Goal: Task Accomplishment & Management: Manage account settings

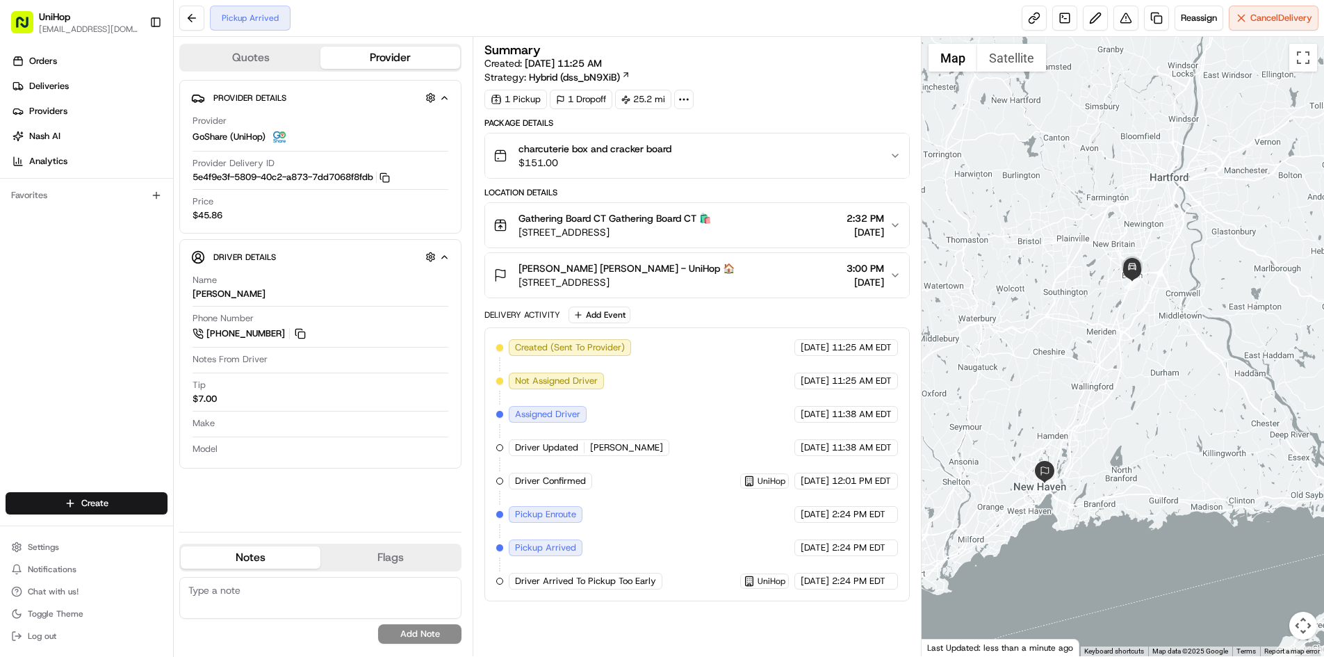
drag, startPoint x: 1187, startPoint y: 304, endPoint x: 1174, endPoint y: 320, distance: 20.7
click at [1174, 320] on div at bounding box center [1123, 346] width 402 height 619
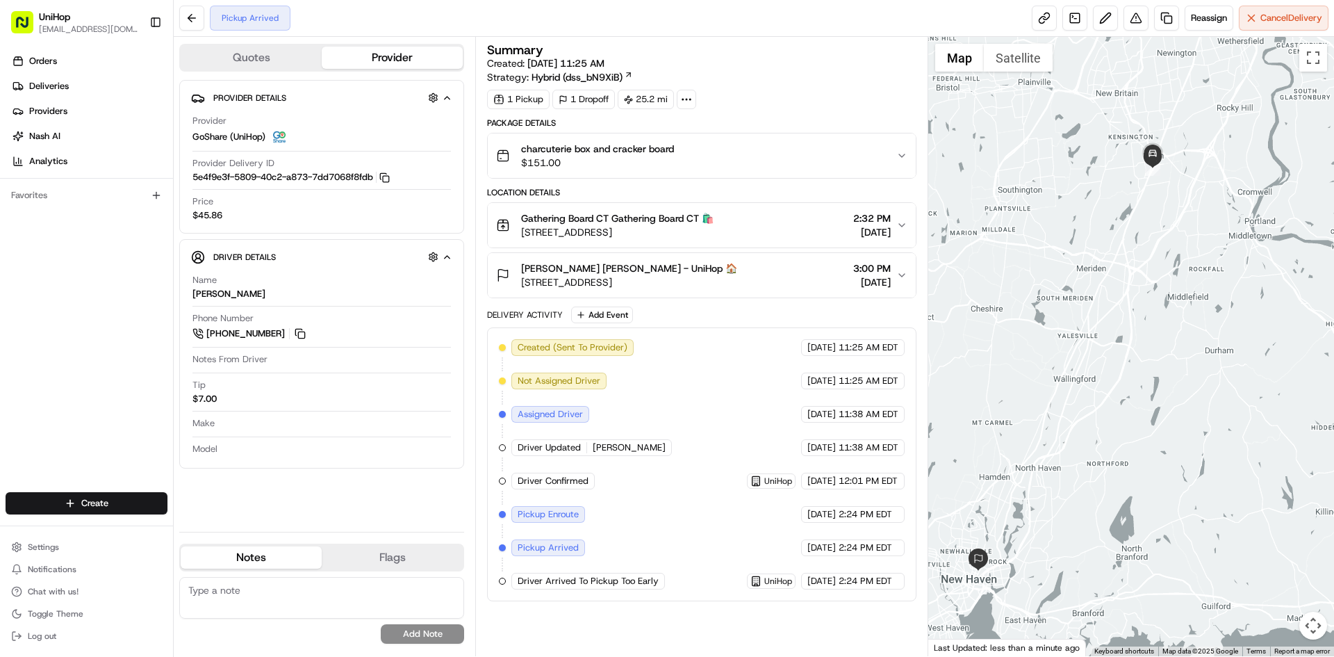
drag, startPoint x: 1147, startPoint y: 360, endPoint x: 1175, endPoint y: 325, distance: 45.0
click at [1175, 325] on div at bounding box center [1132, 346] width 407 height 619
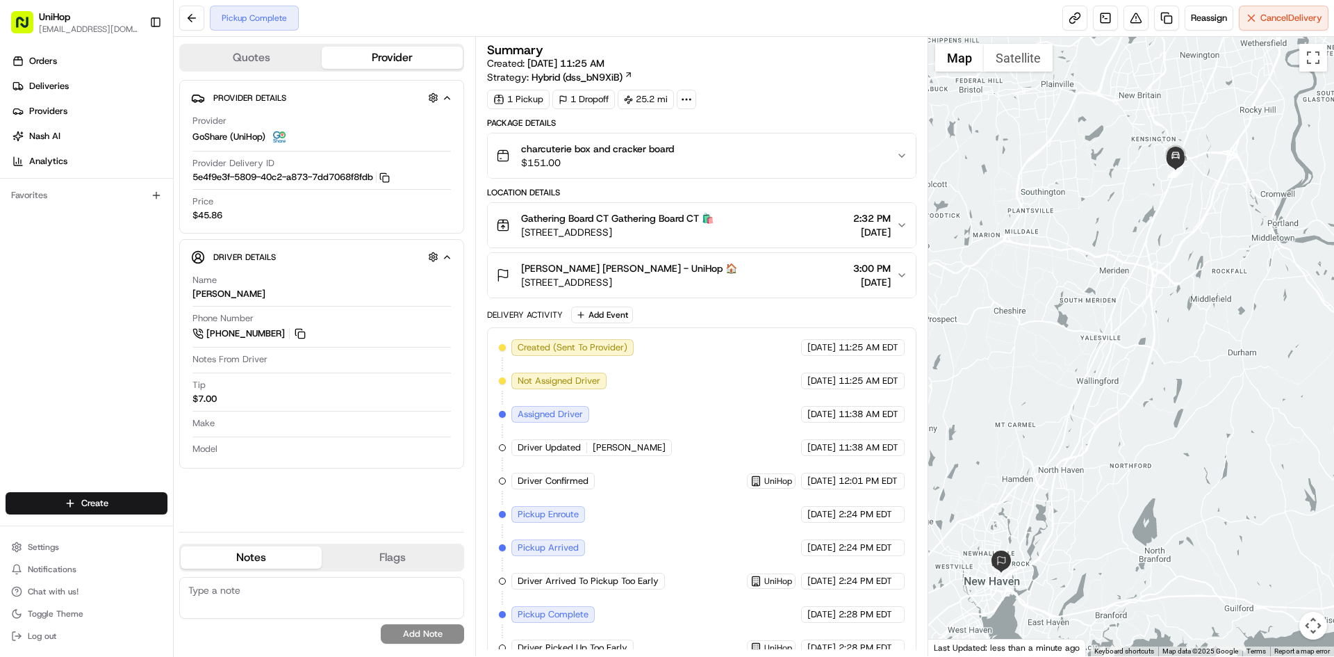
drag, startPoint x: 1072, startPoint y: 245, endPoint x: 1095, endPoint y: 248, distance: 22.5
click at [1095, 248] on div at bounding box center [1132, 346] width 407 height 619
click at [1092, 247] on div at bounding box center [1132, 346] width 407 height 619
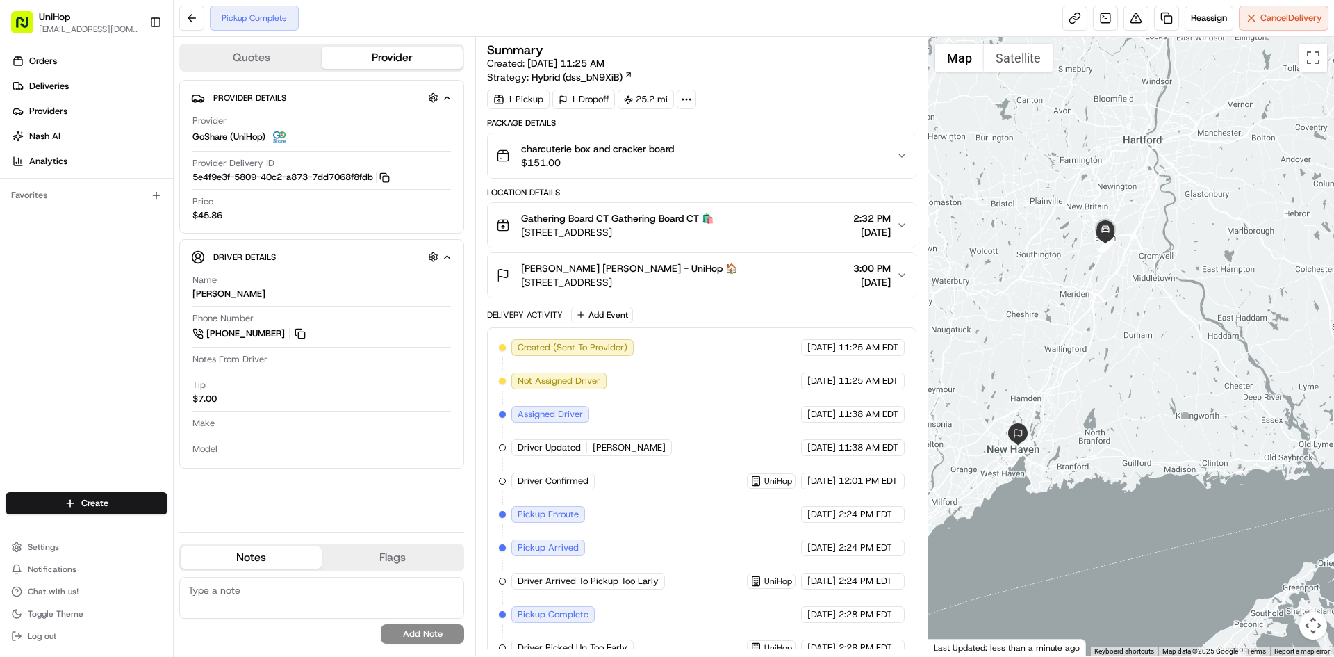
drag, startPoint x: 1167, startPoint y: 300, endPoint x: 1196, endPoint y: 300, distance: 29.2
click at [1196, 300] on div at bounding box center [1132, 346] width 407 height 619
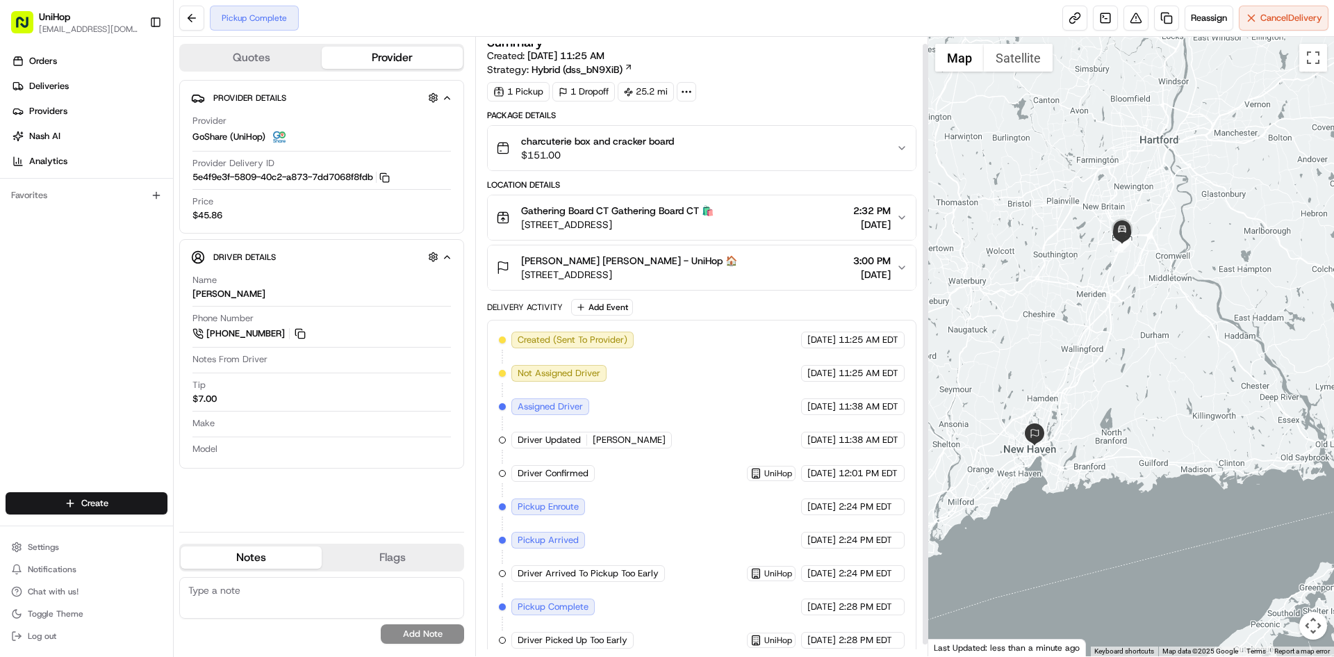
scroll to position [19, 0]
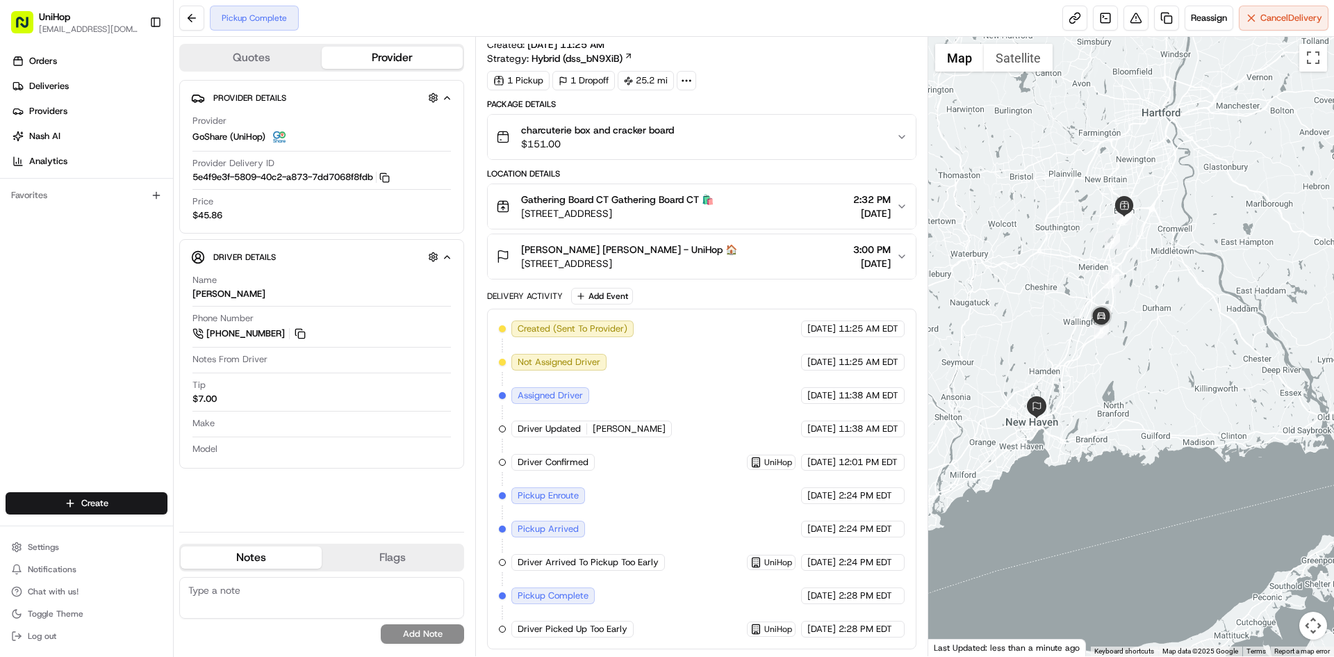
drag, startPoint x: 1150, startPoint y: 403, endPoint x: 1150, endPoint y: 387, distance: 16.0
click at [1150, 387] on div at bounding box center [1132, 346] width 407 height 619
click at [742, 261] on div "Alexandra Daum Alexandra Daum - UniHop 🏠 38 Lincoln St, New Haven, CT 06511, US…" at bounding box center [696, 257] width 400 height 28
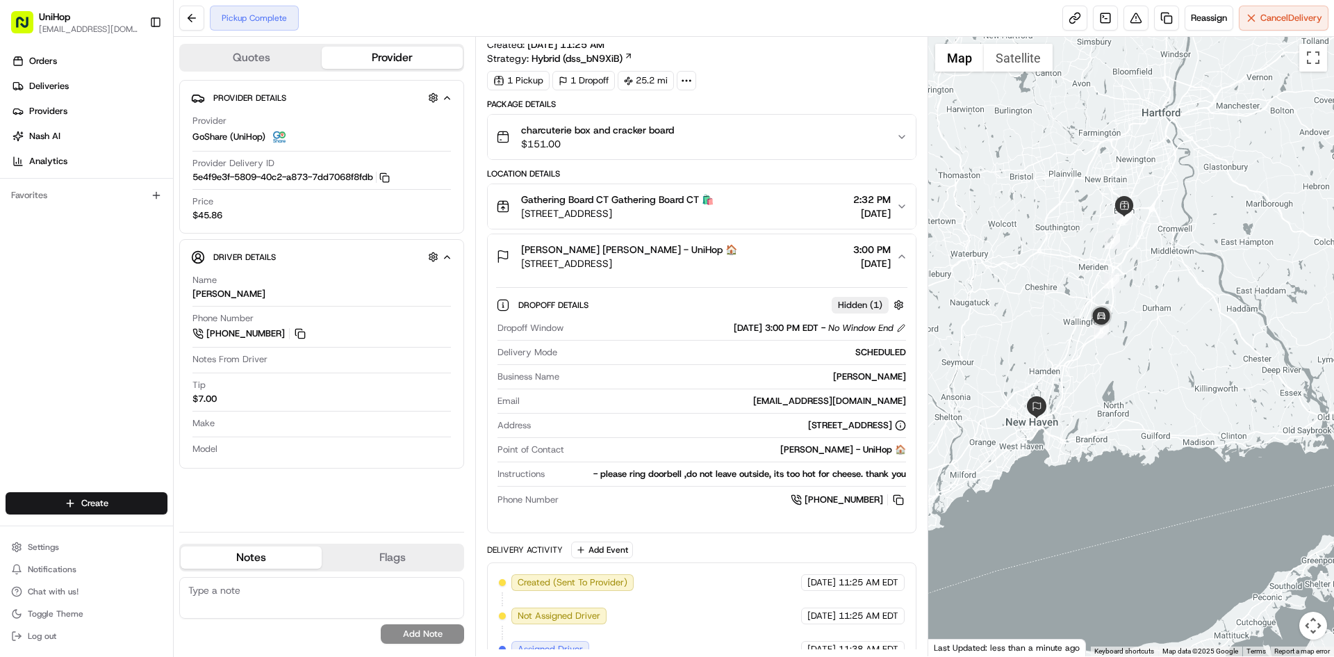
click at [746, 261] on div "Alexandra Daum Alexandra Daum - UniHop 🏠 38 Lincoln St, New Haven, CT 06511, US…" at bounding box center [696, 257] width 400 height 28
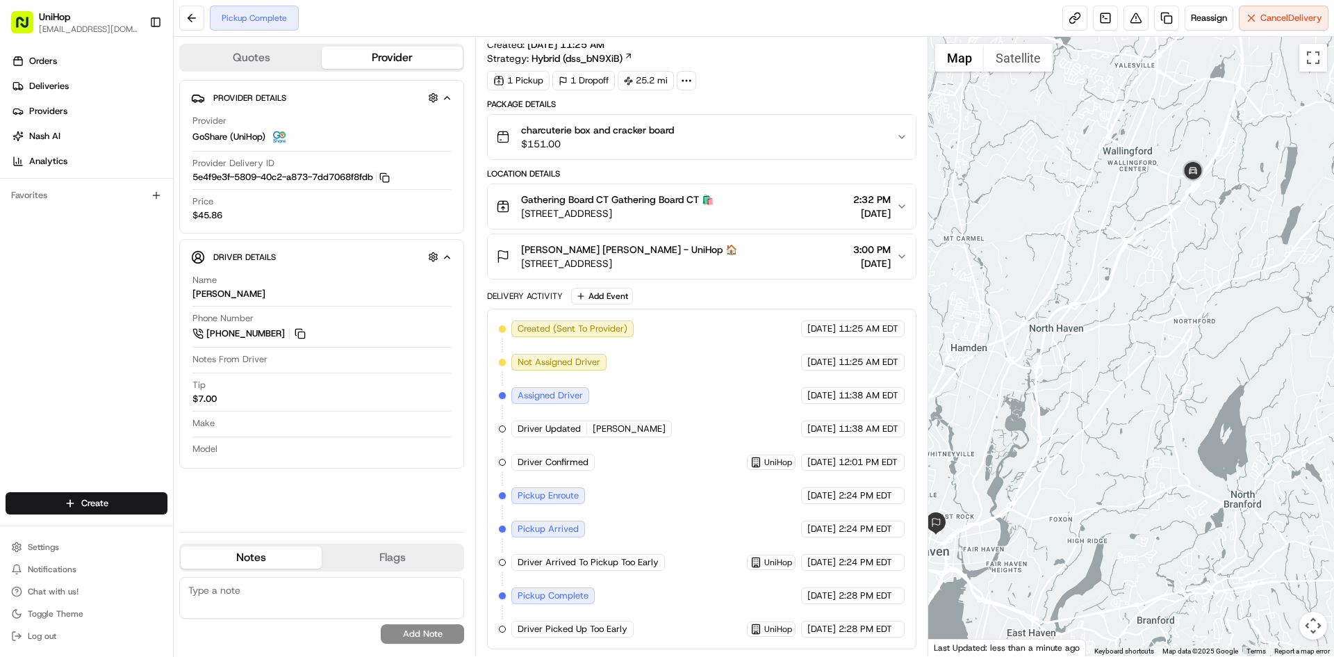
click at [1168, 287] on div at bounding box center [1132, 346] width 407 height 619
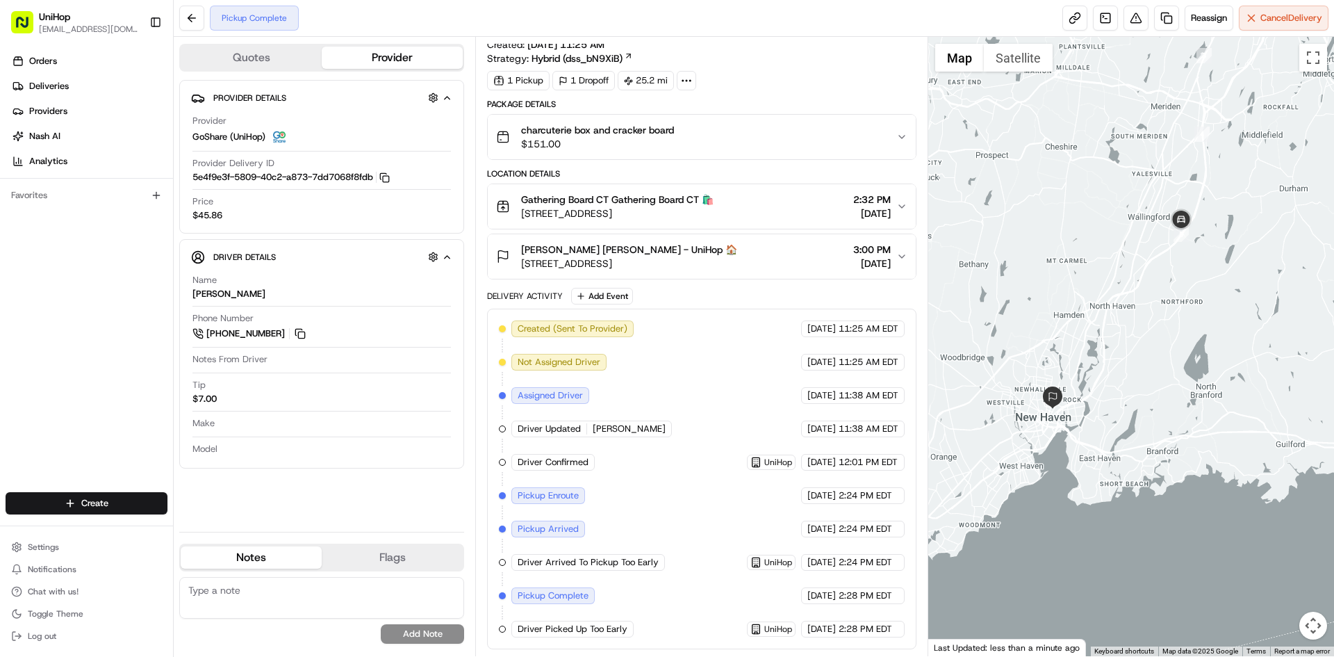
drag, startPoint x: 1099, startPoint y: 393, endPoint x: 1106, endPoint y: 384, distance: 11.0
click at [1106, 384] on div at bounding box center [1132, 346] width 407 height 619
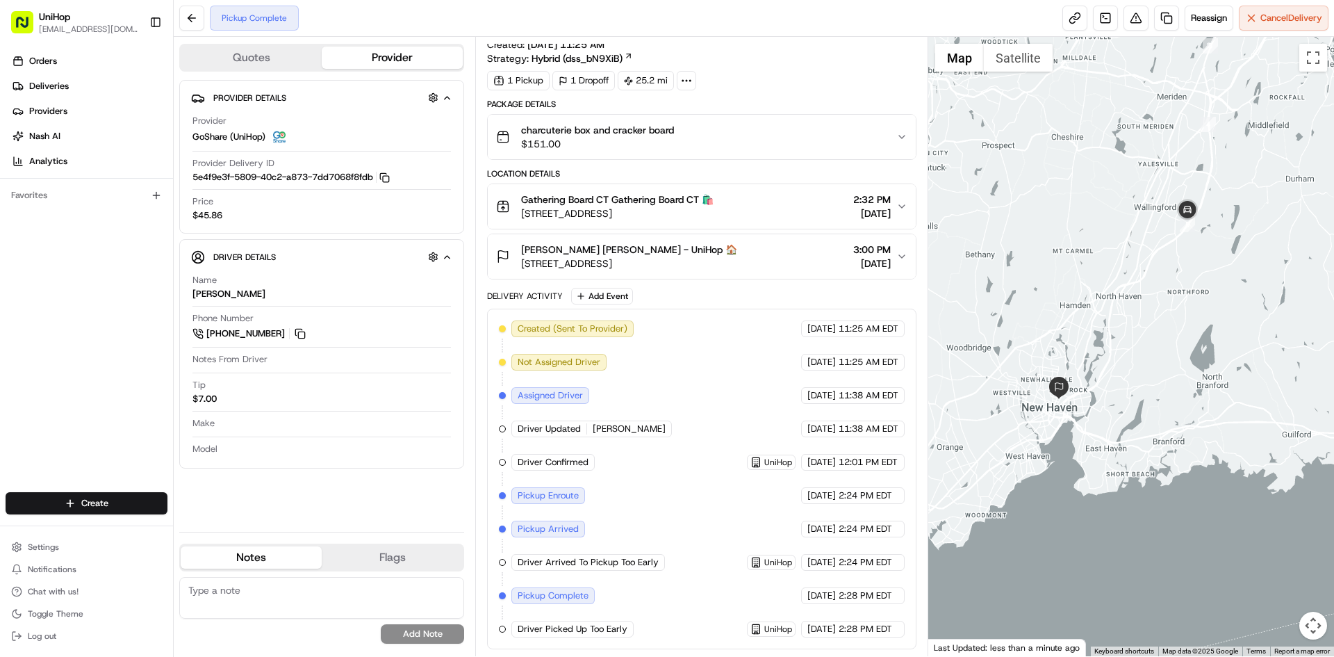
click at [1223, 298] on div at bounding box center [1132, 346] width 407 height 619
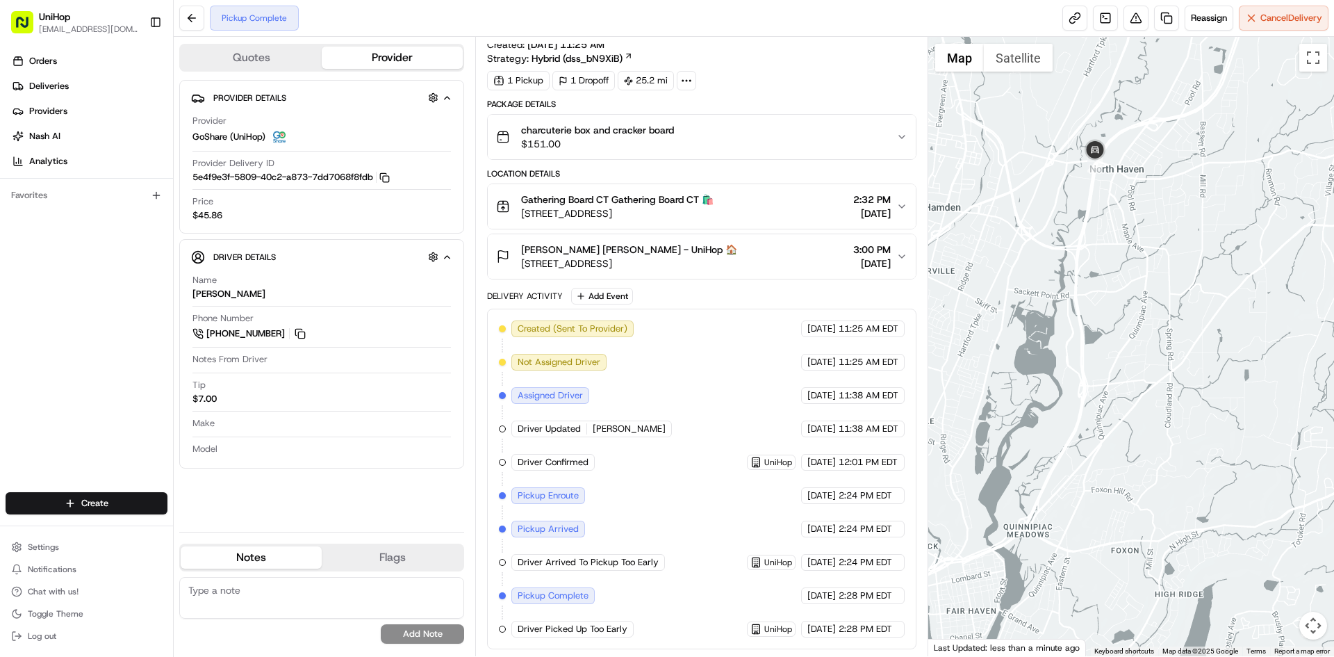
drag, startPoint x: 1089, startPoint y: 416, endPoint x: 1140, endPoint y: 288, distance: 138.5
click at [1136, 320] on div at bounding box center [1132, 346] width 407 height 619
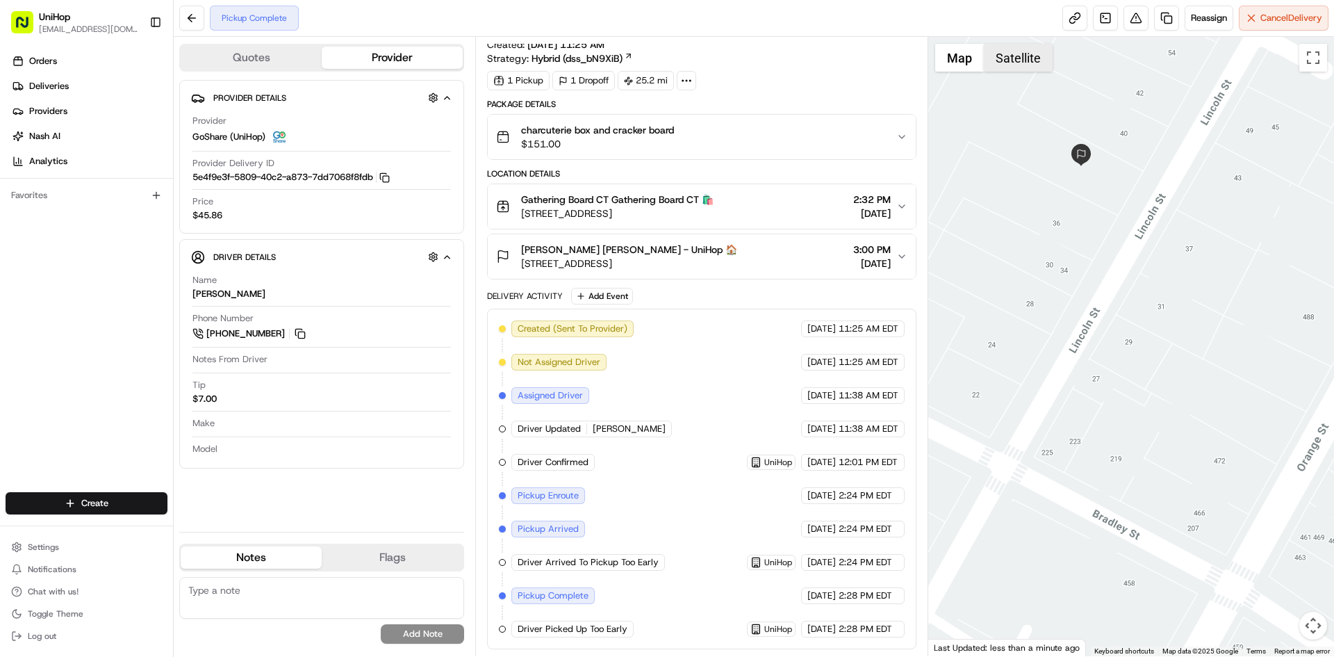
click at [1022, 49] on button "Satellite" at bounding box center [1018, 58] width 69 height 28
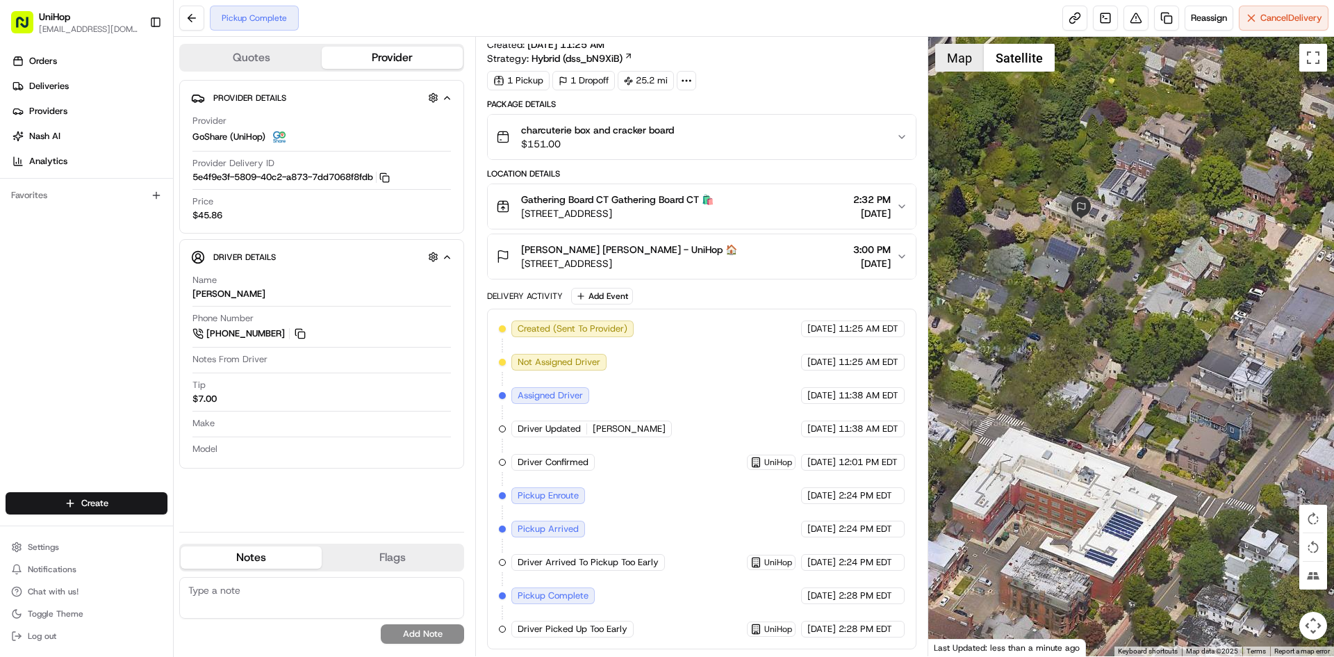
click at [964, 67] on button "Map" at bounding box center [959, 58] width 49 height 28
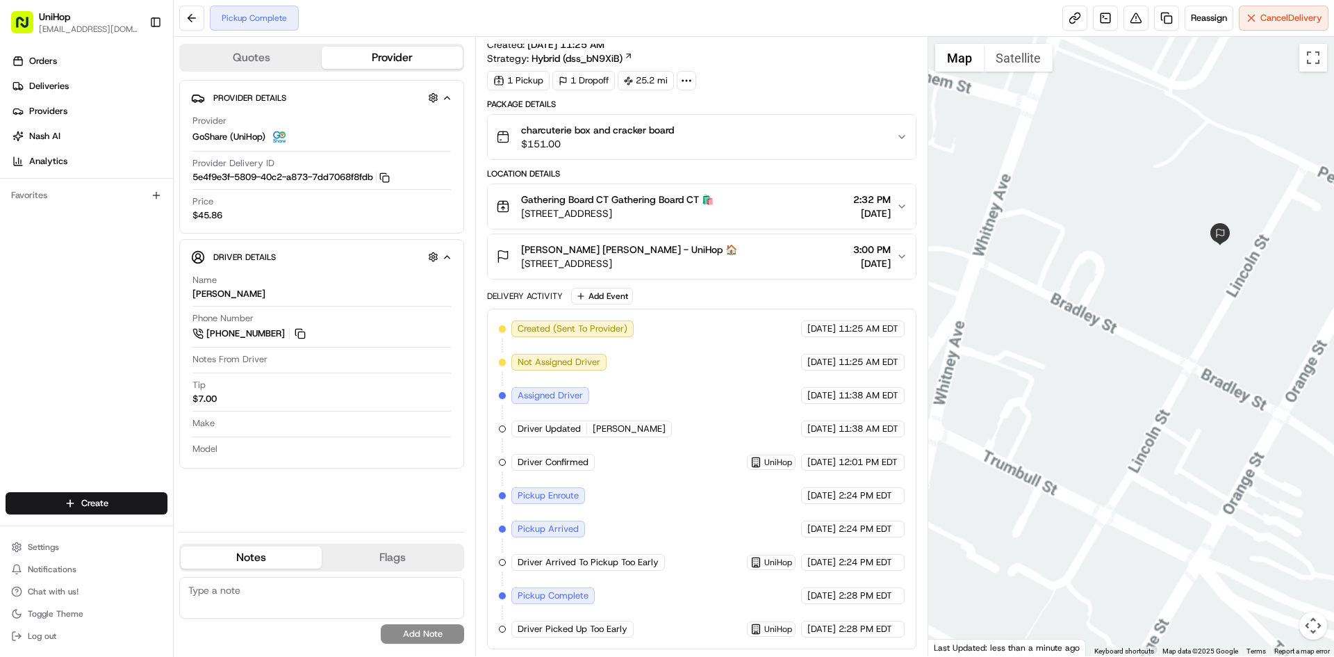
drag, startPoint x: 1283, startPoint y: 310, endPoint x: 1220, endPoint y: 338, distance: 69.1
click at [1221, 338] on div at bounding box center [1132, 346] width 407 height 619
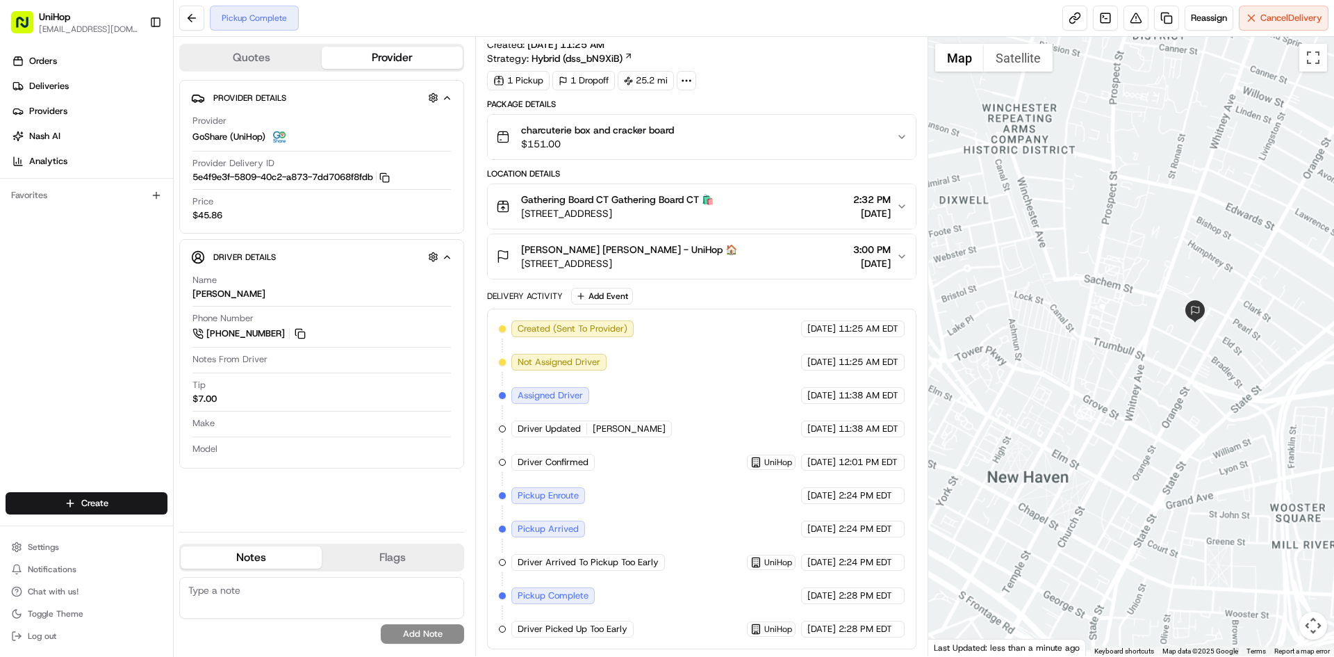
drag, startPoint x: 1249, startPoint y: 352, endPoint x: 1203, endPoint y: 386, distance: 57.1
click at [1209, 379] on div at bounding box center [1132, 346] width 407 height 619
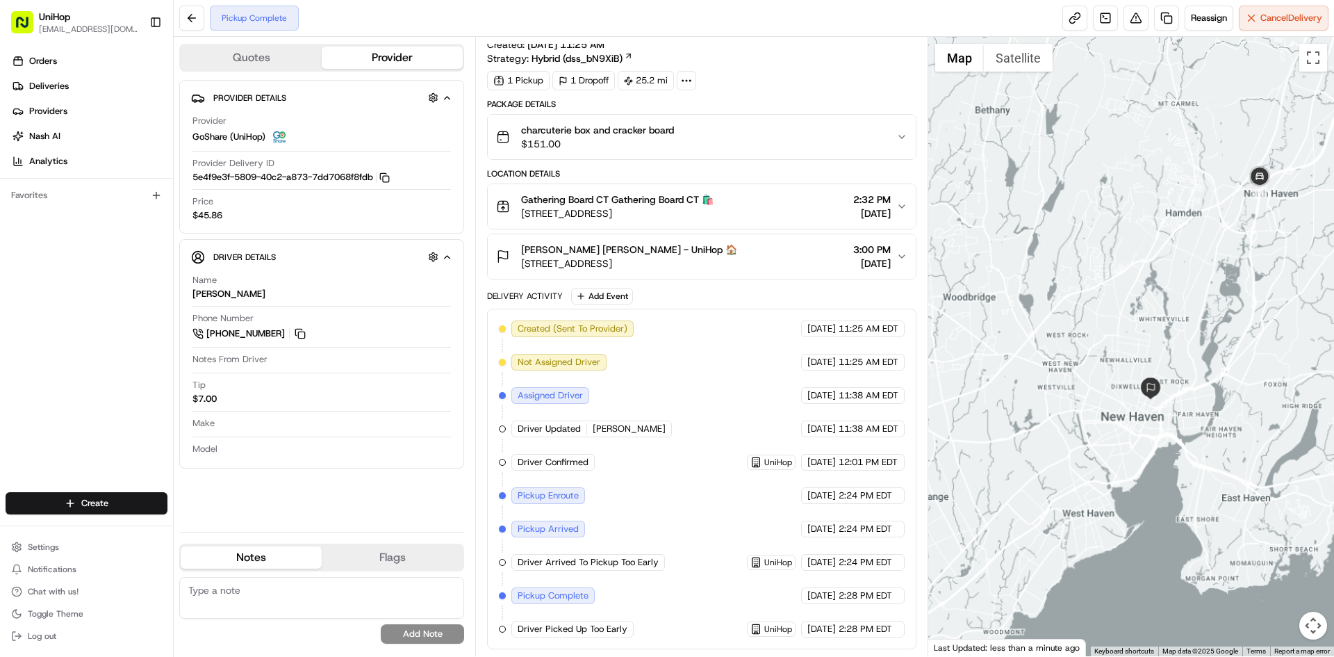
drag, startPoint x: 1233, startPoint y: 371, endPoint x: 1202, endPoint y: 374, distance: 31.4
click at [1188, 375] on div at bounding box center [1132, 346] width 407 height 619
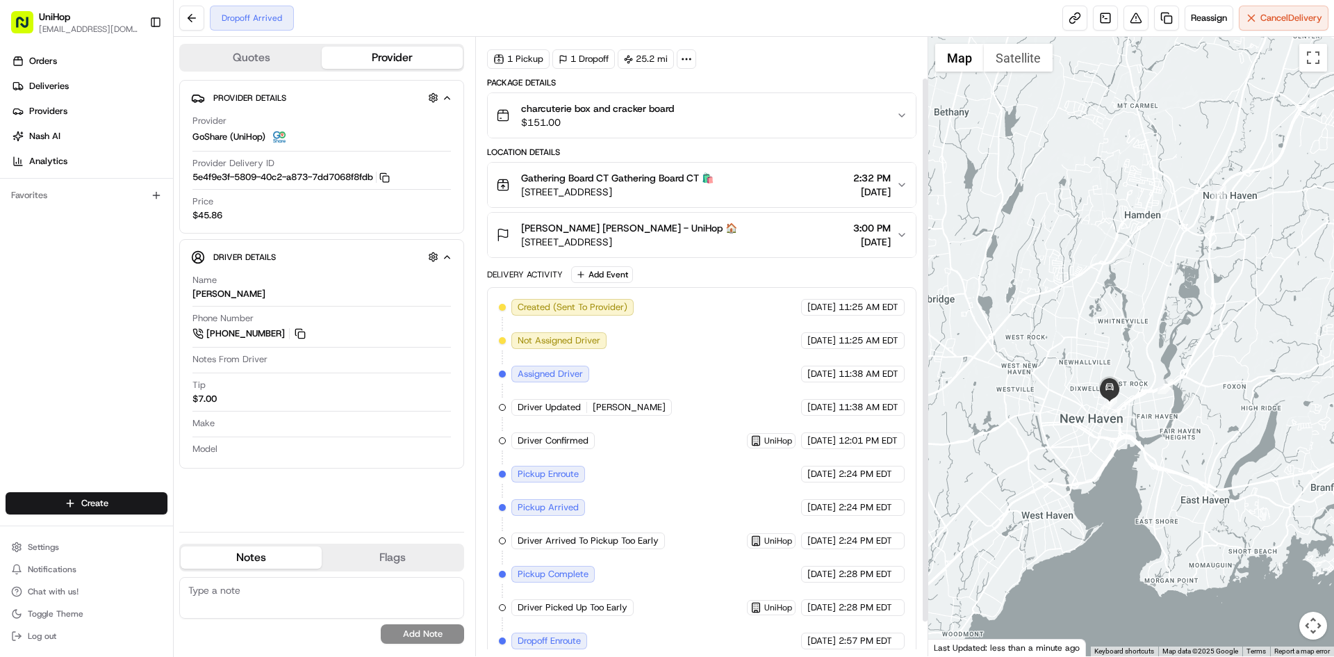
scroll to position [85, 0]
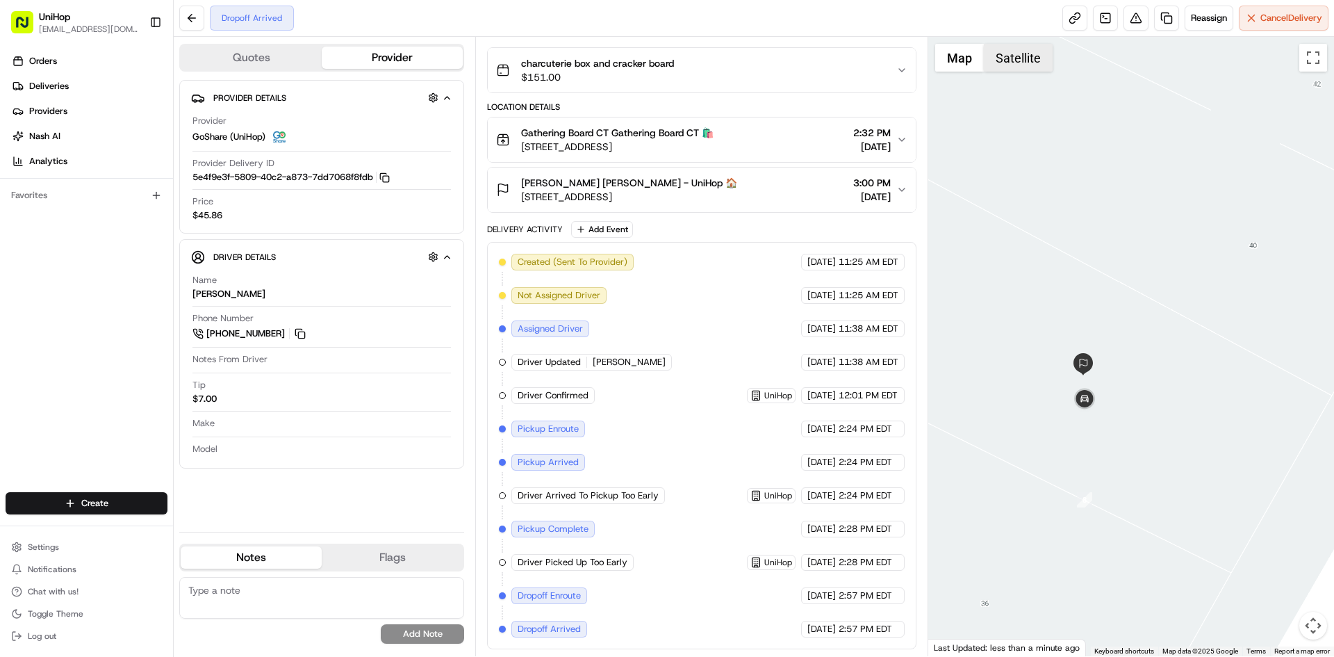
click at [999, 51] on button "Satellite" at bounding box center [1018, 58] width 69 height 28
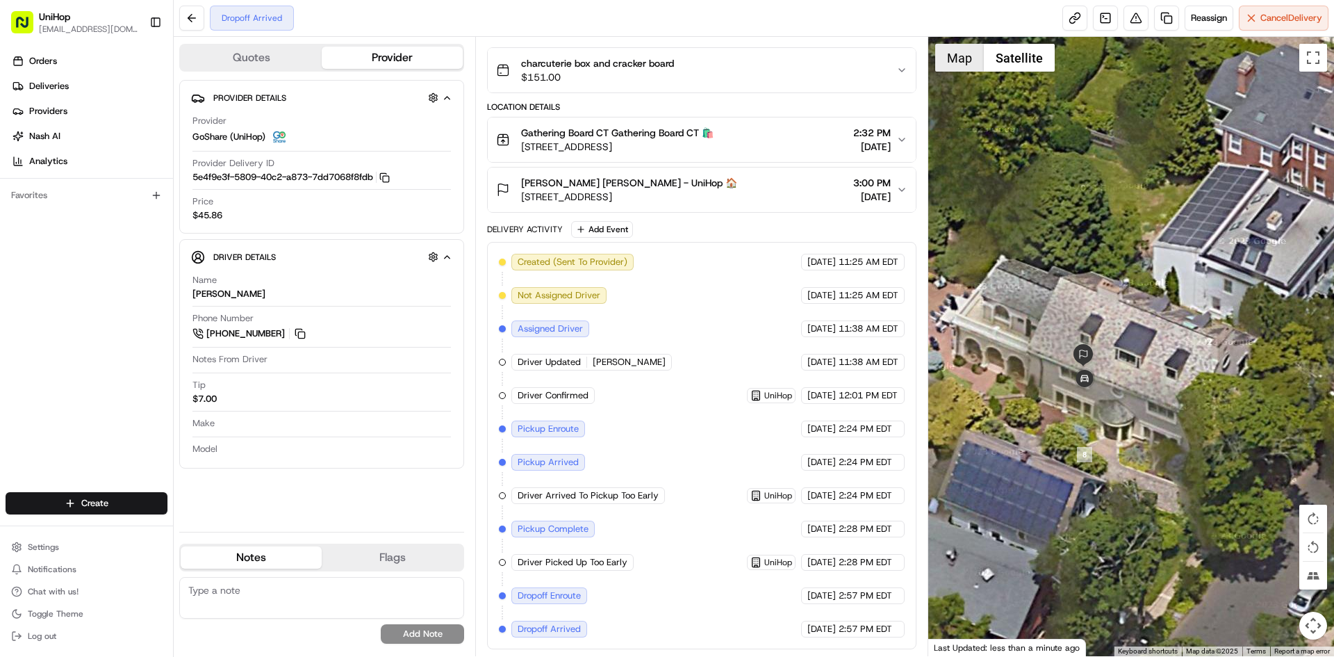
click at [967, 58] on button "Map" at bounding box center [959, 58] width 49 height 28
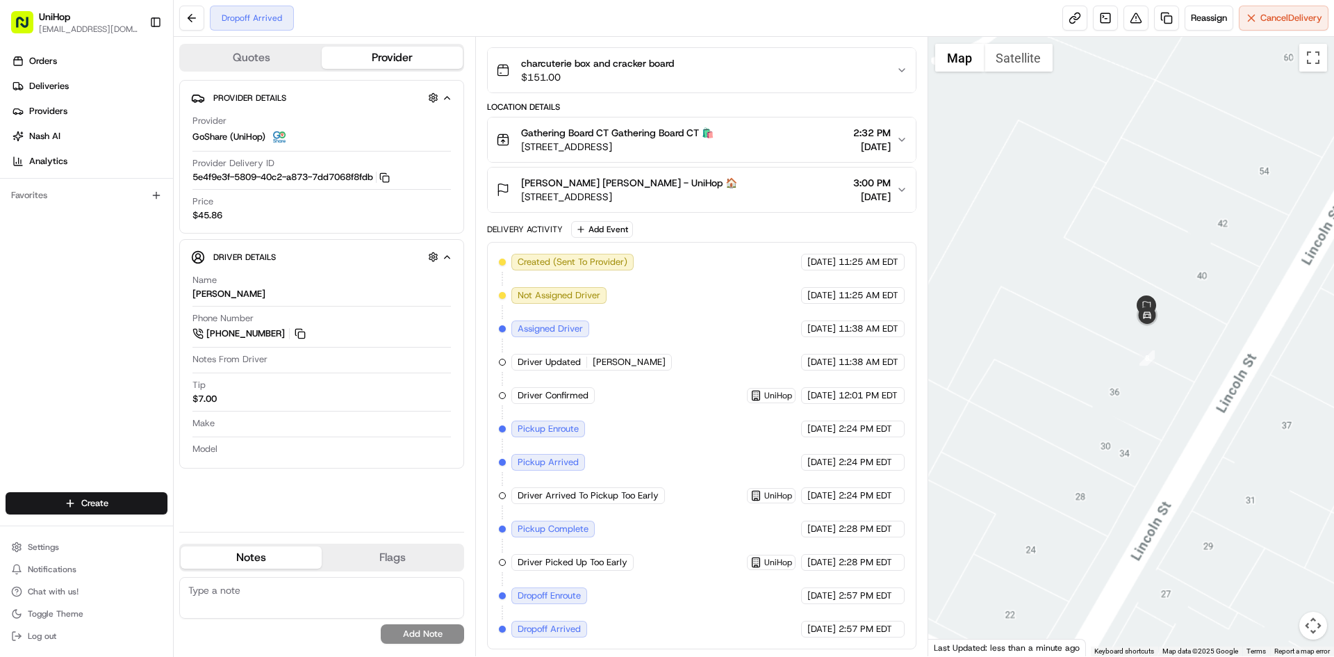
click at [1204, 373] on div at bounding box center [1132, 346] width 407 height 619
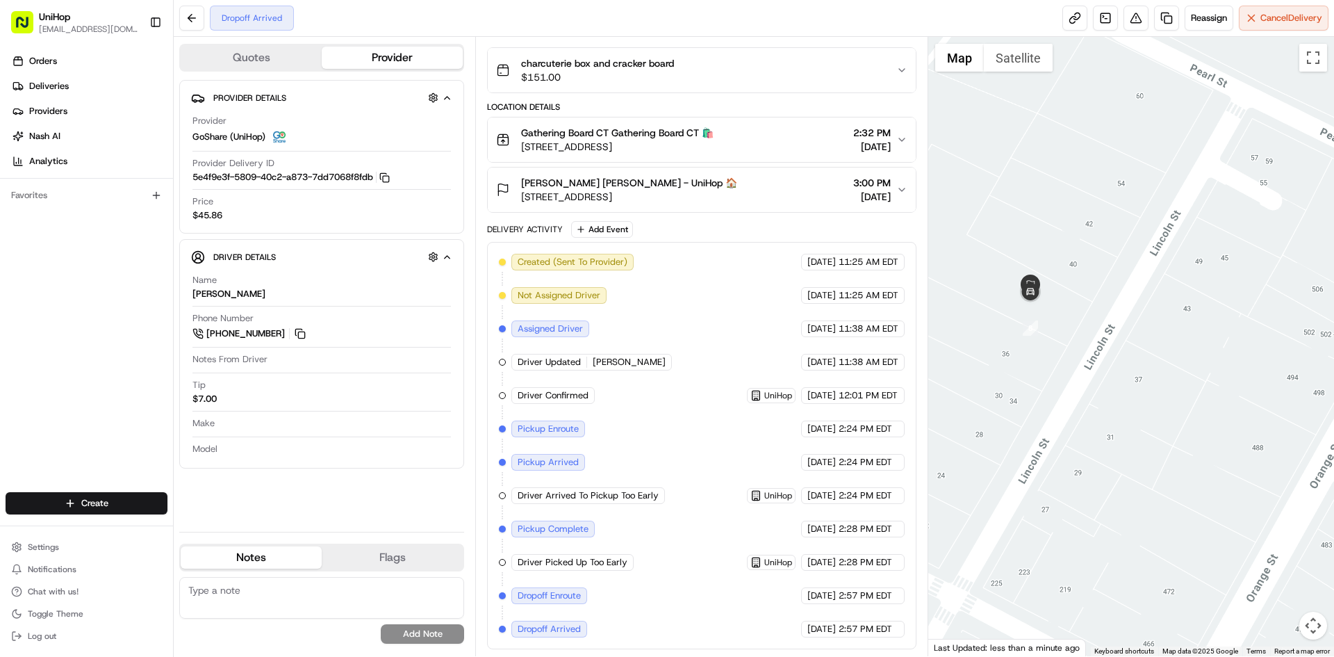
click at [703, 179] on span "Alexandra Daum Alexandra Daum - UniHop 🏠" at bounding box center [629, 183] width 216 height 14
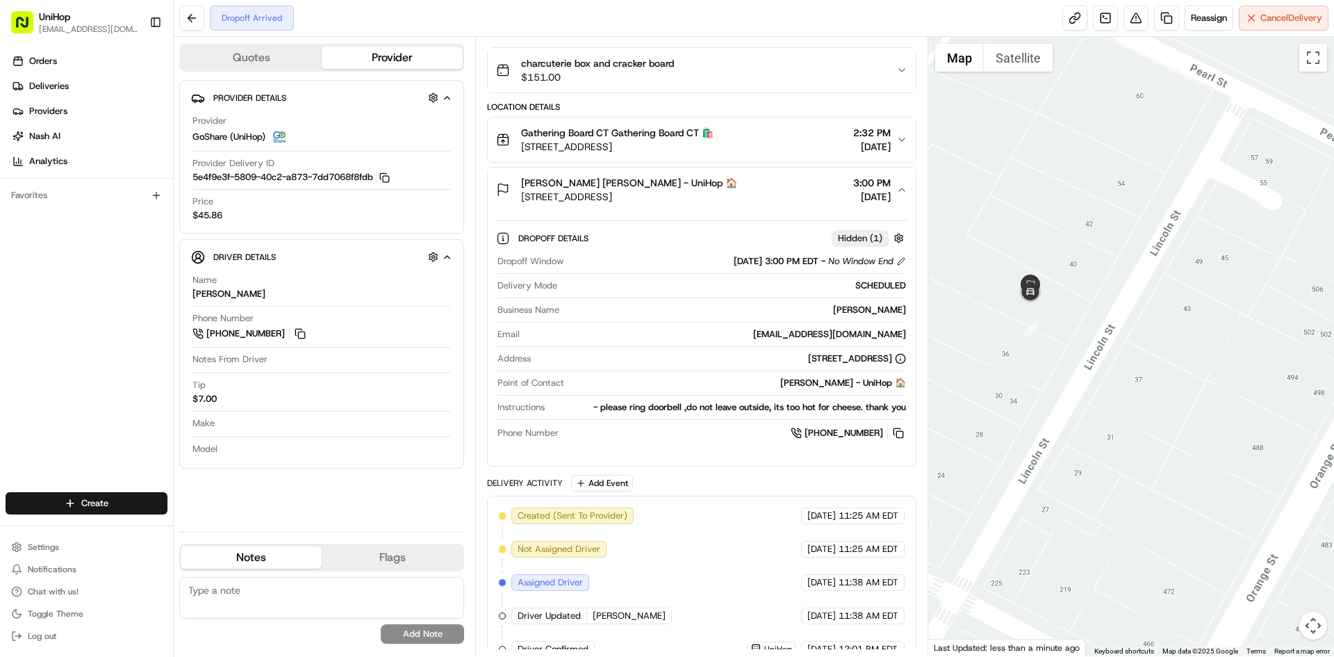
click at [753, 181] on div "Alexandra Daum Alexandra Daum - UniHop 🏠 38 Lincoln St, New Haven, CT 06511, US…" at bounding box center [696, 190] width 400 height 28
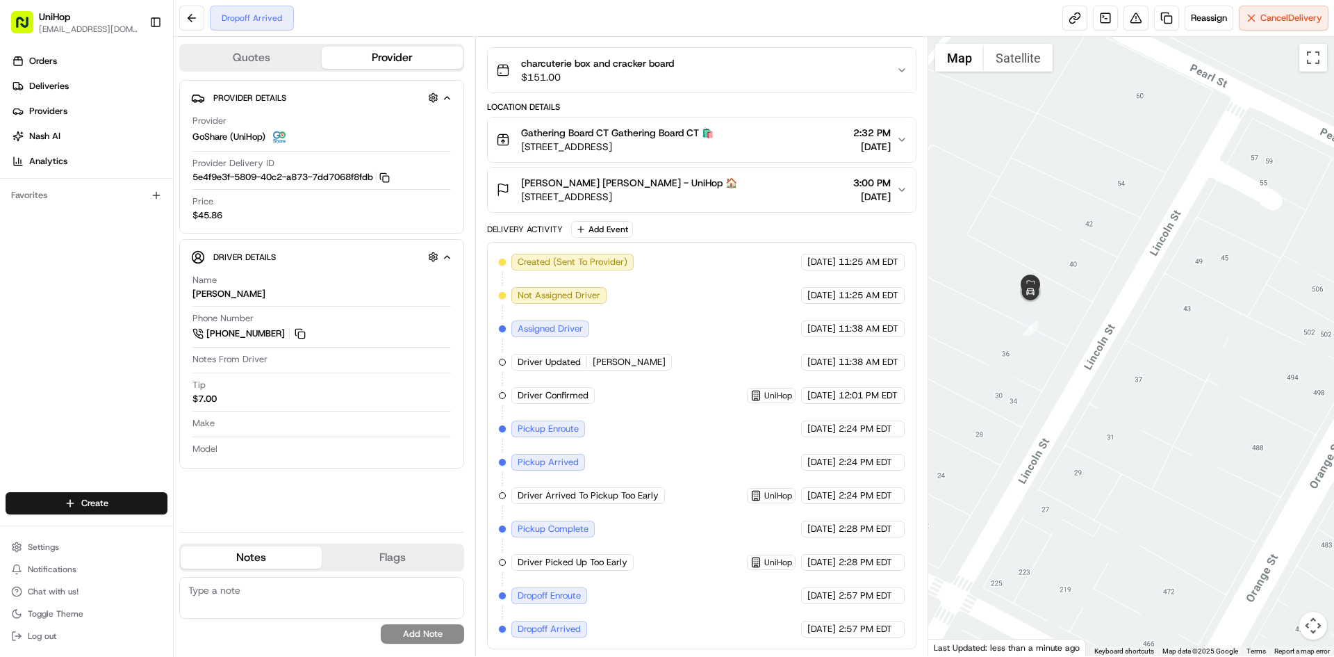
drag, startPoint x: 988, startPoint y: 192, endPoint x: 1045, endPoint y: 195, distance: 57.1
click at [1045, 195] on div at bounding box center [1132, 346] width 407 height 619
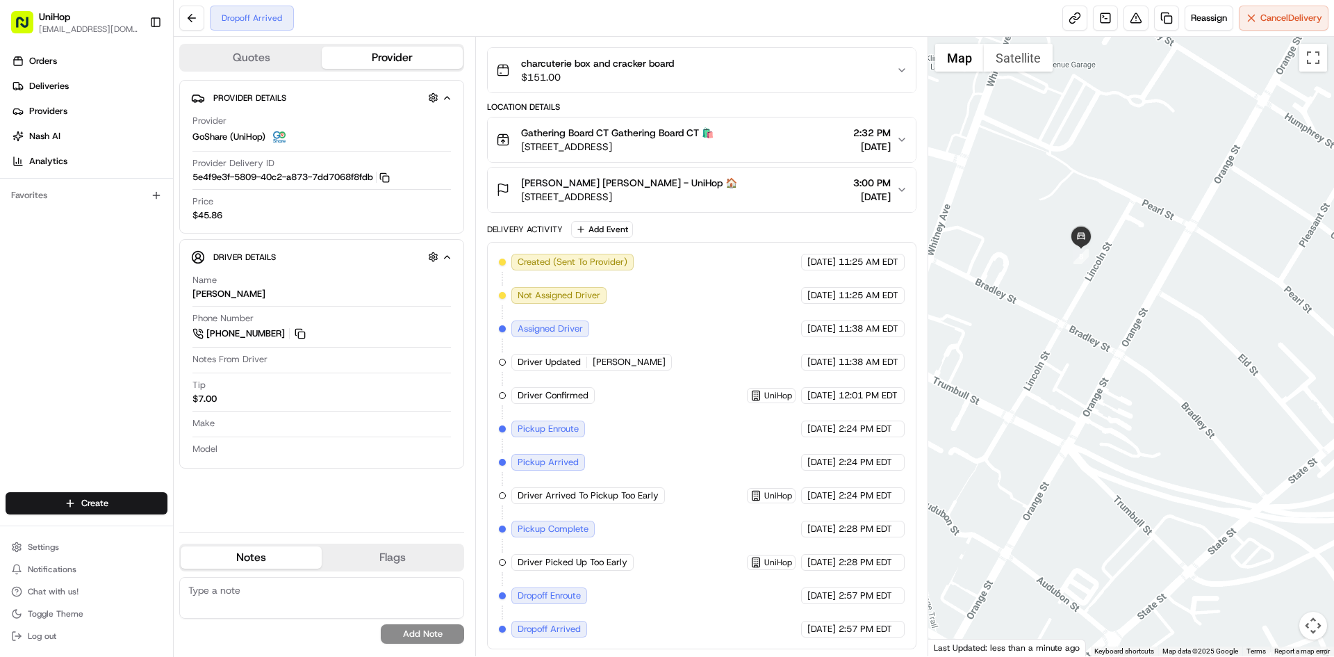
drag, startPoint x: 1032, startPoint y: 260, endPoint x: 1050, endPoint y: 286, distance: 31.4
click at [1050, 284] on div at bounding box center [1132, 346] width 407 height 619
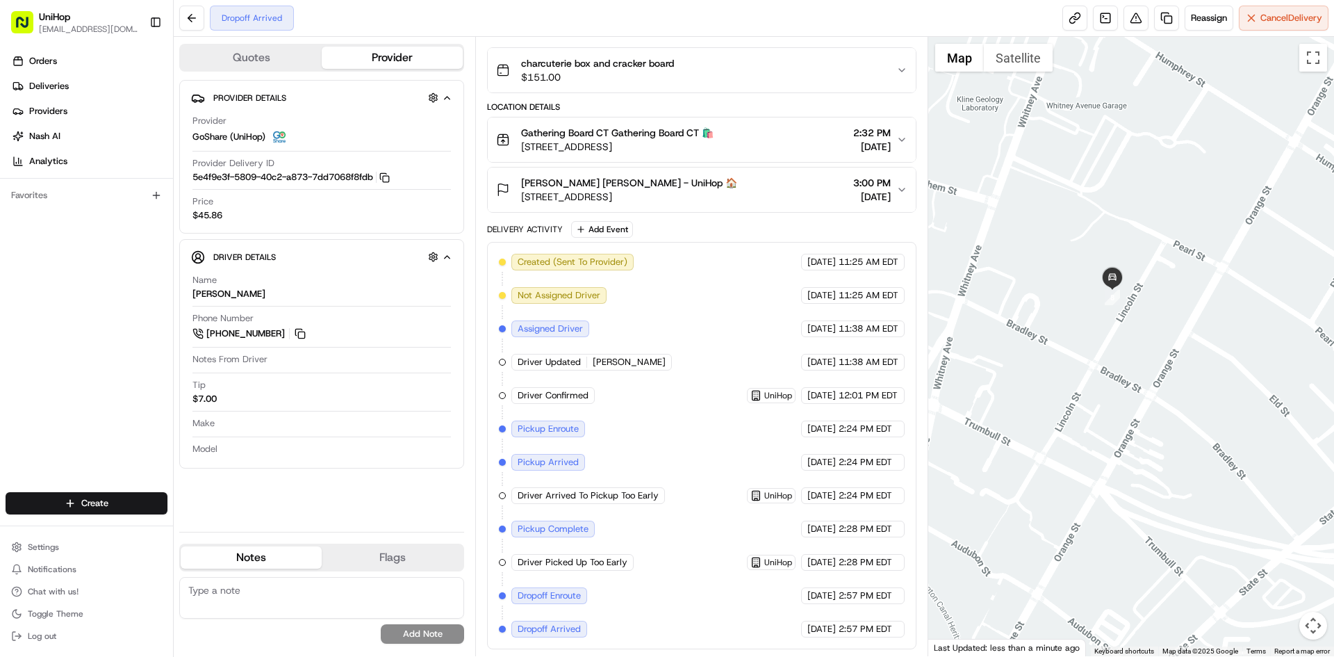
drag, startPoint x: 78, startPoint y: 297, endPoint x: 88, endPoint y: 224, distance: 74.3
click at [78, 297] on div "Orders Deliveries Providers [PERSON_NAME] Analytics Favorites" at bounding box center [86, 272] width 173 height 456
click at [757, 193] on div "Alexandra Daum Alexandra Daum - UniHop 🏠 38 Lincoln St, New Haven, CT 06511, US…" at bounding box center [696, 190] width 400 height 28
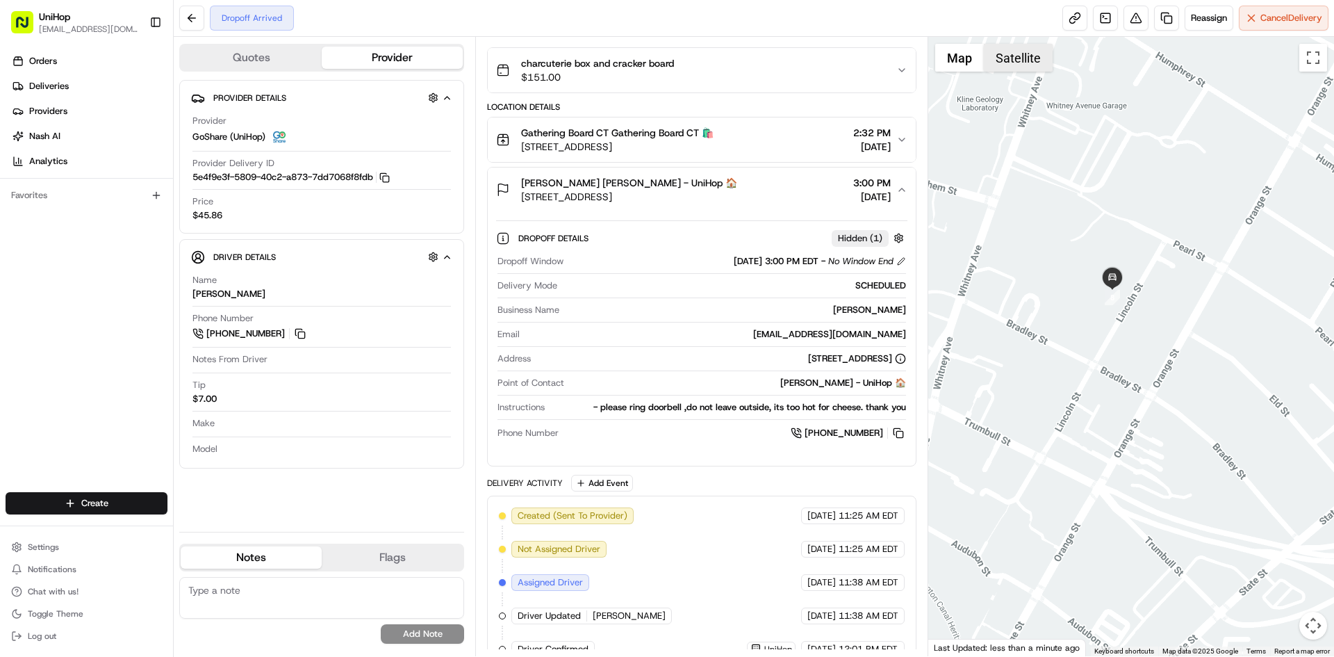
click at [1013, 63] on button "Satellite" at bounding box center [1018, 58] width 69 height 28
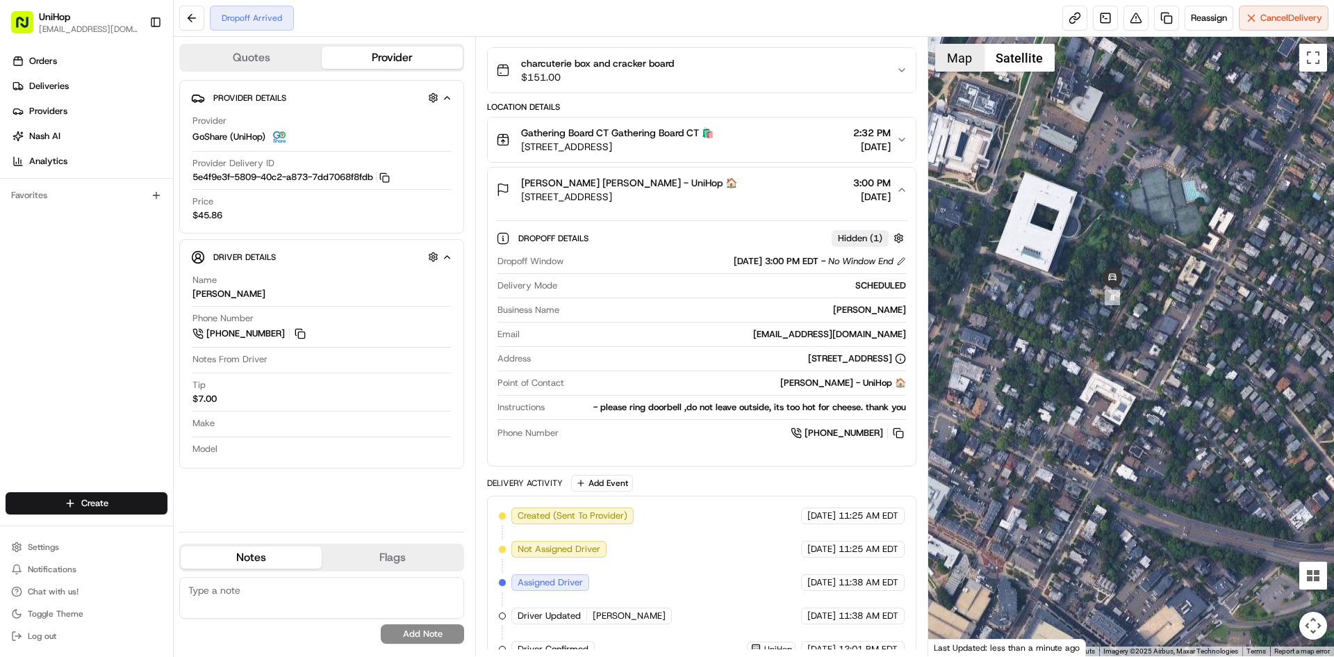
click at [970, 60] on button "Map" at bounding box center [959, 58] width 49 height 28
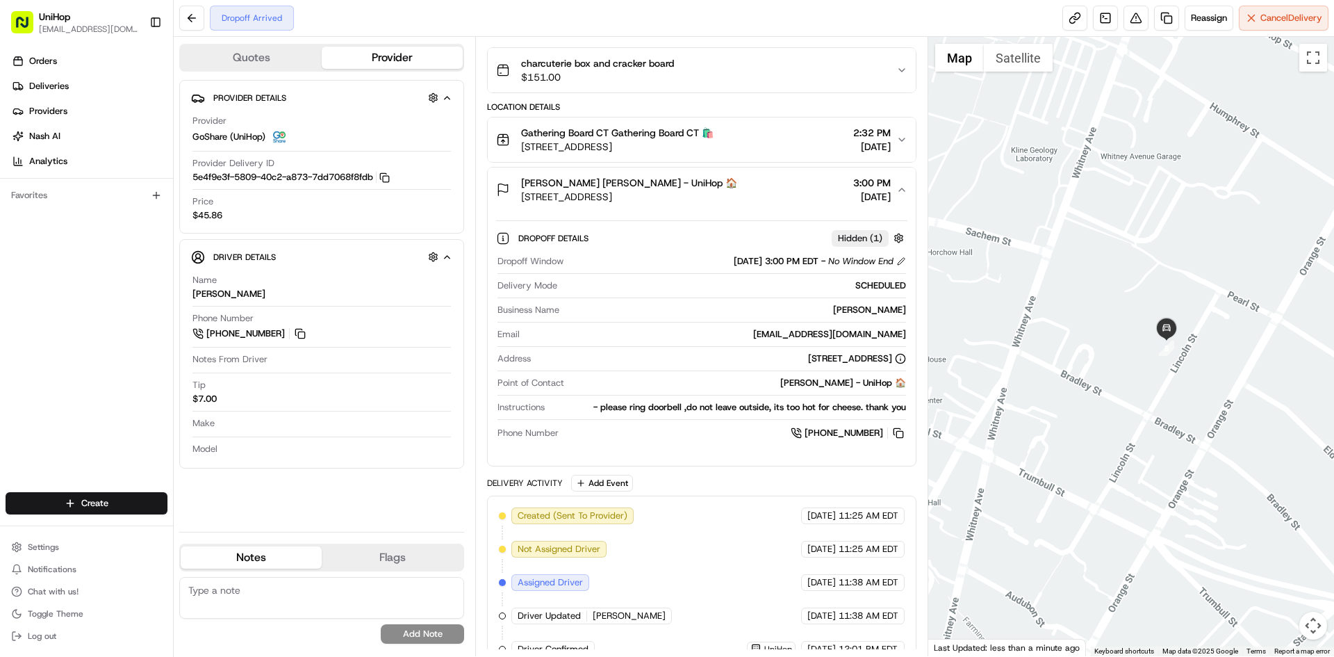
drag, startPoint x: 1051, startPoint y: 228, endPoint x: 1106, endPoint y: 281, distance: 76.2
click at [1106, 281] on div at bounding box center [1132, 346] width 407 height 619
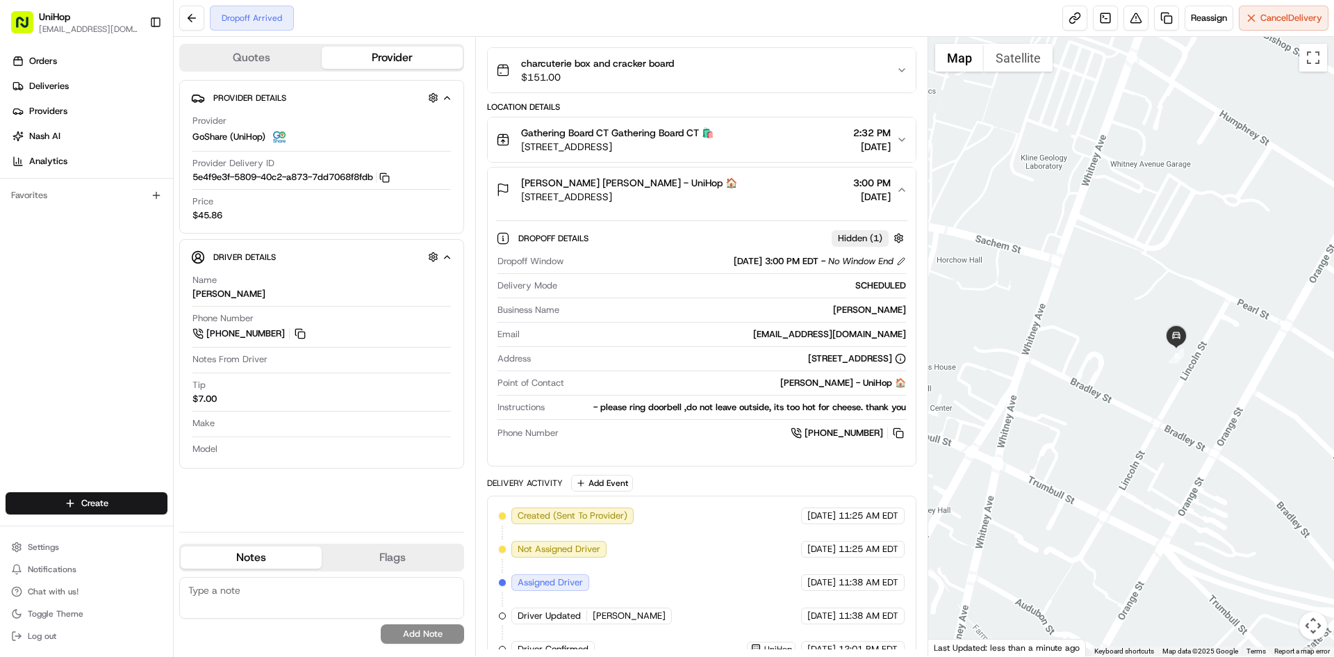
click at [736, 195] on div "Alexandra Daum Alexandra Daum - UniHop 🏠 38 Lincoln St, New Haven, CT 06511, US…" at bounding box center [696, 190] width 400 height 28
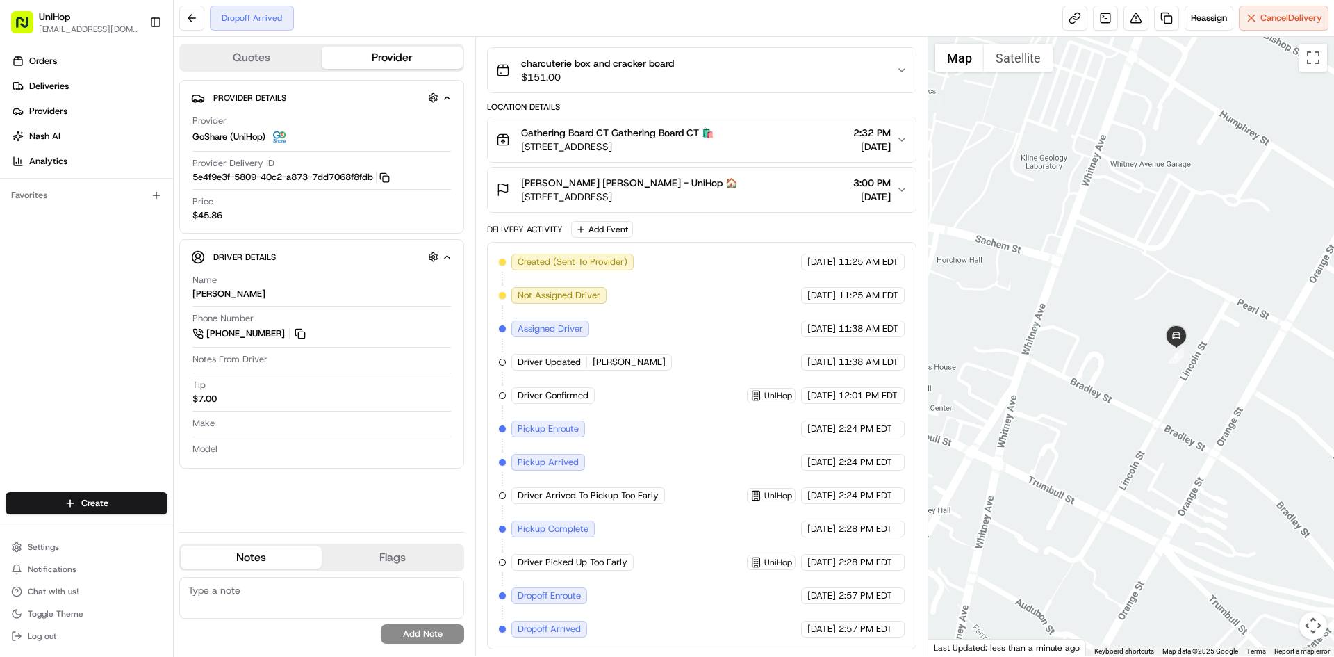
drag, startPoint x: 1102, startPoint y: 281, endPoint x: 1079, endPoint y: 263, distance: 29.6
click at [1081, 265] on div at bounding box center [1132, 346] width 407 height 619
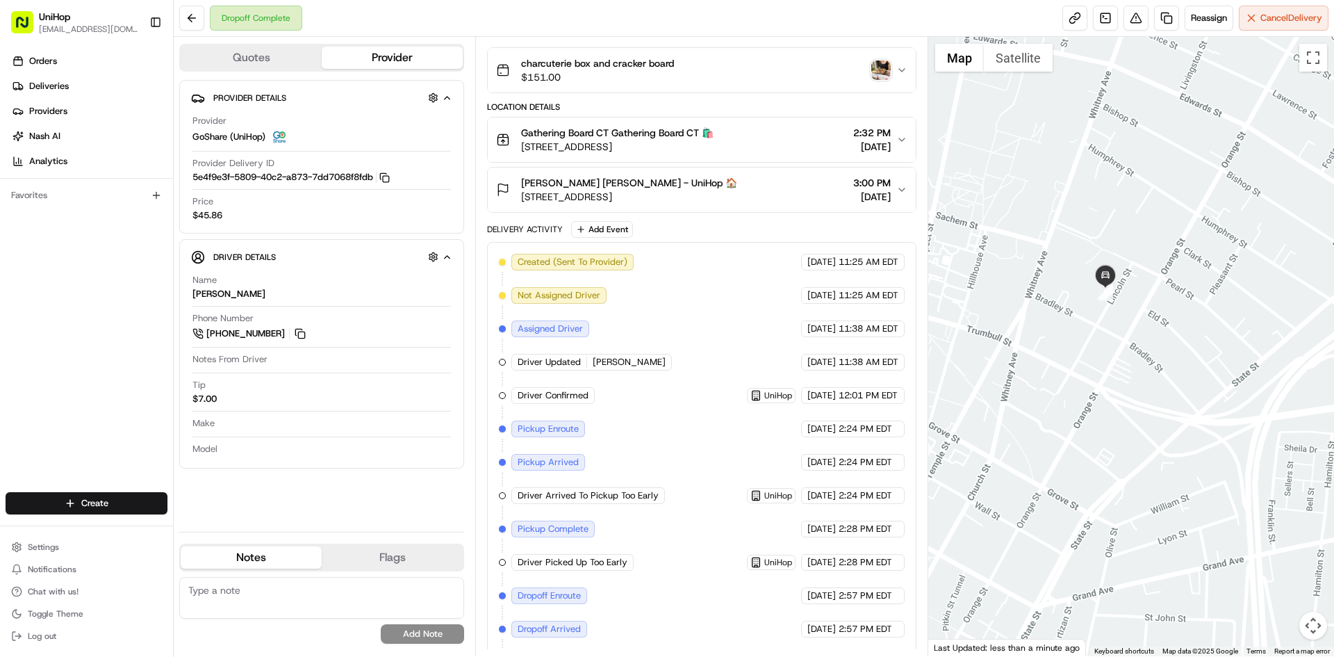
click at [878, 67] on img "button" at bounding box center [881, 69] width 19 height 19
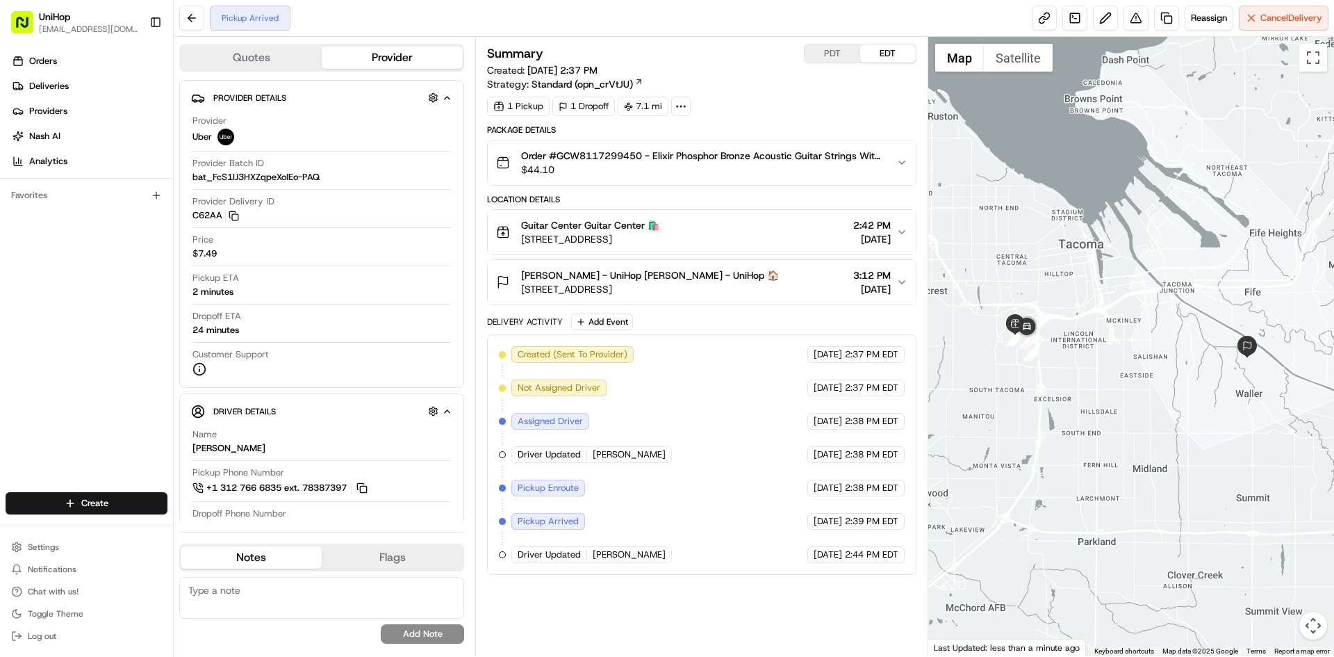
drag, startPoint x: 713, startPoint y: 236, endPoint x: 519, endPoint y: 237, distance: 193.9
click at [519, 237] on div "Guitar Center Guitar Center 🛍️ [STREET_ADDRESS] 2:42 PM [DATE]" at bounding box center [696, 232] width 400 height 28
drag, startPoint x: 559, startPoint y: 156, endPoint x: 643, endPoint y: 158, distance: 83.4
click at [643, 158] on span "Order #GCW8117299450 - Elixir Phosphor Bronze Acoustic Guitar Strings With NANO…" at bounding box center [702, 156] width 363 height 14
copy span "GCW8117299450"
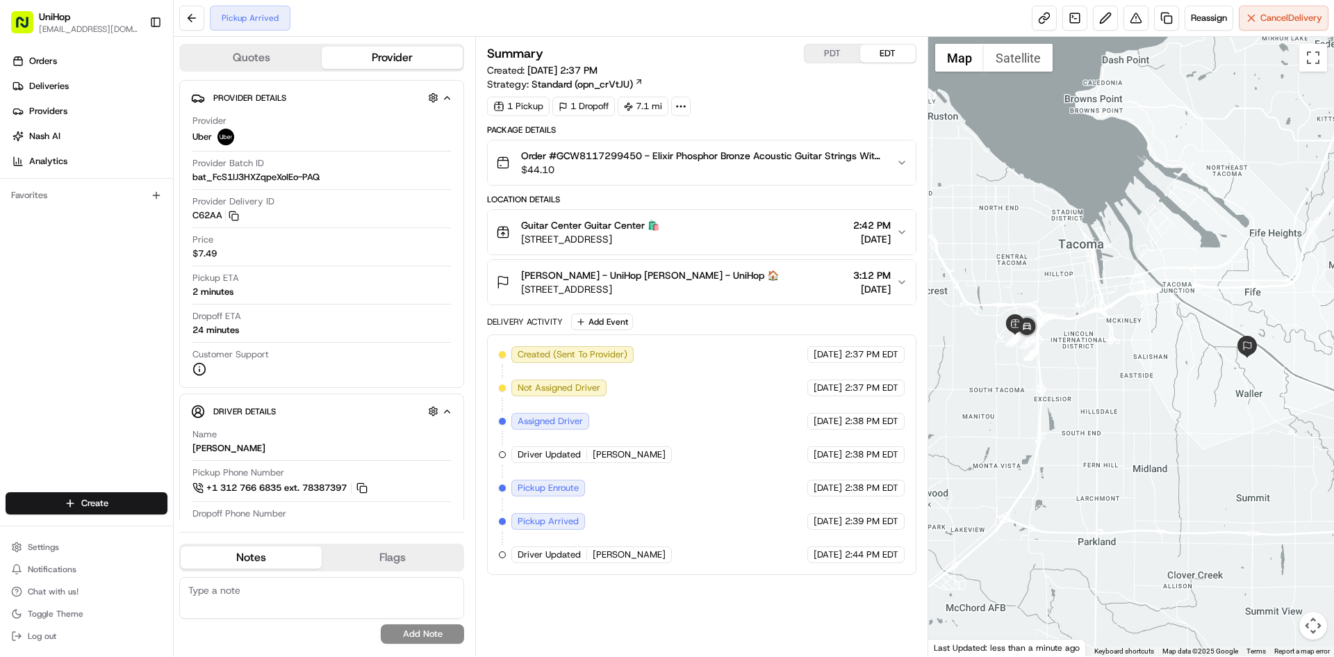
click at [738, 283] on span "5214 44th St E, Tacoma, WA 98443, USA" at bounding box center [650, 289] width 258 height 14
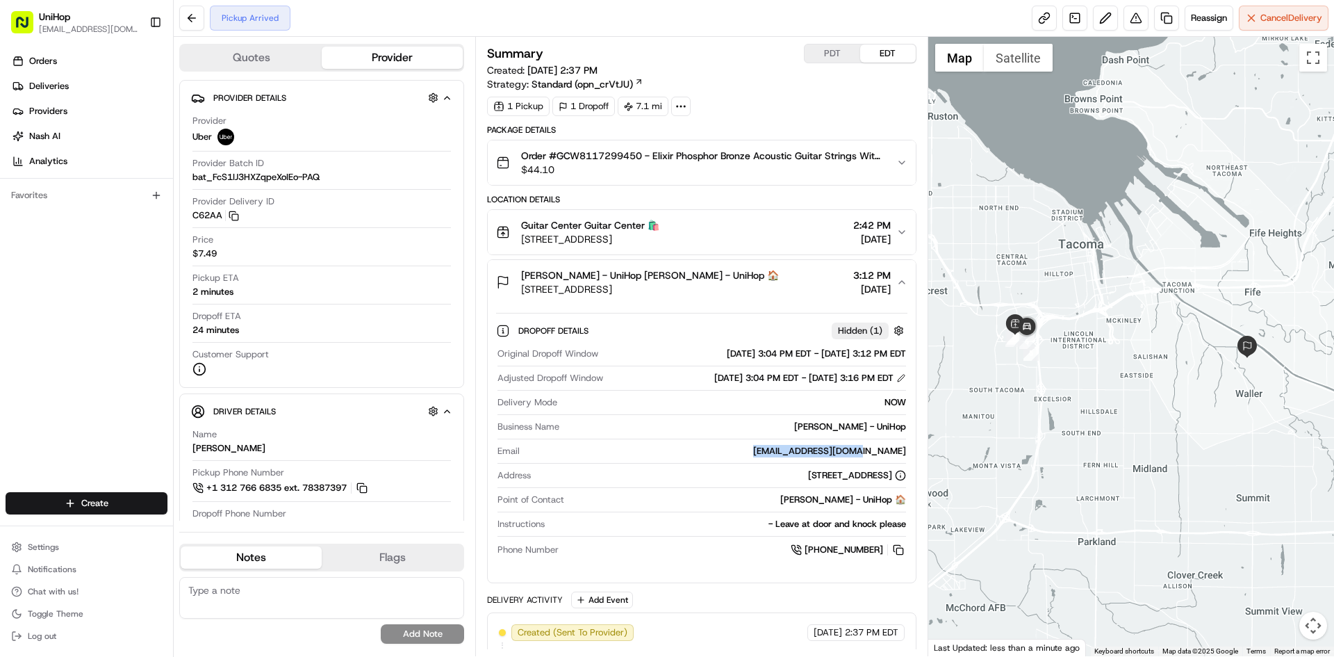
drag, startPoint x: 813, startPoint y: 450, endPoint x: 904, endPoint y: 457, distance: 91.3
click at [904, 457] on div "davidjrmv@icloud.com" at bounding box center [715, 451] width 380 height 13
copy div "davidjrmv@icloud.com"
click at [752, 296] on button "Adrian Morales - UniHop Adrian Morales - UniHop 🏠 5214 44th St E, Tacoma, WA 98…" at bounding box center [701, 282] width 427 height 44
click at [752, 295] on span "5214 44th St E, Tacoma, WA 98443, USA" at bounding box center [650, 289] width 258 height 14
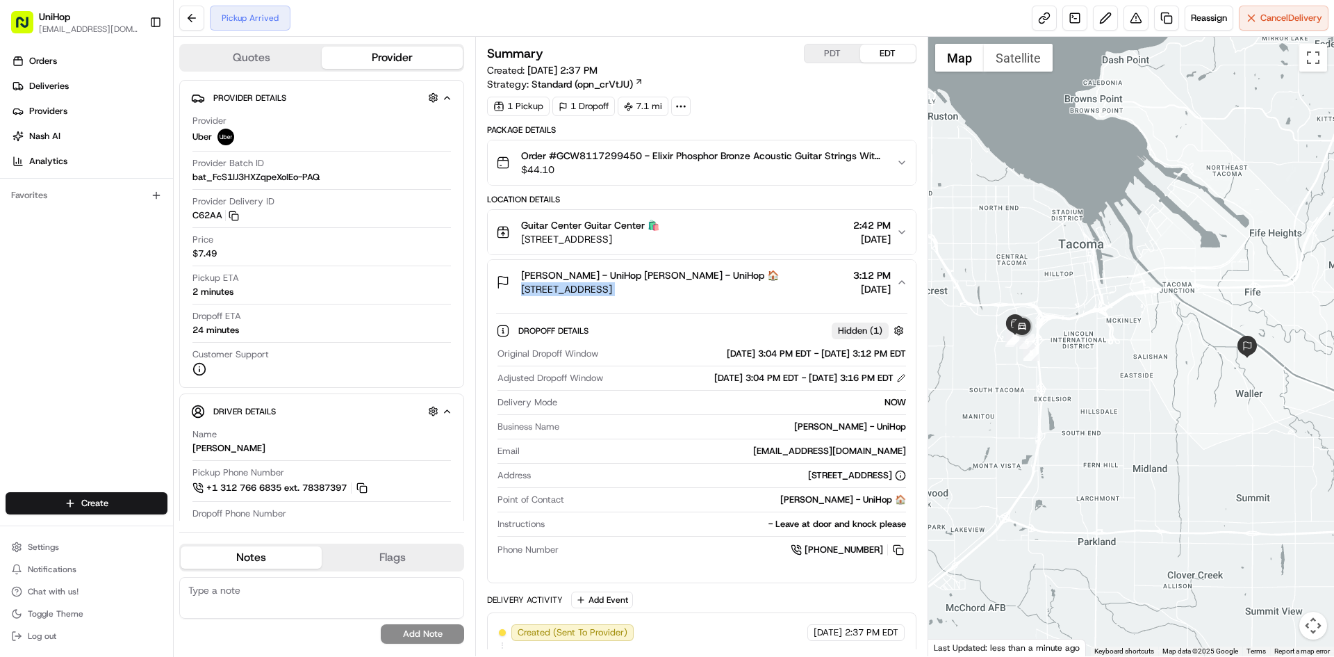
click at [752, 295] on span "5214 44th St E, Tacoma, WA 98443, USA" at bounding box center [650, 289] width 258 height 14
click at [771, 288] on div "Adrian Morales - UniHop Adrian Morales - UniHop 🏠 5214 44th St E, Tacoma, WA 98…" at bounding box center [696, 282] width 400 height 28
click at [787, 281] on div "Adrian Morales - UniHop Adrian Morales - UniHop 🏠 5214 44th St E, Tacoma, WA 98…" at bounding box center [696, 282] width 400 height 28
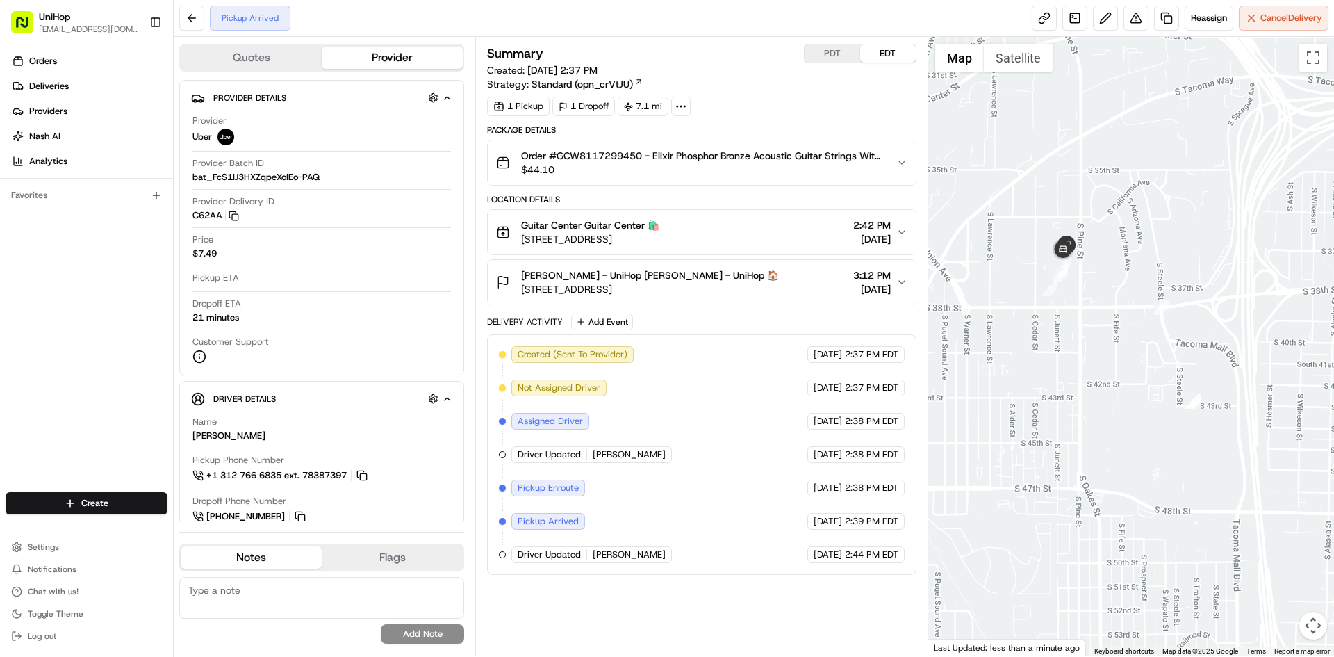
drag, startPoint x: 1188, startPoint y: 246, endPoint x: 1179, endPoint y: 243, distance: 9.0
click at [1181, 244] on div at bounding box center [1132, 346] width 407 height 619
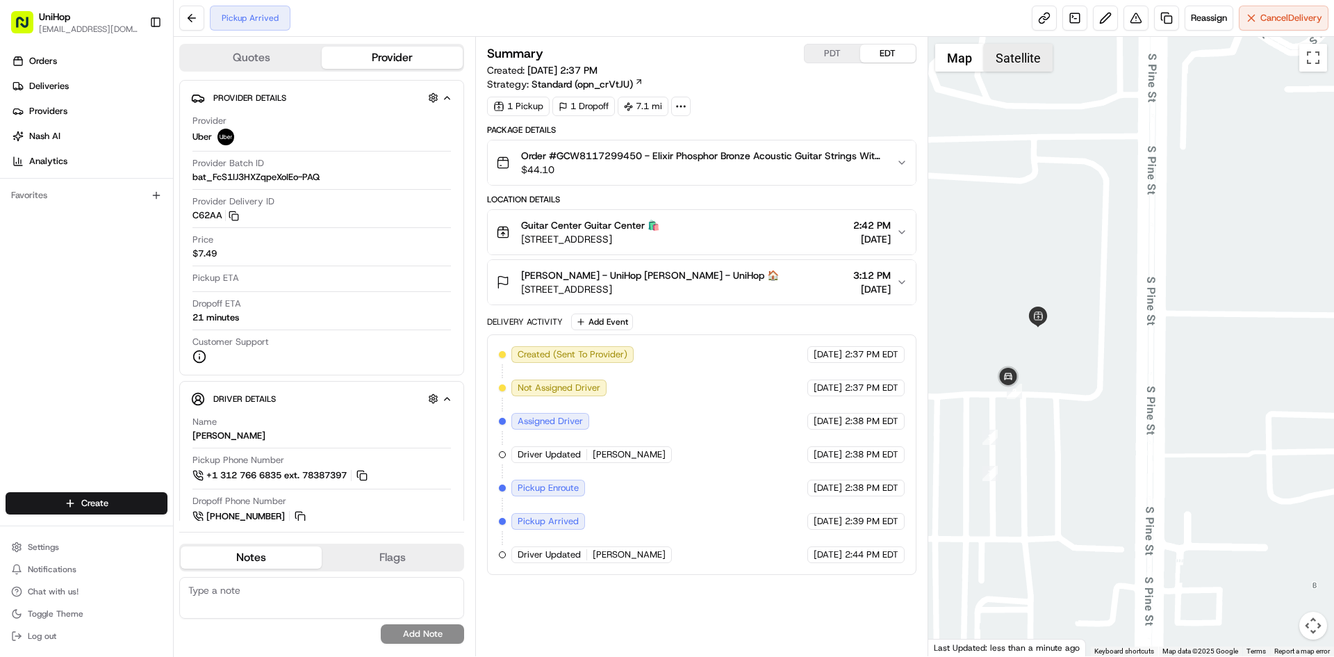
click at [1018, 63] on button "Satellite" at bounding box center [1018, 58] width 69 height 28
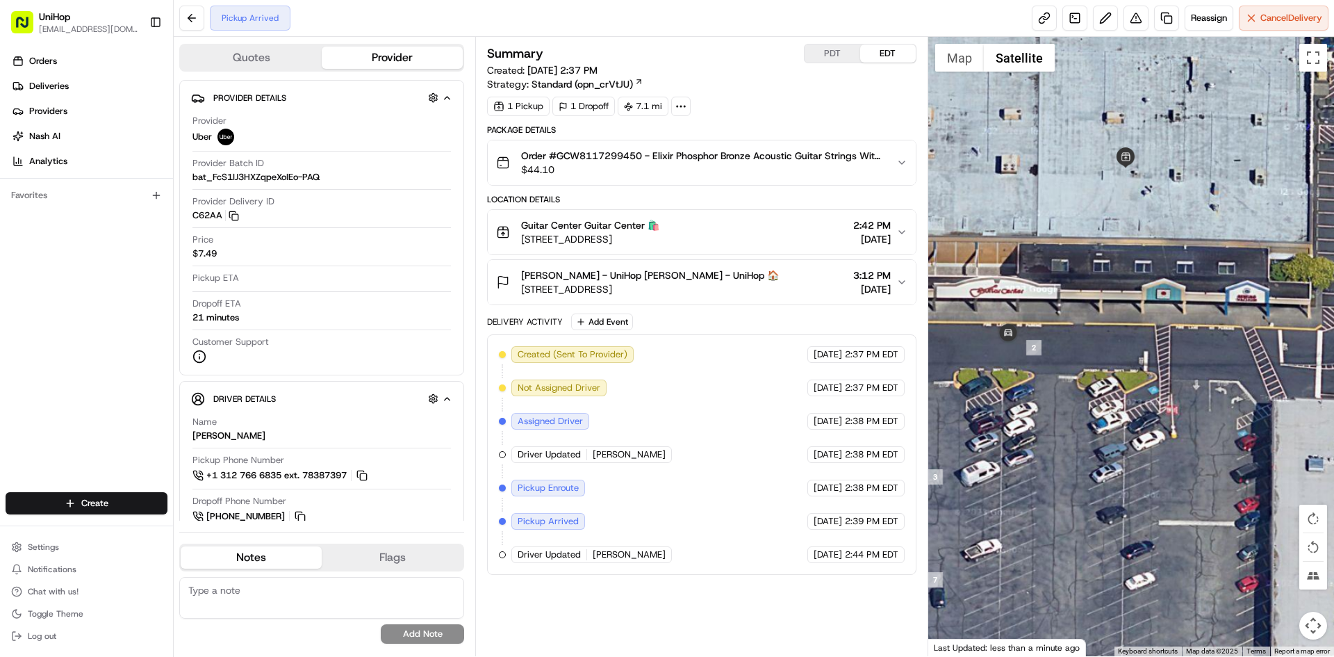
drag, startPoint x: 1095, startPoint y: 350, endPoint x: 1108, endPoint y: 341, distance: 16.0
click at [1108, 341] on div at bounding box center [1132, 346] width 407 height 619
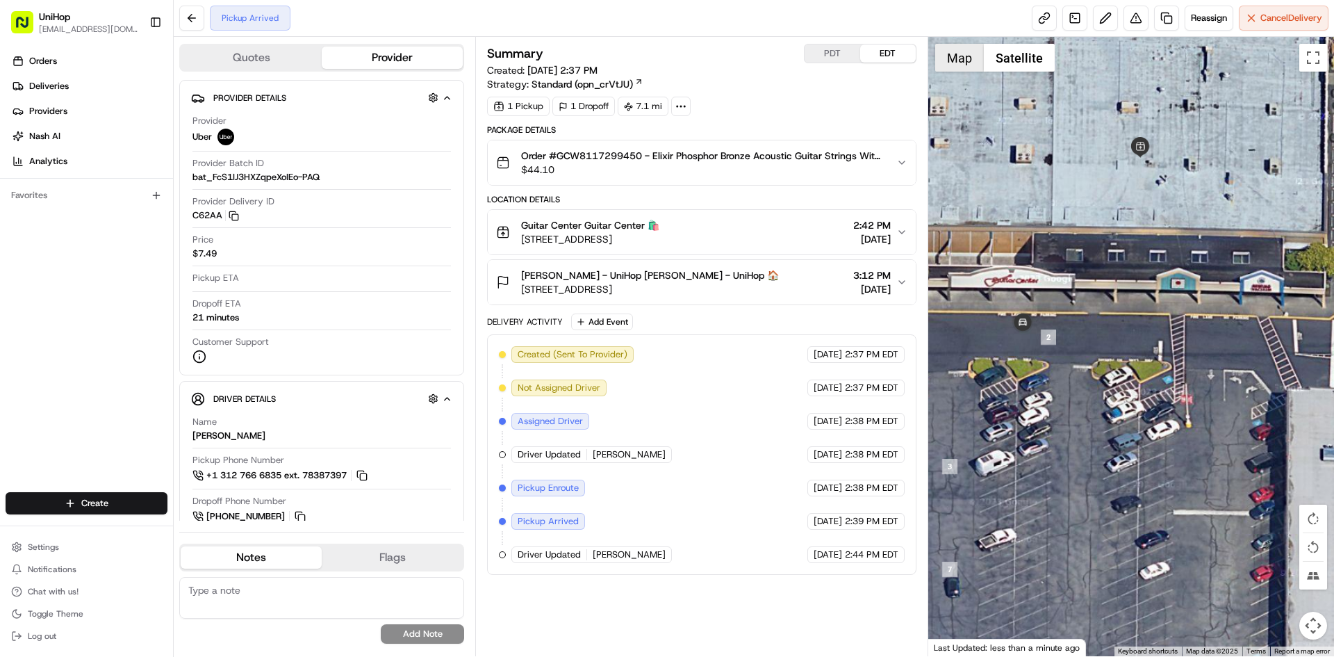
click at [951, 44] on button "Map" at bounding box center [959, 58] width 49 height 28
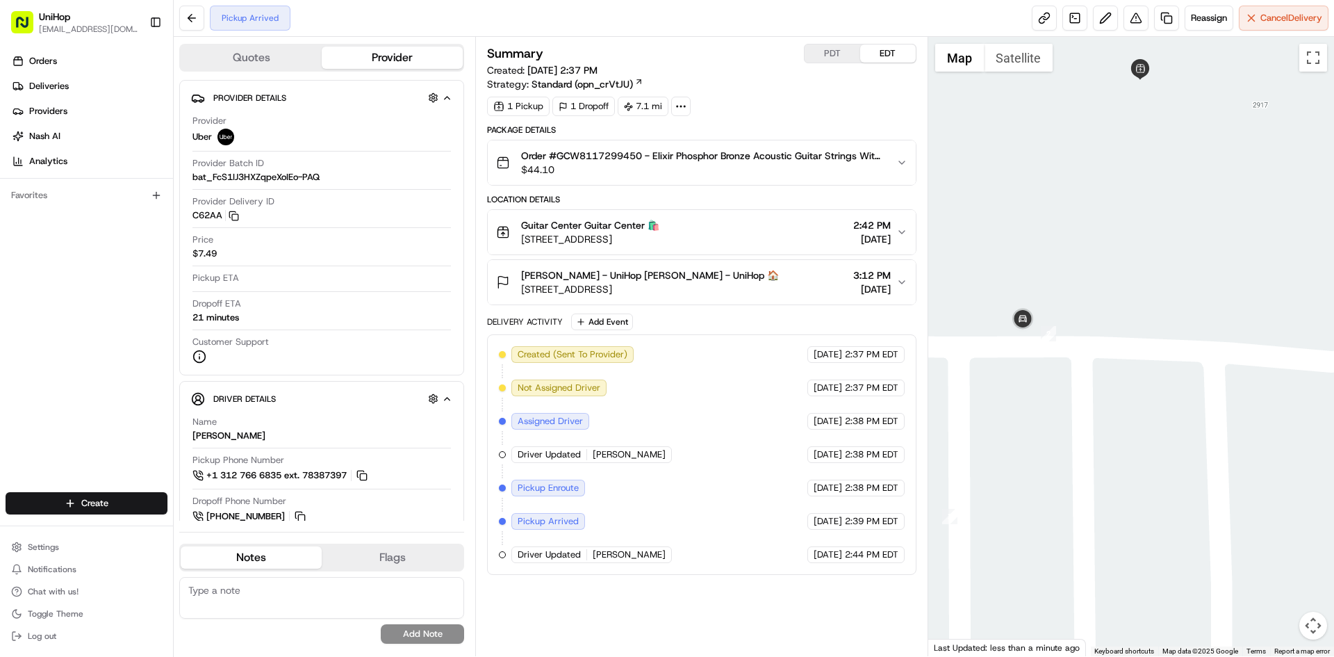
click at [964, 59] on button "Map" at bounding box center [959, 58] width 49 height 28
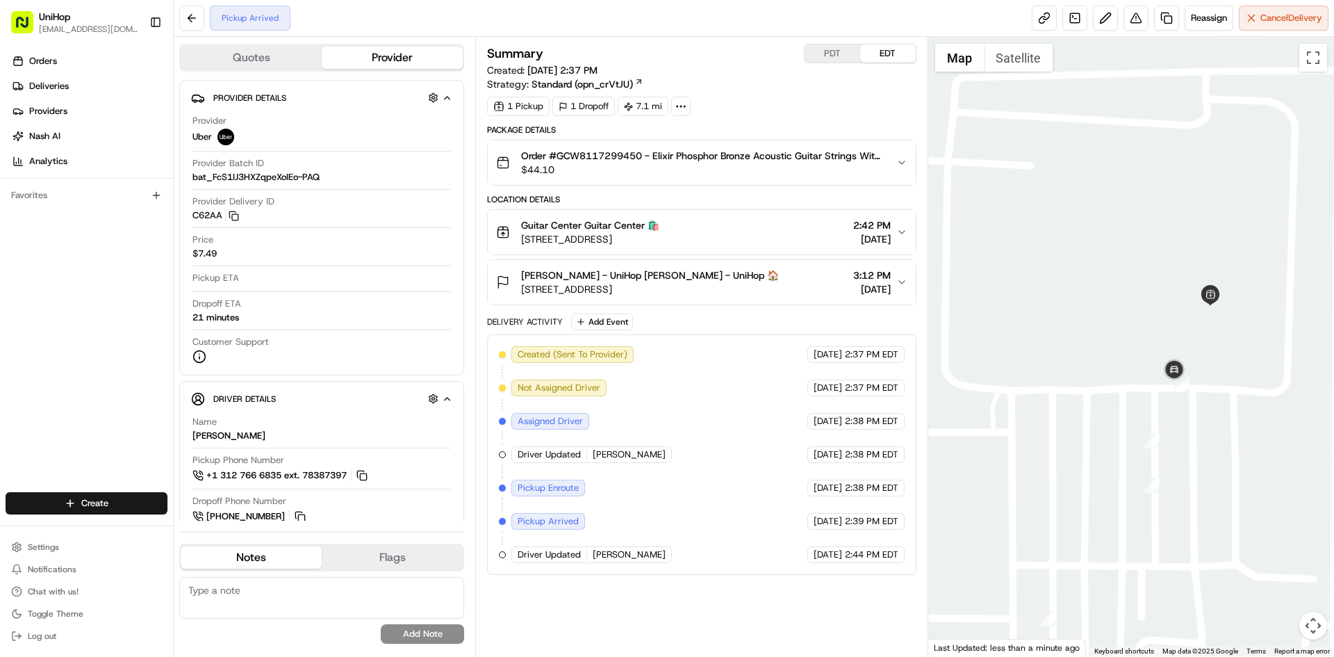
click at [1216, 422] on div at bounding box center [1132, 346] width 407 height 619
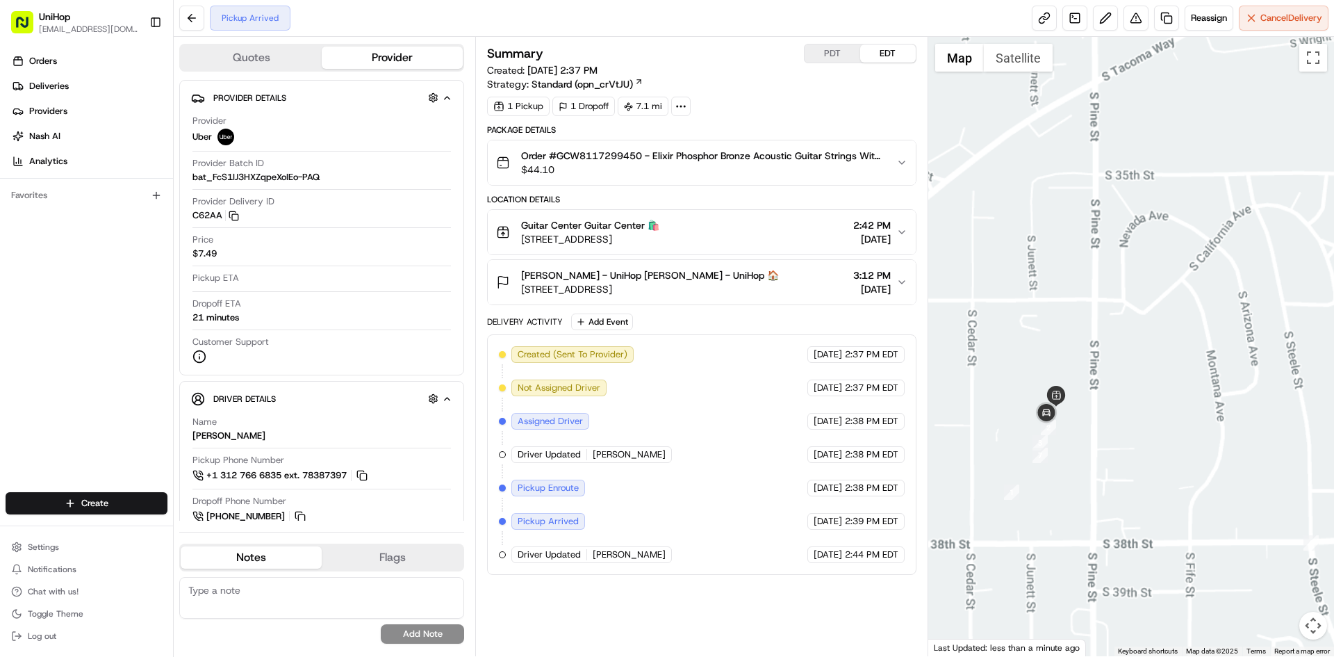
drag, startPoint x: 1252, startPoint y: 409, endPoint x: 1169, endPoint y: 407, distance: 83.4
click at [1211, 409] on div at bounding box center [1132, 346] width 407 height 619
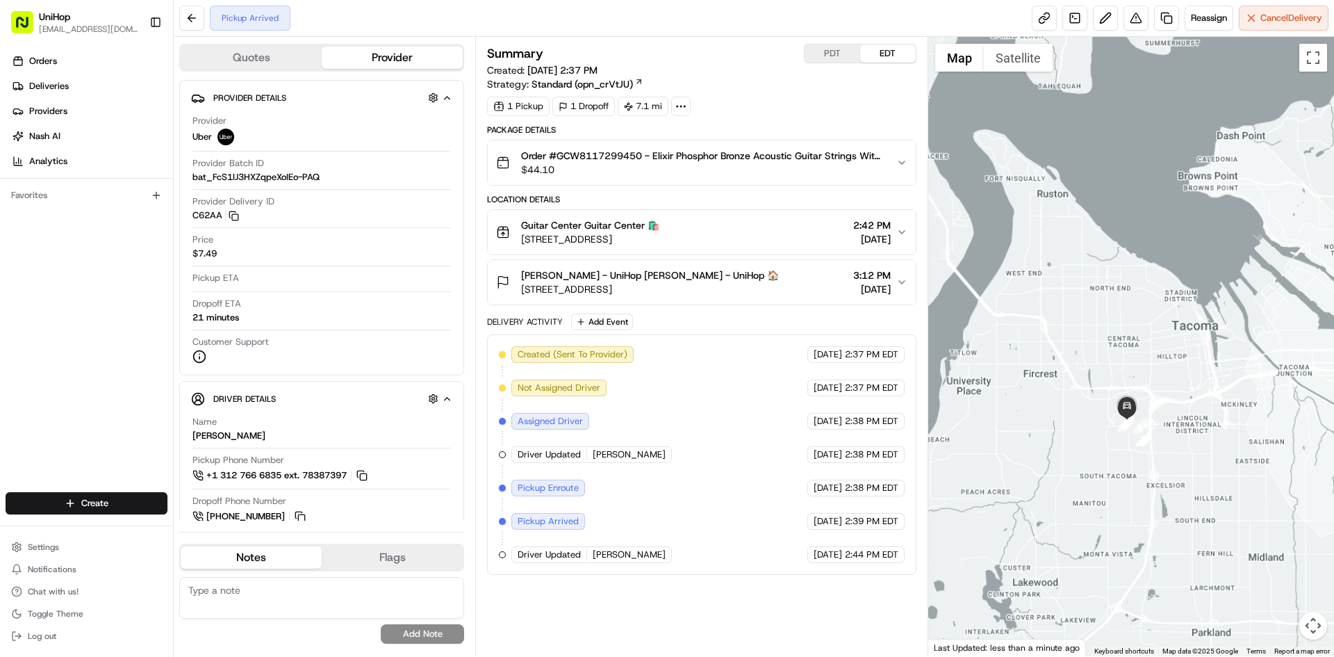
drag, startPoint x: 1251, startPoint y: 452, endPoint x: 1162, endPoint y: 433, distance: 90.9
click at [1209, 457] on div at bounding box center [1132, 346] width 407 height 619
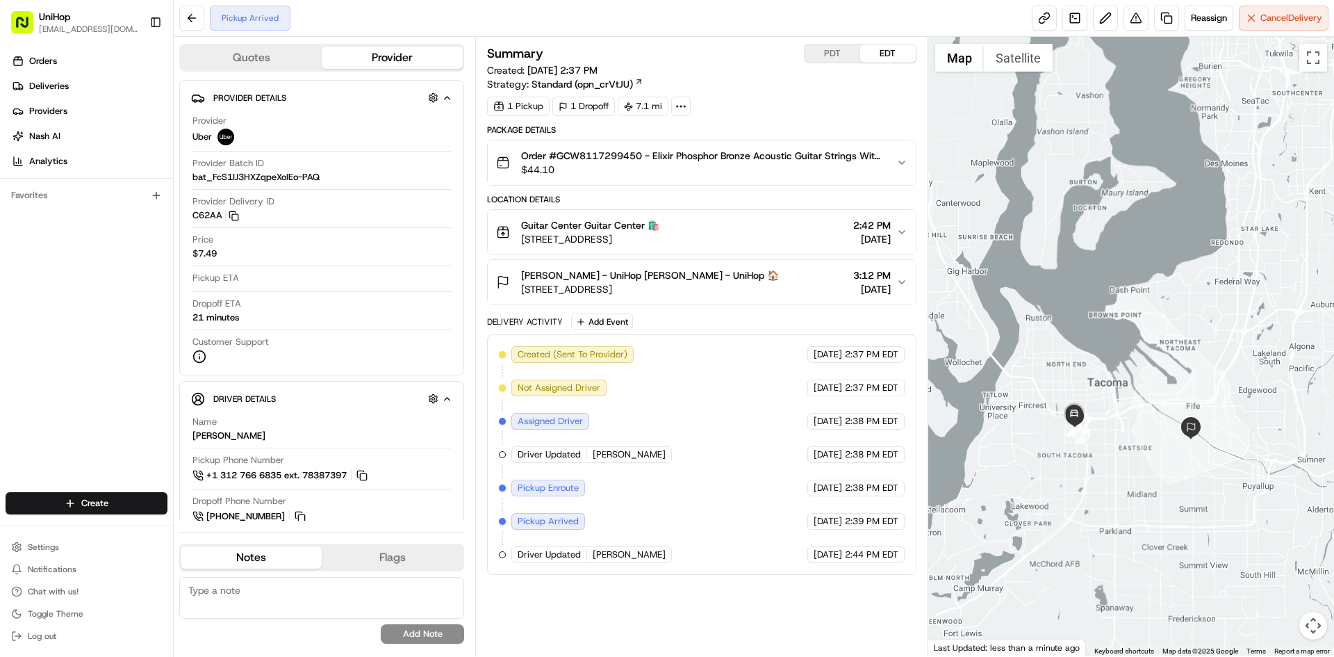
drag, startPoint x: 1152, startPoint y: 443, endPoint x: 1131, endPoint y: 363, distance: 82.6
click at [1131, 363] on div at bounding box center [1132, 346] width 407 height 619
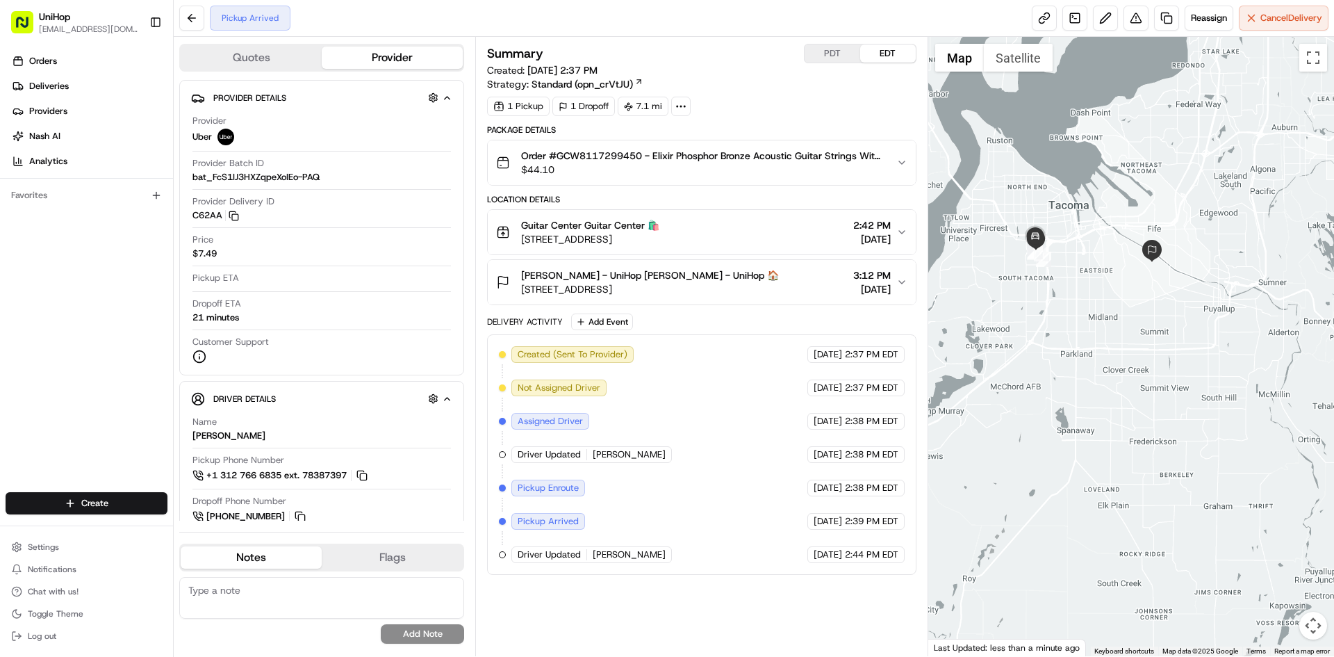
click at [1122, 405] on div at bounding box center [1132, 346] width 407 height 619
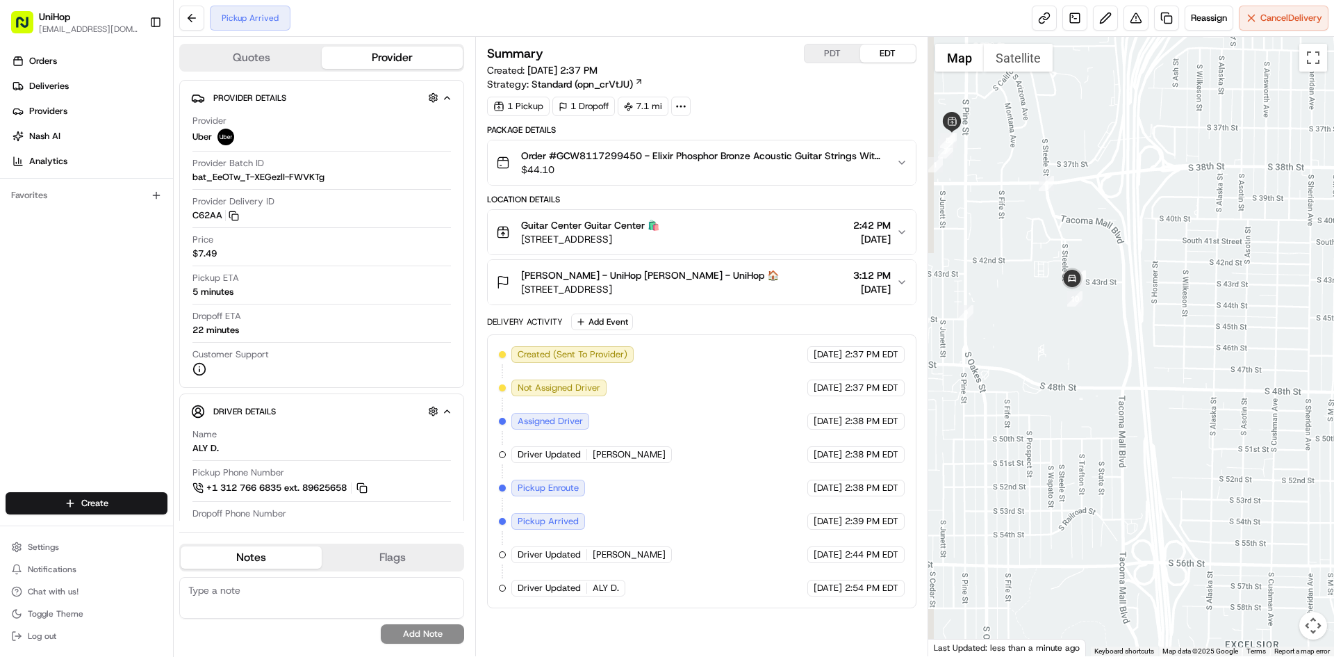
drag, startPoint x: 1183, startPoint y: 305, endPoint x: 1240, endPoint y: 304, distance: 57.0
click at [1216, 306] on div at bounding box center [1132, 346] width 407 height 619
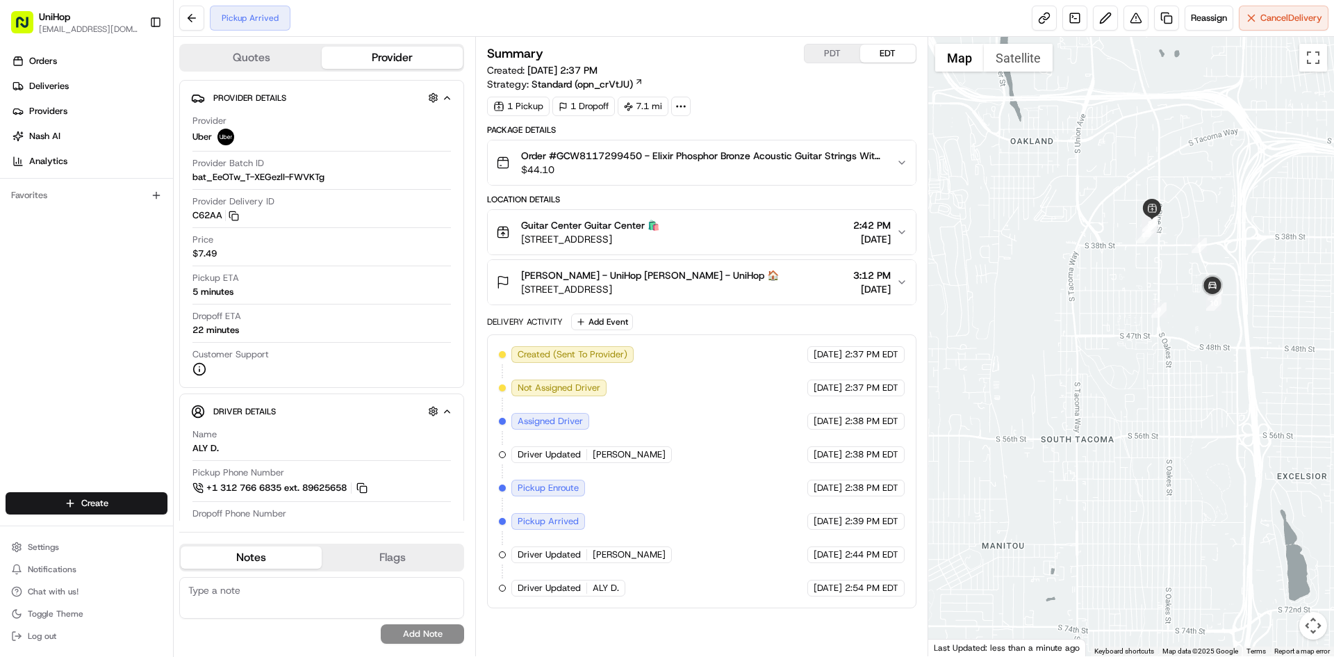
click at [746, 224] on div "Guitar Center Guitar Center 🛍️ 2919 S 38th St a, Tacoma, WA 98409, USA 2:42 PM …" at bounding box center [696, 232] width 400 height 28
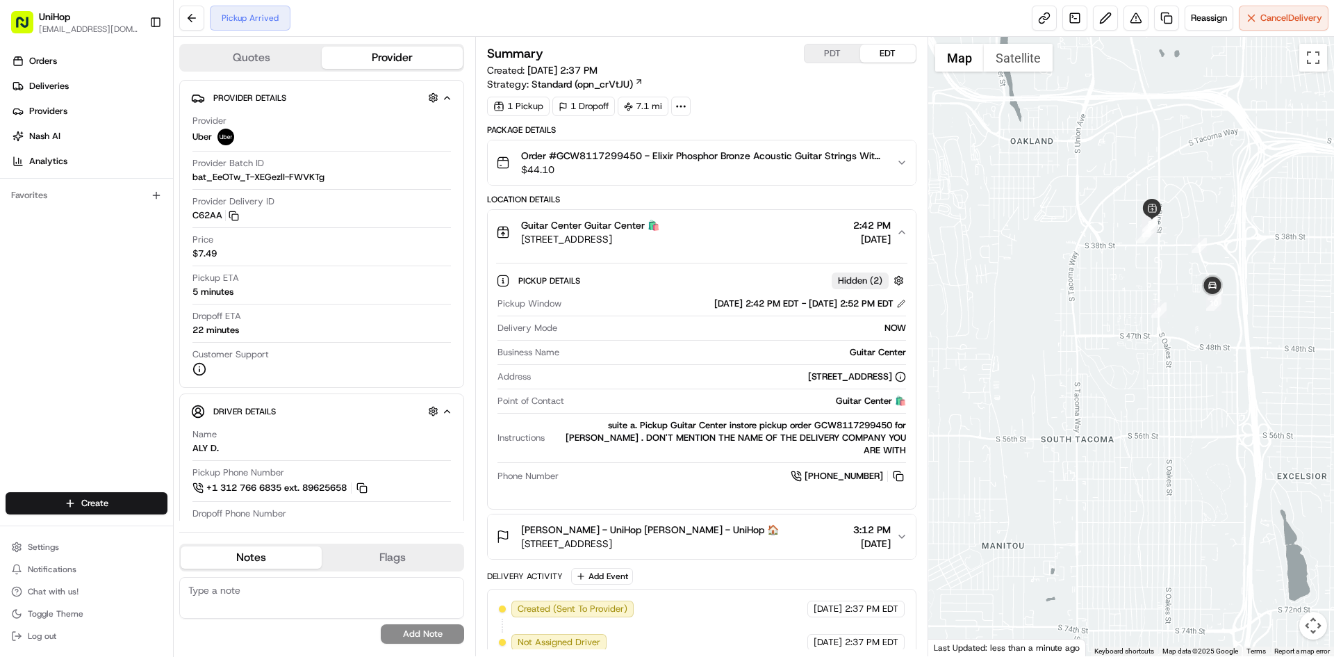
click at [742, 222] on div "Guitar Center Guitar Center 🛍️ 2919 S 38th St a, Tacoma, WA 98409, USA 2:42 PM …" at bounding box center [696, 232] width 400 height 28
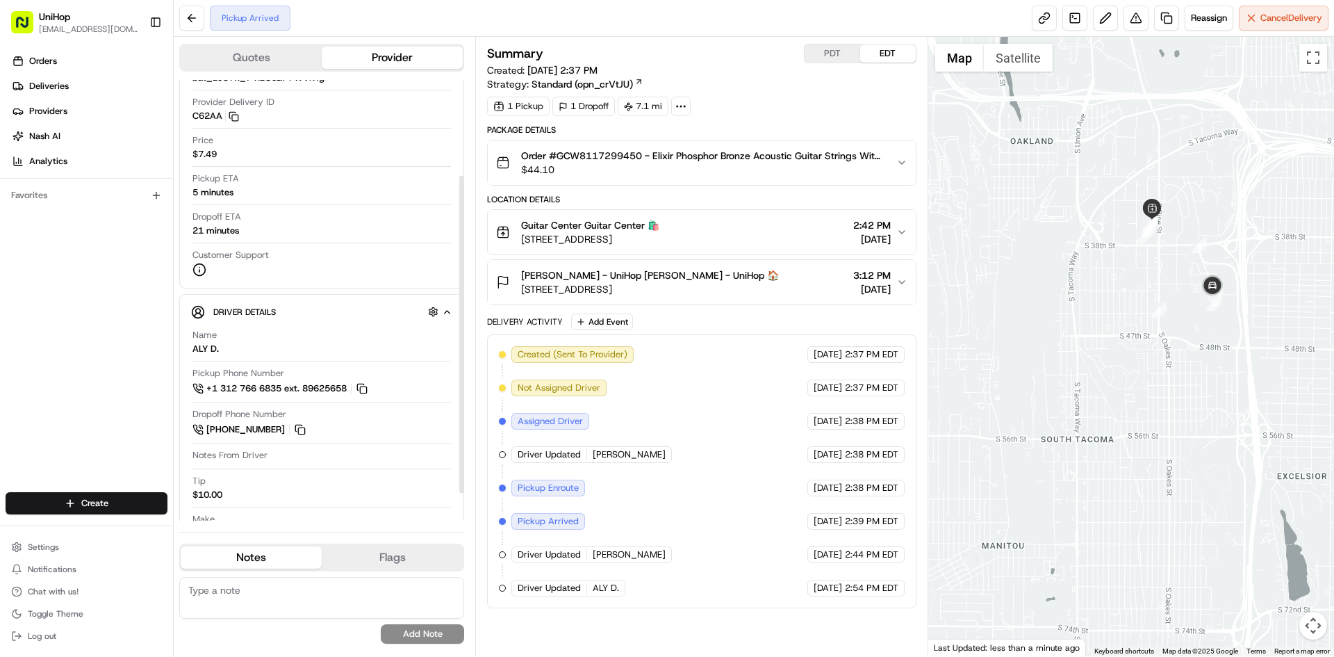
scroll to position [139, 0]
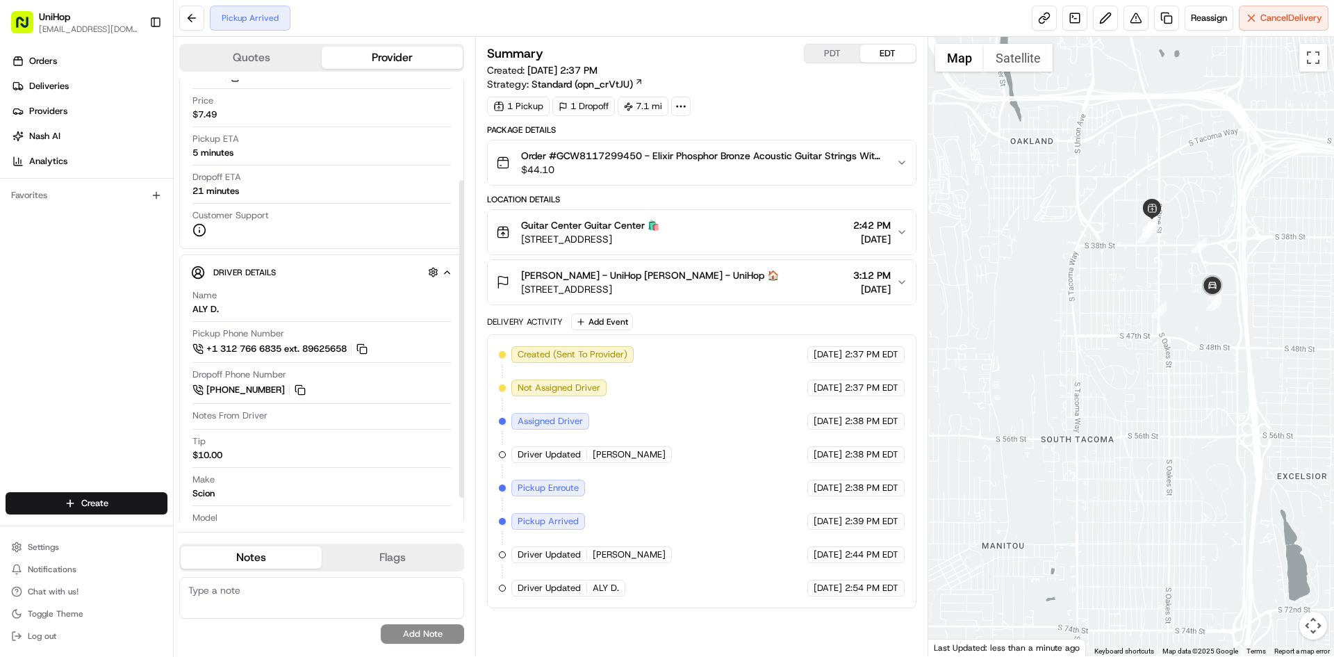
click at [660, 225] on span "Guitar Center Guitar Center 🛍️" at bounding box center [590, 225] width 138 height 14
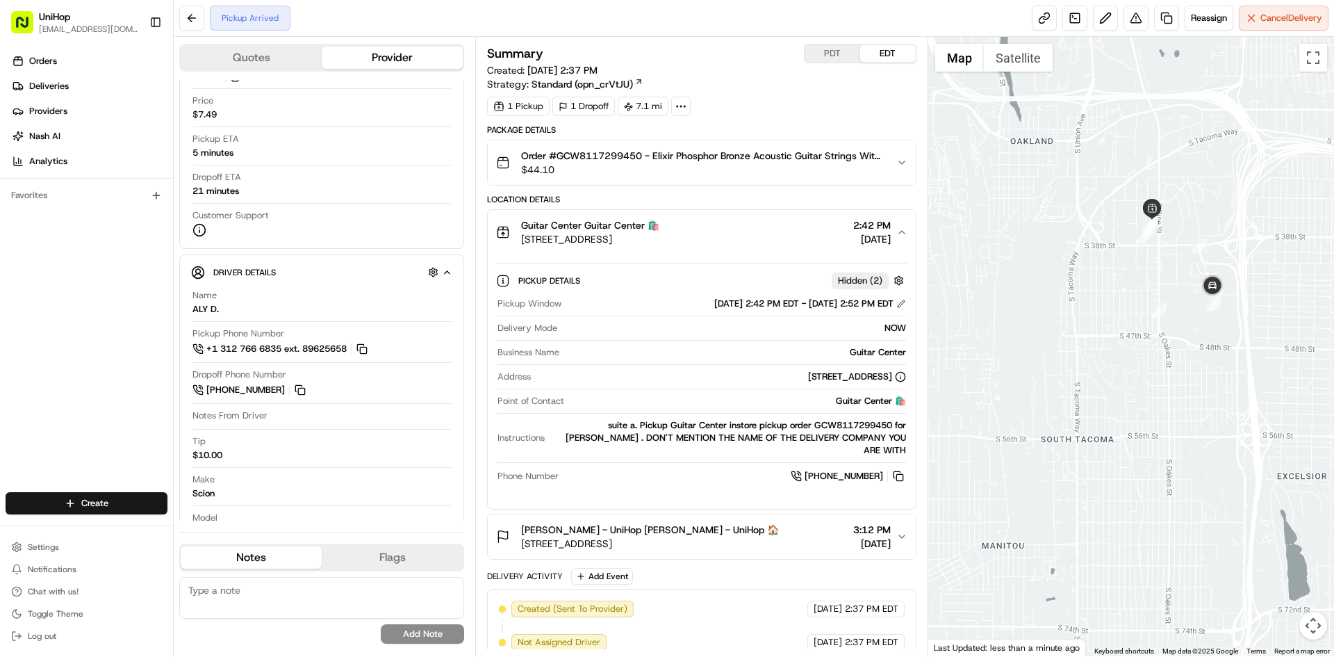
click at [660, 225] on span "Guitar Center Guitar Center 🛍️" at bounding box center [590, 225] width 138 height 14
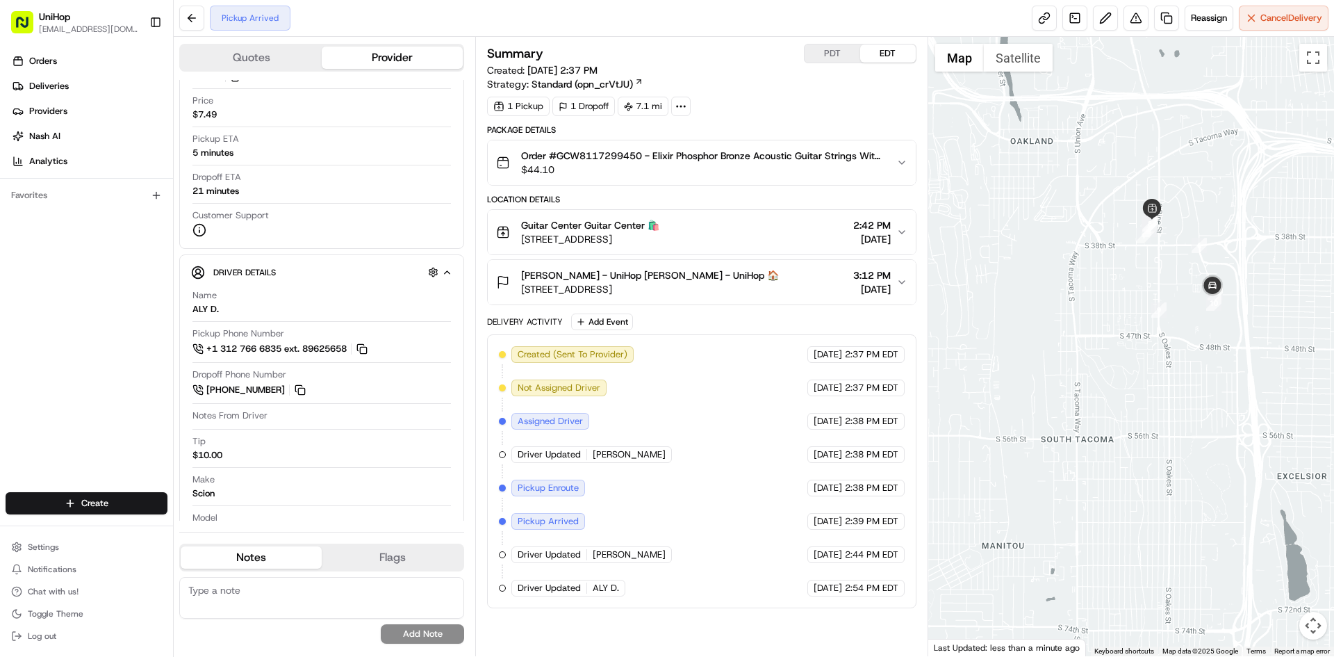
drag, startPoint x: 735, startPoint y: 242, endPoint x: 516, endPoint y: 250, distance: 219.8
click at [517, 250] on button "Guitar Center Guitar Center 🛍️ 2919 S 38th St a, Tacoma, WA 98409, USA 2:42 PM …" at bounding box center [701, 232] width 427 height 44
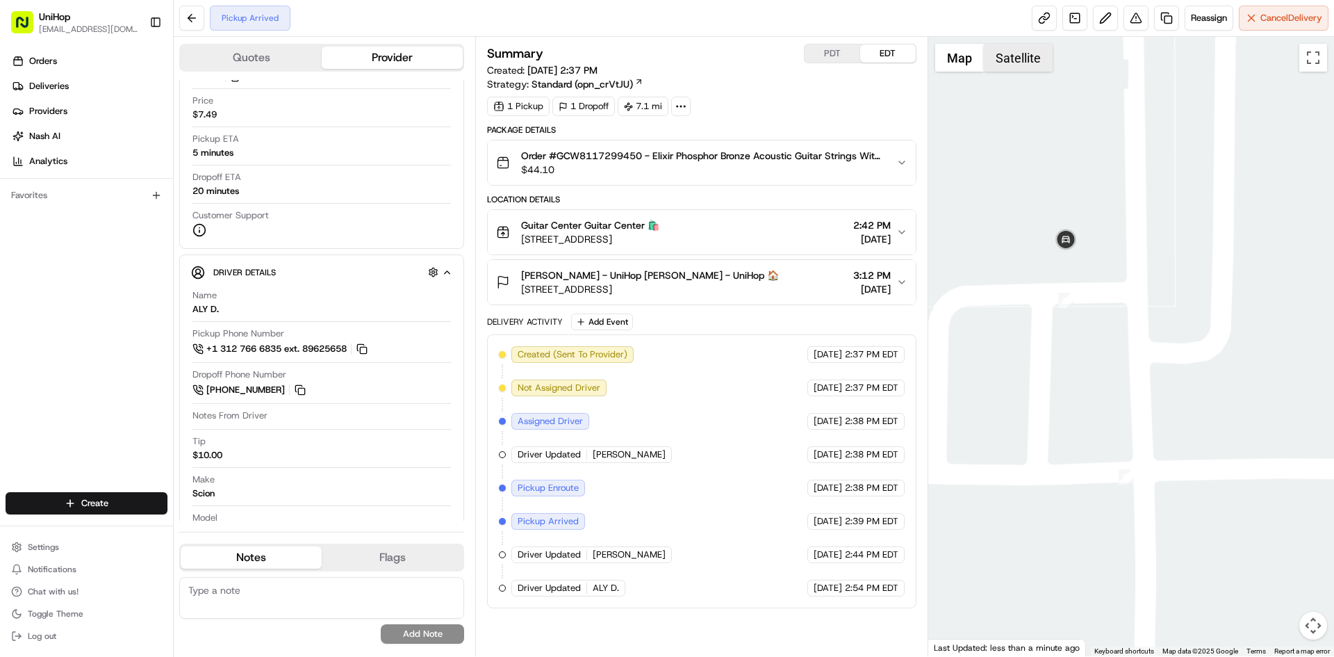
click at [995, 47] on button "Satellite" at bounding box center [1018, 58] width 69 height 28
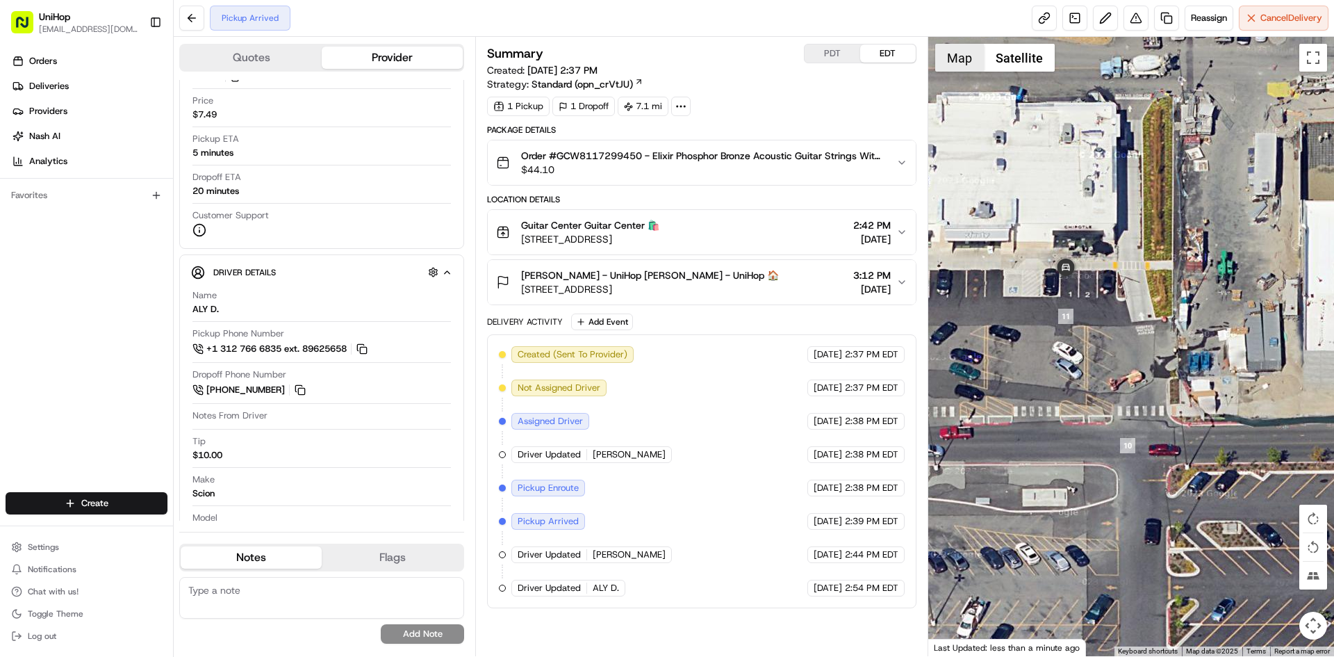
click at [965, 65] on button "Map" at bounding box center [959, 58] width 49 height 28
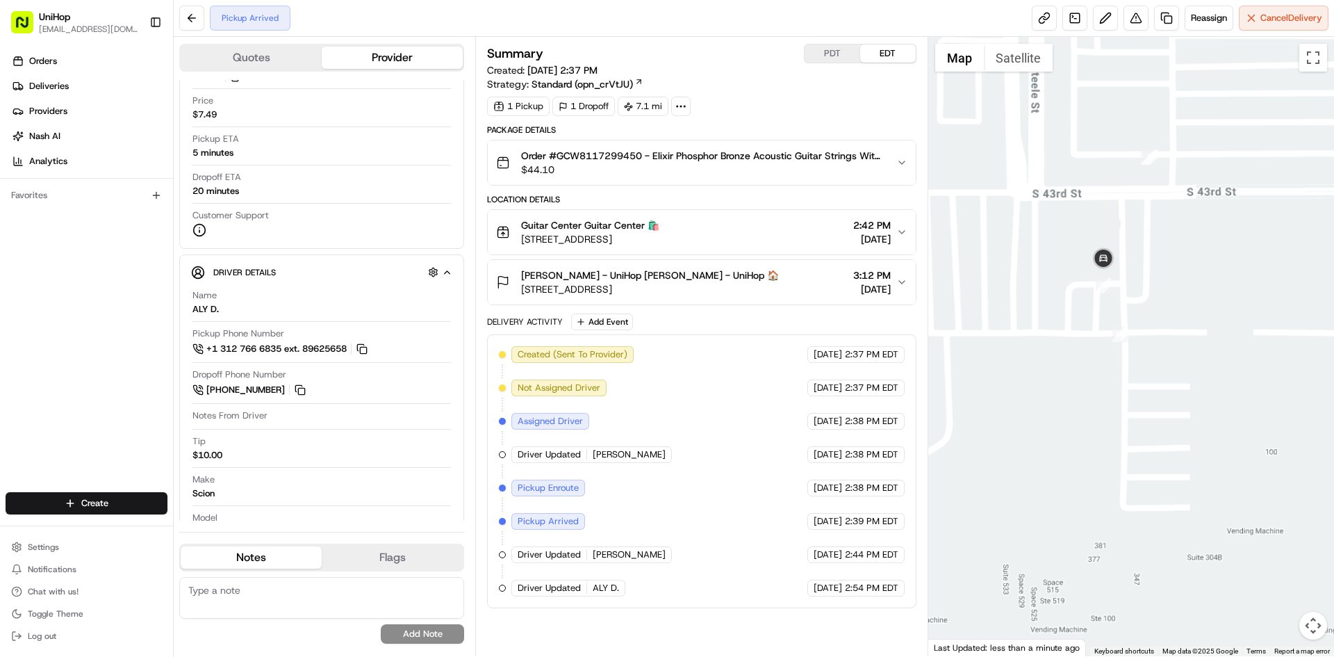
drag, startPoint x: 1168, startPoint y: 239, endPoint x: 1204, endPoint y: 316, distance: 85.2
click at [1202, 313] on div at bounding box center [1132, 346] width 407 height 619
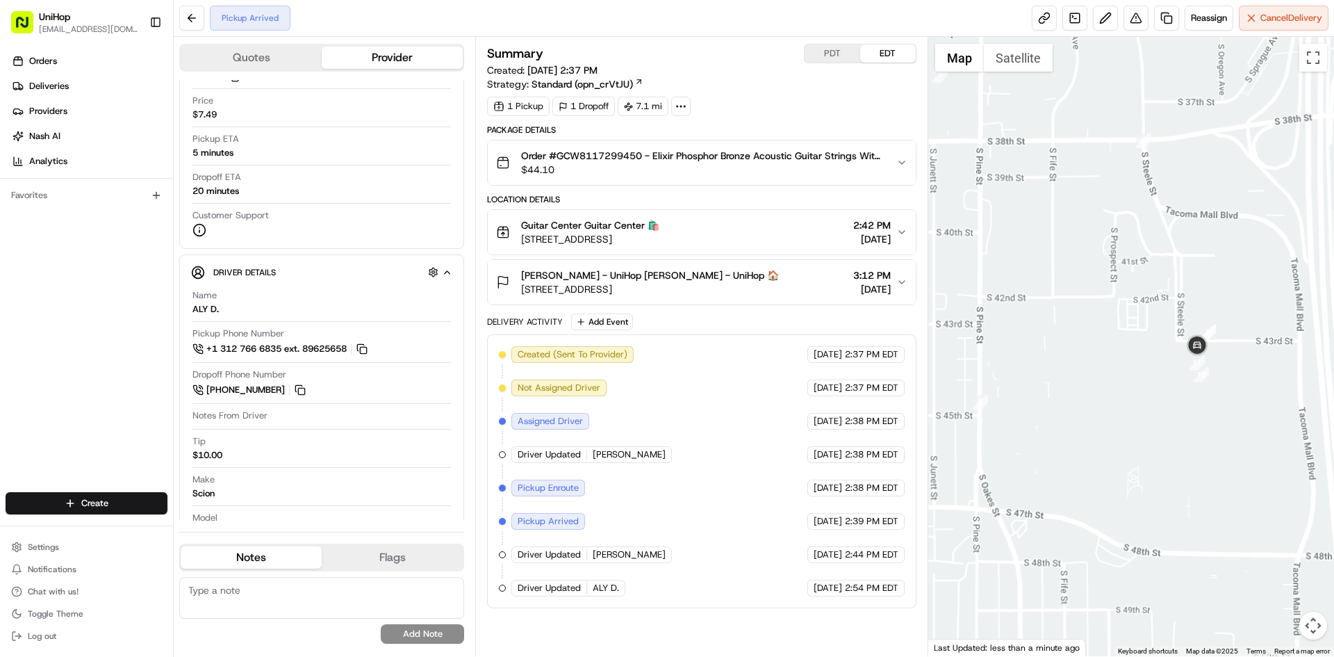
drag, startPoint x: 1168, startPoint y: 265, endPoint x: 1163, endPoint y: 303, distance: 37.8
click at [1163, 288] on div at bounding box center [1132, 346] width 407 height 619
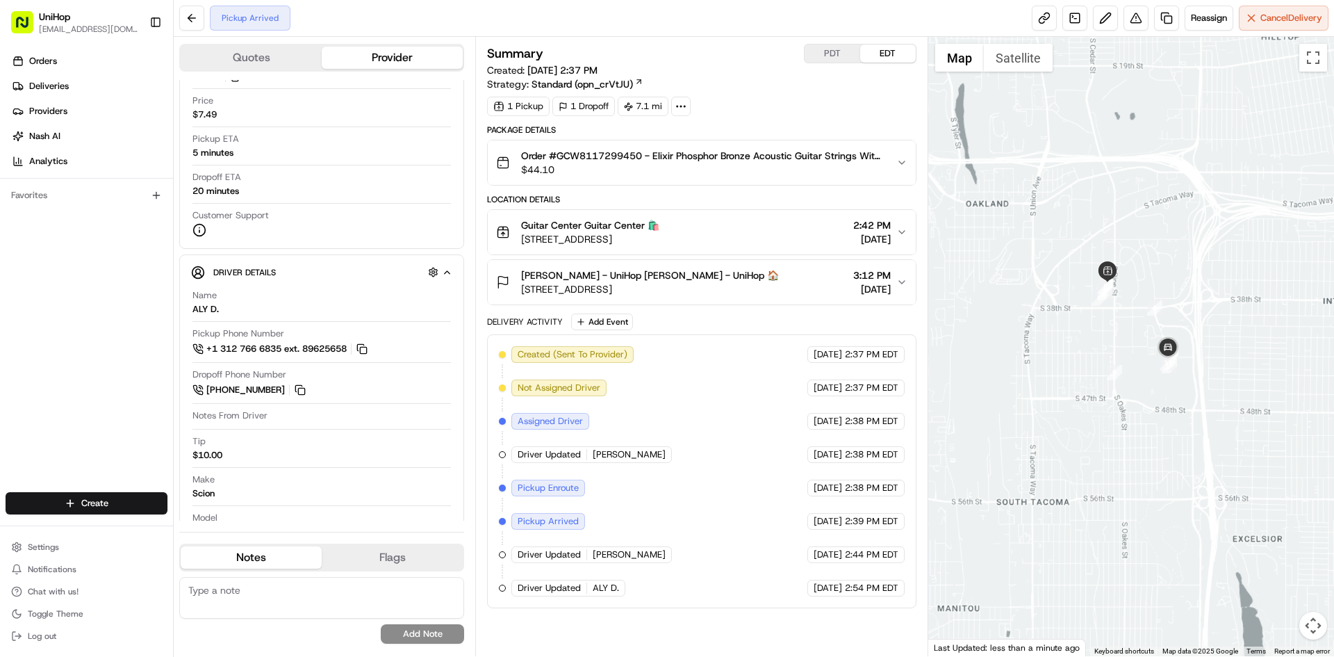
drag, startPoint x: 1235, startPoint y: 301, endPoint x: 1177, endPoint y: 294, distance: 58.1
click at [1179, 295] on div at bounding box center [1132, 346] width 407 height 619
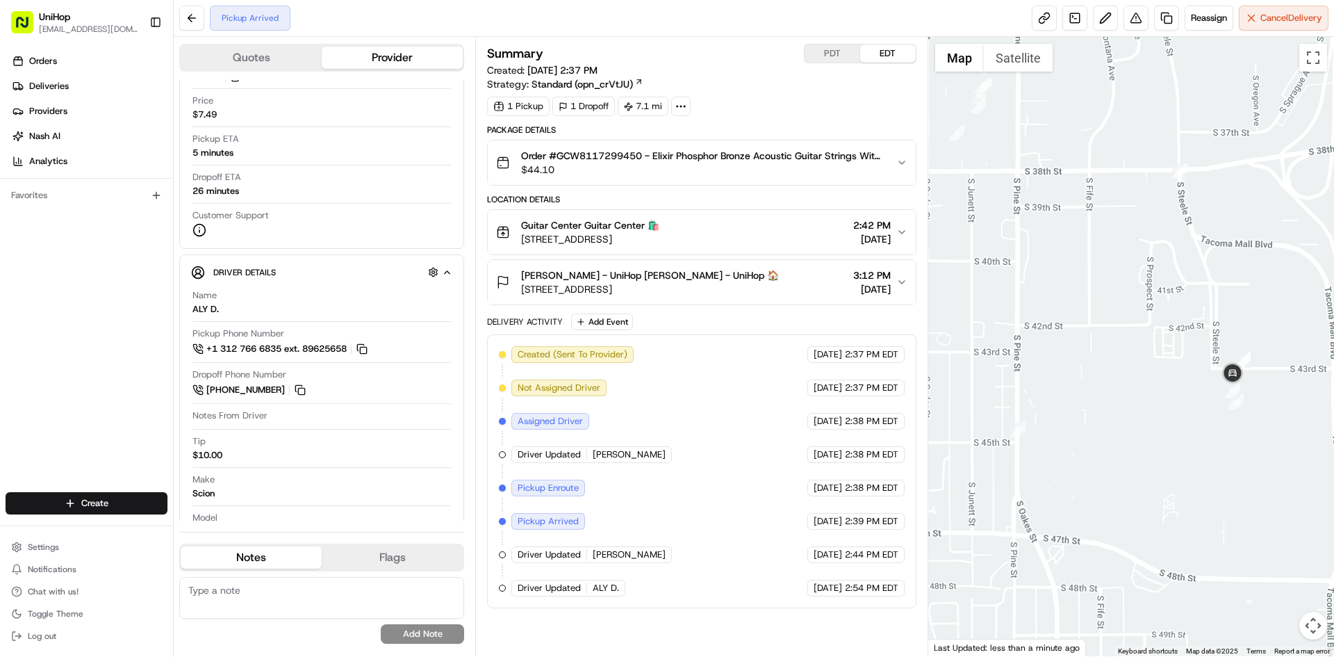
drag, startPoint x: 1221, startPoint y: 391, endPoint x: 1100, endPoint y: 366, distance: 123.5
click at [1100, 366] on div at bounding box center [1132, 346] width 407 height 619
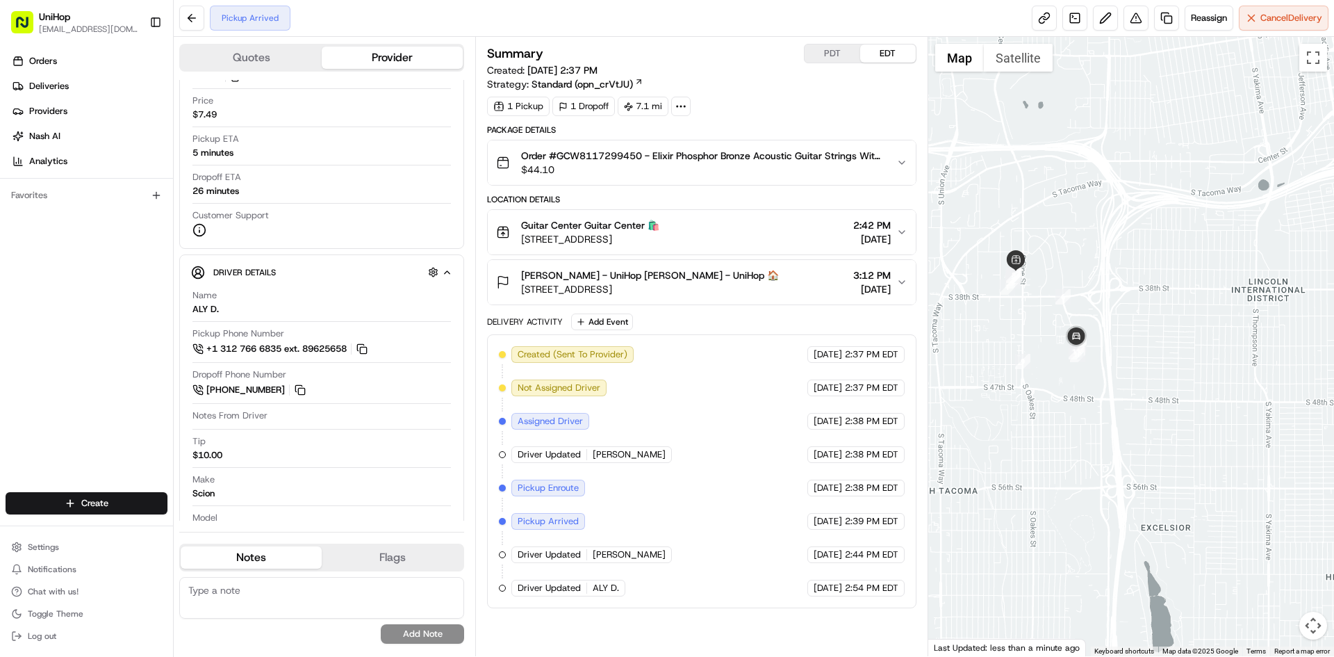
drag, startPoint x: 73, startPoint y: 365, endPoint x: 175, endPoint y: 39, distance: 341.6
click at [74, 366] on div "Orders Deliveries Providers Nash AI Analytics Favorites" at bounding box center [86, 272] width 173 height 456
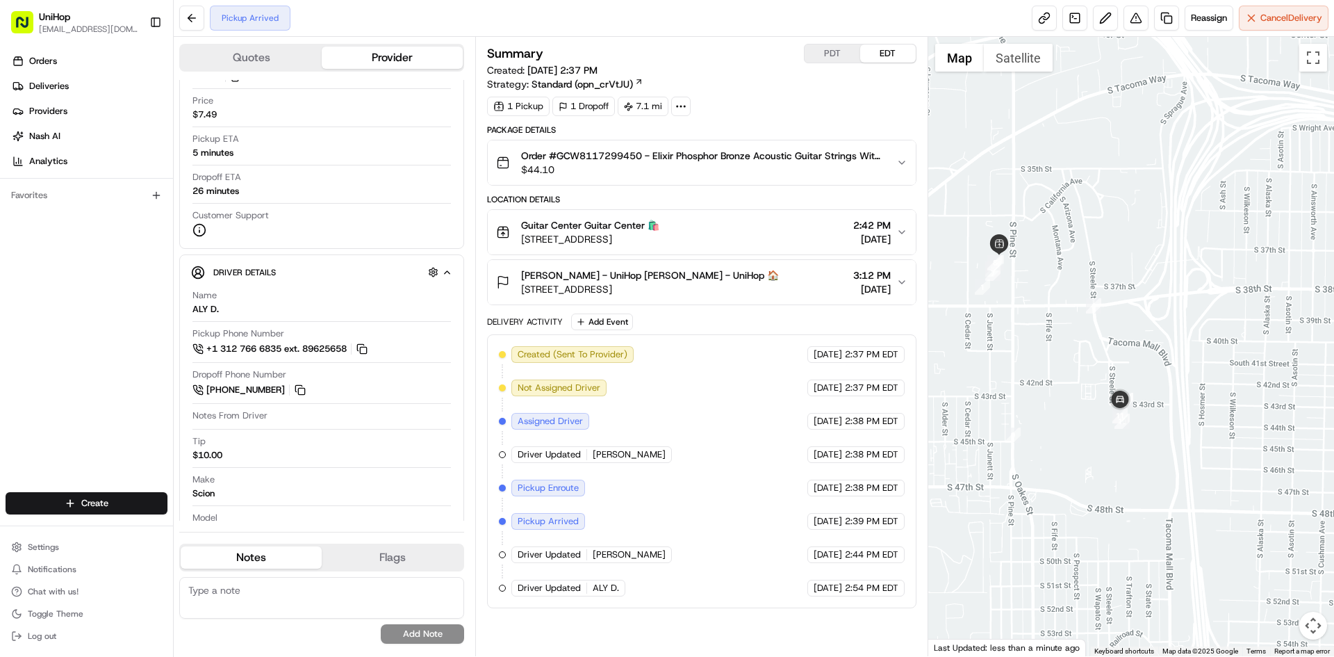
click at [1065, 316] on div at bounding box center [1132, 346] width 407 height 619
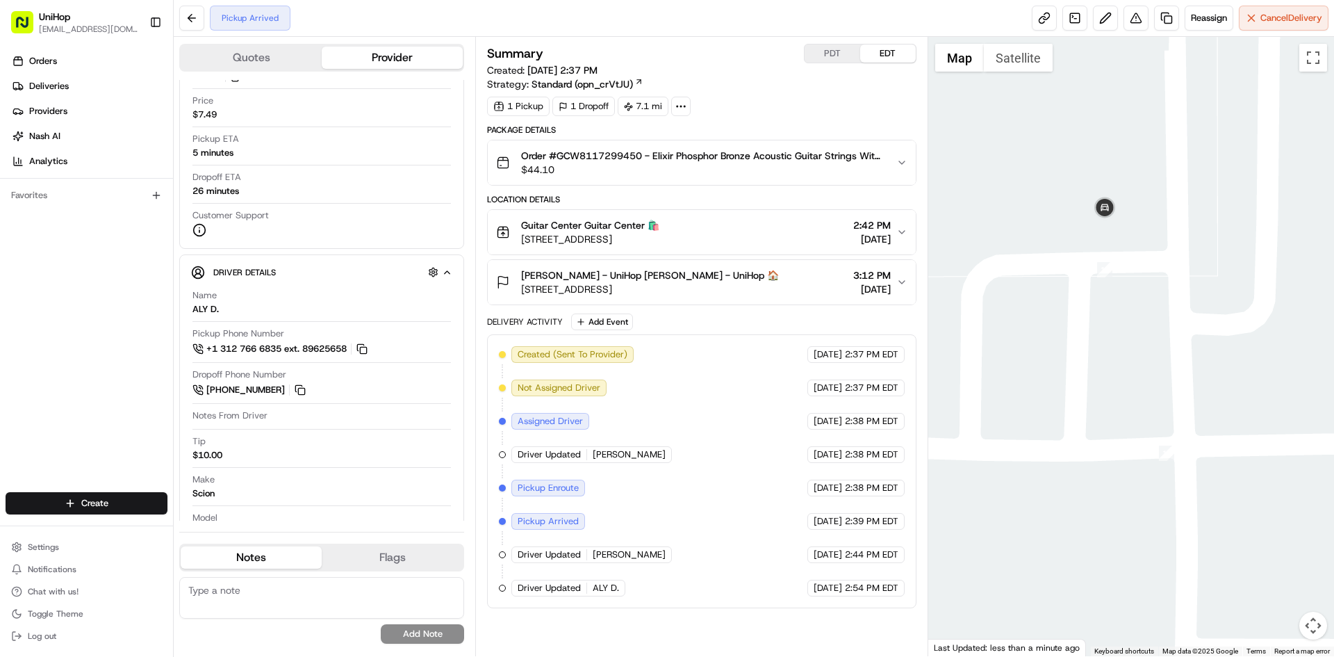
click at [997, 46] on button "Satellite" at bounding box center [1018, 58] width 69 height 28
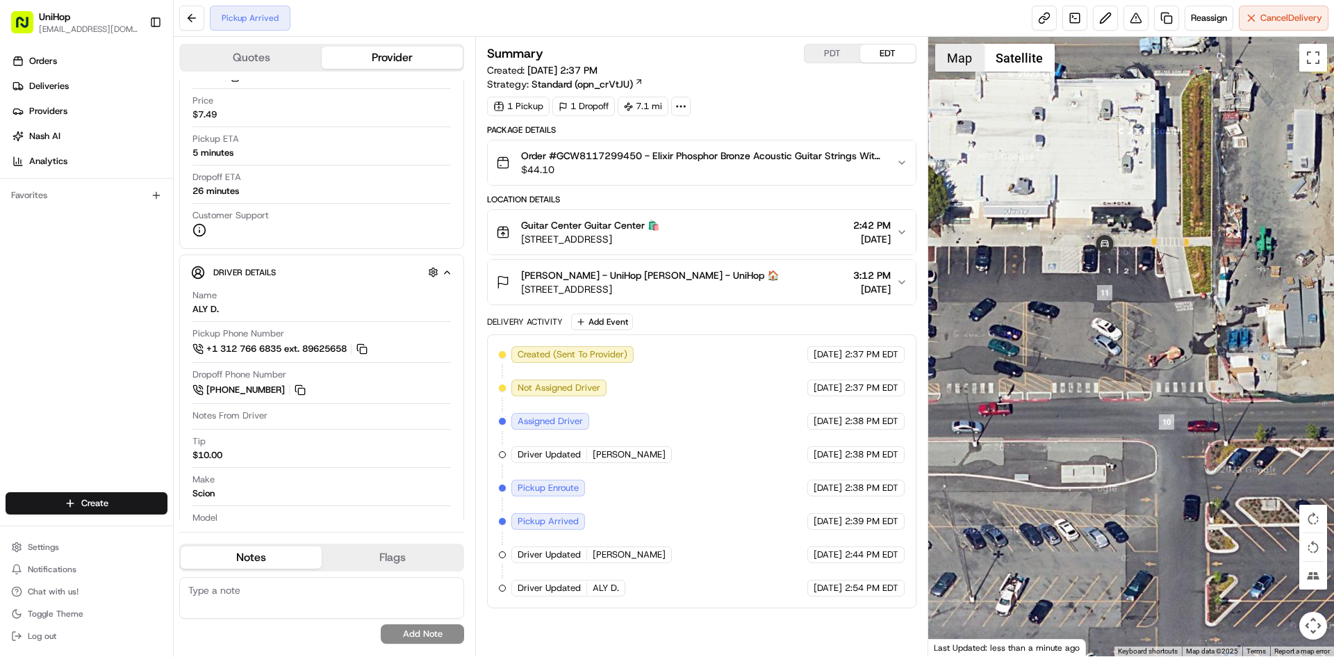
click at [963, 60] on button "Map" at bounding box center [959, 58] width 49 height 28
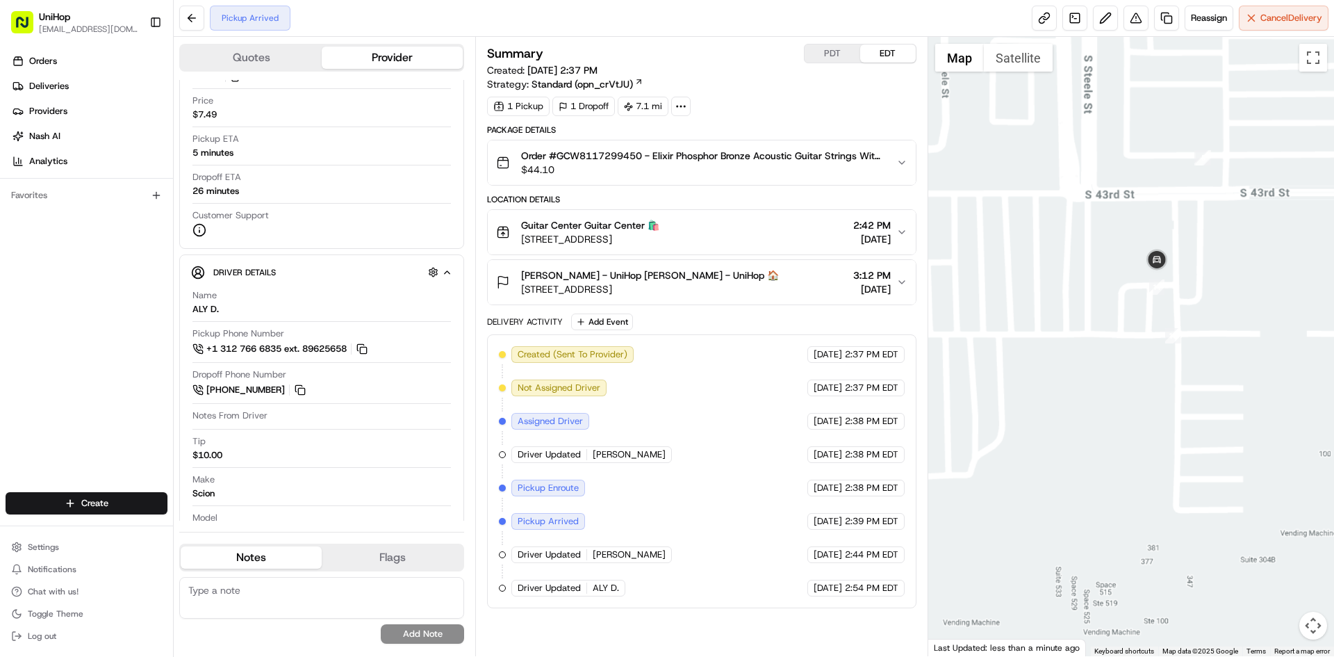
drag, startPoint x: 1104, startPoint y: 269, endPoint x: 1143, endPoint y: 336, distance: 77.8
click at [1138, 333] on div at bounding box center [1132, 346] width 407 height 619
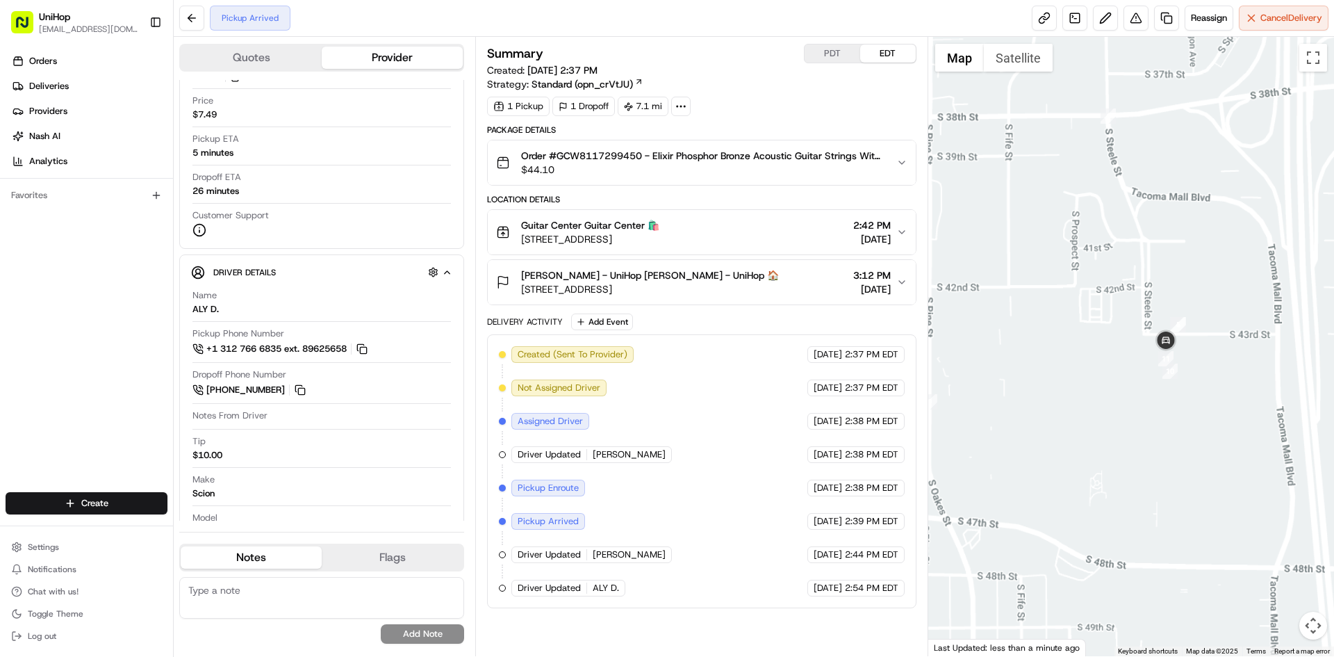
drag, startPoint x: 1104, startPoint y: 324, endPoint x: 1180, endPoint y: 375, distance: 91.6
click at [1160, 374] on div at bounding box center [1132, 346] width 407 height 619
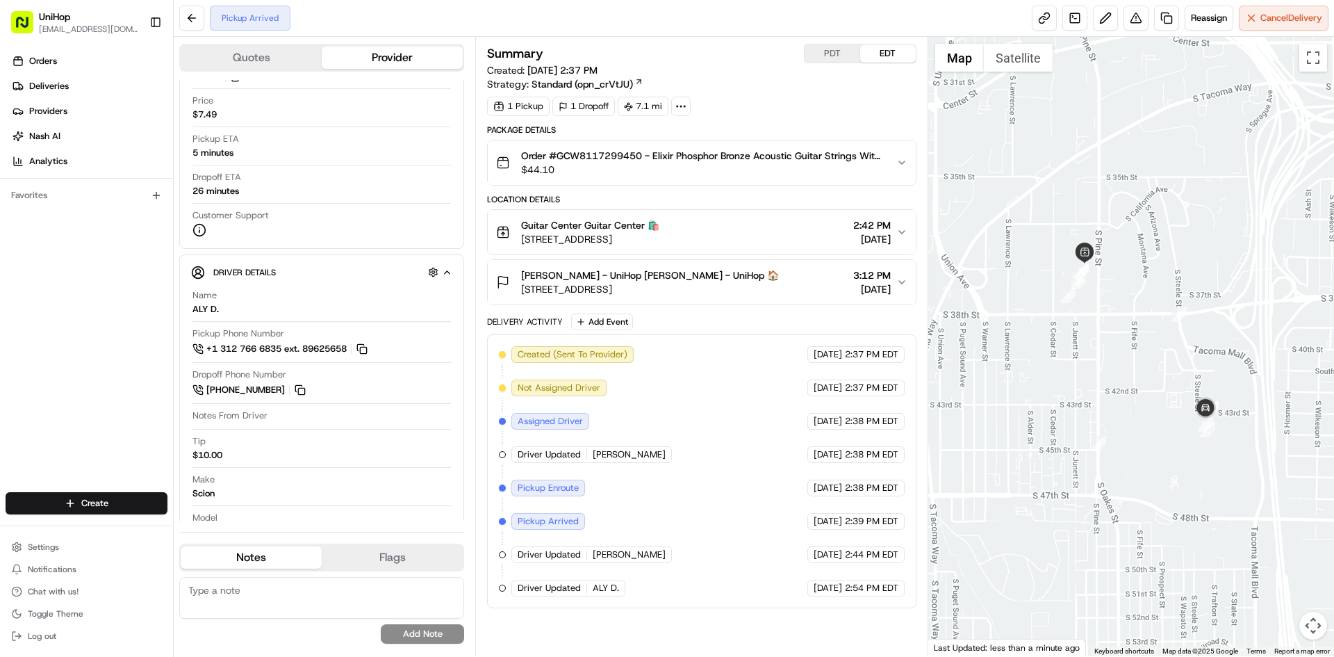
drag, startPoint x: 1174, startPoint y: 369, endPoint x: 1137, endPoint y: 364, distance: 37.2
click at [1137, 364] on div at bounding box center [1132, 346] width 407 height 619
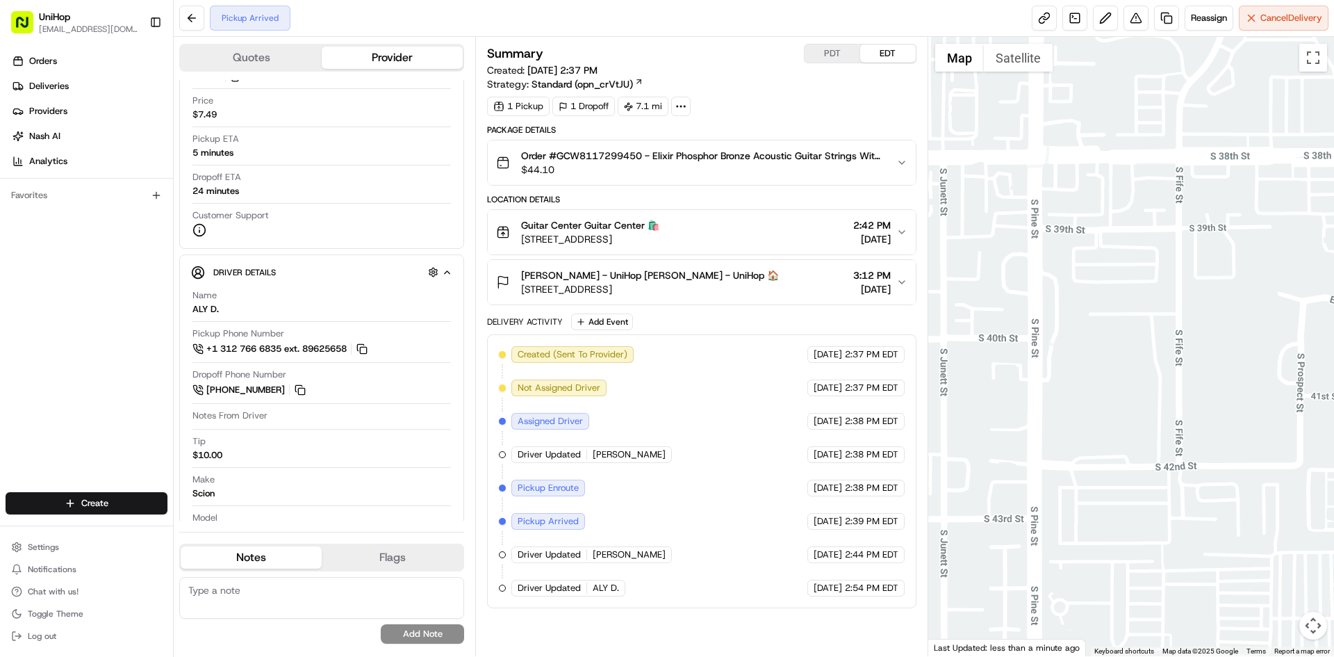
drag, startPoint x: 1042, startPoint y: 375, endPoint x: 997, endPoint y: 356, distance: 49.2
click at [1001, 357] on div at bounding box center [1132, 346] width 407 height 619
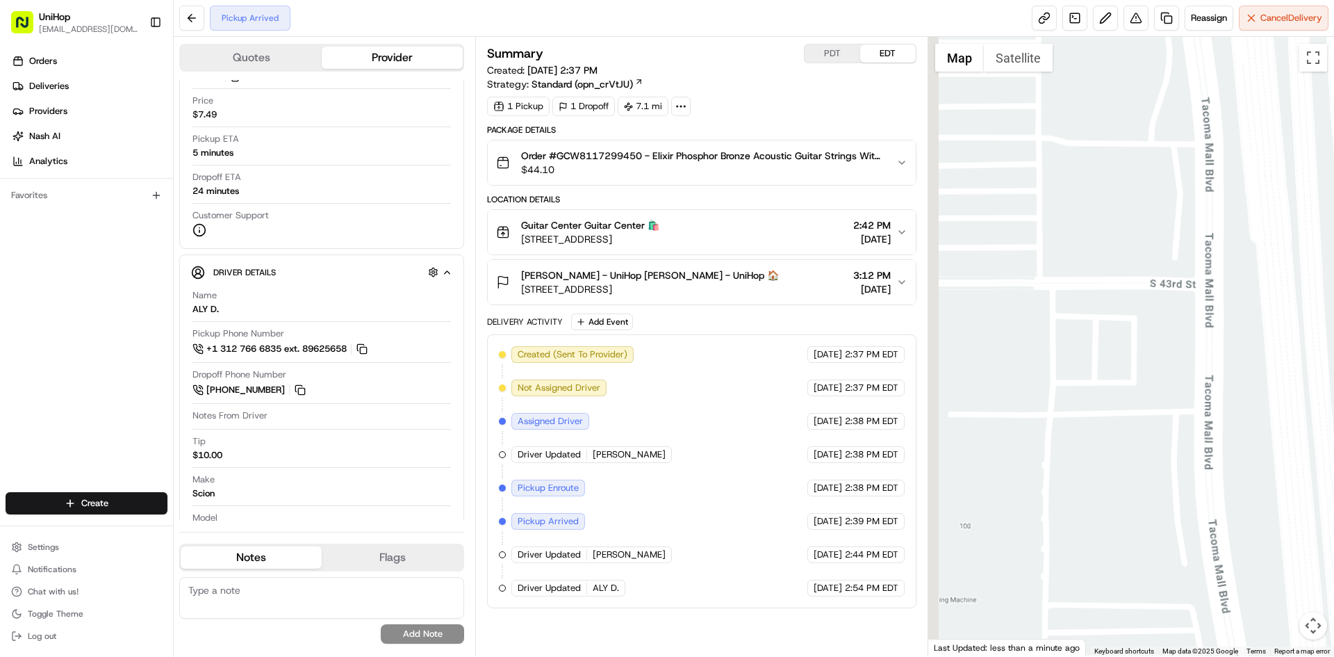
drag, startPoint x: 1115, startPoint y: 384, endPoint x: 1213, endPoint y: 379, distance: 98.1
click at [1213, 379] on div at bounding box center [1132, 346] width 407 height 619
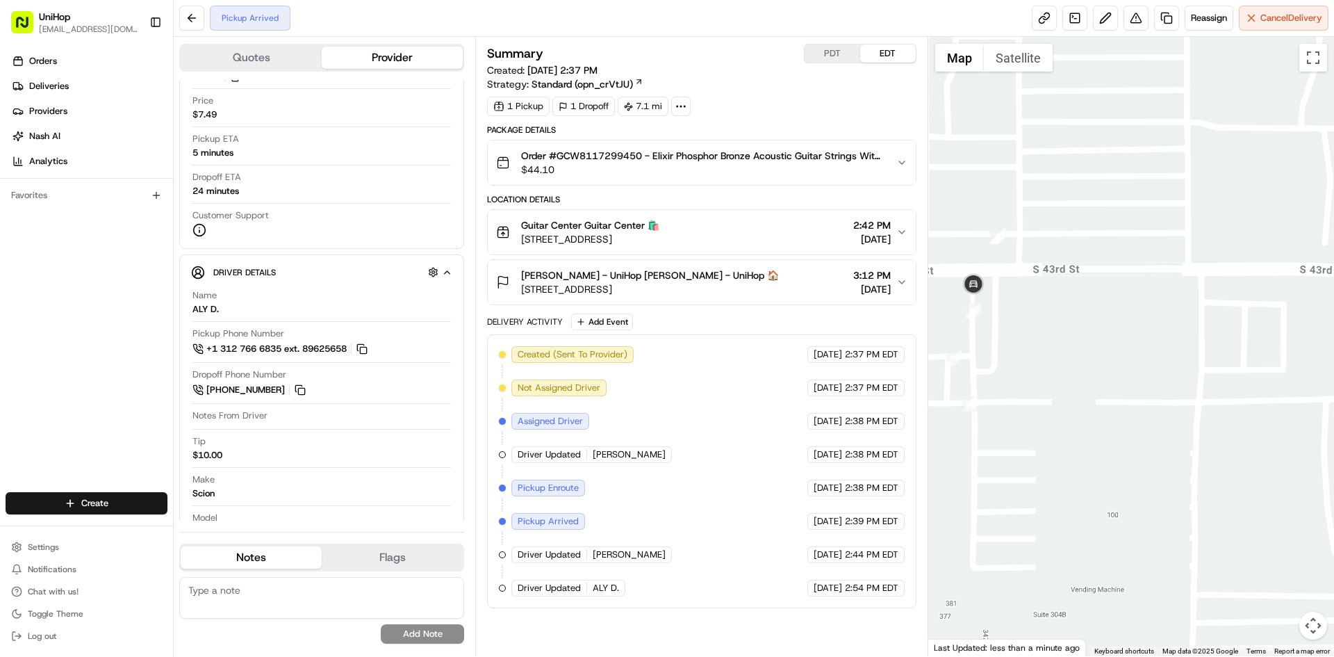
drag, startPoint x: 1077, startPoint y: 325, endPoint x: 1085, endPoint y: 323, distance: 8.6
click at [1085, 324] on div at bounding box center [1132, 346] width 407 height 619
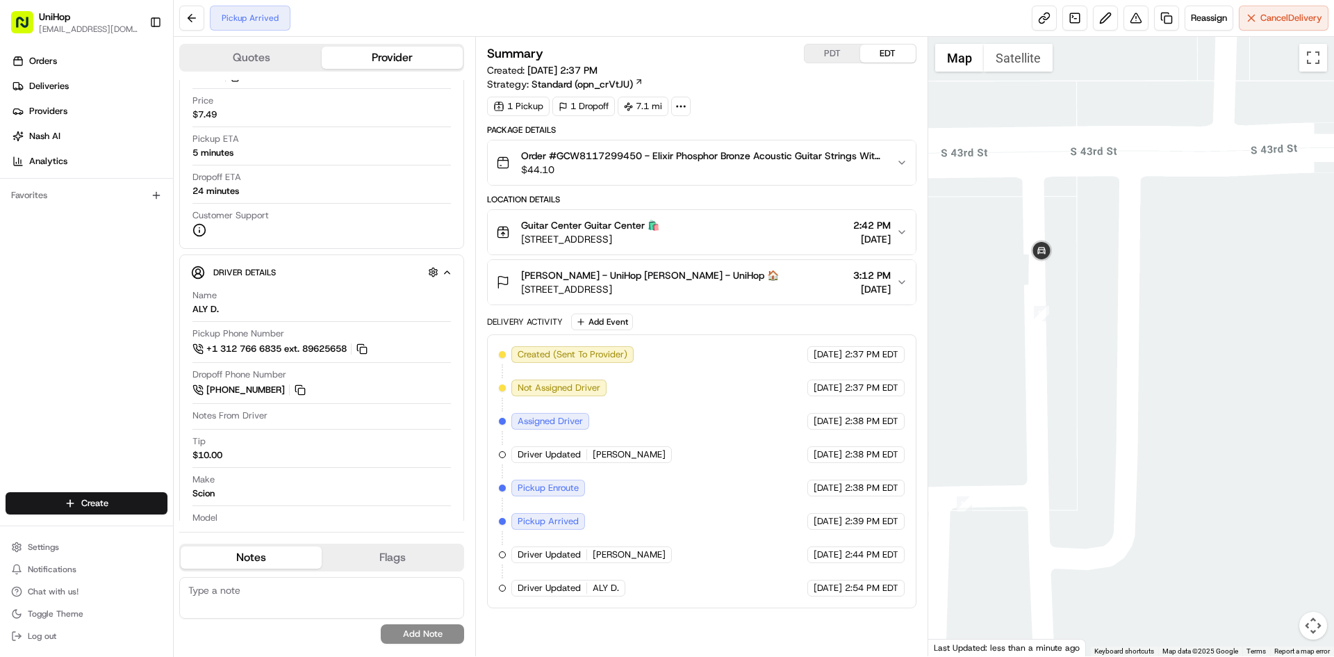
click at [990, 66] on button "Satellite" at bounding box center [1018, 58] width 69 height 28
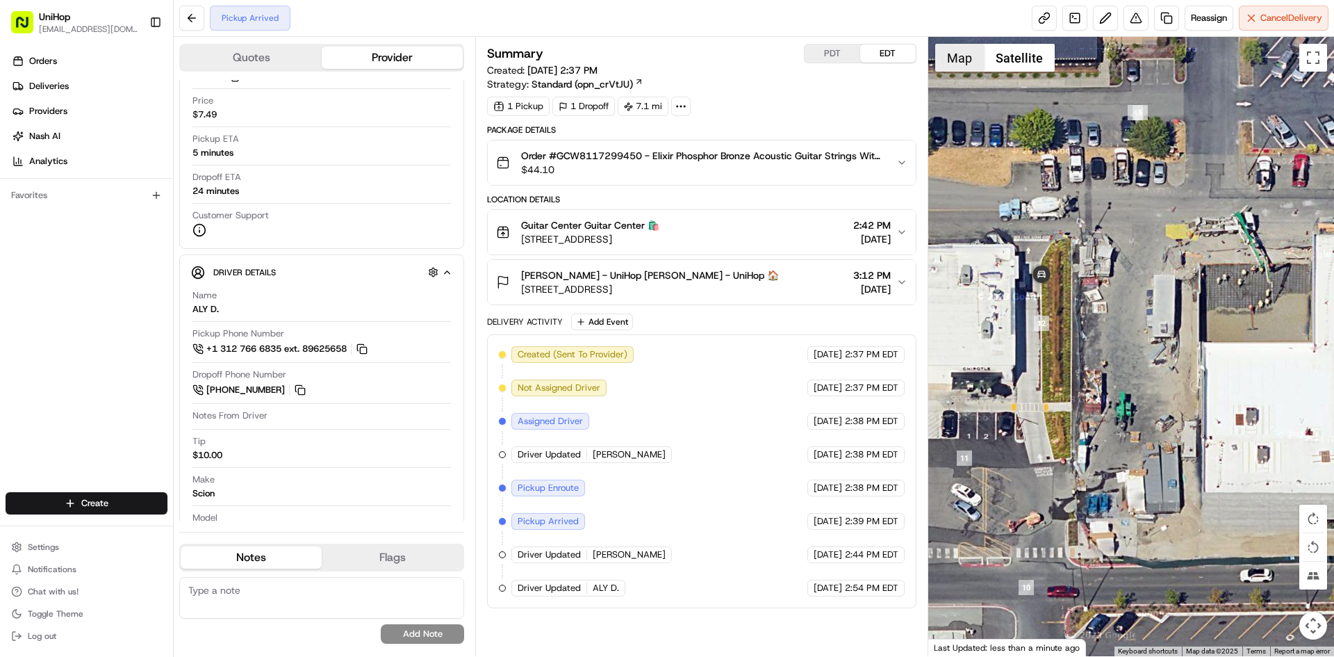
click at [946, 64] on button "Map" at bounding box center [959, 58] width 49 height 28
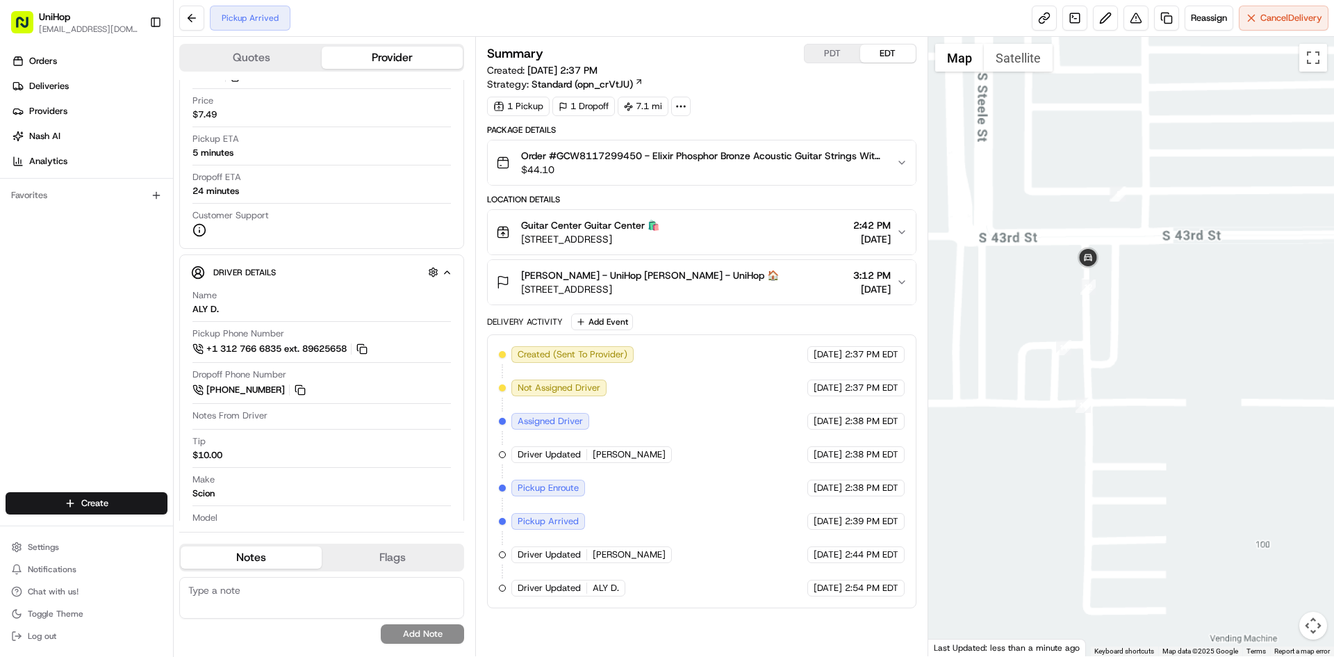
drag, startPoint x: 1131, startPoint y: 345, endPoint x: 1257, endPoint y: 391, distance: 134.5
click at [1232, 385] on div at bounding box center [1132, 346] width 407 height 619
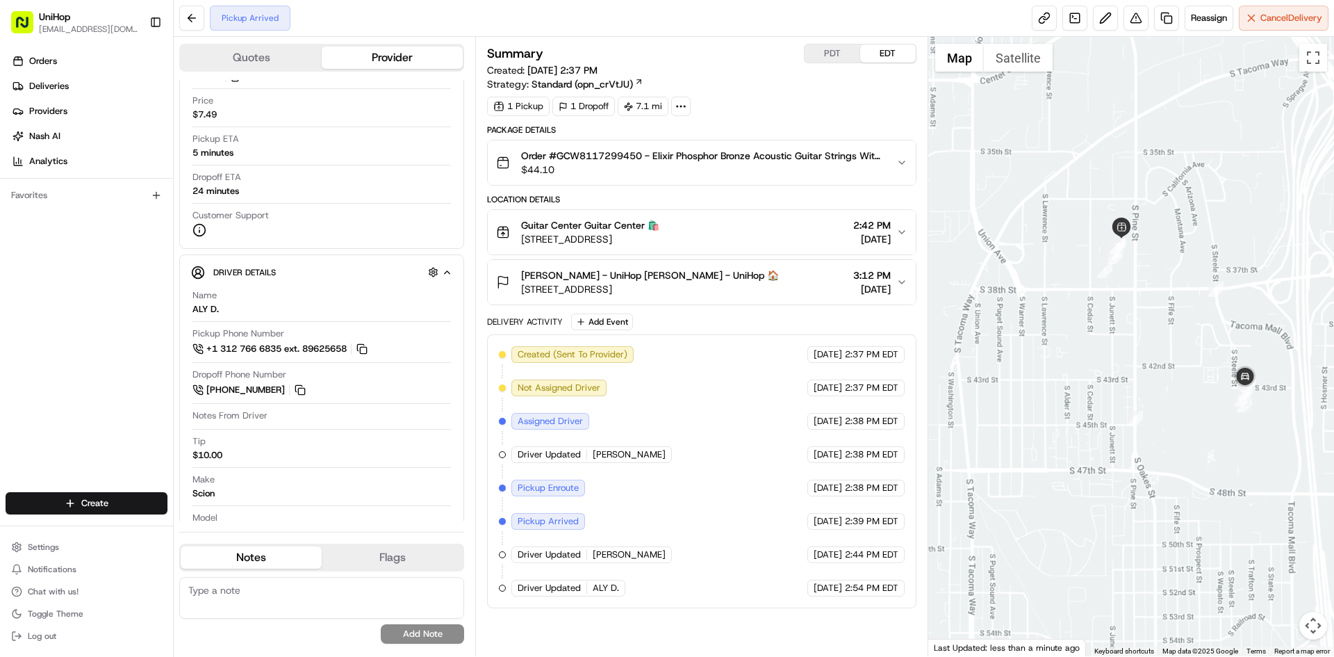
drag, startPoint x: 1183, startPoint y: 382, endPoint x: 1165, endPoint y: 386, distance: 18.0
click at [1174, 388] on div at bounding box center [1132, 346] width 407 height 619
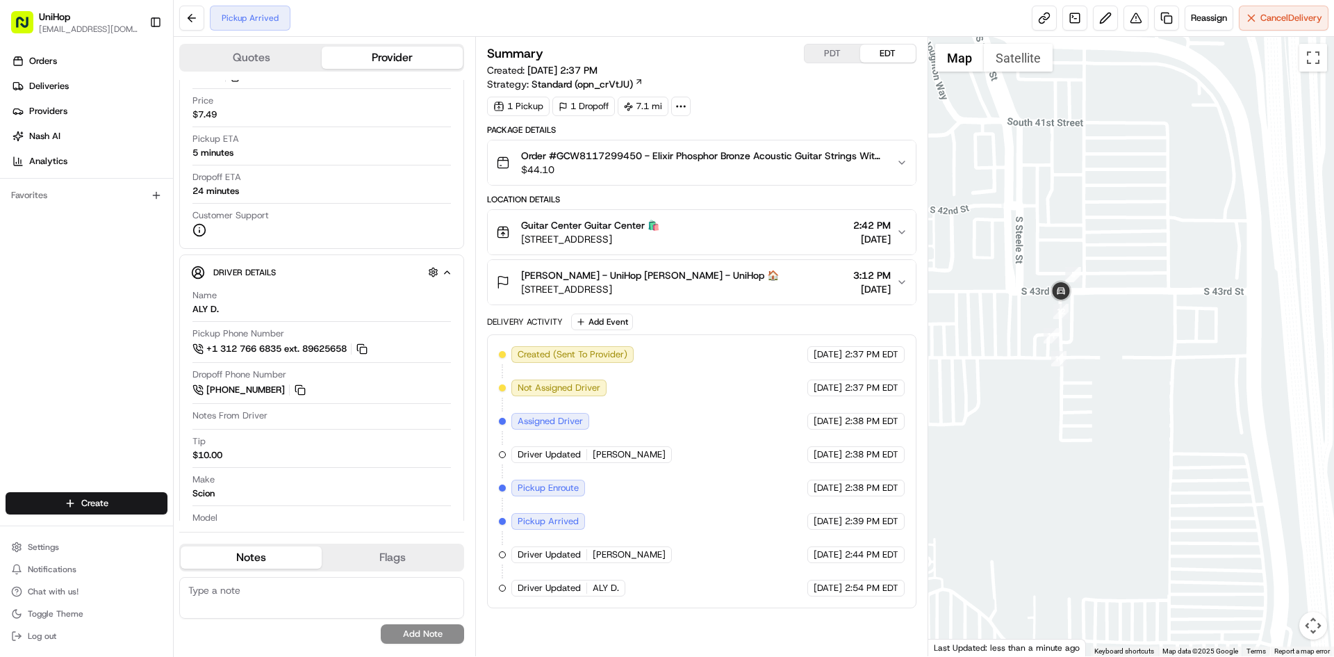
drag, startPoint x: 1166, startPoint y: 377, endPoint x: 1185, endPoint y: 426, distance: 52.8
click at [1182, 419] on div at bounding box center [1132, 346] width 407 height 619
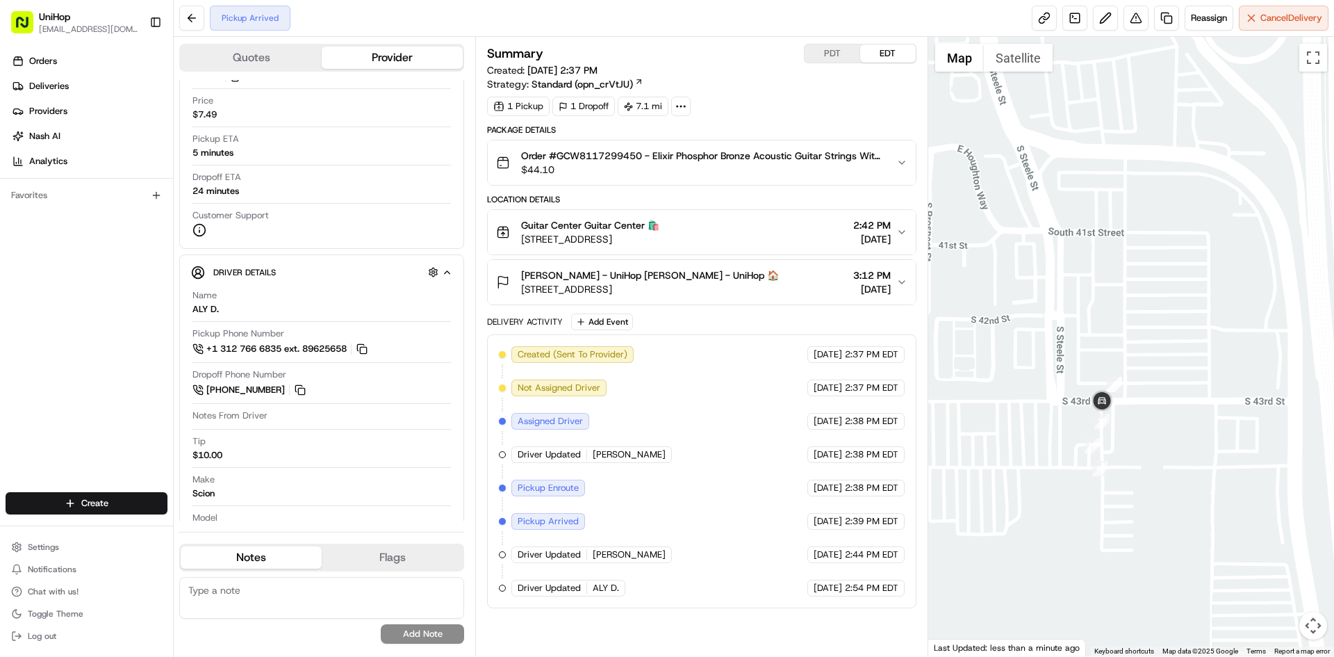
click at [1199, 306] on div at bounding box center [1132, 346] width 407 height 619
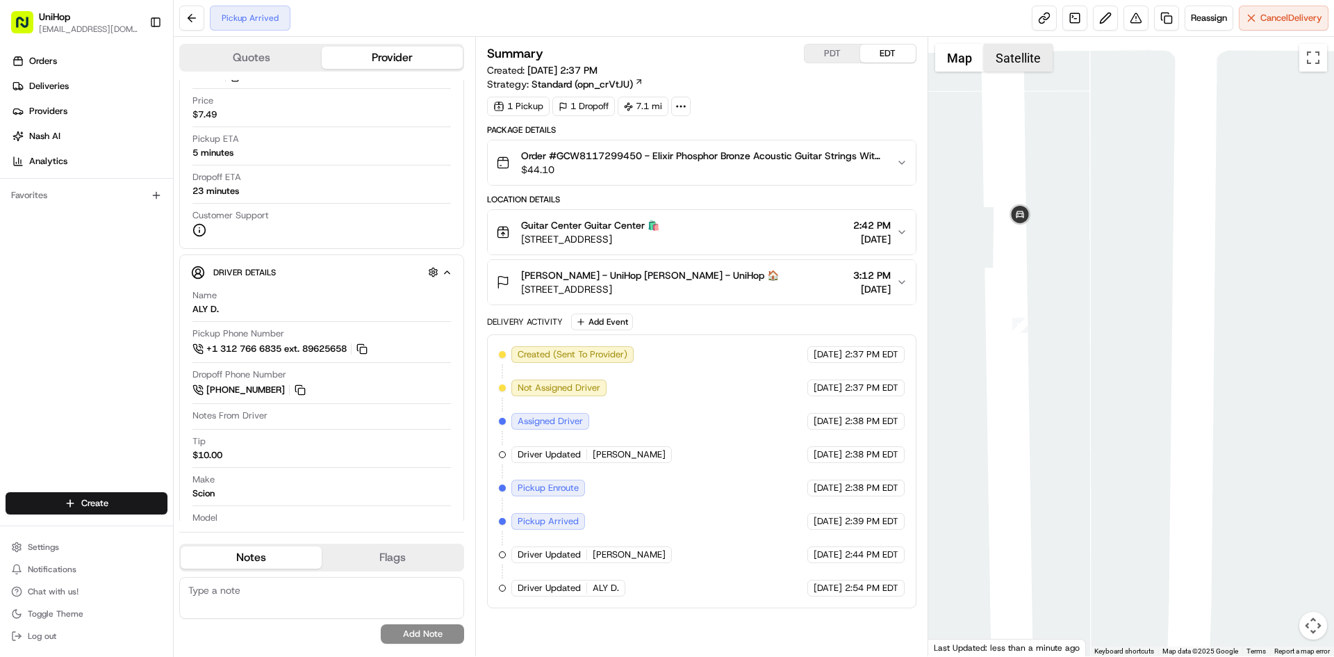
click at [1020, 64] on button "Satellite" at bounding box center [1018, 58] width 69 height 28
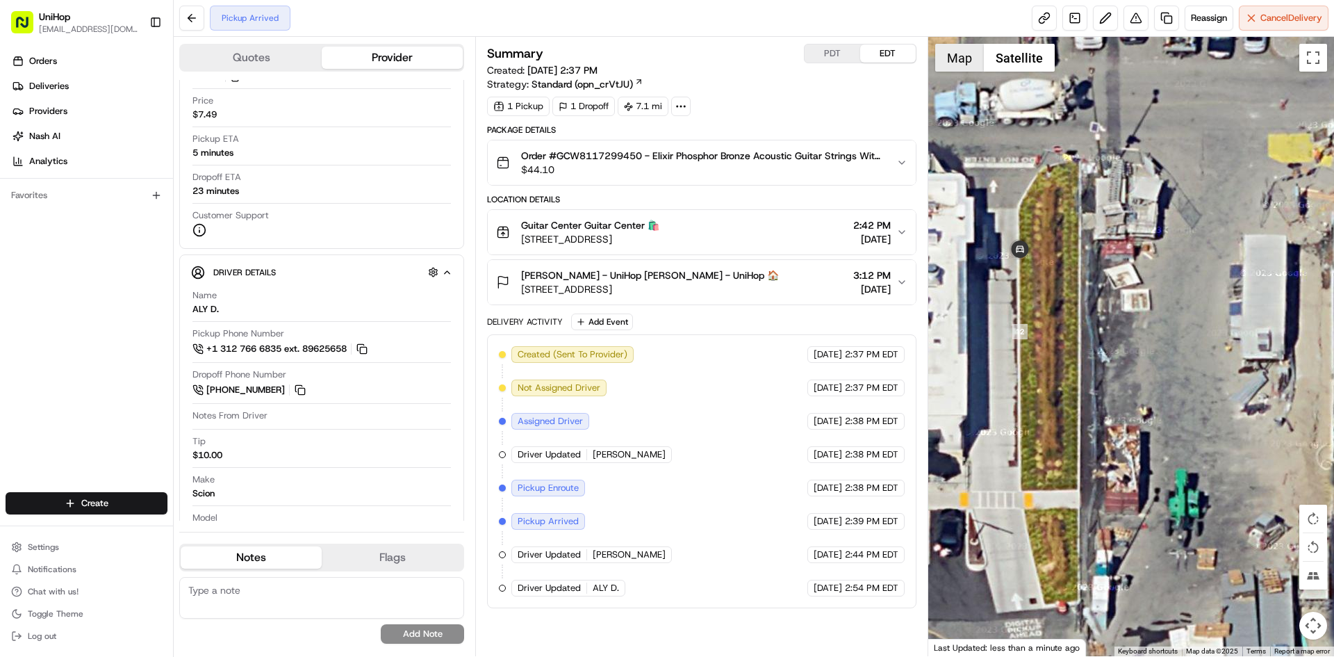
click at [951, 61] on button "Map" at bounding box center [959, 58] width 49 height 28
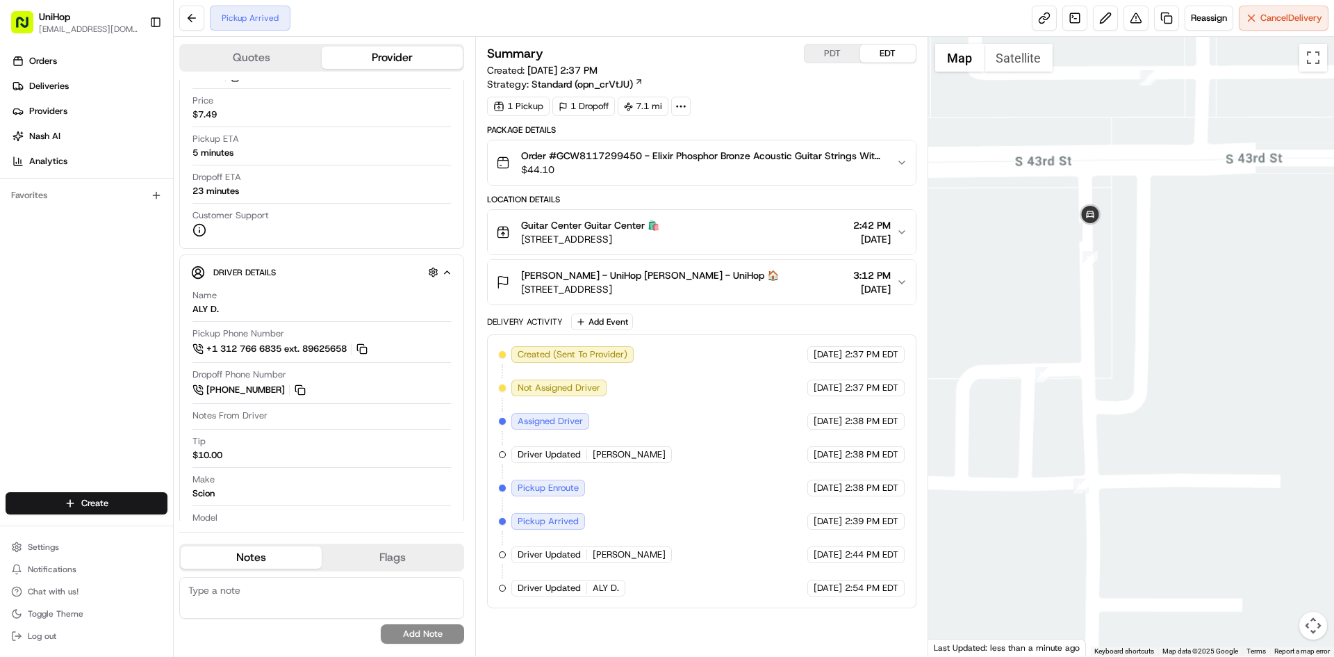
drag, startPoint x: 1202, startPoint y: 373, endPoint x: 1212, endPoint y: 439, distance: 66.2
click at [1203, 419] on div at bounding box center [1132, 346] width 407 height 619
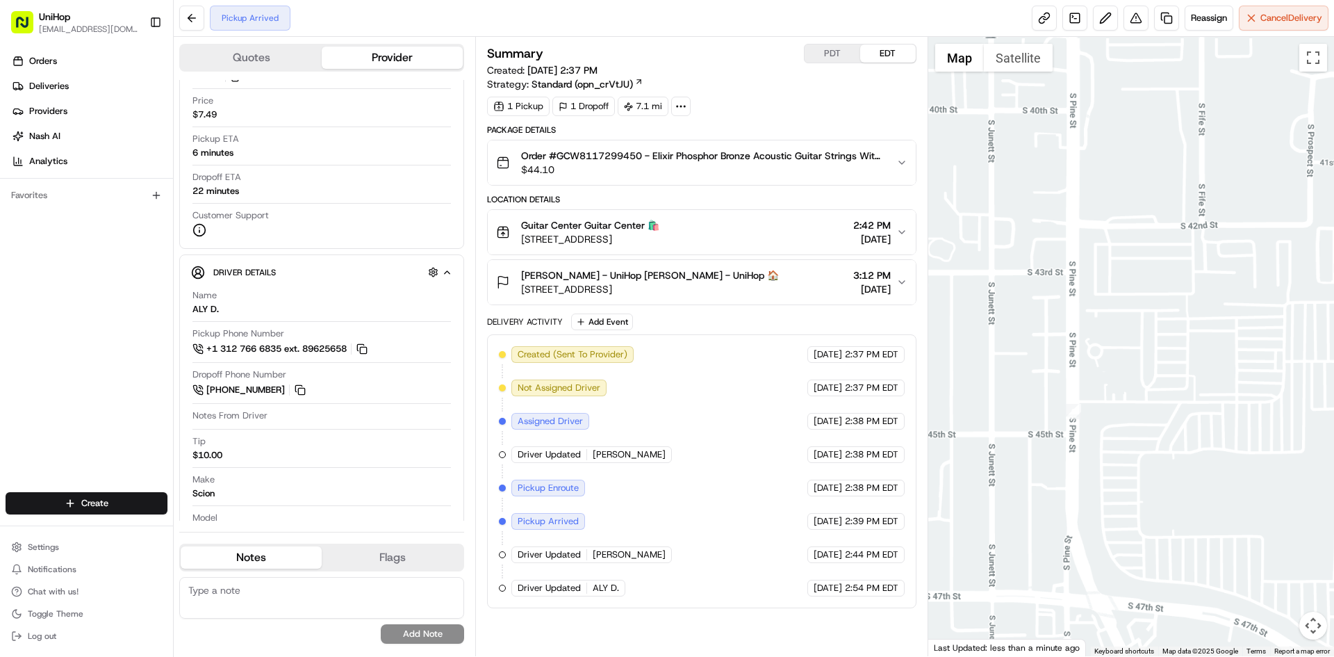
drag, startPoint x: 1168, startPoint y: 322, endPoint x: 985, endPoint y: 293, distance: 184.4
click at [988, 295] on div at bounding box center [1132, 346] width 407 height 619
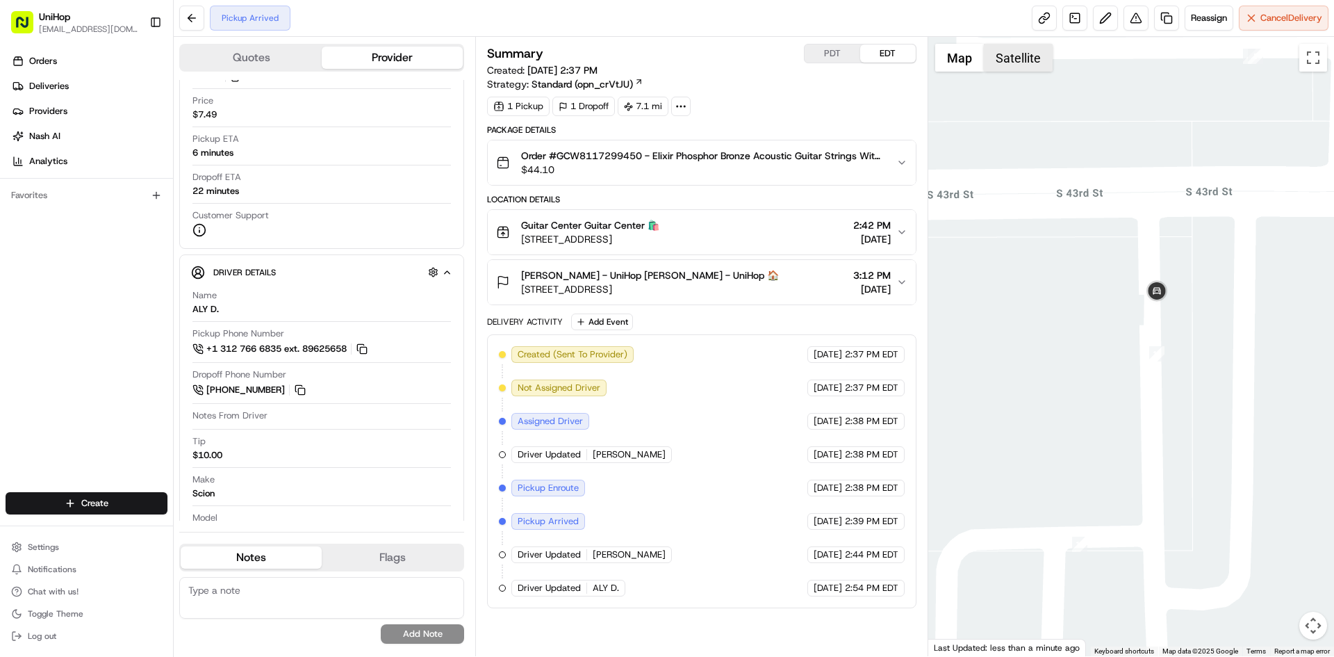
click at [1025, 56] on button "Satellite" at bounding box center [1018, 58] width 69 height 28
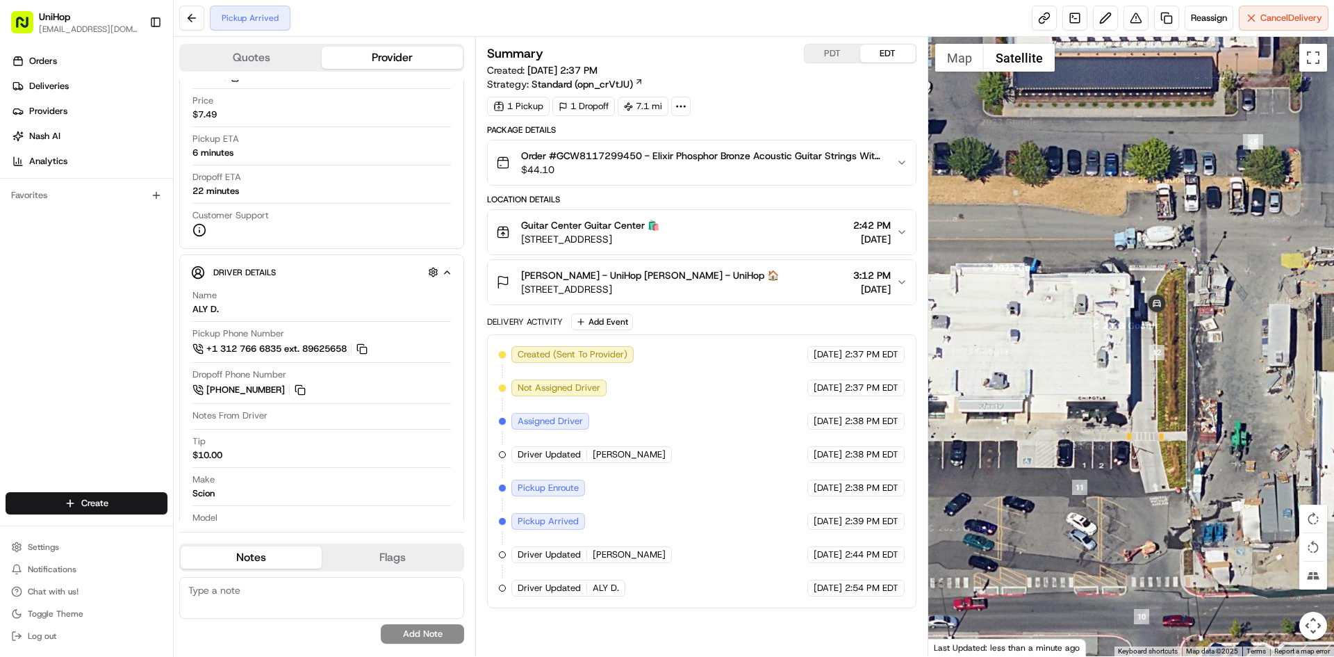
click at [922, 69] on div "Summary PDT EDT Created: Aug 16 2025 2:37 PM Strategy: Standard (opn_crVtJU) 1 …" at bounding box center [701, 346] width 452 height 619
click at [949, 56] on button "Map" at bounding box center [959, 58] width 49 height 28
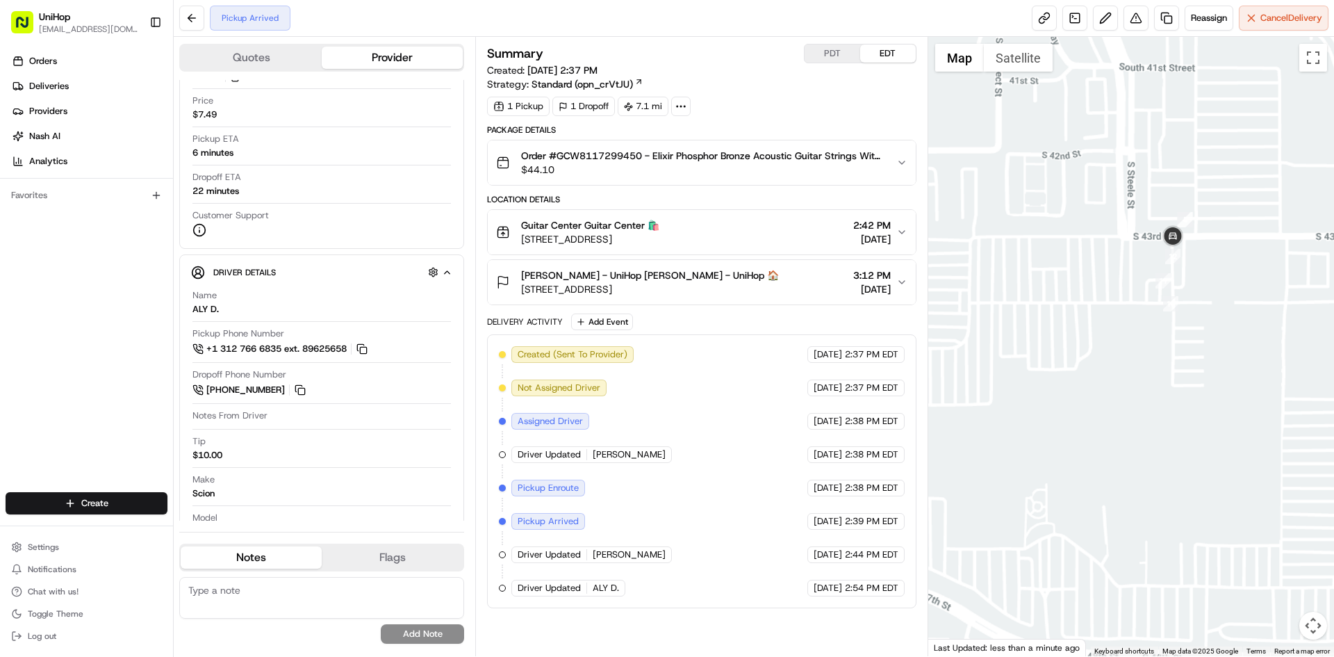
drag, startPoint x: 1221, startPoint y: 122, endPoint x: 1201, endPoint y: 267, distance: 146.6
click at [1202, 265] on div at bounding box center [1132, 346] width 407 height 619
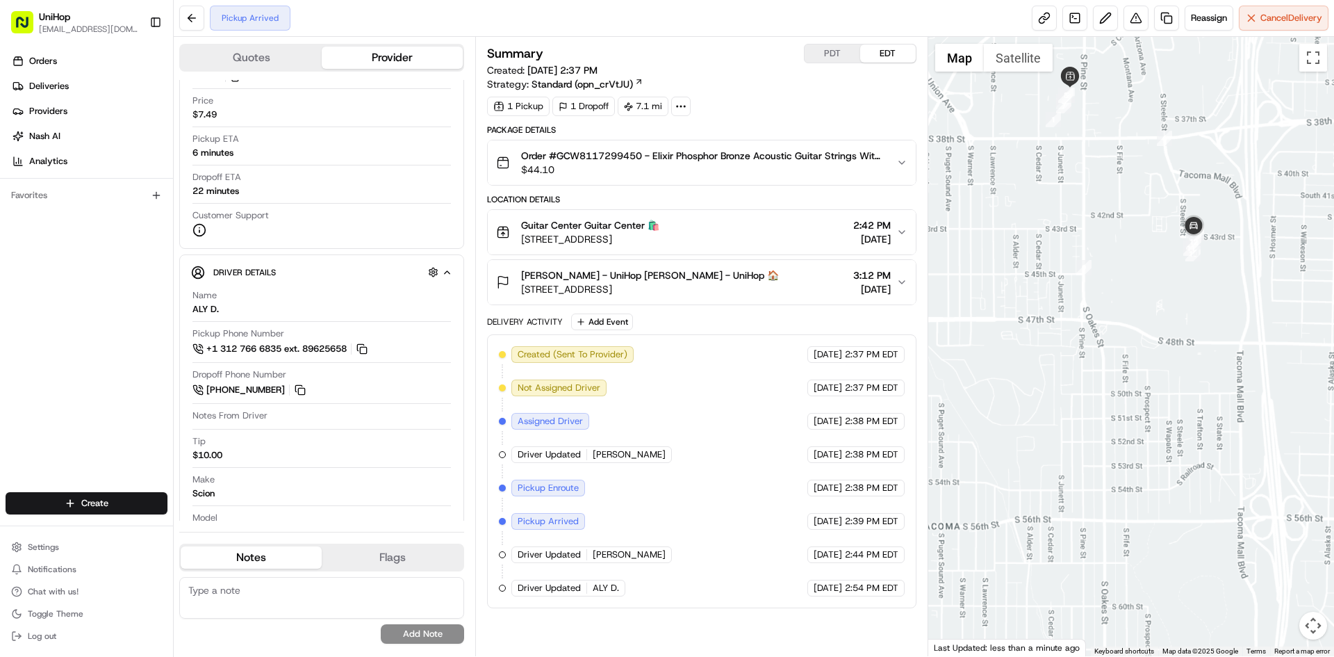
drag, startPoint x: 1184, startPoint y: 192, endPoint x: 1150, endPoint y: 368, distance: 179.7
click at [1150, 372] on div at bounding box center [1132, 346] width 407 height 619
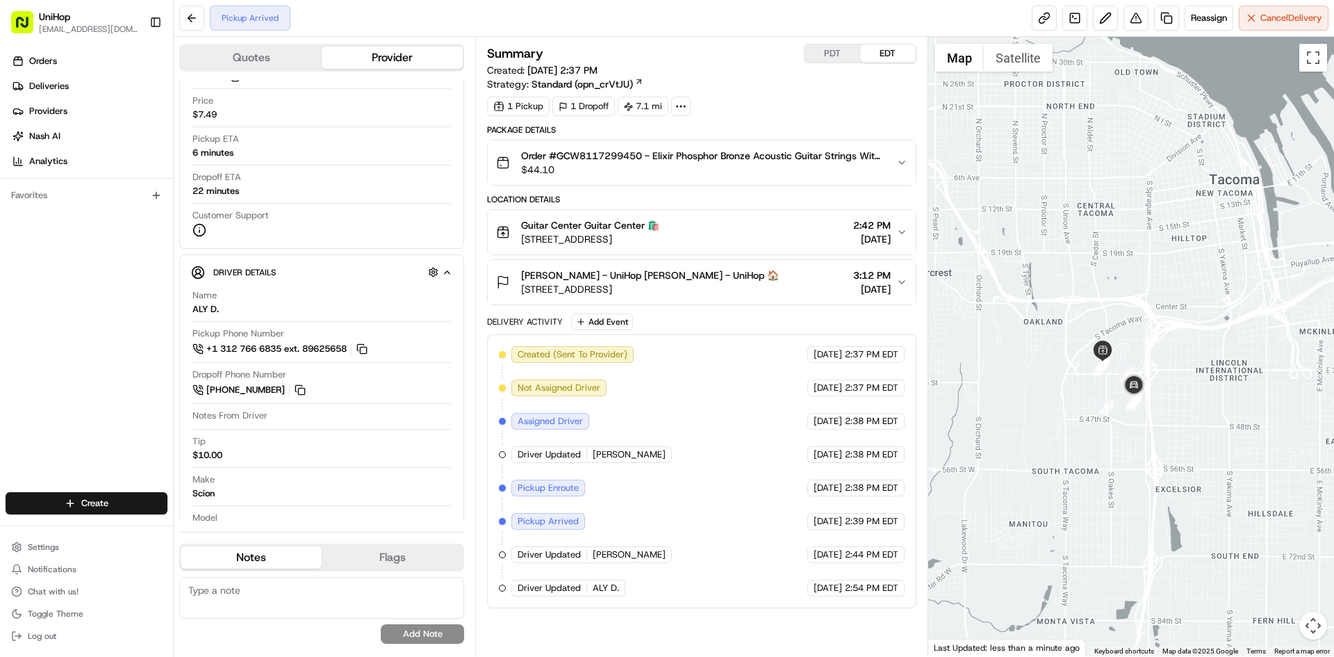
drag, startPoint x: 1168, startPoint y: 361, endPoint x: 1158, endPoint y: 243, distance: 117.9
click at [1158, 247] on div at bounding box center [1132, 346] width 407 height 619
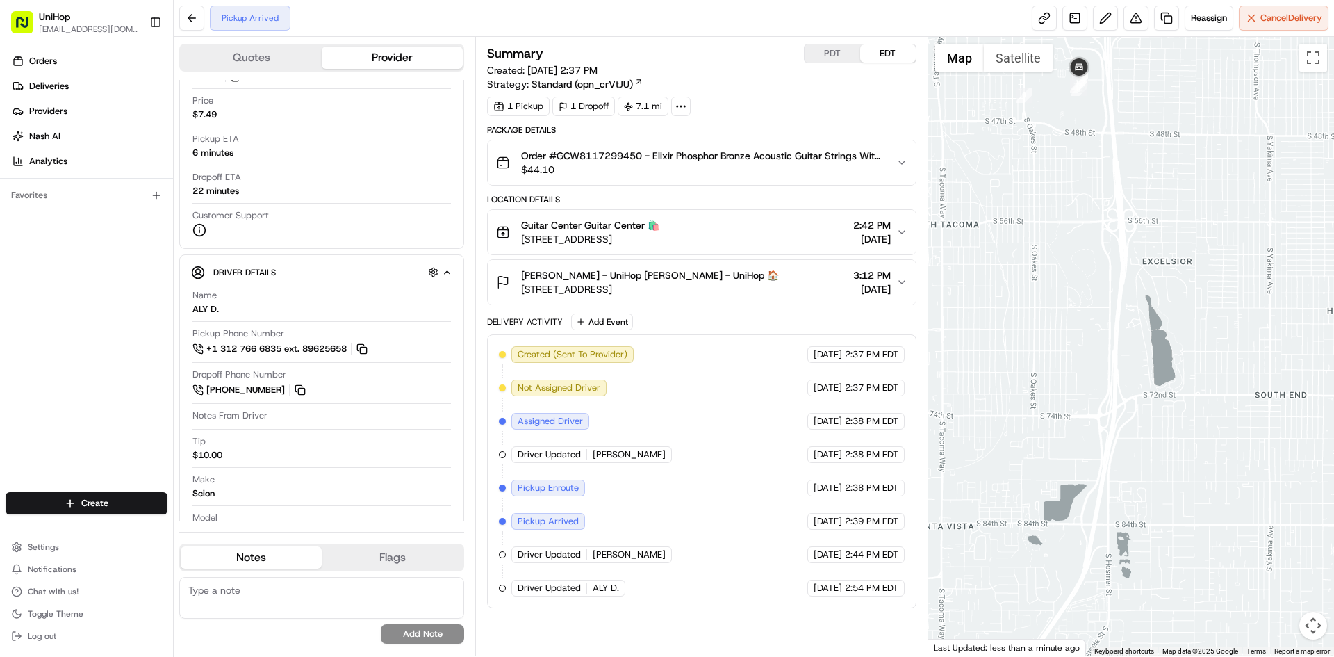
drag, startPoint x: 1129, startPoint y: 201, endPoint x: 1179, endPoint y: 362, distance: 169.0
click at [1186, 387] on div at bounding box center [1132, 346] width 407 height 619
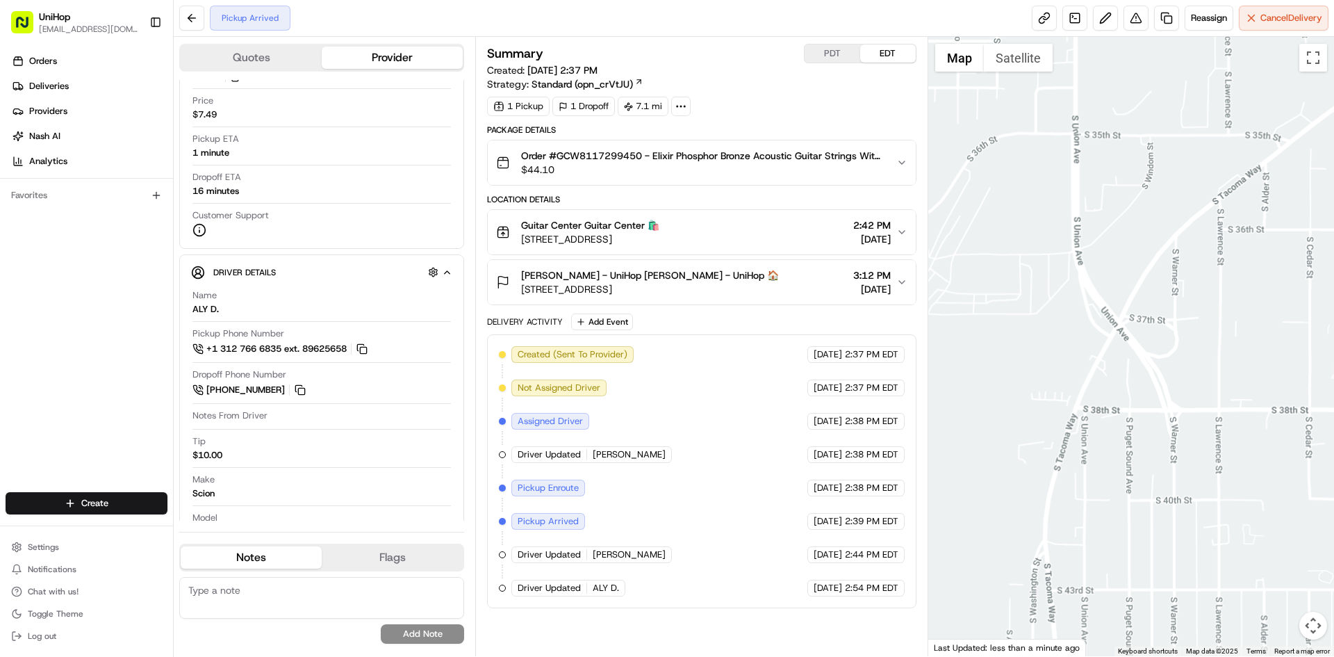
click at [1035, 296] on div at bounding box center [1132, 346] width 407 height 619
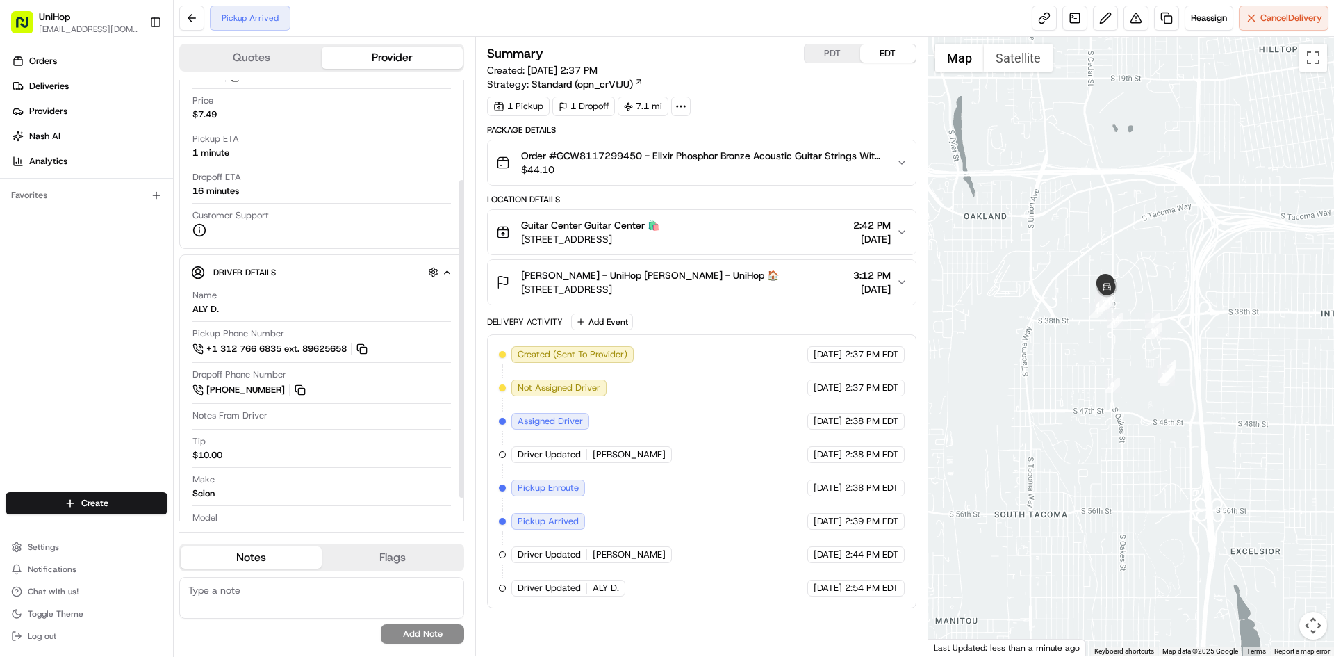
click at [72, 310] on div "Orders Deliveries Providers Nash AI Analytics Favorites" at bounding box center [86, 272] width 173 height 456
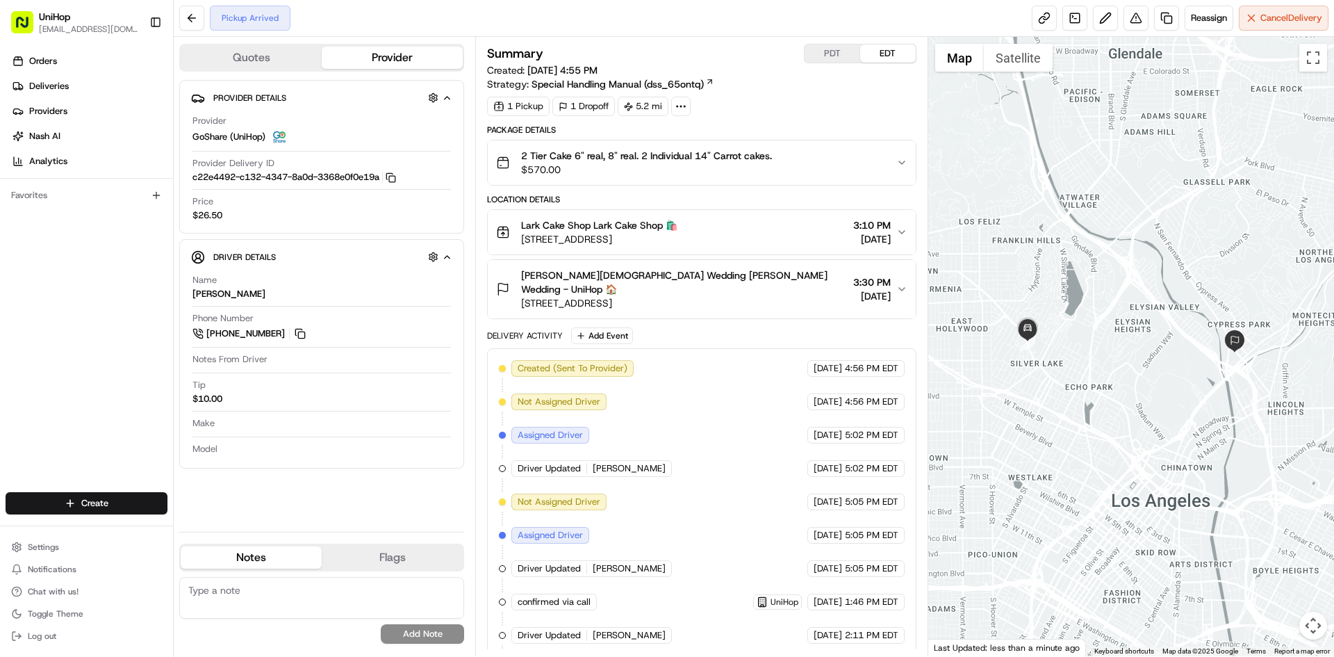
click at [101, 329] on div "Orders Deliveries Providers [PERSON_NAME] Analytics Favorites" at bounding box center [86, 272] width 173 height 456
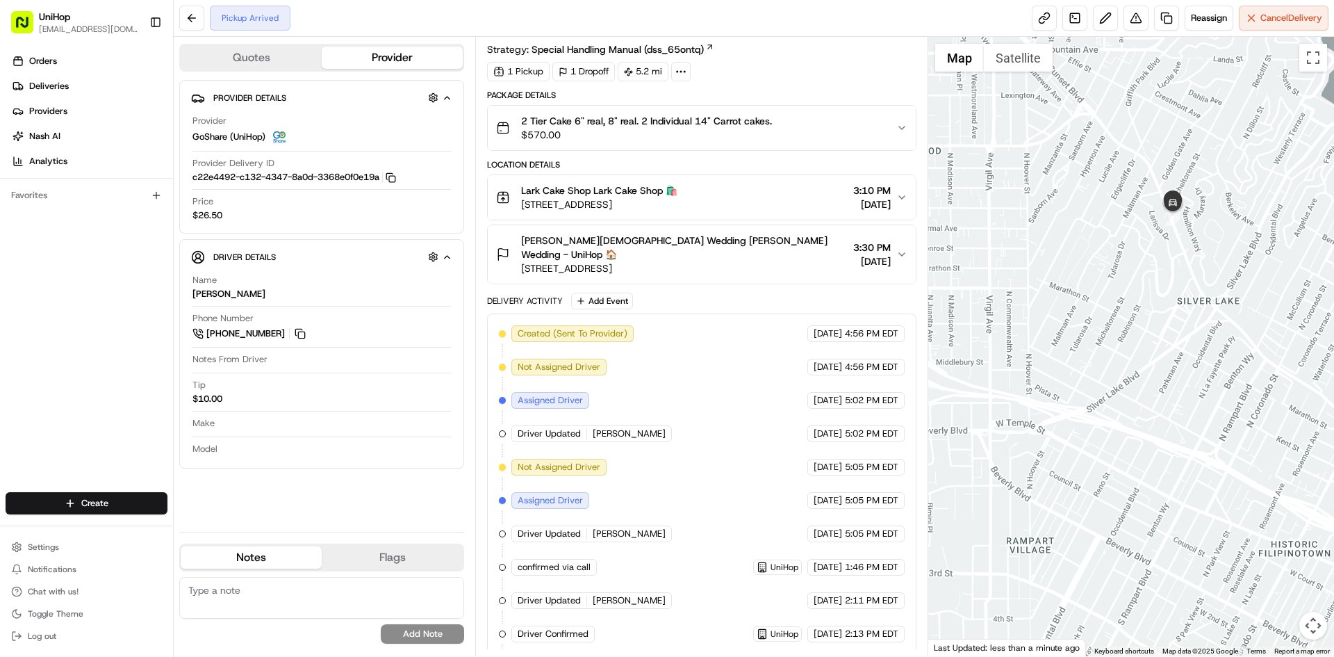
scroll to position [126, 0]
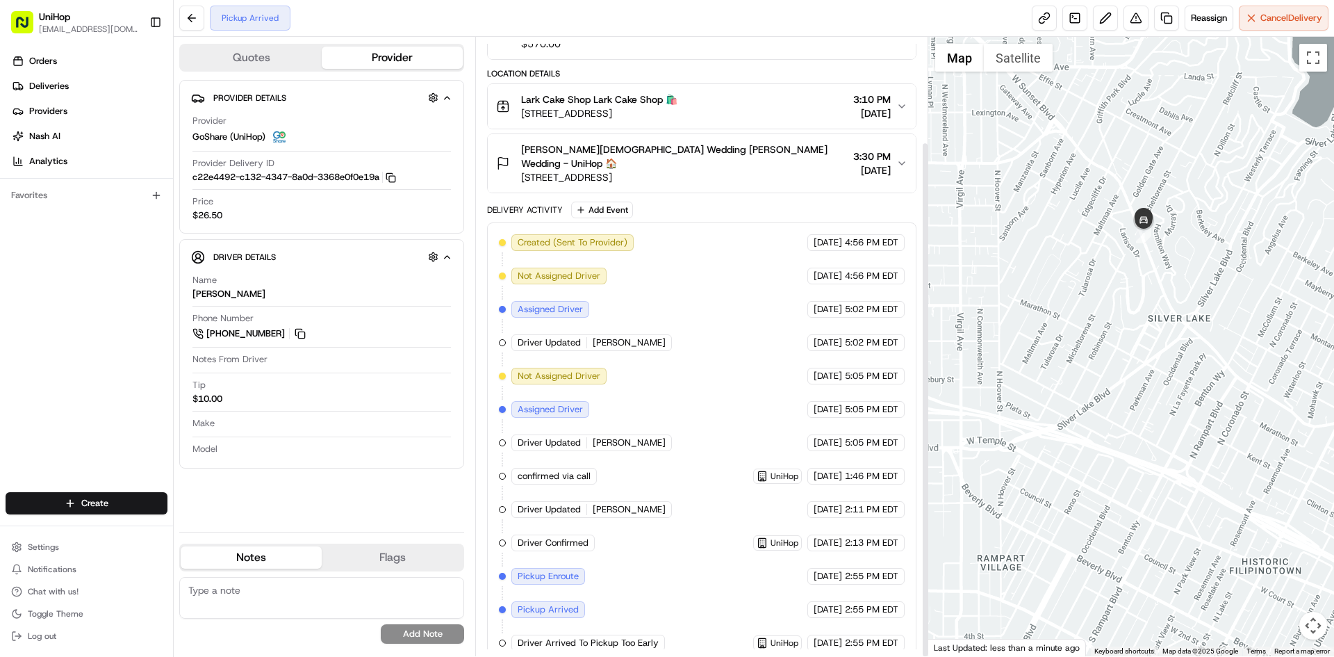
drag, startPoint x: 1157, startPoint y: 161, endPoint x: 1099, endPoint y: 213, distance: 78.2
click at [1099, 212] on div at bounding box center [1132, 346] width 407 height 619
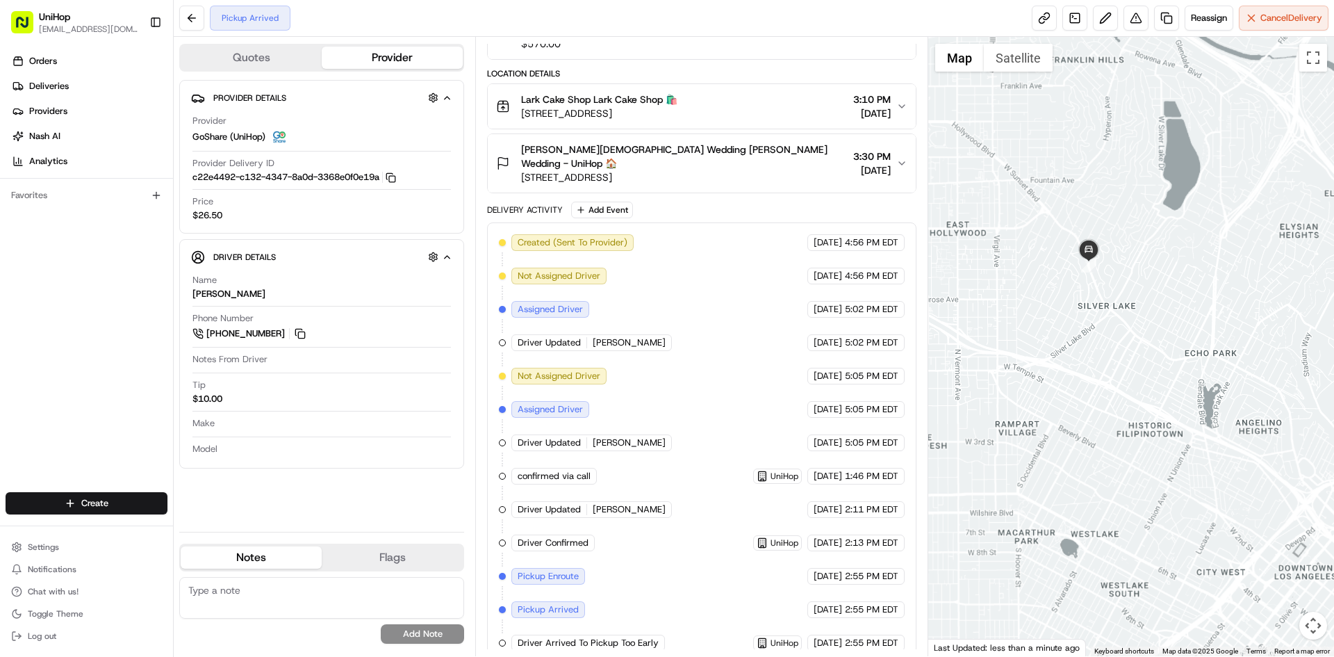
drag, startPoint x: 1145, startPoint y: 235, endPoint x: 1064, endPoint y: 254, distance: 82.9
click at [1065, 254] on div at bounding box center [1132, 346] width 407 height 619
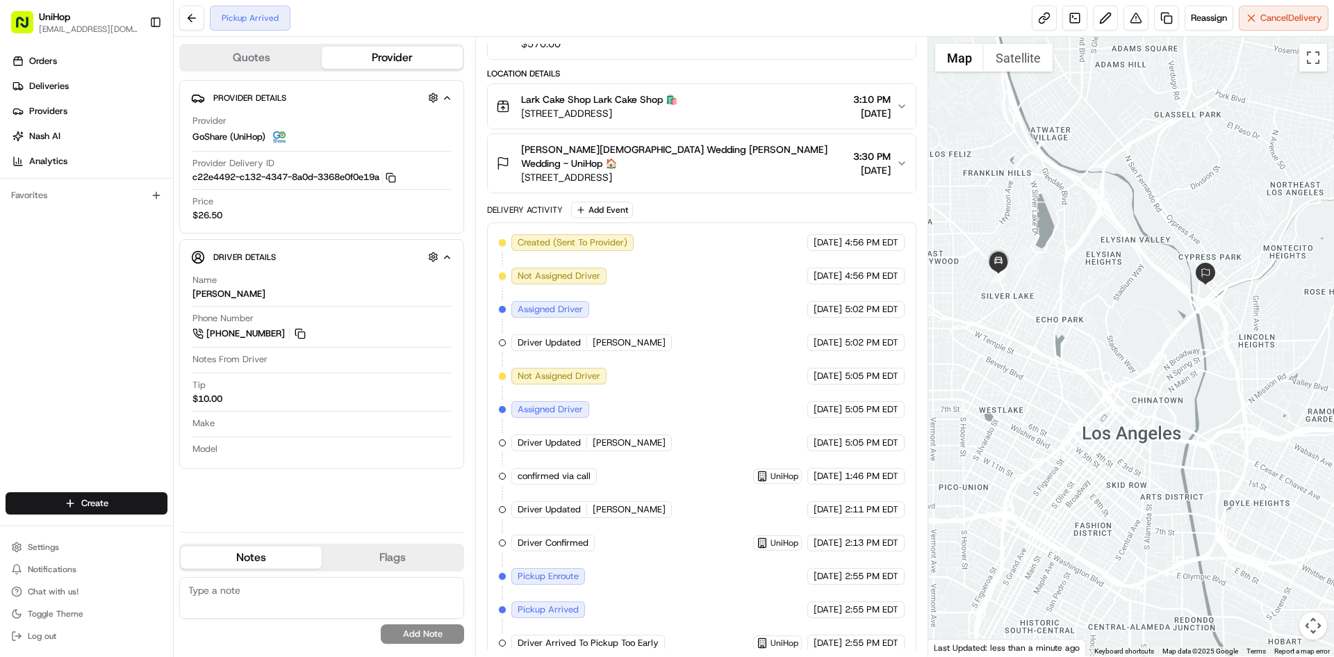
click at [68, 360] on div "Orders Deliveries Providers [PERSON_NAME] Analytics Favorites" at bounding box center [86, 272] width 173 height 456
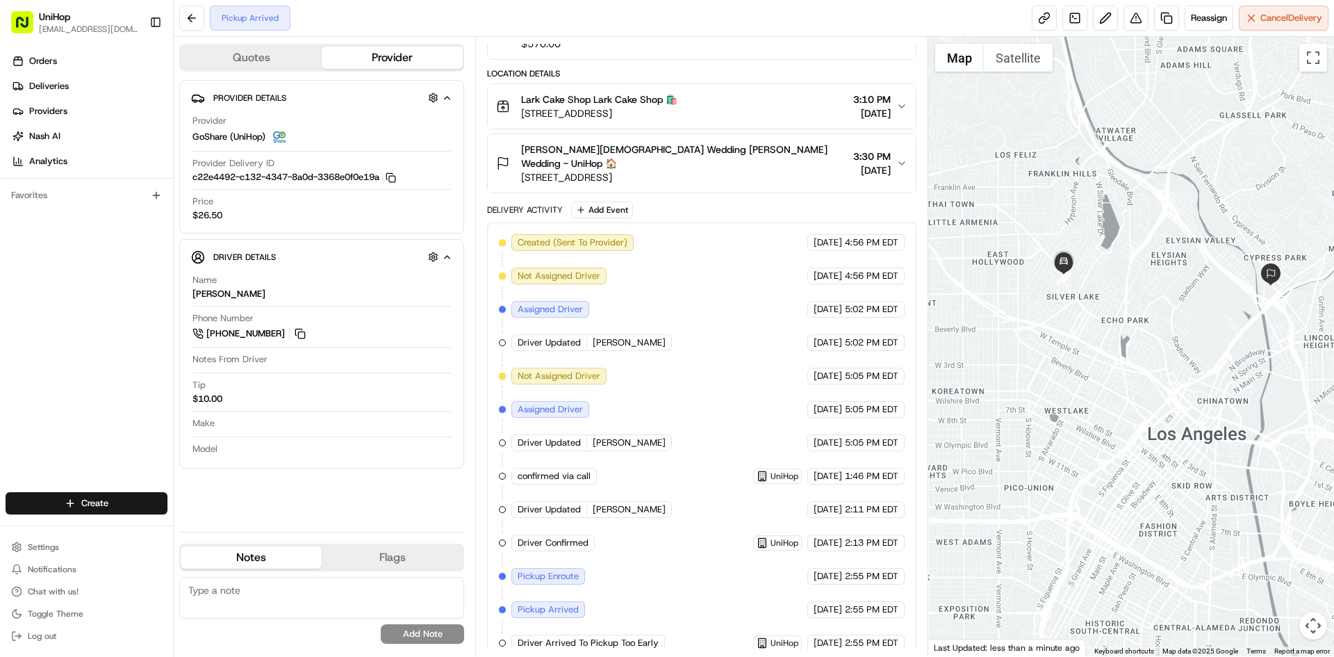
click at [1087, 290] on div at bounding box center [1132, 346] width 407 height 619
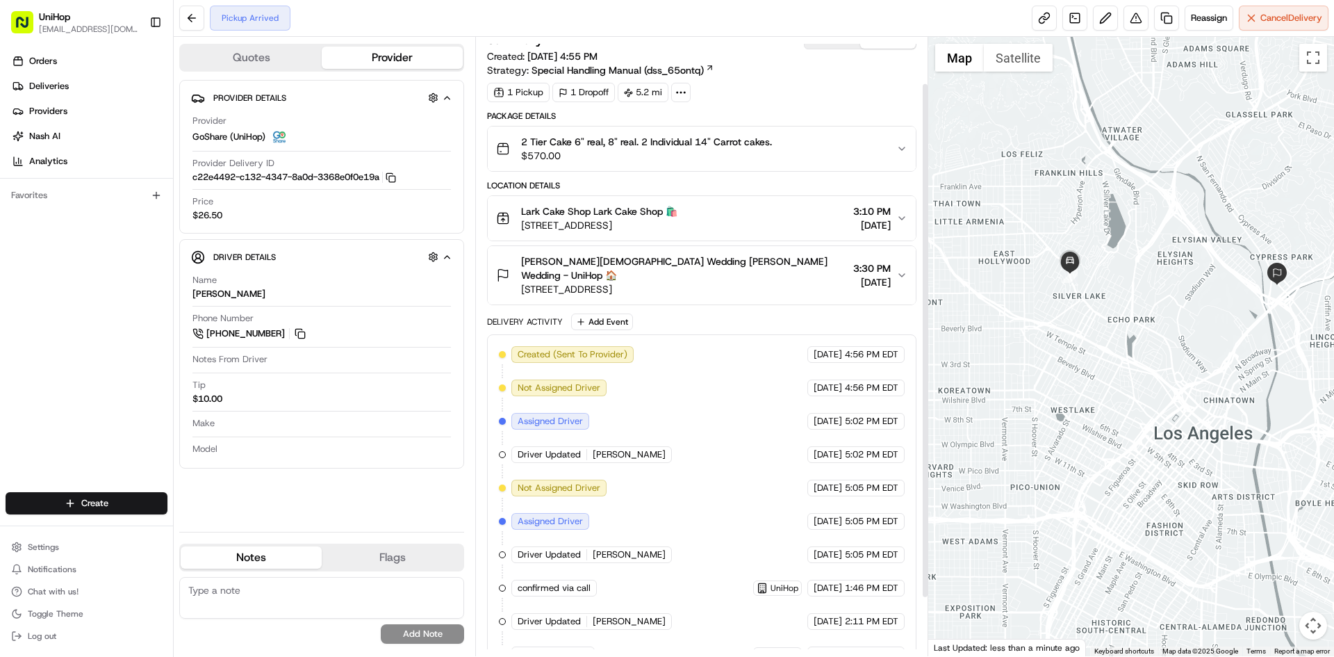
scroll to position [0, 0]
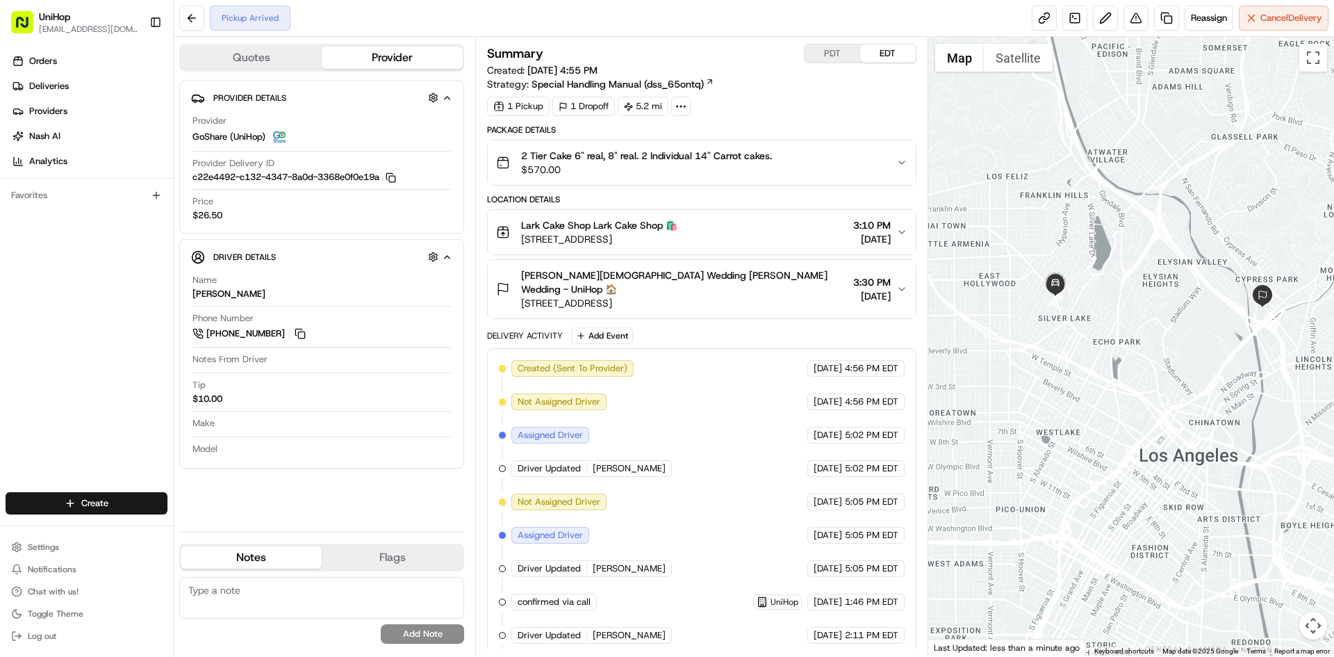
drag, startPoint x: 1062, startPoint y: 167, endPoint x: 1045, endPoint y: 192, distance: 29.9
click at [1045, 192] on div at bounding box center [1132, 346] width 407 height 619
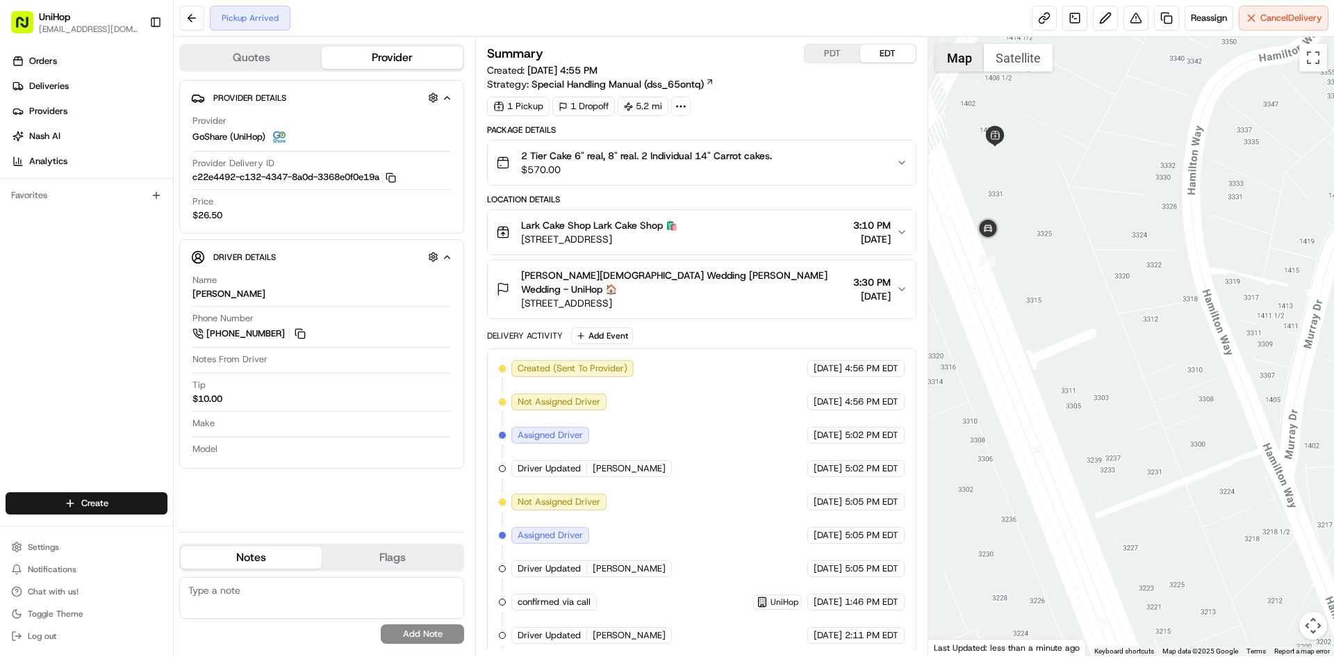
click at [994, 52] on button "Satellite" at bounding box center [1018, 58] width 69 height 28
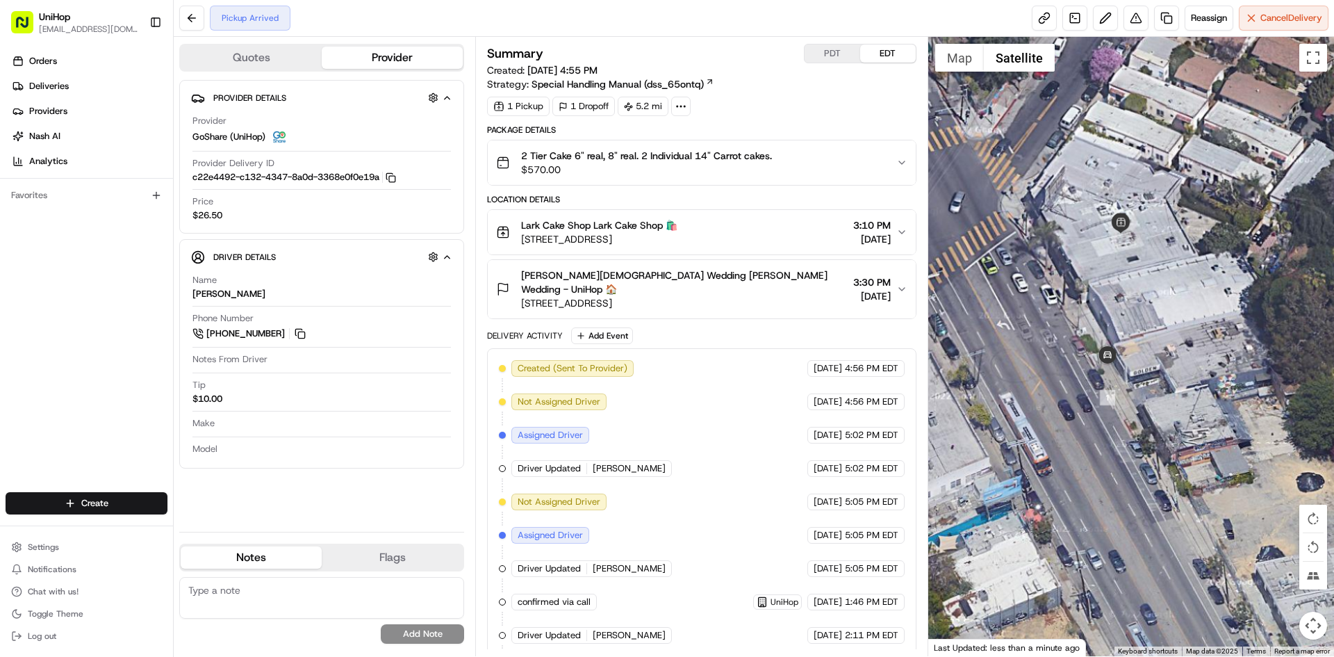
drag, startPoint x: 1070, startPoint y: 203, endPoint x: 1137, endPoint y: 234, distance: 73.4
click at [1137, 234] on div at bounding box center [1132, 346] width 407 height 619
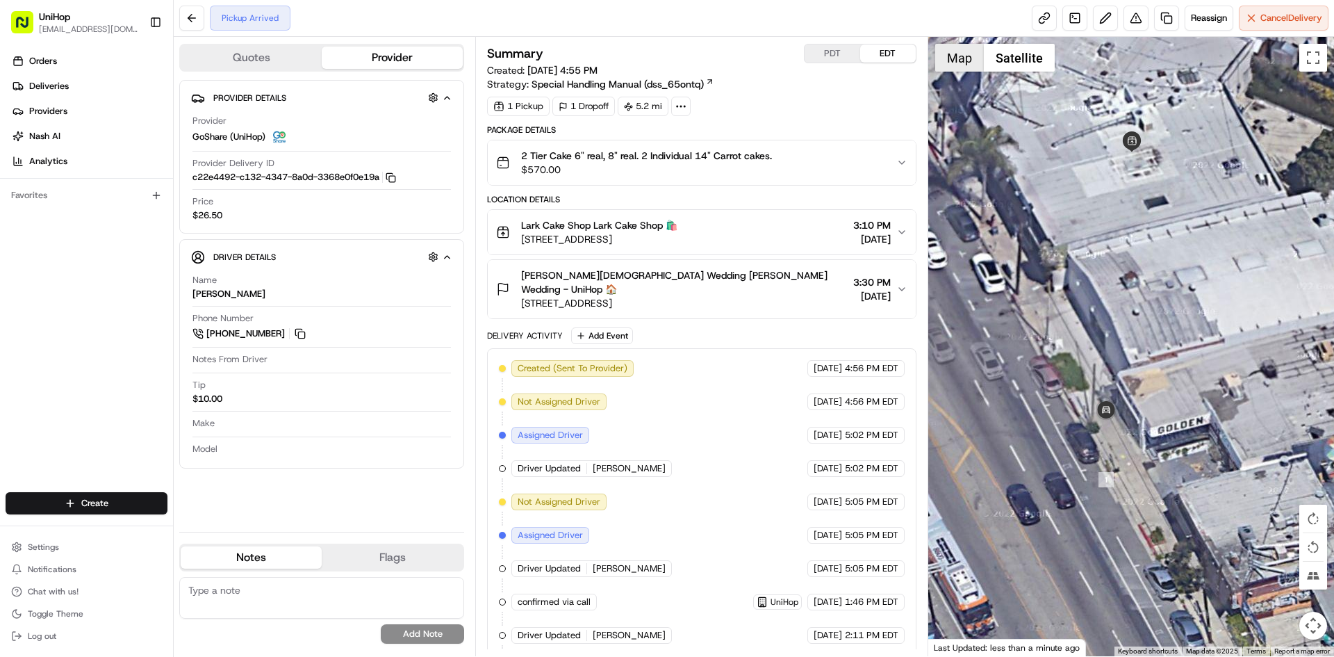
click at [936, 63] on button "Map" at bounding box center [959, 58] width 49 height 28
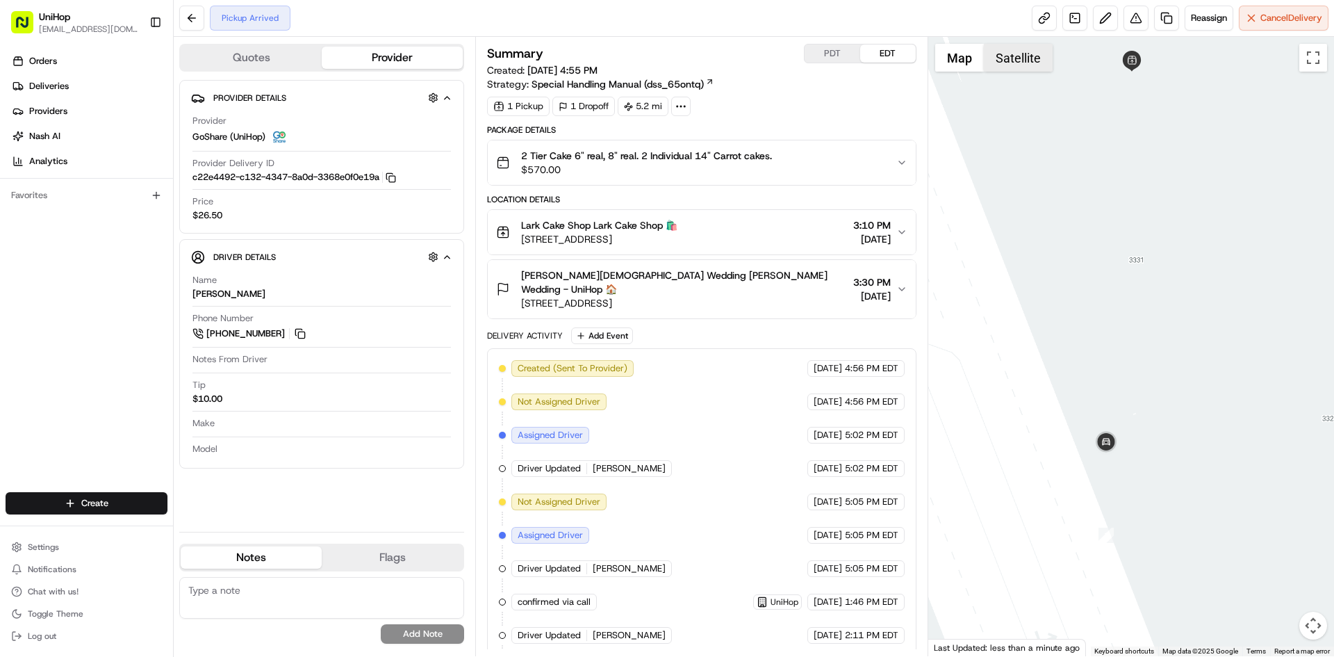
click at [988, 65] on button "Satellite" at bounding box center [1018, 58] width 69 height 28
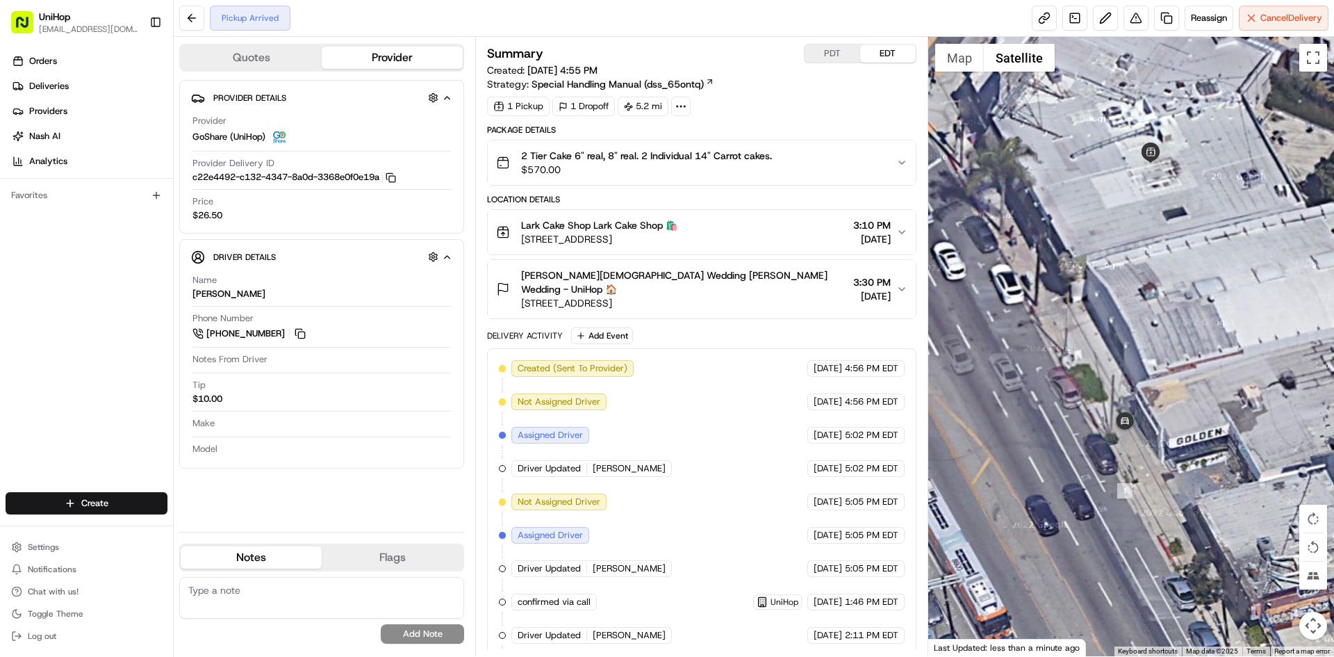
drag, startPoint x: 1038, startPoint y: 147, endPoint x: 1074, endPoint y: 170, distance: 43.8
click at [1074, 170] on div at bounding box center [1132, 346] width 407 height 619
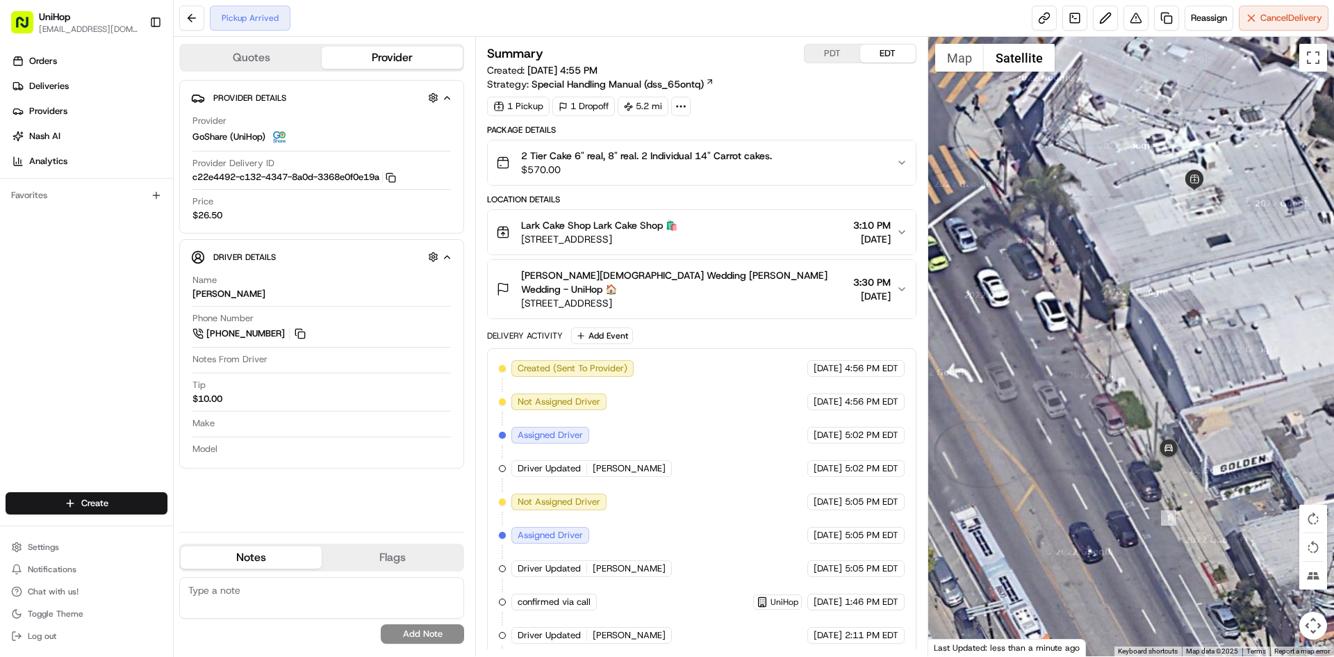
click at [784, 254] on div "Lark Cake Shop Lark Cake Shop 🛍️ 3337 W Sunset Blvd, Los Angeles, CA 90026, USA…" at bounding box center [701, 232] width 429 height 46
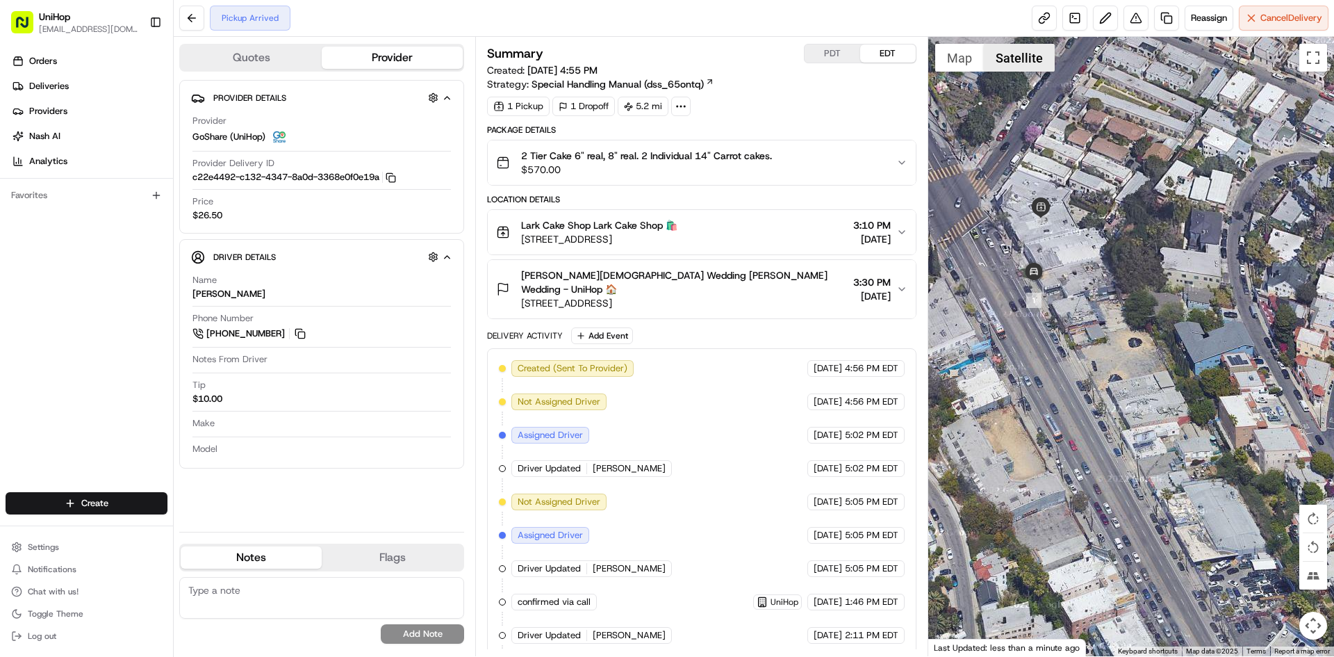
drag, startPoint x: 1004, startPoint y: 69, endPoint x: 954, endPoint y: 61, distance: 50.6
click at [1001, 70] on button "Satellite" at bounding box center [1019, 58] width 71 height 28
click at [954, 60] on button "Map" at bounding box center [959, 58] width 49 height 28
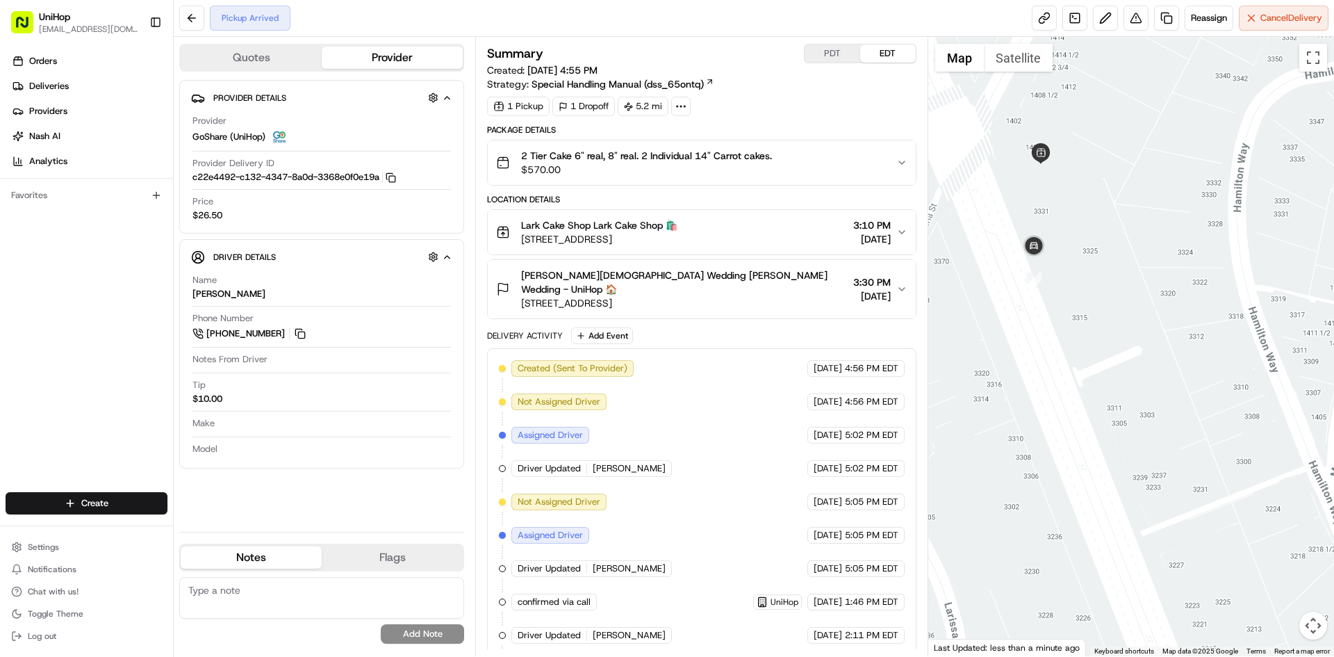
click at [747, 266] on button "Rafael Bautista Wedding Rafael Bautista Wedding - UniHop 🏠 570 W Ave 26, Los An…" at bounding box center [701, 289] width 427 height 58
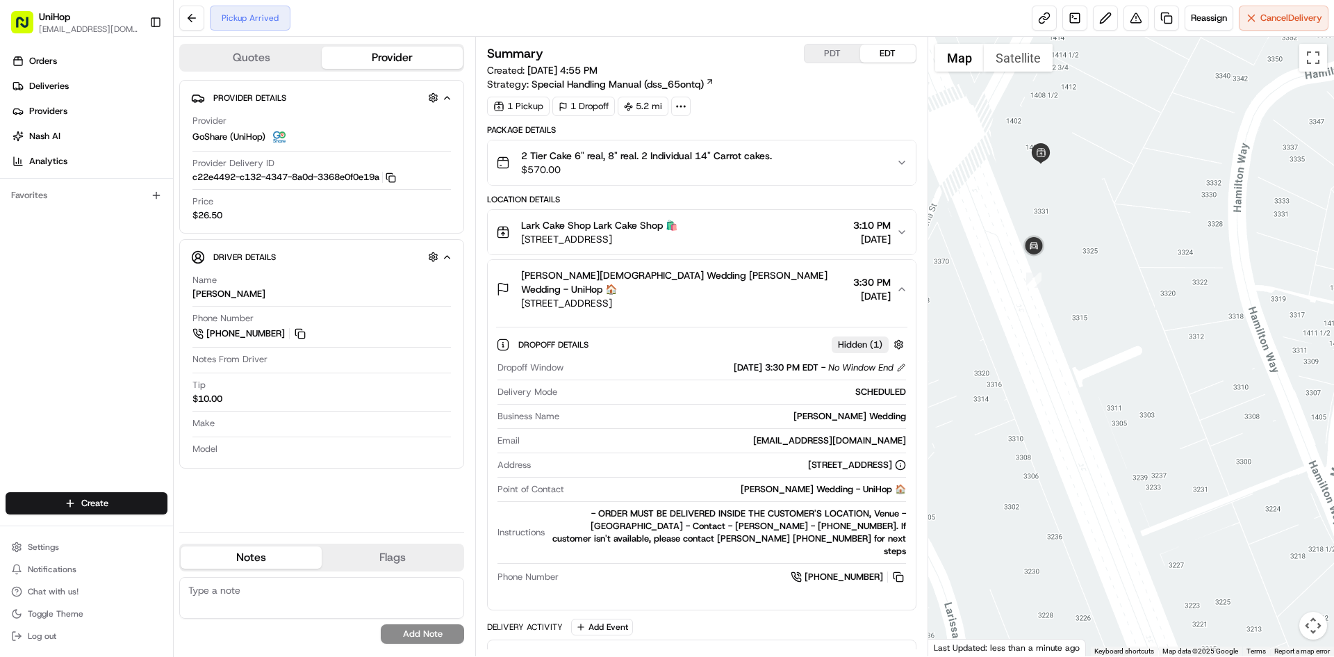
click at [756, 296] on span "570 W Ave 26, Los Angeles, CA 90065, USA" at bounding box center [684, 303] width 326 height 14
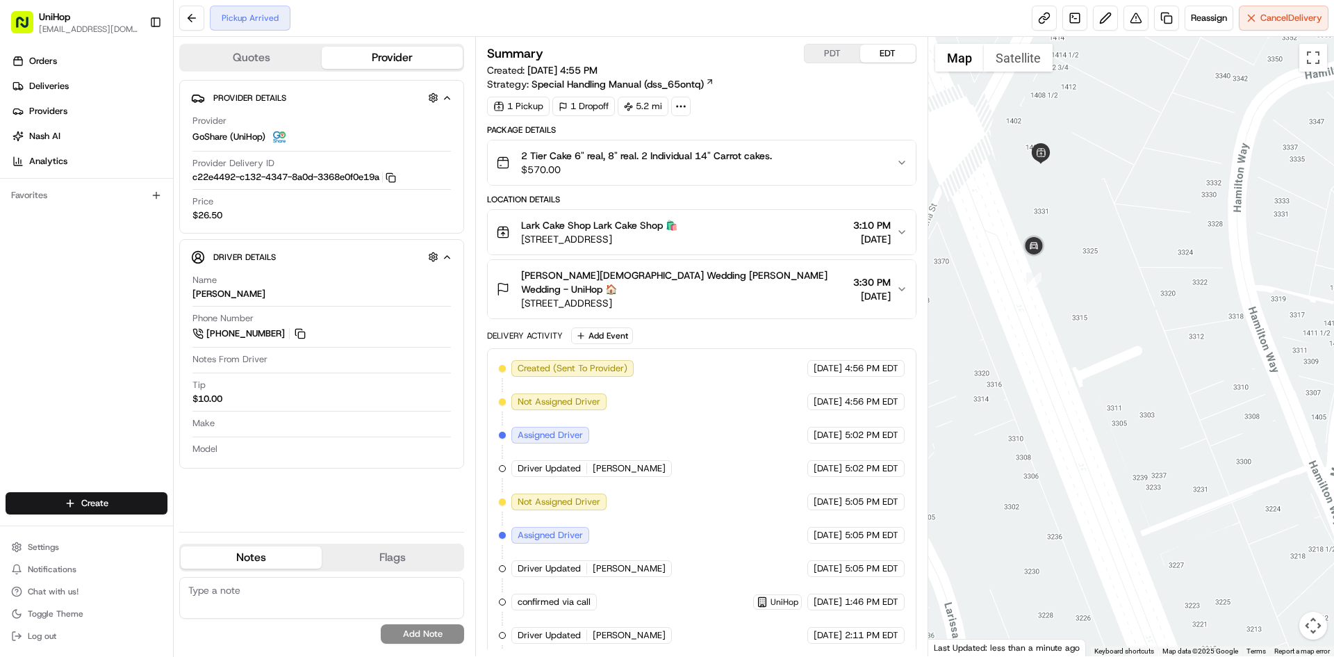
click at [755, 228] on div "Lark Cake Shop Lark Cake Shop 🛍️ 3337 W Sunset Blvd, Los Angeles, CA 90026, USA…" at bounding box center [696, 232] width 400 height 28
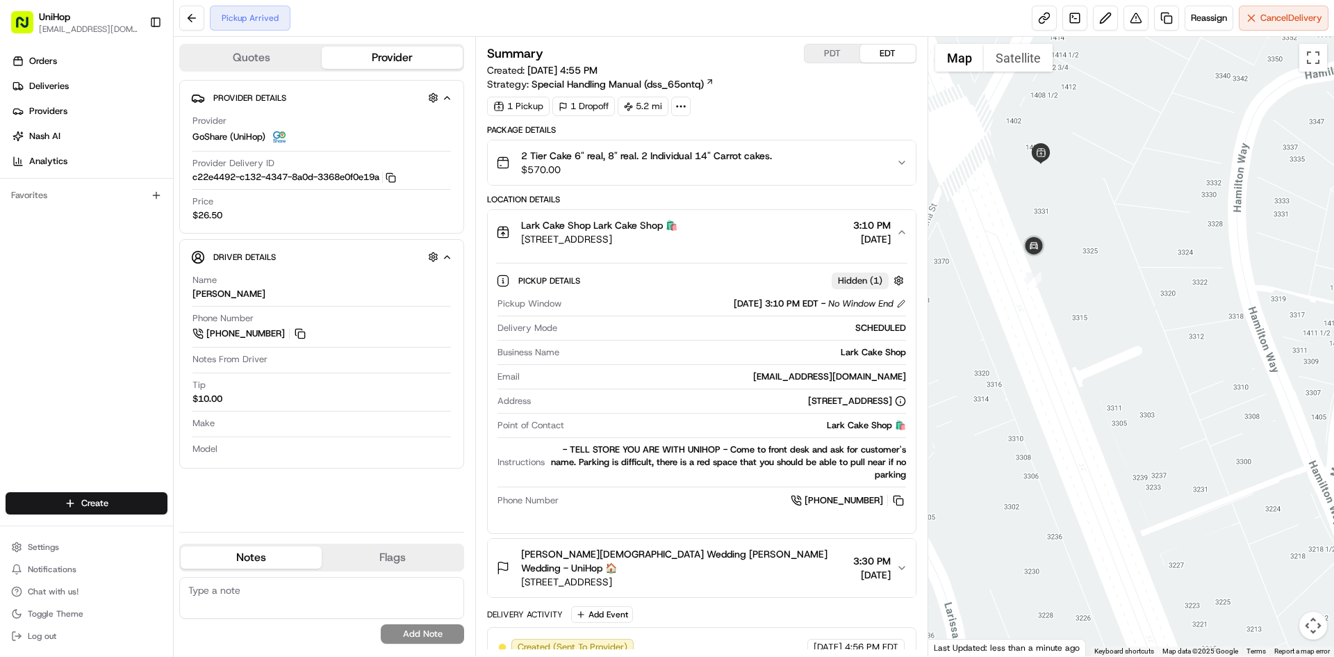
click at [755, 227] on div "Lark Cake Shop Lark Cake Shop 🛍️ 3337 W Sunset Blvd, Los Angeles, CA 90026, USA…" at bounding box center [696, 232] width 400 height 28
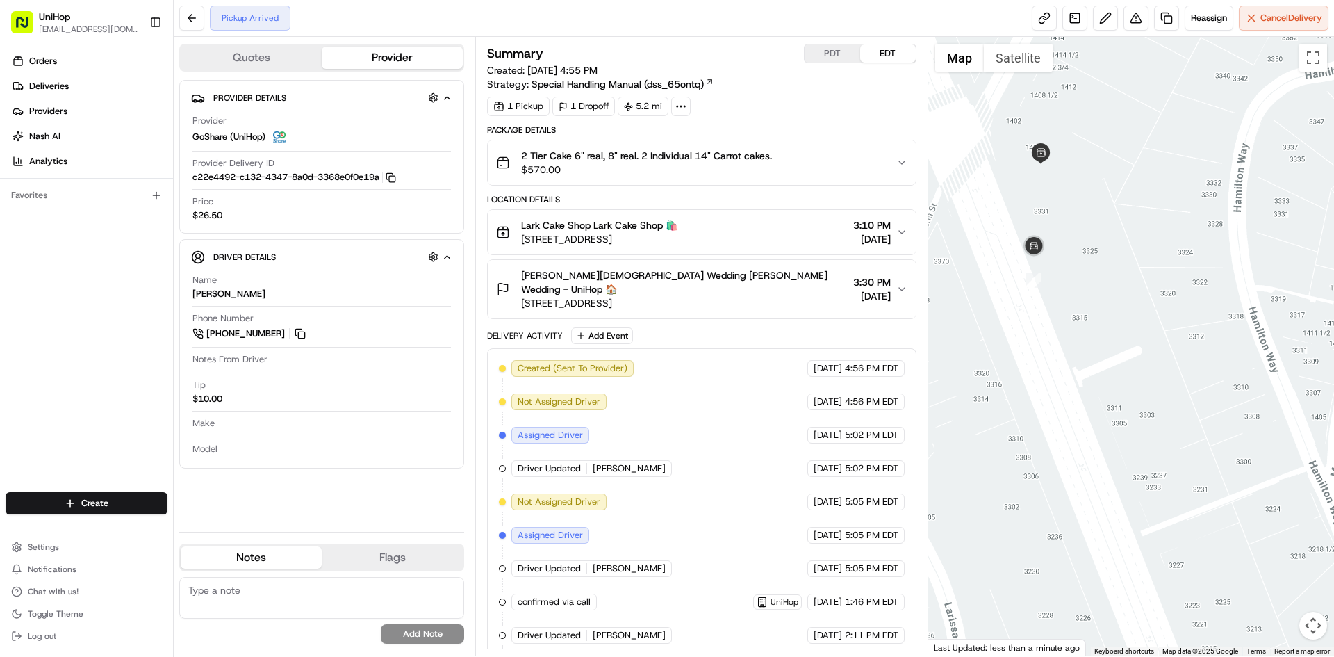
click at [743, 296] on span "570 W Ave 26, Los Angeles, CA 90065, USA" at bounding box center [684, 303] width 326 height 14
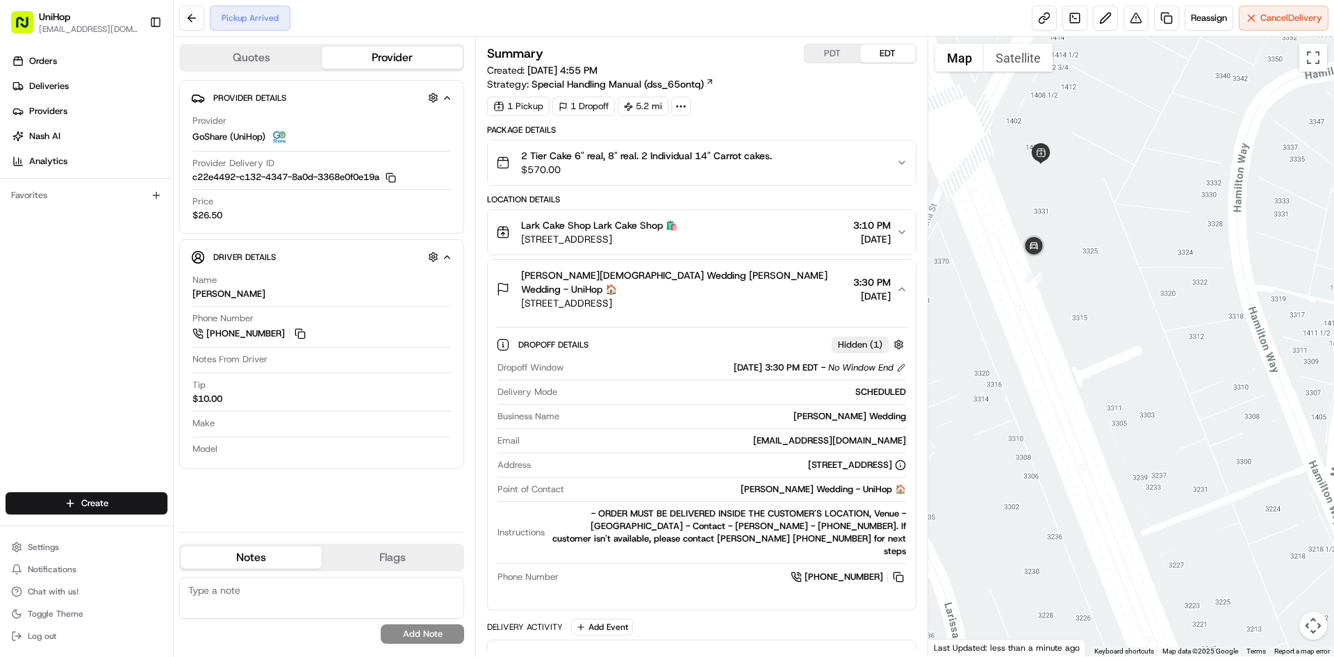
click at [743, 296] on span "570 W Ave 26, Los Angeles, CA 90065, USA" at bounding box center [684, 303] width 326 height 14
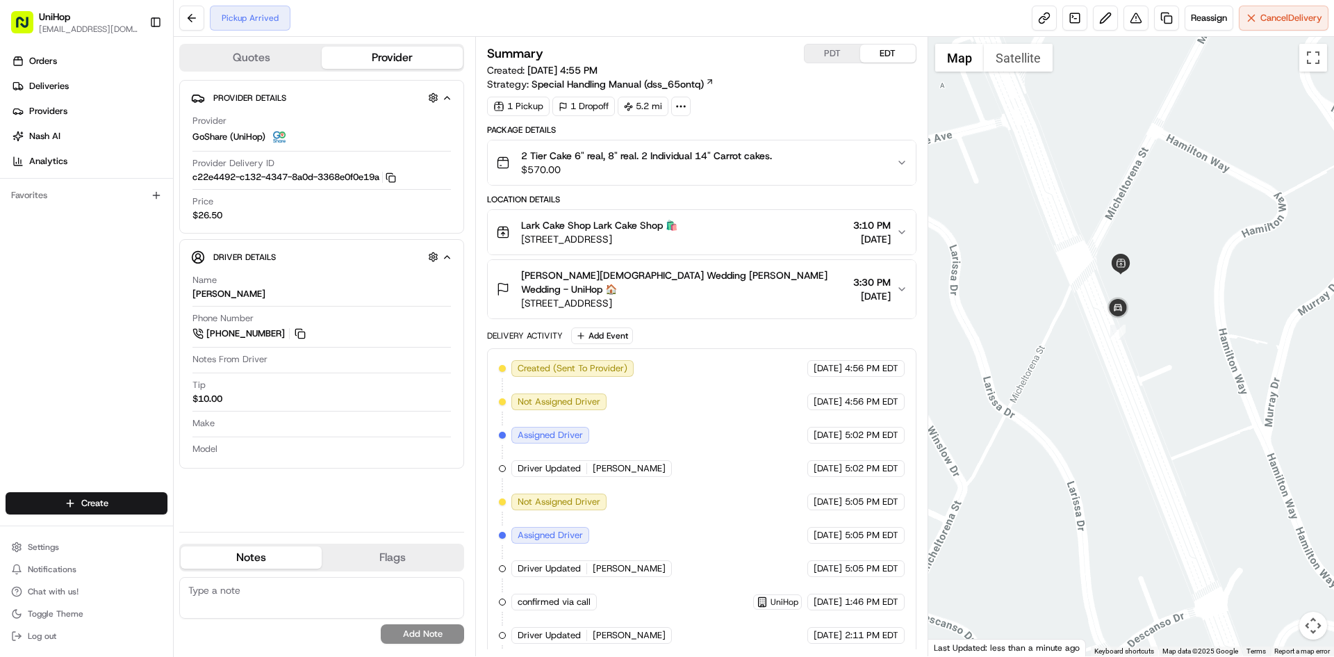
drag, startPoint x: 1241, startPoint y: 371, endPoint x: 1145, endPoint y: 361, distance: 96.4
click at [1175, 368] on div at bounding box center [1132, 346] width 407 height 619
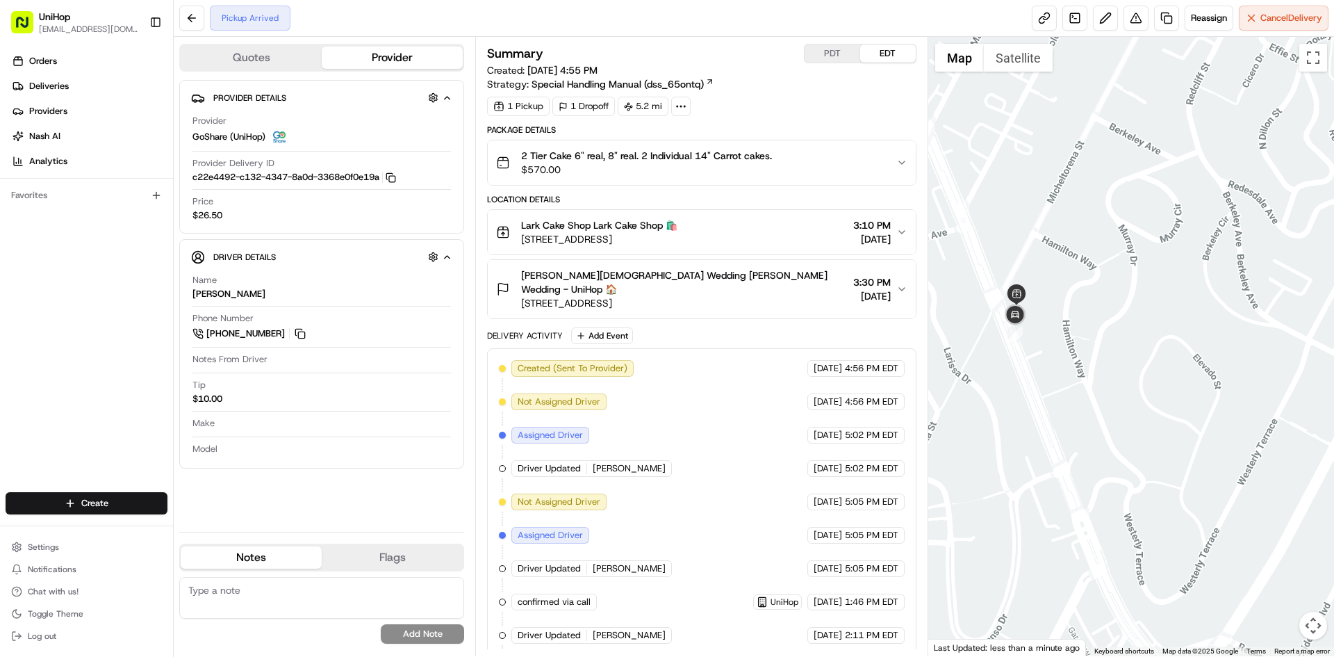
drag, startPoint x: 1042, startPoint y: 350, endPoint x: 1083, endPoint y: 354, distance: 41.3
click at [1083, 354] on div at bounding box center [1132, 346] width 407 height 619
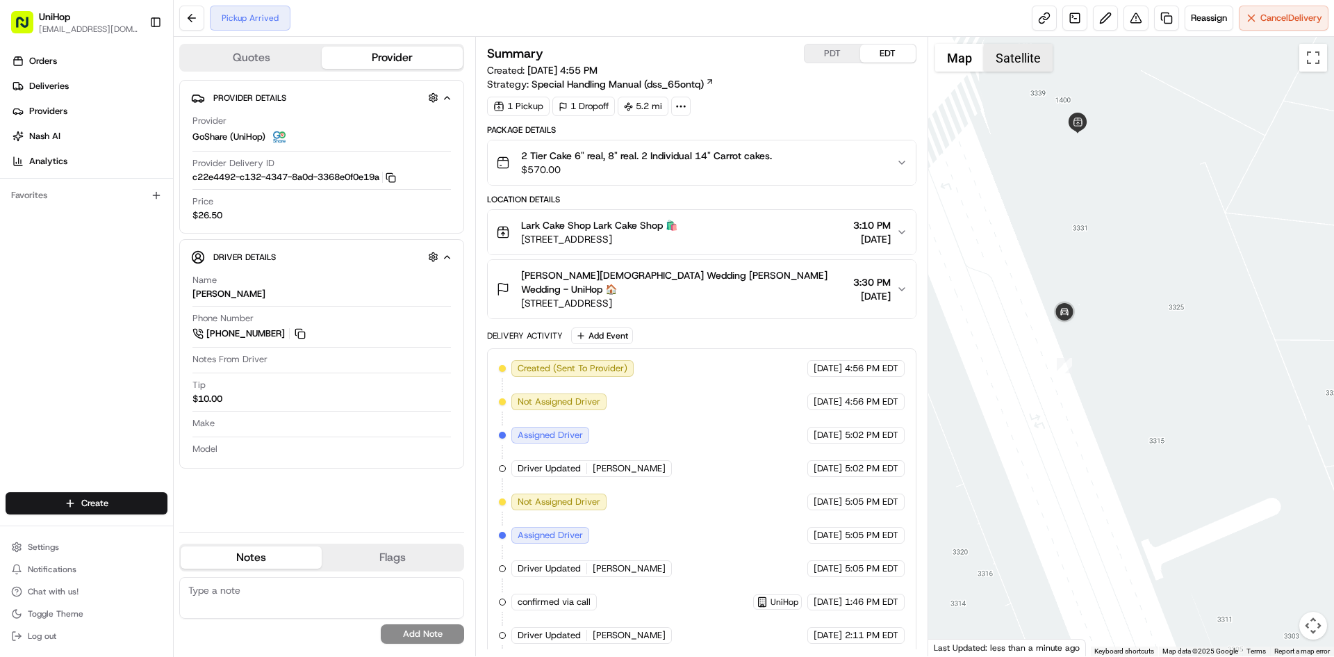
click at [1031, 63] on button "Satellite" at bounding box center [1018, 58] width 69 height 28
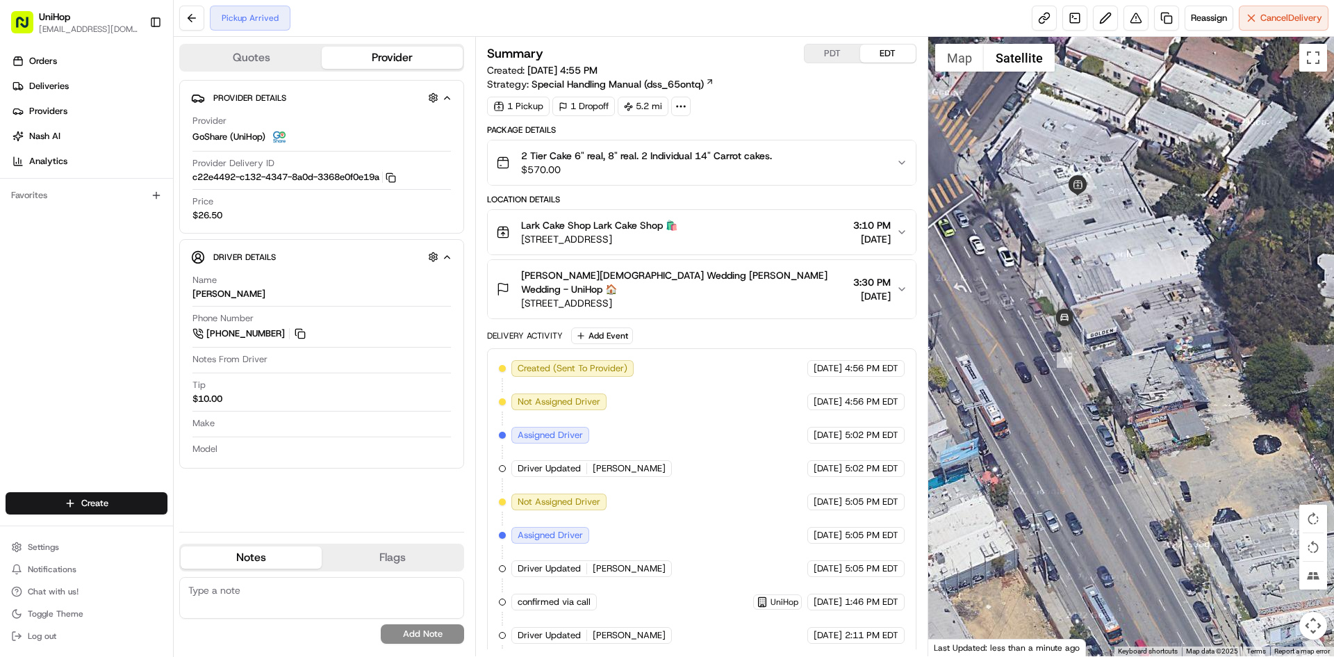
click at [956, 72] on div at bounding box center [1132, 346] width 407 height 619
click at [956, 67] on button "Map" at bounding box center [959, 58] width 49 height 28
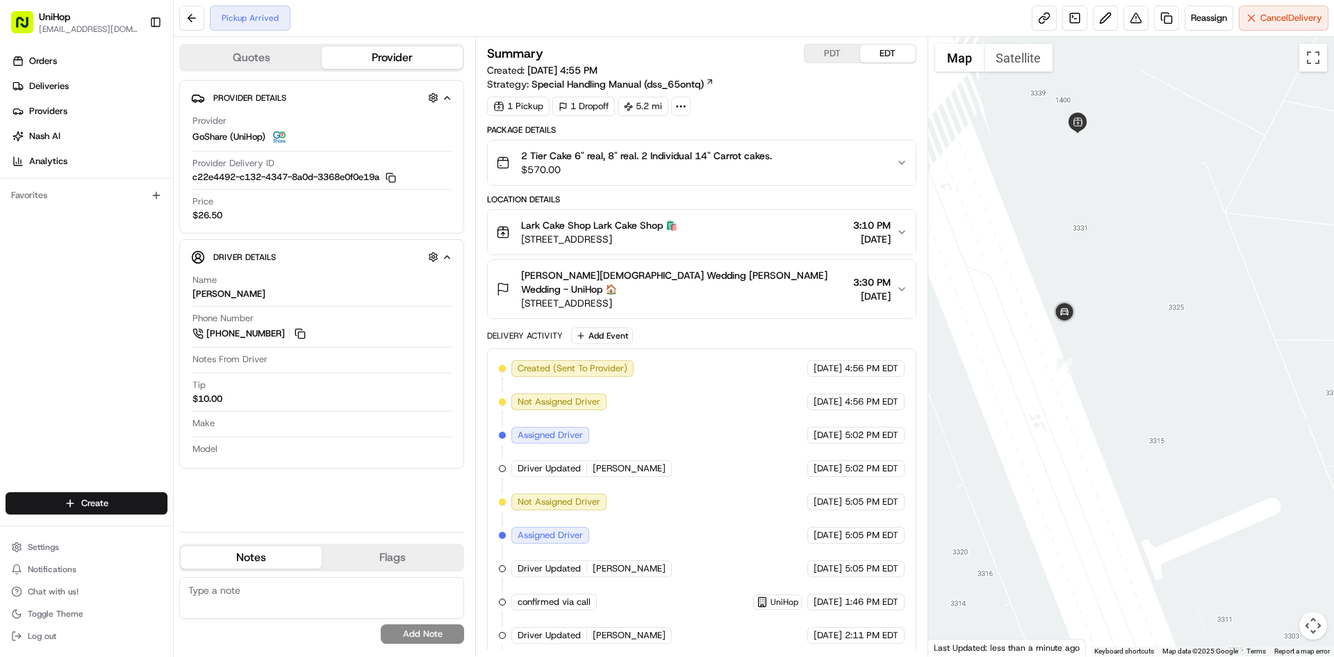
click at [1073, 183] on div at bounding box center [1132, 346] width 407 height 619
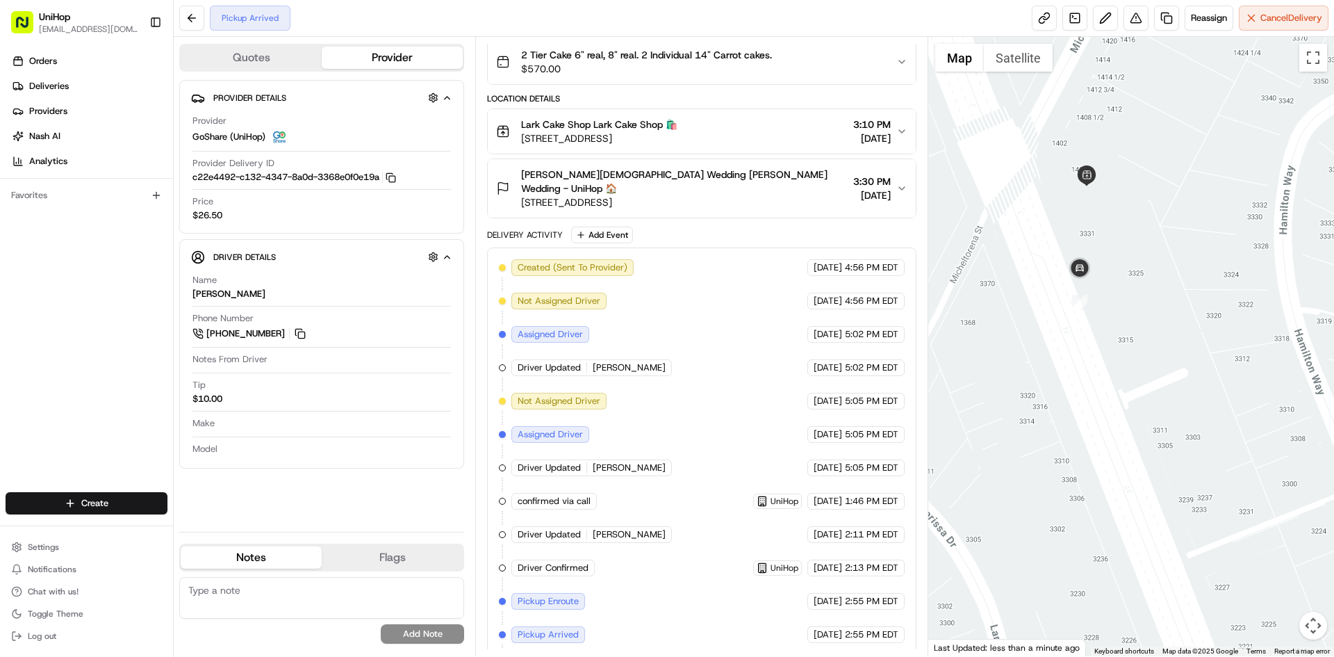
scroll to position [126, 0]
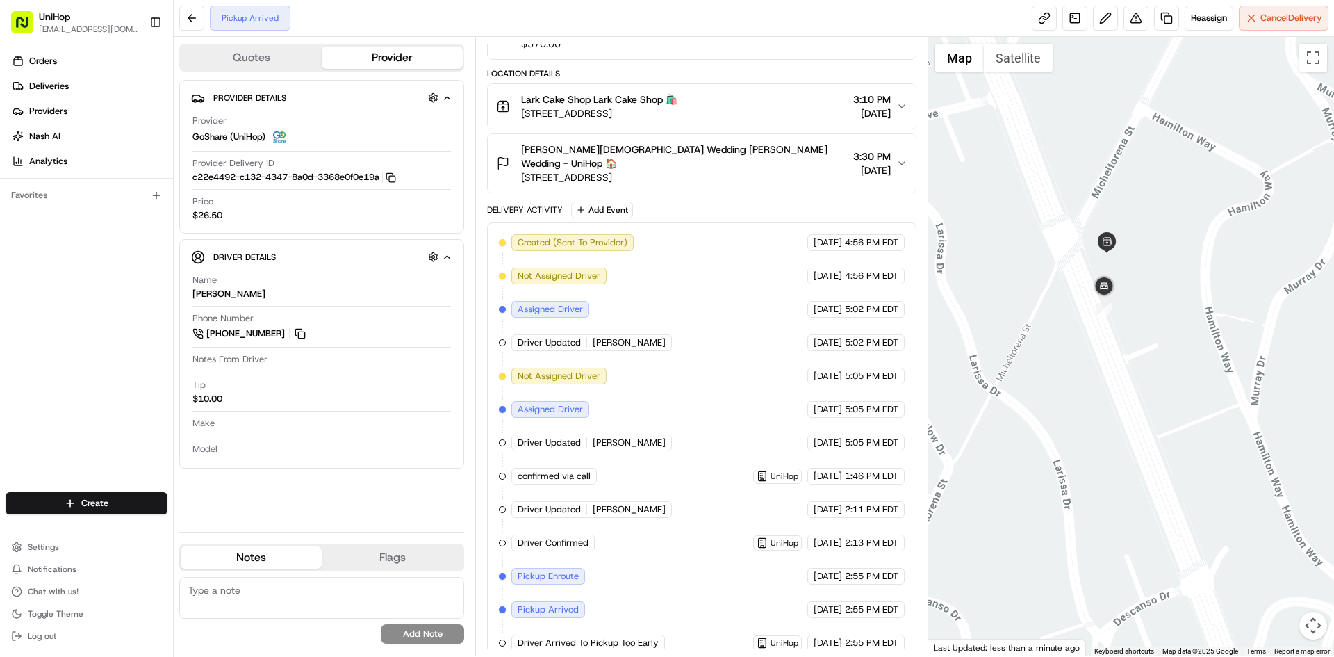
drag, startPoint x: 1172, startPoint y: 306, endPoint x: 1152, endPoint y: 319, distance: 24.1
click at [1152, 318] on div at bounding box center [1132, 346] width 407 height 619
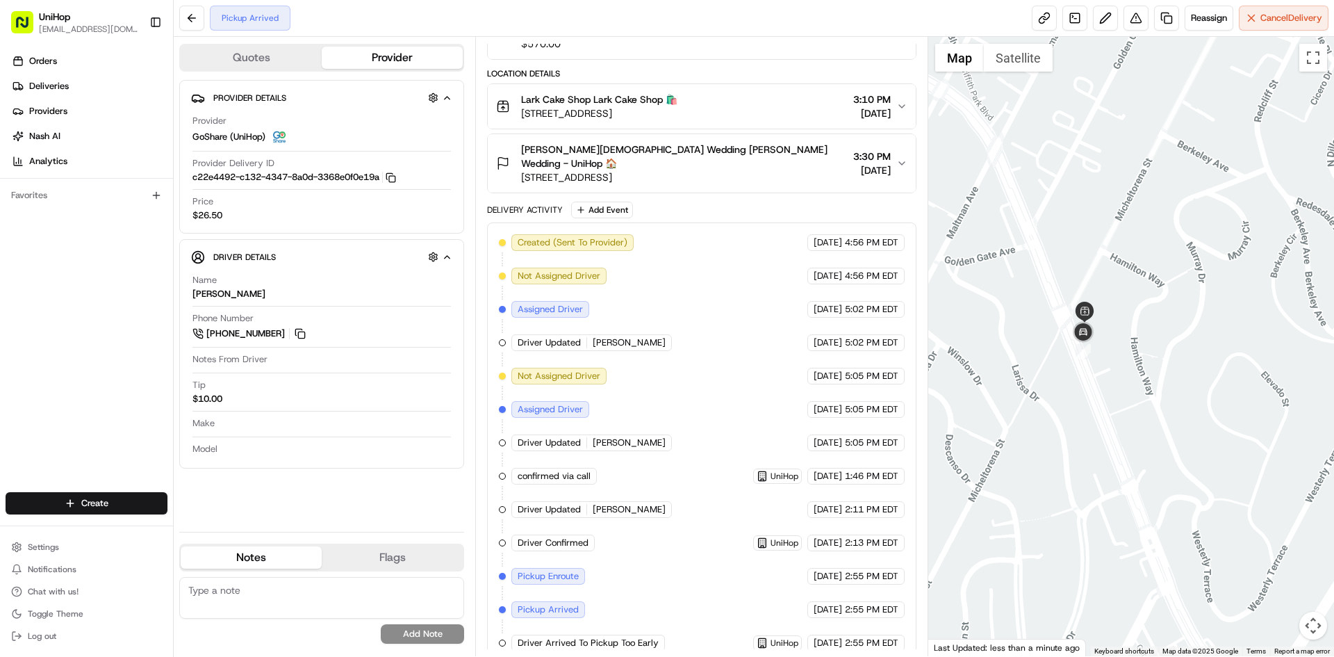
click at [1140, 359] on div at bounding box center [1132, 346] width 407 height 619
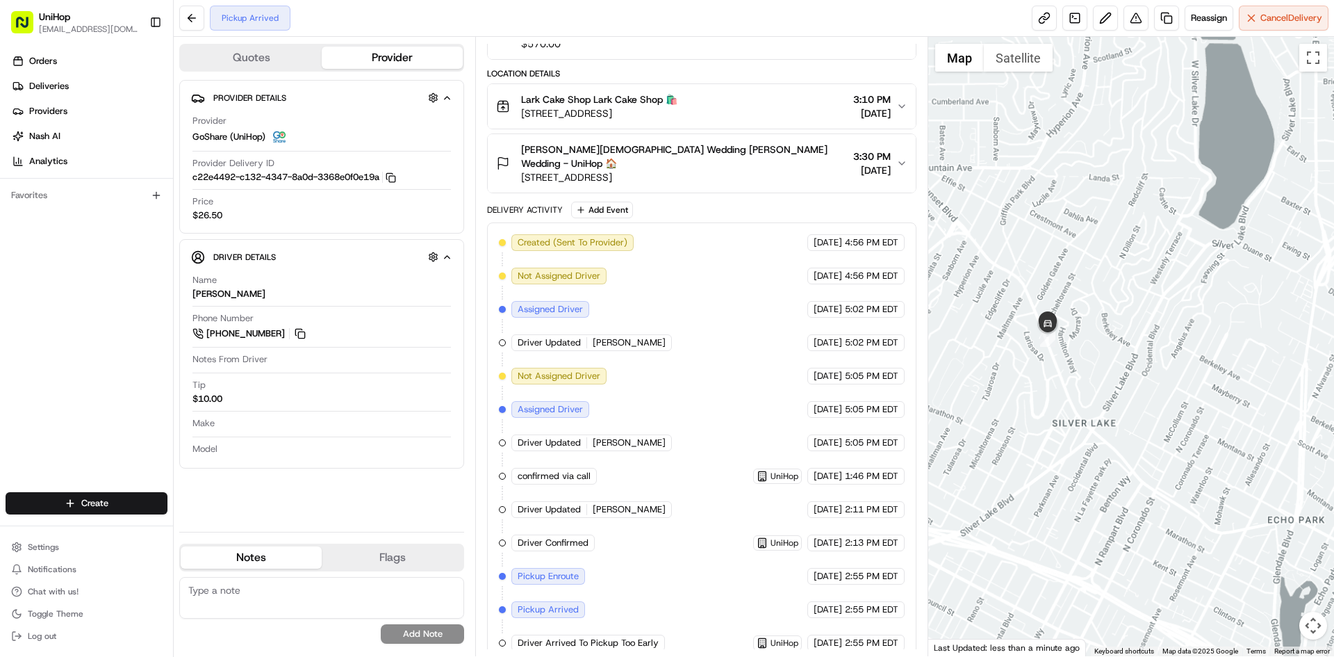
drag, startPoint x: 1191, startPoint y: 351, endPoint x: 1138, endPoint y: 336, distance: 55.7
click at [1154, 339] on div at bounding box center [1132, 346] width 407 height 619
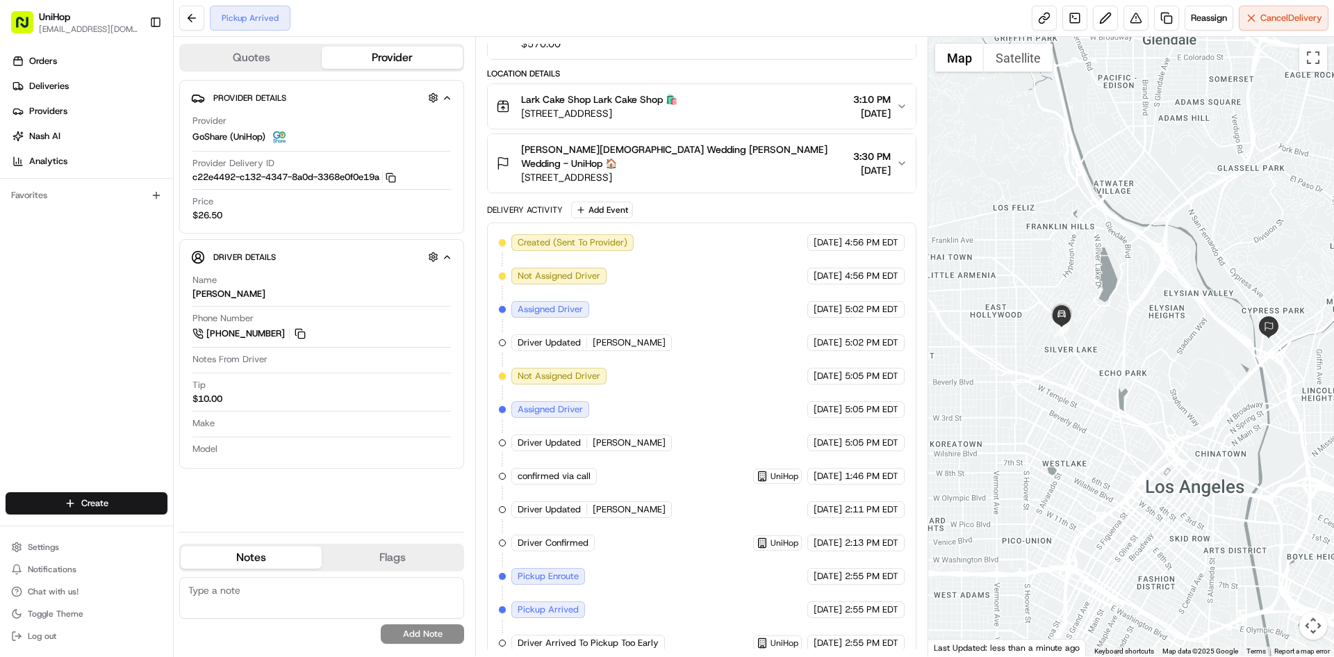
drag, startPoint x: 1151, startPoint y: 344, endPoint x: 1106, endPoint y: 342, distance: 44.5
click at [1115, 344] on div at bounding box center [1132, 346] width 407 height 619
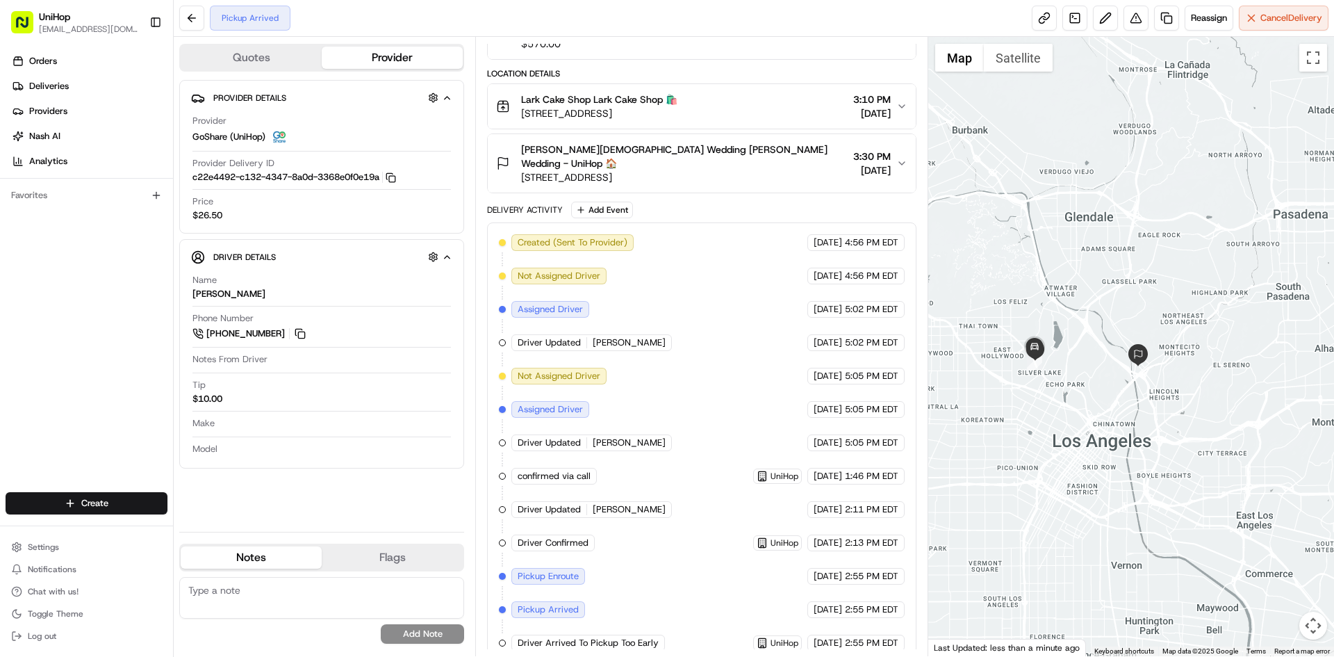
drag, startPoint x: 1079, startPoint y: 375, endPoint x: 1130, endPoint y: 400, distance: 56.6
click at [1130, 400] on div at bounding box center [1132, 346] width 407 height 619
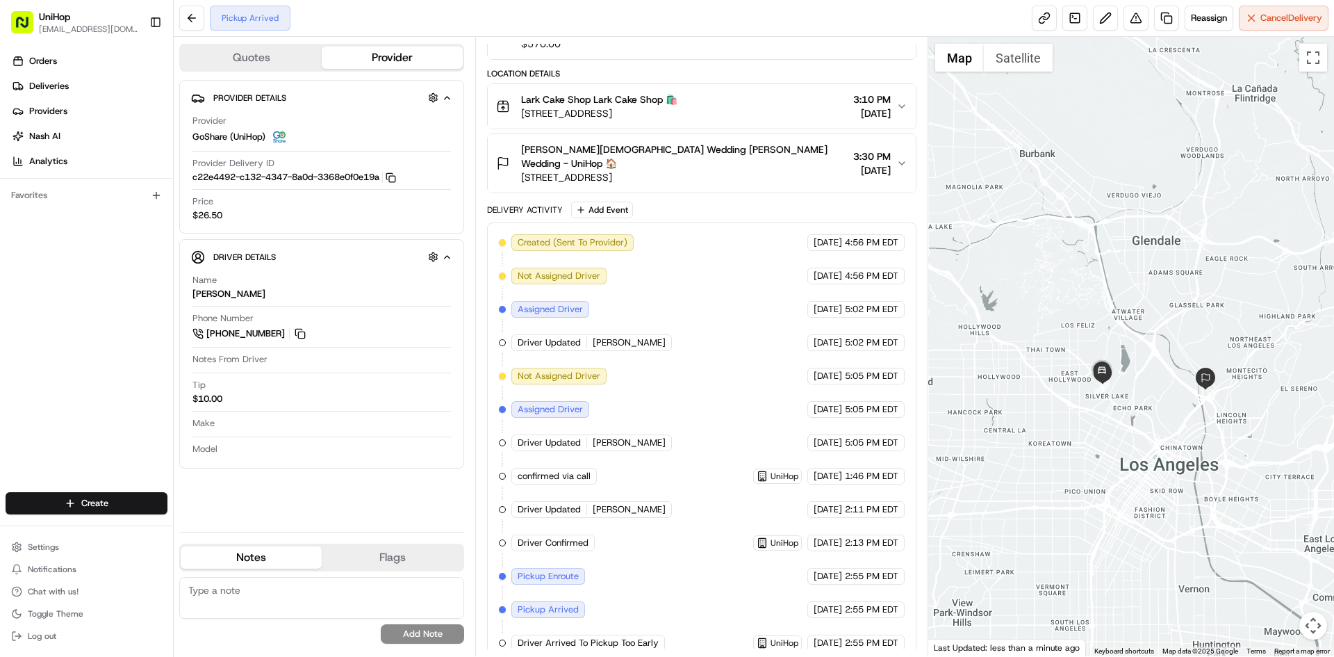
drag, startPoint x: 1145, startPoint y: 329, endPoint x: 1105, endPoint y: 301, distance: 49.0
click at [1106, 305] on div at bounding box center [1132, 346] width 407 height 619
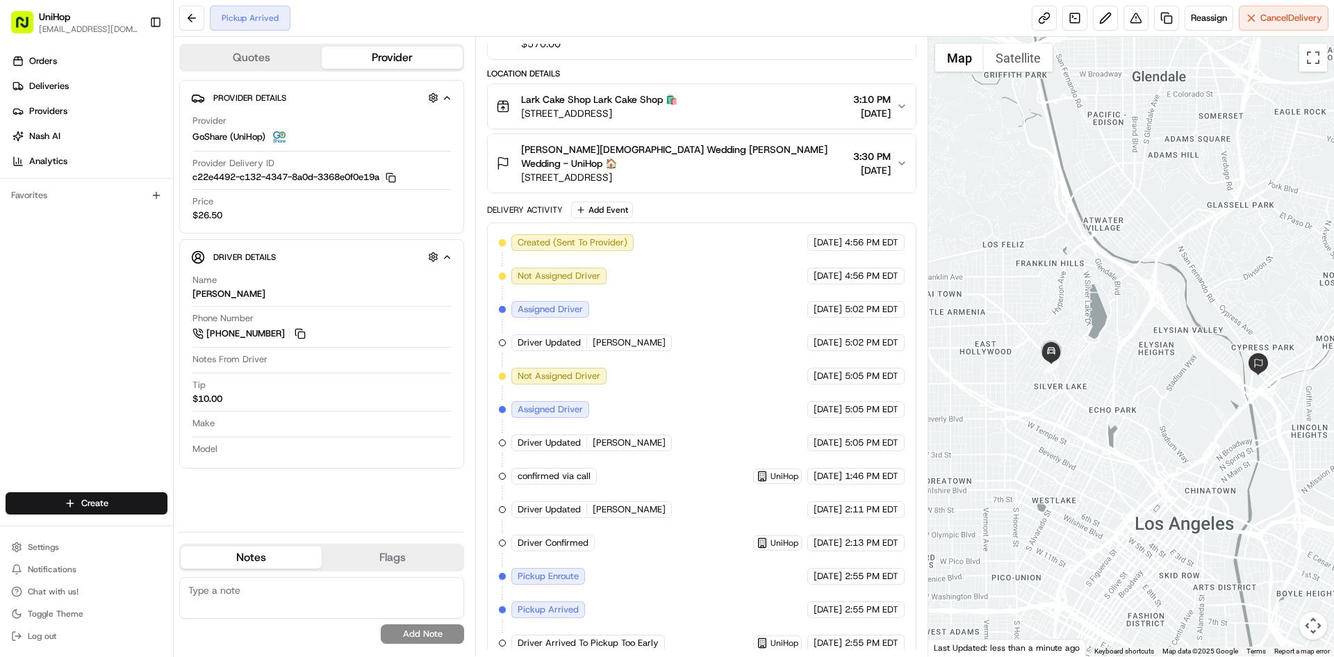
drag, startPoint x: 0, startPoint y: 369, endPoint x: 10, endPoint y: 368, distance: 10.5
click at [0, 369] on div "Orders Deliveries Providers [PERSON_NAME] Analytics Favorites" at bounding box center [86, 272] width 173 height 456
drag, startPoint x: 1045, startPoint y: 270, endPoint x: 1057, endPoint y: 285, distance: 19.8
click at [1057, 285] on div at bounding box center [1132, 346] width 407 height 619
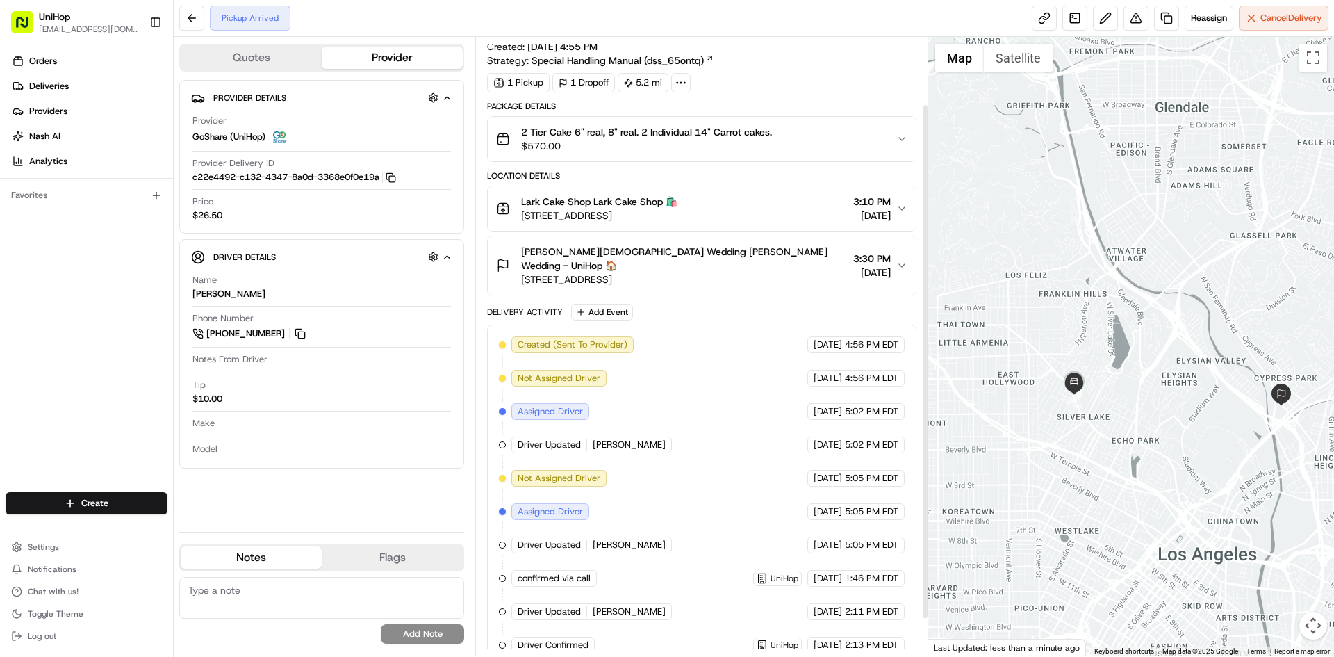
scroll to position [0, 0]
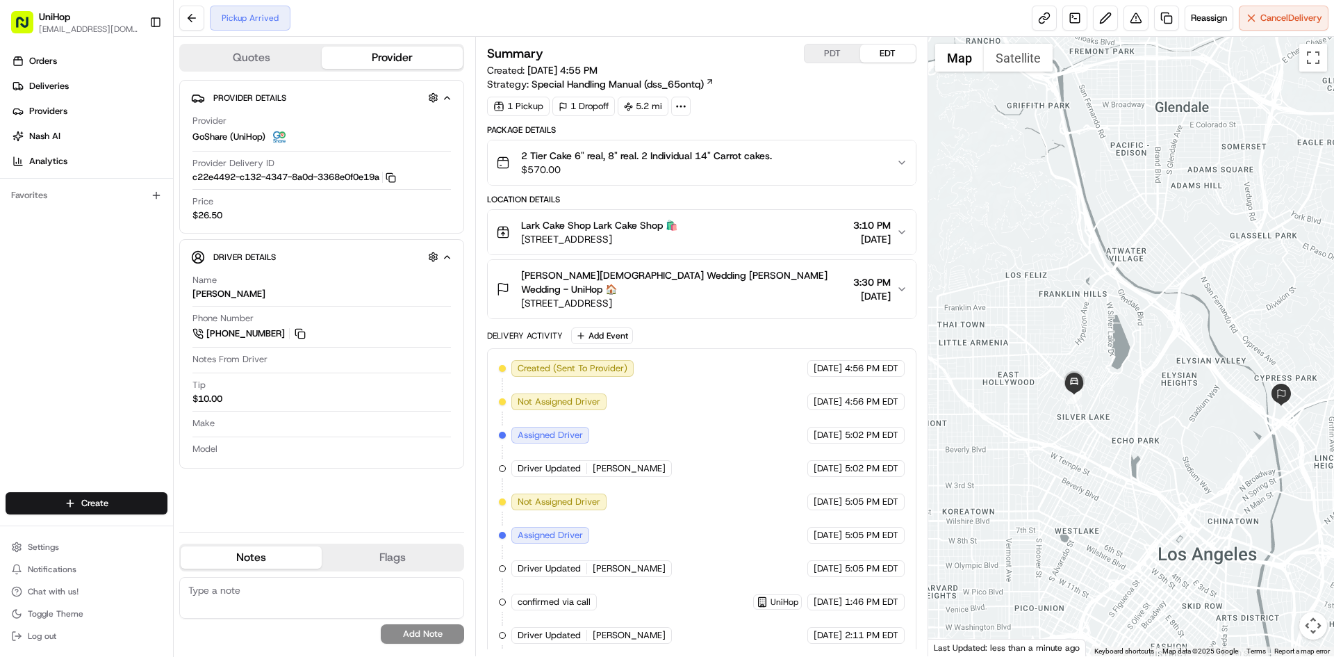
click at [770, 267] on button "Rafael Bautista Wedding Rafael Bautista Wedding - UniHop 🏠 570 W Ave 26, Los An…" at bounding box center [701, 289] width 427 height 58
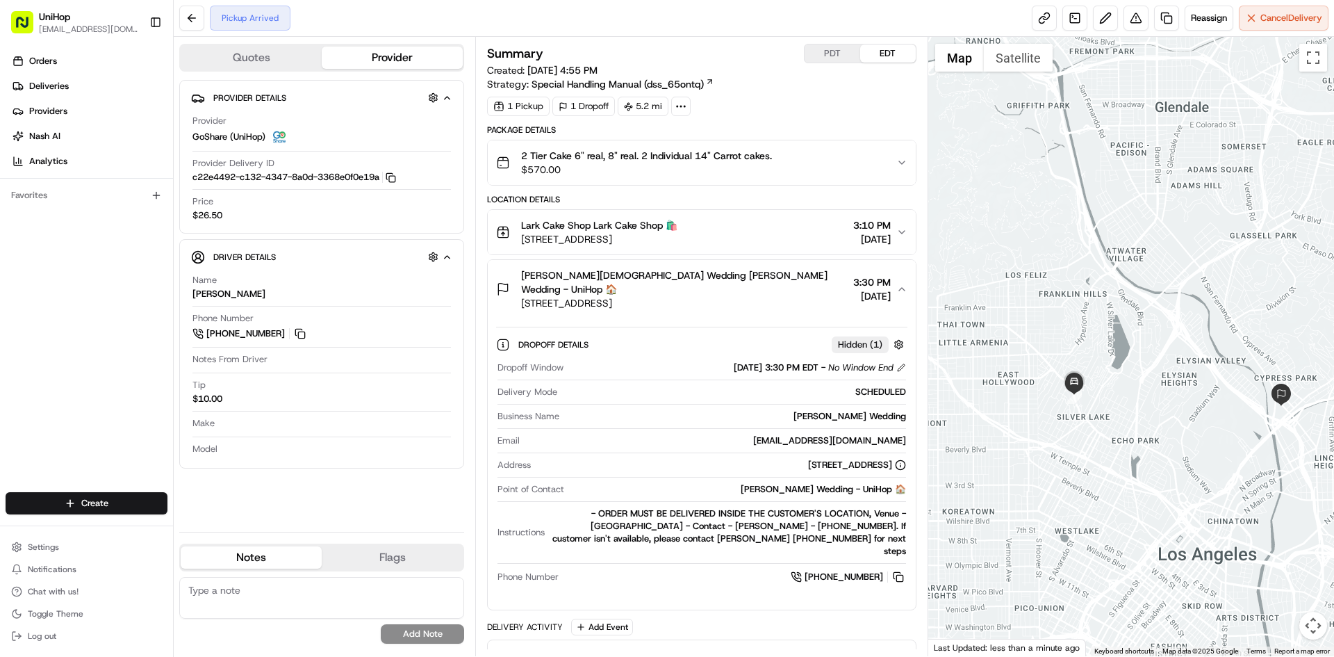
click at [731, 296] on span "570 W Ave 26, Los Angeles, CA 90065, USA" at bounding box center [684, 303] width 326 height 14
click at [678, 222] on div "Lark Cake Shop Lark Cake Shop 🛍️" at bounding box center [599, 225] width 156 height 14
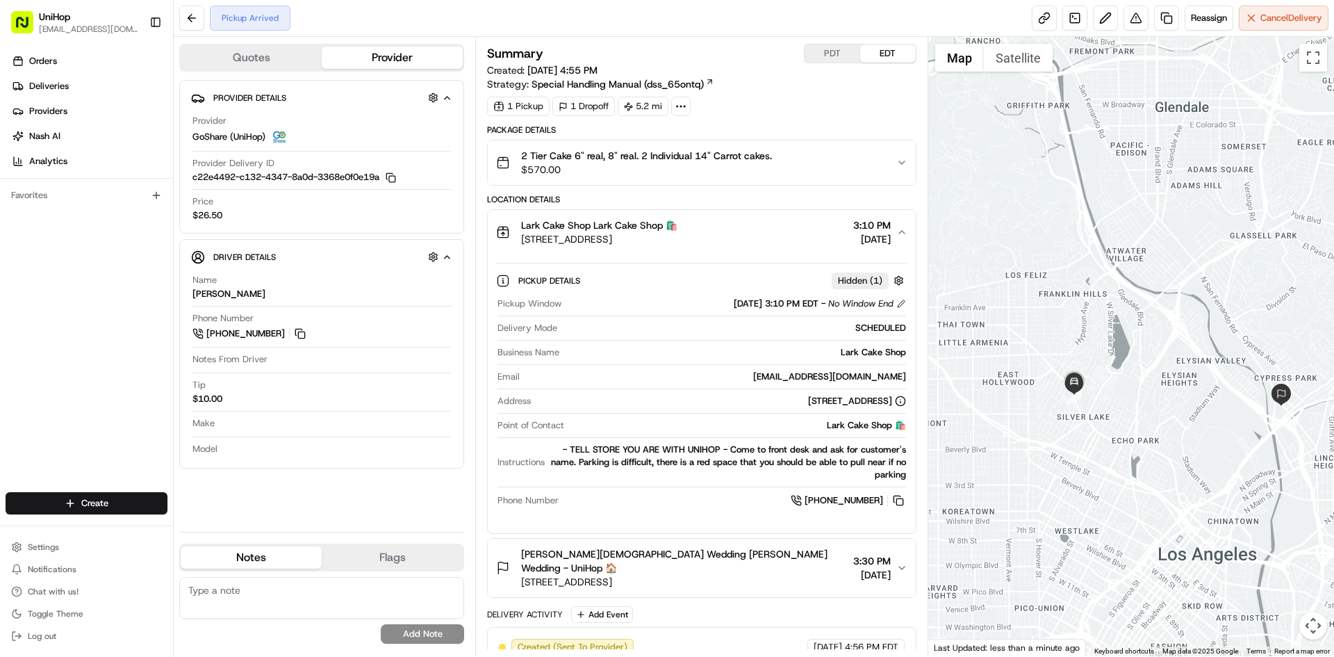
click at [751, 220] on div "Lark Cake Shop Lark Cake Shop 🛍️ 3337 W Sunset Blvd, Los Angeles, CA 90026, USA…" at bounding box center [696, 232] width 400 height 28
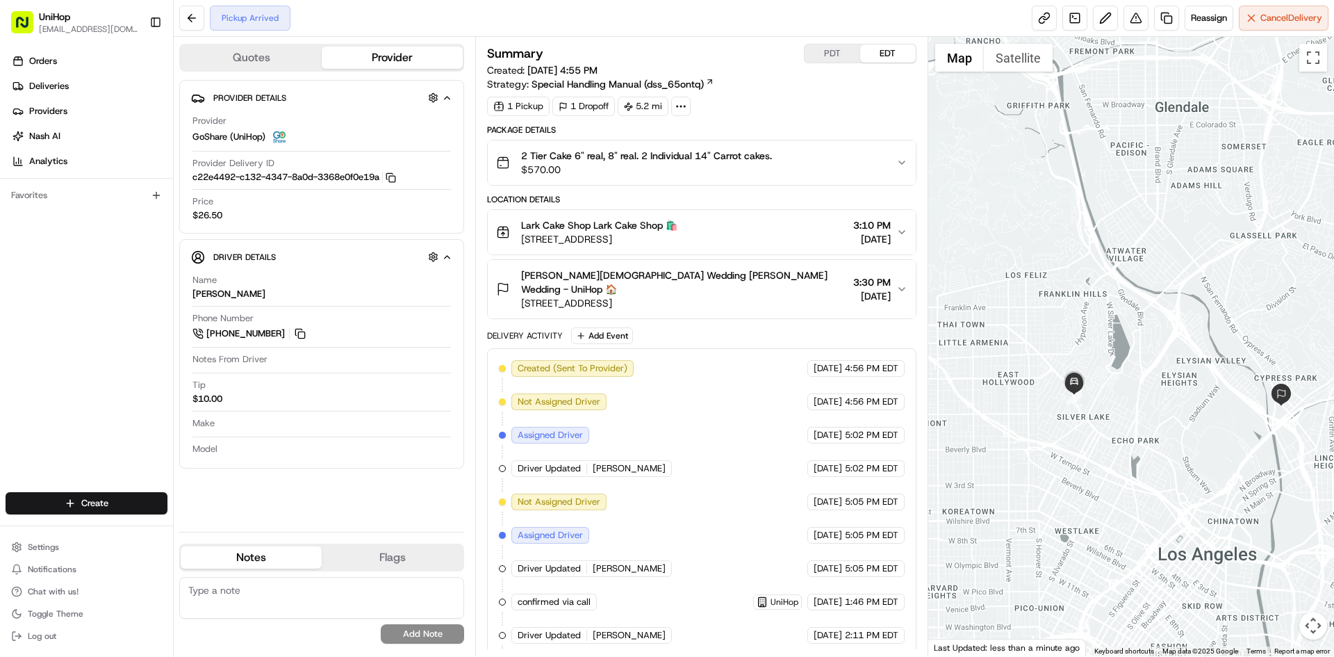
click at [694, 296] on span "570 W Ave 26, Los Angeles, CA 90065, USA" at bounding box center [684, 303] width 326 height 14
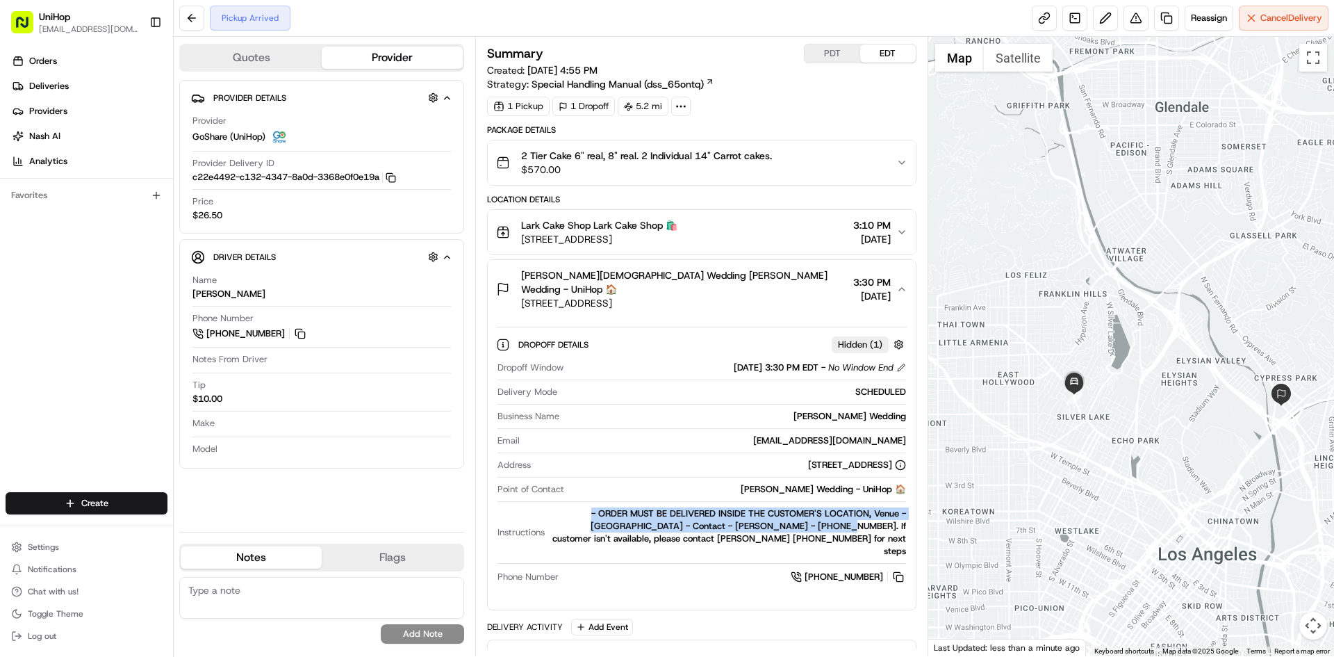
drag, startPoint x: 555, startPoint y: 498, endPoint x: 846, endPoint y: 468, distance: 292.7
click at [768, 508] on div "- ORDER MUST BE DELIVERED INSIDE THE CUSTOMER'S LOCATION, Venue - LA River Cent…" at bounding box center [727, 532] width 355 height 50
copy div "- ORDER MUST BE DELIVERED INSIDE THE CUSTOMER'S LOCATION, Venue - LA River Cent…"
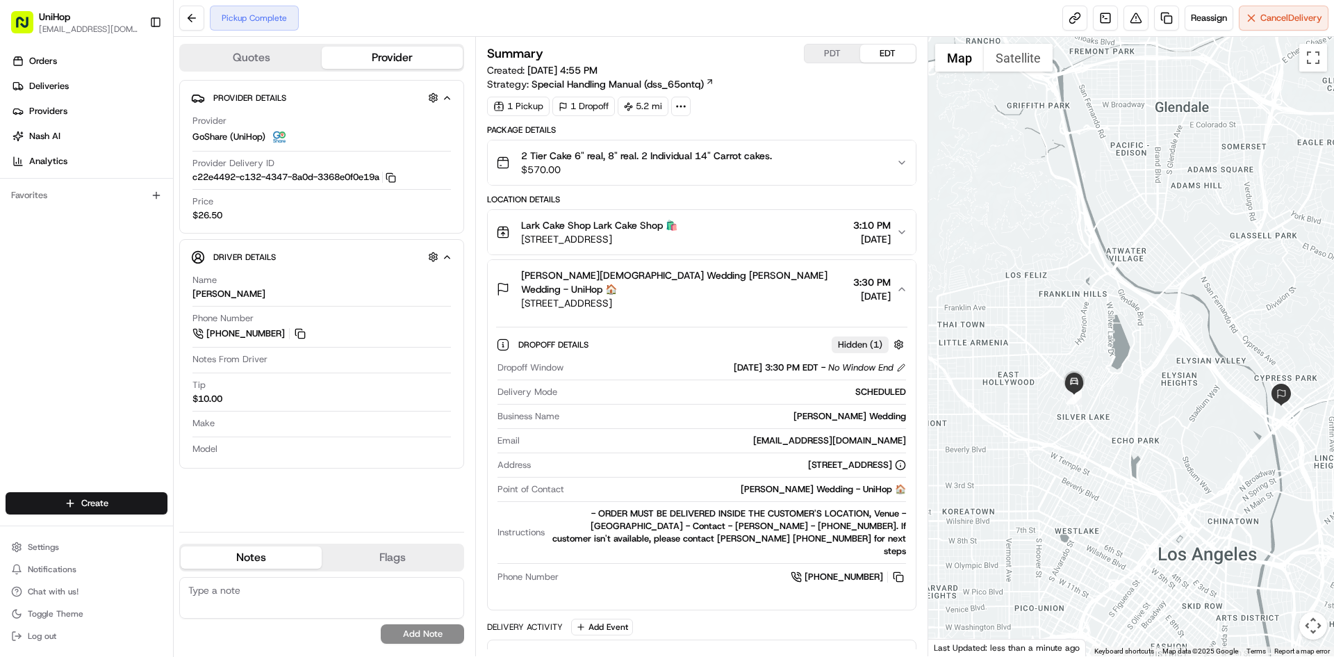
click at [765, 279] on span "Rafael Bautista Wedding Rafael Bautista Wedding - UniHop 🏠" at bounding box center [684, 282] width 326 height 28
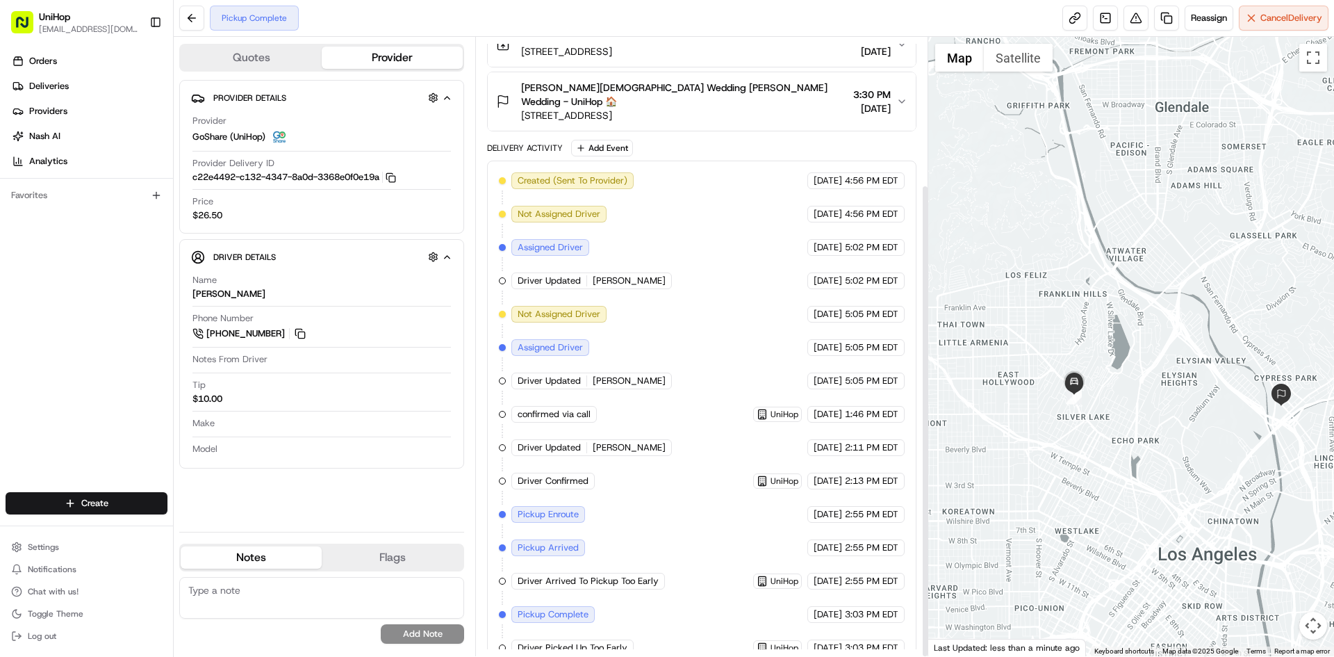
scroll to position [193, 0]
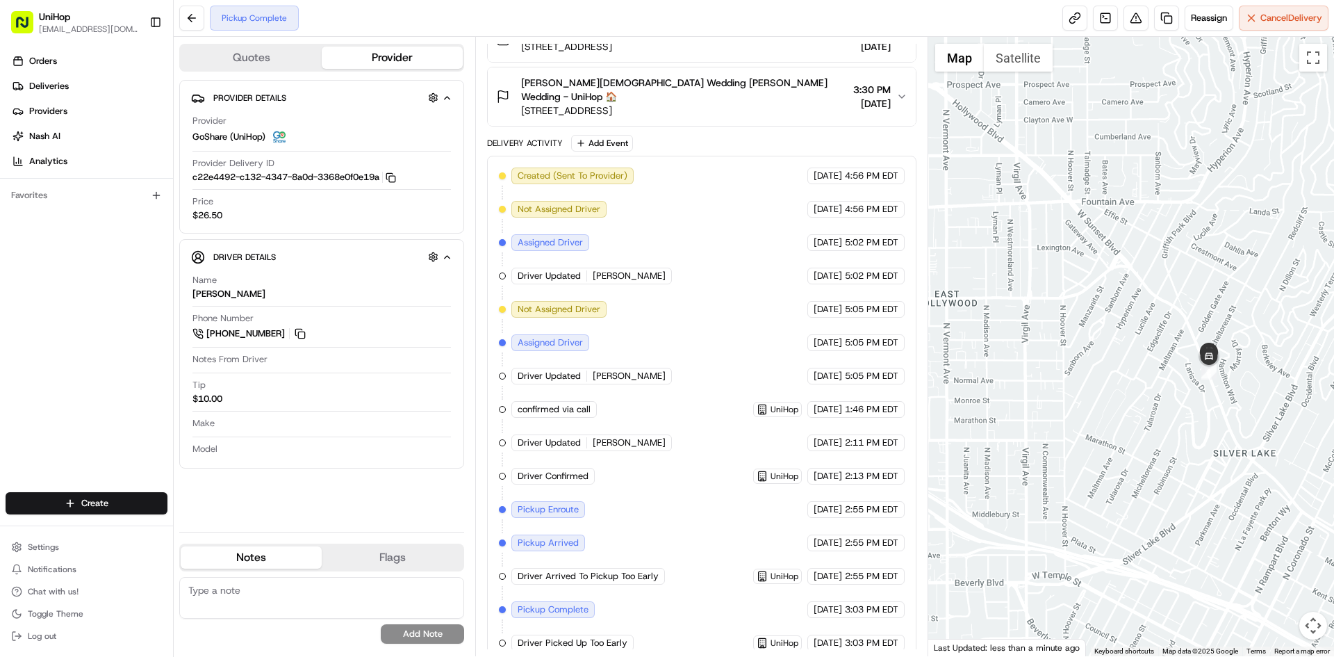
drag, startPoint x: 1170, startPoint y: 395, endPoint x: 1086, endPoint y: 384, distance: 85.5
click at [1109, 392] on div at bounding box center [1132, 346] width 407 height 619
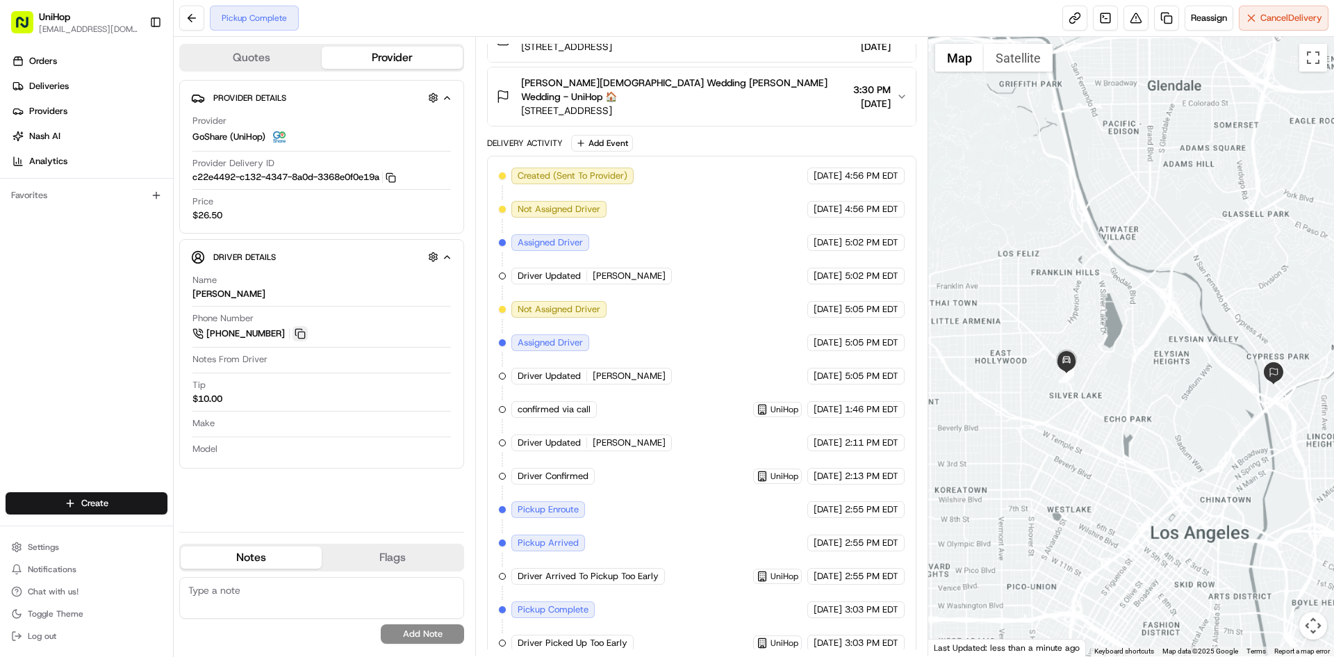
click at [300, 331] on button at bounding box center [300, 333] width 15 height 15
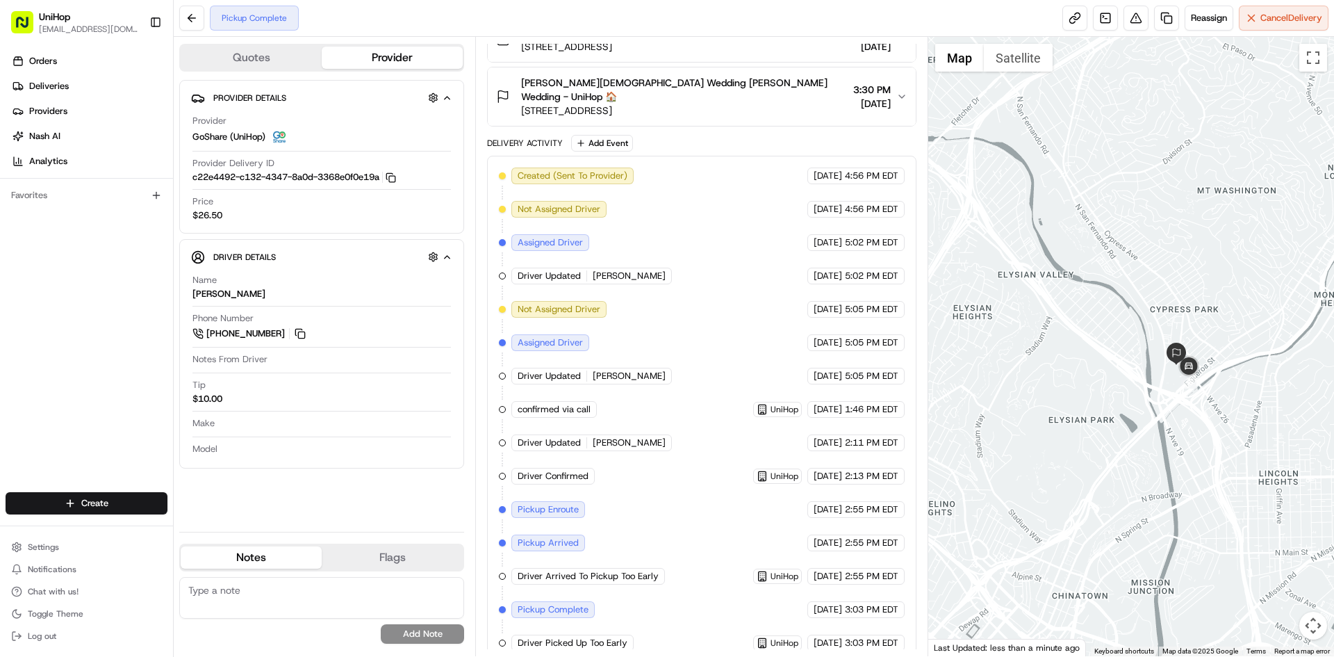
drag, startPoint x: 1283, startPoint y: 281, endPoint x: 1111, endPoint y: 284, distance: 172.4
click at [1113, 280] on div at bounding box center [1132, 346] width 407 height 619
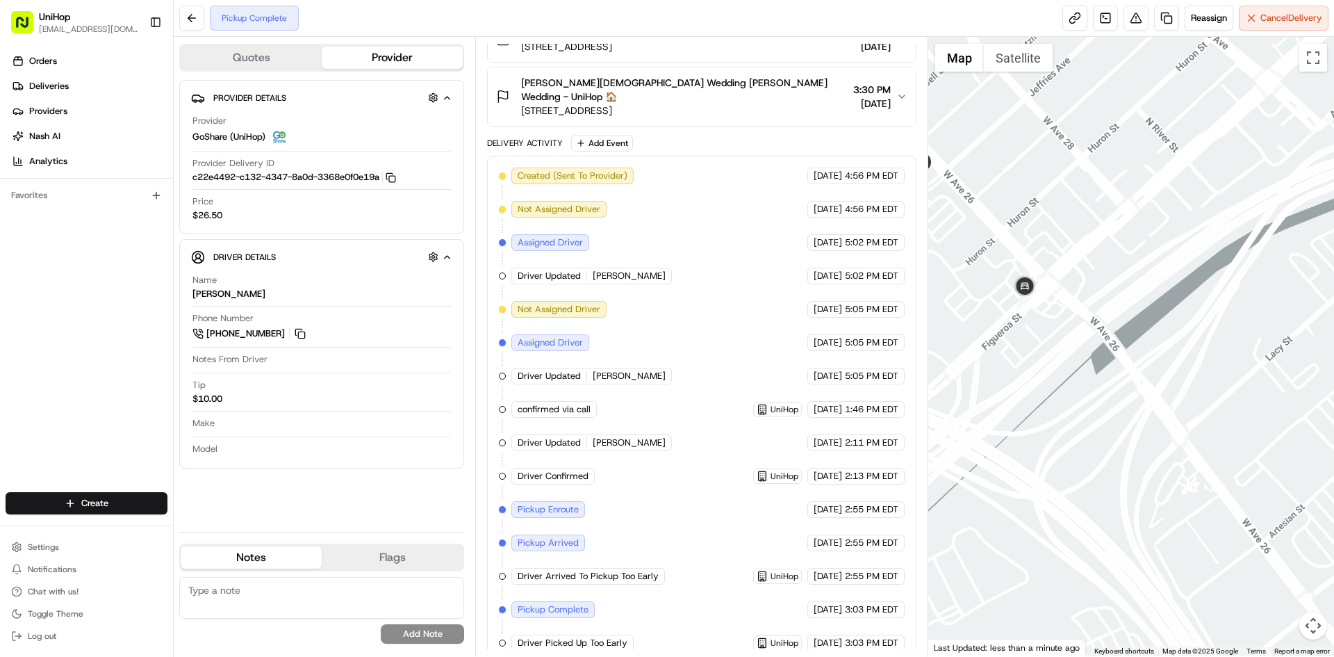
drag, startPoint x: 1022, startPoint y: 245, endPoint x: 1029, endPoint y: 242, distance: 8.4
click at [1029, 242] on div at bounding box center [1132, 346] width 407 height 619
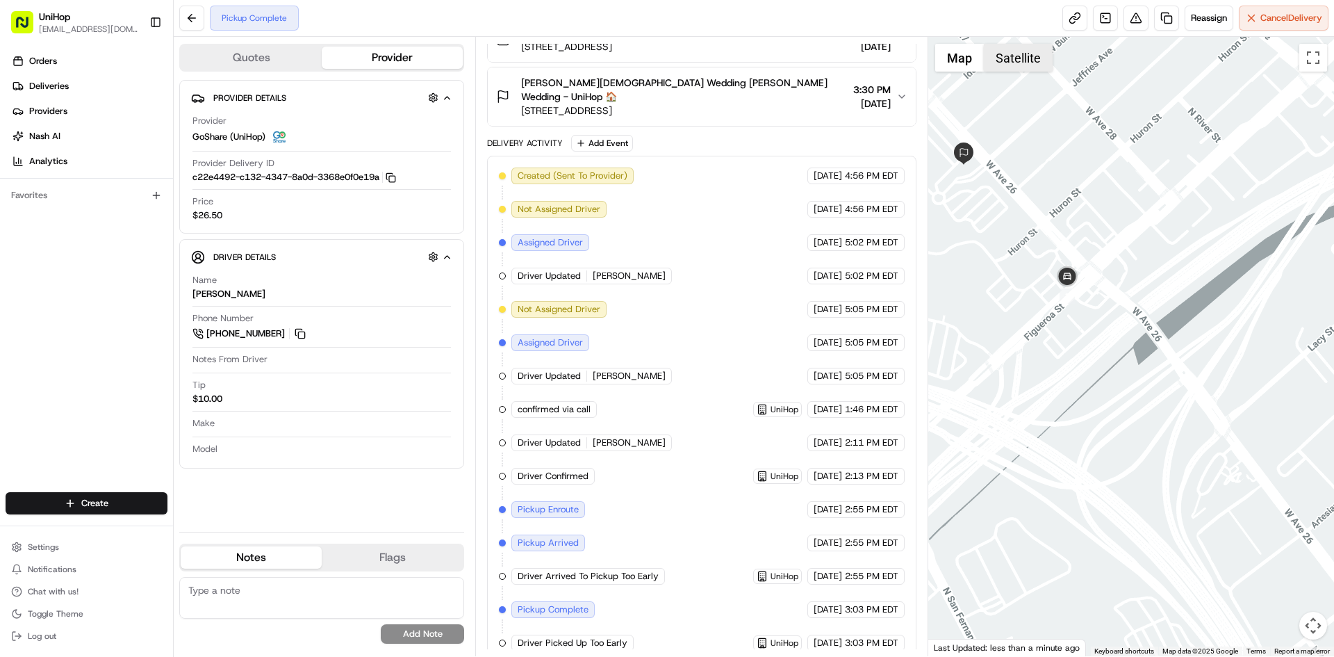
click at [1006, 56] on button "Satellite" at bounding box center [1018, 58] width 69 height 28
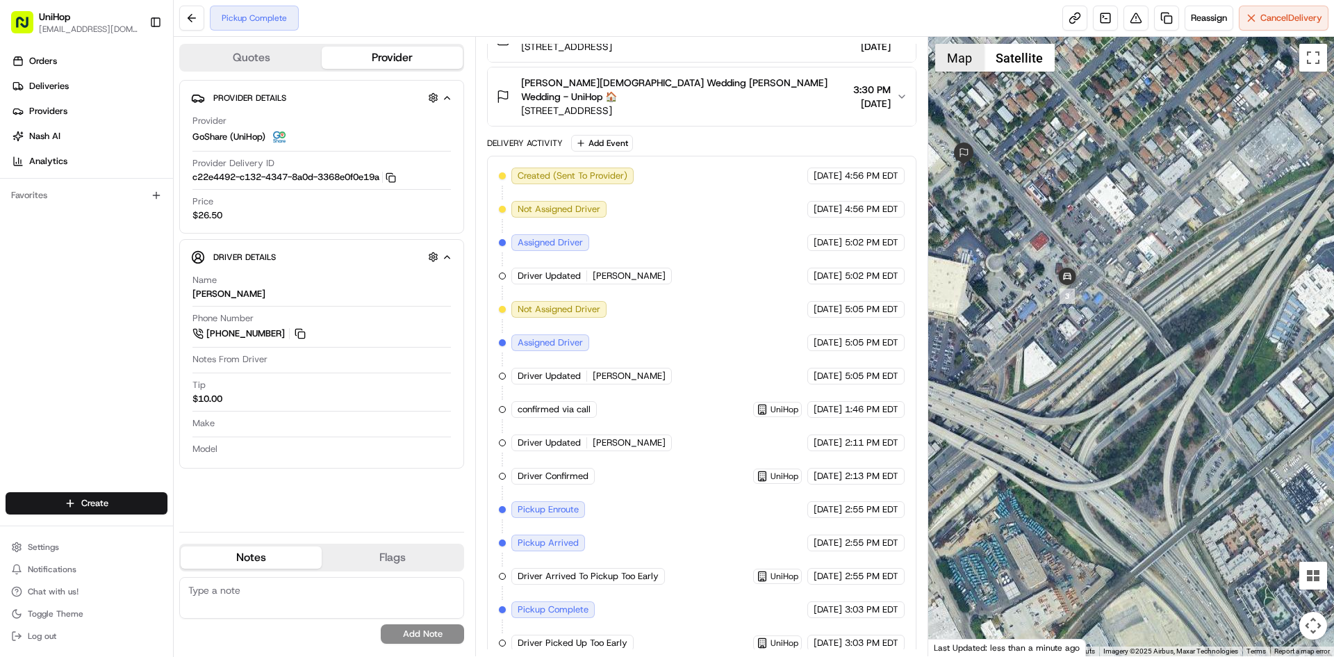
click at [950, 62] on button "Map" at bounding box center [959, 58] width 49 height 28
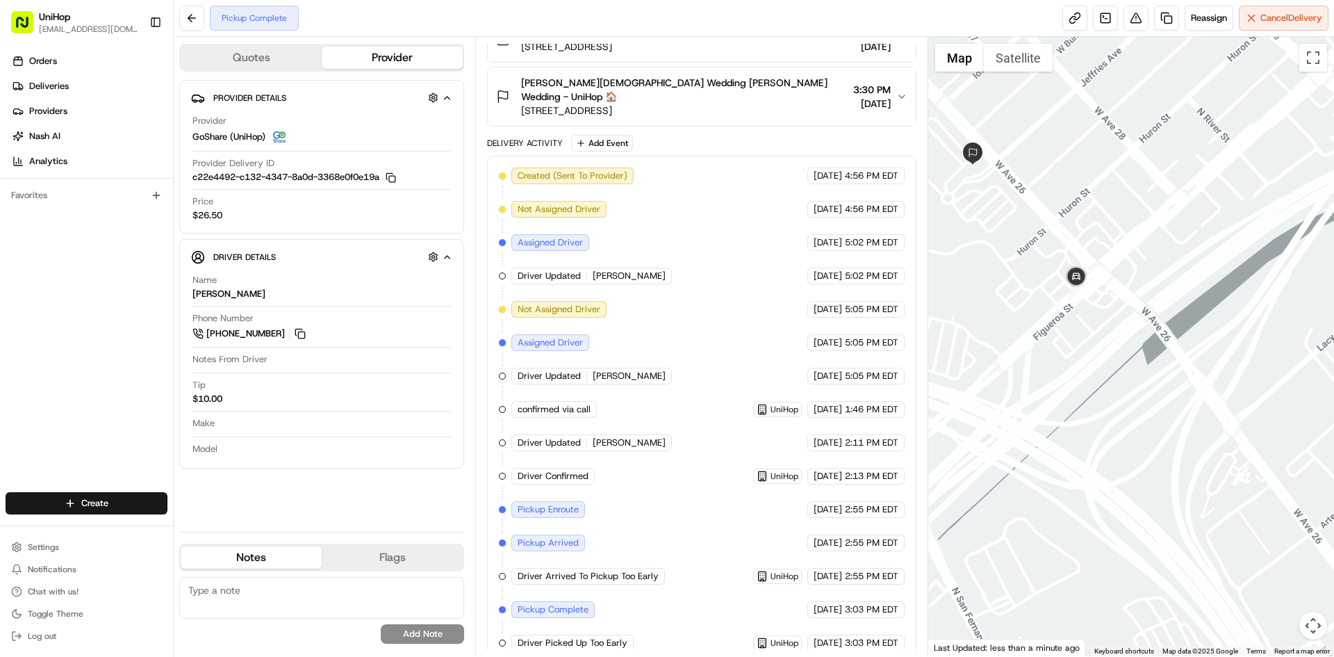
drag, startPoint x: 993, startPoint y: 169, endPoint x: 1019, endPoint y: 172, distance: 25.9
click at [1019, 170] on div at bounding box center [1132, 346] width 407 height 619
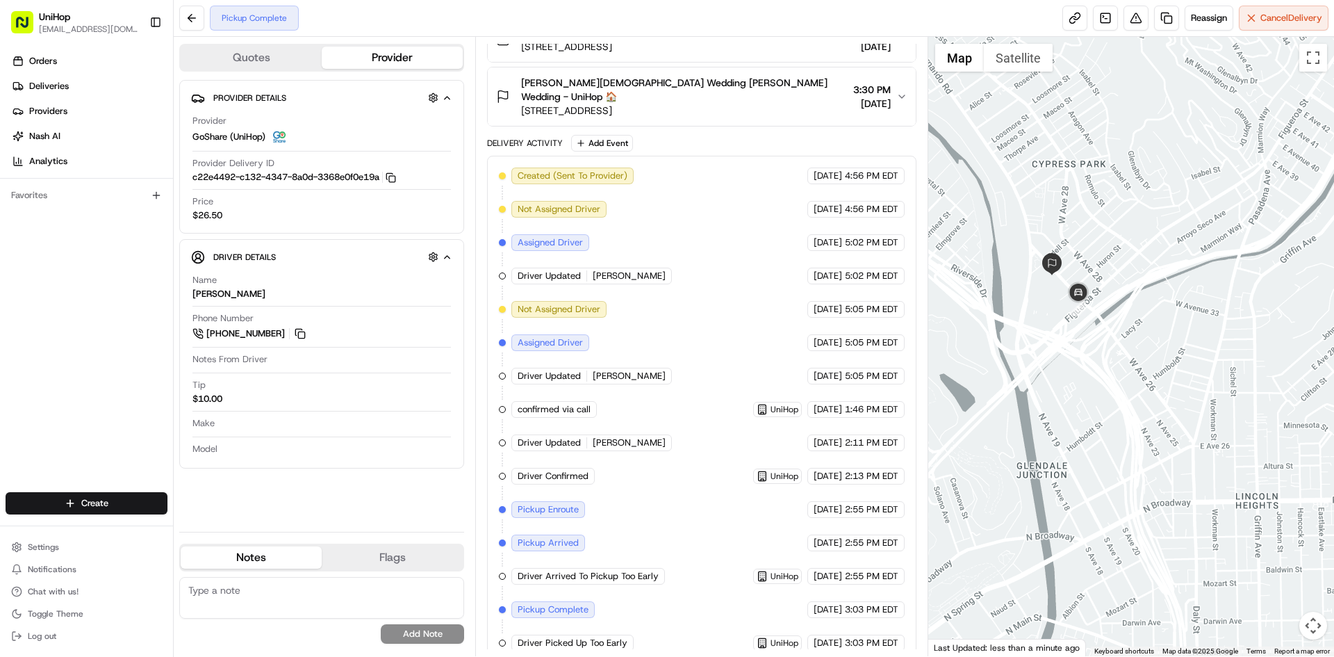
drag, startPoint x: 1003, startPoint y: 218, endPoint x: 1031, endPoint y: 284, distance: 71.6
click at [1031, 284] on div at bounding box center [1132, 346] width 407 height 619
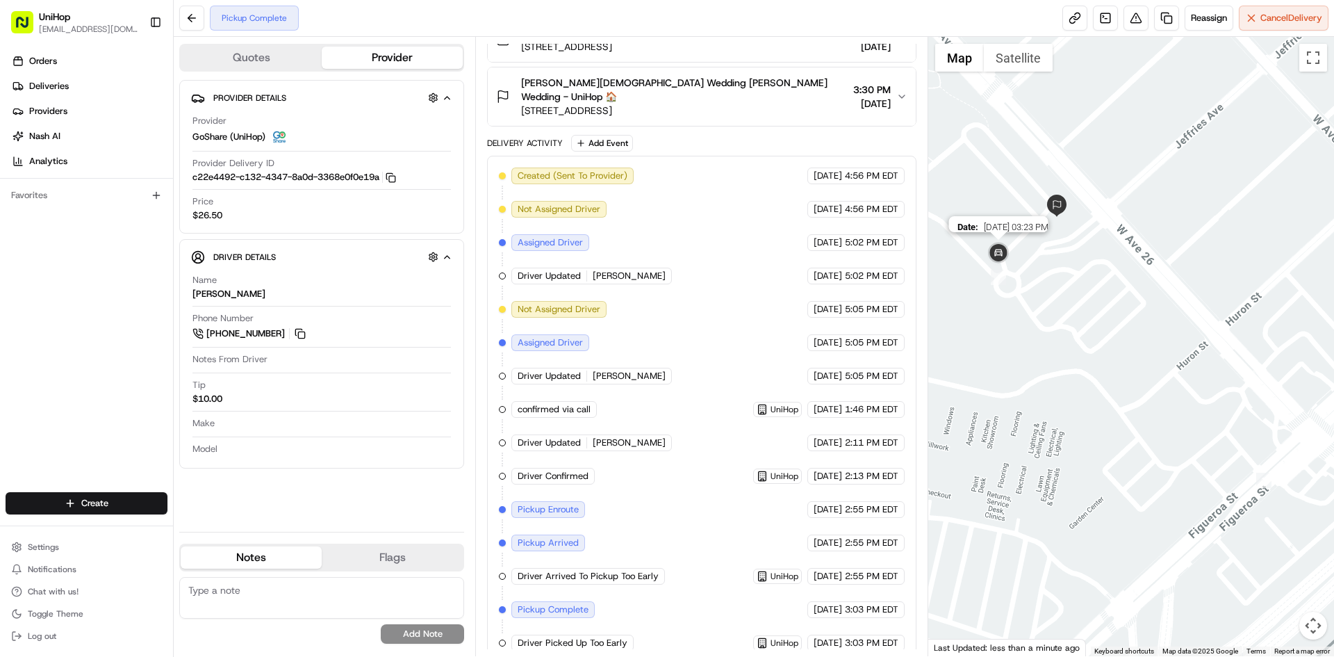
drag, startPoint x: 1000, startPoint y: 243, endPoint x: 1069, endPoint y: 234, distance: 69.3
click at [1013, 240] on img at bounding box center [999, 254] width 28 height 28
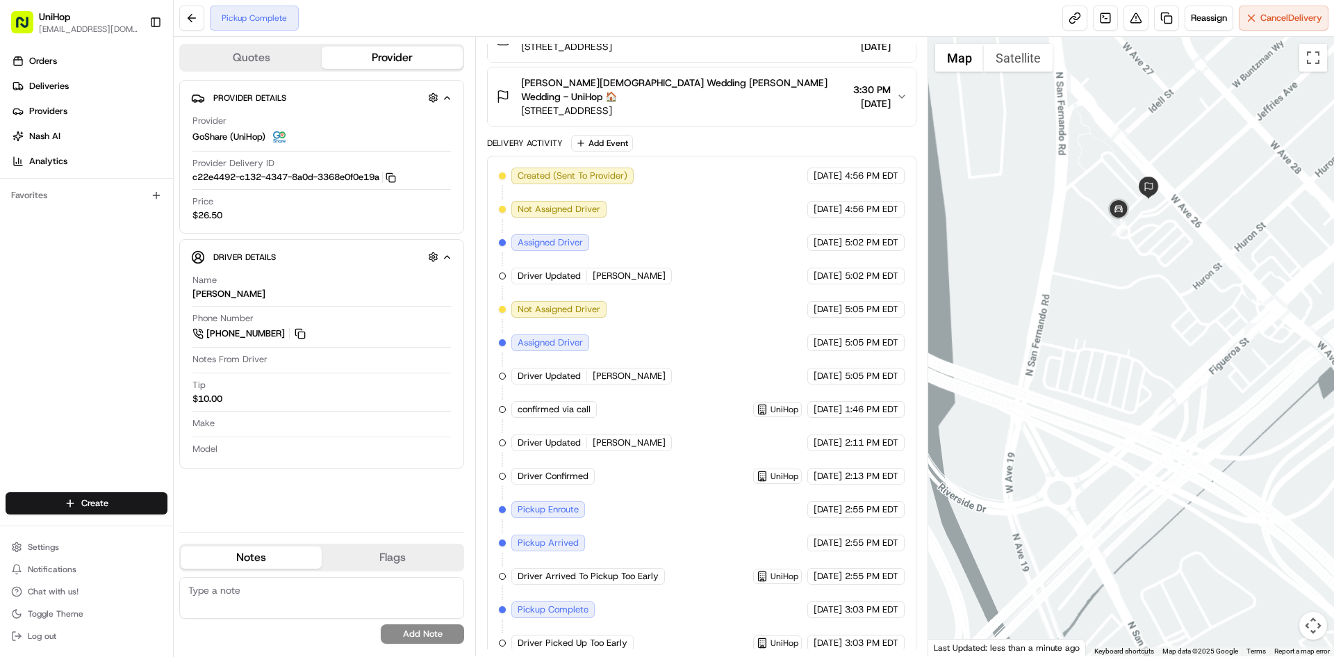
drag, startPoint x: 1107, startPoint y: 140, endPoint x: 1097, endPoint y: 190, distance: 51.8
click at [1100, 190] on div "To navigate, press the arrow keys." at bounding box center [1132, 346] width 407 height 619
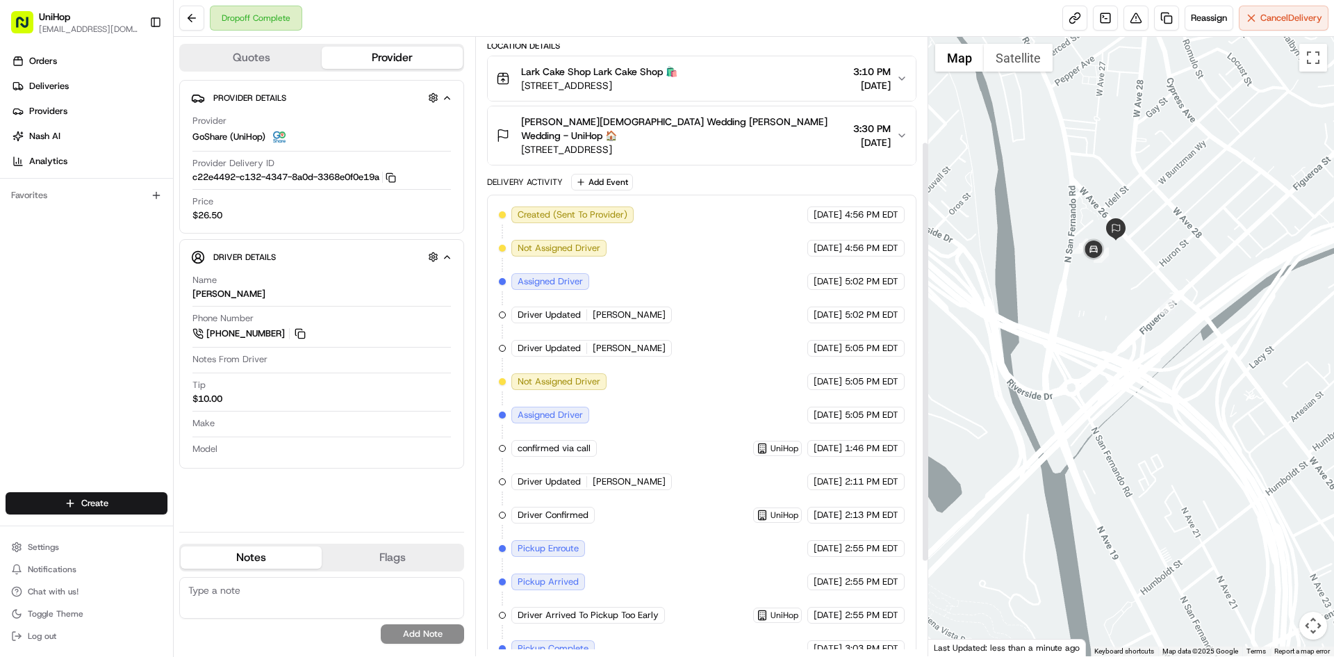
scroll to position [0, 0]
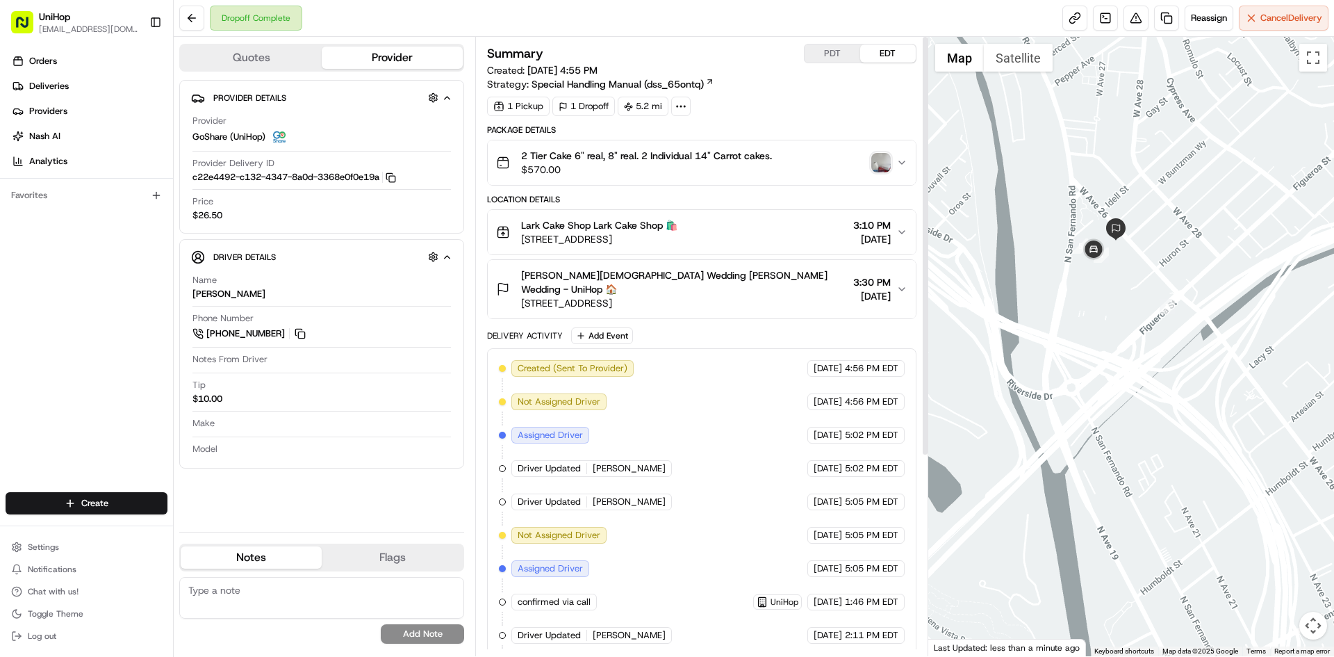
click at [885, 156] on img "button" at bounding box center [881, 162] width 19 height 19
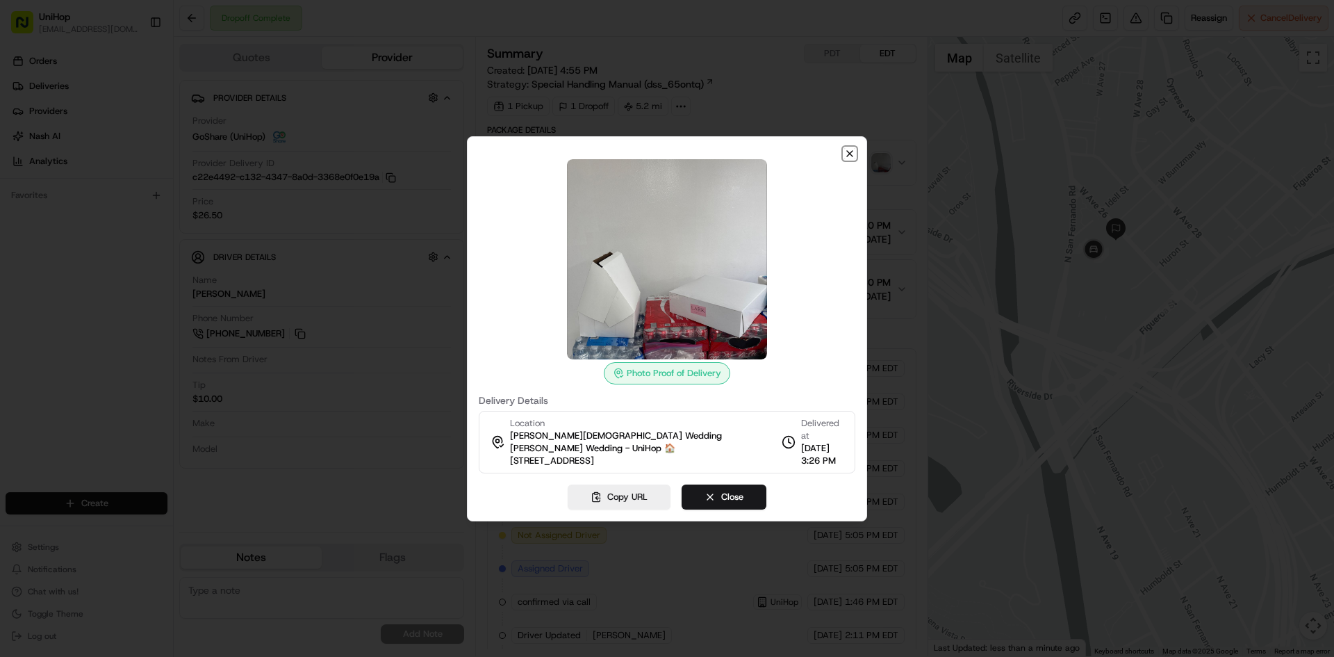
click at [850, 154] on icon "button" at bounding box center [850, 154] width 6 height 6
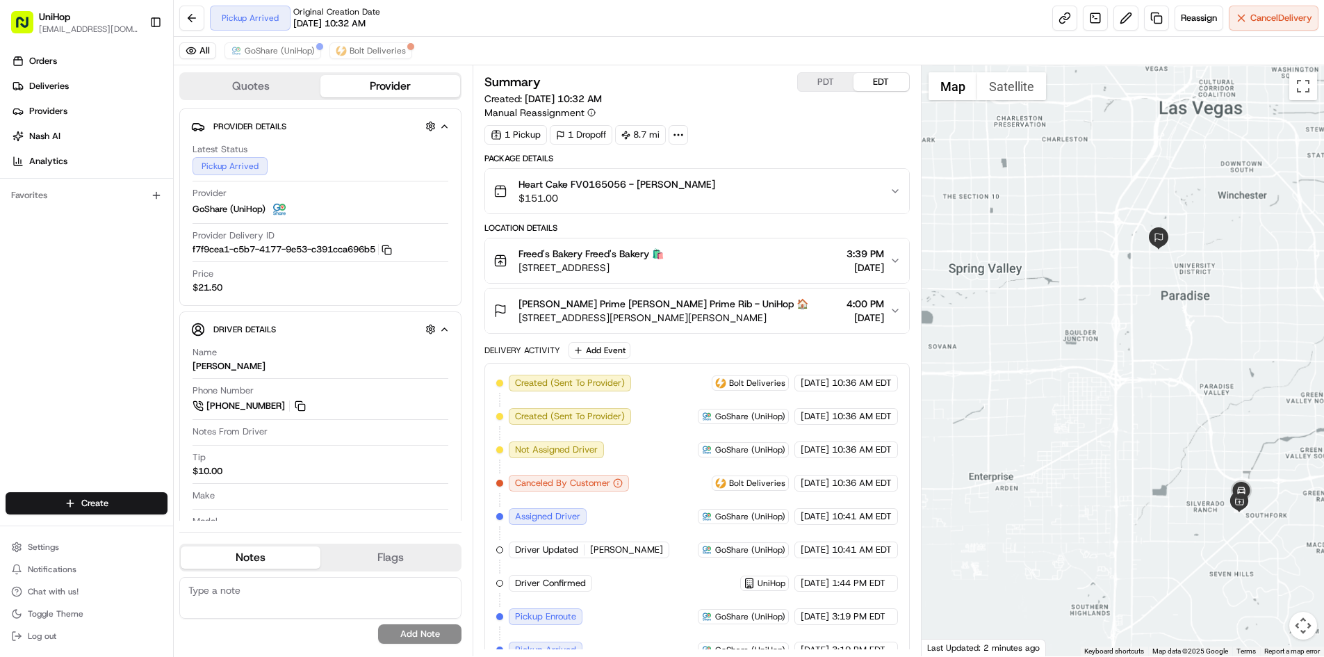
drag, startPoint x: 1197, startPoint y: 316, endPoint x: 983, endPoint y: 336, distance: 215.0
click at [1191, 324] on div at bounding box center [1123, 360] width 402 height 591
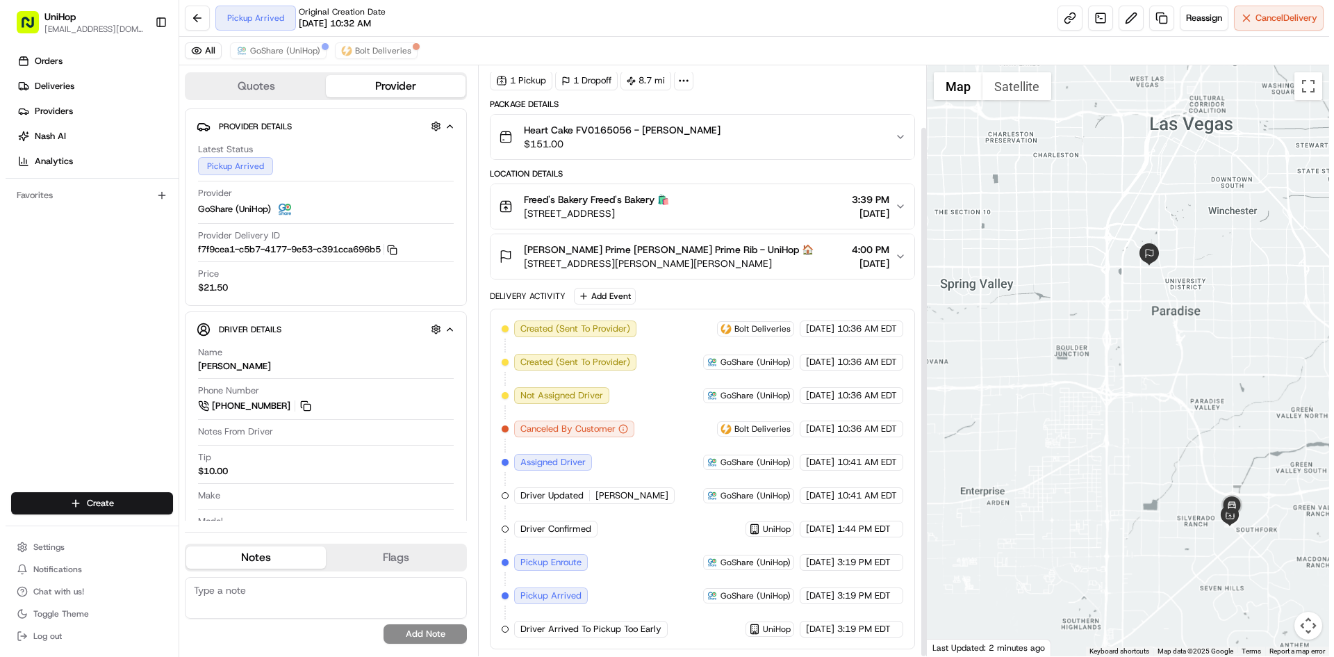
scroll to position [68, 0]
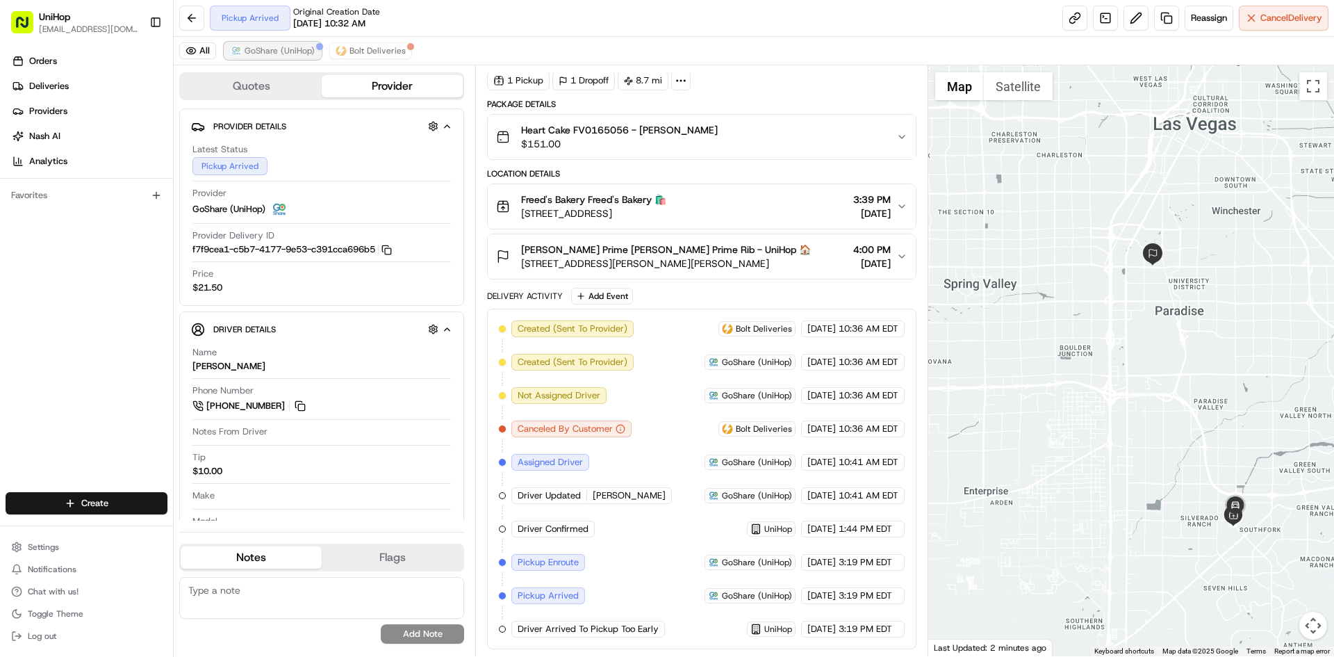
click at [301, 51] on span "GoShare (UniHop)" at bounding box center [280, 50] width 70 height 11
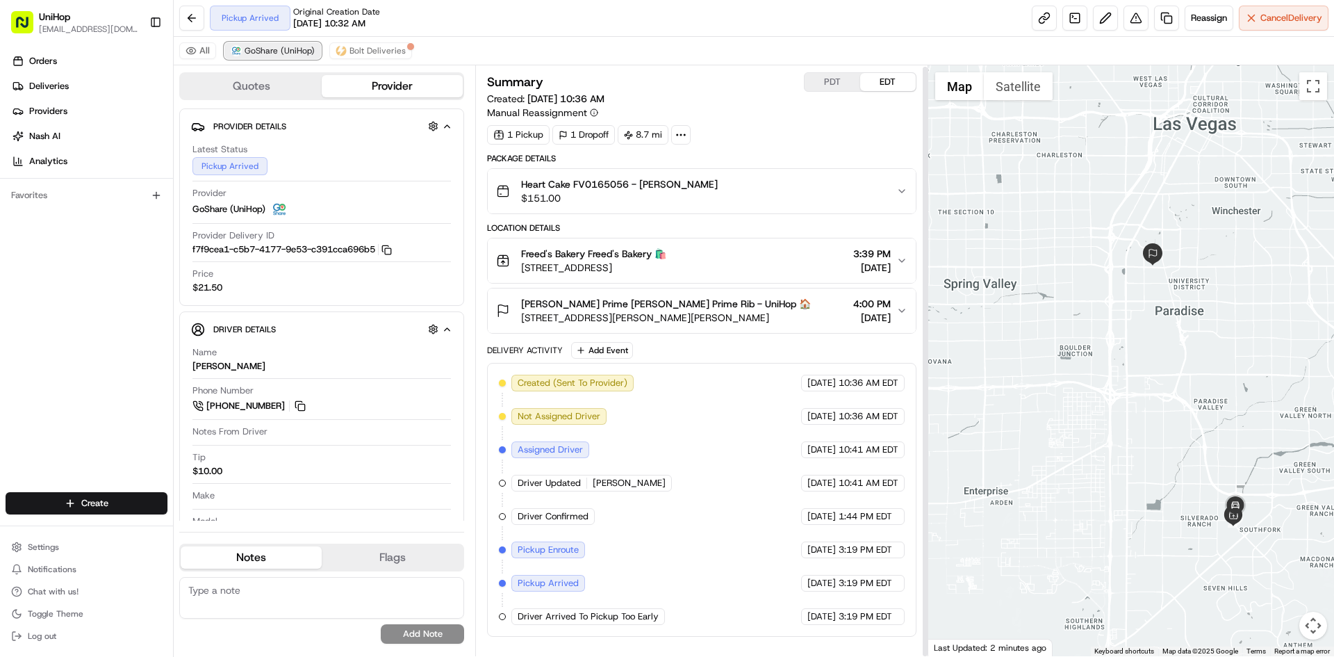
click at [301, 51] on span "GoShare (UniHop)" at bounding box center [280, 50] width 70 height 11
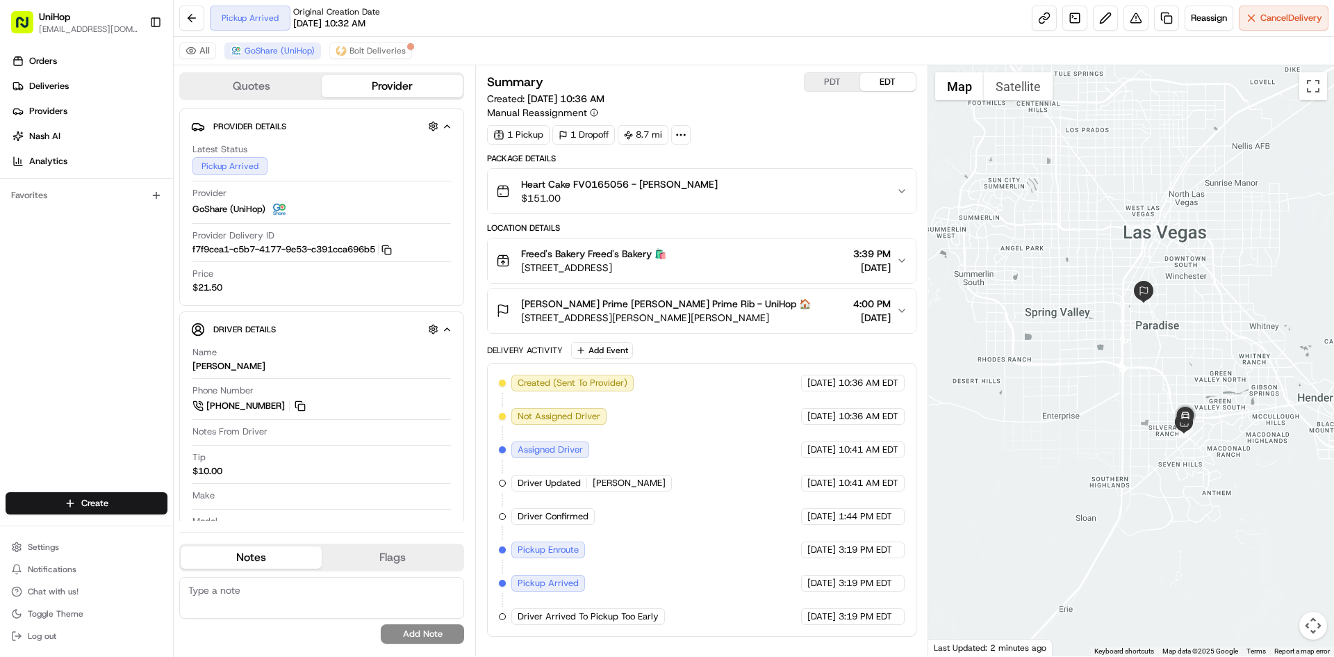
drag, startPoint x: 1133, startPoint y: 356, endPoint x: 1123, endPoint y: 343, distance: 15.8
click at [1129, 354] on div at bounding box center [1132, 360] width 407 height 591
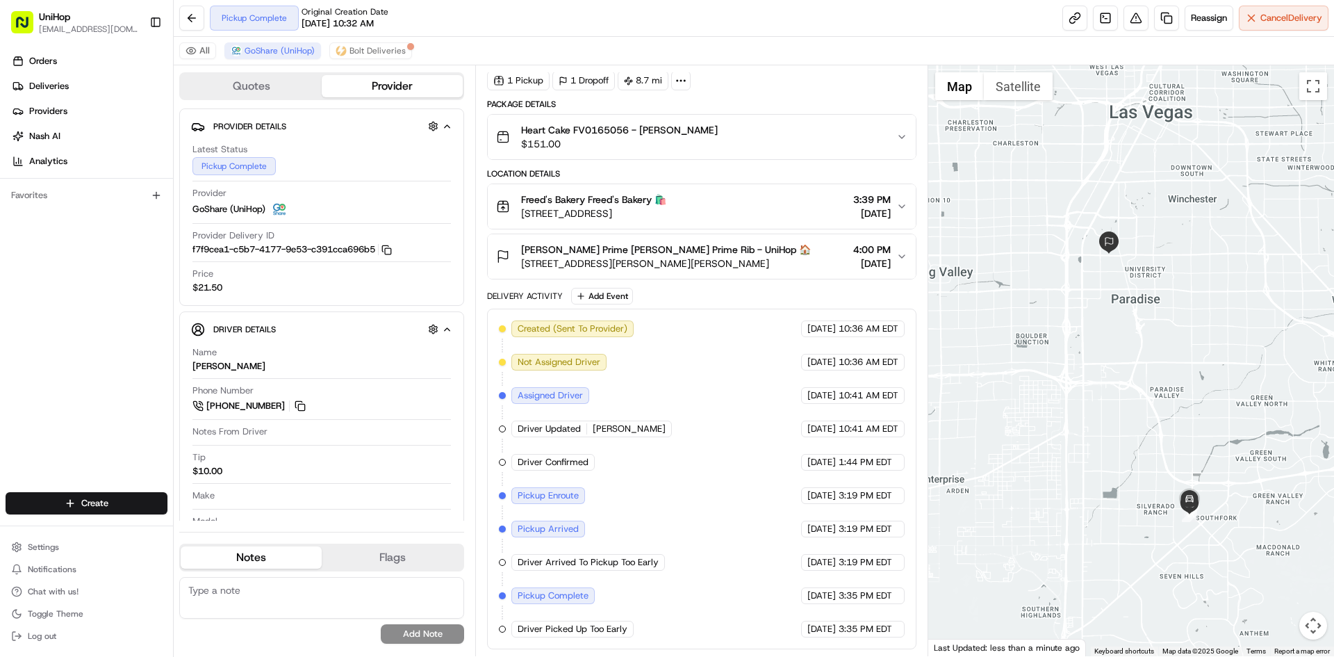
click at [1108, 310] on div at bounding box center [1132, 360] width 407 height 591
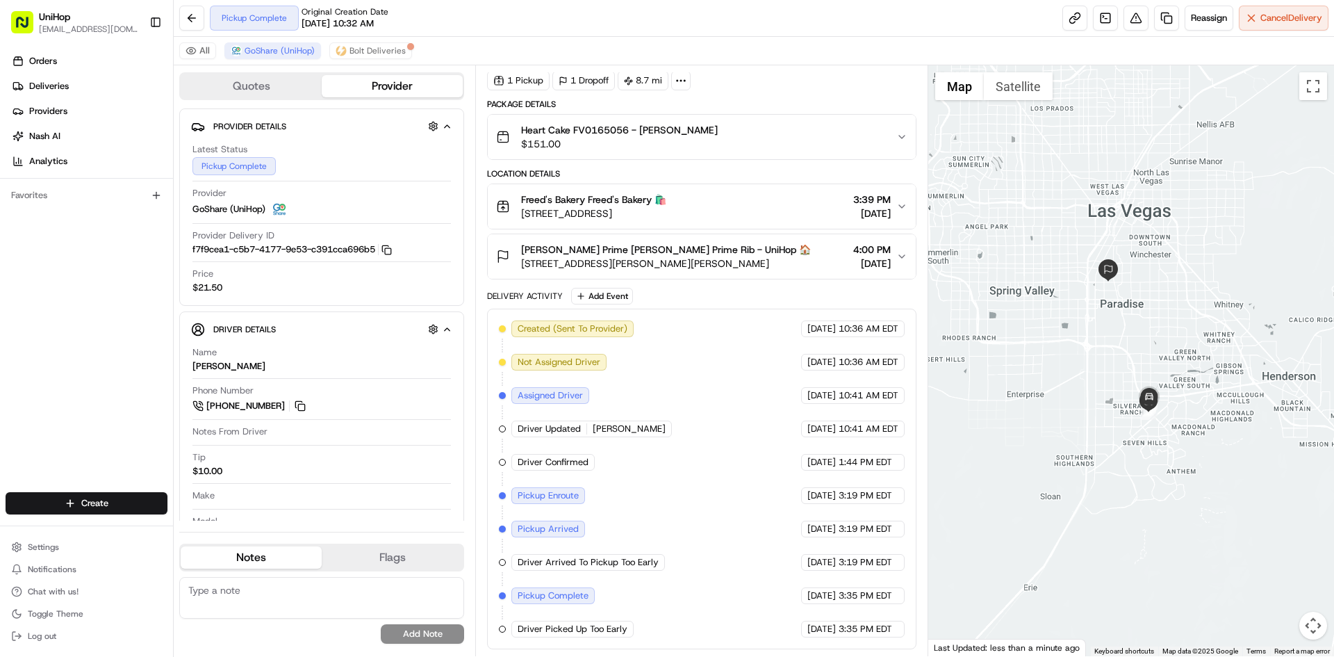
drag, startPoint x: 1138, startPoint y: 362, endPoint x: 1142, endPoint y: 352, distance: 10.6
click at [1142, 359] on div at bounding box center [1132, 360] width 407 height 591
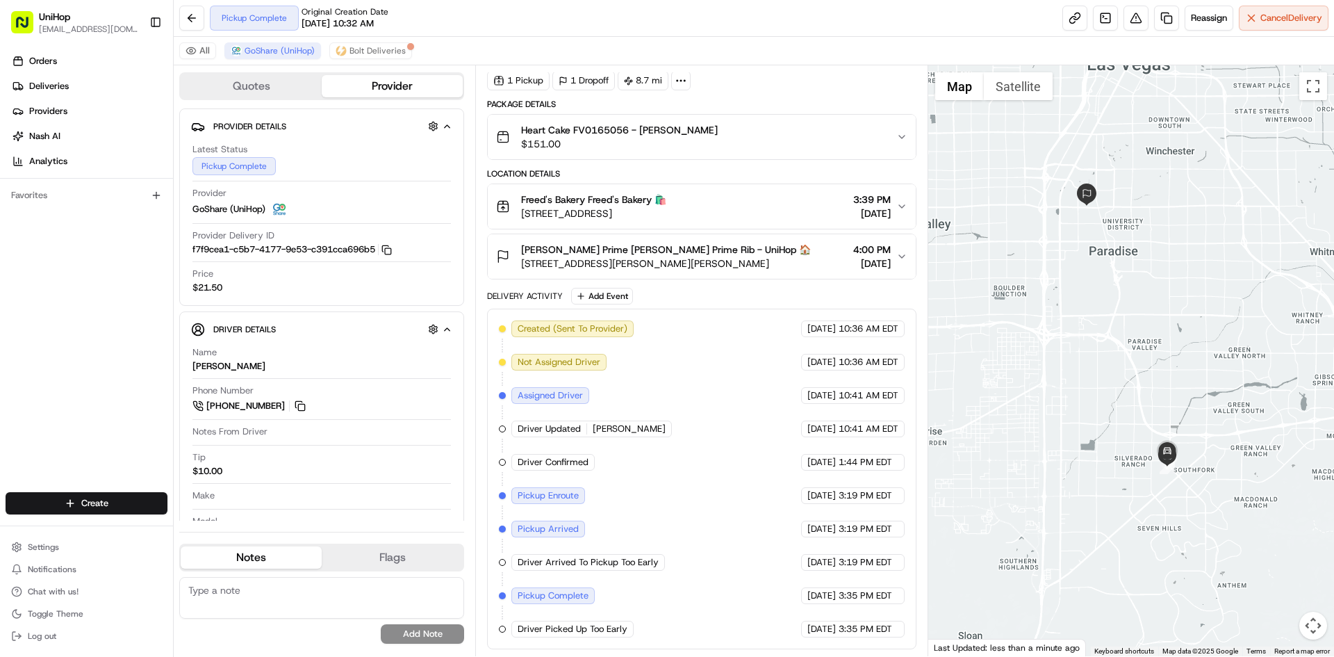
click at [91, 365] on div "Orders Deliveries Providers [PERSON_NAME] Analytics Favorites" at bounding box center [86, 272] width 173 height 456
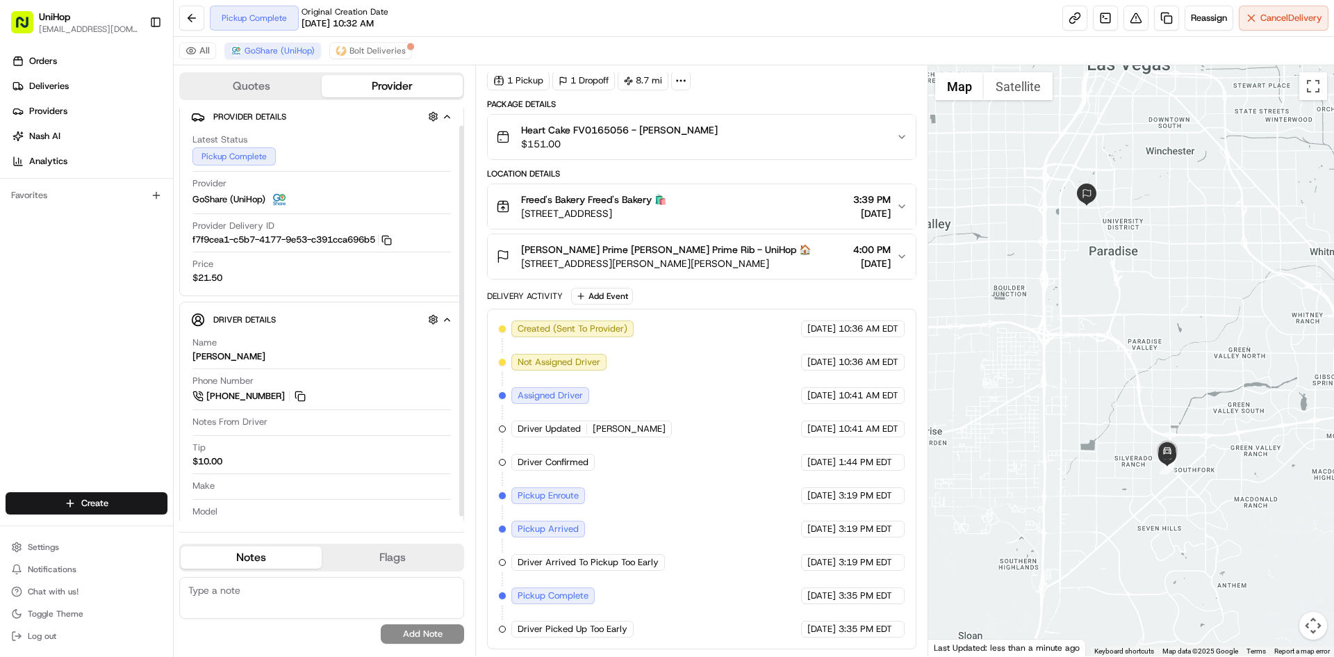
scroll to position [23, 0]
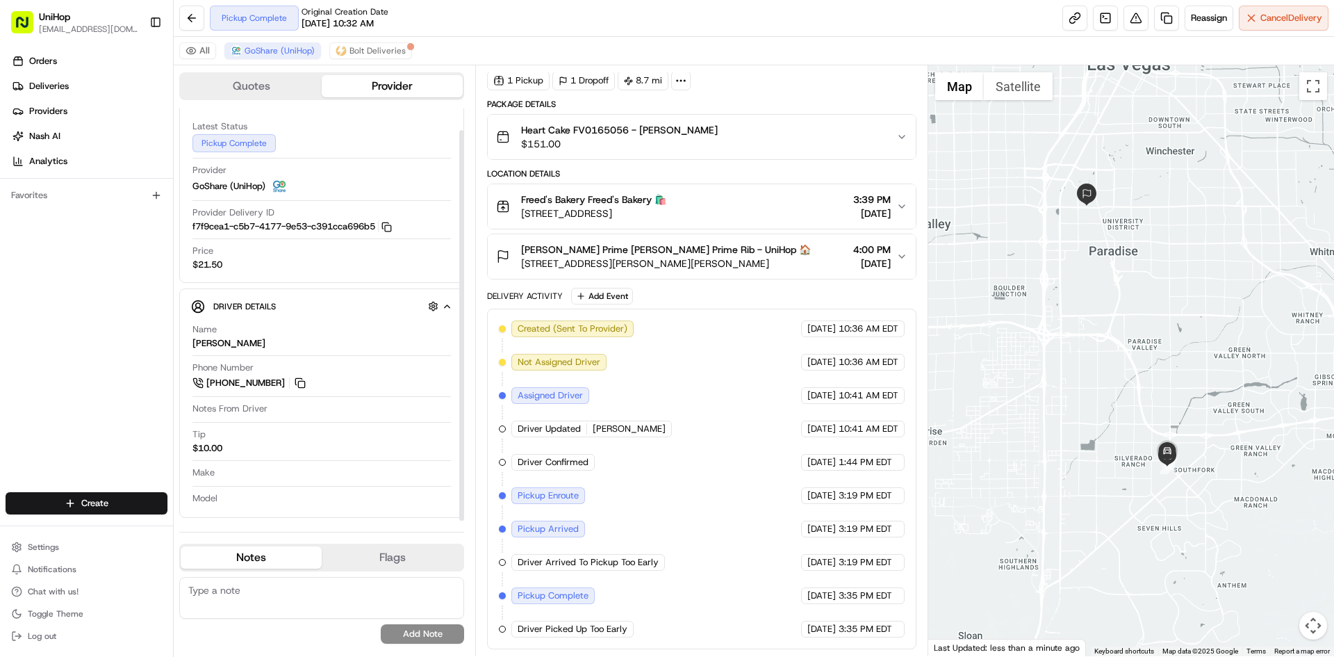
click at [304, 391] on div "Phone Number +1 702 806 2509" at bounding box center [322, 378] width 259 height 35
click at [300, 384] on button at bounding box center [300, 382] width 15 height 15
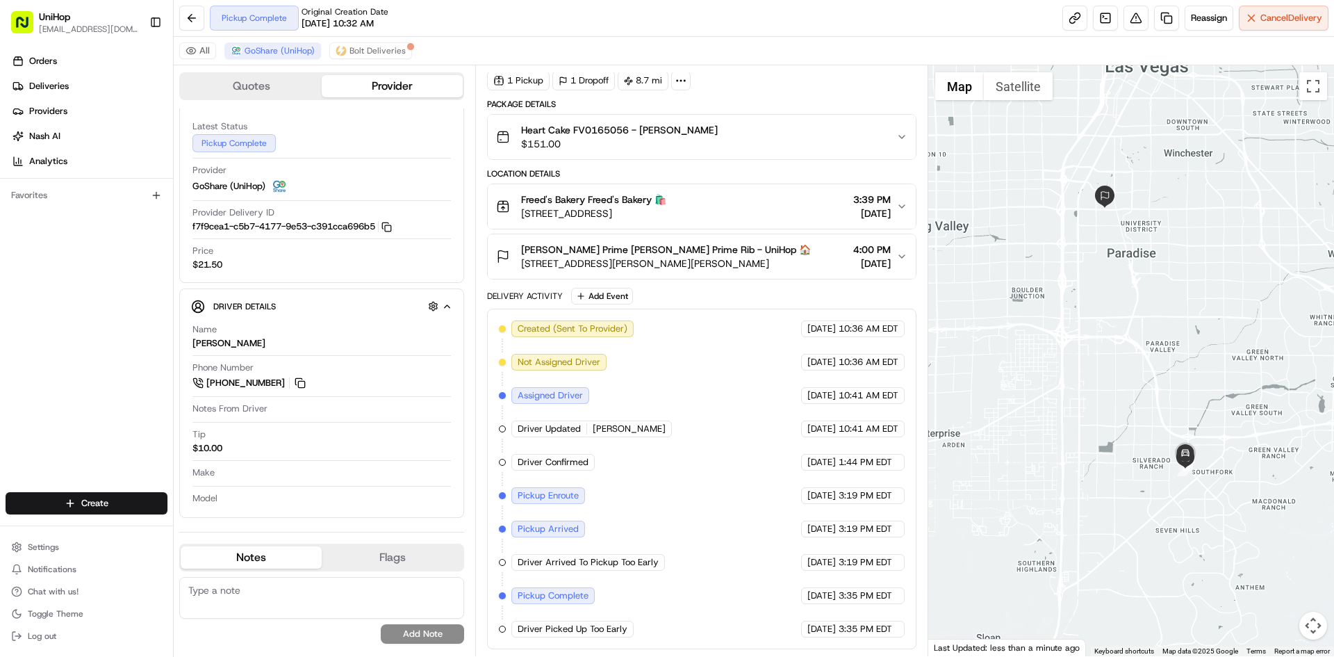
click at [1027, 345] on div at bounding box center [1132, 360] width 407 height 591
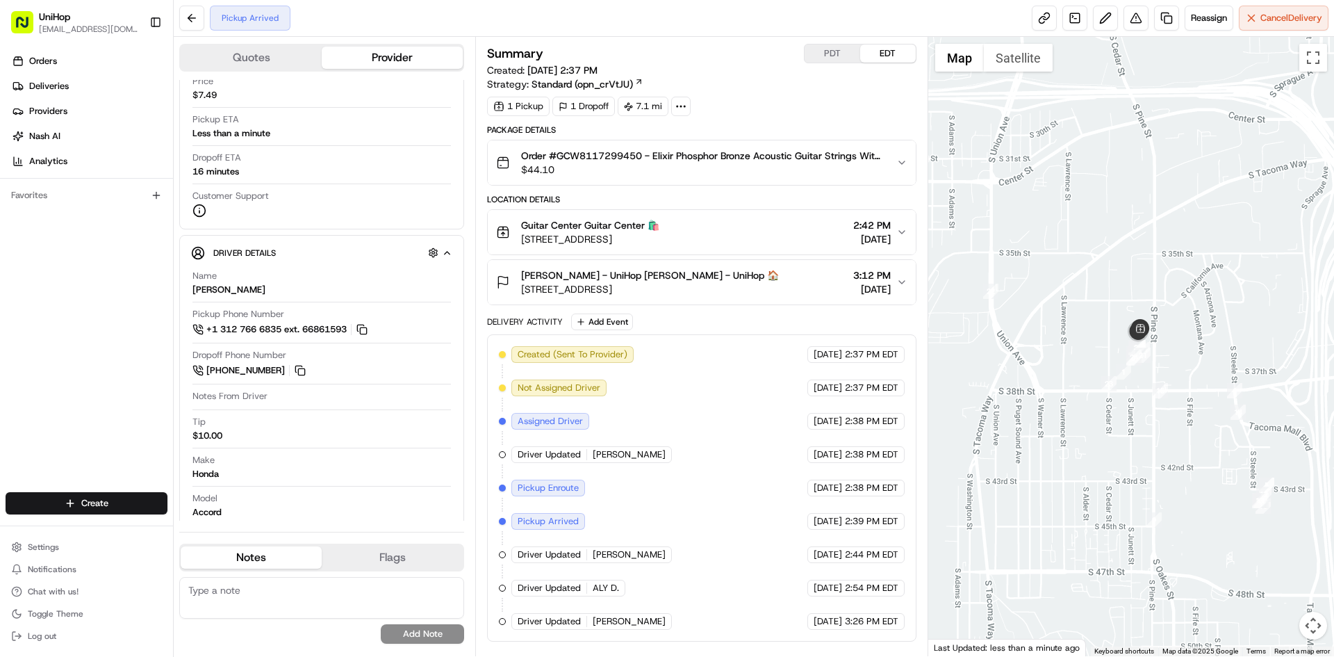
scroll to position [171, 0]
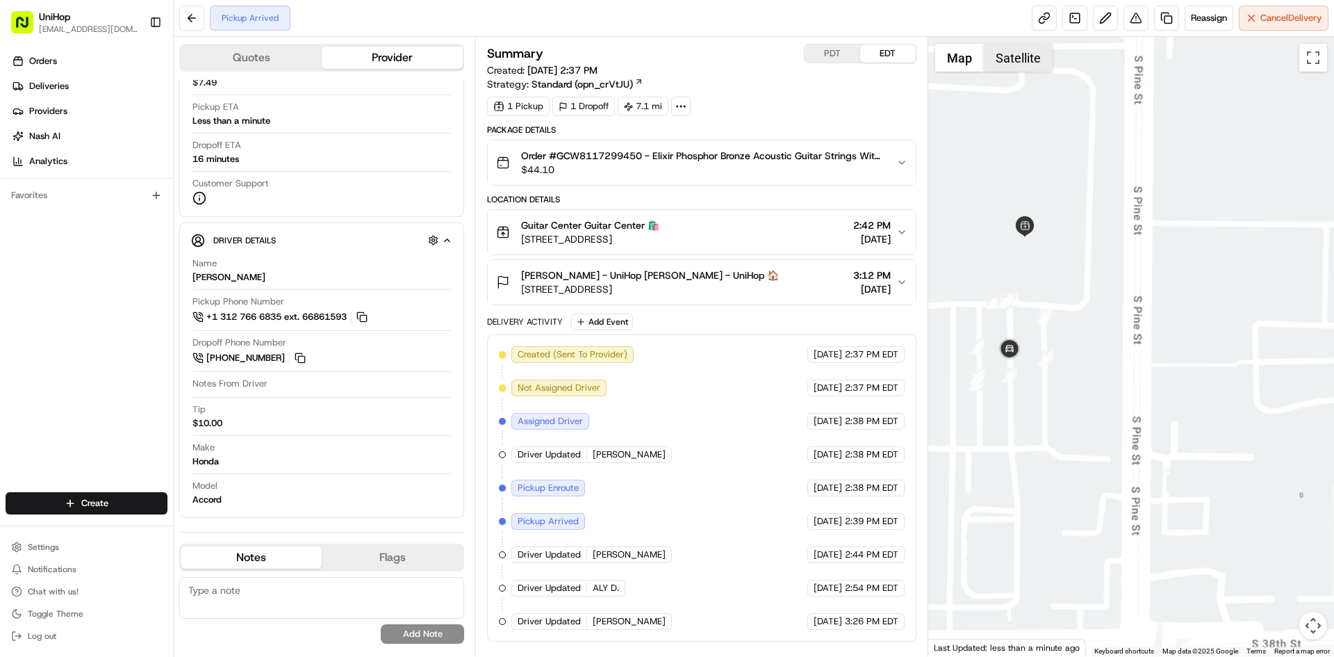
click at [1015, 67] on button "Satellite" at bounding box center [1018, 58] width 69 height 28
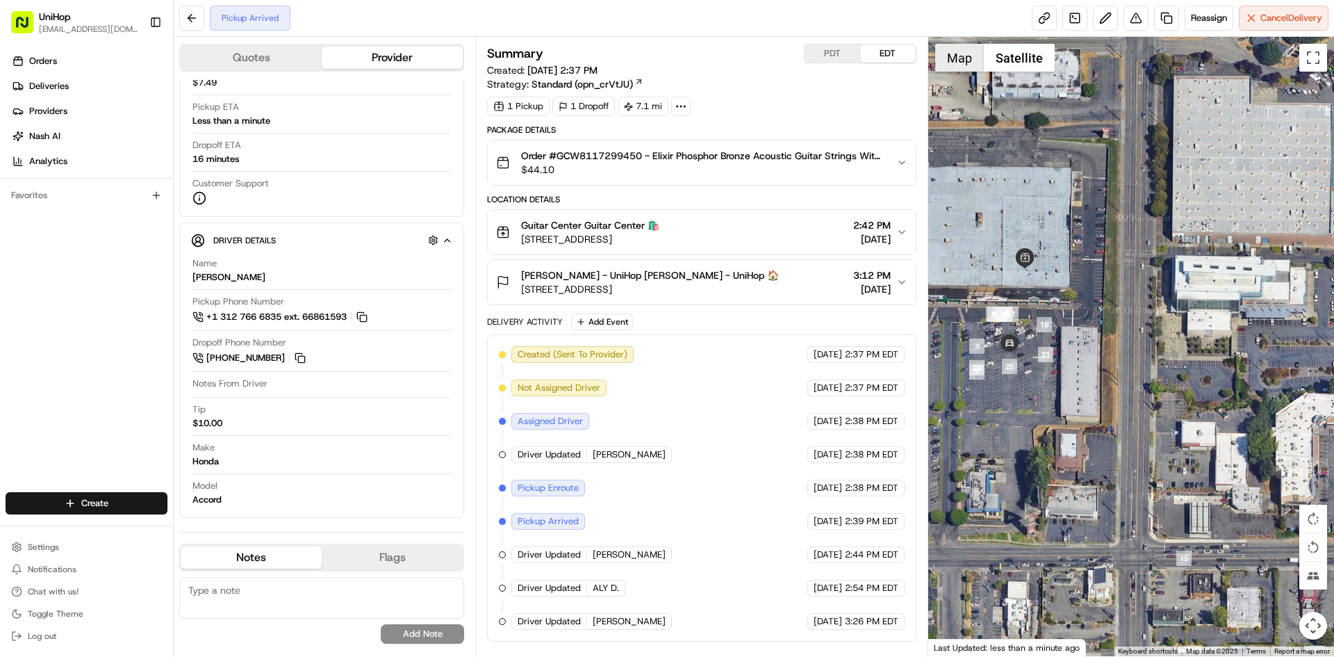
click at [953, 64] on button "Map" at bounding box center [959, 58] width 49 height 28
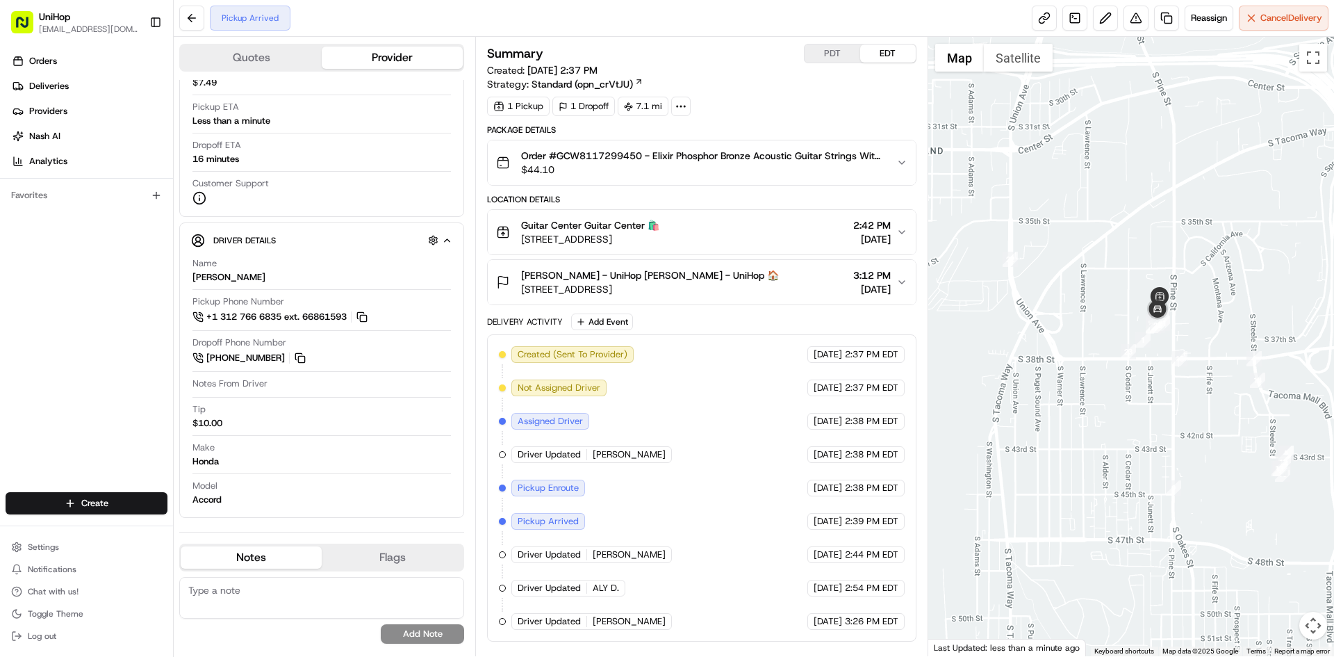
drag, startPoint x: 1164, startPoint y: 328, endPoint x: 1190, endPoint y: 368, distance: 47.8
click at [1190, 368] on div at bounding box center [1132, 346] width 407 height 619
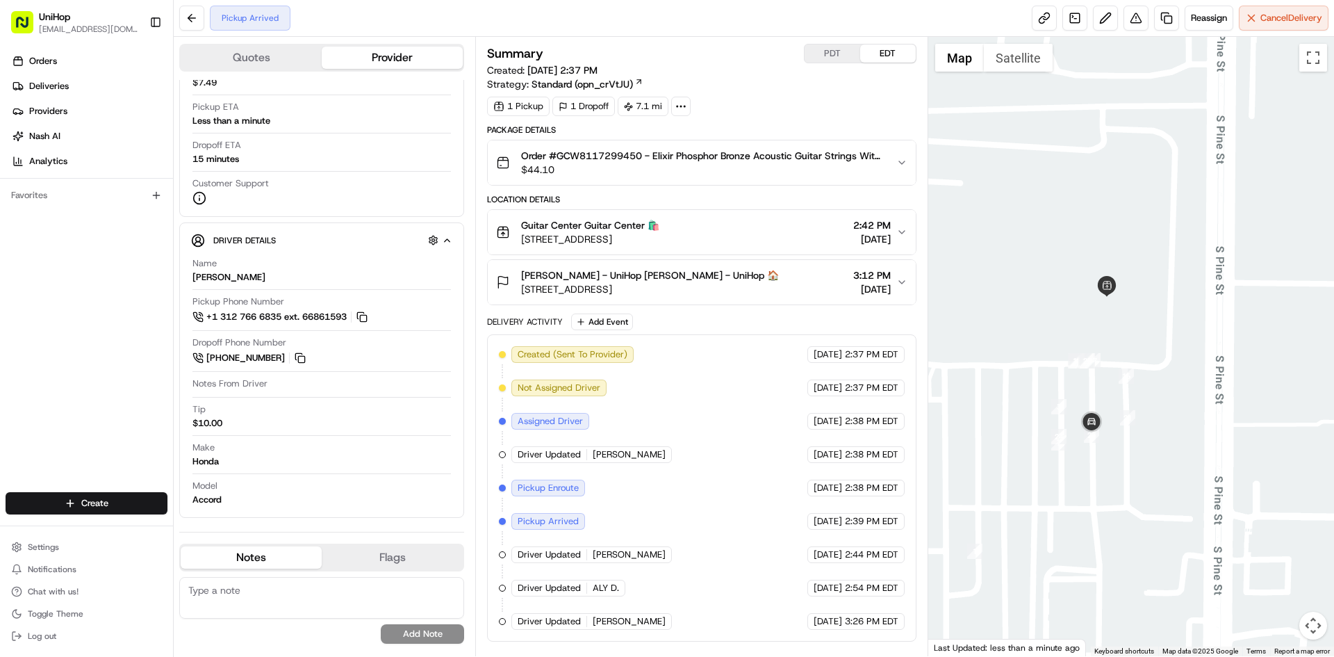
drag, startPoint x: 1042, startPoint y: 300, endPoint x: 1120, endPoint y: 357, distance: 96.6
click at [1120, 357] on div at bounding box center [1132, 346] width 407 height 619
drag, startPoint x: 0, startPoint y: 303, endPoint x: 25, endPoint y: 296, distance: 26.0
click at [6, 301] on div "Orders Deliveries Providers [PERSON_NAME] Analytics Favorites" at bounding box center [86, 272] width 173 height 456
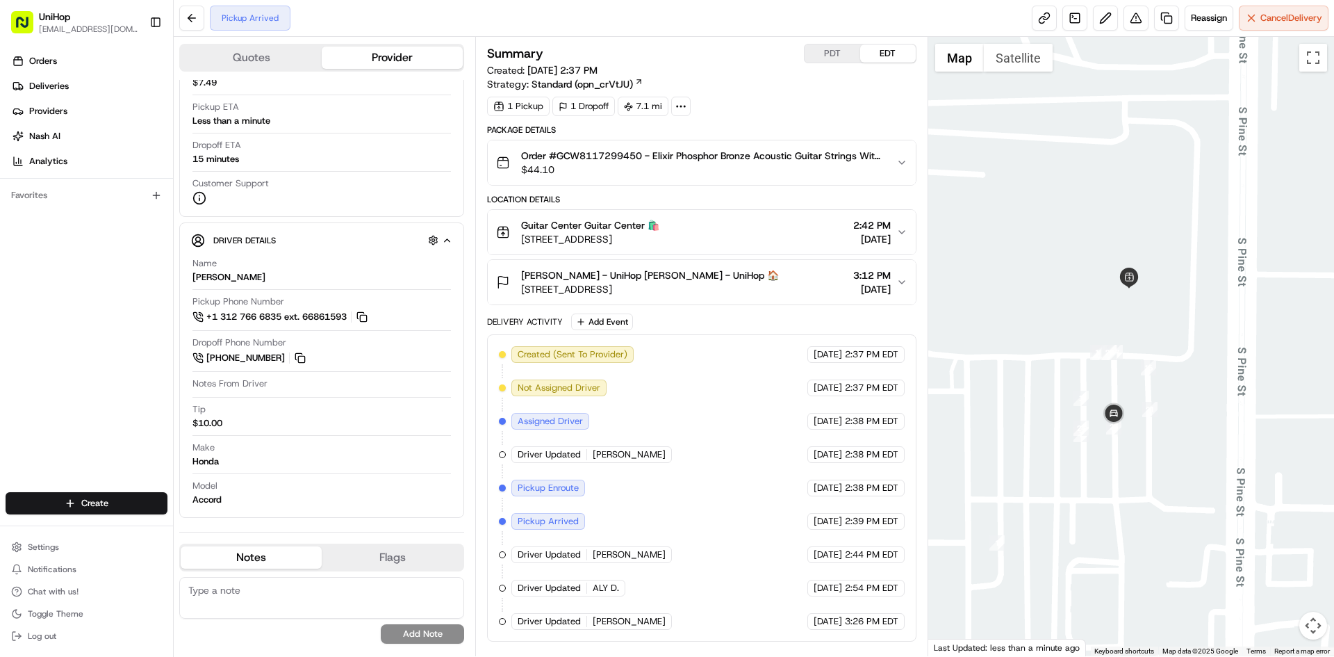
drag, startPoint x: 1175, startPoint y: 312, endPoint x: 1185, endPoint y: 309, distance: 10.1
click at [1185, 309] on div at bounding box center [1132, 346] width 407 height 619
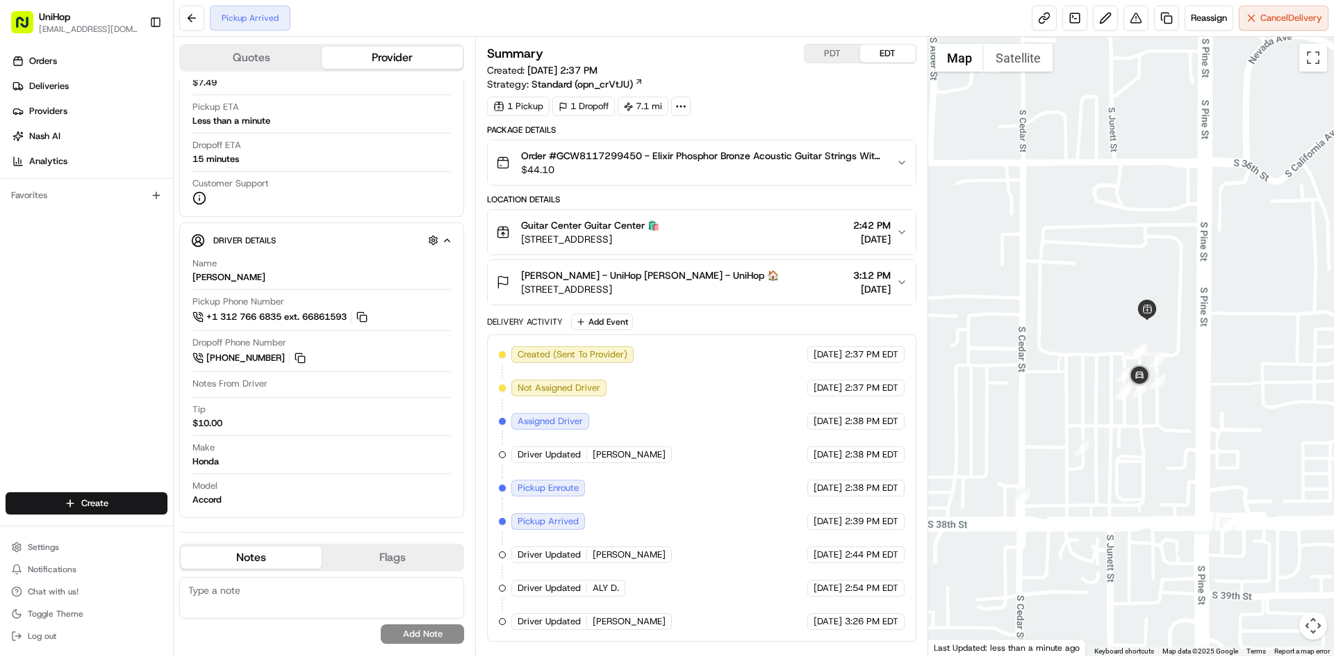
click at [1183, 281] on div at bounding box center [1132, 346] width 407 height 619
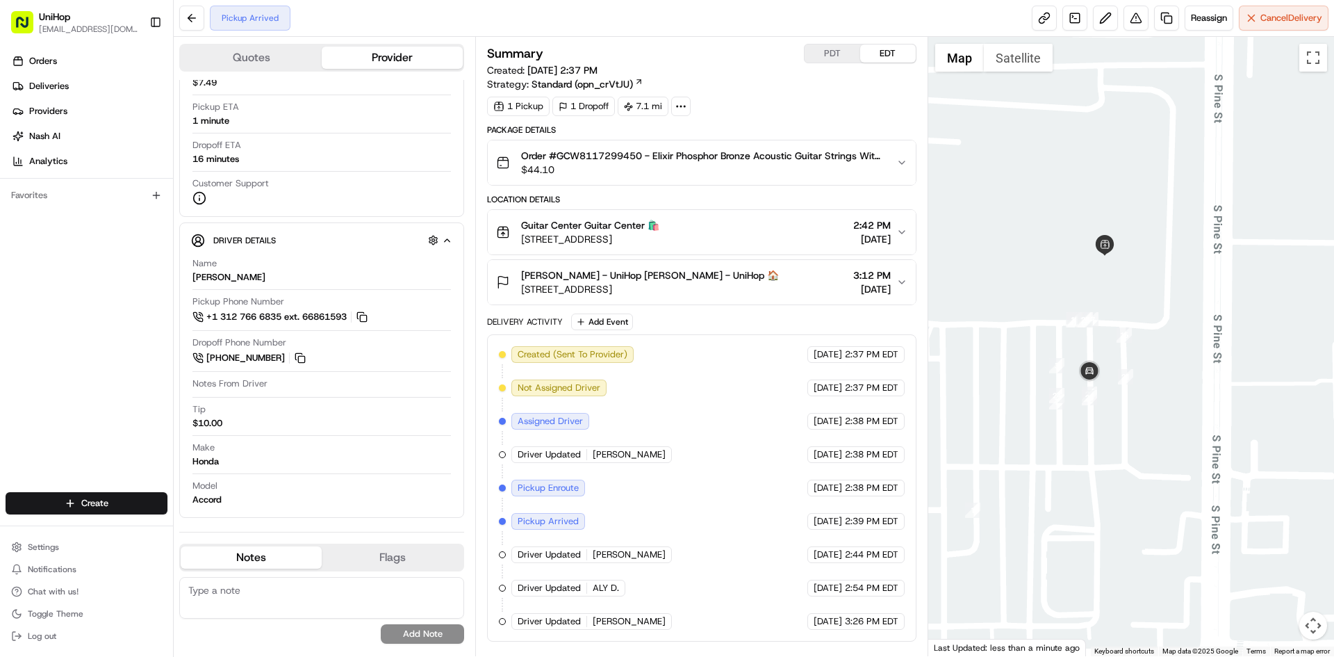
drag, startPoint x: 1129, startPoint y: 266, endPoint x: 1123, endPoint y: 301, distance: 35.3
click at [1123, 301] on div at bounding box center [1132, 346] width 407 height 619
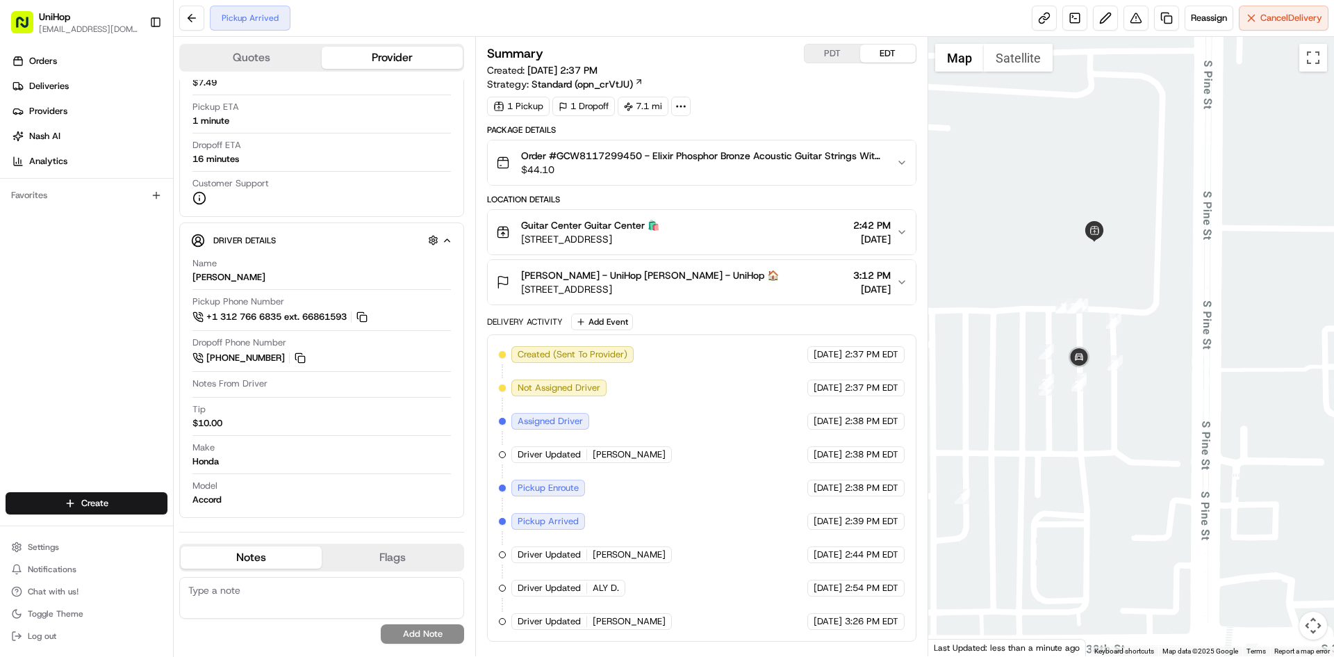
drag, startPoint x: 1115, startPoint y: 283, endPoint x: 1112, endPoint y: 272, distance: 11.7
click at [1112, 272] on div at bounding box center [1132, 346] width 407 height 619
click at [1110, 273] on div at bounding box center [1132, 346] width 407 height 619
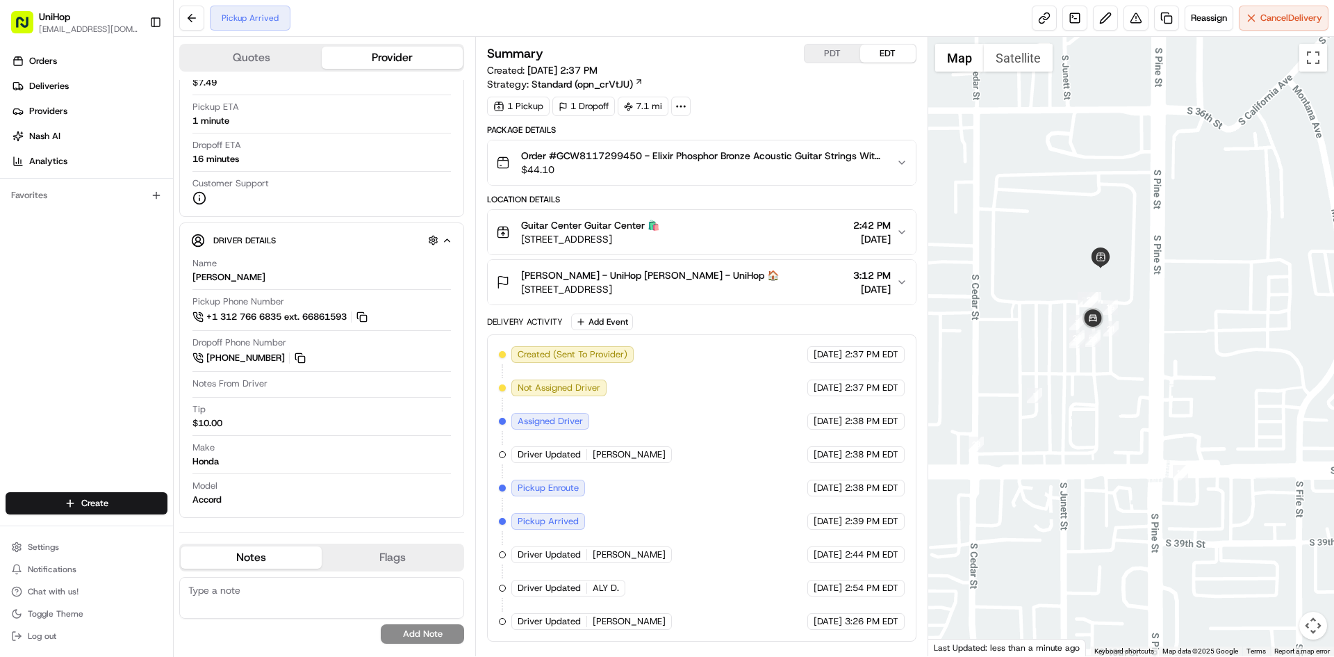
drag, startPoint x: 1118, startPoint y: 261, endPoint x: 1118, endPoint y: 284, distance: 22.2
click at [1118, 284] on div at bounding box center [1132, 346] width 407 height 619
click at [770, 281] on div "Adrian Morales - UniHop Adrian Morales - UniHop 🏠 5214 44th St E, Tacoma, WA 98…" at bounding box center [696, 282] width 400 height 28
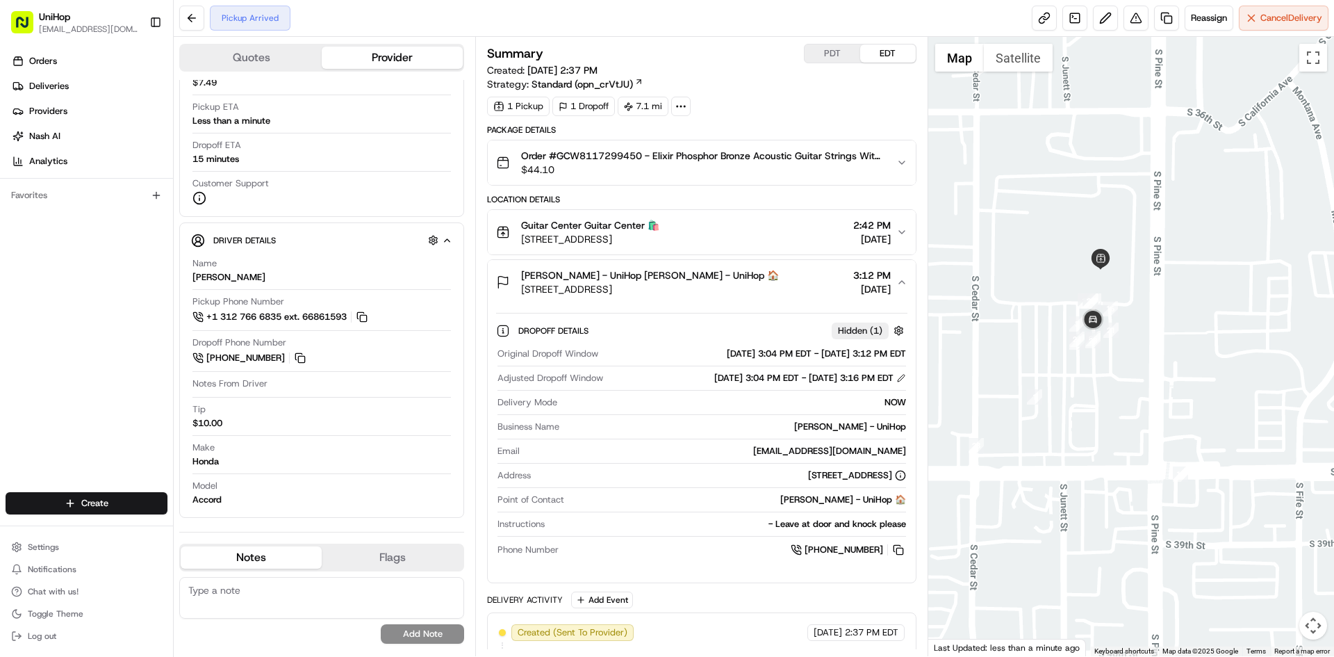
click at [770, 286] on div "Adrian Morales - UniHop Adrian Morales - UniHop 🏠 5214 44th St E, Tacoma, WA 98…" at bounding box center [696, 282] width 400 height 28
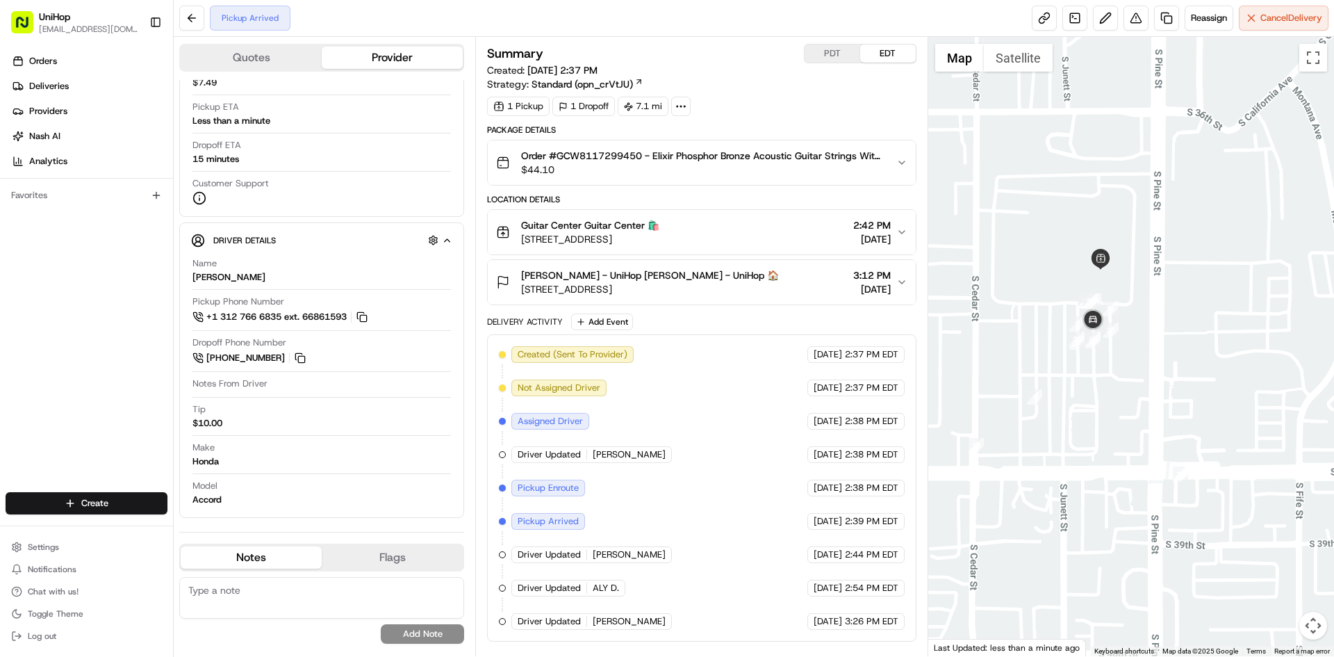
click at [767, 287] on div "Adrian Morales - UniHop Adrian Morales - UniHop 🏠 5214 44th St E, Tacoma, WA 98…" at bounding box center [696, 282] width 400 height 28
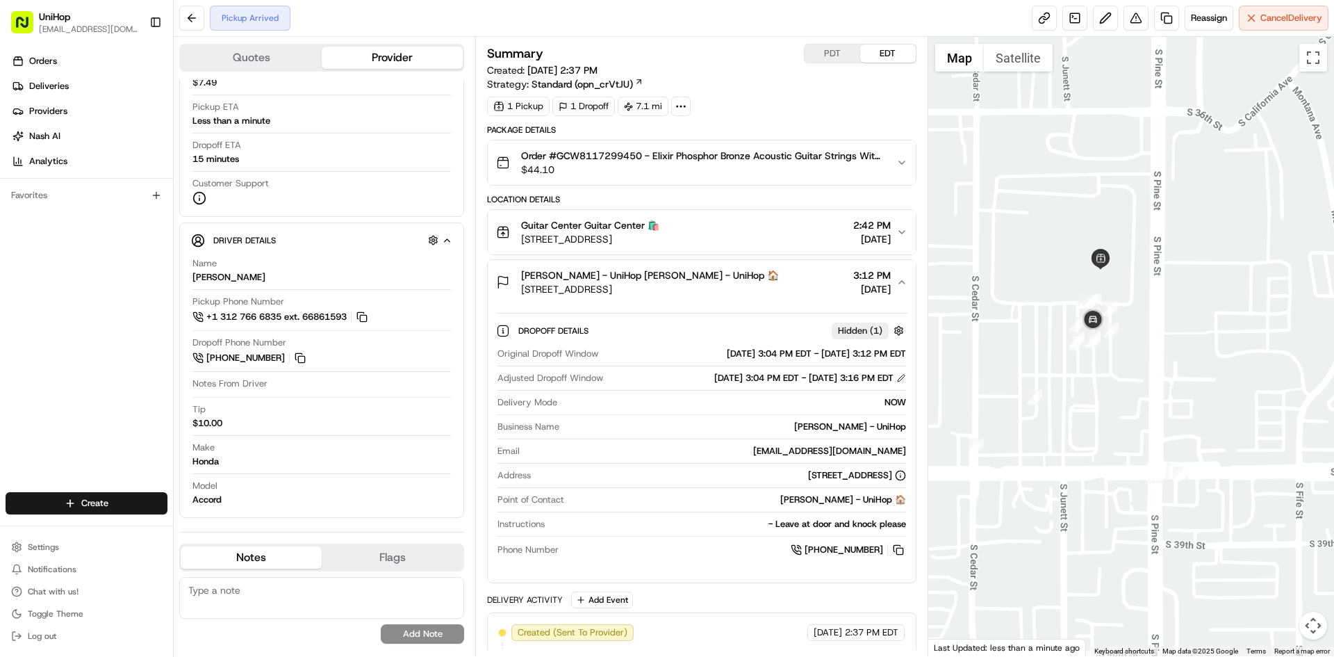
click at [767, 287] on div "Adrian Morales - UniHop Adrian Morales - UniHop 🏠 5214 44th St E, Tacoma, WA 98…" at bounding box center [696, 282] width 400 height 28
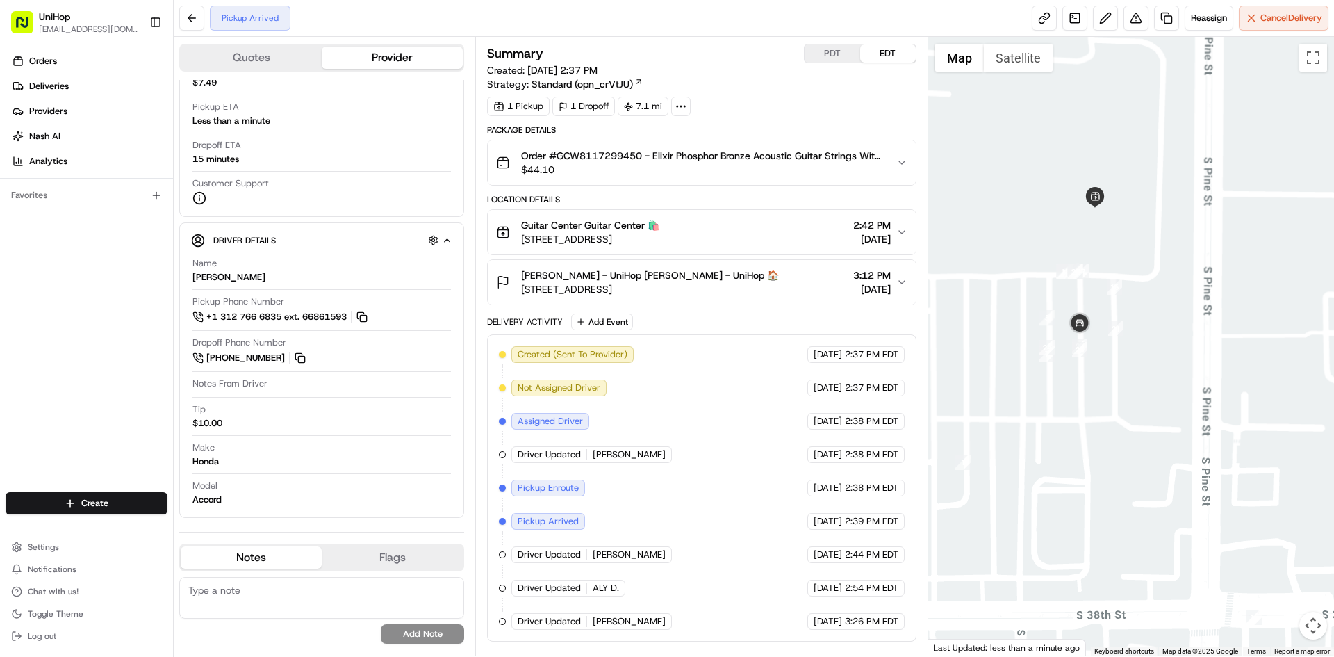
click at [786, 273] on div "Adrian Morales - UniHop Adrian Morales - UniHop 🏠 5214 44th St E, Tacoma, WA 98…" at bounding box center [696, 282] width 400 height 28
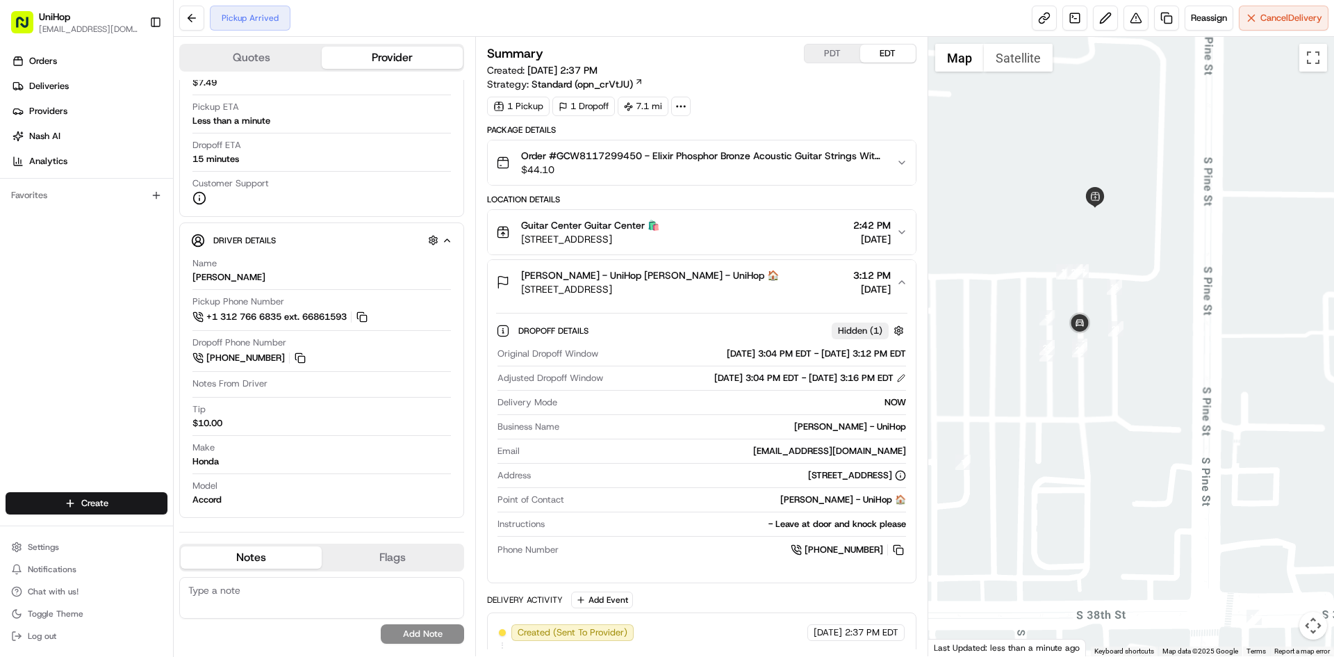
click at [801, 275] on div "Adrian Morales - UniHop Adrian Morales - UniHop 🏠 5214 44th St E, Tacoma, WA 98…" at bounding box center [696, 282] width 400 height 28
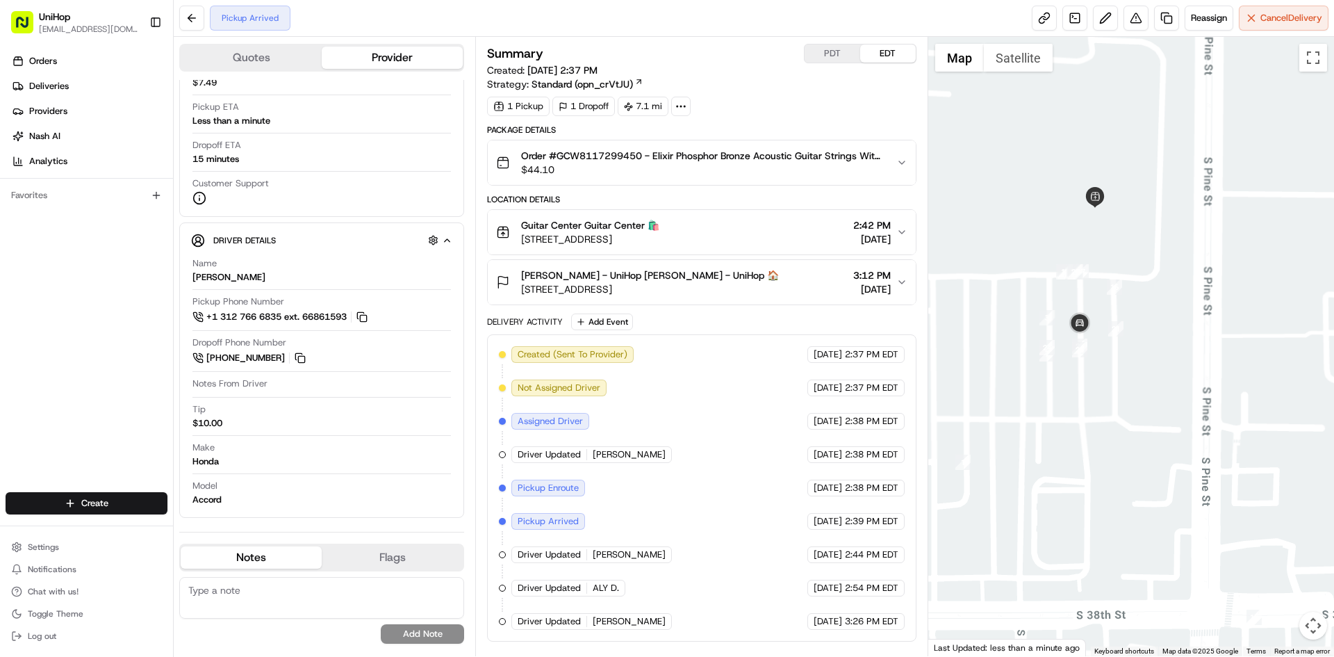
drag, startPoint x: 1105, startPoint y: 236, endPoint x: 1099, endPoint y: 245, distance: 11.2
click at [1100, 245] on div at bounding box center [1132, 346] width 407 height 619
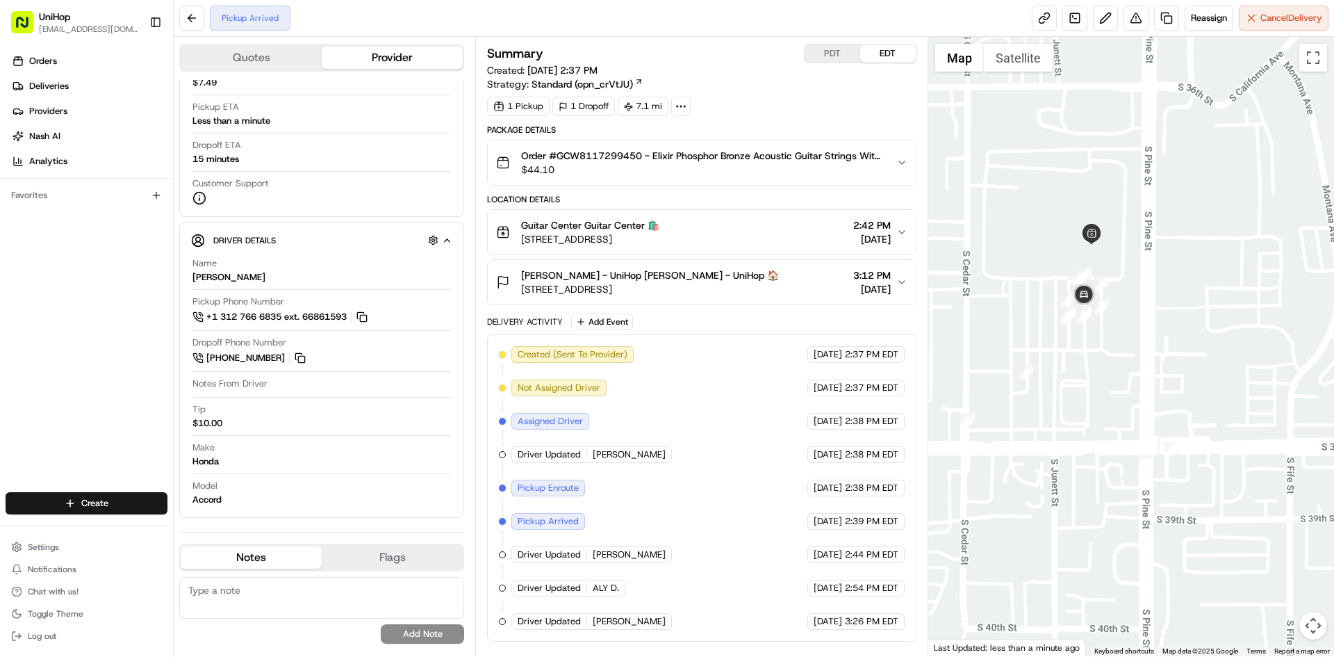
click at [1101, 254] on div at bounding box center [1132, 346] width 407 height 619
click at [780, 279] on div "Adrian Morales - UniHop Adrian Morales - UniHop 🏠 5214 44th St E, Tacoma, WA 98…" at bounding box center [696, 282] width 400 height 28
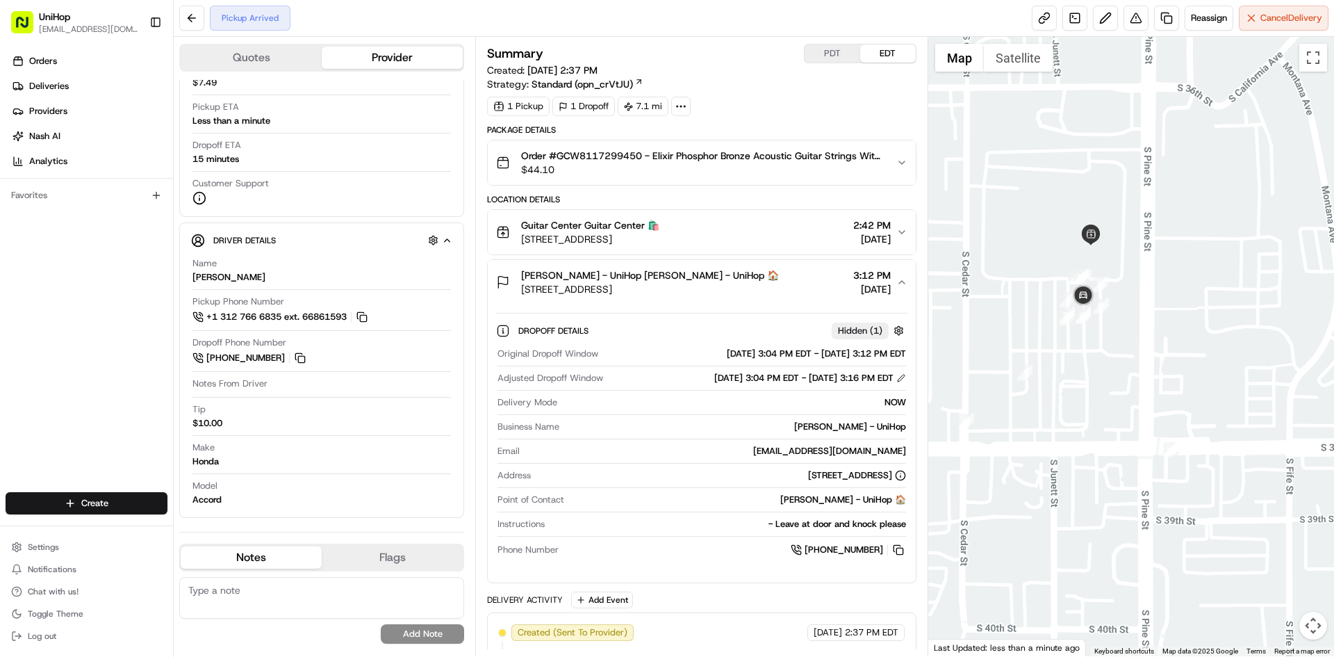
click at [780, 279] on div "Adrian Morales - UniHop Adrian Morales - UniHop 🏠 5214 44th St E, Tacoma, WA 98…" at bounding box center [696, 282] width 400 height 28
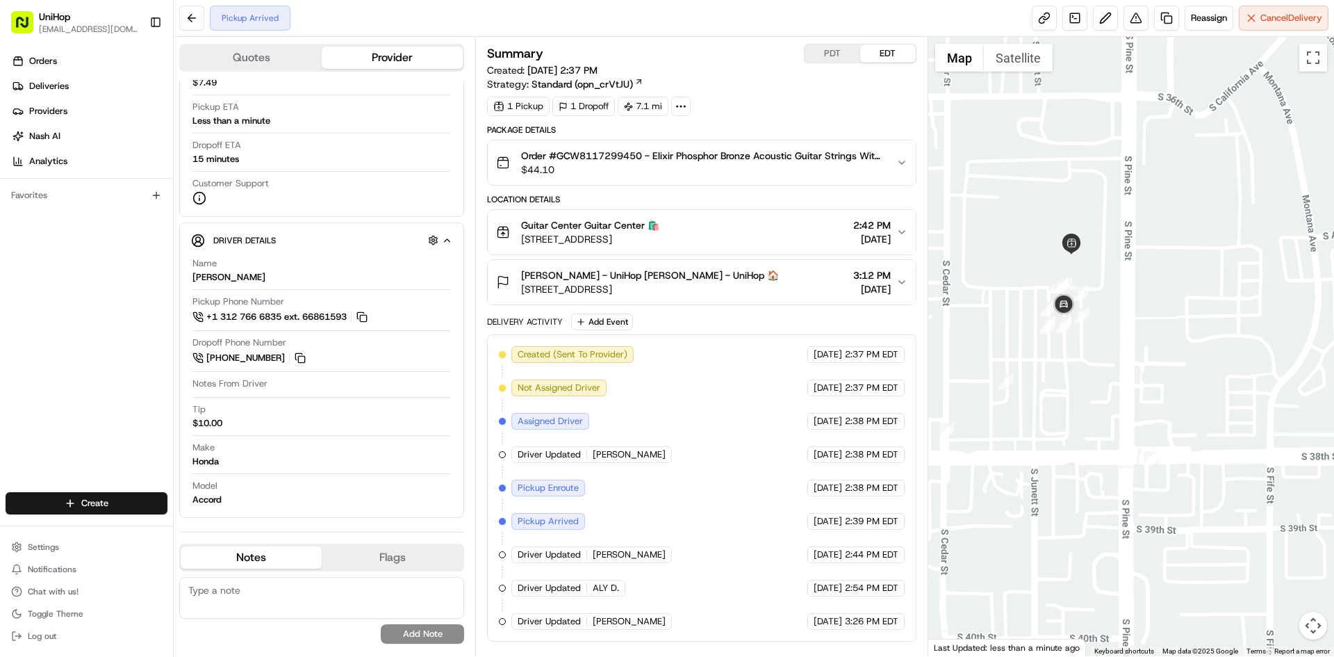
drag, startPoint x: 1122, startPoint y: 251, endPoint x: 1104, endPoint y: 260, distance: 20.8
click at [1104, 260] on div at bounding box center [1132, 346] width 407 height 619
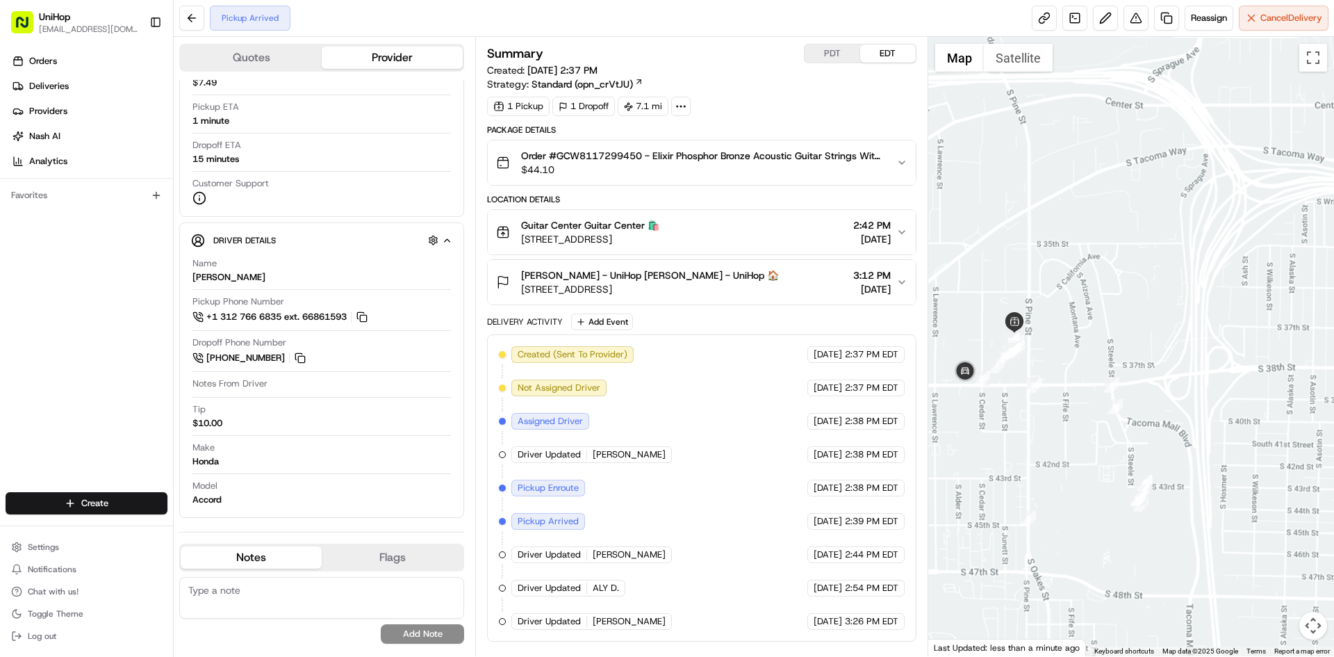
click at [1076, 391] on div at bounding box center [1132, 346] width 407 height 619
drag, startPoint x: 1079, startPoint y: 397, endPoint x: 1113, endPoint y: 381, distance: 37.6
click at [1097, 388] on div at bounding box center [1132, 346] width 407 height 619
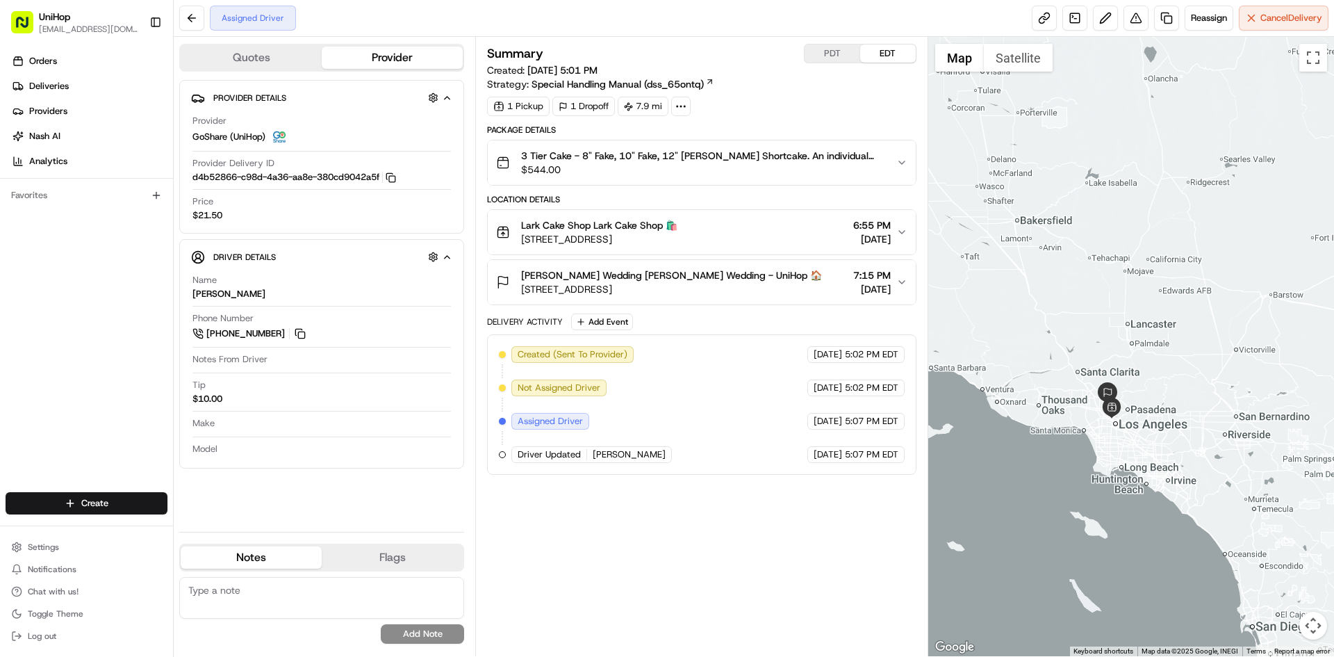
drag, startPoint x: 1170, startPoint y: 188, endPoint x: 1169, endPoint y: 197, distance: 9.1
click at [1170, 197] on div at bounding box center [1132, 346] width 407 height 619
click at [612, 325] on button "Add Event" at bounding box center [602, 321] width 62 height 17
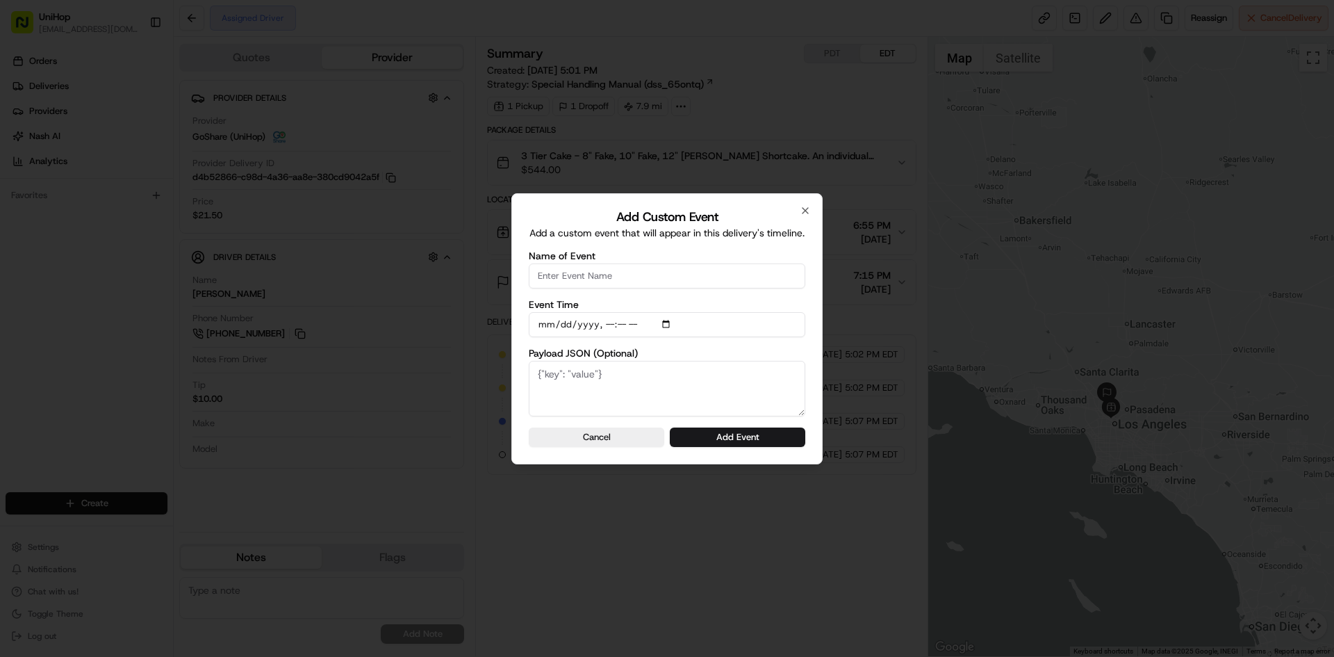
click at [623, 267] on input "Name of Event" at bounding box center [667, 275] width 277 height 25
type input "Driver Confirmed"
click at [669, 329] on input "Event Time" at bounding box center [667, 324] width 277 height 25
type input "[DATE]T17:11"
click at [811, 340] on div "Add Custom Event Add a custom event that will appear in this delivery's timelin…" at bounding box center [667, 328] width 311 height 271
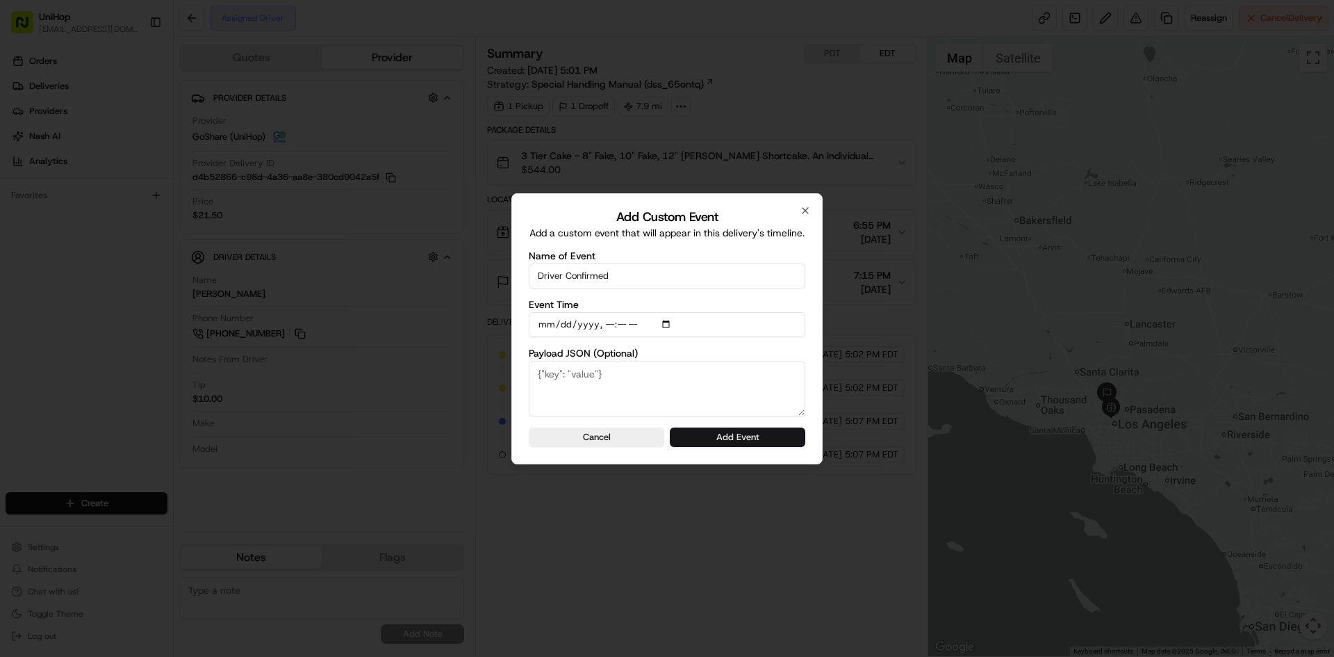
click at [762, 439] on button "Add Event" at bounding box center [738, 436] width 136 height 19
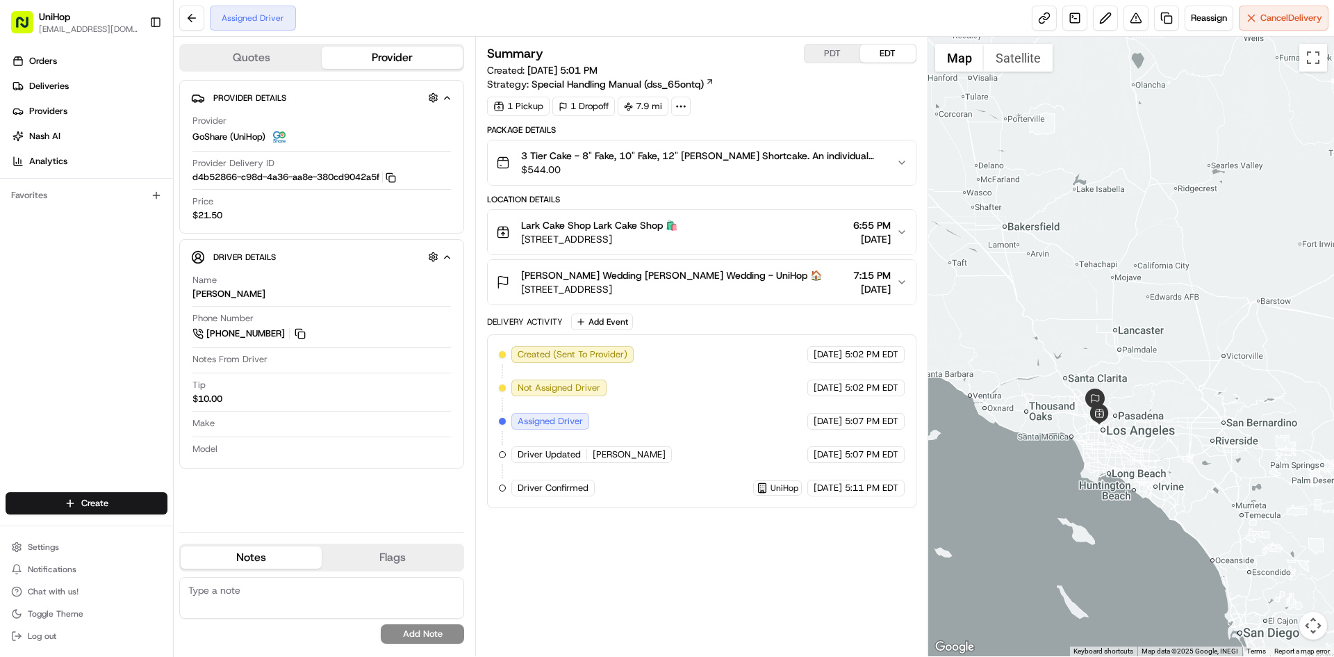
click at [1098, 232] on div at bounding box center [1132, 346] width 407 height 619
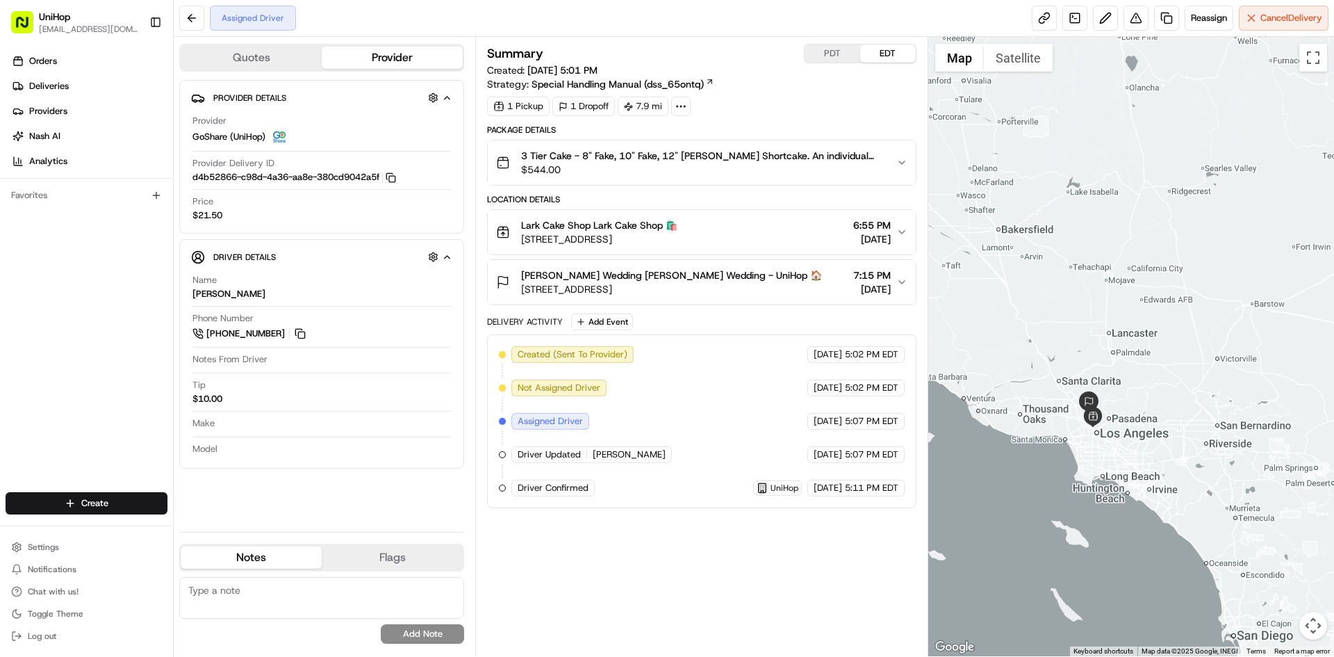
click at [164, 388] on div "Orders Deliveries Providers [PERSON_NAME] Analytics Favorites" at bounding box center [86, 272] width 173 height 456
click at [12, 325] on div "Orders Deliveries Providers [PERSON_NAME] Analytics Favorites" at bounding box center [86, 272] width 173 height 456
drag, startPoint x: 100, startPoint y: 332, endPoint x: 85, endPoint y: 93, distance: 239.6
click at [100, 328] on div "Orders Deliveries Providers [PERSON_NAME] Analytics Favorites" at bounding box center [86, 272] width 173 height 456
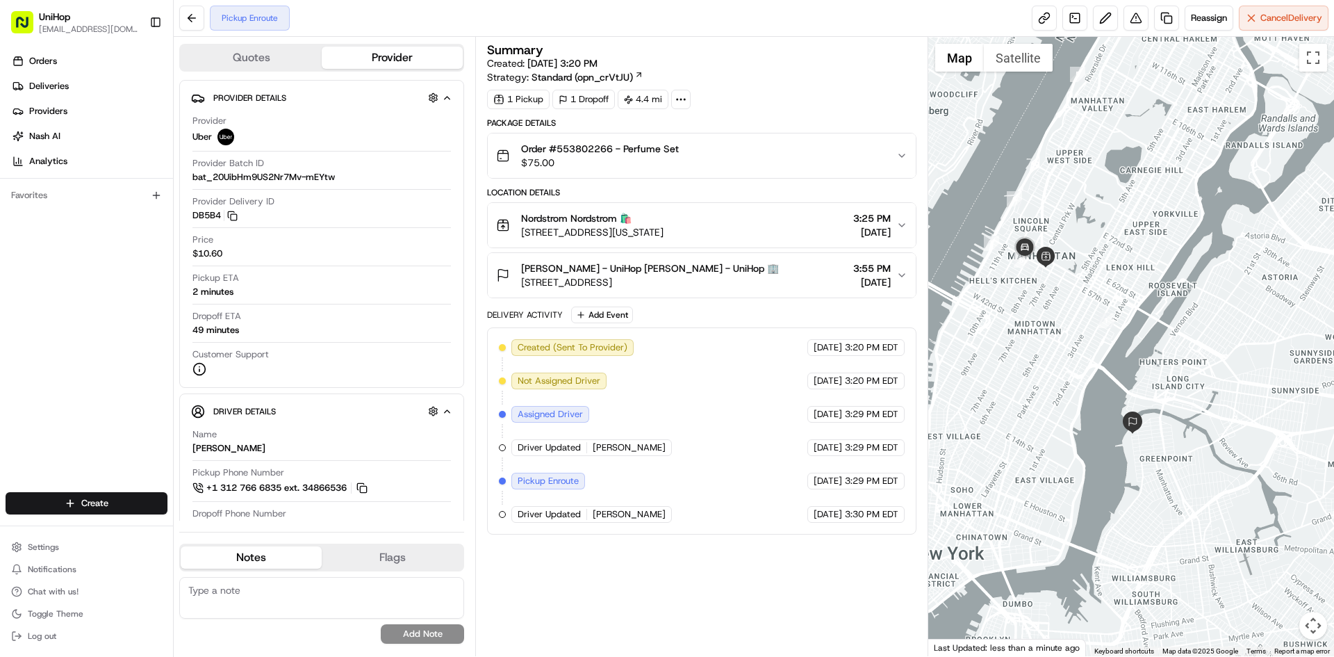
drag, startPoint x: 1024, startPoint y: 307, endPoint x: 920, endPoint y: 307, distance: 103.6
click at [1053, 340] on div at bounding box center [1132, 346] width 407 height 619
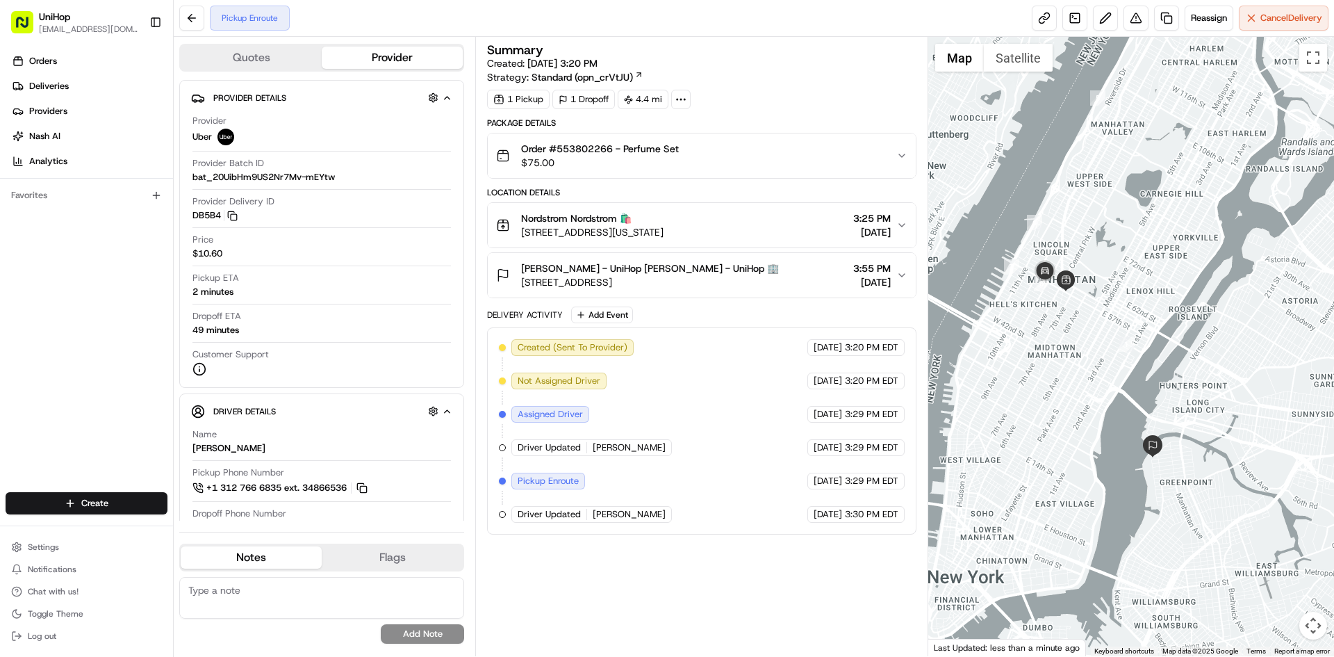
drag, startPoint x: 722, startPoint y: 231, endPoint x: 521, endPoint y: 231, distance: 201.5
click at [521, 231] on div "Nordstrom Nordstrom 🛍️ [STREET_ADDRESS][US_STATE] 3:25 PM [DATE]" at bounding box center [696, 225] width 400 height 28
drag, startPoint x: 523, startPoint y: 216, endPoint x: 566, endPoint y: 222, distance: 44.1
click at [566, 222] on span "Nordstrom Nordstrom 🛍️" at bounding box center [576, 218] width 111 height 14
copy span "Nordstrom"
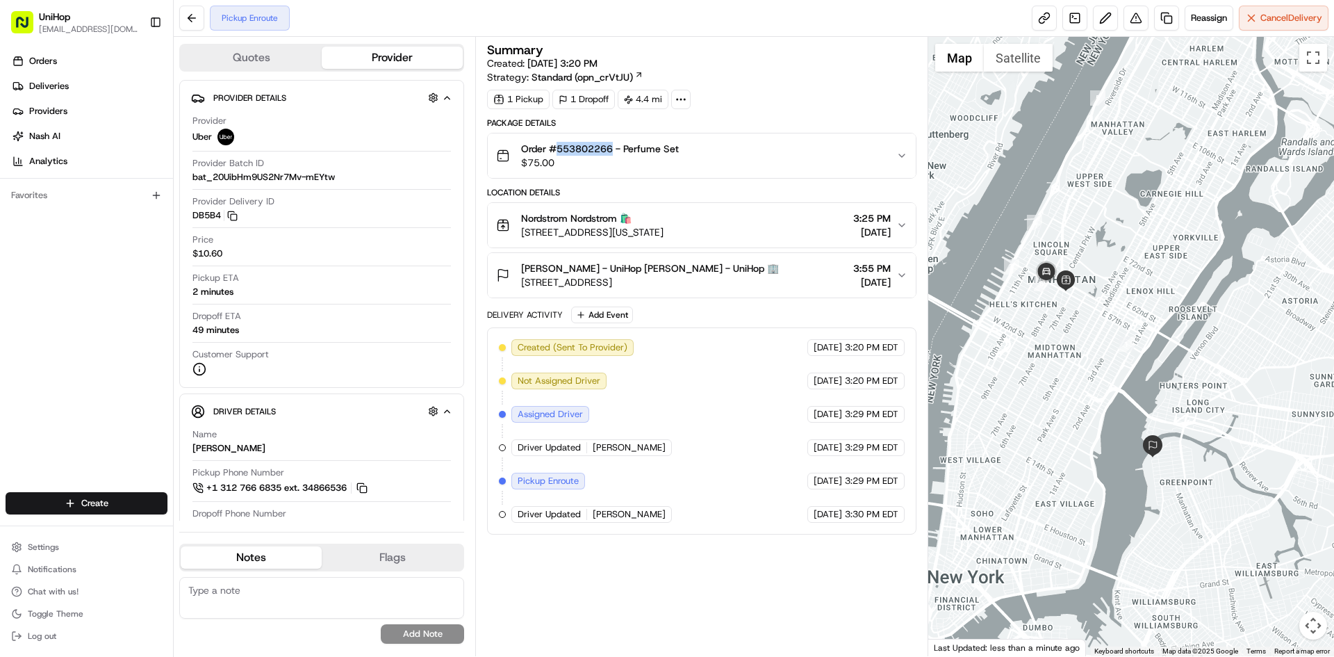
drag, startPoint x: 561, startPoint y: 149, endPoint x: 612, endPoint y: 154, distance: 51.7
click at [612, 154] on span "Order #553802266 - Perfume Set" at bounding box center [600, 149] width 158 height 14
copy span "553802266"
drag, startPoint x: 648, startPoint y: 284, endPoint x: 676, endPoint y: 286, distance: 28.6
click at [676, 286] on span "[STREET_ADDRESS]" at bounding box center [650, 282] width 258 height 14
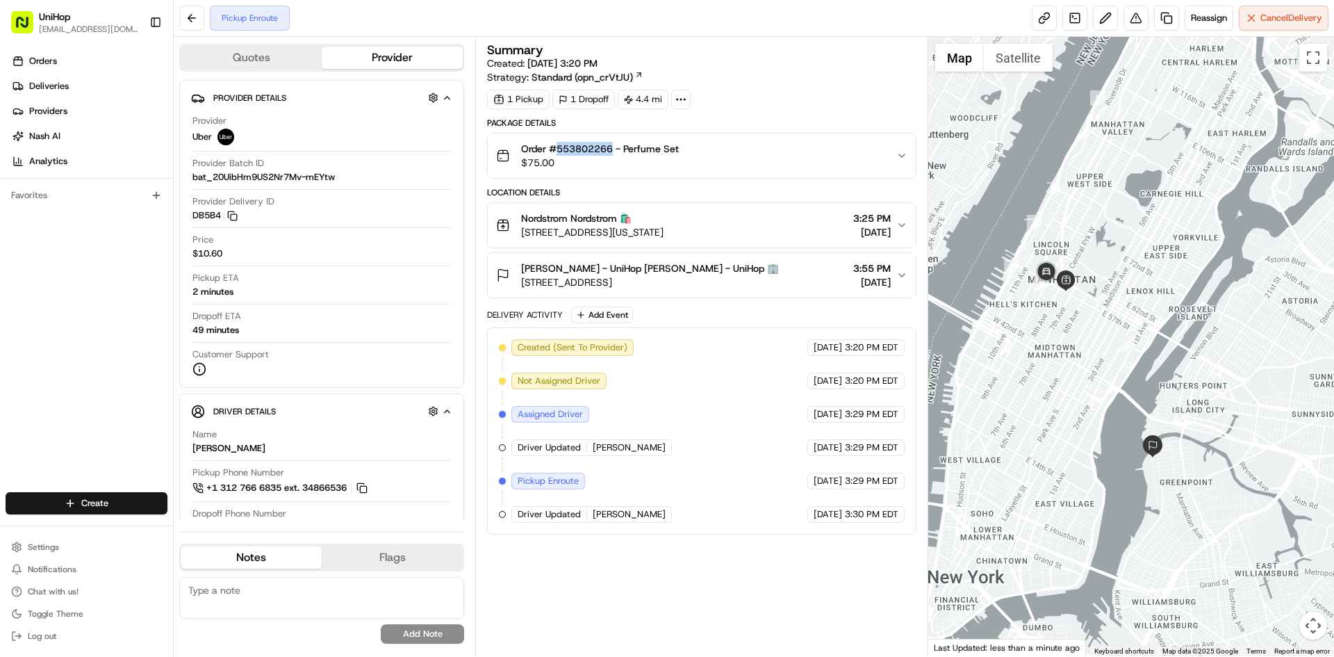
copy span "11222"
drag, startPoint x: 559, startPoint y: 151, endPoint x: 603, endPoint y: 152, distance: 43.1
click at [603, 152] on span "Order #553802266 - Perfume Set" at bounding box center [600, 149] width 158 height 14
click at [661, 249] on div "Location Details Nordstrom Nordstrom 🛍️ [STREET_ADDRESS][US_STATE] 3:25 PM [DAT…" at bounding box center [701, 242] width 429 height 111
click at [670, 240] on button "Nordstrom Nordstrom 🛍️ [STREET_ADDRESS][US_STATE] 3:25 PM [DATE]" at bounding box center [701, 225] width 427 height 44
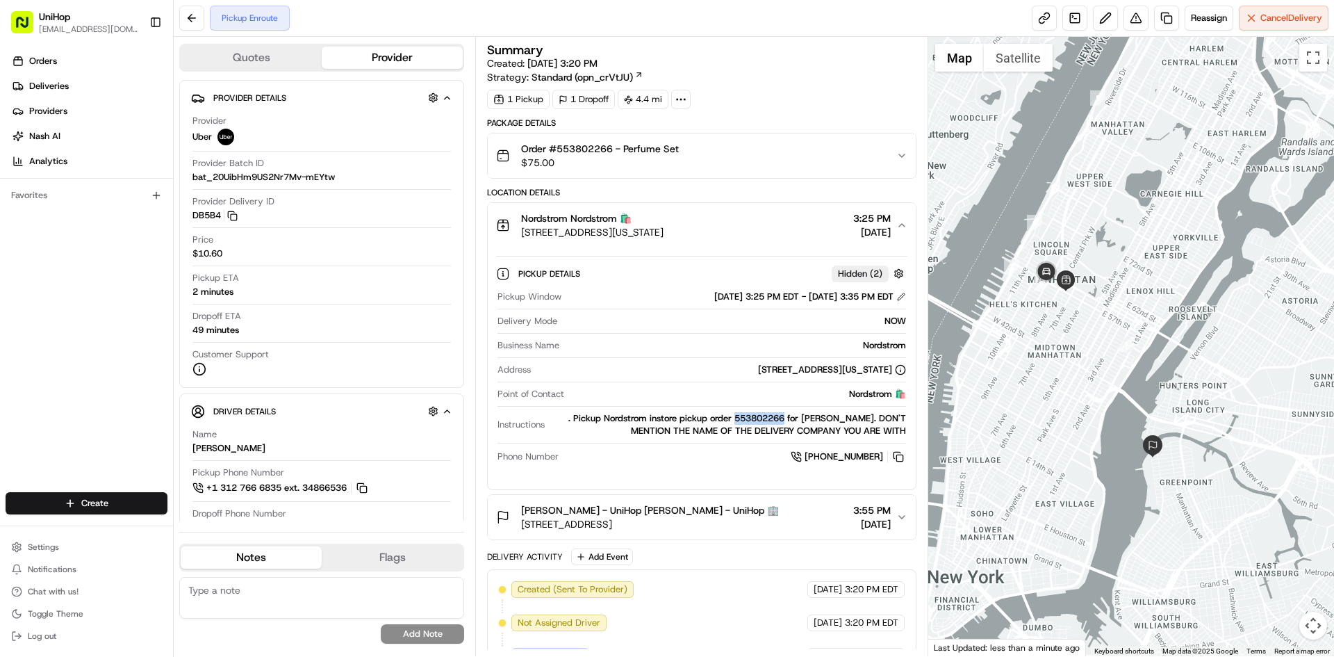
drag, startPoint x: 730, startPoint y: 418, endPoint x: 783, endPoint y: 419, distance: 52.8
click at [783, 419] on div ". Pickup Nordstrom instore pickup order 553802266 for Ambika Chaudhry. DON'T ME…" at bounding box center [727, 424] width 355 height 25
copy div "553802266"
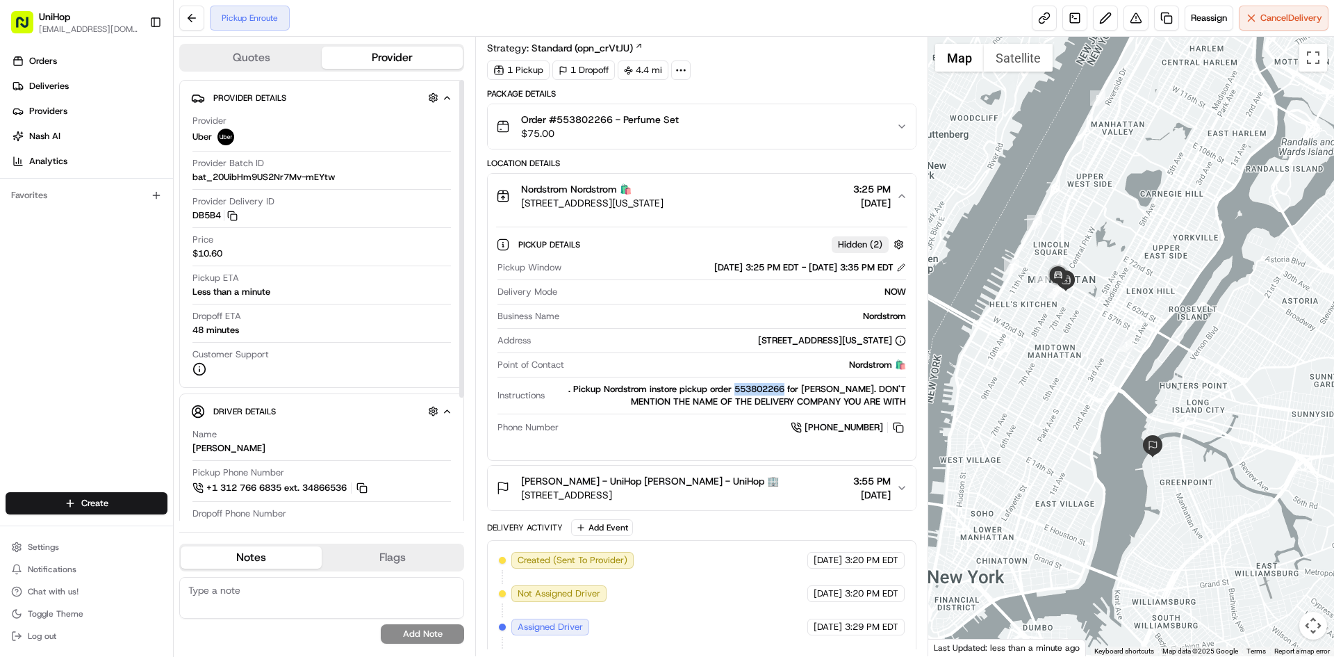
scroll to position [127, 0]
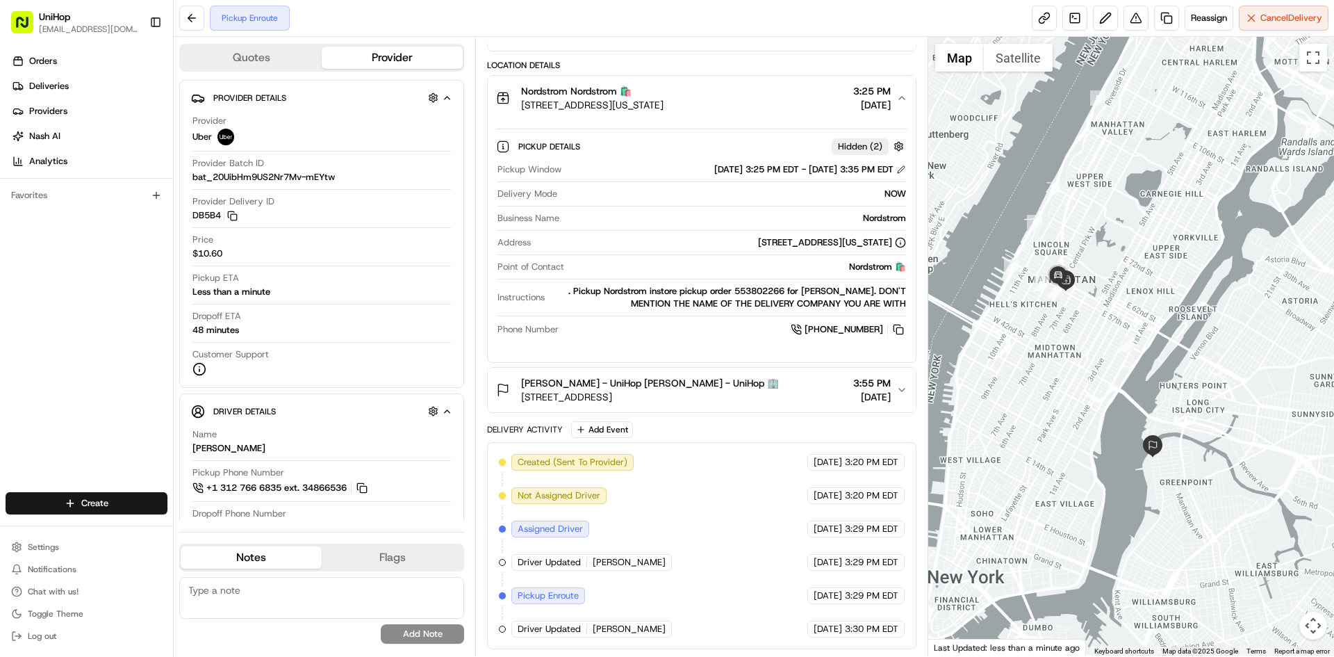
click at [756, 398] on span "16 Dupont St, Brooklyn, NY 11222, USA" at bounding box center [650, 397] width 258 height 14
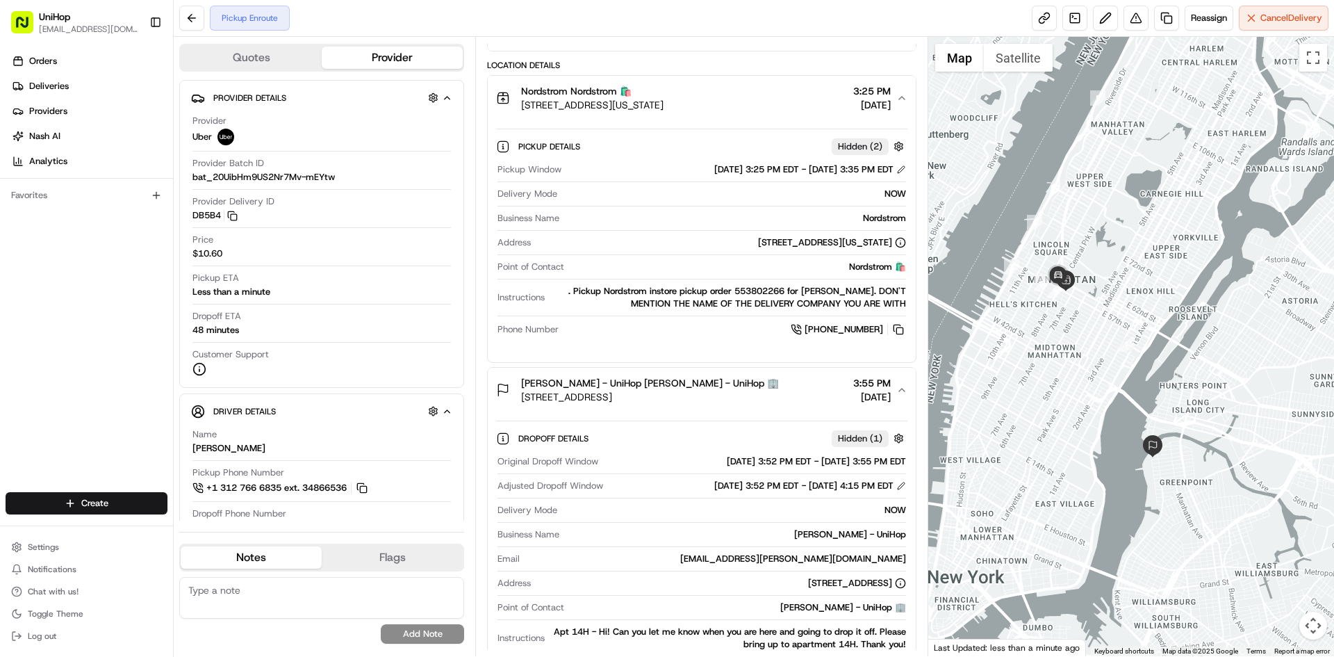
drag, startPoint x: 648, startPoint y: 398, endPoint x: 676, endPoint y: 401, distance: 28.6
click at [676, 401] on span "16 Dupont St, Brooklyn, NY 11222, USA" at bounding box center [650, 397] width 258 height 14
copy span "11222"
click at [762, 376] on button "Ambika Chaudhry - UniHop Ambika Chaudhry - UniHop 🏢 16 Dupont St, Brooklyn, NY …" at bounding box center [701, 390] width 427 height 44
click at [735, 345] on div "Pickup Details Hidden ( 2 ) Pickup Window Aug 16 2025 3:25 PM EDT - Aug 16 2025…" at bounding box center [701, 235] width 427 height 231
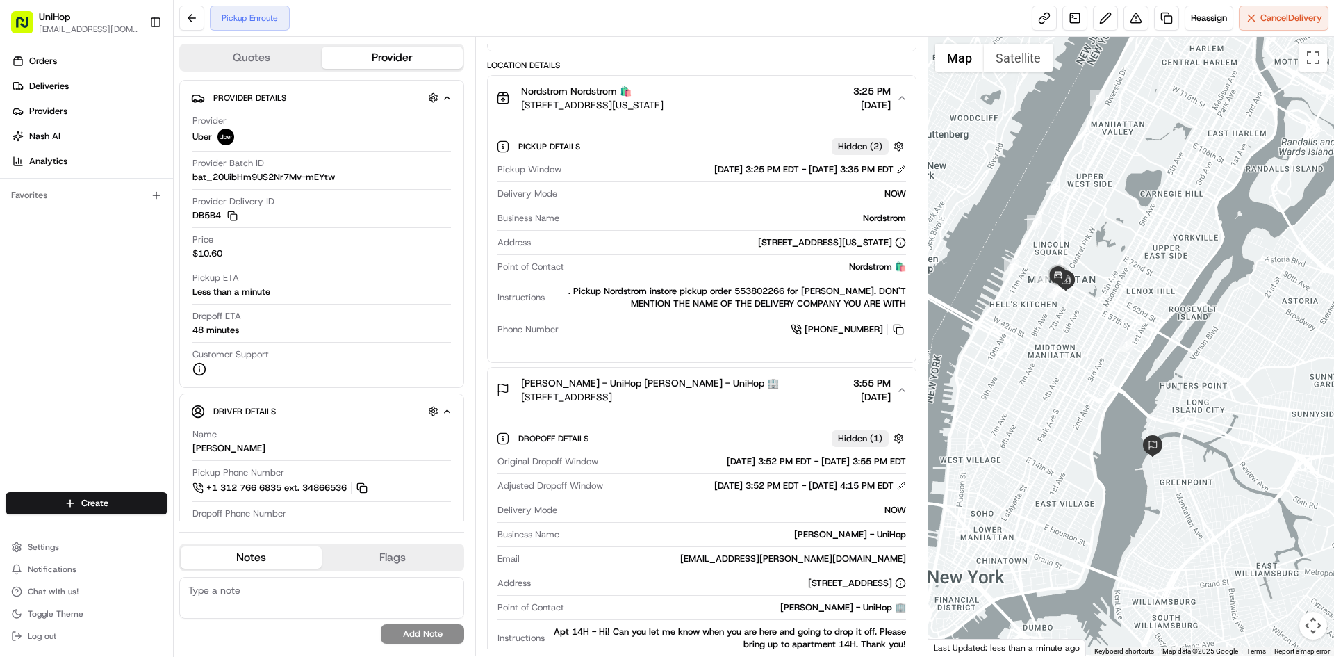
click at [726, 329] on div "+1 786 746 7086" at bounding box center [734, 329] width 341 height 15
click at [664, 101] on span "225 W 57th St, New York, NY 10019, USA" at bounding box center [592, 105] width 142 height 14
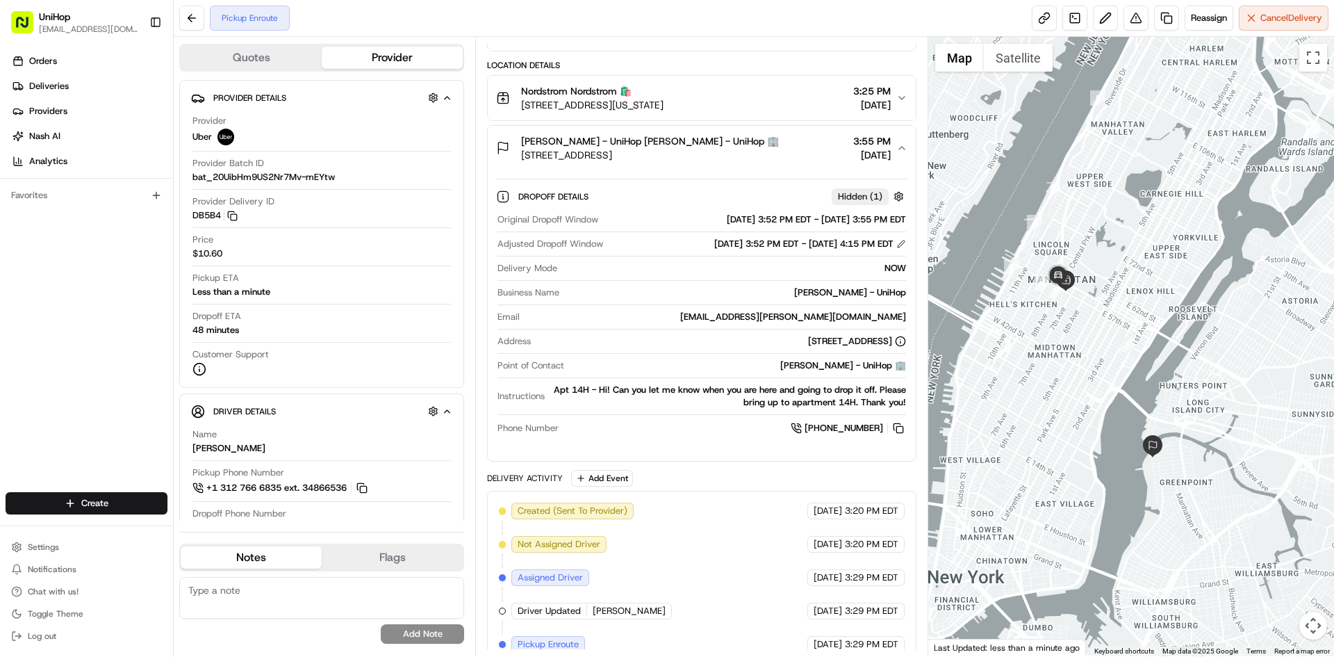
drag, startPoint x: 774, startPoint y: 153, endPoint x: 771, endPoint y: 167, distance: 14.3
click at [774, 156] on span "16 Dupont St, Brooklyn, NY 11222, USA" at bounding box center [650, 155] width 258 height 14
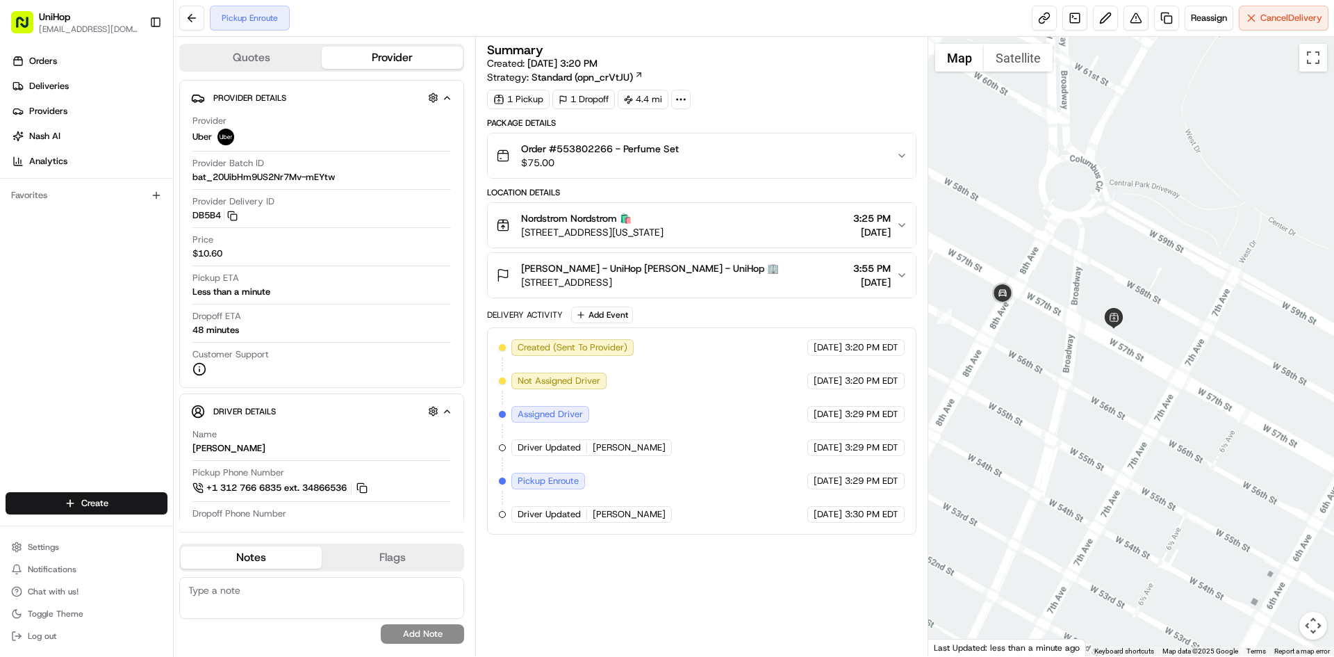
click at [1011, 64] on button "Satellite" at bounding box center [1018, 58] width 69 height 28
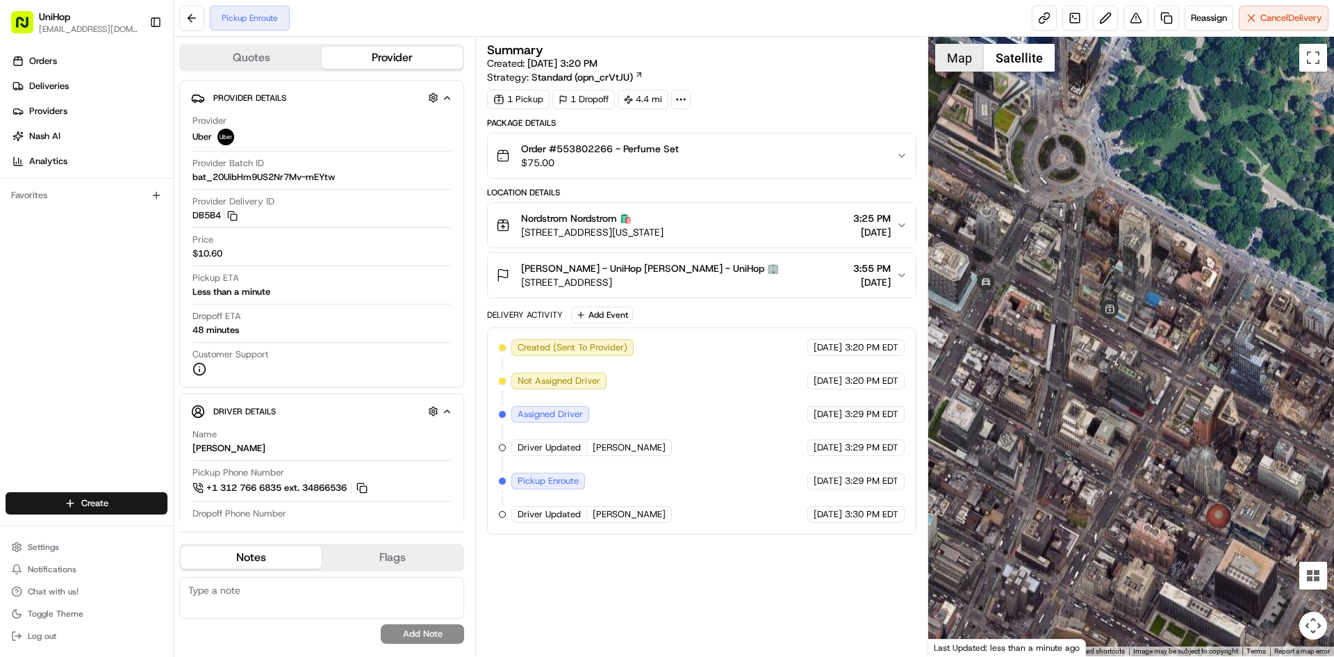
click at [956, 65] on button "Map" at bounding box center [959, 58] width 49 height 28
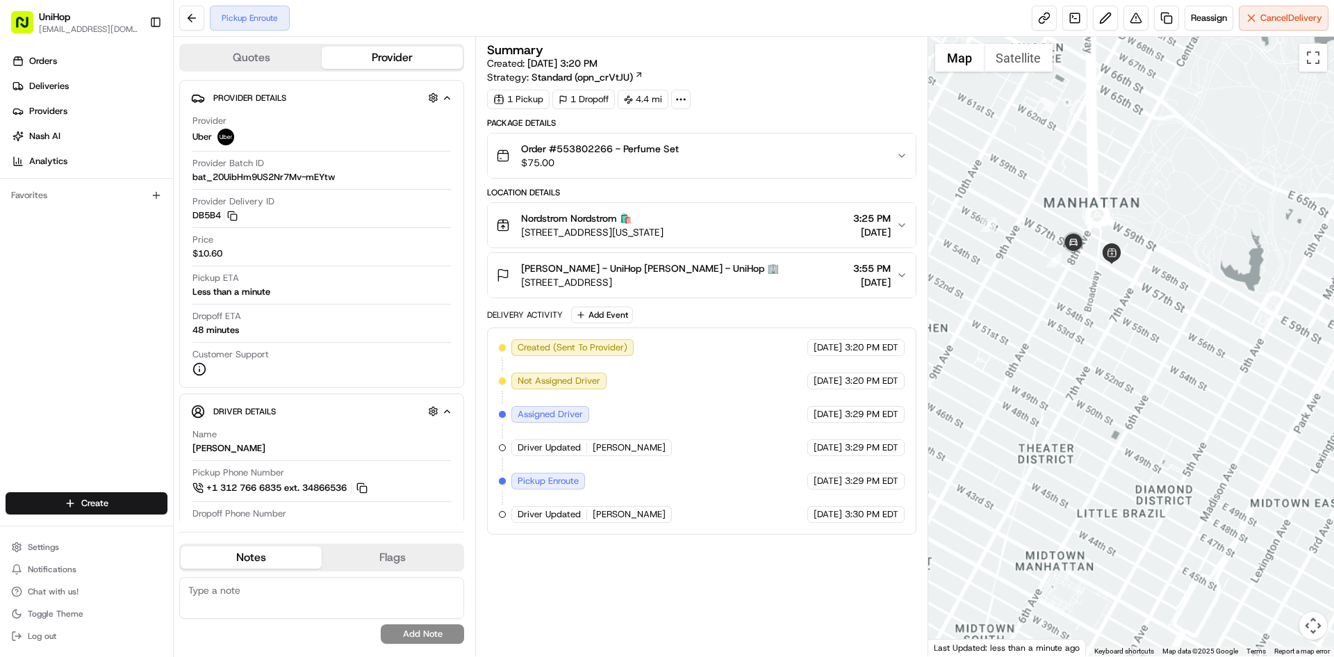
click at [1122, 297] on div at bounding box center [1132, 346] width 407 height 619
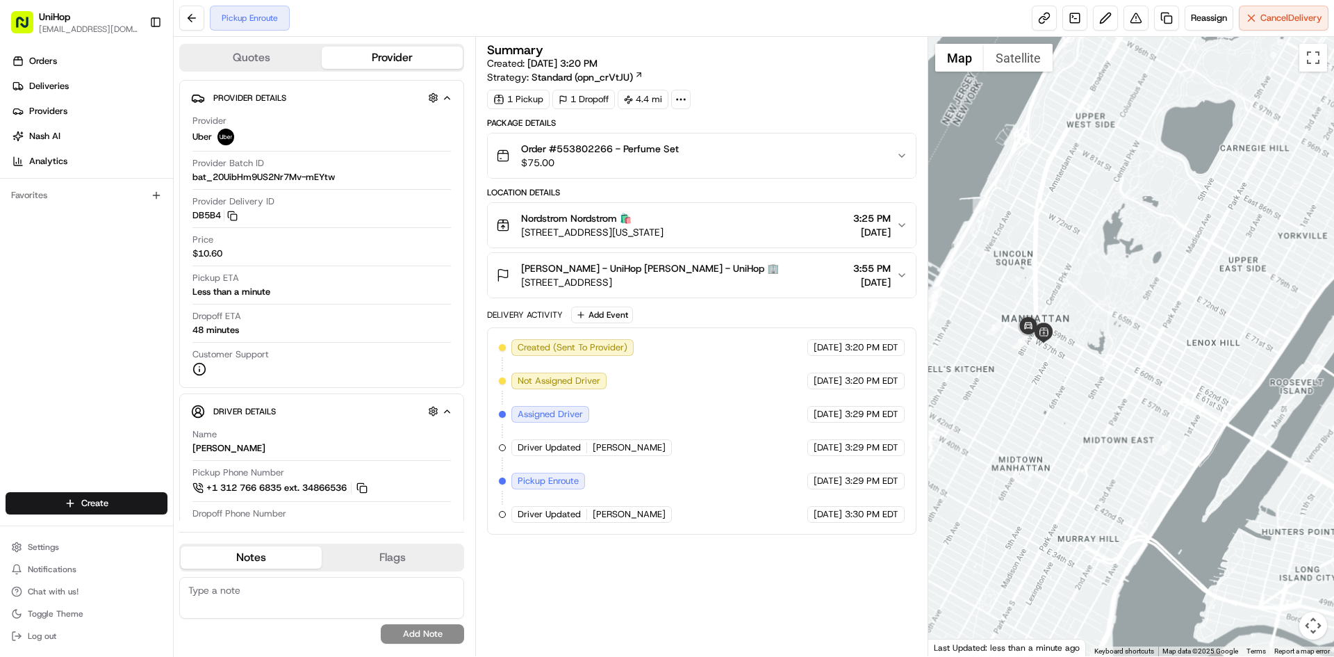
drag, startPoint x: 1048, startPoint y: 377, endPoint x: 1048, endPoint y: 351, distance: 25.7
click at [1048, 361] on div at bounding box center [1132, 346] width 407 height 619
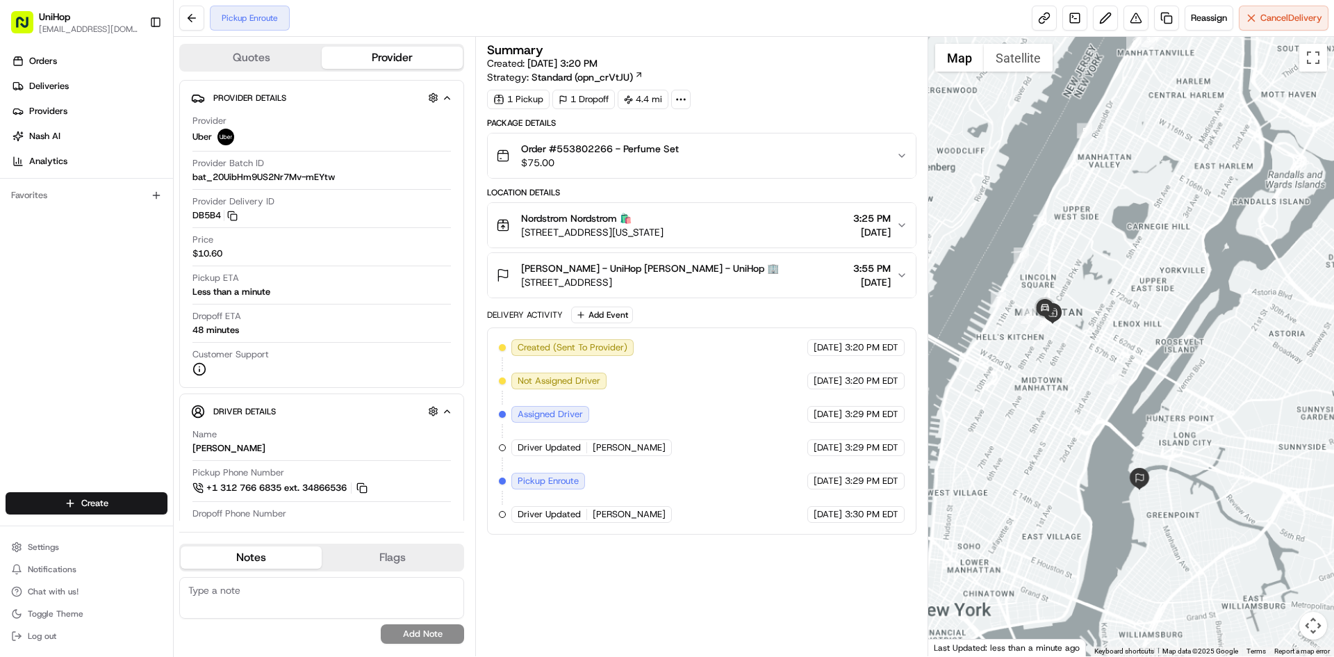
click at [690, 275] on span "Ambika Chaudhry - UniHop Ambika Chaudhry - UniHop 🏢" at bounding box center [650, 268] width 258 height 14
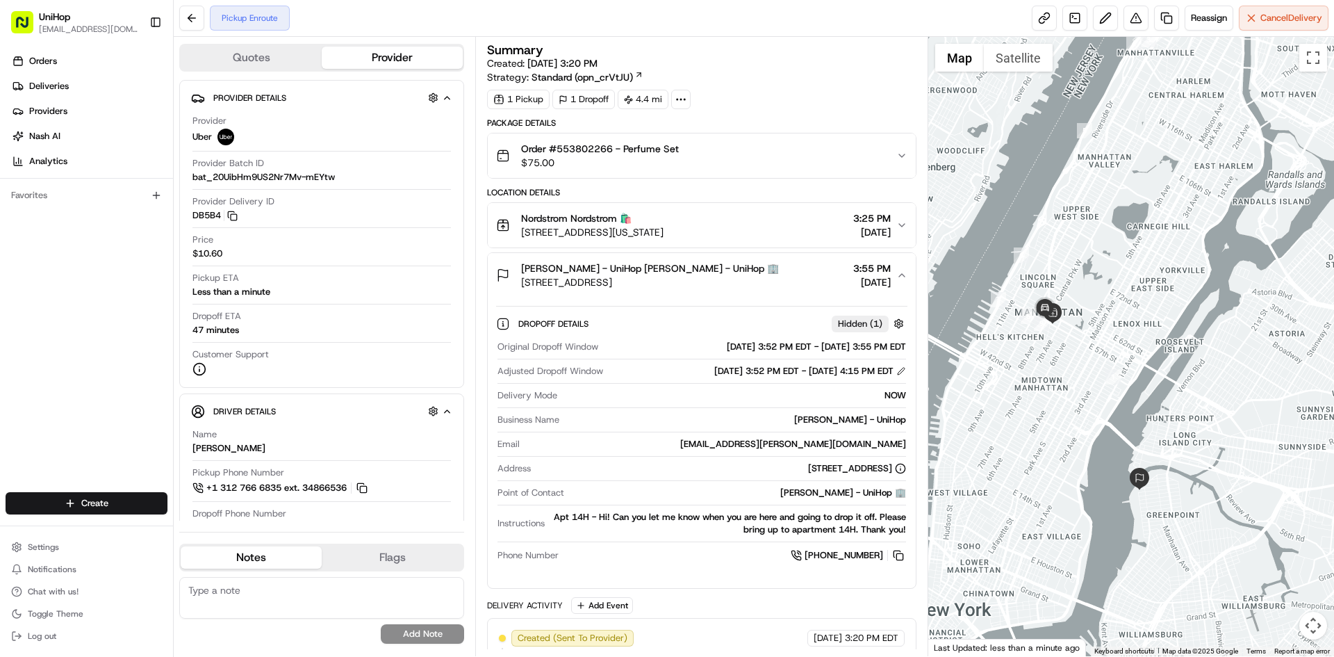
click at [694, 276] on span "16 Dupont St, Brooklyn, NY 11222, USA" at bounding box center [650, 282] width 258 height 14
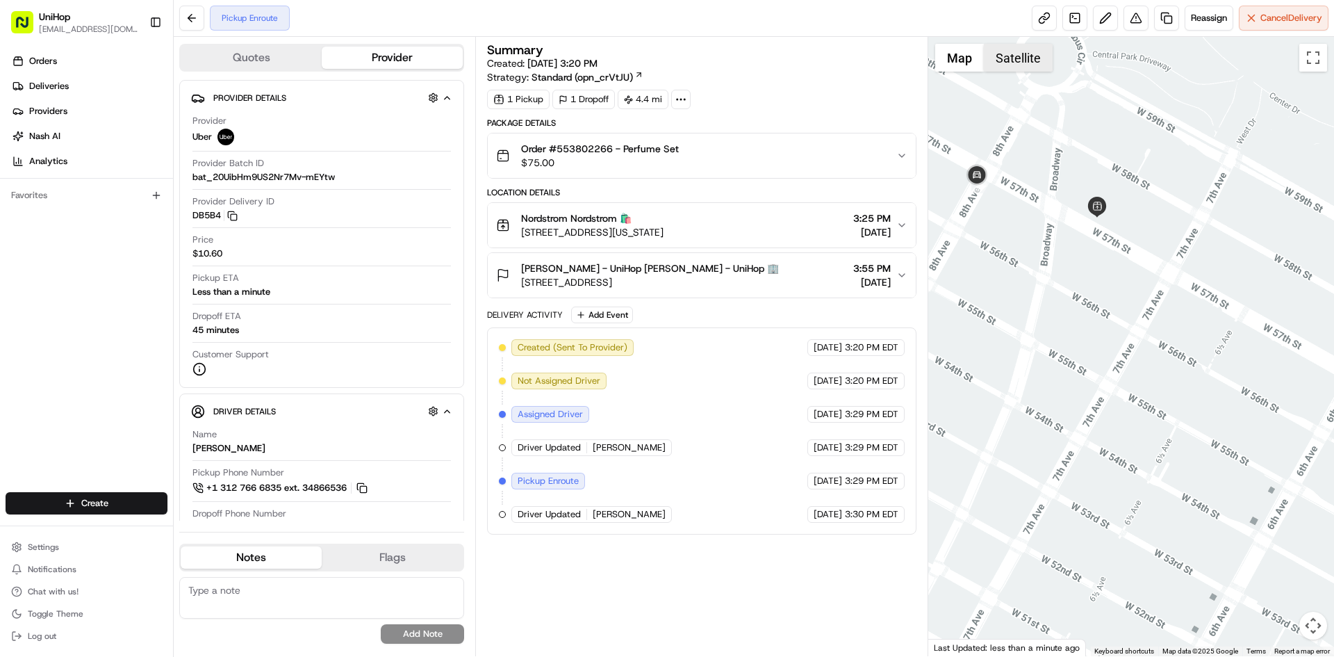
click at [1013, 62] on button "Satellite" at bounding box center [1018, 58] width 69 height 28
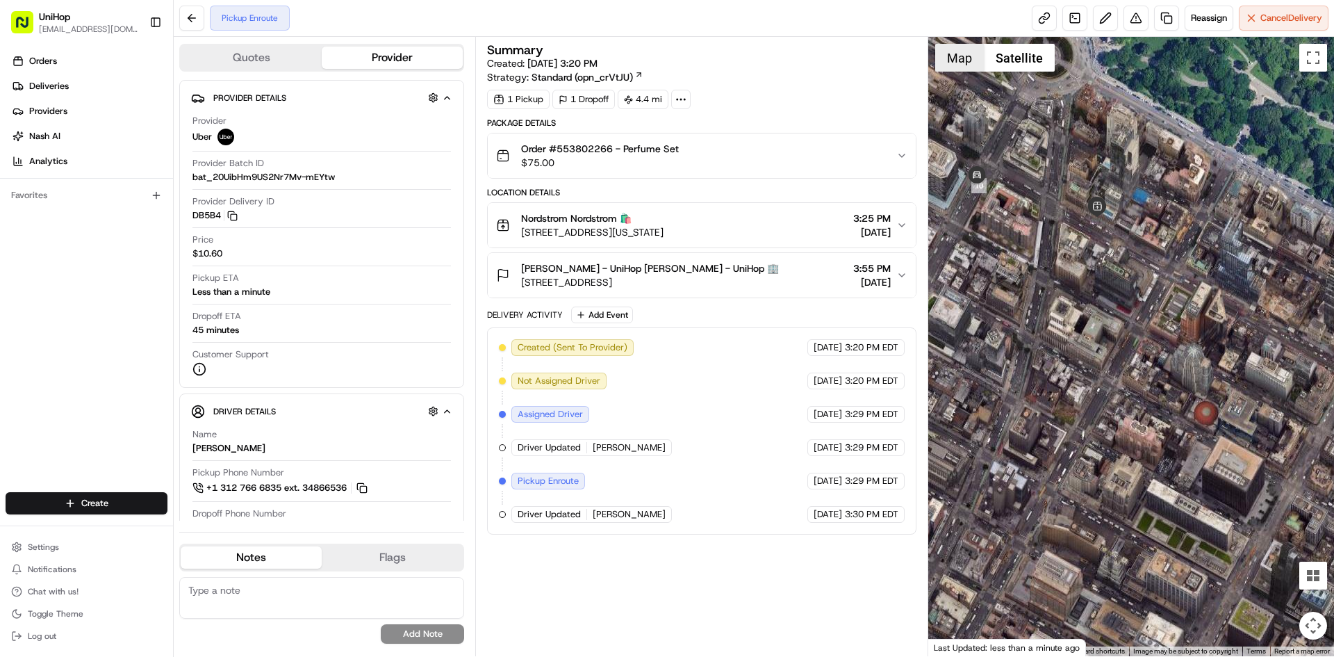
click at [943, 60] on button "Map" at bounding box center [959, 58] width 49 height 28
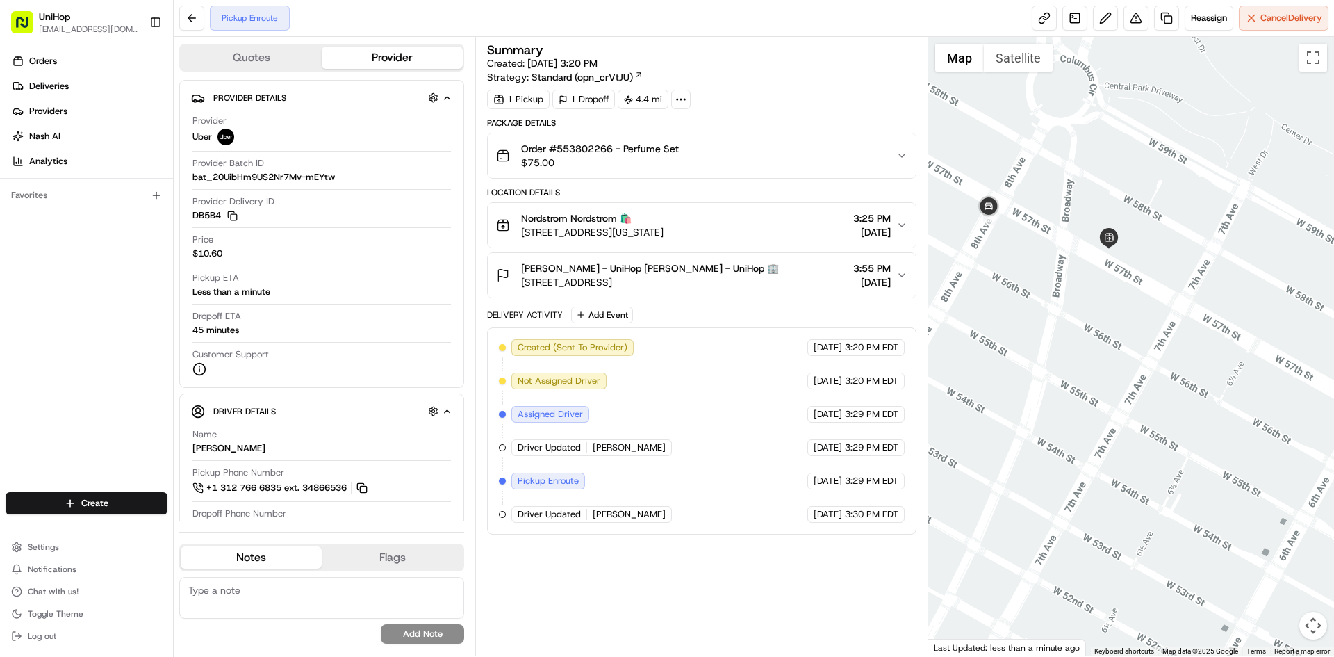
drag, startPoint x: 1095, startPoint y: 164, endPoint x: 1111, endPoint y: 208, distance: 47.3
click at [1112, 206] on div at bounding box center [1132, 346] width 407 height 619
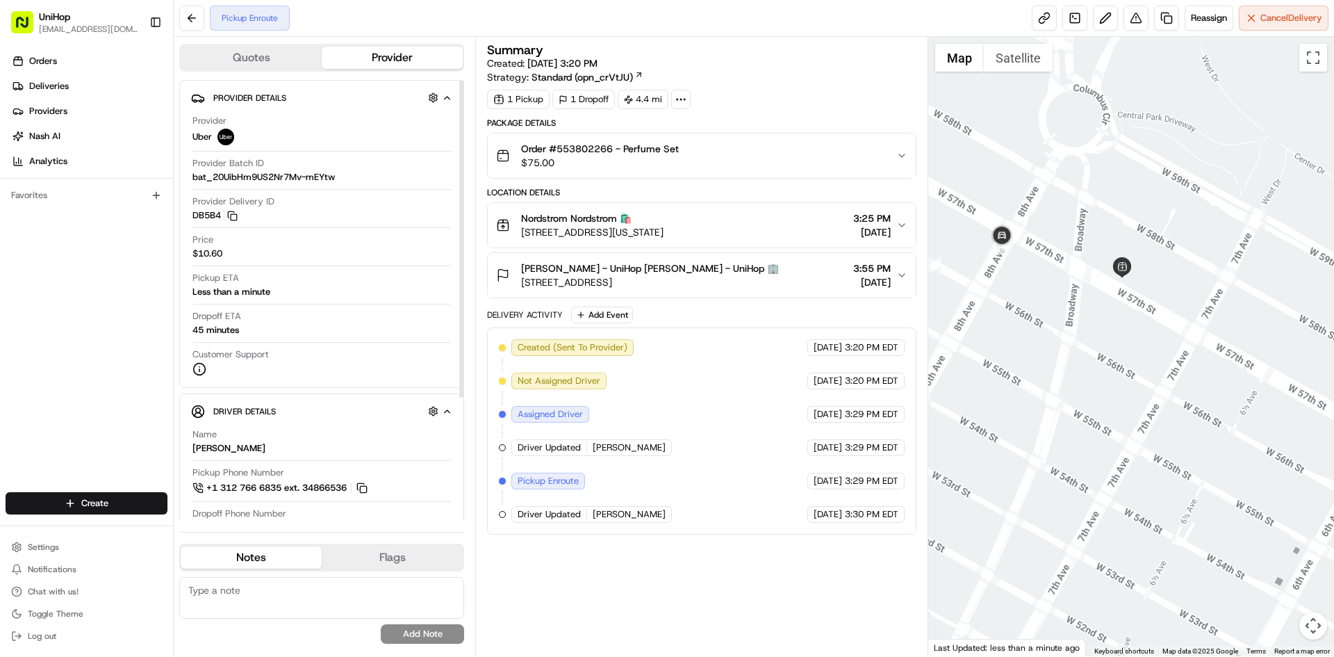
click at [687, 264] on span "Ambika Chaudhry - UniHop Ambika Chaudhry - UniHop 🏢" at bounding box center [650, 268] width 258 height 14
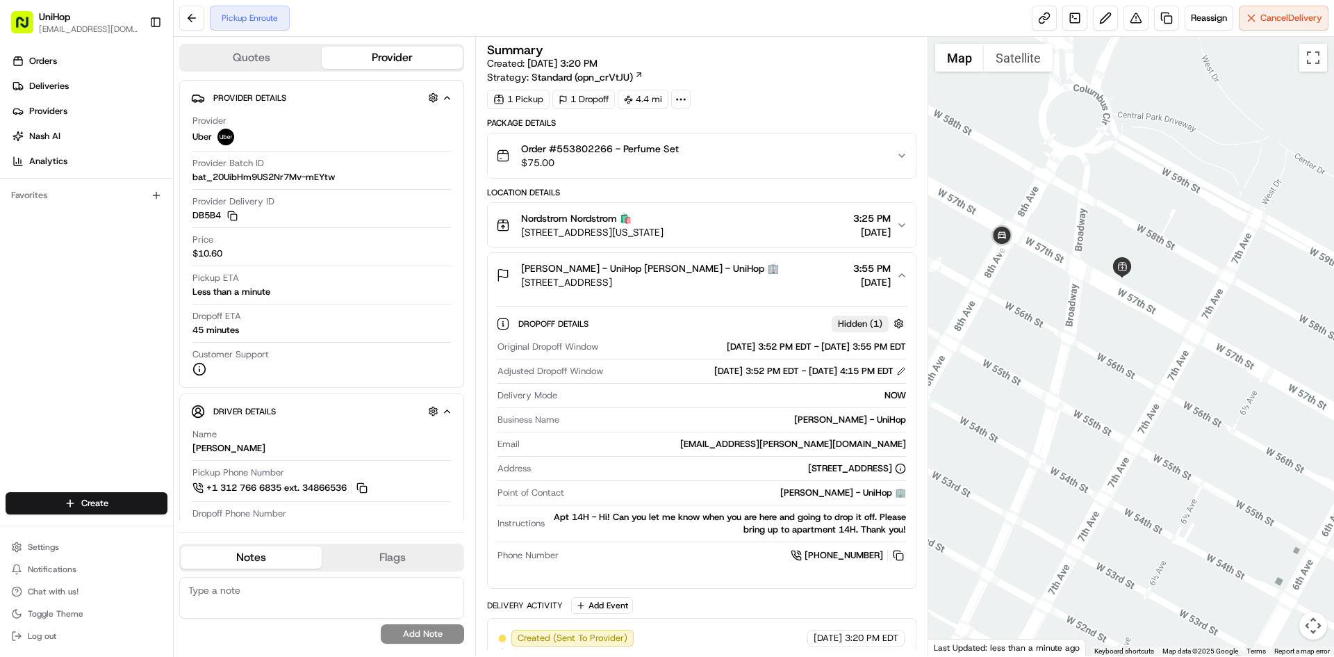
click at [699, 270] on span "Ambika Chaudhry - UniHop Ambika Chaudhry - UniHop 🏢" at bounding box center [650, 268] width 258 height 14
click at [664, 223] on div "Nordstrom Nordstrom 🛍️" at bounding box center [592, 218] width 142 height 14
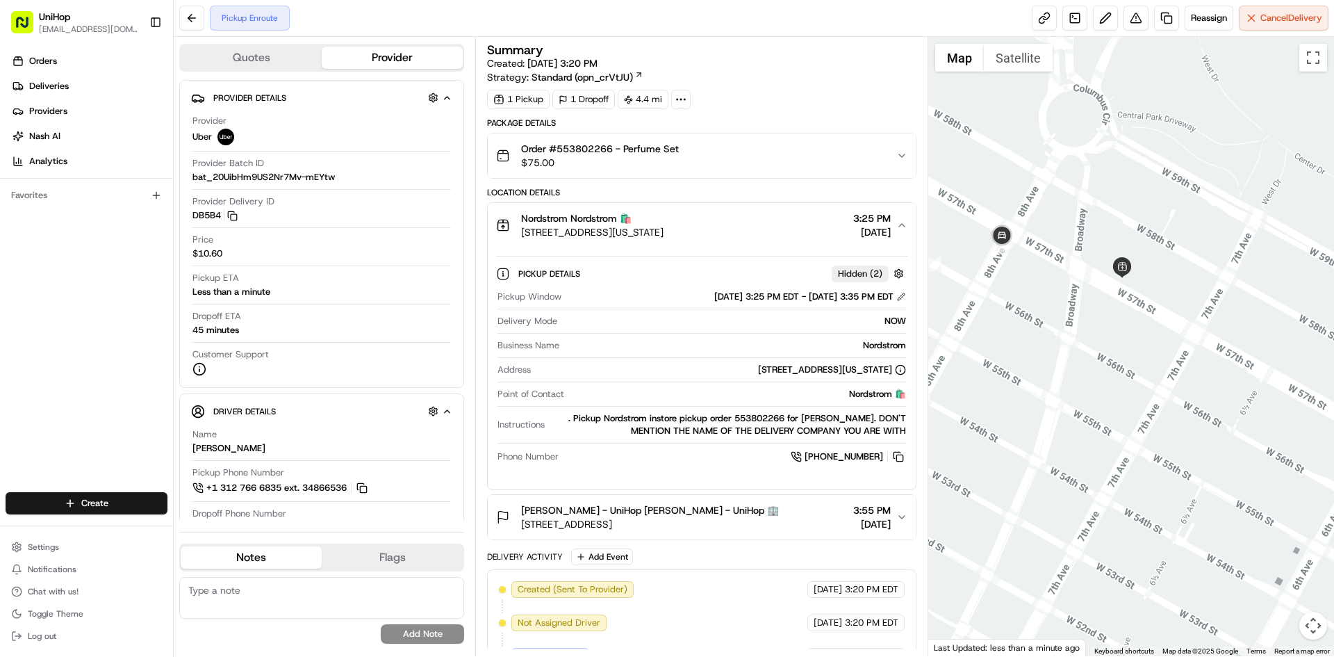
click at [664, 223] on div "Nordstrom Nordstrom 🛍️" at bounding box center [592, 218] width 142 height 14
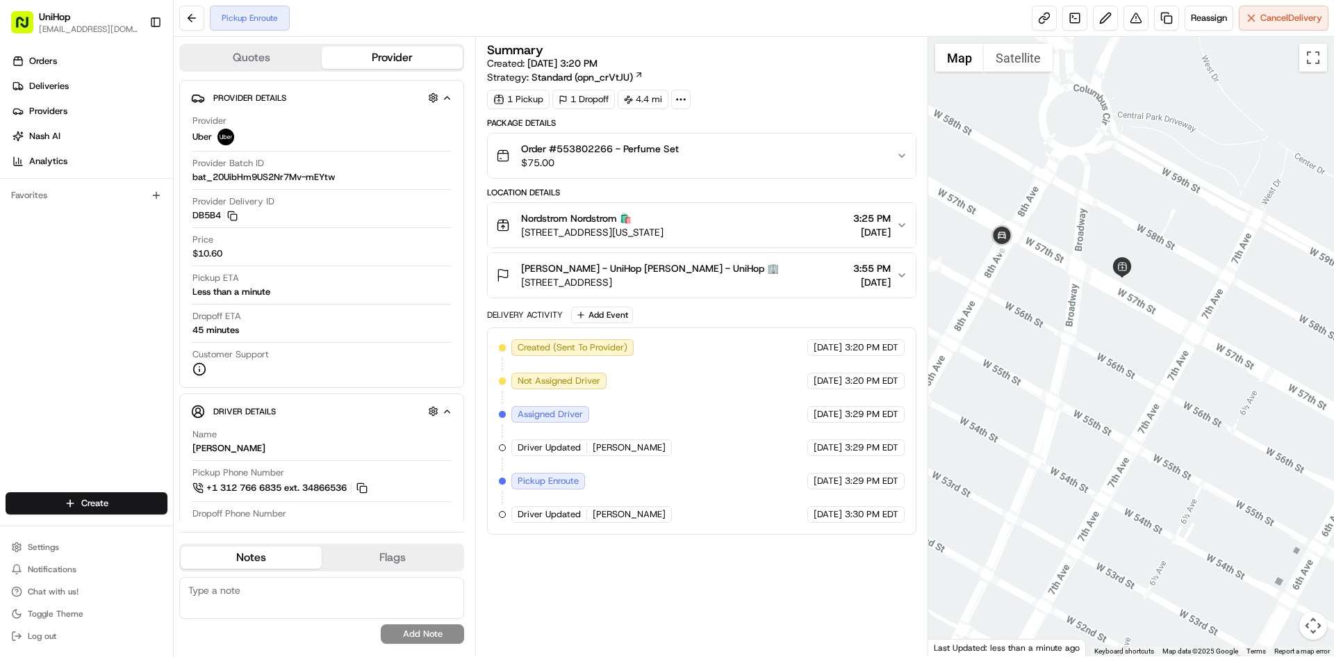
drag, startPoint x: 721, startPoint y: 231, endPoint x: 523, endPoint y: 233, distance: 198.1
click at [523, 233] on div "Nordstrom Nordstrom 🛍️ 225 W 57th St, New York, NY 10019, USA 3:25 PM Aug 16 20…" at bounding box center [696, 225] width 400 height 28
click at [92, 315] on div "Orders Deliveries Providers [PERSON_NAME] Analytics Favorites" at bounding box center [86, 272] width 173 height 456
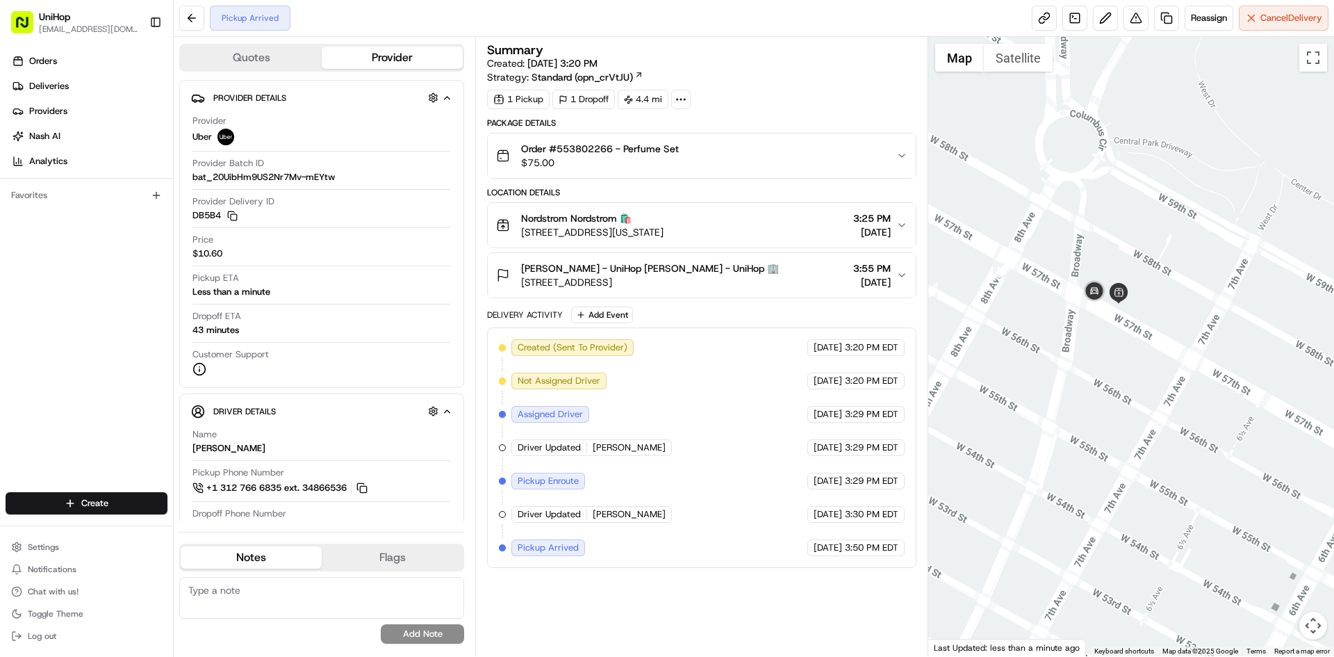
drag, startPoint x: 1146, startPoint y: 238, endPoint x: 1138, endPoint y: 286, distance: 48.6
click at [1138, 286] on div at bounding box center [1132, 346] width 407 height 619
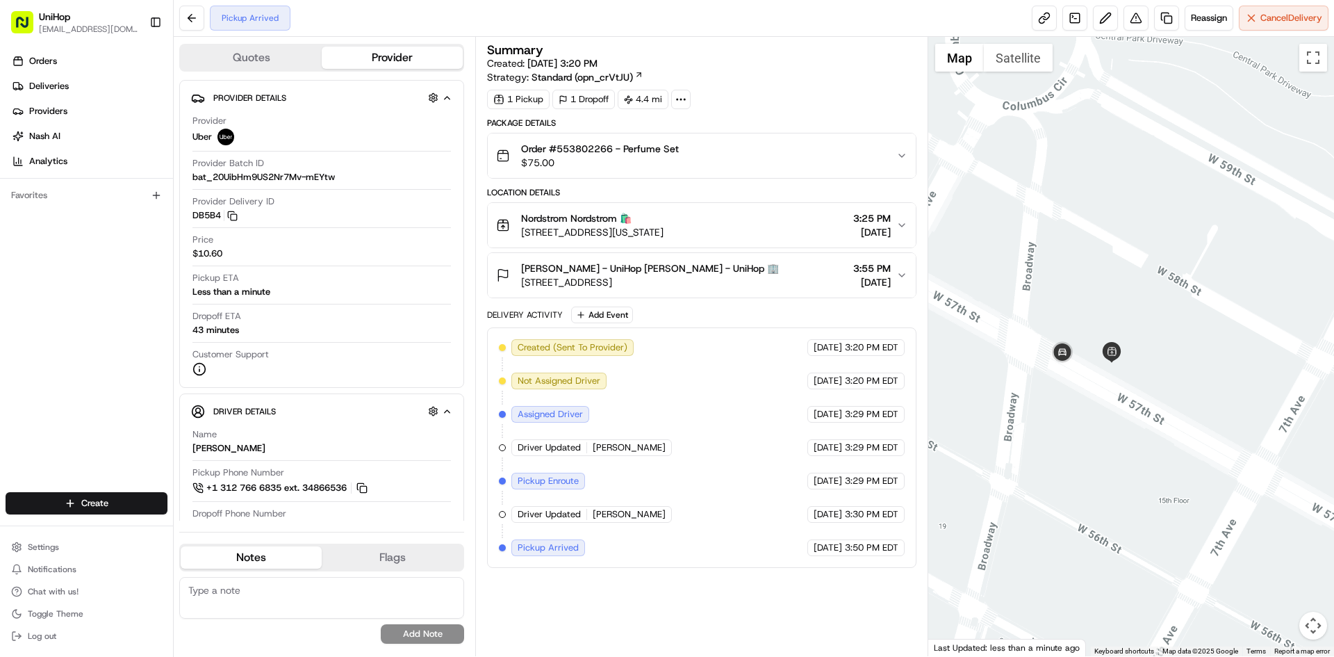
click at [1117, 309] on div at bounding box center [1132, 346] width 407 height 619
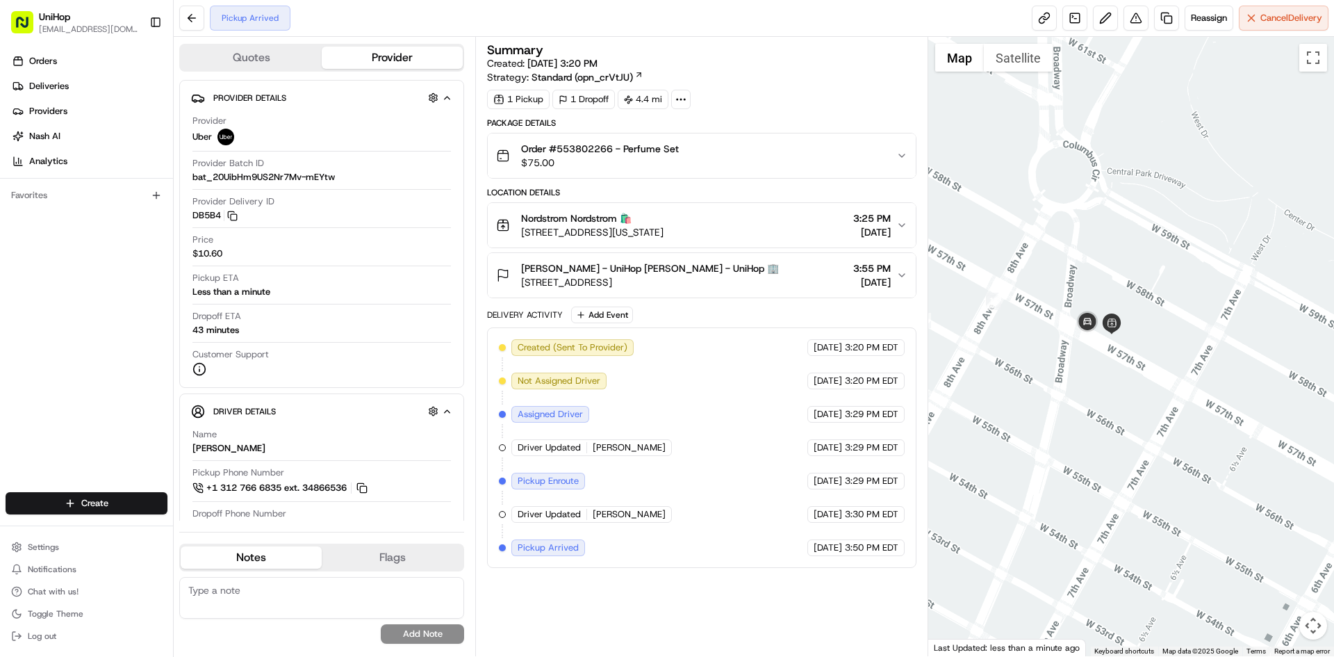
click at [726, 226] on div "Nordstrom Nordstrom 🛍️ 225 W 57th St, New York, NY 10019, USA 3:25 PM Aug 16 20…" at bounding box center [696, 225] width 400 height 28
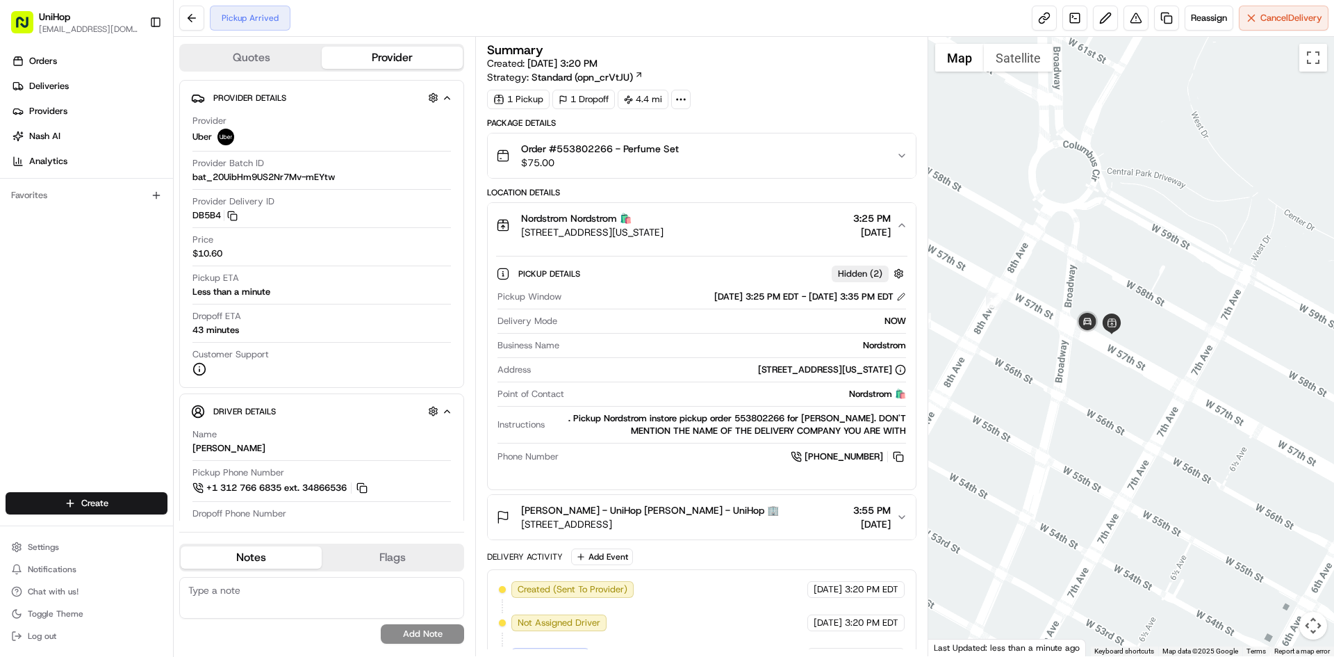
click at [746, 226] on div "Nordstrom Nordstrom 🛍️ 225 W 57th St, New York, NY 10019, USA 3:25 PM Aug 16 20…" at bounding box center [696, 225] width 400 height 28
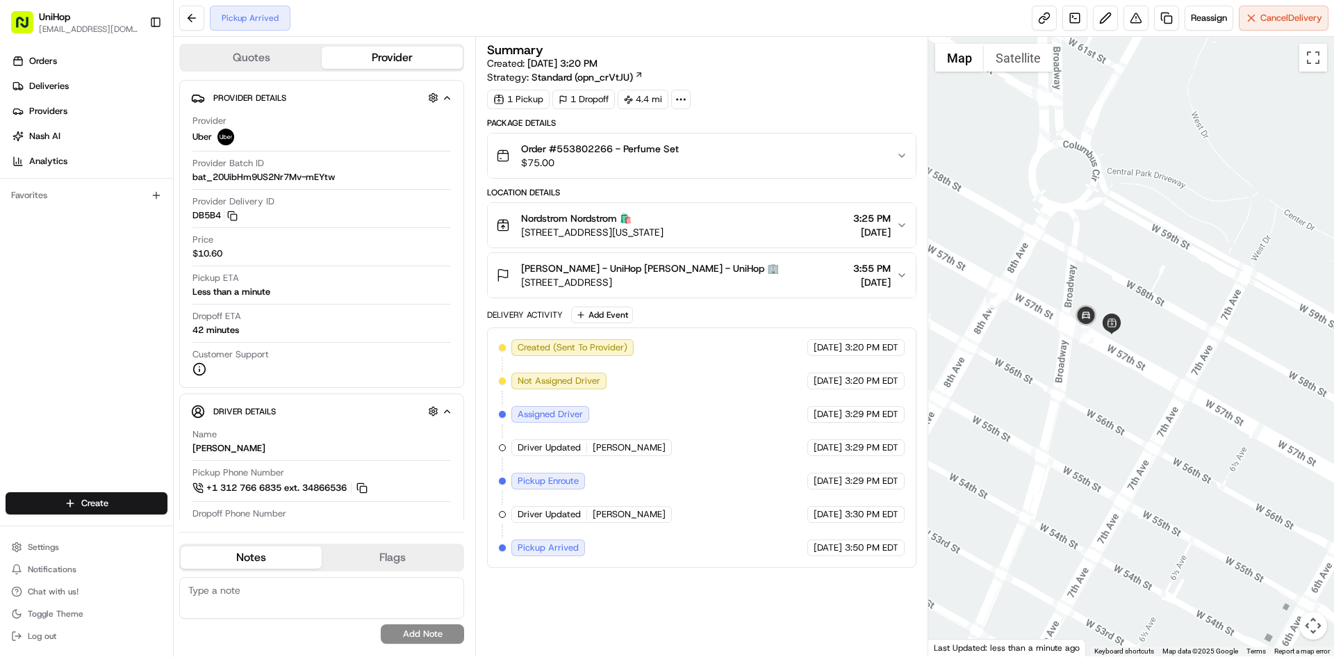
click at [746, 226] on div "Nordstrom Nordstrom 🛍️ 225 W 57th St, New York, NY 10019, USA 3:25 PM Aug 16 20…" at bounding box center [696, 225] width 400 height 28
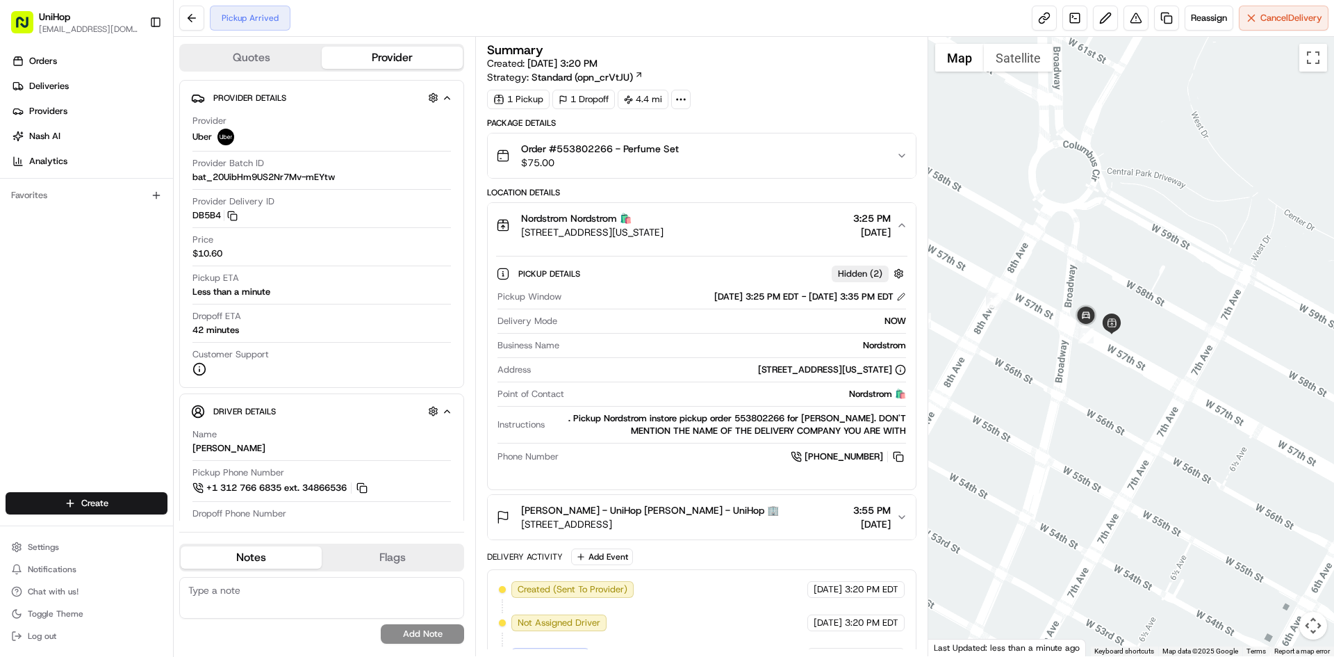
click at [746, 226] on div "Nordstrom Nordstrom 🛍️ 225 W 57th St, New York, NY 10019, USA 3:25 PM Aug 16 20…" at bounding box center [696, 225] width 400 height 28
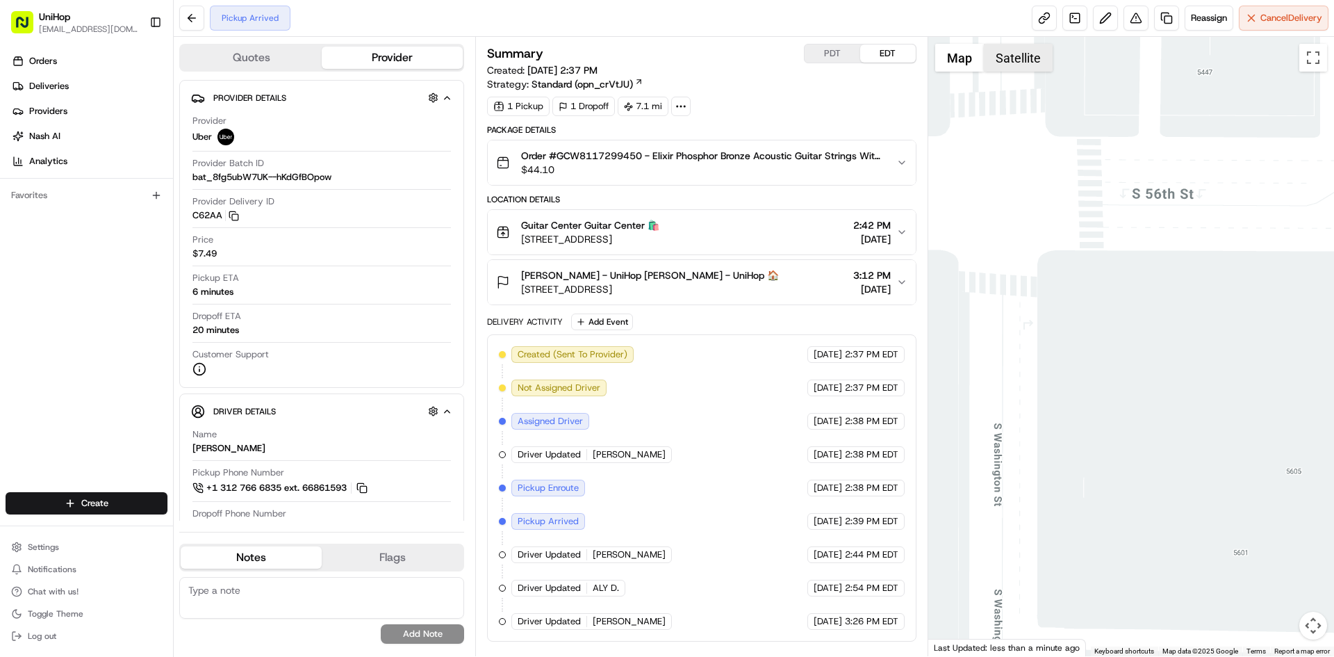
click at [1028, 63] on button "Satellite" at bounding box center [1018, 58] width 69 height 28
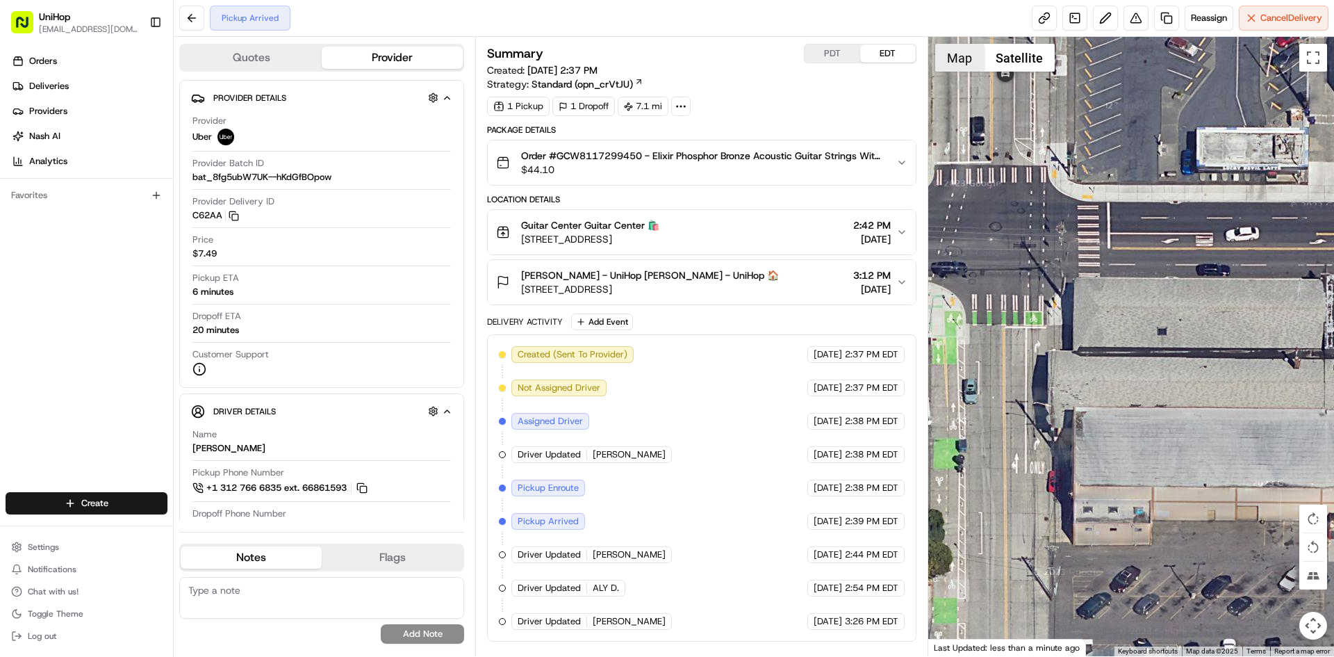
click at [964, 60] on button "Map" at bounding box center [959, 58] width 49 height 28
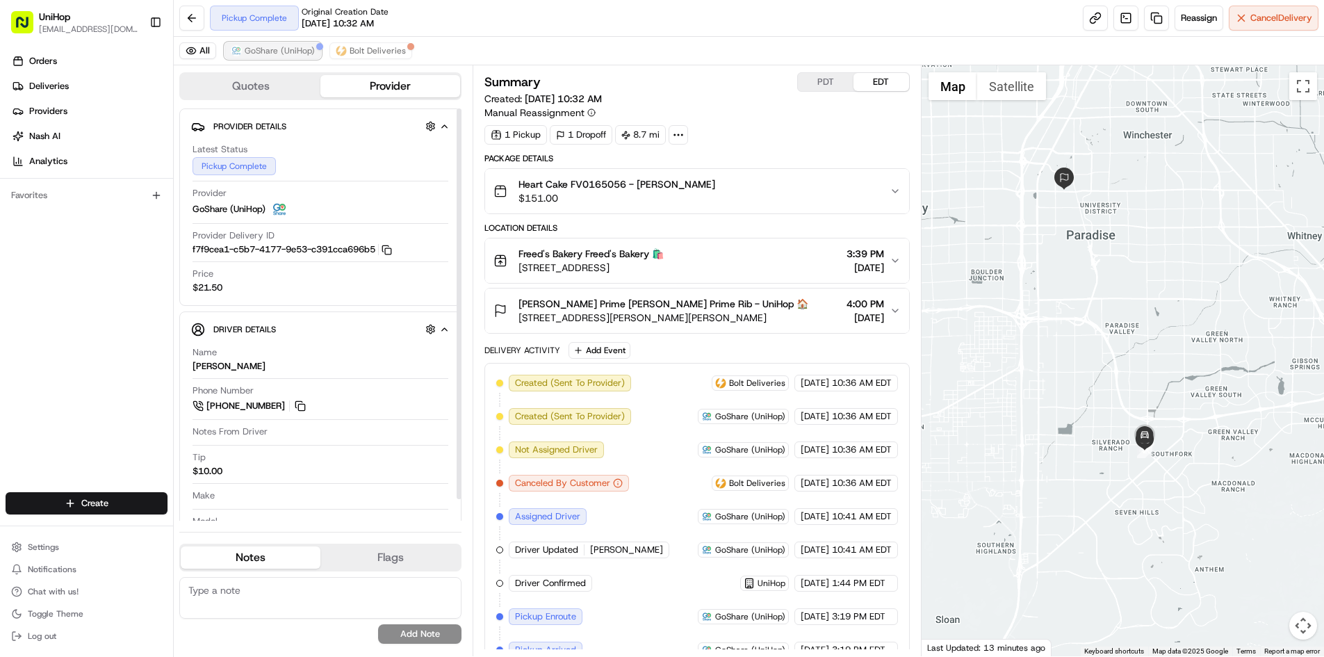
click at [300, 47] on span "GoShare (UniHop)" at bounding box center [280, 50] width 70 height 11
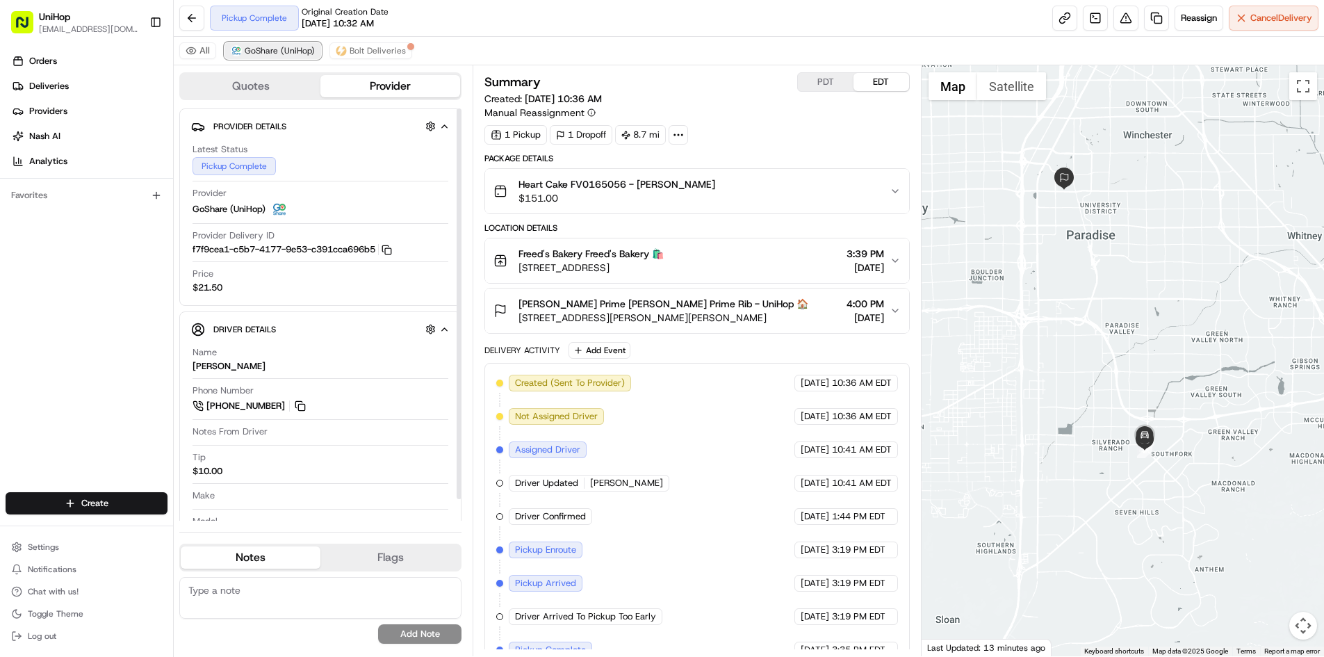
click at [300, 47] on span "GoShare (UniHop)" at bounding box center [280, 50] width 70 height 11
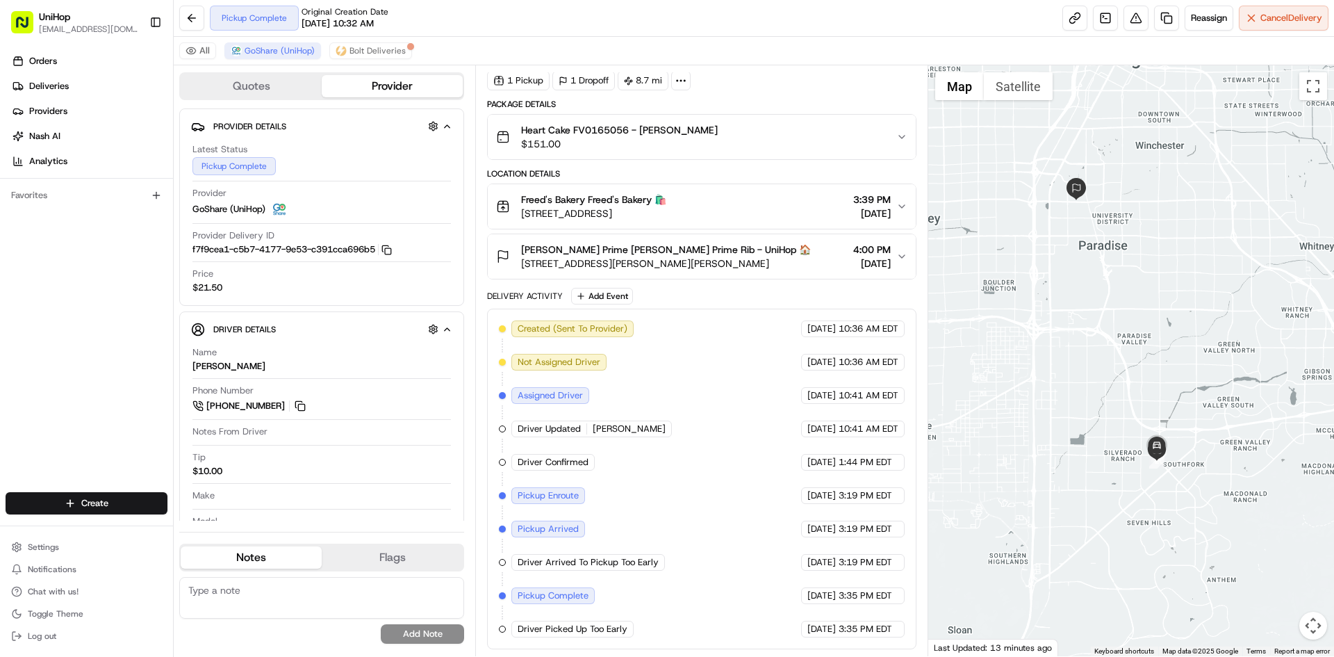
drag, startPoint x: 1077, startPoint y: 237, endPoint x: 1105, endPoint y: 318, distance: 85.3
click at [1105, 318] on div at bounding box center [1132, 360] width 407 height 591
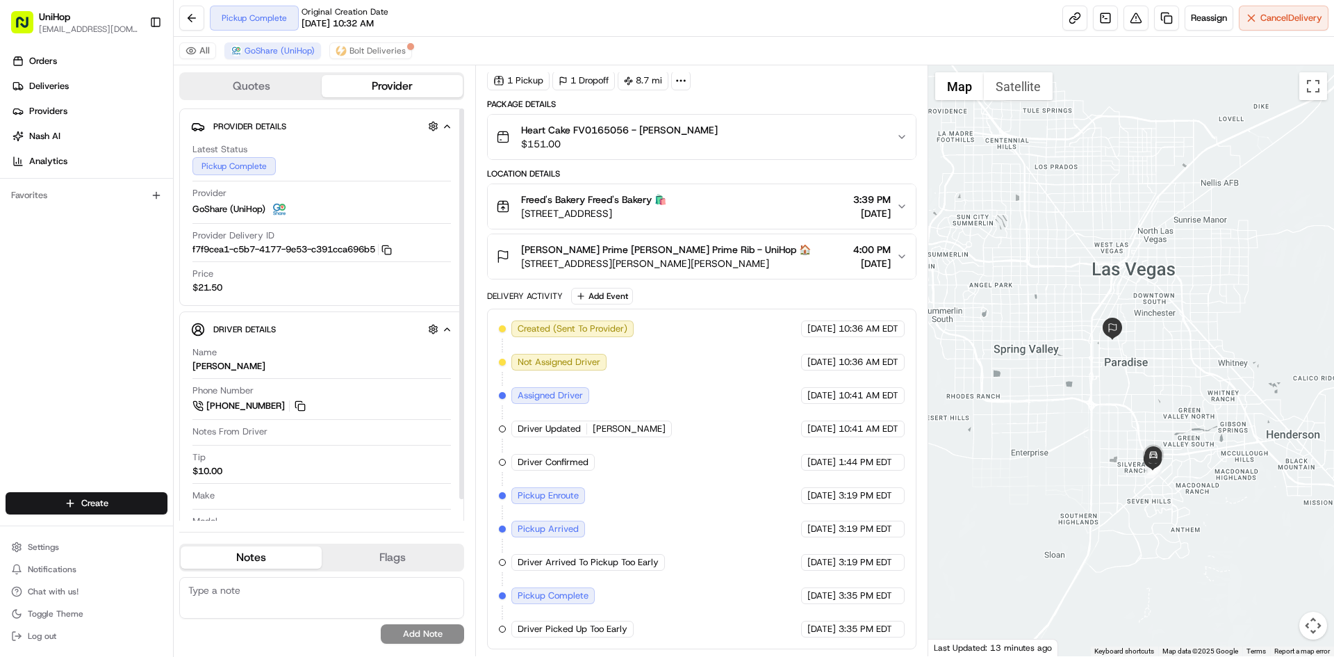
drag, startPoint x: 99, startPoint y: 385, endPoint x: 93, endPoint y: 373, distance: 13.7
click at [98, 385] on div "Orders Deliveries Providers [PERSON_NAME] Analytics Favorites" at bounding box center [86, 272] width 173 height 456
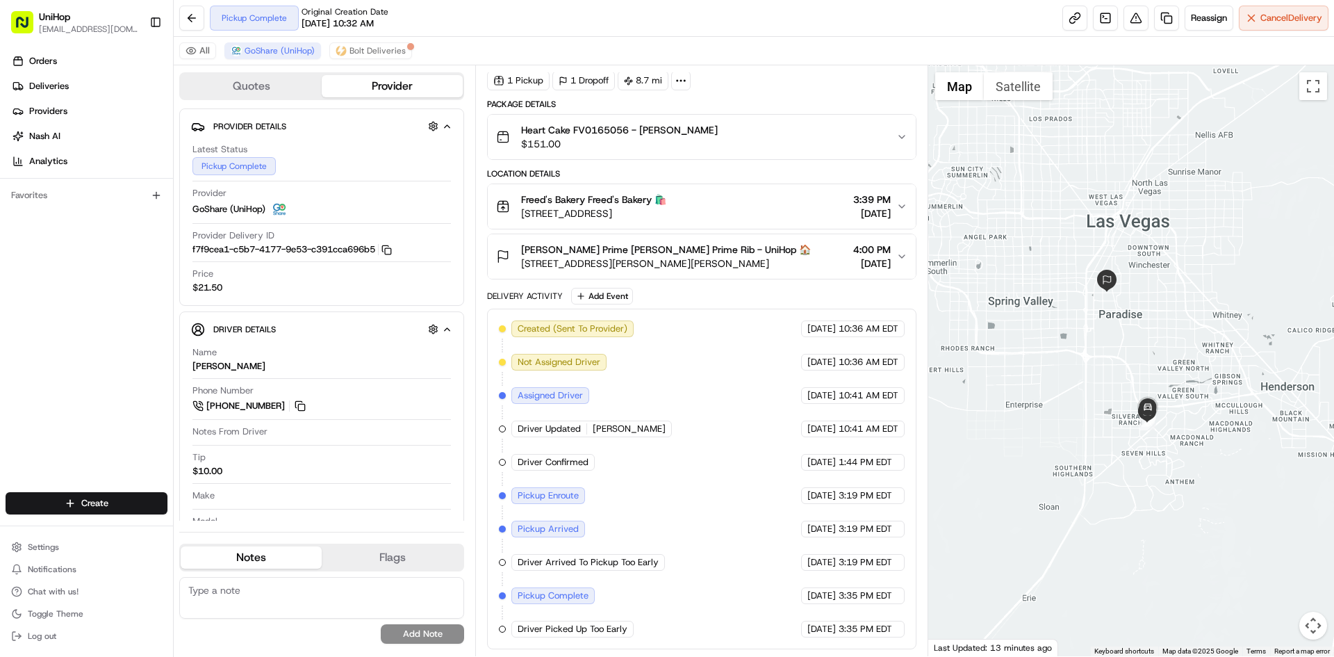
drag, startPoint x: 1120, startPoint y: 366, endPoint x: 1113, endPoint y: 311, distance: 55.3
click at [1114, 314] on div at bounding box center [1132, 360] width 407 height 591
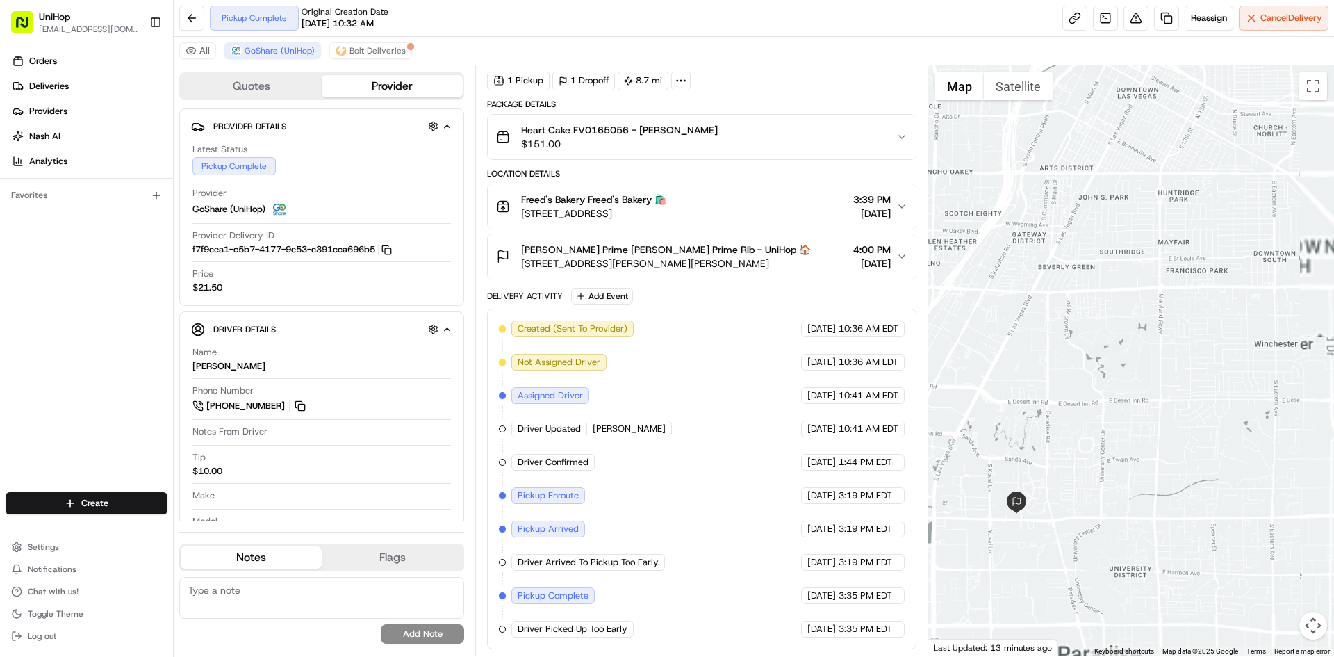
click at [796, 253] on span "[PERSON_NAME] Prime [PERSON_NAME] Prime Rib - UniHop 🏠" at bounding box center [666, 250] width 290 height 14
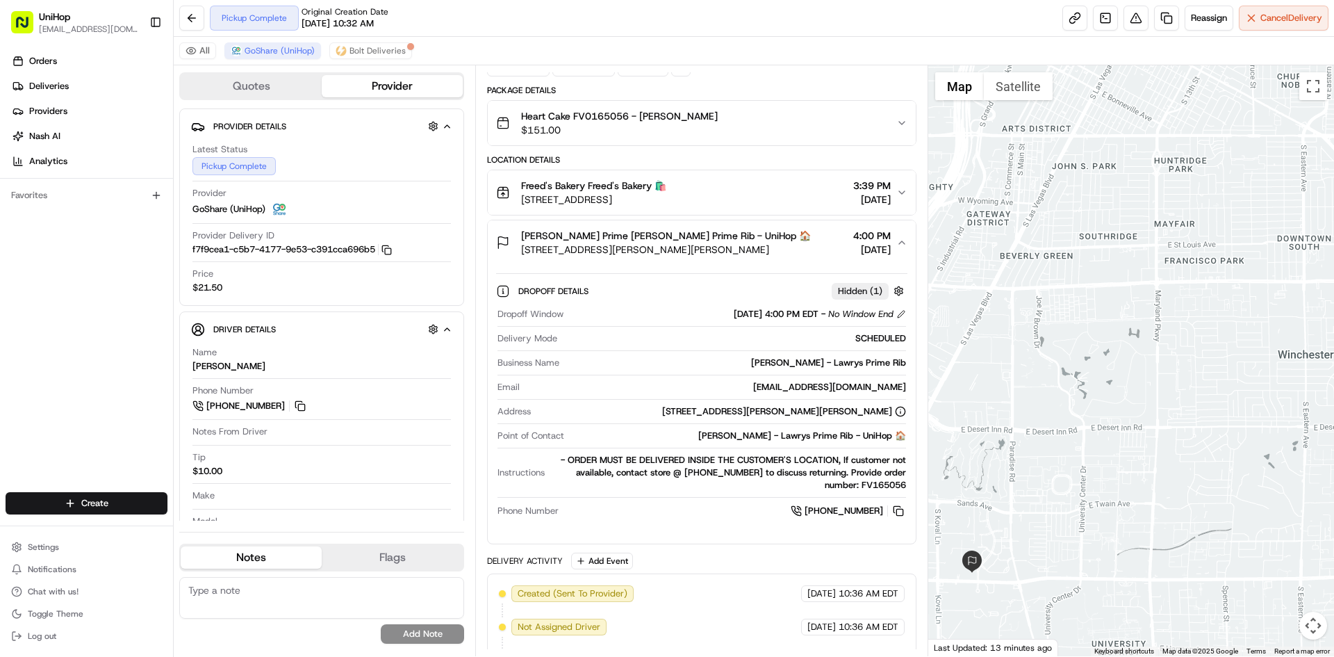
click at [776, 243] on span "[PERSON_NAME] Prime [PERSON_NAME] Prime Rib - UniHop 🏠" at bounding box center [666, 236] width 290 height 14
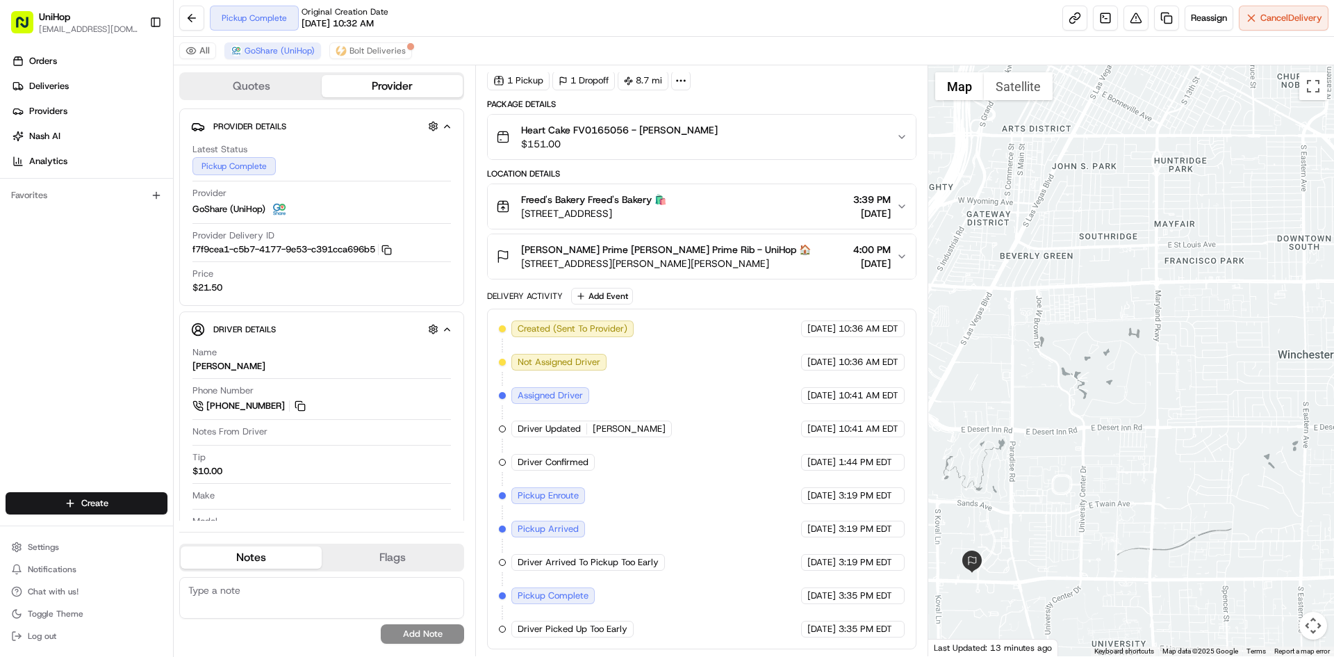
drag, startPoint x: 1009, startPoint y: 459, endPoint x: 1024, endPoint y: 411, distance: 50.8
click at [1024, 413] on div at bounding box center [1132, 360] width 407 height 591
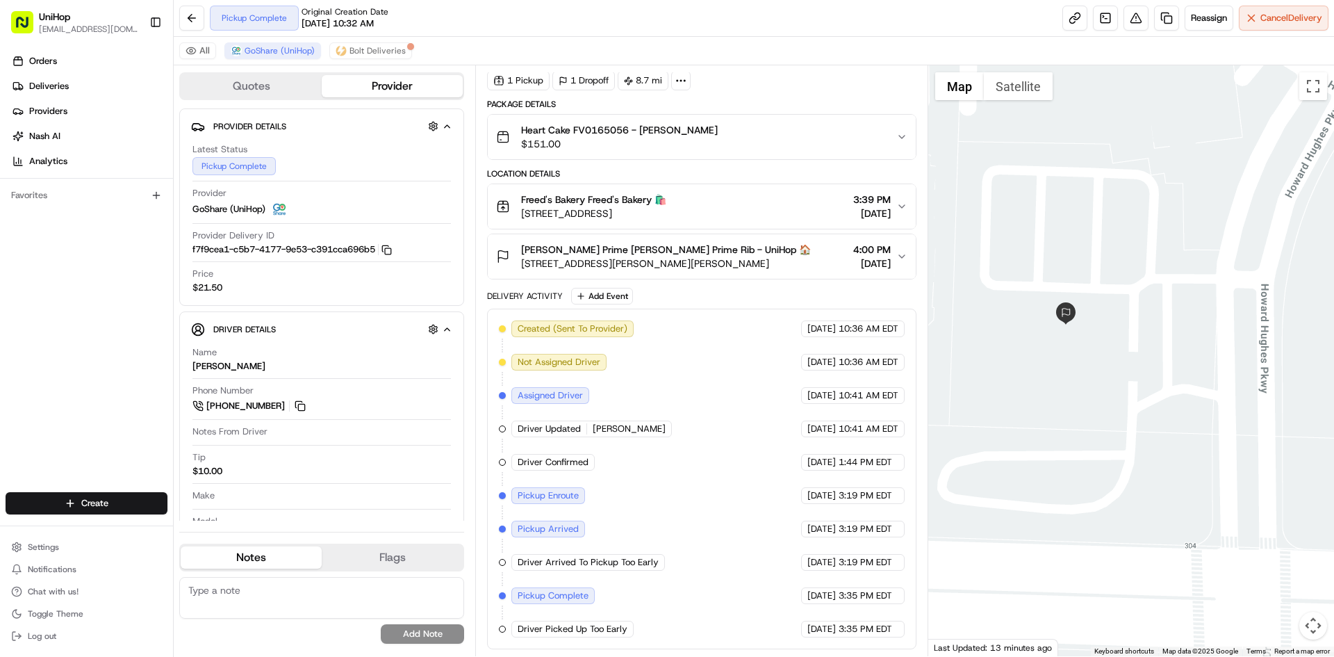
drag, startPoint x: 1060, startPoint y: 336, endPoint x: 1109, endPoint y: 352, distance: 52.1
click at [1109, 352] on div at bounding box center [1132, 360] width 407 height 591
click at [1022, 95] on button "Satellite" at bounding box center [1018, 86] width 69 height 28
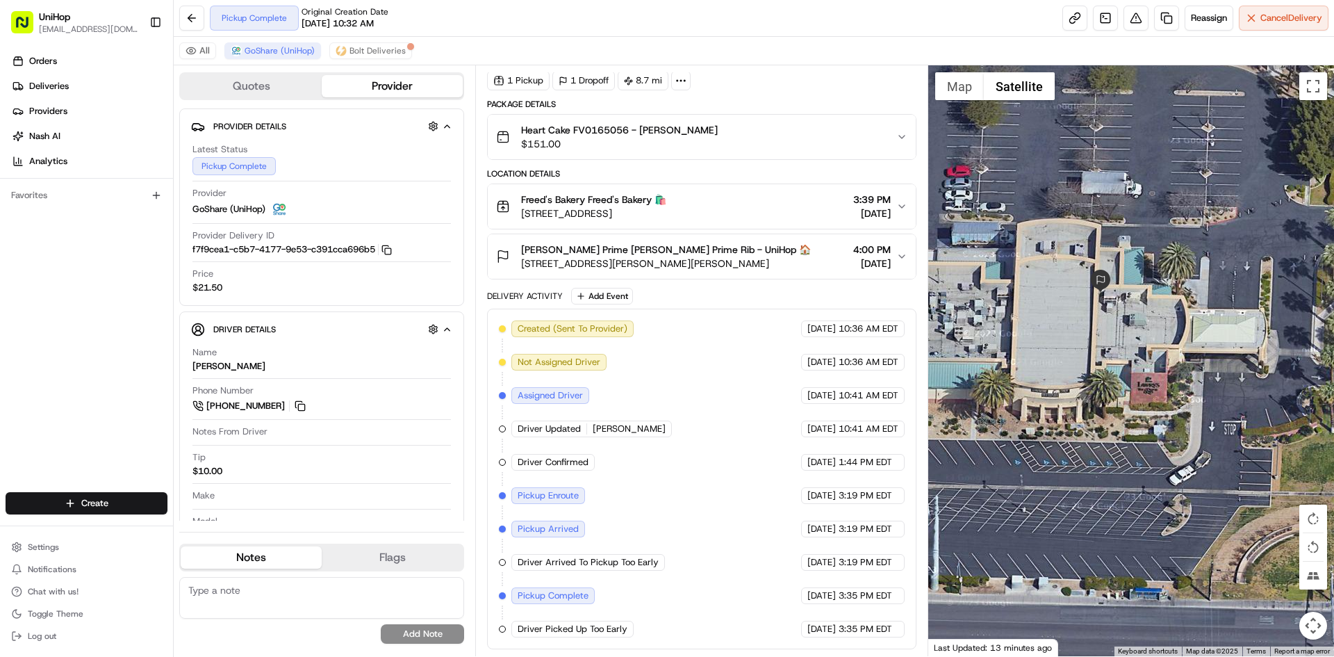
click at [779, 272] on button "[PERSON_NAME] Prime [PERSON_NAME] Prime Rib - UniHop 🏠 [STREET_ADDRESS][PERSON_…" at bounding box center [701, 256] width 427 height 44
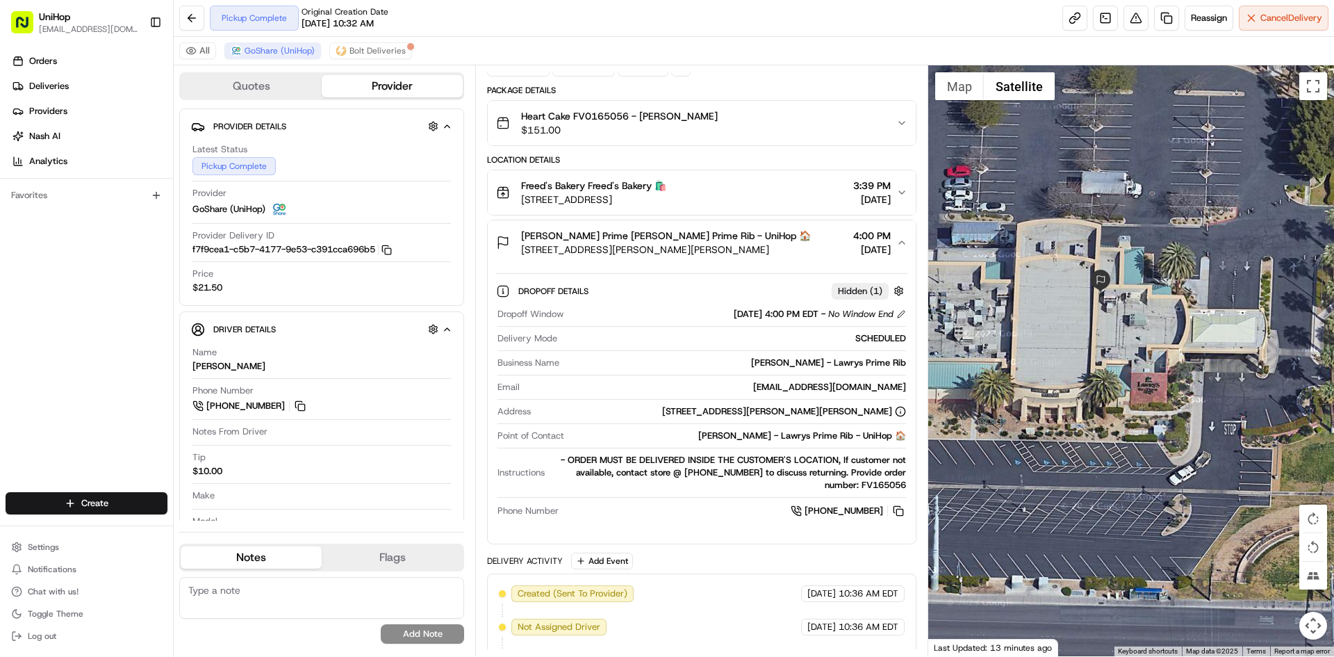
click at [768, 256] on span "[STREET_ADDRESS][PERSON_NAME][PERSON_NAME]" at bounding box center [666, 250] width 290 height 14
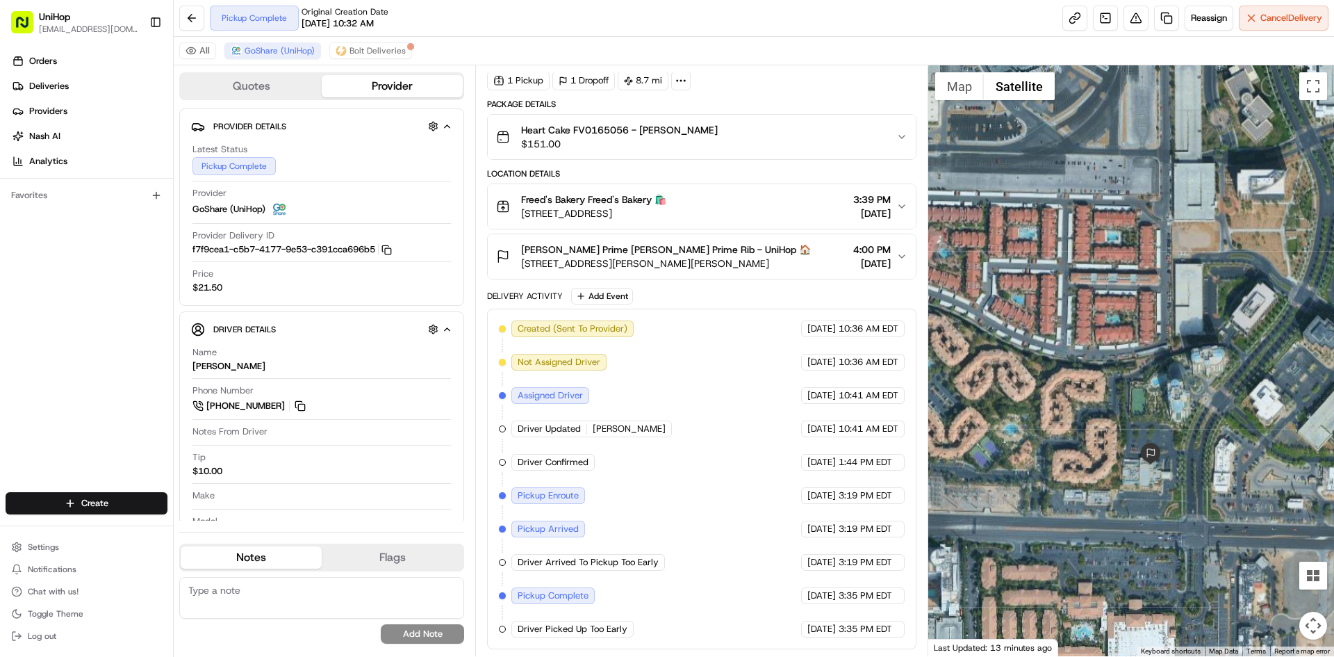
drag, startPoint x: 1143, startPoint y: 480, endPoint x: 1091, endPoint y: 335, distance: 153.4
click at [1135, 418] on div at bounding box center [1132, 360] width 407 height 591
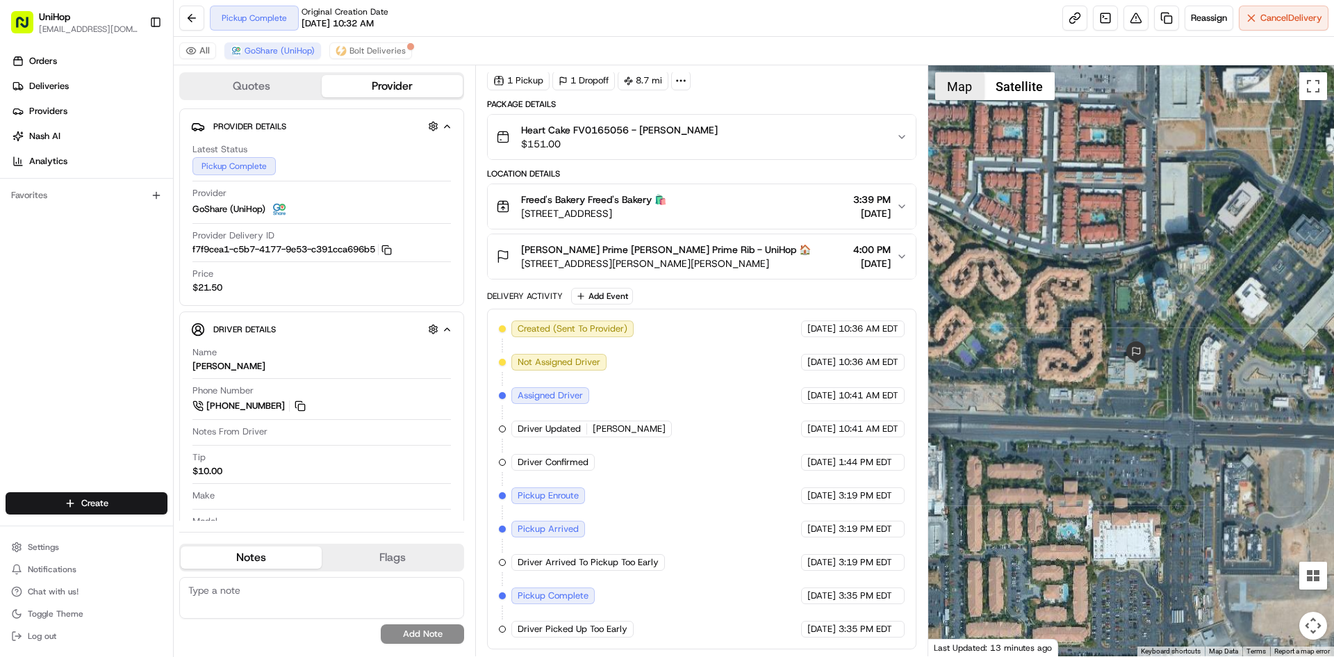
click at [974, 90] on button "Map" at bounding box center [959, 86] width 49 height 28
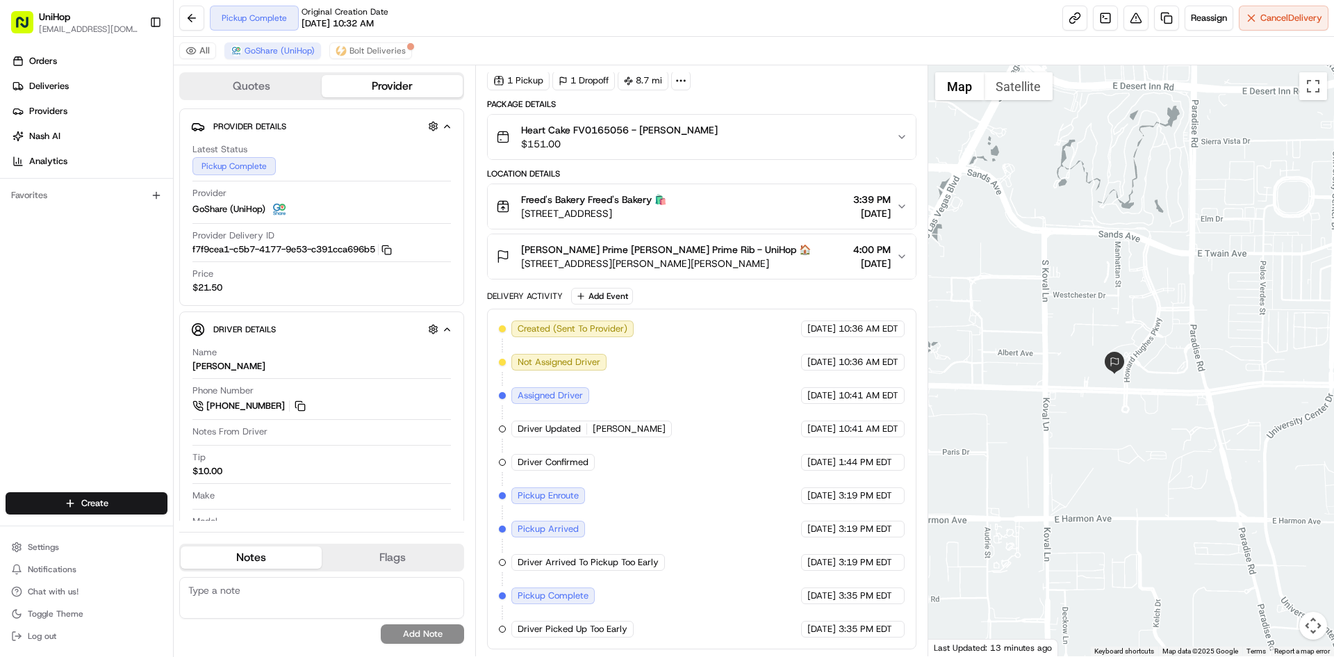
click at [1146, 416] on div at bounding box center [1132, 360] width 407 height 591
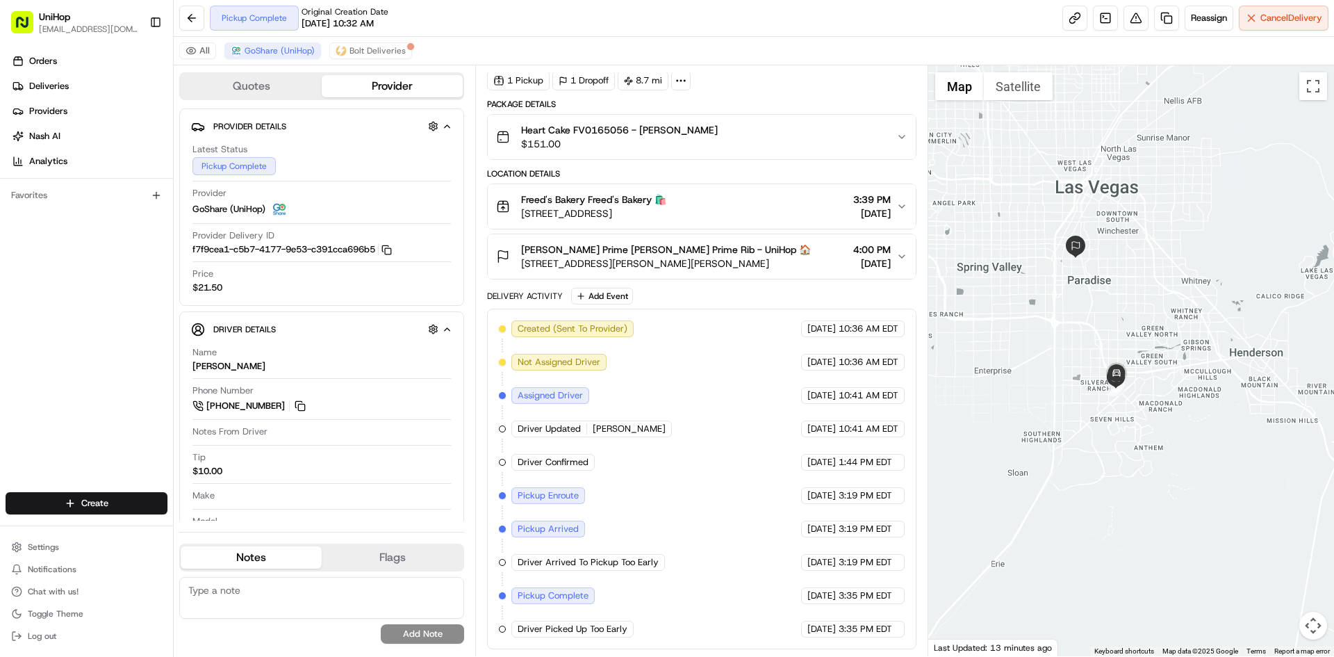
drag, startPoint x: 1298, startPoint y: 278, endPoint x: 1266, endPoint y: 225, distance: 61.7
click at [1266, 225] on div at bounding box center [1132, 360] width 407 height 591
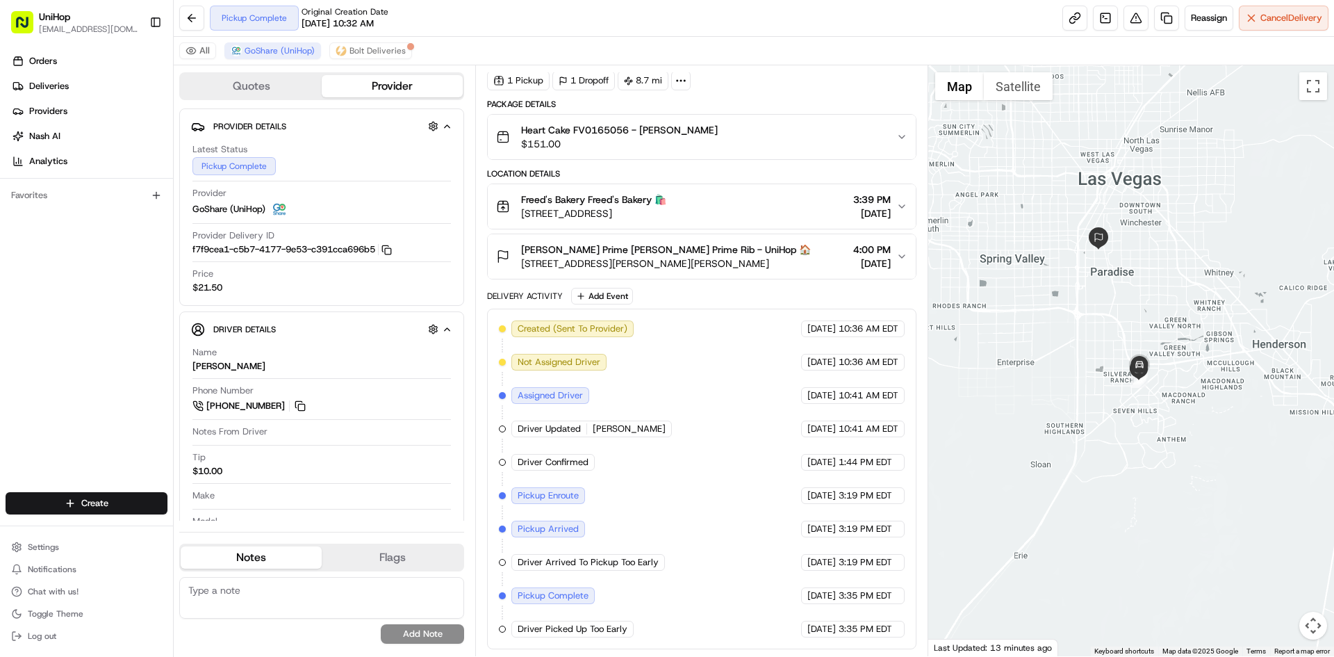
click at [1197, 268] on div at bounding box center [1132, 360] width 407 height 591
drag, startPoint x: 755, startPoint y: 198, endPoint x: 522, endPoint y: 202, distance: 233.5
click at [522, 202] on div "Freed's Bakery Freed's Bakery 🛍️ [STREET_ADDRESS] 3:39 PM [DATE]" at bounding box center [696, 207] width 400 height 28
drag, startPoint x: 791, startPoint y: 262, endPoint x: 522, endPoint y: 261, distance: 269.0
click at [522, 261] on span "[STREET_ADDRESS][PERSON_NAME][PERSON_NAME]" at bounding box center [666, 263] width 290 height 14
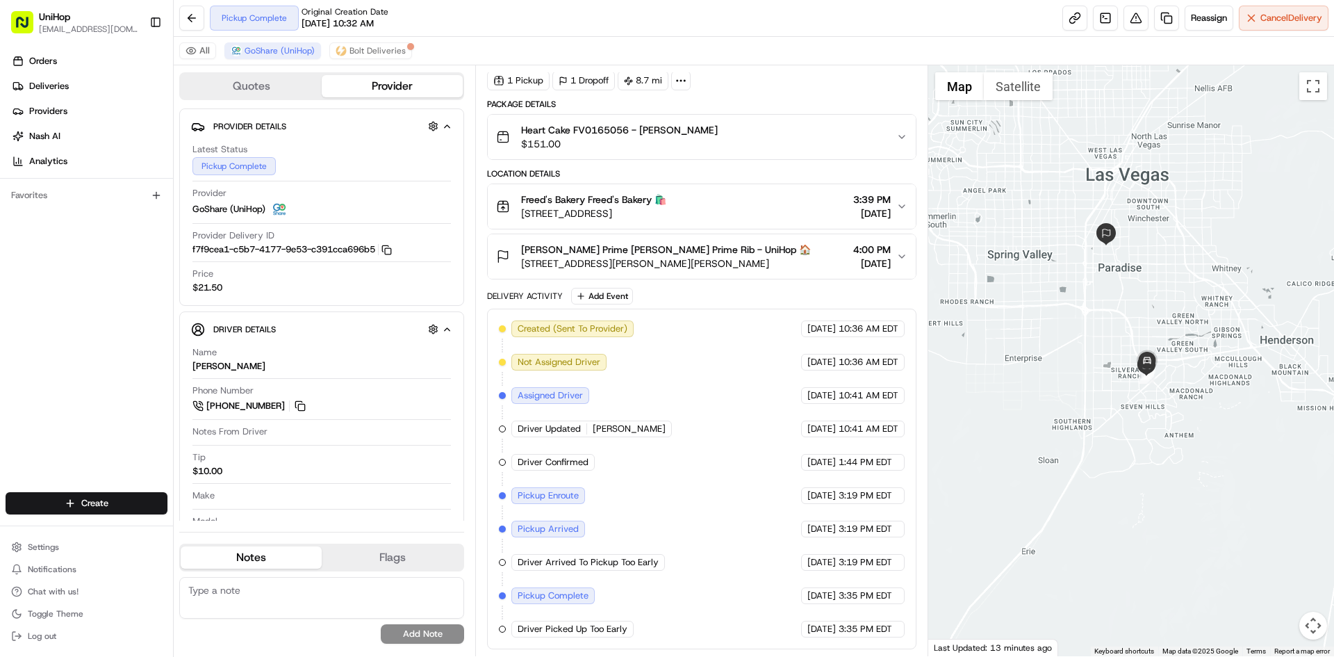
copy span "[STREET_ADDRESS][PERSON_NAME][PERSON_NAME]"
click at [0, 381] on div "Orders Deliveries Providers [PERSON_NAME] Analytics Favorites" at bounding box center [86, 272] width 173 height 456
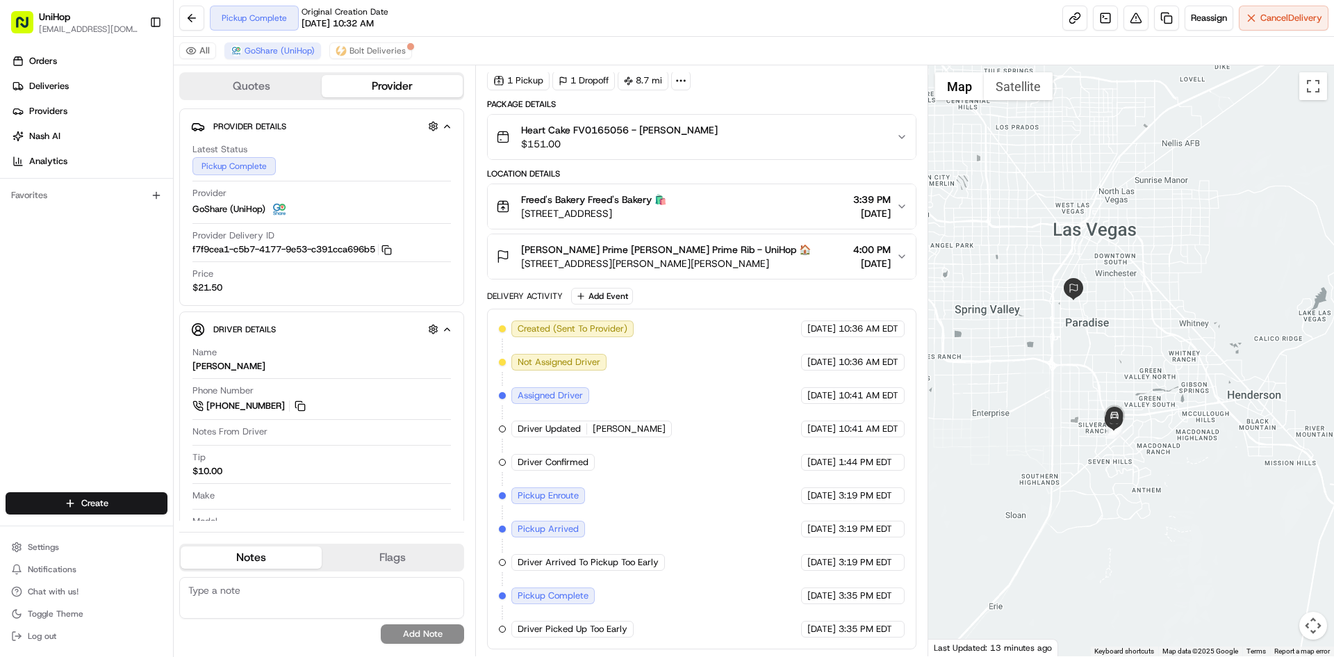
drag, startPoint x: 1148, startPoint y: 223, endPoint x: 1115, endPoint y: 277, distance: 62.7
click at [1115, 277] on div at bounding box center [1132, 360] width 407 height 591
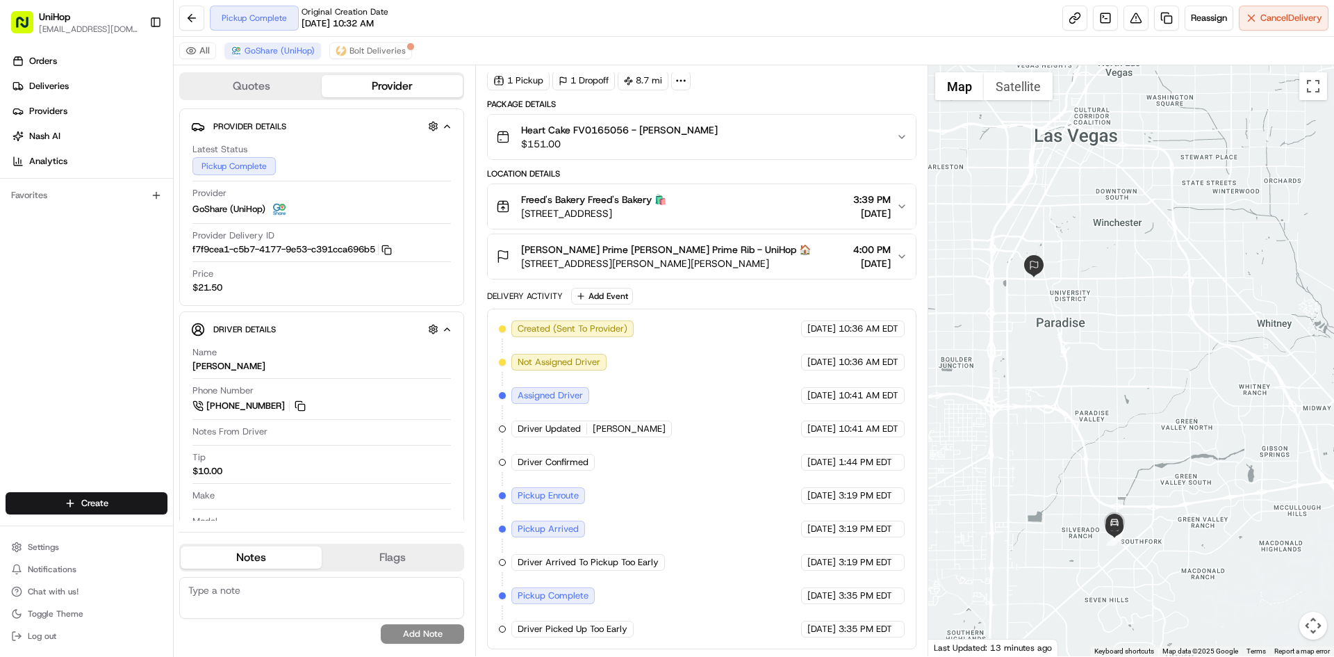
click at [1109, 317] on div at bounding box center [1132, 360] width 407 height 591
drag, startPoint x: 1096, startPoint y: 302, endPoint x: 1103, endPoint y: 297, distance: 8.1
click at [1103, 297] on div at bounding box center [1132, 360] width 407 height 591
click at [1092, 294] on div at bounding box center [1132, 360] width 407 height 591
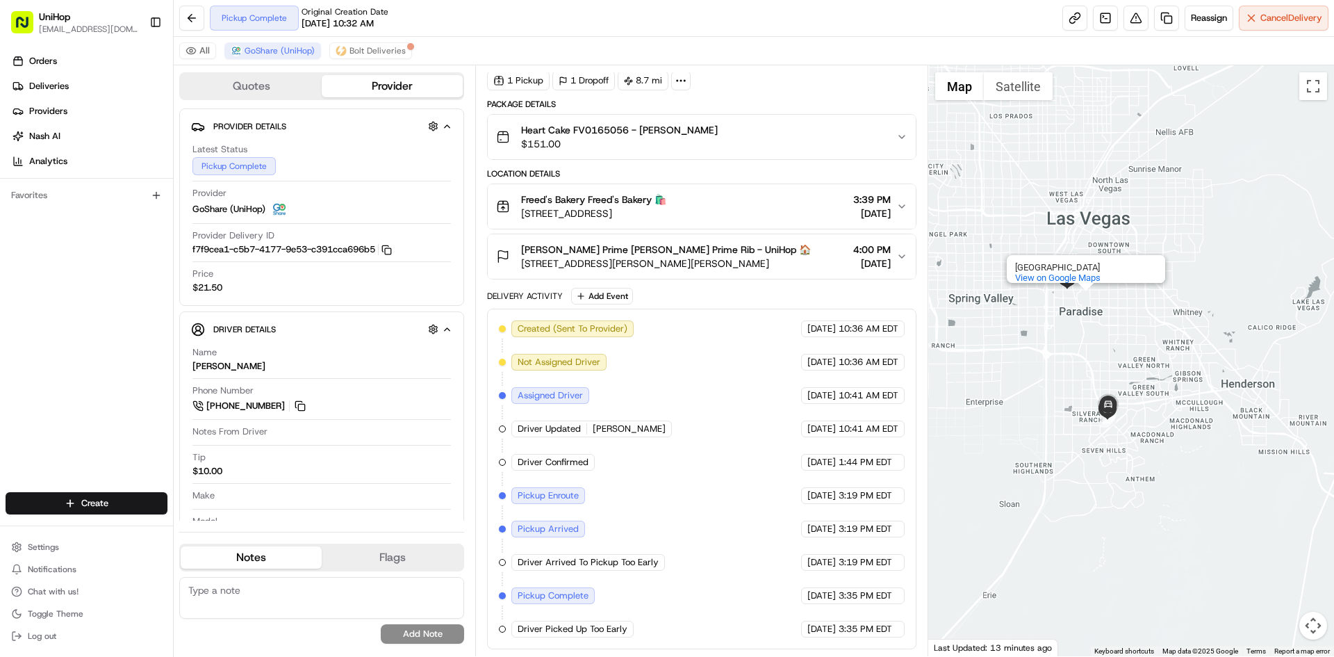
drag, startPoint x: 1098, startPoint y: 290, endPoint x: 1102, endPoint y: 297, distance: 7.8
click at [1101, 295] on div "[GEOGRAPHIC_DATA] View on Google Maps" at bounding box center [1132, 360] width 407 height 591
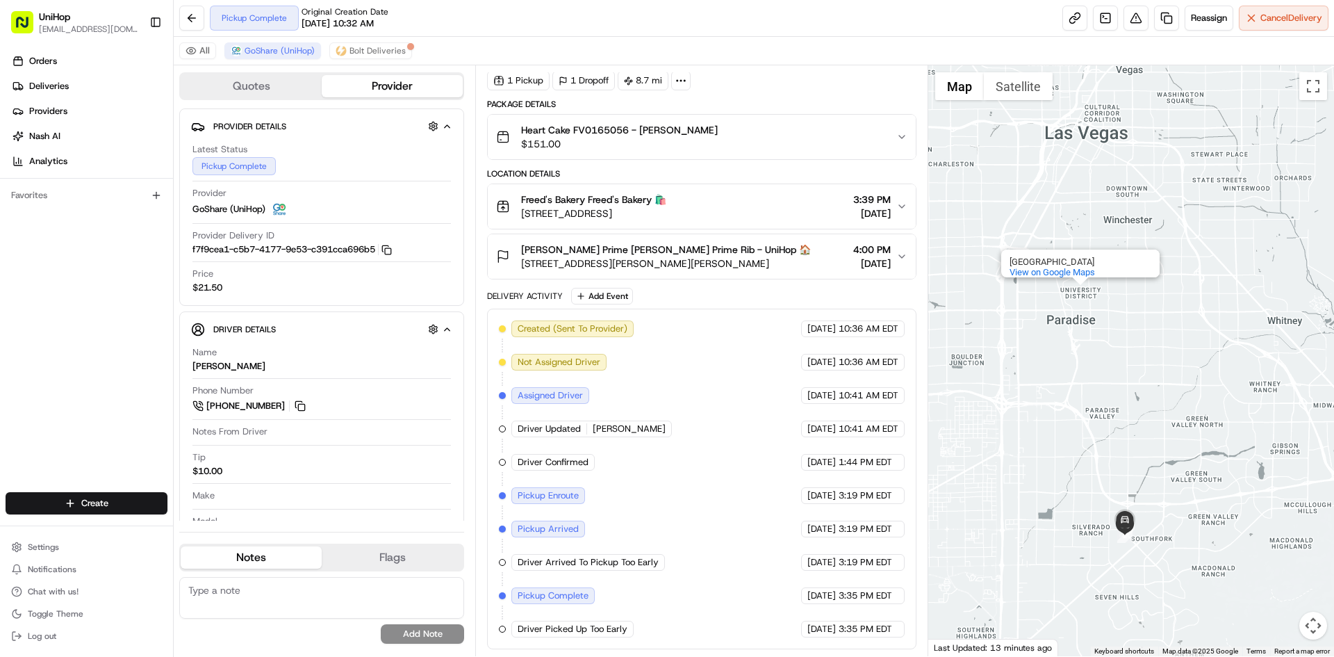
drag, startPoint x: 1084, startPoint y: 316, endPoint x: 1093, endPoint y: 320, distance: 10.3
click at [1093, 320] on div "[GEOGRAPHIC_DATA] View on Google Maps" at bounding box center [1132, 360] width 407 height 591
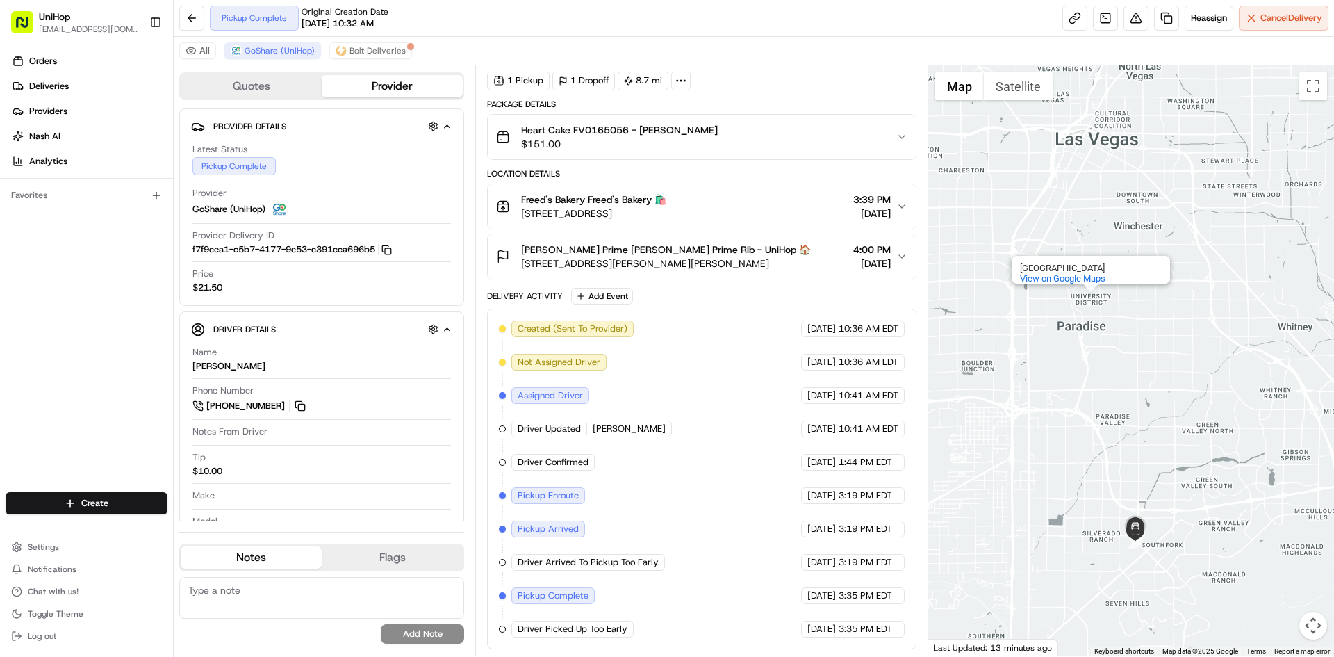
drag, startPoint x: 1067, startPoint y: 321, endPoint x: 1083, endPoint y: 332, distance: 18.9
click at [1082, 332] on div "[GEOGRAPHIC_DATA] View on Google Maps" at bounding box center [1132, 360] width 407 height 591
click at [1067, 345] on div "[GEOGRAPHIC_DATA] View on Google Maps" at bounding box center [1132, 360] width 407 height 591
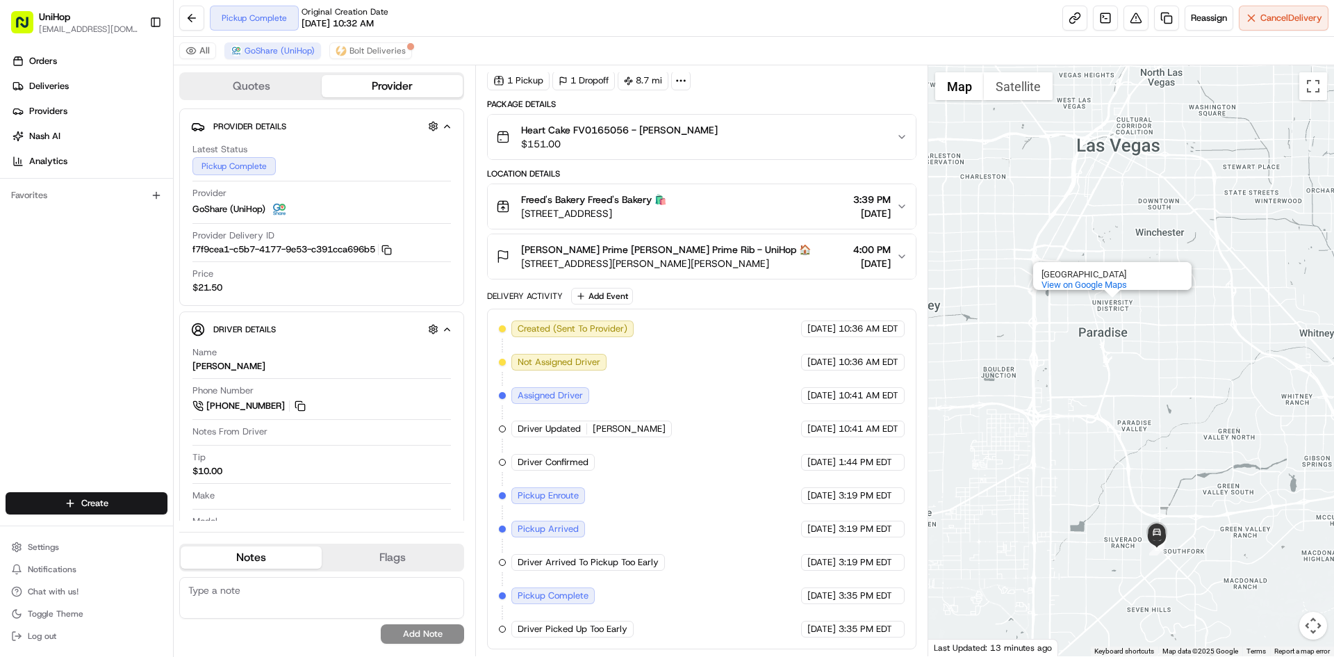
click at [1006, 368] on div "[GEOGRAPHIC_DATA] View on Google Maps" at bounding box center [1132, 360] width 407 height 591
click at [1011, 353] on div "[GEOGRAPHIC_DATA] View on Google Maps" at bounding box center [1132, 360] width 407 height 591
click at [1031, 353] on div "[GEOGRAPHIC_DATA] View on Google Maps" at bounding box center [1132, 360] width 407 height 591
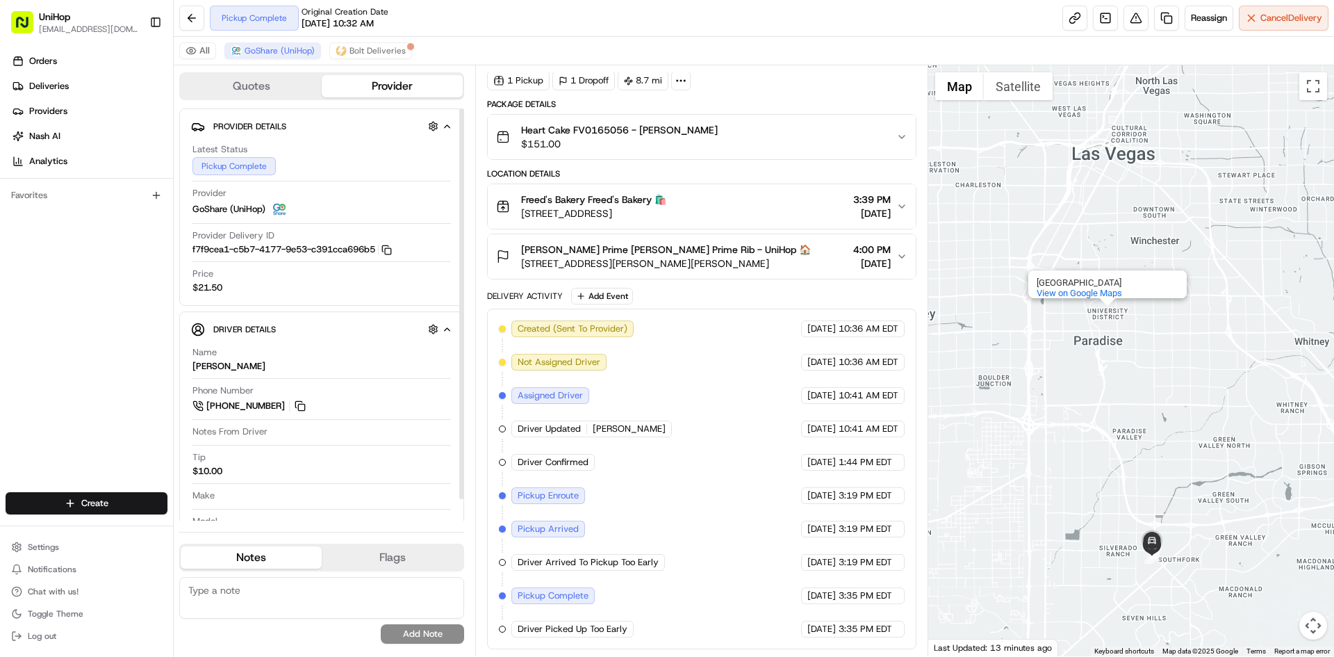
click at [1031, 331] on div "[GEOGRAPHIC_DATA] View on Google Maps" at bounding box center [1132, 360] width 407 height 591
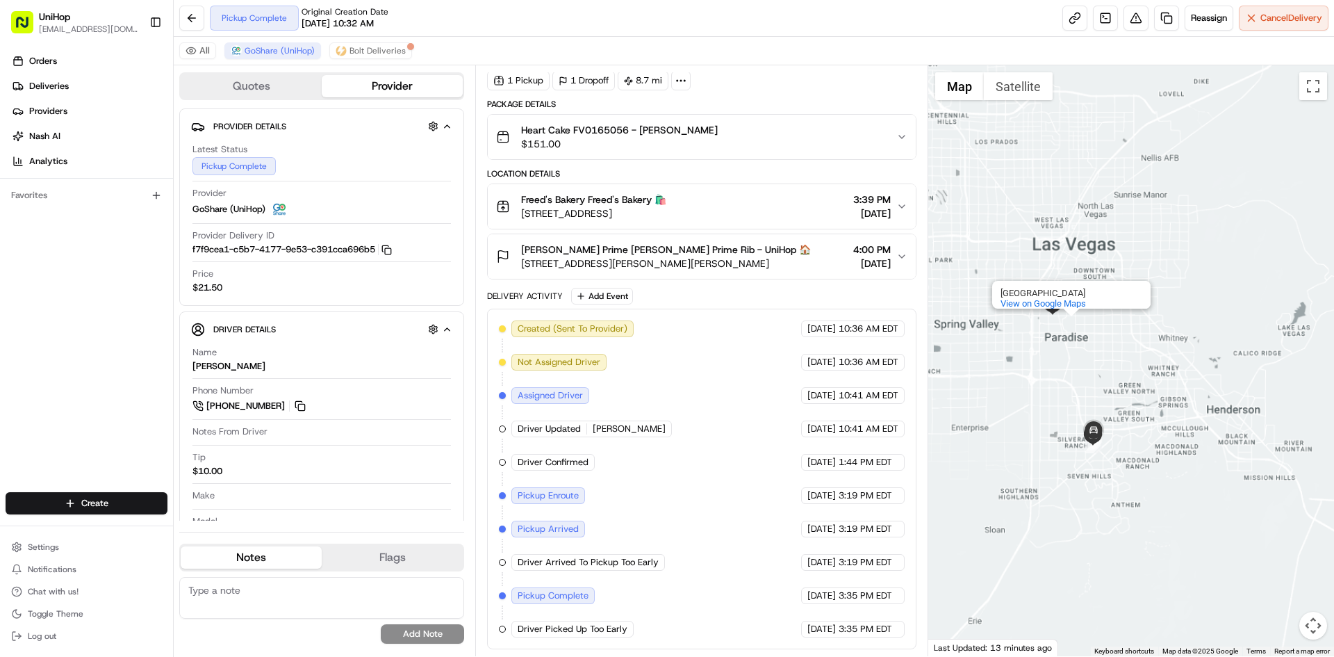
drag, startPoint x: 1031, startPoint y: 326, endPoint x: 1034, endPoint y: 342, distance: 16.4
click at [1034, 342] on div "[GEOGRAPHIC_DATA] View on Google Maps" at bounding box center [1132, 360] width 407 height 591
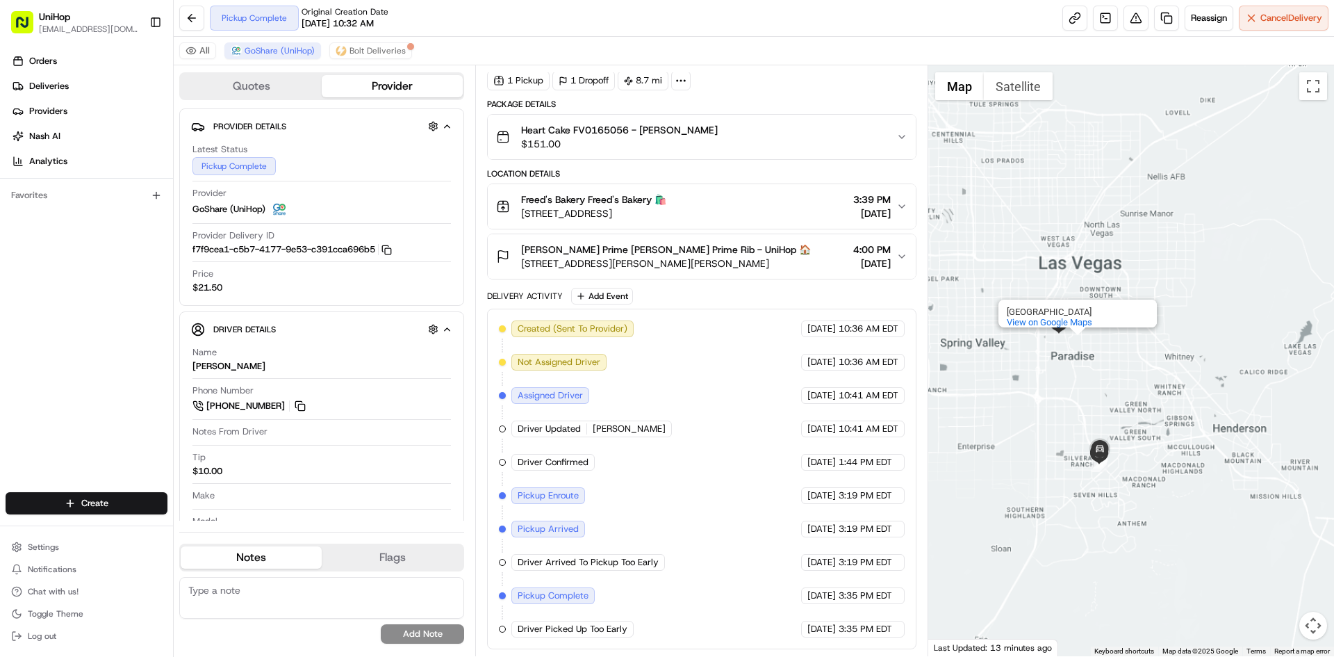
drag, startPoint x: 1034, startPoint y: 342, endPoint x: 1038, endPoint y: 354, distance: 13.2
click at [1038, 354] on div "[GEOGRAPHIC_DATA] View on Google Maps" at bounding box center [1132, 360] width 407 height 591
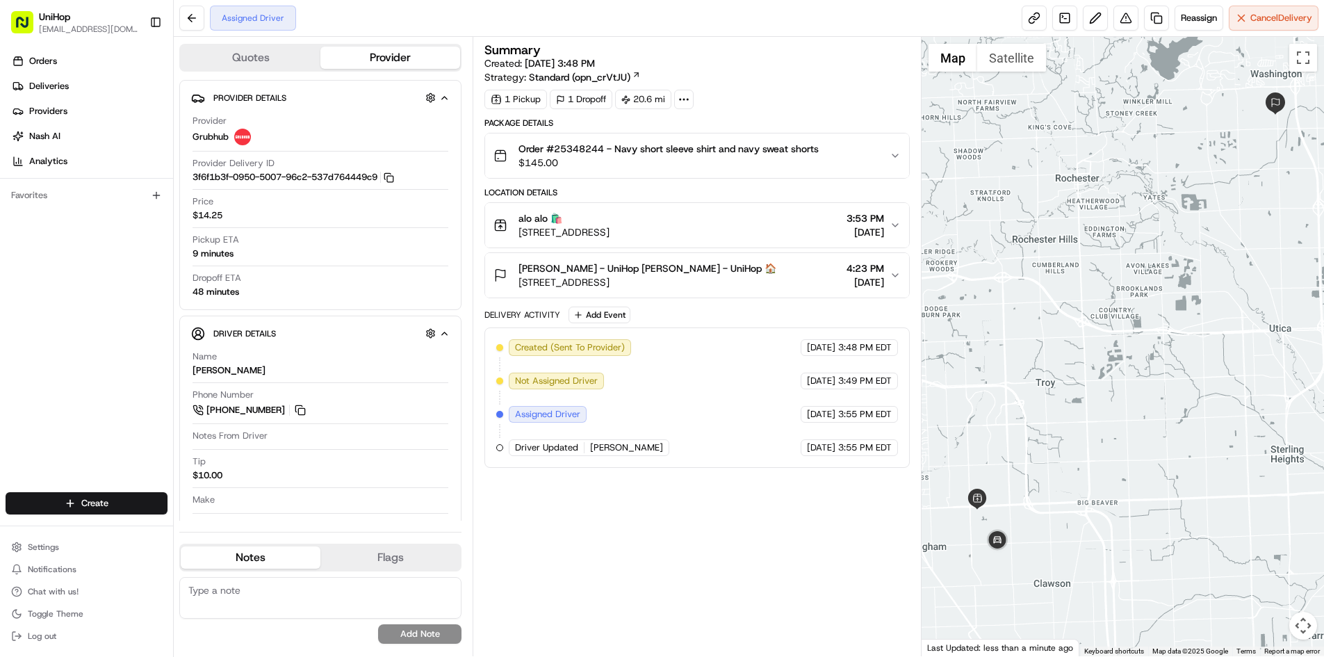
drag, startPoint x: 1078, startPoint y: 392, endPoint x: 1071, endPoint y: 375, distance: 18.1
click at [1080, 384] on div at bounding box center [1123, 346] width 402 height 619
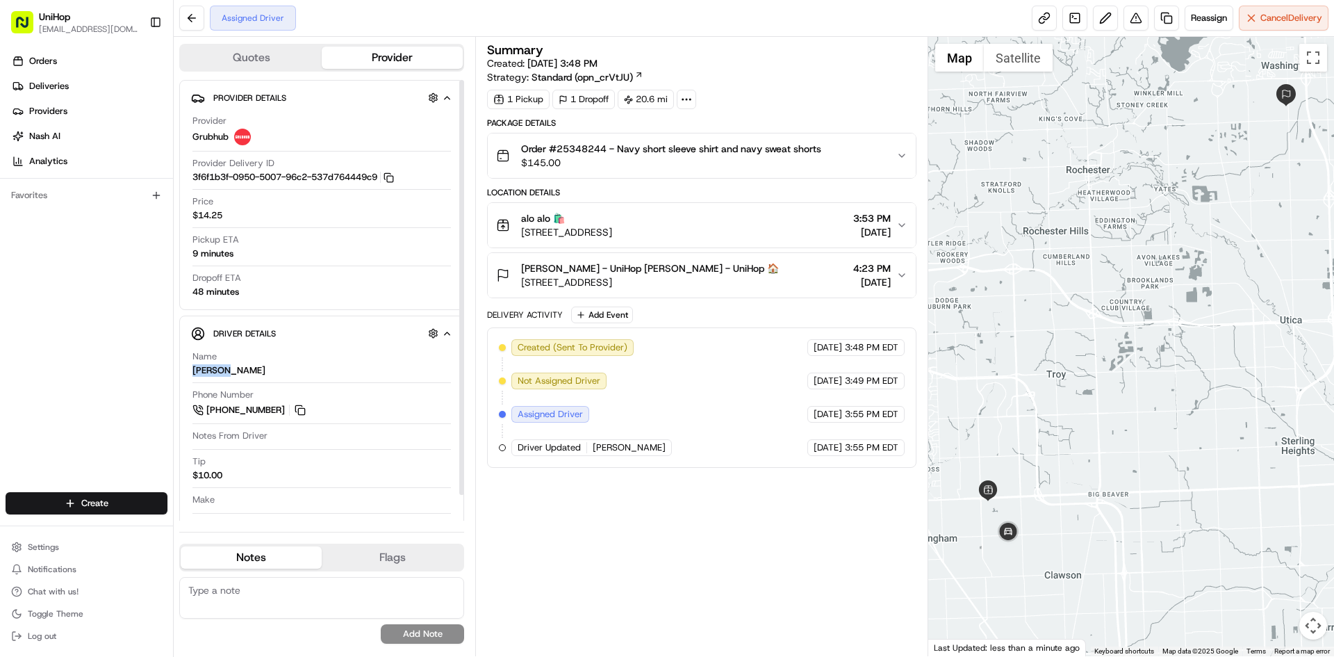
drag, startPoint x: 233, startPoint y: 370, endPoint x: 195, endPoint y: 368, distance: 38.3
click at [190, 369] on div "Driver Details Hidden ( 7 ) Name [PERSON_NAME] Phone Number [PHONE_NUMBER] Note…" at bounding box center [321, 430] width 285 height 229
copy div "[PERSON_NAME]"
drag, startPoint x: 519, startPoint y: 265, endPoint x: 584, endPoint y: 268, distance: 65.4
click at [584, 270] on div "[PERSON_NAME] - UniHop [PERSON_NAME] - UniHop 🏠 [STREET_ADDRESS]" at bounding box center [637, 275] width 283 height 28
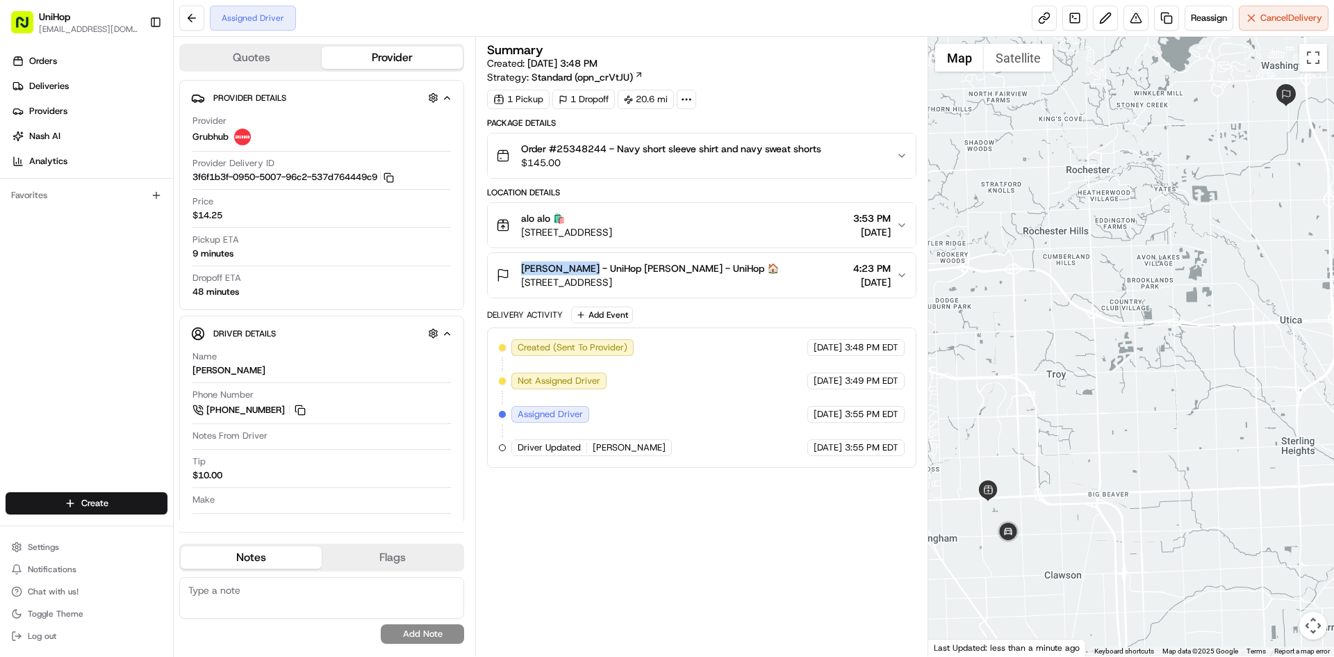
copy span "[PERSON_NAME]"
drag, startPoint x: 557, startPoint y: 149, endPoint x: 829, endPoint y: 144, distance: 271.8
click at [829, 144] on div "Order #25348244 - Navy short sleeve shirt and navy sweat shorts $145.00" at bounding box center [696, 156] width 400 height 28
copy span "25348244 - Navy short sleeve shirt and navy sweat shorts"
click at [661, 540] on div "Summary Created: [DATE] 3:48 PM Strategy: Standard (opn_crVtJU) 1 Pickup 1 Drop…" at bounding box center [701, 346] width 429 height 605
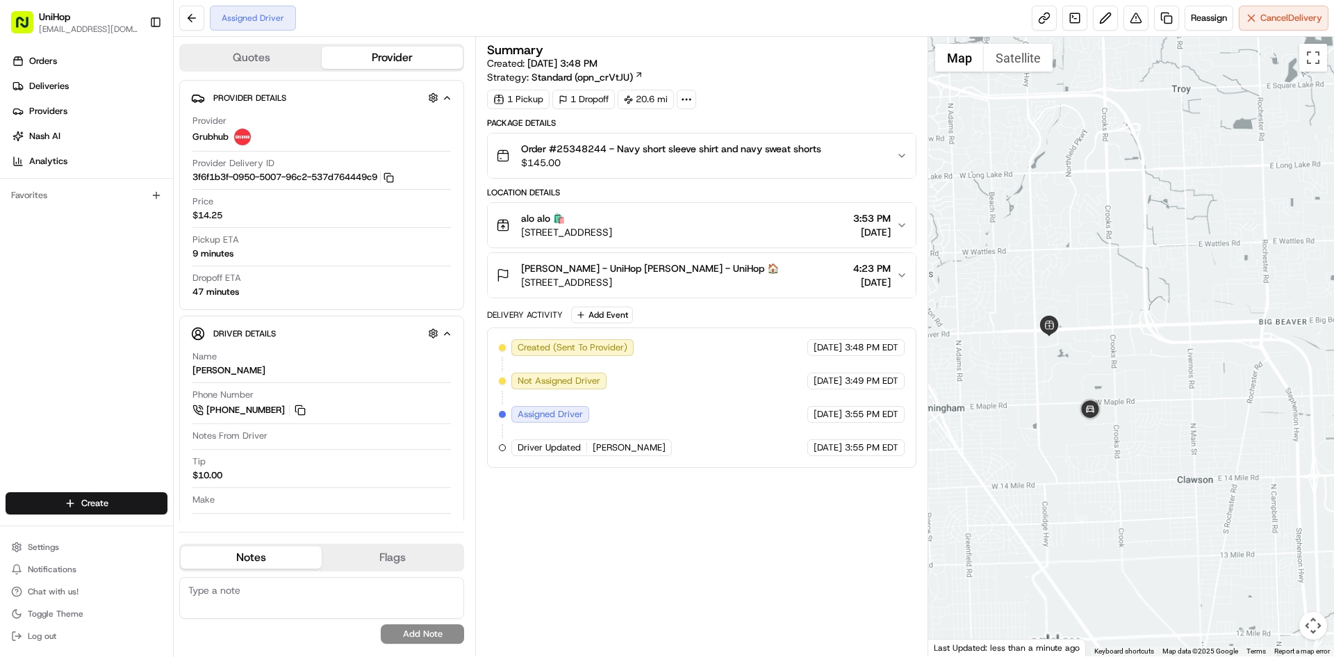
drag, startPoint x: 1104, startPoint y: 416, endPoint x: 1156, endPoint y: 327, distance: 103.5
click at [1155, 332] on div at bounding box center [1132, 346] width 407 height 619
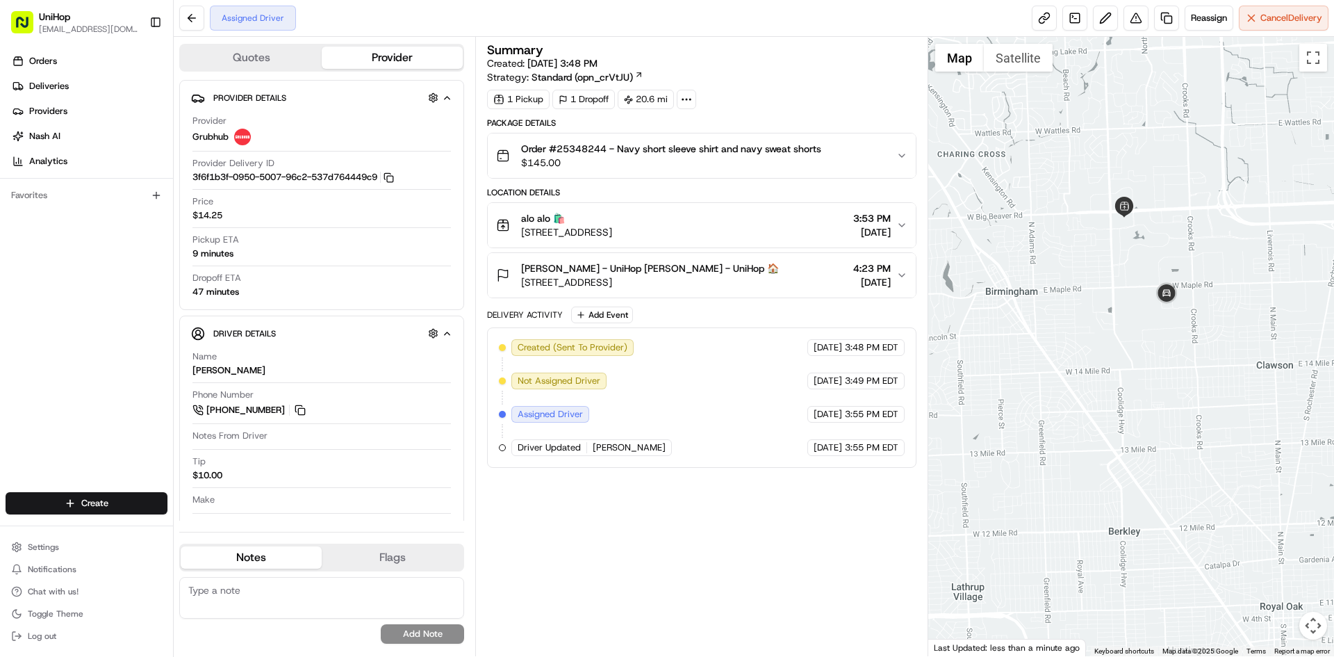
click at [1114, 314] on div at bounding box center [1132, 346] width 407 height 619
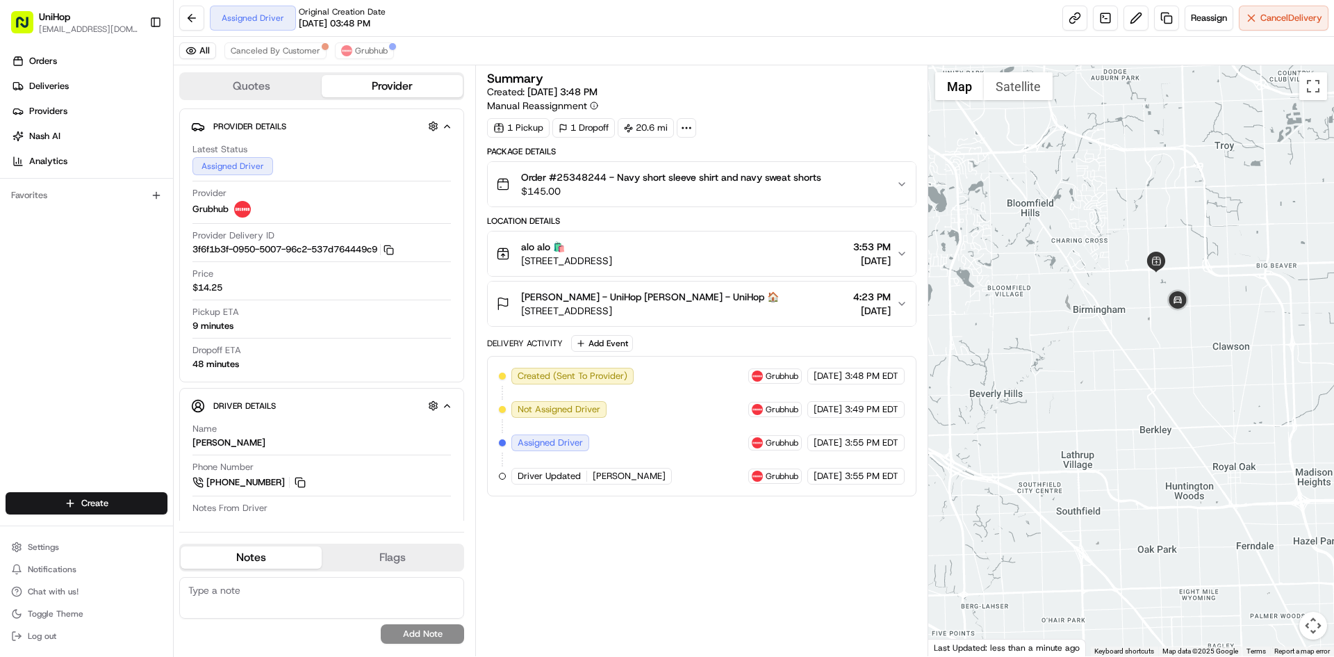
click at [657, 573] on div "Summary Created: [DATE] 3:48 PM Manual Reassignment 1 Pickup 1 Dropoff 20.6 mi …" at bounding box center [701, 360] width 429 height 577
click at [377, 46] on span "Grubhub" at bounding box center [371, 50] width 33 height 11
click at [980, 208] on div at bounding box center [1132, 360] width 407 height 591
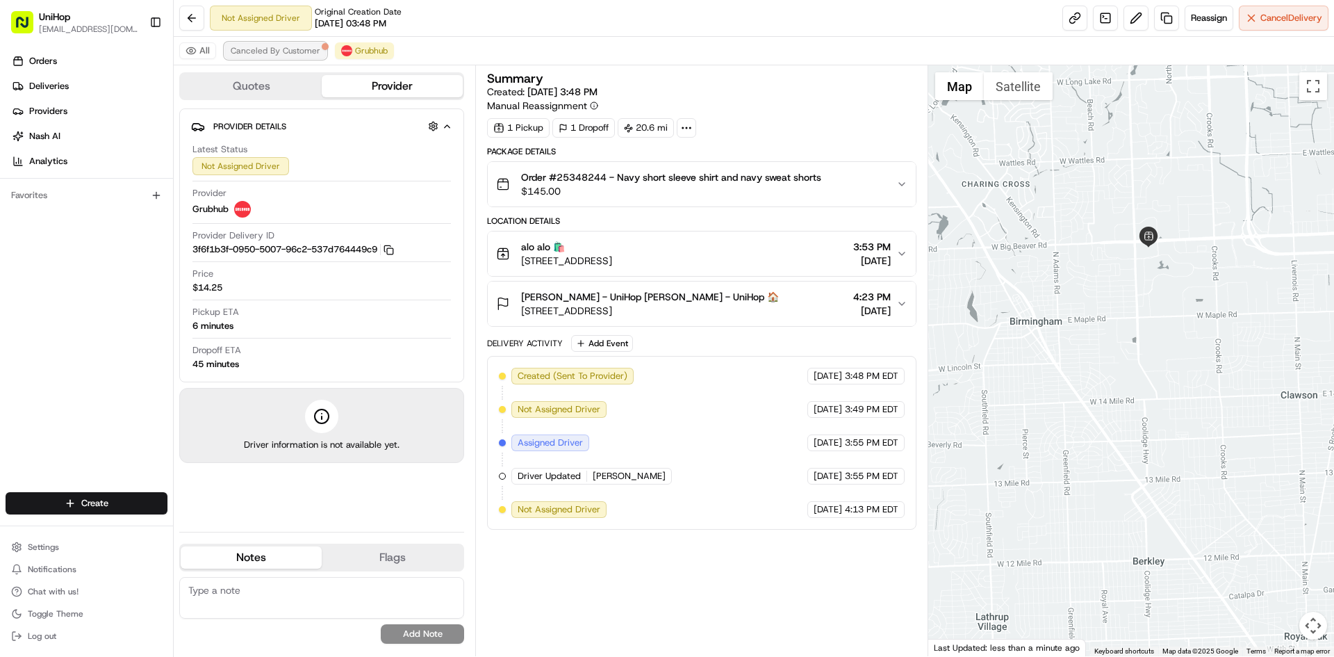
click at [294, 54] on span "Canceled By Customer" at bounding box center [276, 50] width 90 height 11
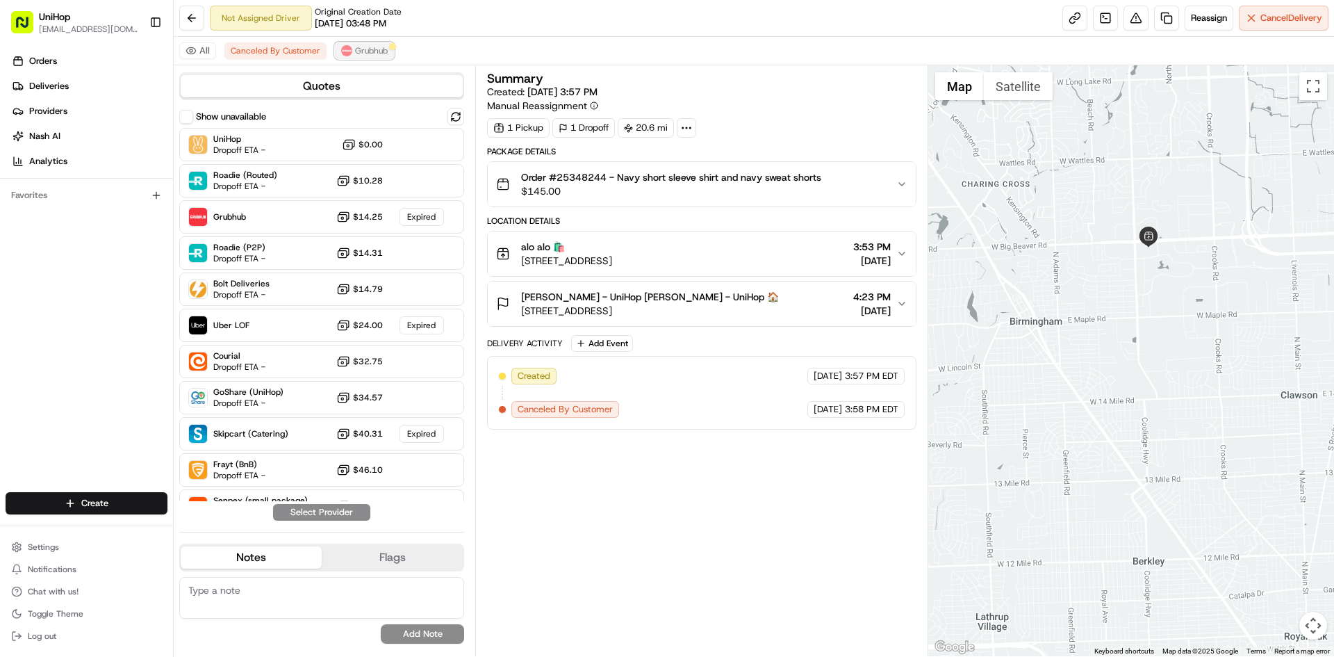
click at [347, 42] on button "Grubhub" at bounding box center [364, 50] width 59 height 17
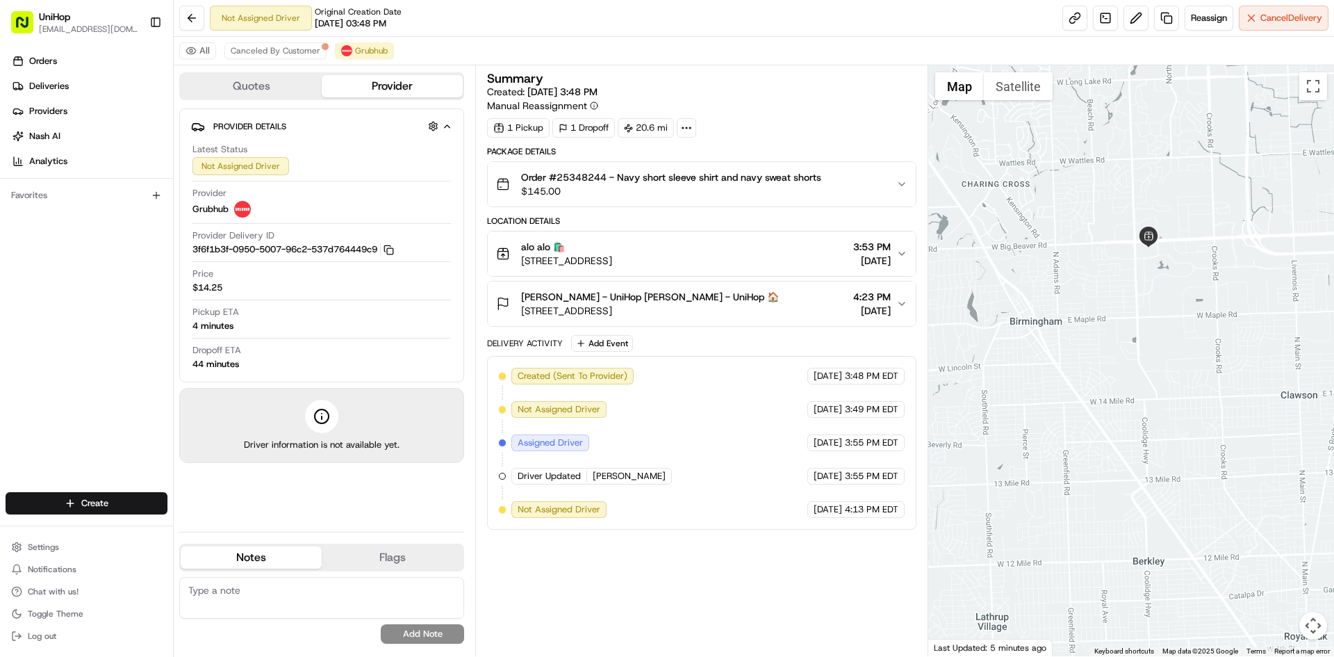
click at [620, 510] on div "Created (Sent To Provider) Grubhub [DATE] 3:48 PM EDT Not Assigned Driver Grubh…" at bounding box center [701, 443] width 405 height 150
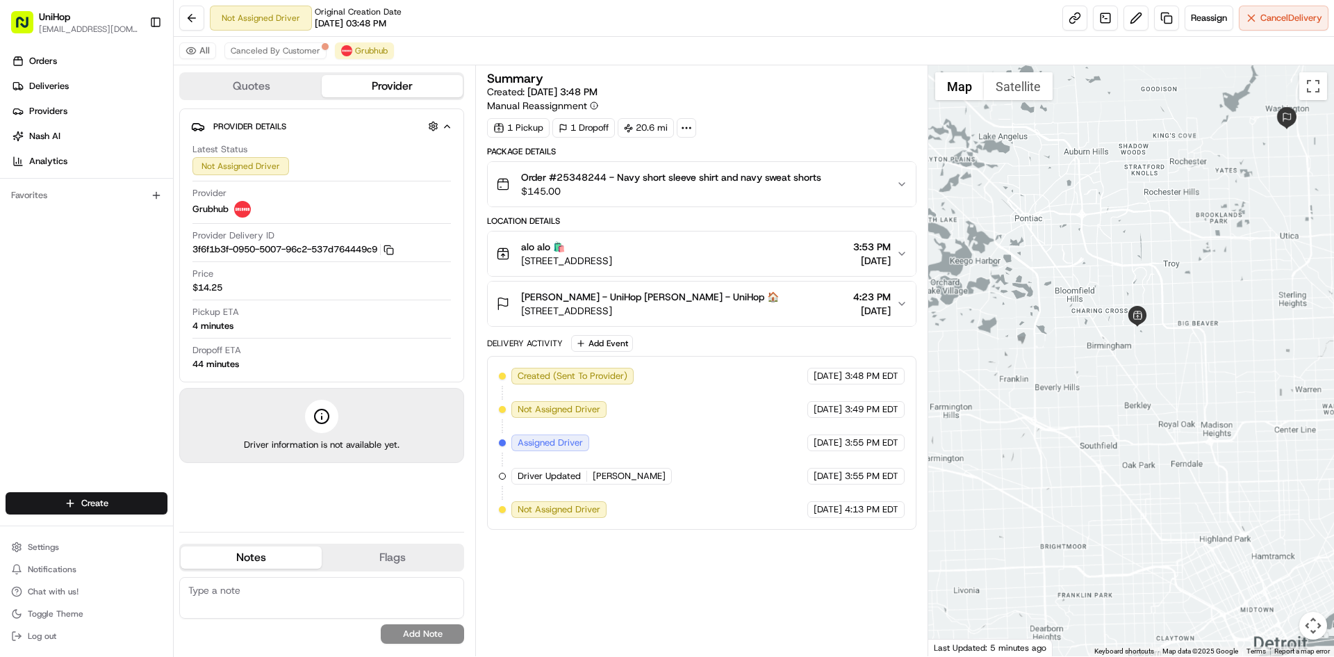
drag, startPoint x: 1298, startPoint y: 320, endPoint x: 1197, endPoint y: 329, distance: 100.5
click at [1206, 331] on div at bounding box center [1132, 360] width 407 height 591
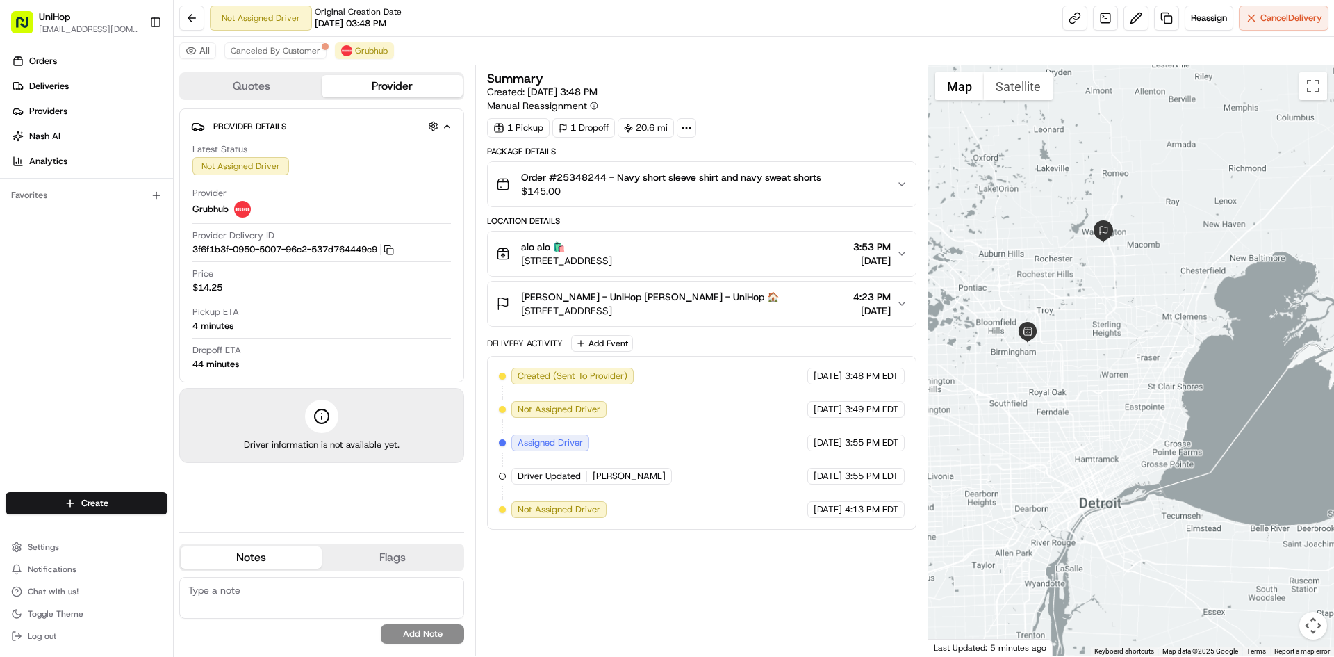
drag, startPoint x: 1155, startPoint y: 313, endPoint x: 1218, endPoint y: 374, distance: 87.5
click at [1218, 374] on div at bounding box center [1132, 360] width 407 height 591
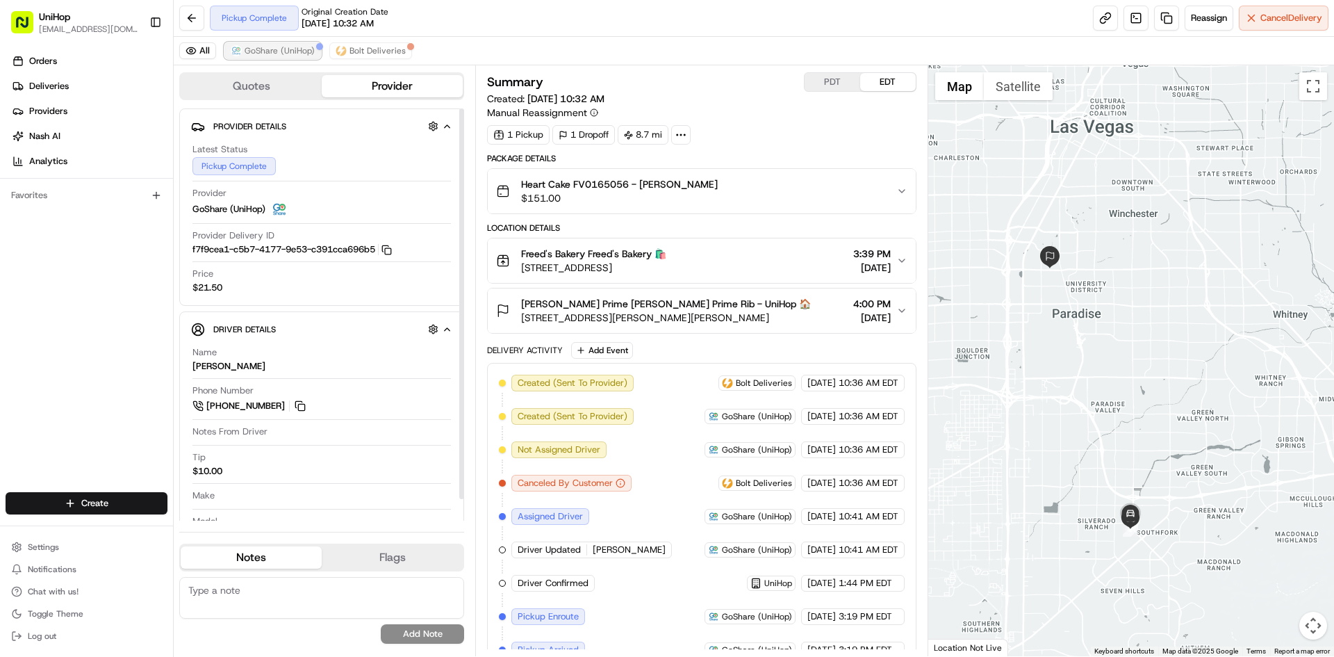
click at [286, 52] on span "GoShare (UniHop)" at bounding box center [280, 50] width 70 height 11
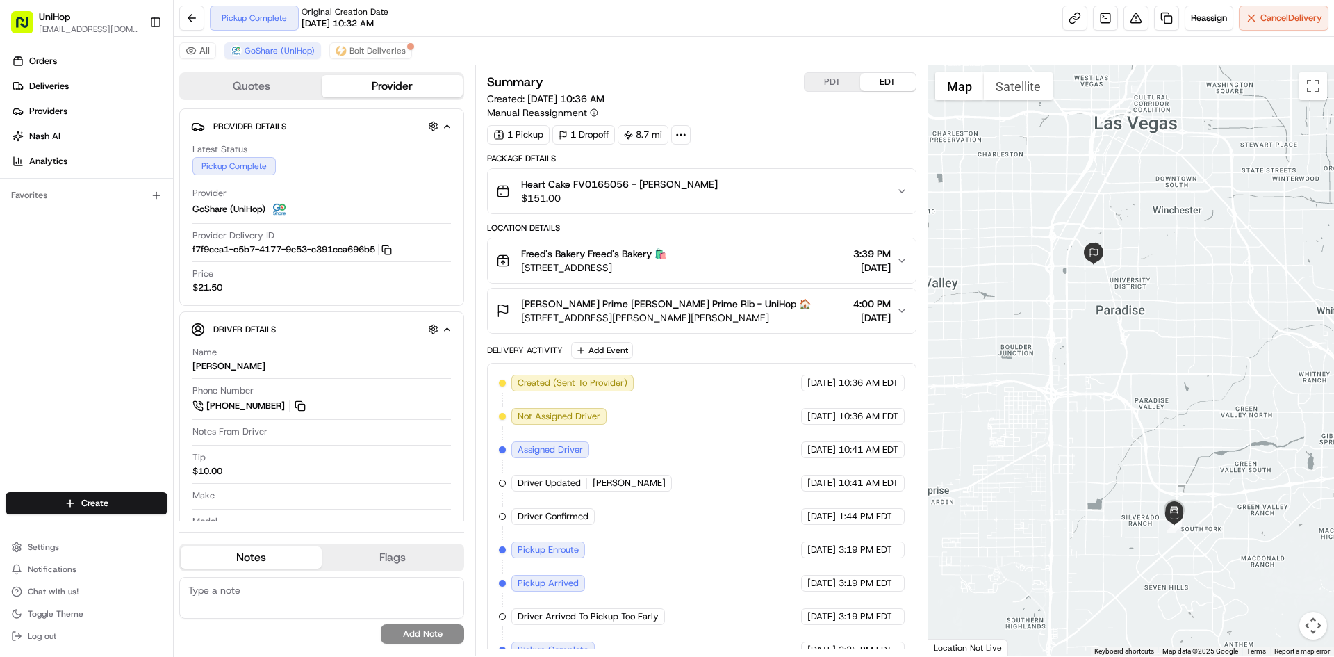
drag, startPoint x: 999, startPoint y: 254, endPoint x: 1048, endPoint y: 250, distance: 48.8
click at [1048, 250] on div at bounding box center [1132, 360] width 407 height 591
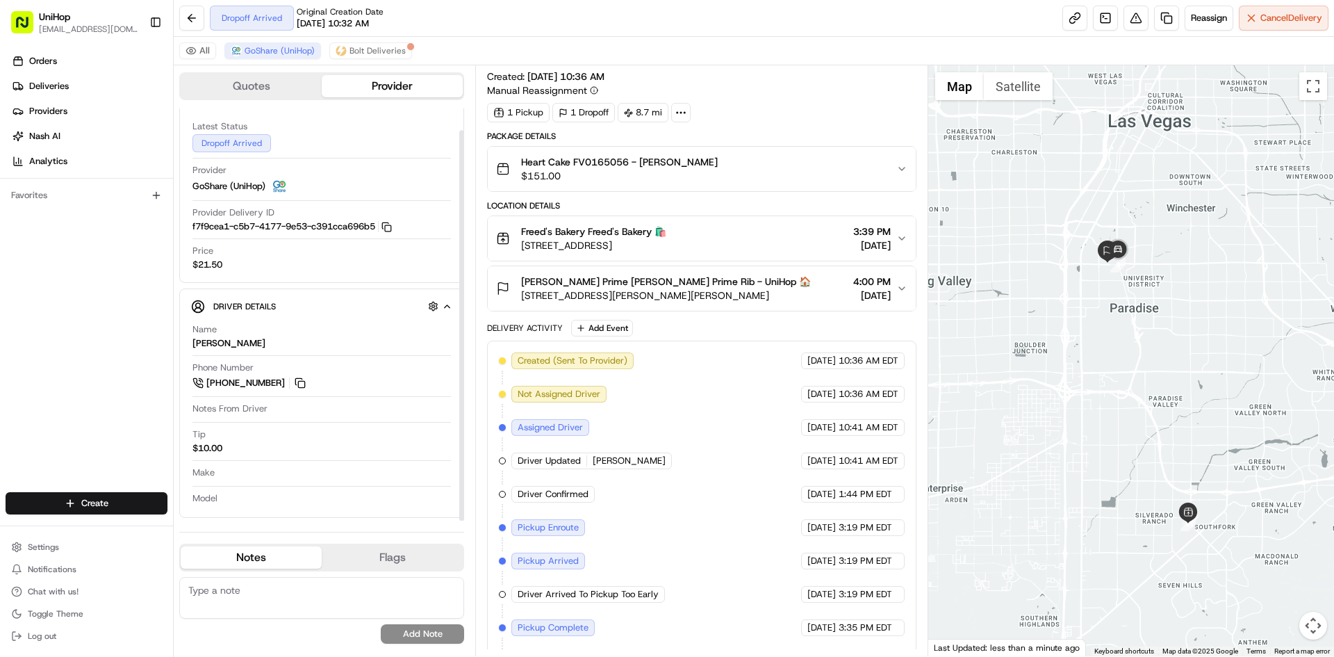
scroll to position [135, 0]
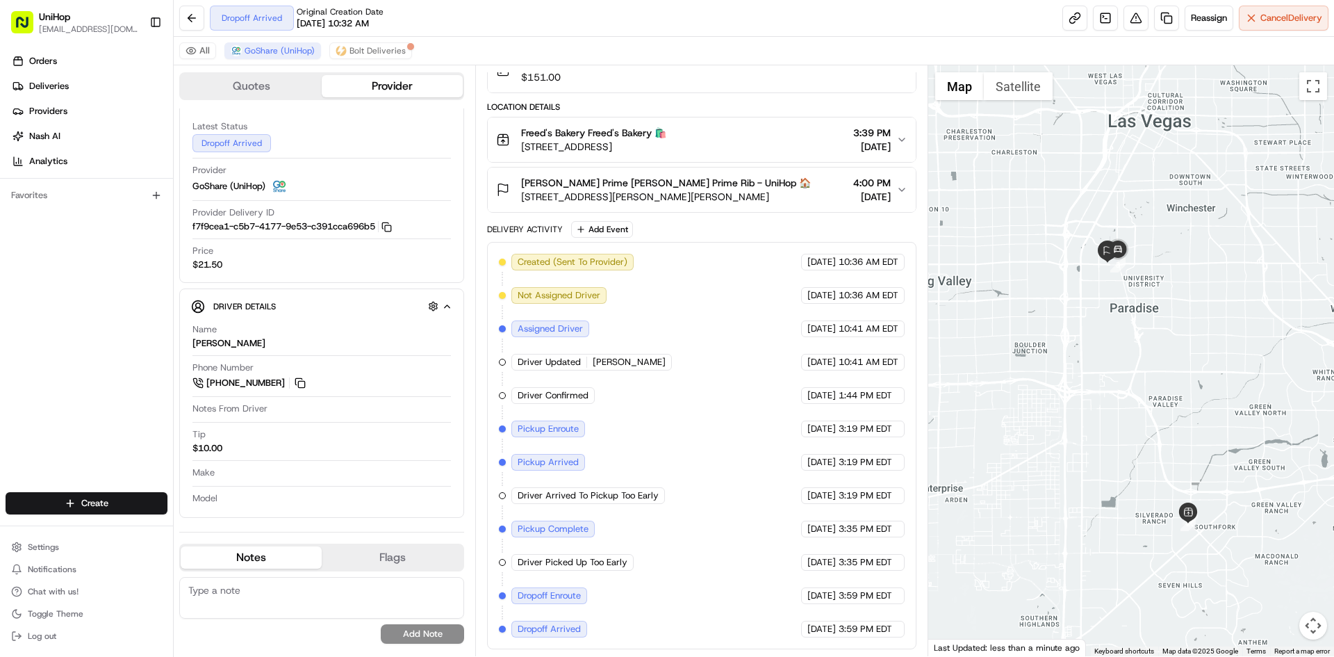
click at [676, 196] on span "[STREET_ADDRESS][PERSON_NAME][PERSON_NAME]" at bounding box center [666, 197] width 290 height 14
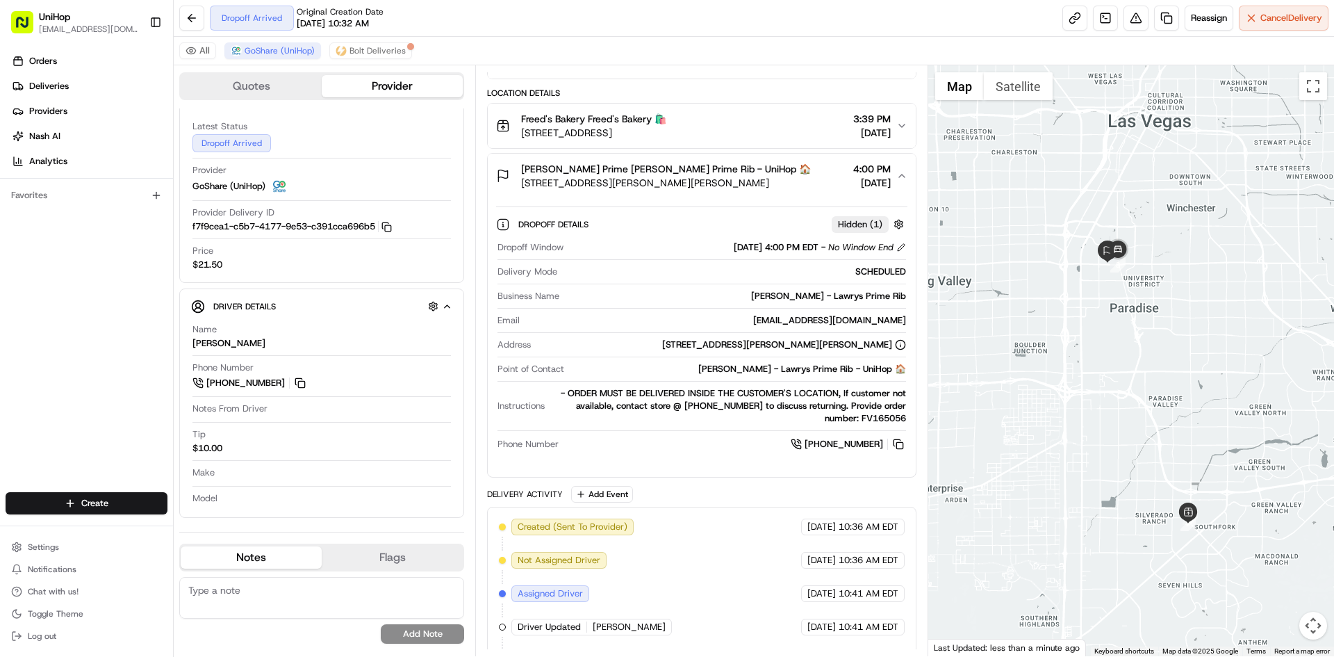
click at [676, 190] on span "[STREET_ADDRESS][PERSON_NAME][PERSON_NAME]" at bounding box center [666, 183] width 290 height 14
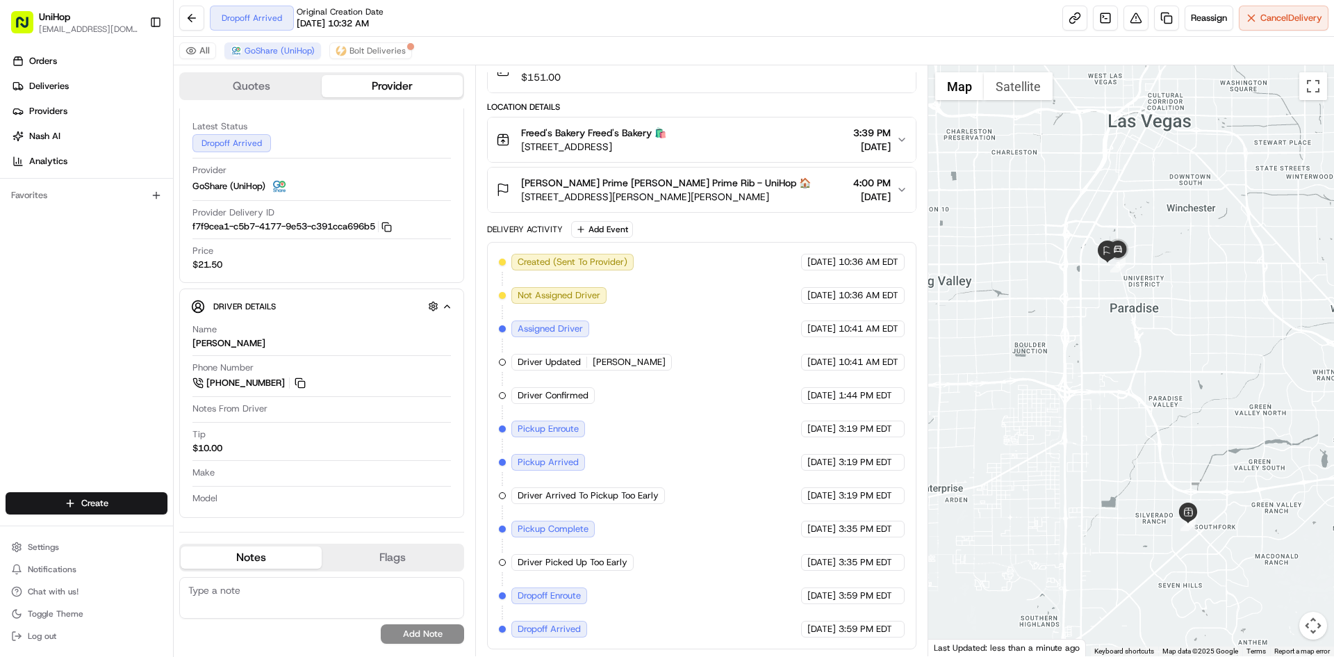
click at [771, 199] on span "[STREET_ADDRESS][PERSON_NAME][PERSON_NAME]" at bounding box center [666, 197] width 290 height 14
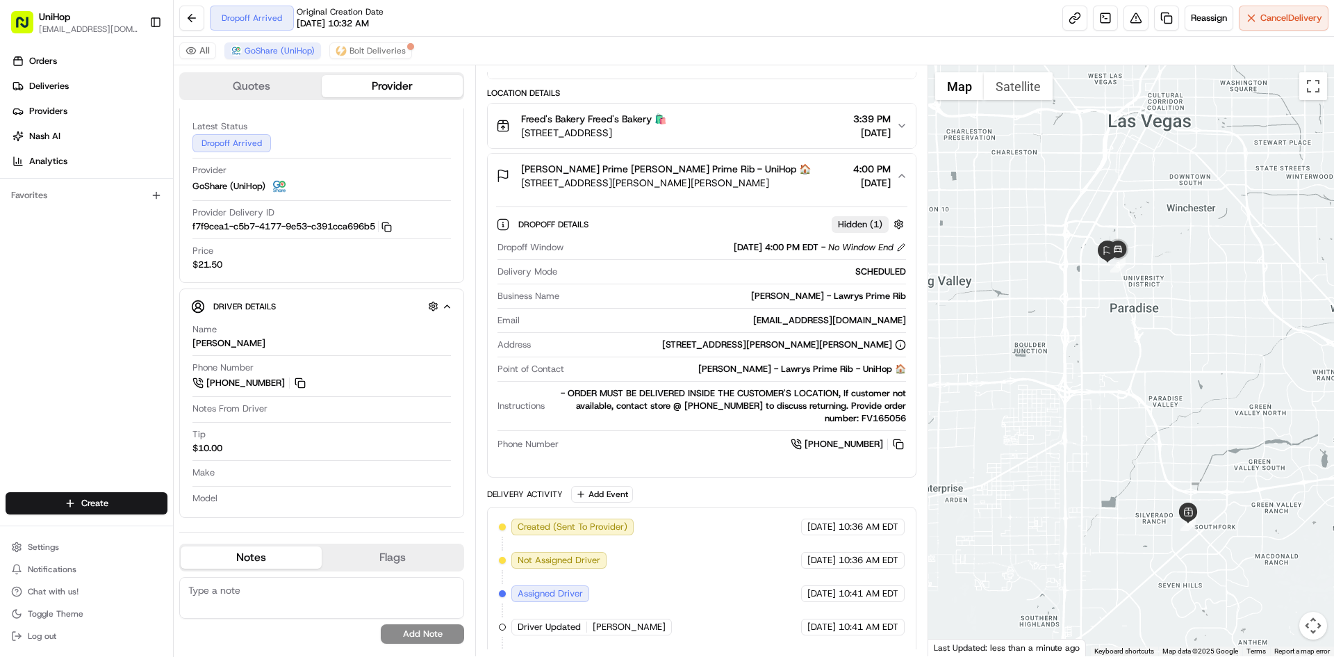
click at [780, 190] on span "[STREET_ADDRESS][PERSON_NAME][PERSON_NAME]" at bounding box center [666, 183] width 290 height 14
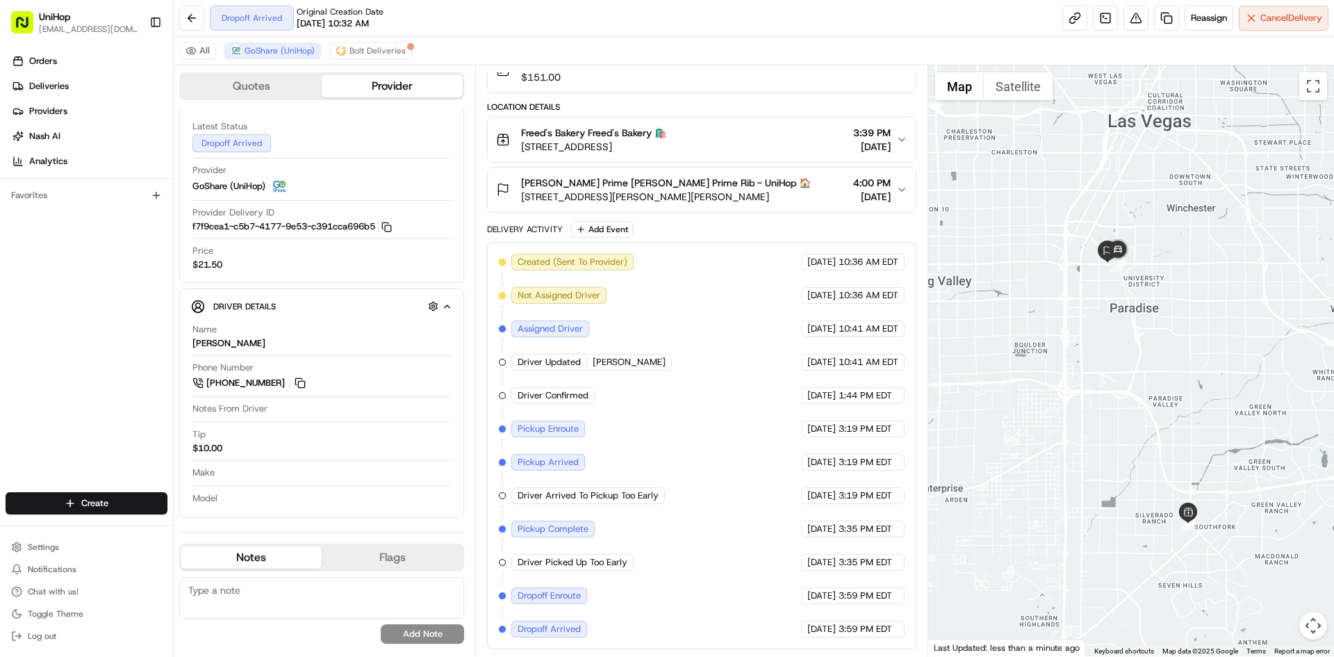
drag, startPoint x: 776, startPoint y: 200, endPoint x: 517, endPoint y: 202, distance: 259.2
click at [517, 202] on div "[PERSON_NAME] - Lawrys Prime [PERSON_NAME] Prime Rib - UniHop 🏠 [STREET_ADDRESS…" at bounding box center [653, 190] width 315 height 28
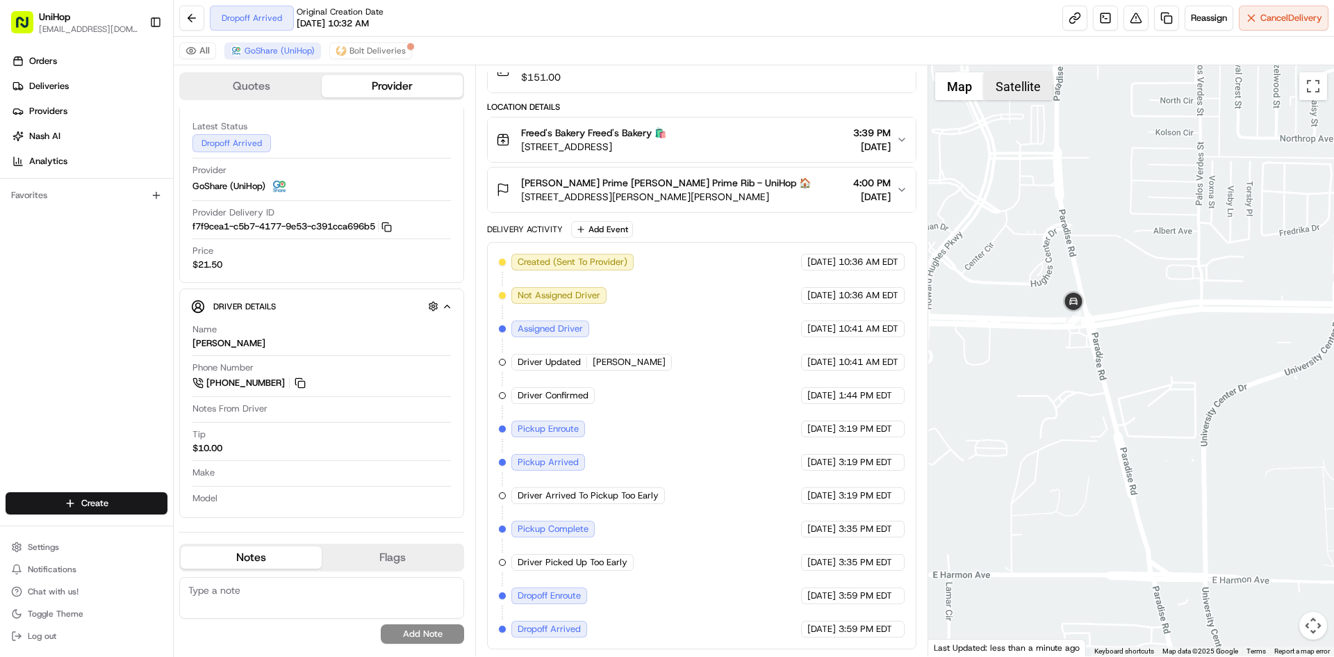
click at [1013, 92] on button "Satellite" at bounding box center [1018, 86] width 69 height 28
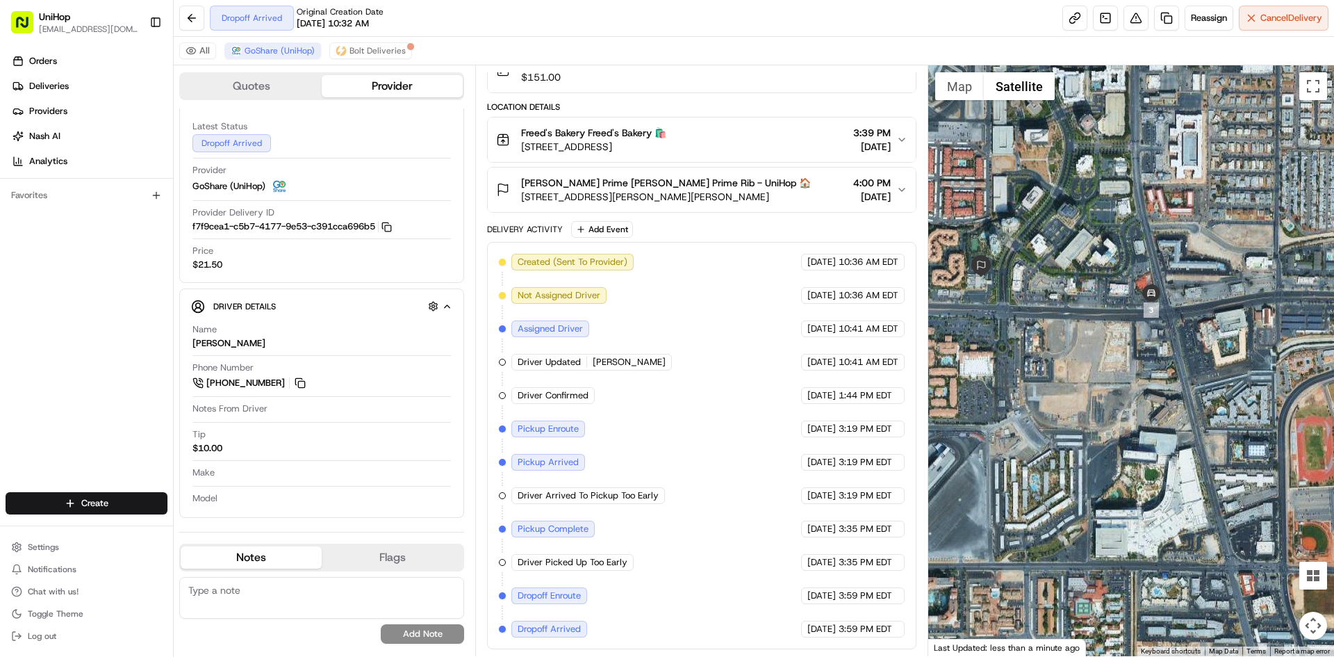
drag, startPoint x: 1014, startPoint y: 211, endPoint x: 1099, endPoint y: 202, distance: 85.3
click at [1096, 202] on div at bounding box center [1132, 360] width 407 height 591
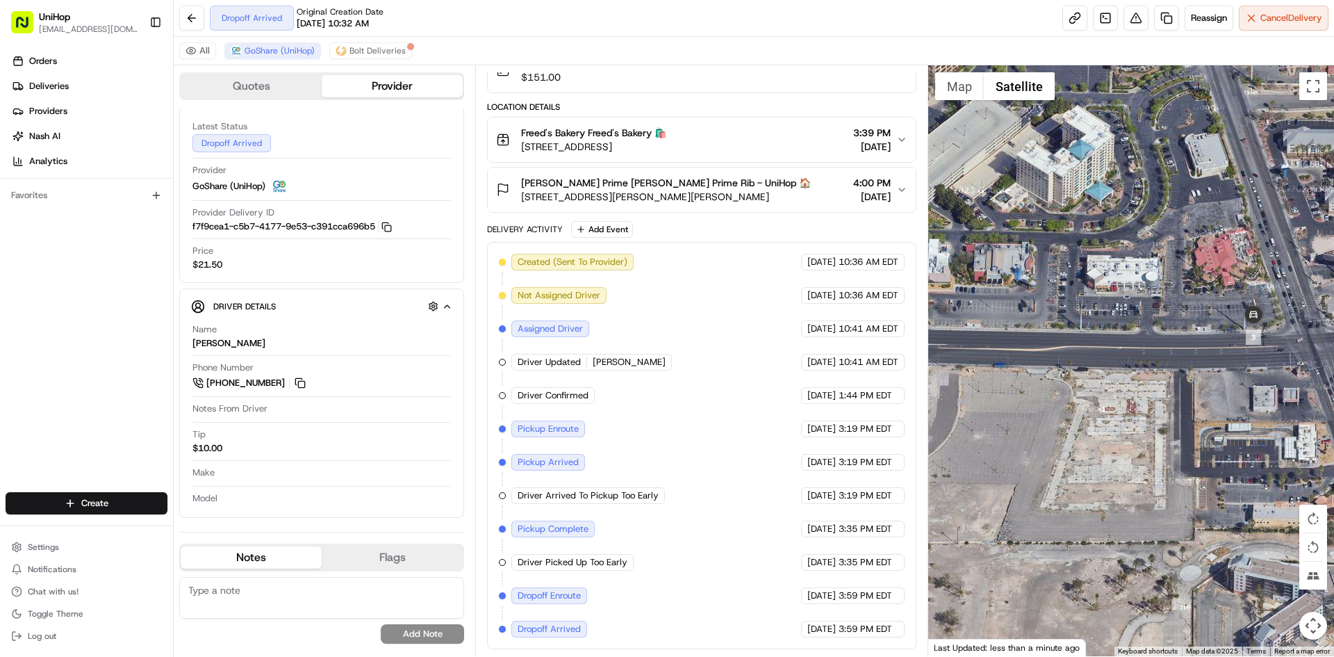
drag, startPoint x: 1125, startPoint y: 302, endPoint x: 1079, endPoint y: 230, distance: 85.6
click at [1075, 234] on div at bounding box center [1132, 360] width 407 height 591
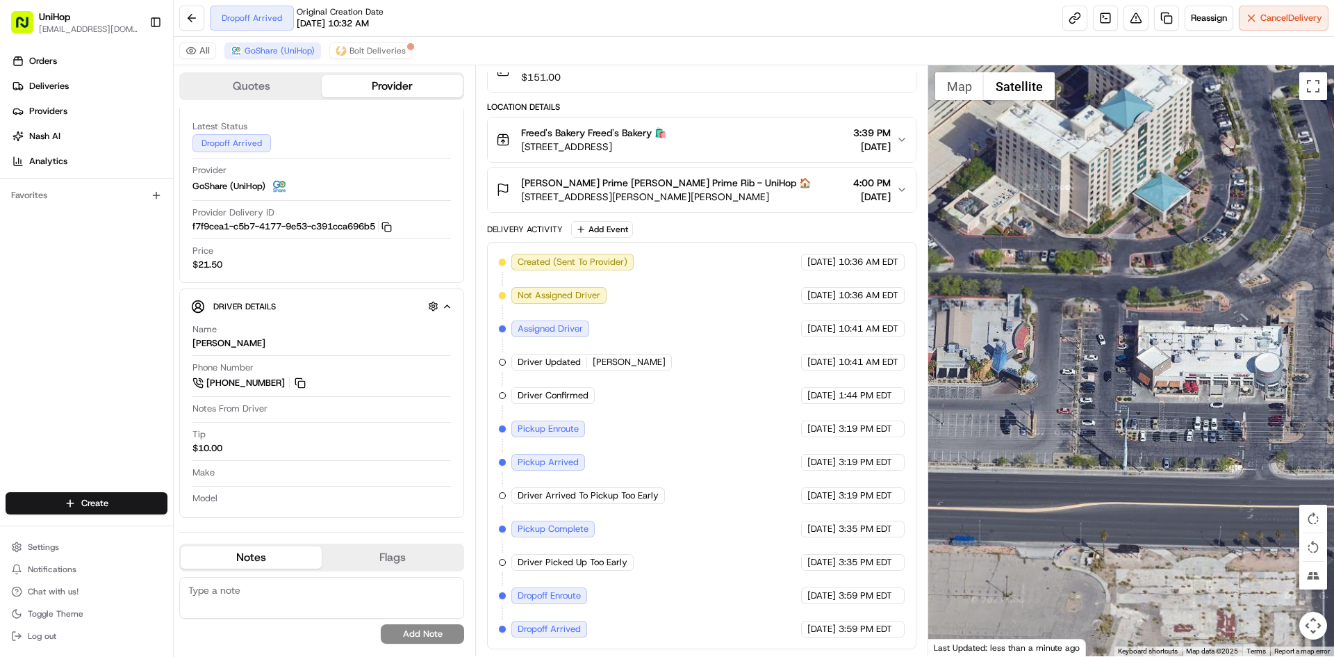
drag, startPoint x: 1153, startPoint y: 318, endPoint x: 1162, endPoint y: 292, distance: 27.3
click at [1156, 302] on div at bounding box center [1132, 360] width 407 height 591
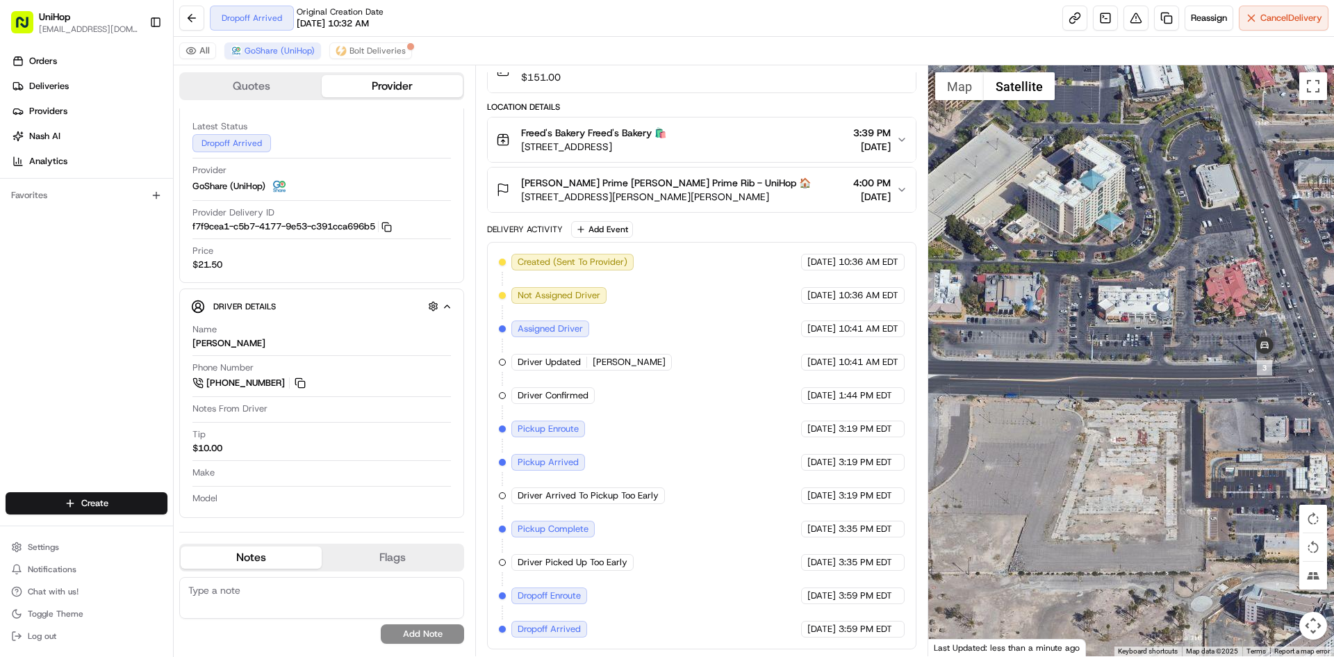
drag, startPoint x: 1175, startPoint y: 322, endPoint x: 1200, endPoint y: 342, distance: 32.1
click at [1198, 342] on div at bounding box center [1132, 360] width 407 height 591
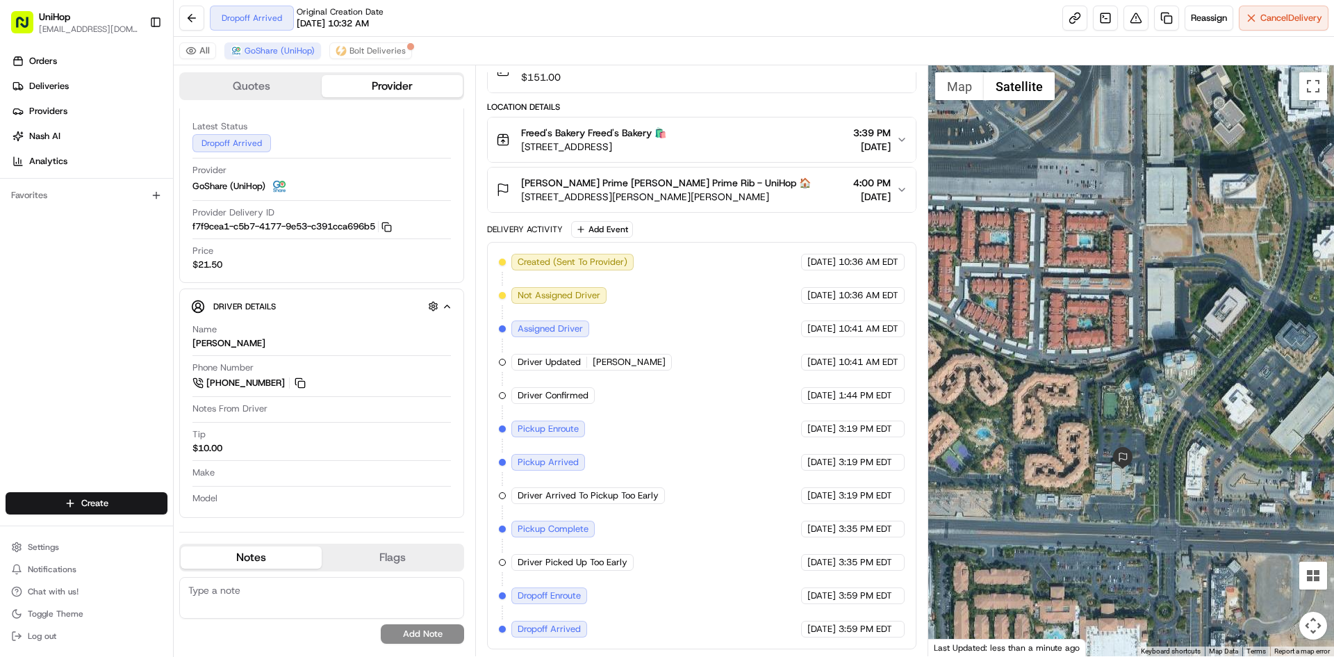
drag, startPoint x: 1071, startPoint y: 371, endPoint x: 1148, endPoint y: 359, distance: 78.0
click at [1148, 359] on div at bounding box center [1132, 360] width 407 height 591
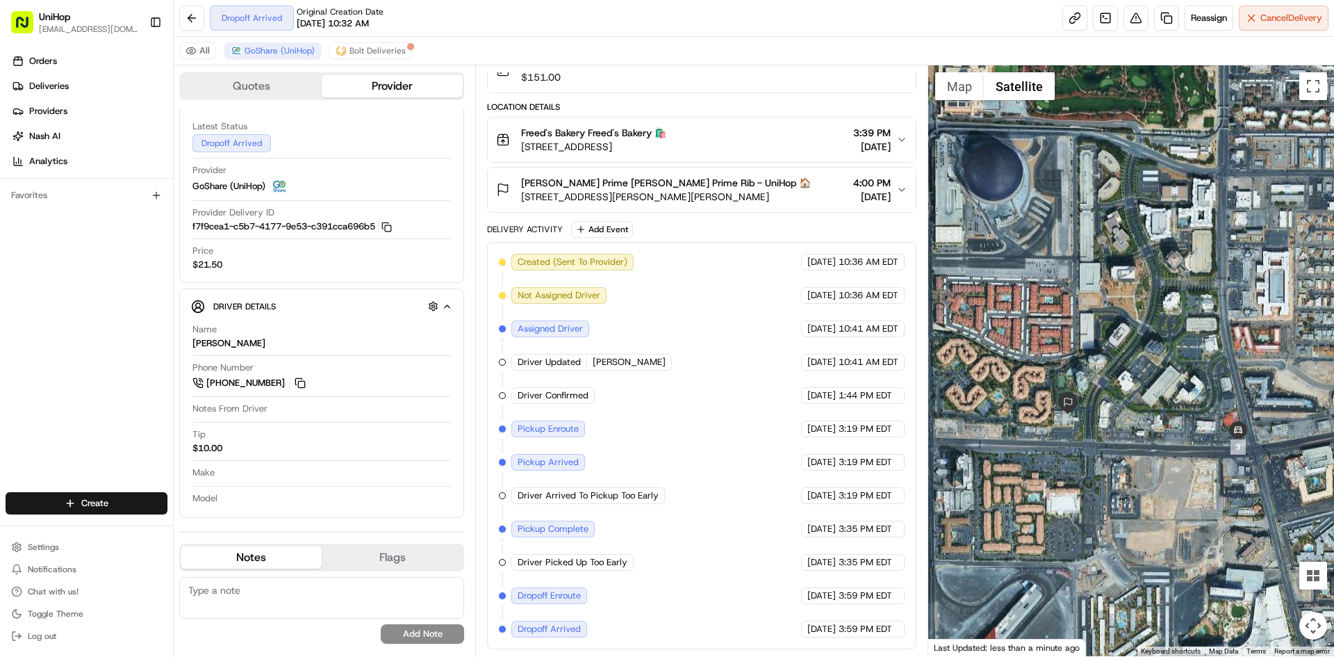
drag, startPoint x: 1265, startPoint y: 445, endPoint x: 899, endPoint y: 434, distance: 366.4
click at [1207, 432] on div at bounding box center [1132, 360] width 407 height 591
click at [1096, 439] on div at bounding box center [1132, 360] width 407 height 591
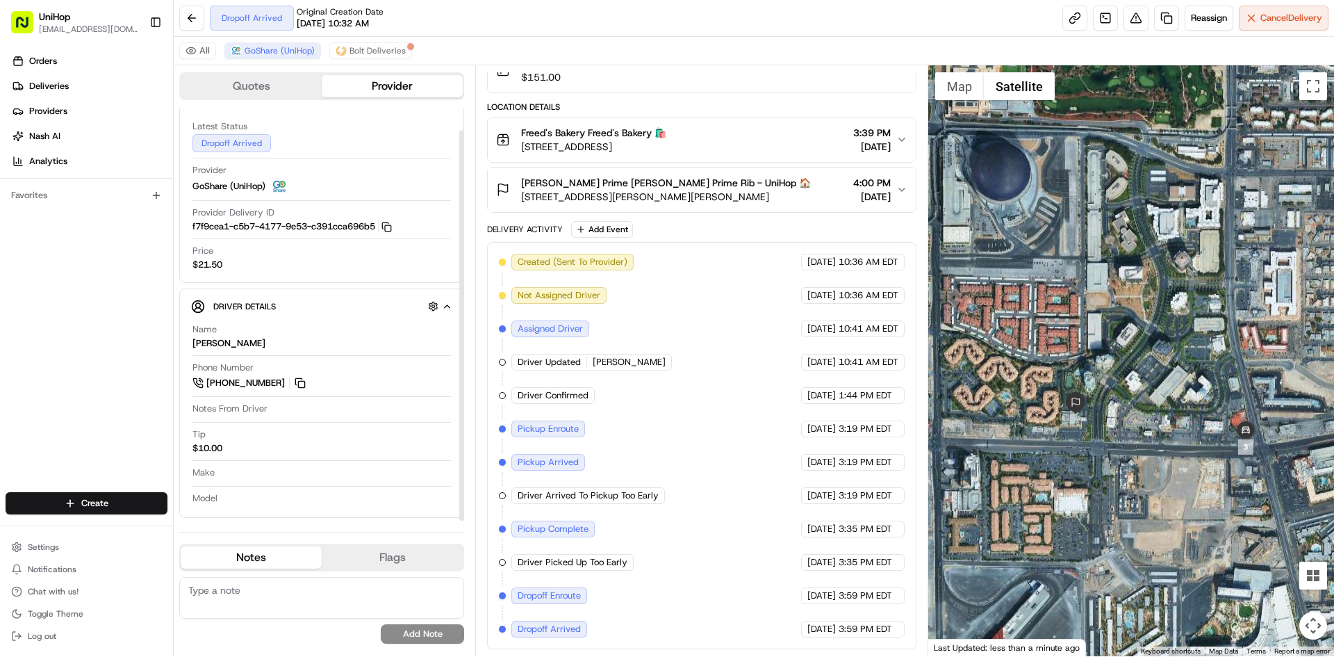
drag, startPoint x: 111, startPoint y: 421, endPoint x: 213, endPoint y: 361, distance: 117.8
click at [113, 421] on div "Orders Deliveries Providers [PERSON_NAME] Analytics Favorites" at bounding box center [86, 272] width 173 height 456
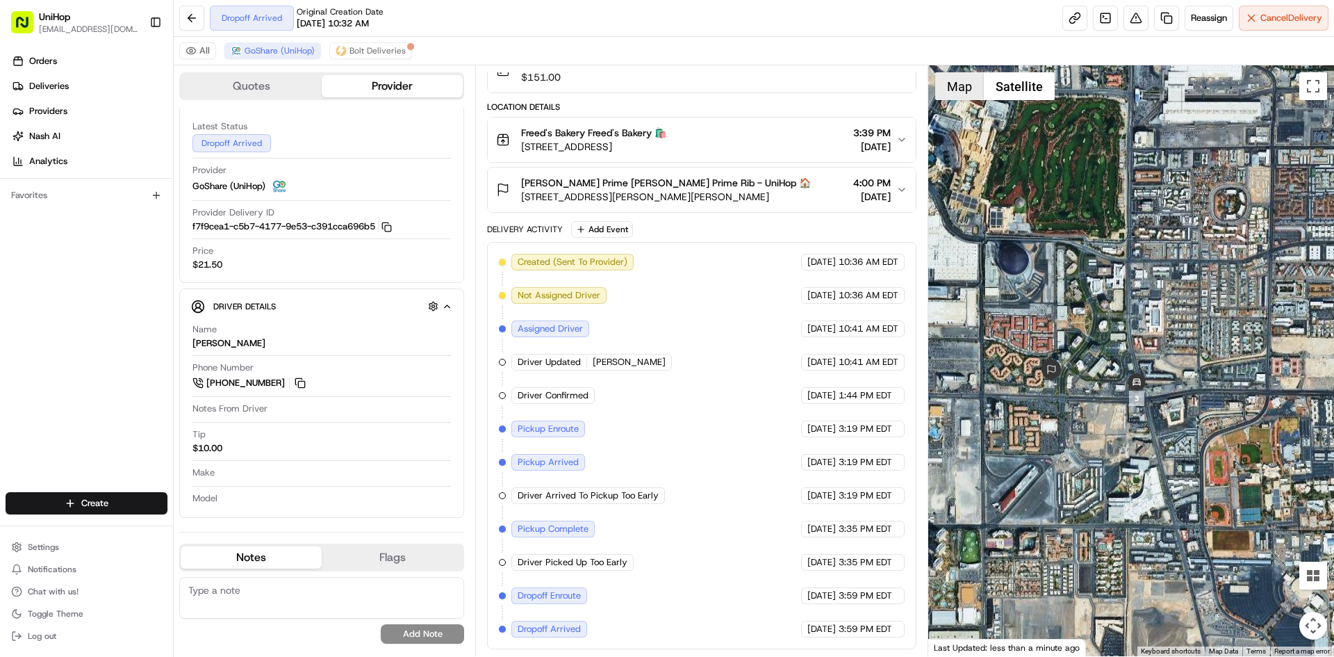
click at [976, 88] on button "Map" at bounding box center [959, 86] width 49 height 28
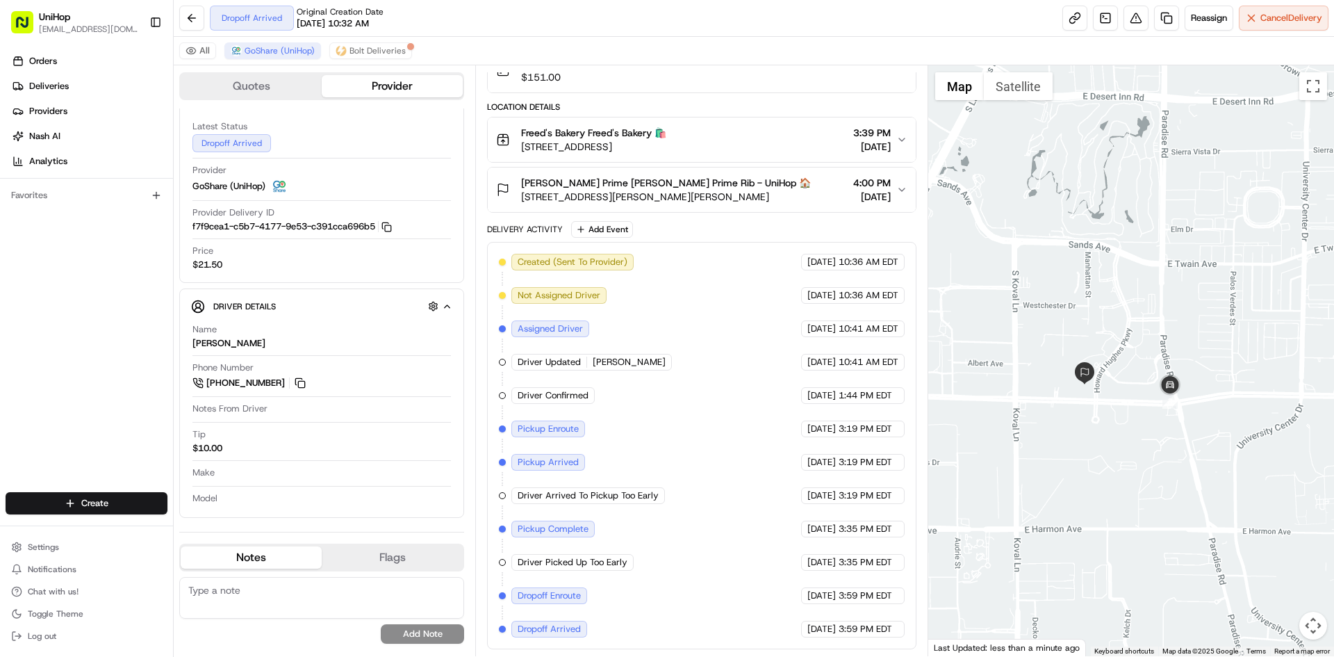
drag, startPoint x: 1051, startPoint y: 209, endPoint x: 1058, endPoint y: 206, distance: 8.1
click at [1056, 208] on div at bounding box center [1132, 360] width 407 height 591
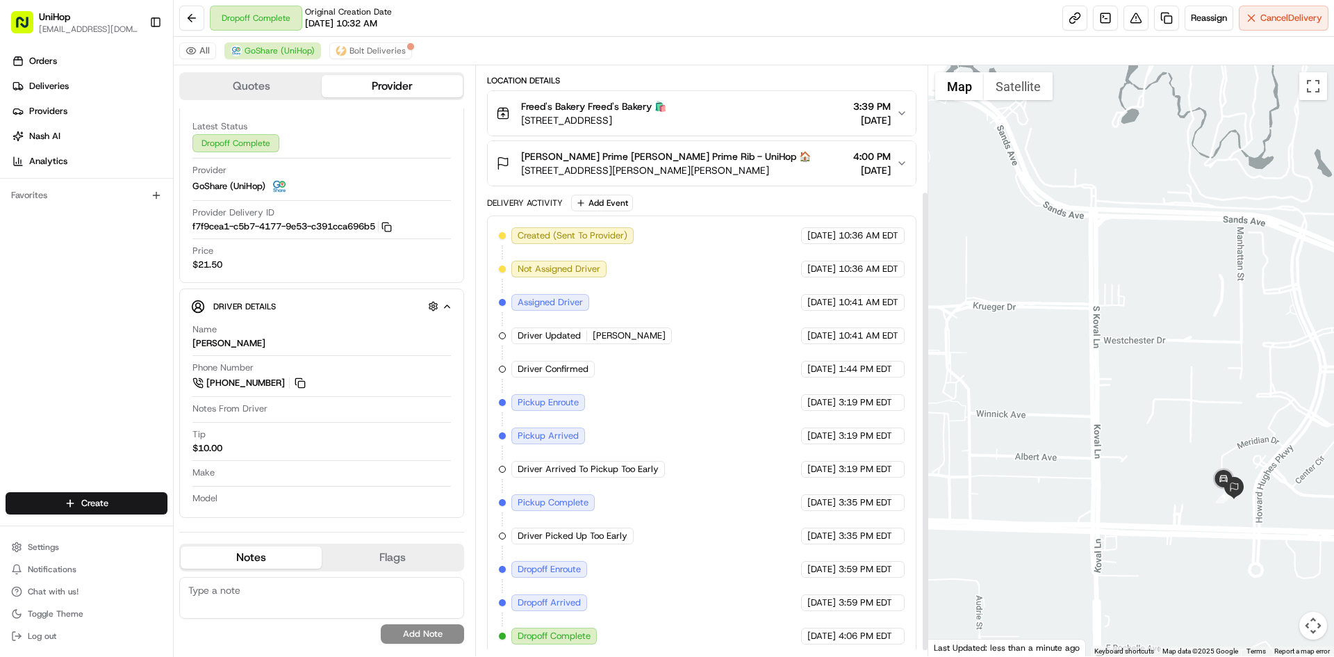
scroll to position [168, 0]
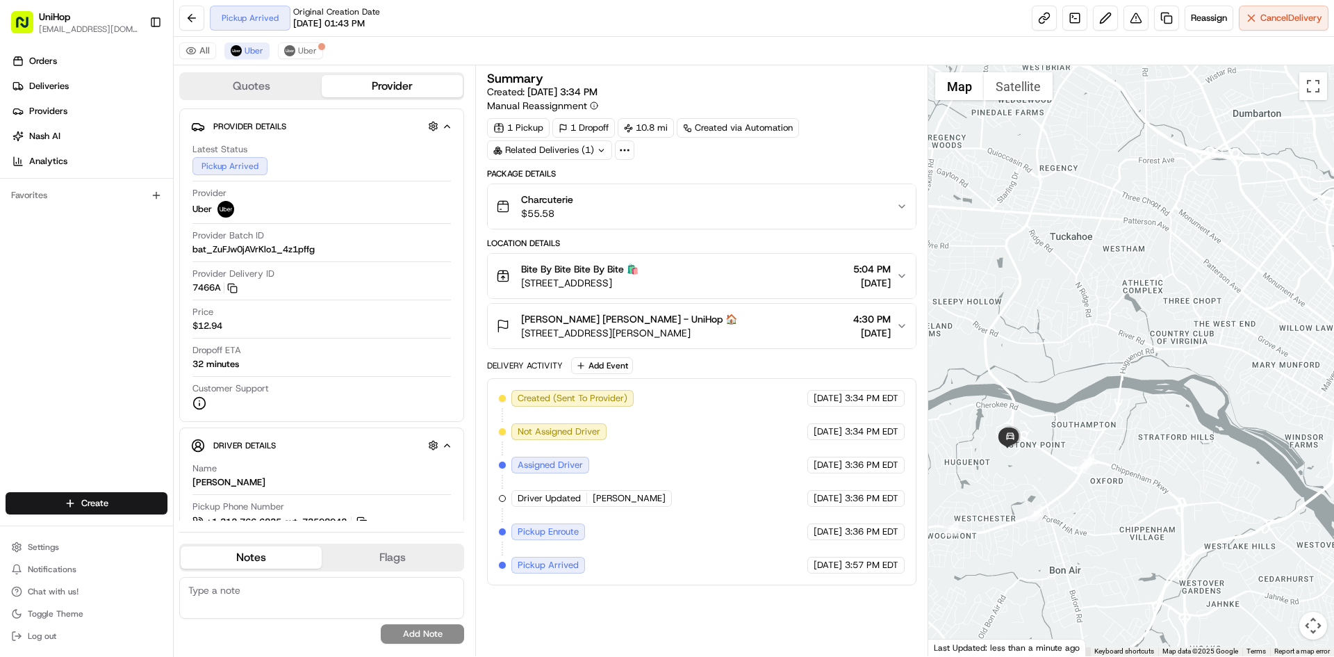
drag, startPoint x: 997, startPoint y: 373, endPoint x: 1029, endPoint y: 193, distance: 182.7
click at [1029, 194] on div at bounding box center [1132, 360] width 407 height 591
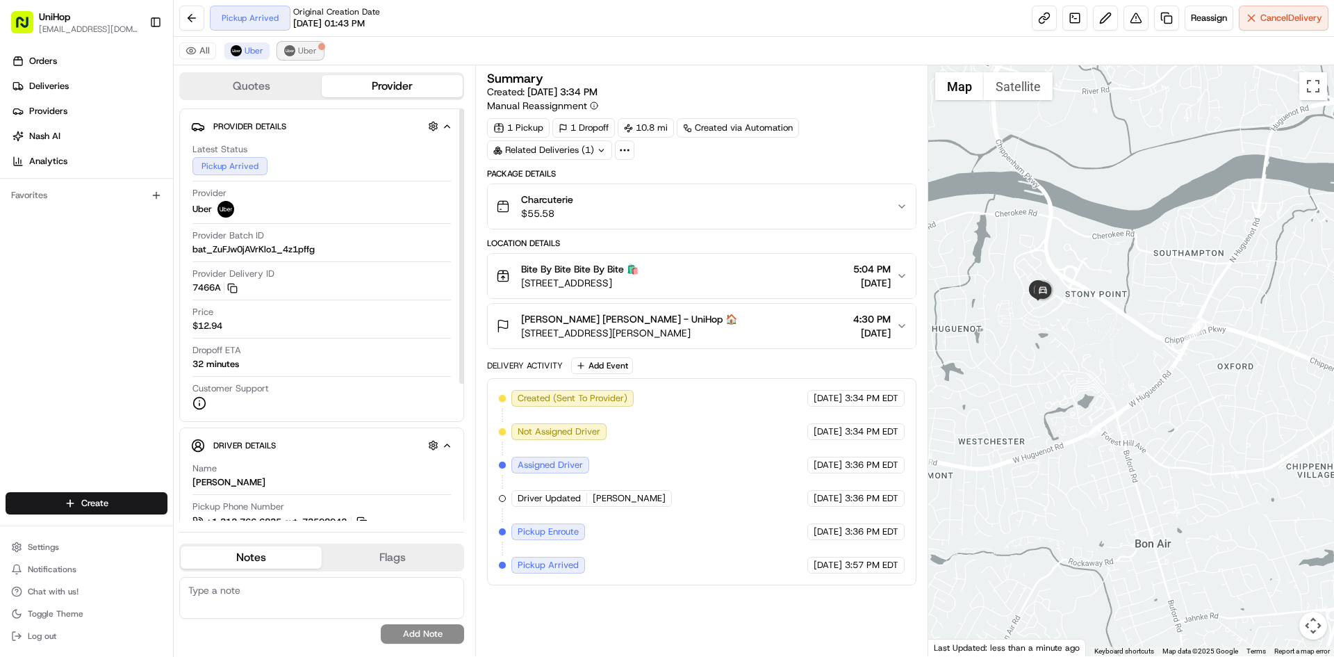
click at [297, 44] on button "Uber" at bounding box center [300, 50] width 45 height 17
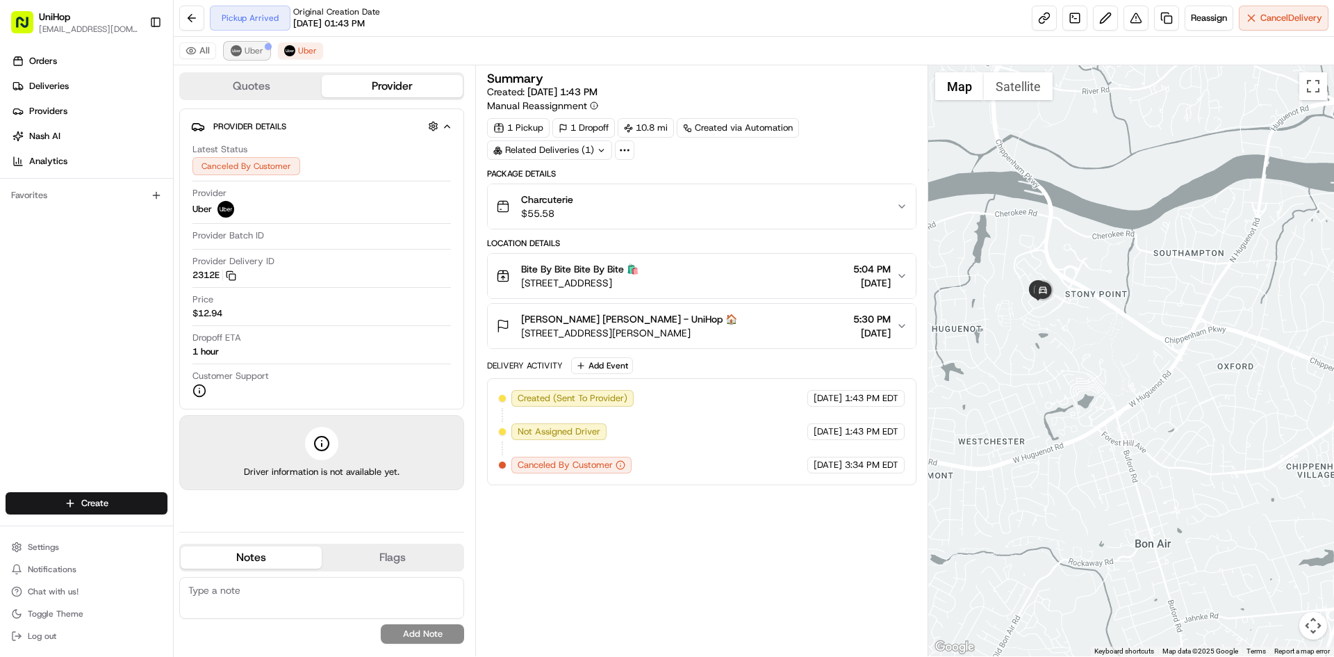
click at [256, 51] on span "Uber" at bounding box center [254, 50] width 19 height 11
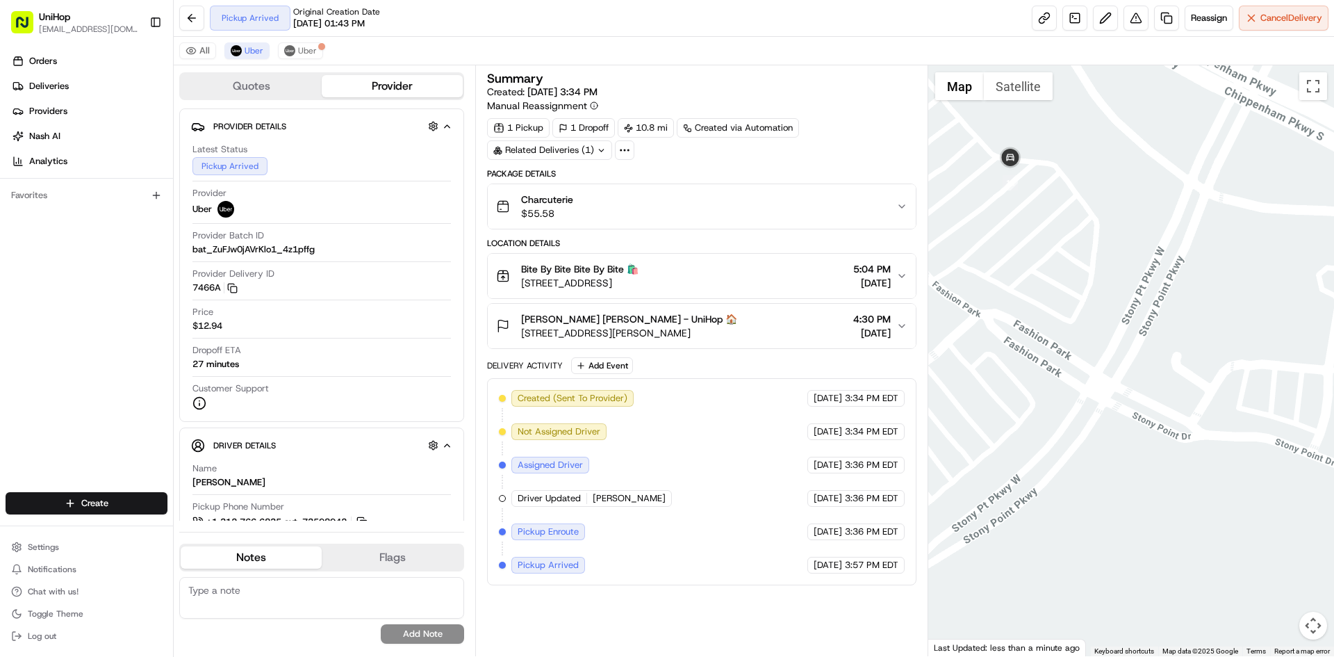
drag, startPoint x: 23, startPoint y: 381, endPoint x: 106, endPoint y: 272, distance: 136.9
click at [23, 381] on div "Orders Deliveries Providers [PERSON_NAME] Analytics Favorites" at bounding box center [86, 272] width 173 height 456
drag, startPoint x: 69, startPoint y: 391, endPoint x: 650, endPoint y: 293, distance: 589.2
click at [74, 388] on div "Orders Deliveries Providers [PERSON_NAME] Analytics Favorites" at bounding box center [86, 272] width 173 height 456
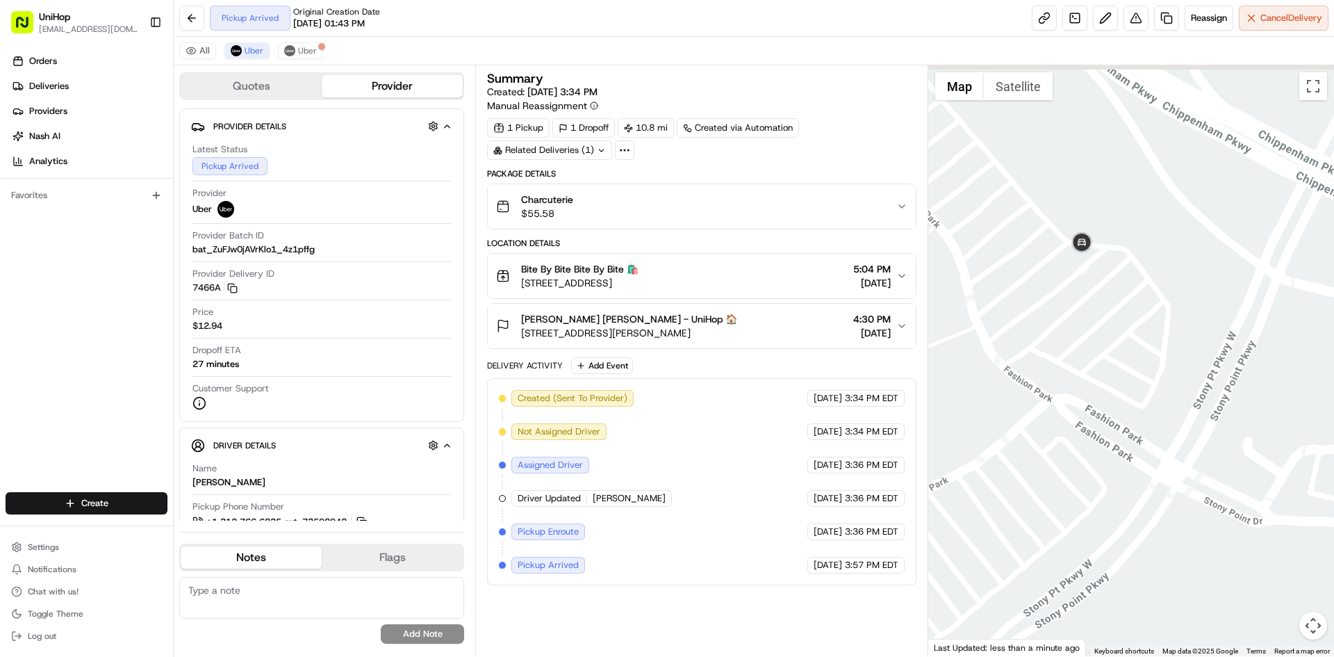
drag, startPoint x: 1029, startPoint y: 231, endPoint x: 1098, endPoint y: 313, distance: 108.0
click at [1098, 313] on div at bounding box center [1132, 360] width 407 height 591
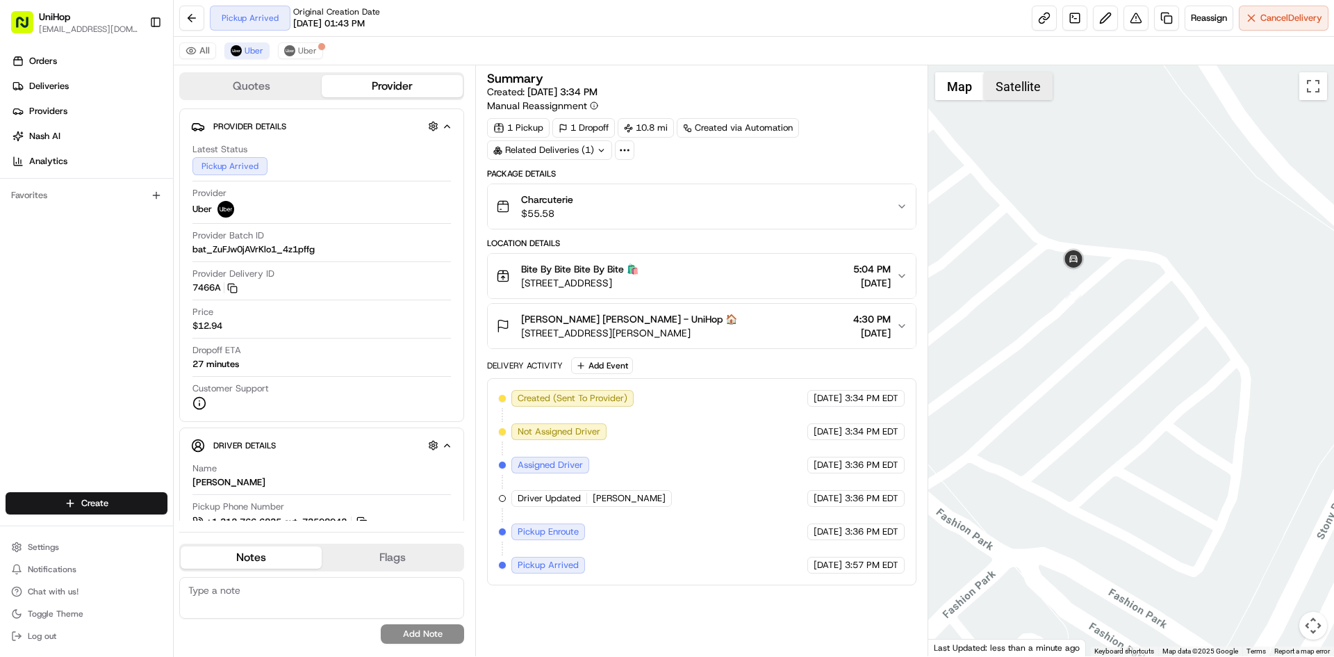
click at [1029, 85] on button "Satellite" at bounding box center [1018, 86] width 69 height 28
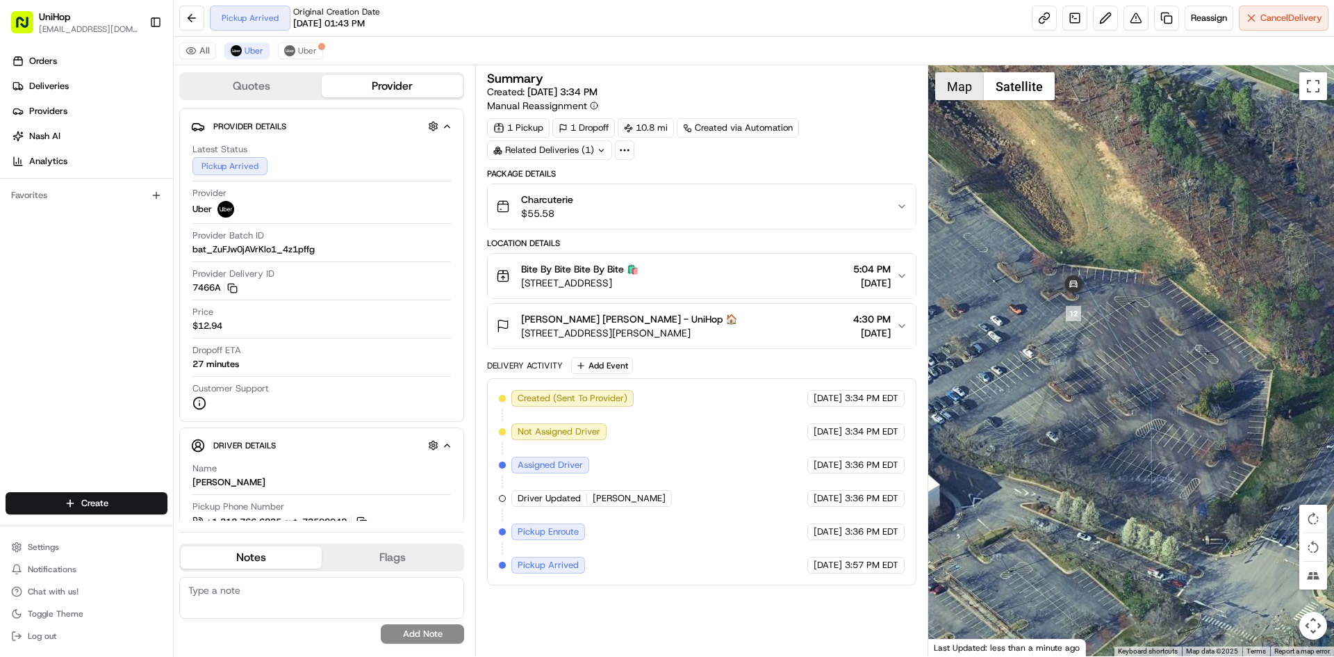
click at [944, 95] on button "Map" at bounding box center [959, 86] width 49 height 28
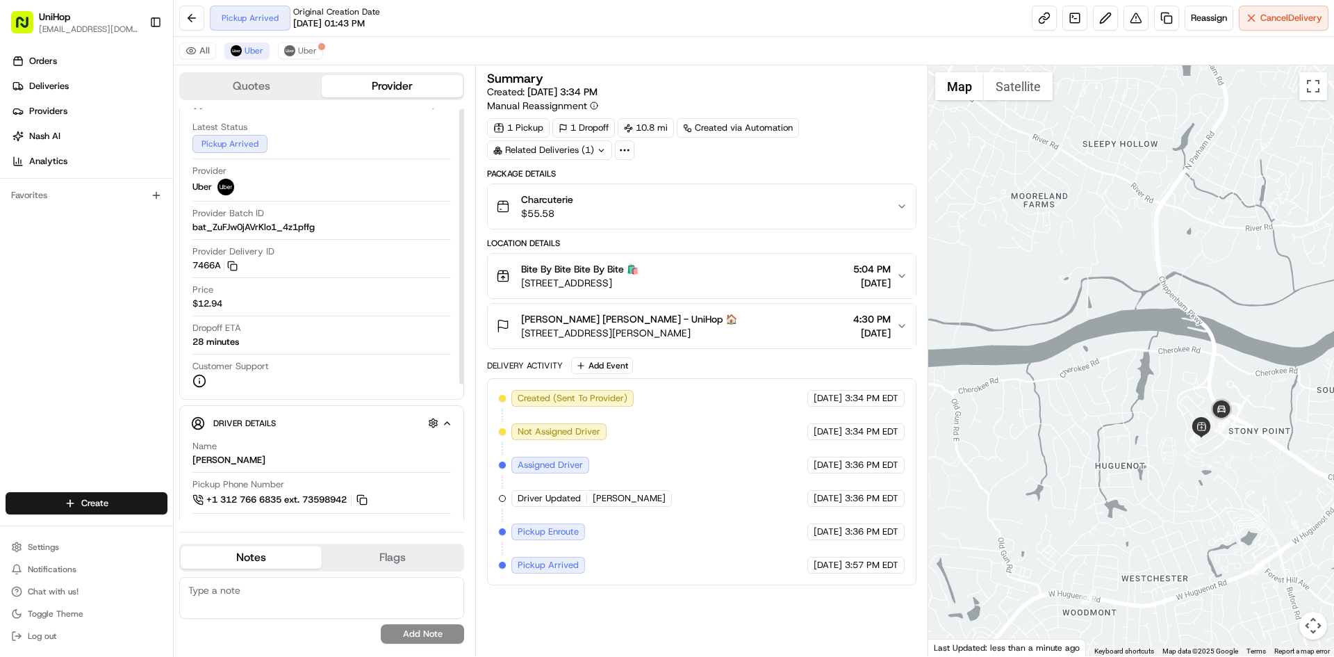
scroll to position [69, 0]
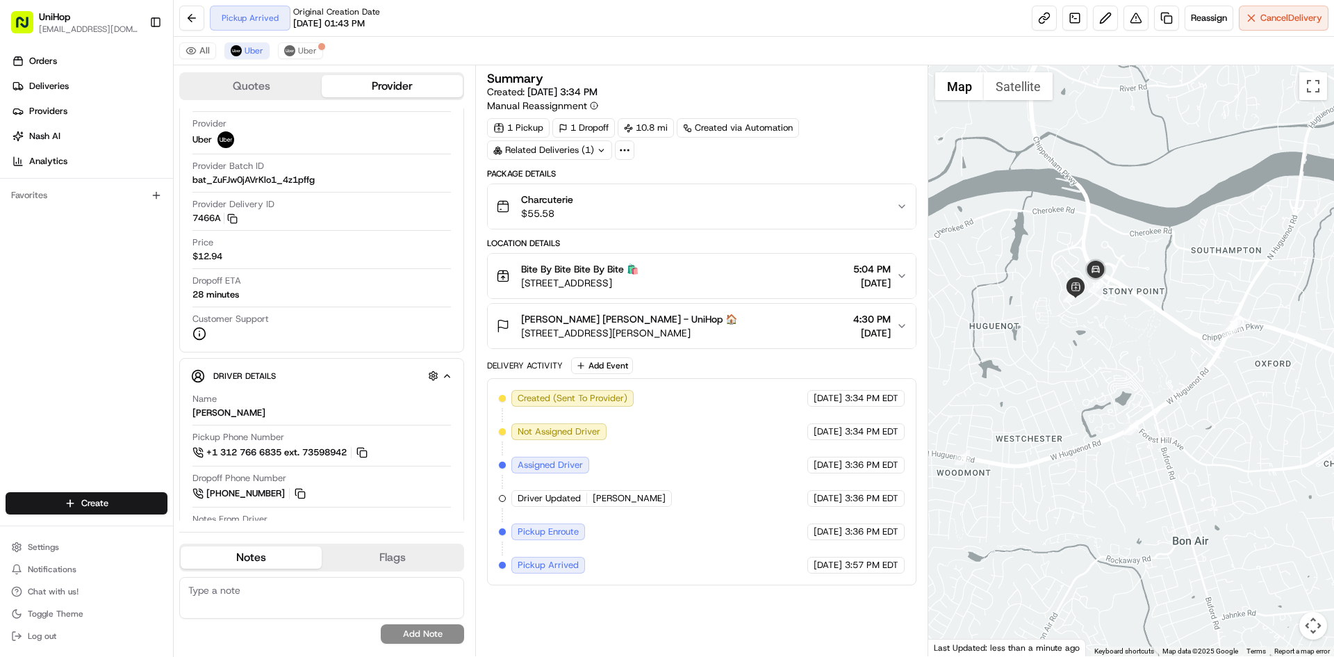
drag, startPoint x: 1150, startPoint y: 523, endPoint x: 1026, endPoint y: 388, distance: 182.5
click at [1026, 388] on div at bounding box center [1132, 360] width 407 height 591
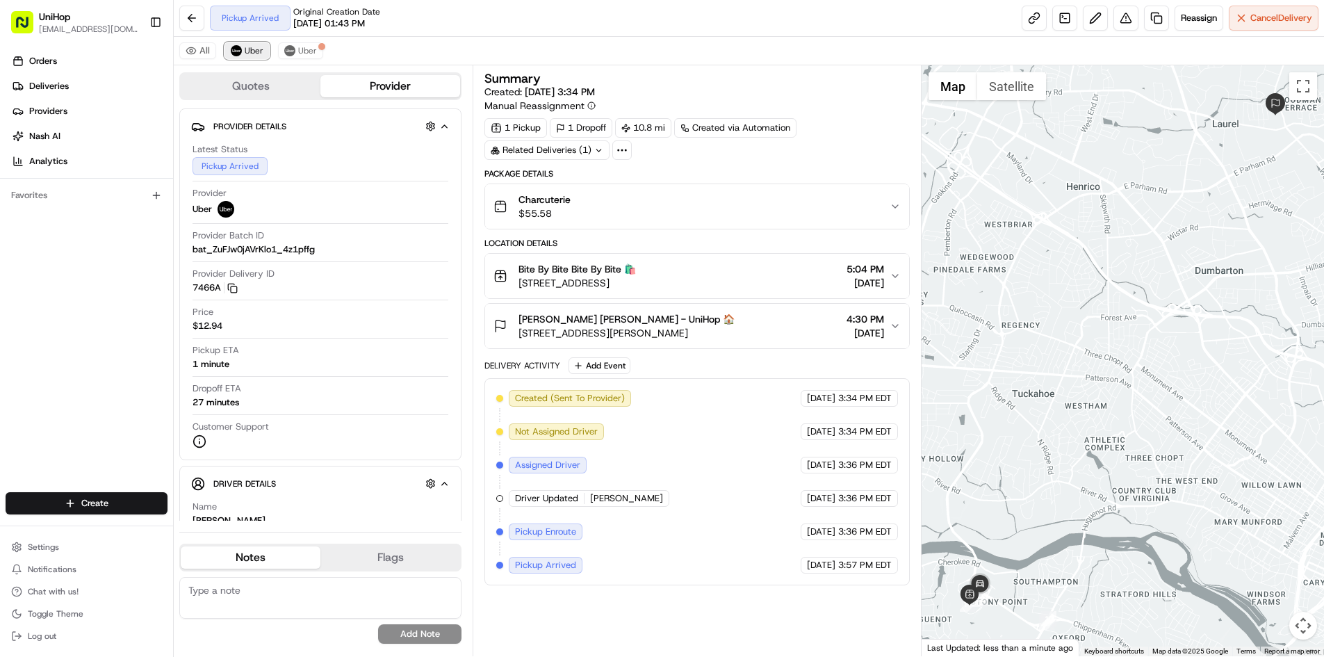
click at [257, 44] on button "Uber" at bounding box center [246, 50] width 45 height 17
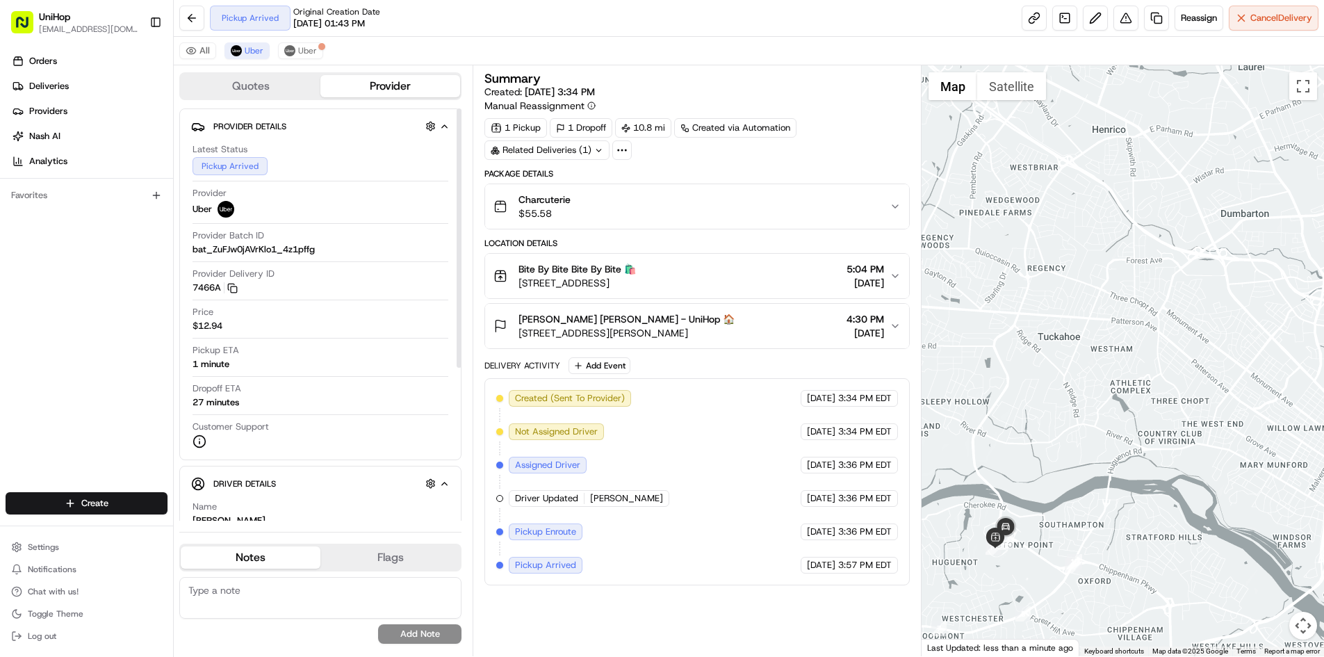
drag, startPoint x: 1056, startPoint y: 557, endPoint x: 1123, endPoint y: 404, distance: 167.7
click at [1126, 418] on div at bounding box center [1123, 360] width 402 height 591
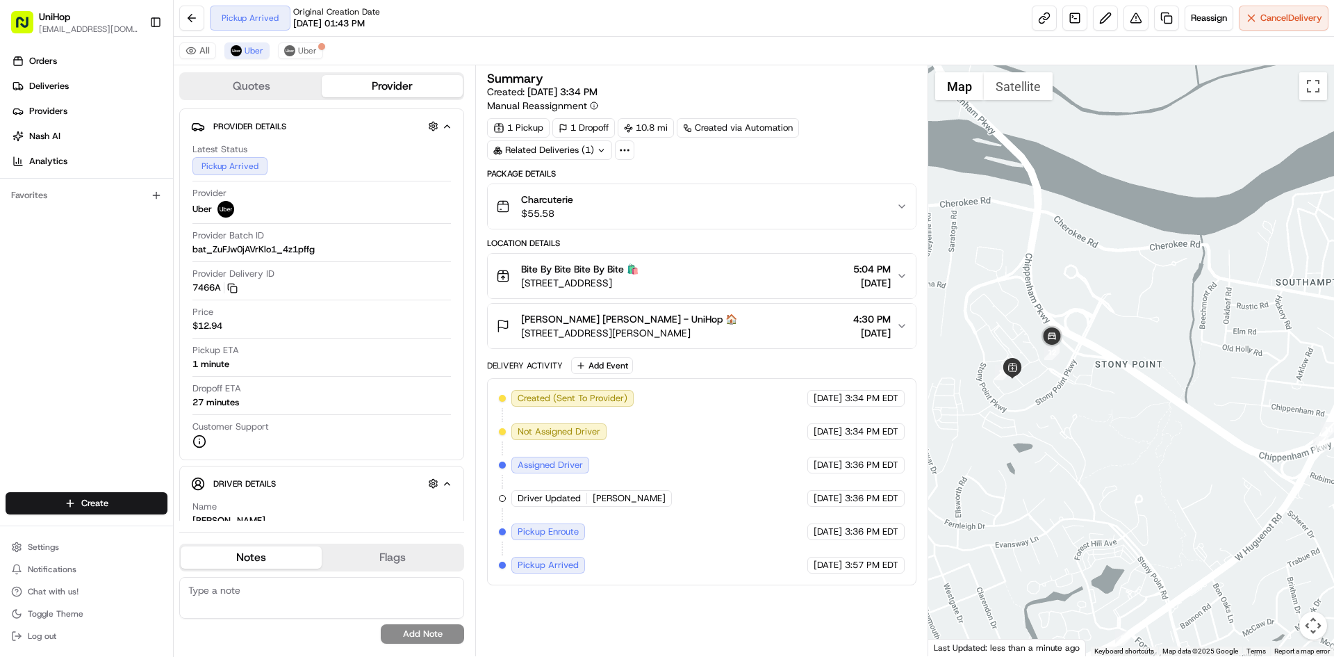
drag, startPoint x: 1070, startPoint y: 406, endPoint x: 1132, endPoint y: 398, distance: 62.4
click at [1132, 398] on div at bounding box center [1132, 360] width 407 height 591
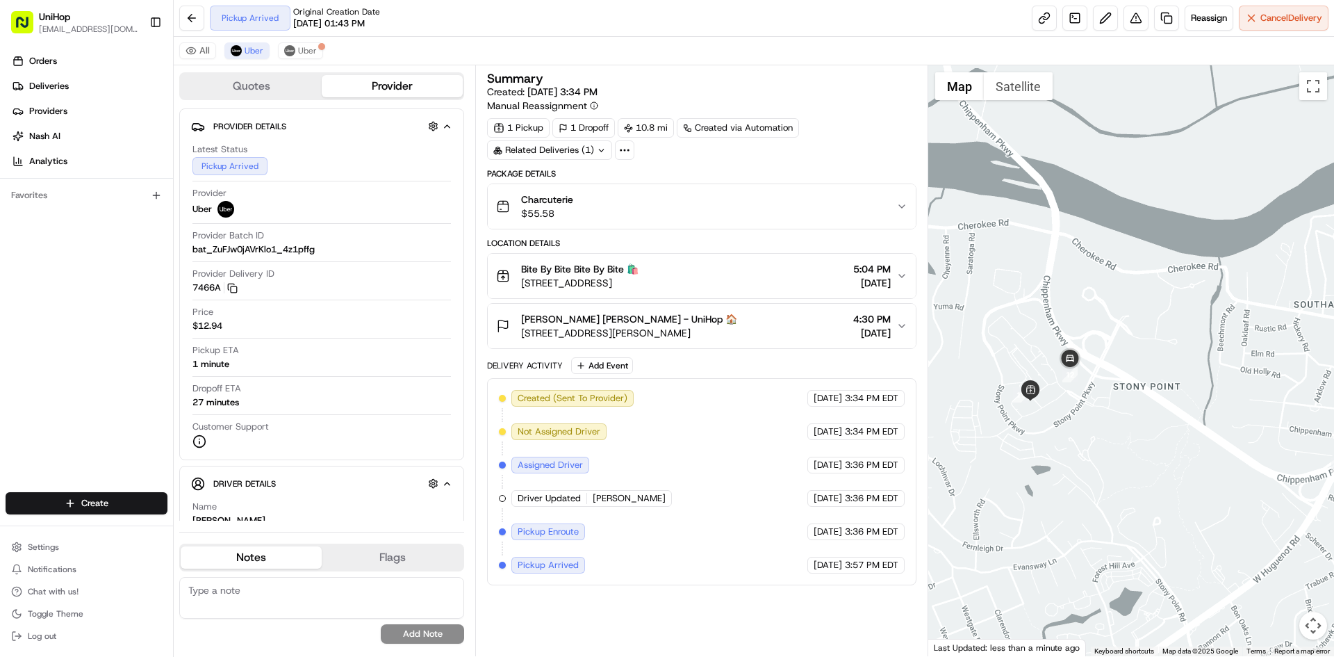
drag, startPoint x: 1015, startPoint y: 318, endPoint x: 1040, endPoint y: 349, distance: 40.1
click at [1040, 348] on div at bounding box center [1132, 360] width 407 height 591
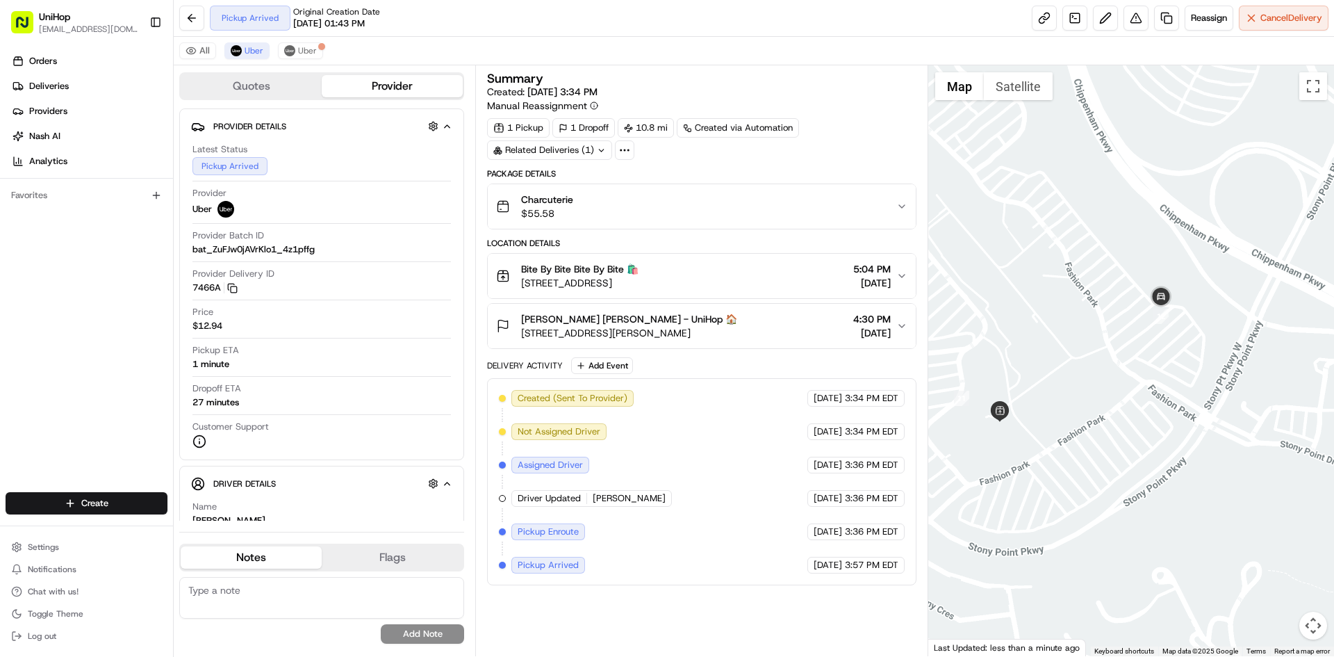
drag, startPoint x: 1081, startPoint y: 352, endPoint x: 1078, endPoint y: 361, distance: 9.5
click at [1078, 361] on div at bounding box center [1132, 360] width 407 height 591
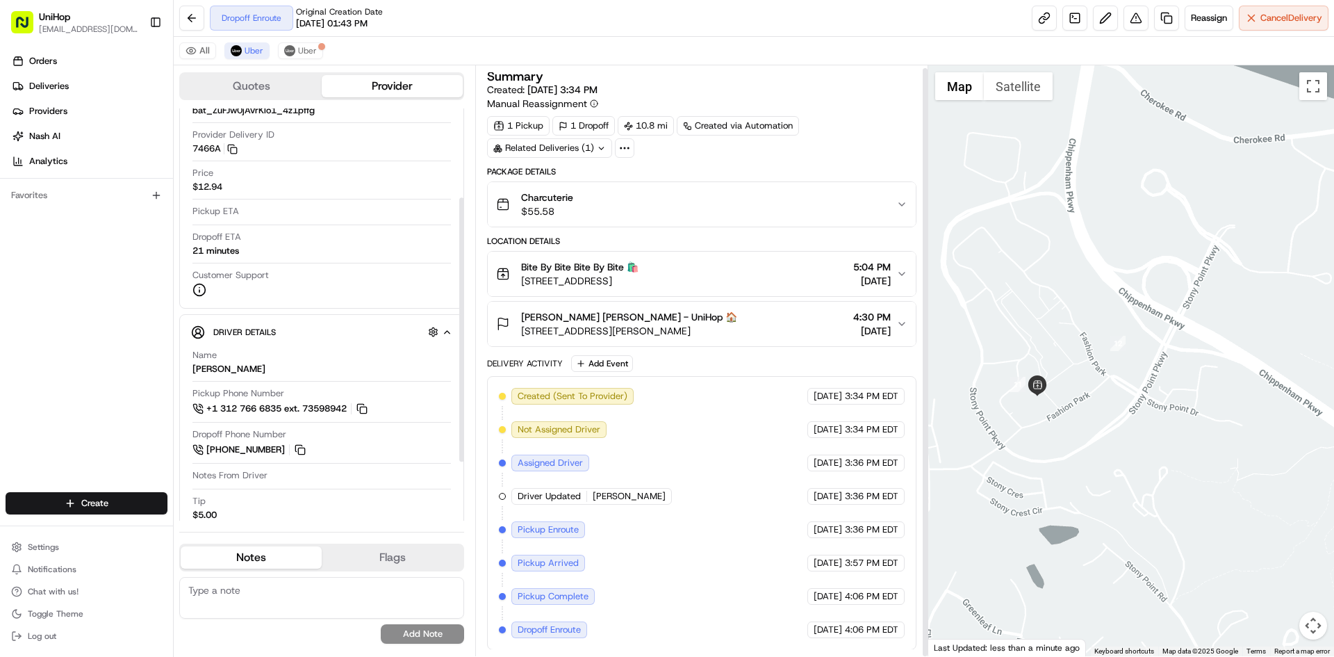
scroll to position [3, 0]
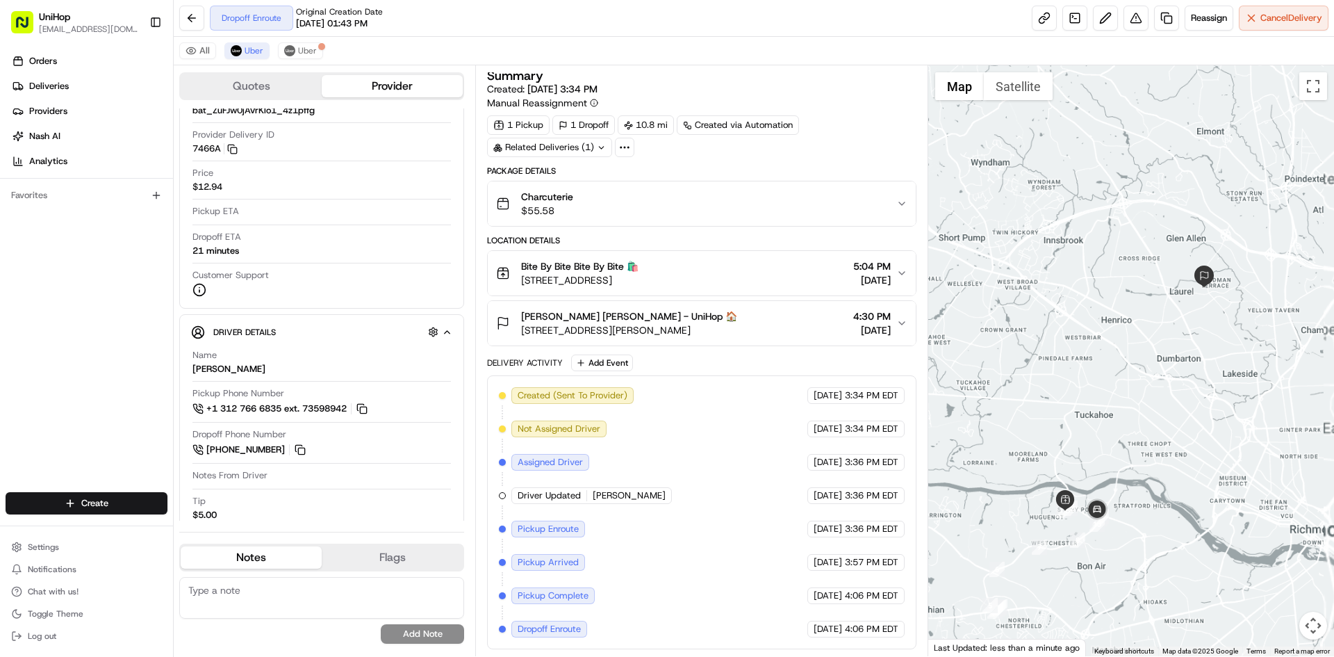
drag, startPoint x: 1158, startPoint y: 318, endPoint x: 1108, endPoint y: 280, distance: 62.5
click at [1156, 314] on div at bounding box center [1132, 360] width 407 height 591
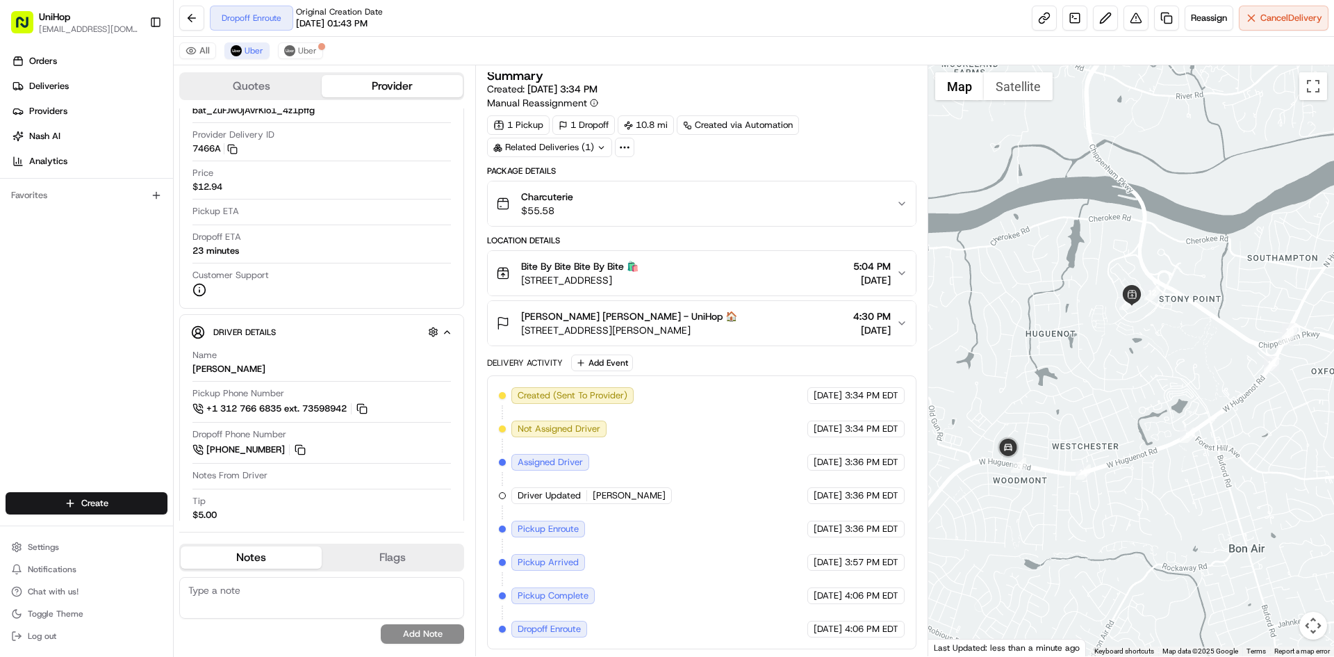
drag, startPoint x: 1120, startPoint y: 499, endPoint x: 1147, endPoint y: 483, distance: 31.5
click at [1135, 495] on div at bounding box center [1132, 360] width 407 height 591
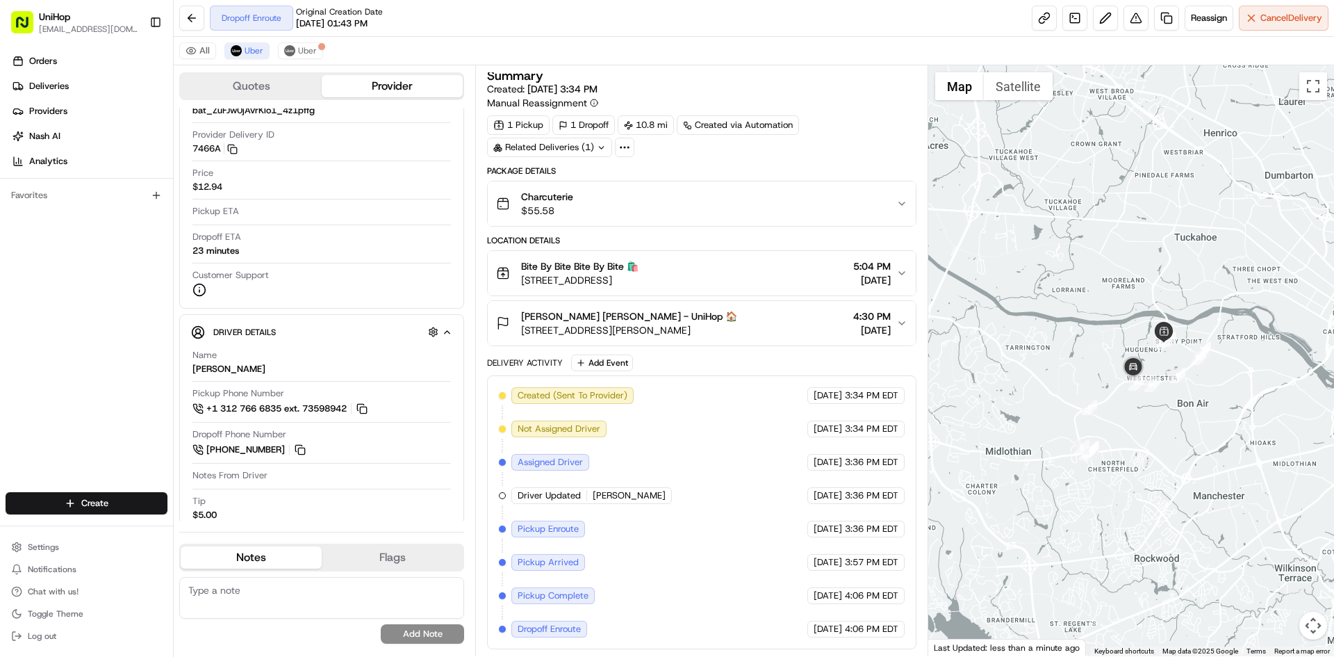
click at [1140, 271] on div at bounding box center [1132, 360] width 407 height 591
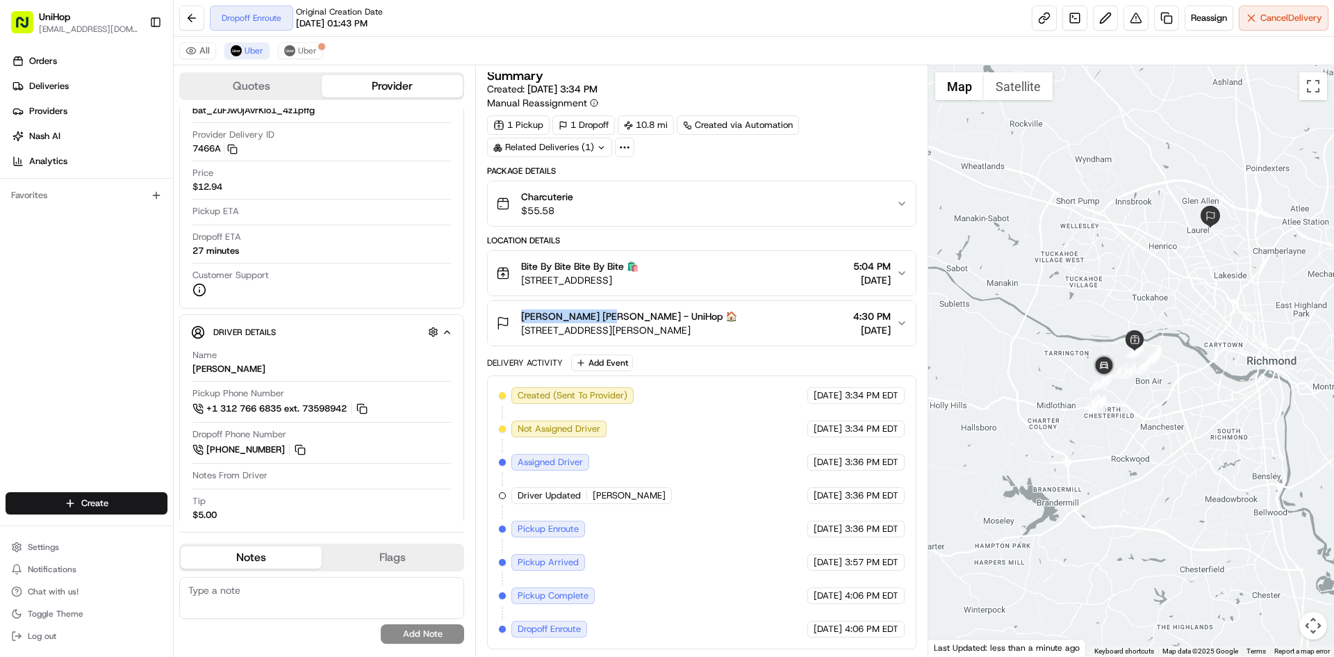
drag, startPoint x: 516, startPoint y: 312, endPoint x: 607, endPoint y: 316, distance: 90.4
click at [607, 316] on div "Courtney Campbell Courtney Campbell - UniHop 🏠 2440 Hoxton Rd #3134, Henrico, V…" at bounding box center [616, 323] width 241 height 28
copy span "Courtney Campbell"
drag, startPoint x: 521, startPoint y: 262, endPoint x: 572, endPoint y: 268, distance: 51.1
click at [572, 268] on span "Bite By Bite Bite By Bite 🛍️" at bounding box center [579, 266] width 117 height 14
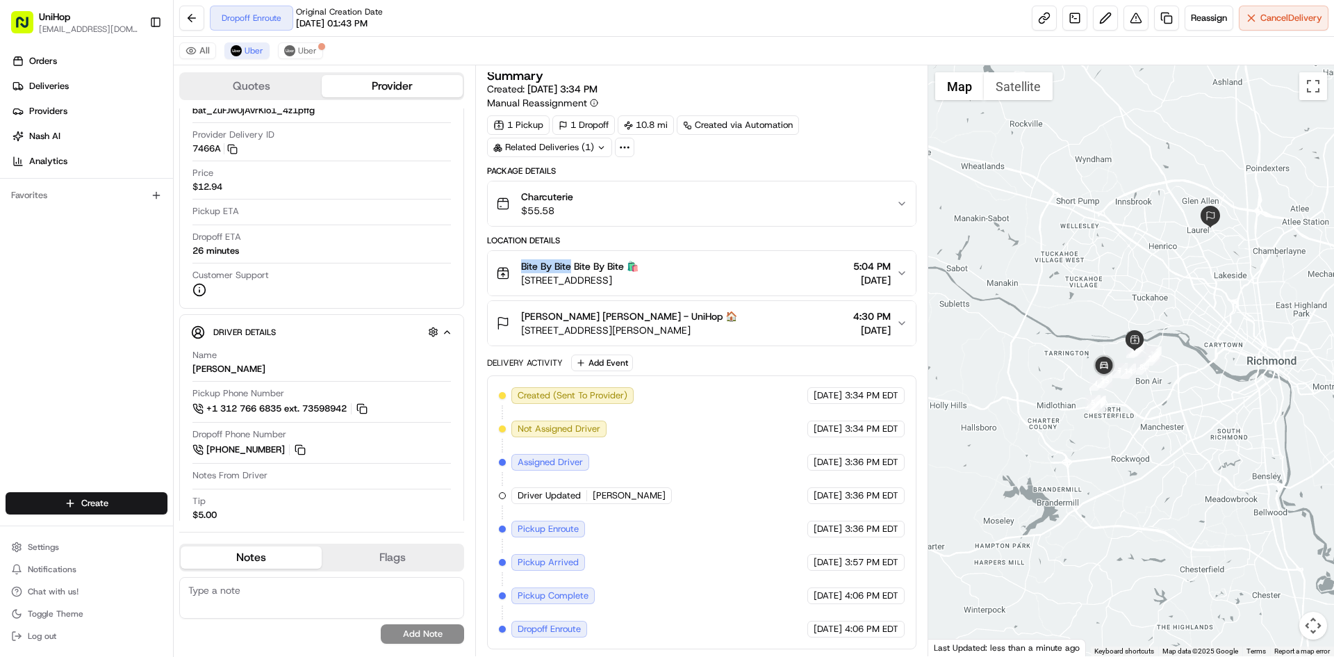
copy span "Bite By Bite"
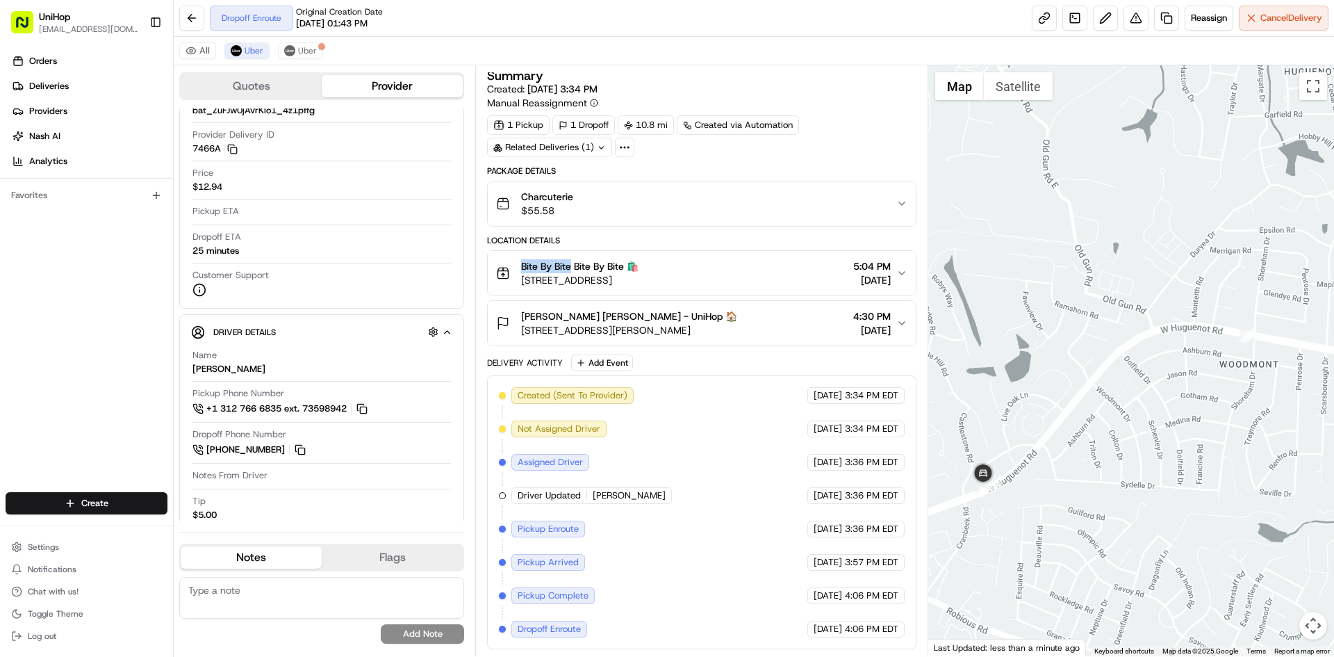
drag, startPoint x: 1042, startPoint y: 433, endPoint x: 1103, endPoint y: 395, distance: 71.5
click at [1093, 403] on div at bounding box center [1132, 360] width 407 height 591
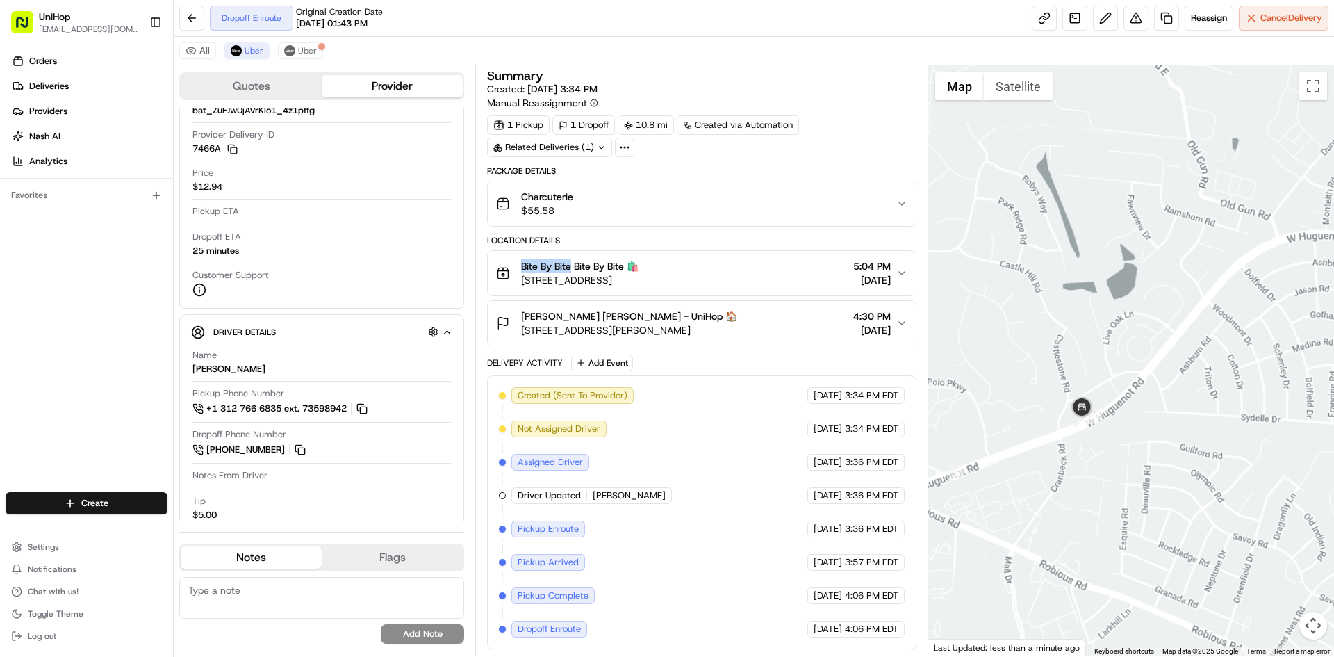
click at [1176, 302] on div at bounding box center [1132, 360] width 407 height 591
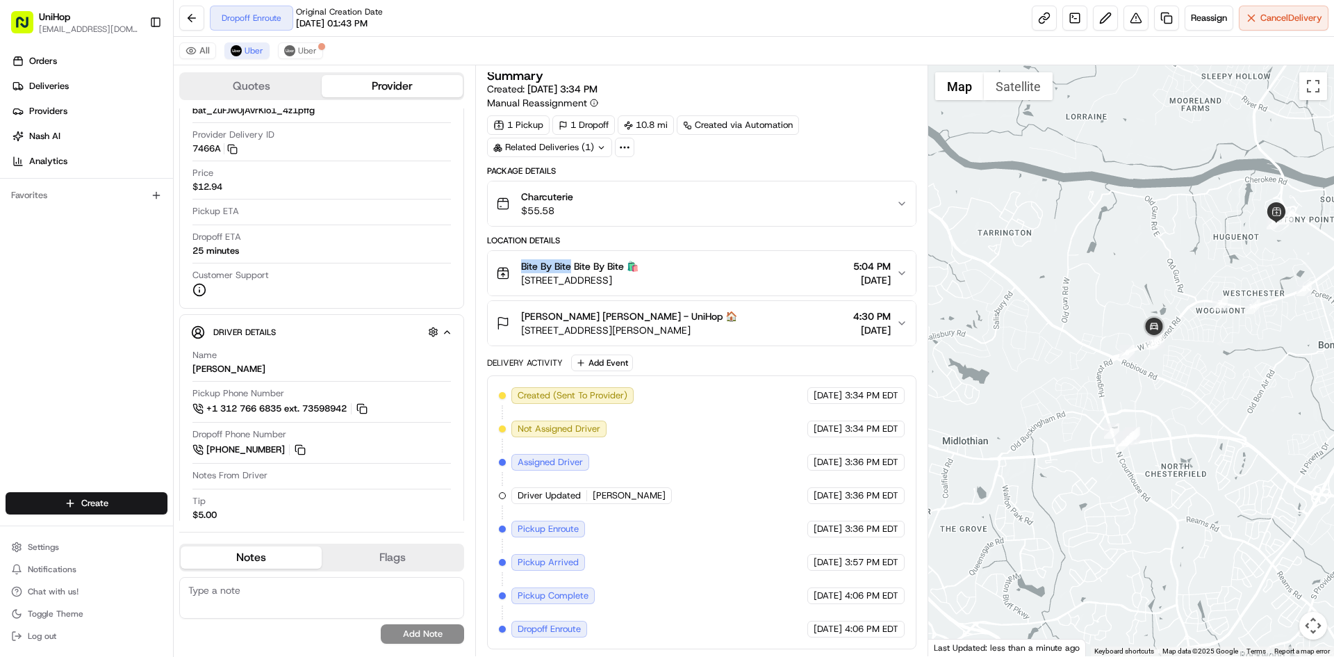
drag, startPoint x: 1181, startPoint y: 254, endPoint x: 1184, endPoint y: 302, distance: 48.7
click at [1184, 302] on div at bounding box center [1132, 360] width 407 height 591
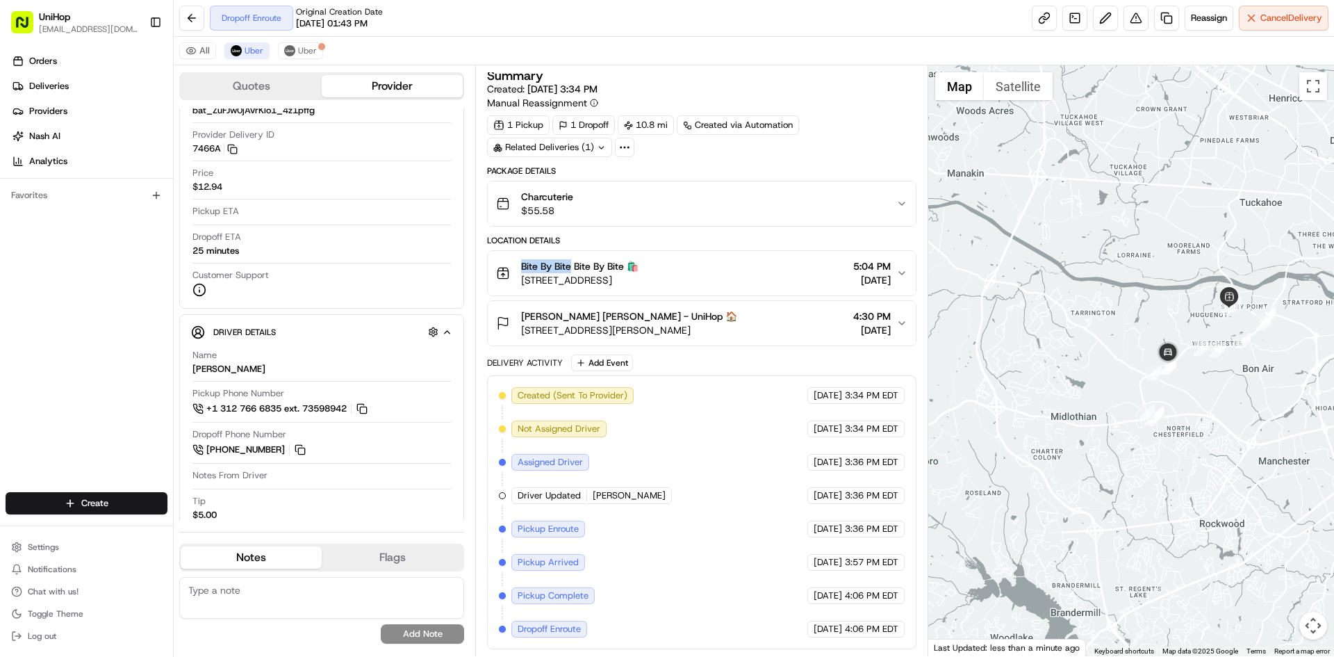
click at [1177, 291] on div at bounding box center [1132, 360] width 407 height 591
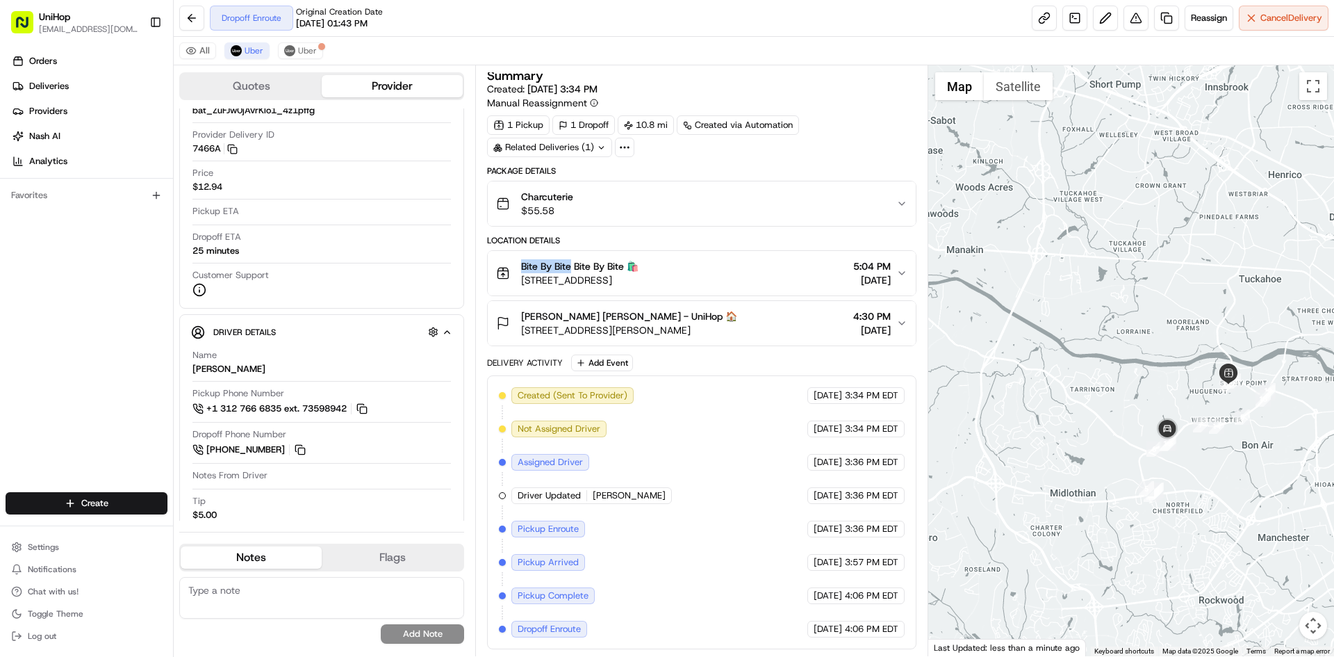
drag, startPoint x: 1182, startPoint y: 249, endPoint x: 1131, endPoint y: 288, distance: 64.9
click at [1131, 288] on div at bounding box center [1132, 360] width 407 height 591
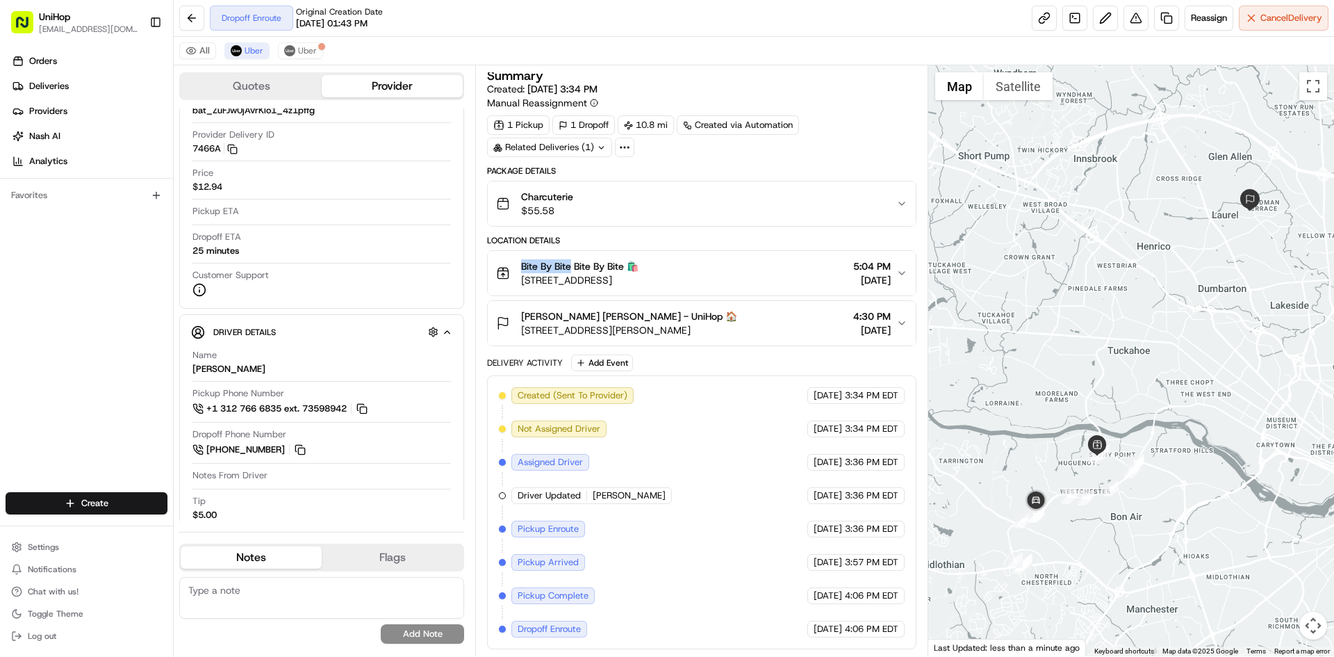
drag, startPoint x: 802, startPoint y: 279, endPoint x: 523, endPoint y: 285, distance: 279.4
click at [523, 285] on div "Bite By Bite Bite By Bite 🛍️ 9200 Stony Point Pkwy #152A, Richmond, VA 23235, U…" at bounding box center [696, 273] width 400 height 28
drag, startPoint x: 758, startPoint y: 329, endPoint x: 521, endPoint y: 327, distance: 237.7
click at [521, 327] on div "Courtney Campbell Courtney Campbell - UniHop 🏠 2440 Hoxton Rd #3134, Henrico, V…" at bounding box center [696, 323] width 400 height 28
copy span "2440 Hoxton Rd #3134, Henrico, VA 23228, USA"
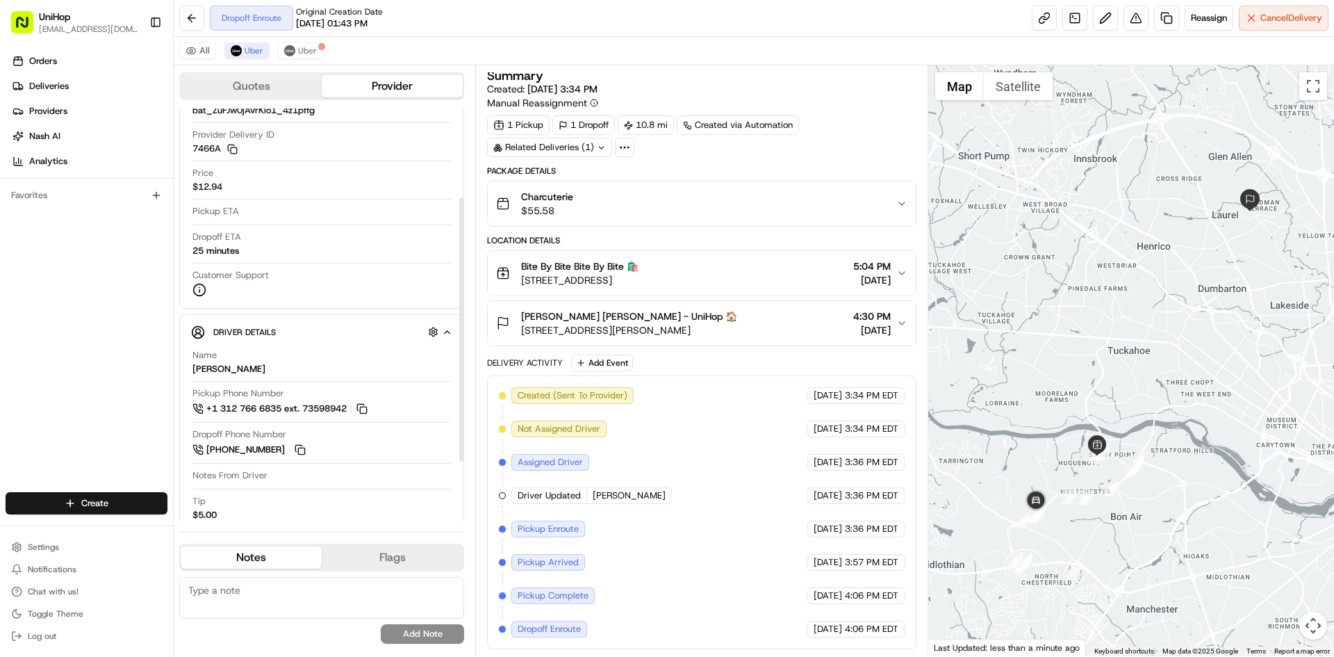
click at [60, 339] on div "Orders Deliveries Providers Nash AI Analytics Favorites" at bounding box center [86, 272] width 173 height 456
drag, startPoint x: 48, startPoint y: 382, endPoint x: 74, endPoint y: 335, distance: 53.5
click at [49, 382] on div "Orders Deliveries Providers Nash AI Analytics Favorites" at bounding box center [86, 272] width 173 height 456
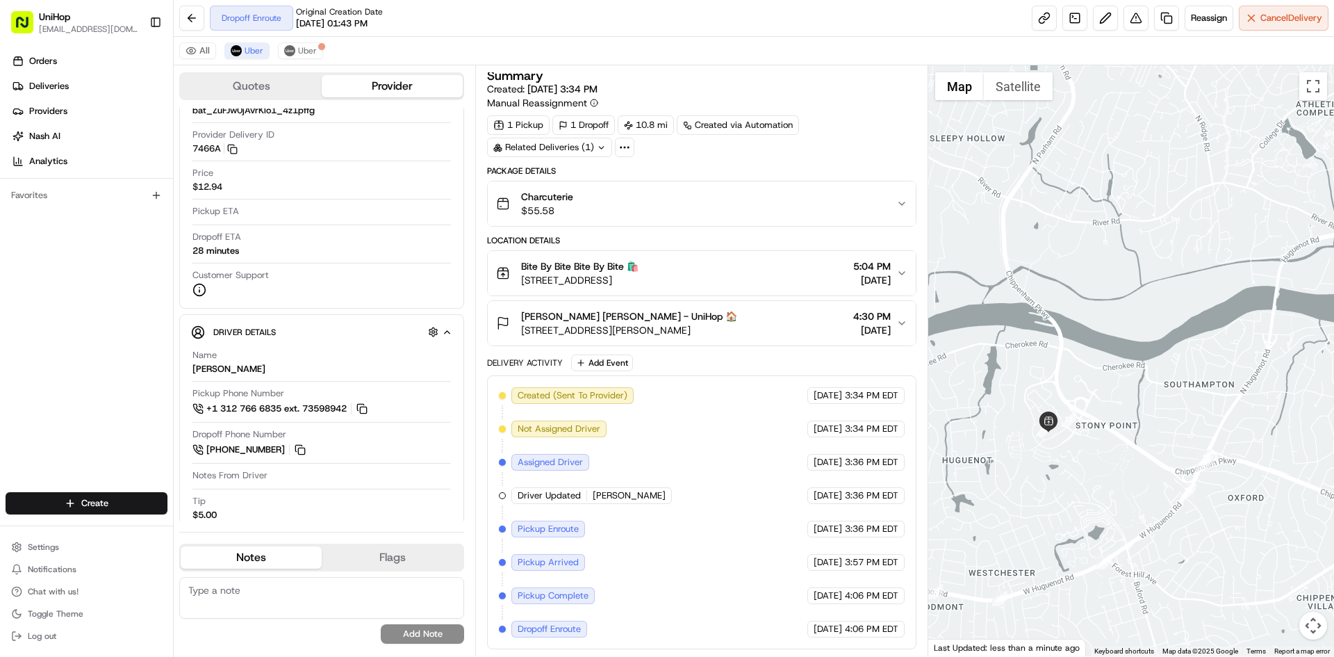
drag, startPoint x: 1029, startPoint y: 391, endPoint x: 1132, endPoint y: 336, distance: 117.2
click at [1142, 345] on div at bounding box center [1132, 360] width 407 height 591
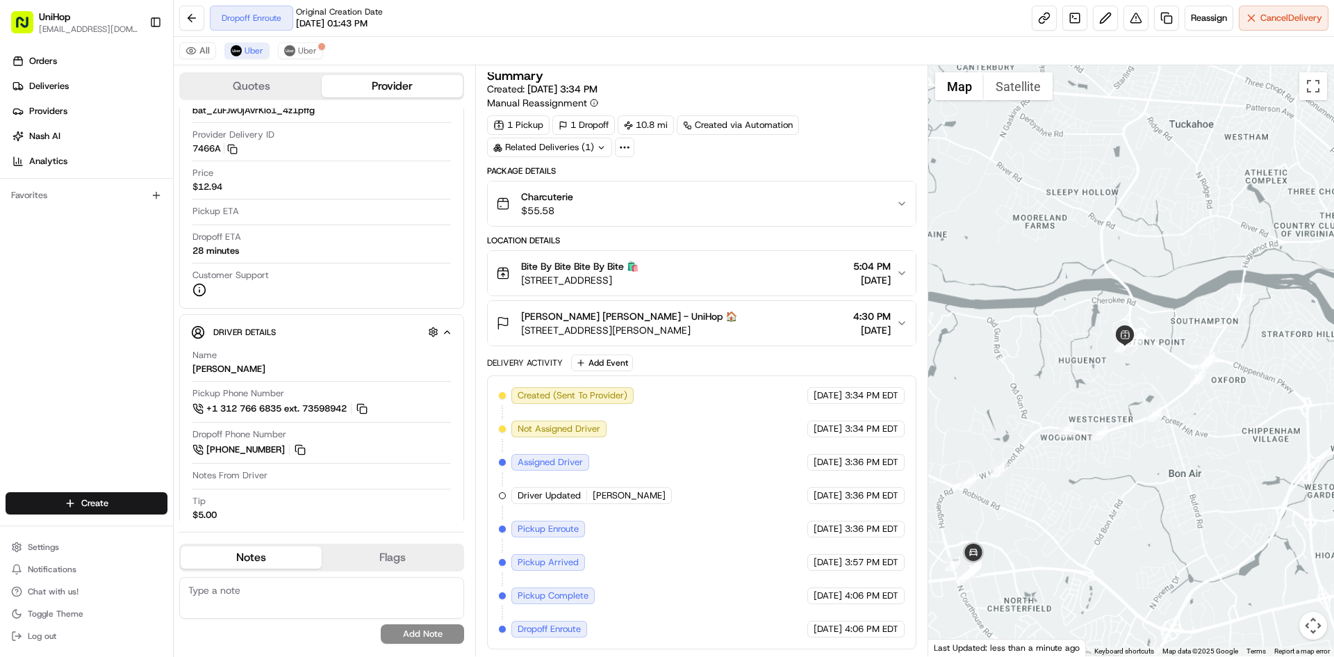
drag, startPoint x: 1075, startPoint y: 442, endPoint x: 1128, endPoint y: 368, distance: 90.6
click at [1137, 364] on div at bounding box center [1132, 360] width 407 height 591
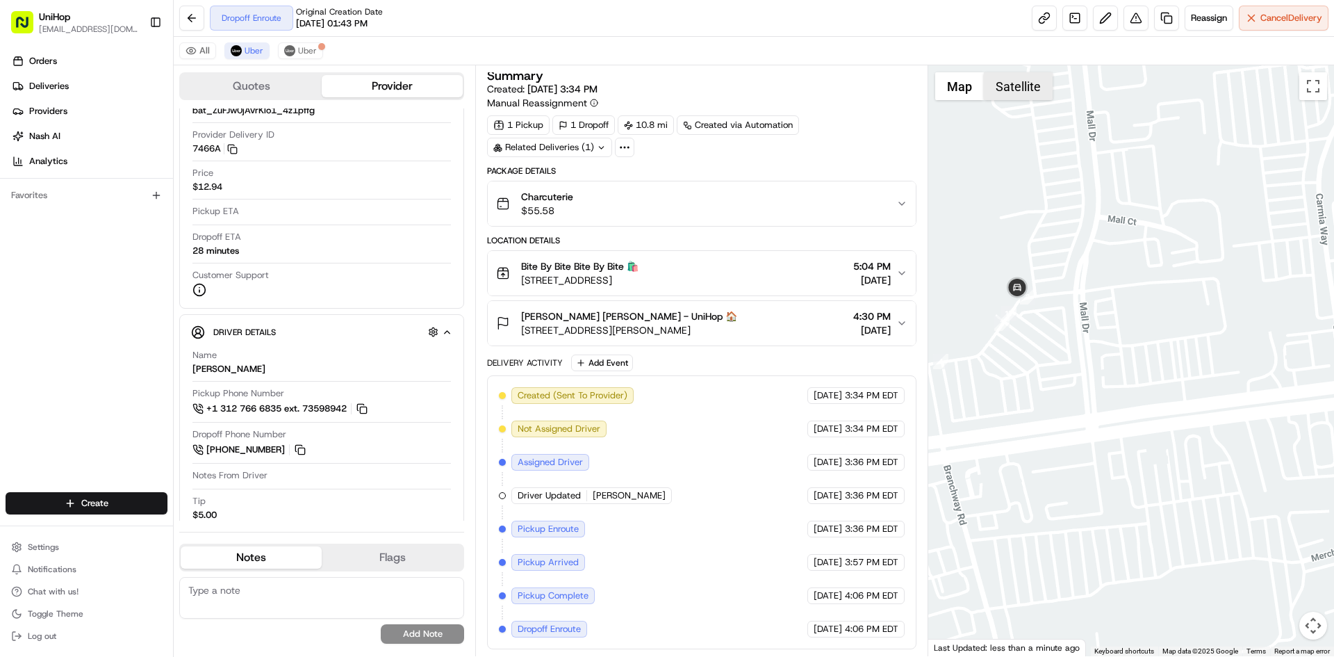
click at [1017, 90] on button "Satellite" at bounding box center [1018, 86] width 69 height 28
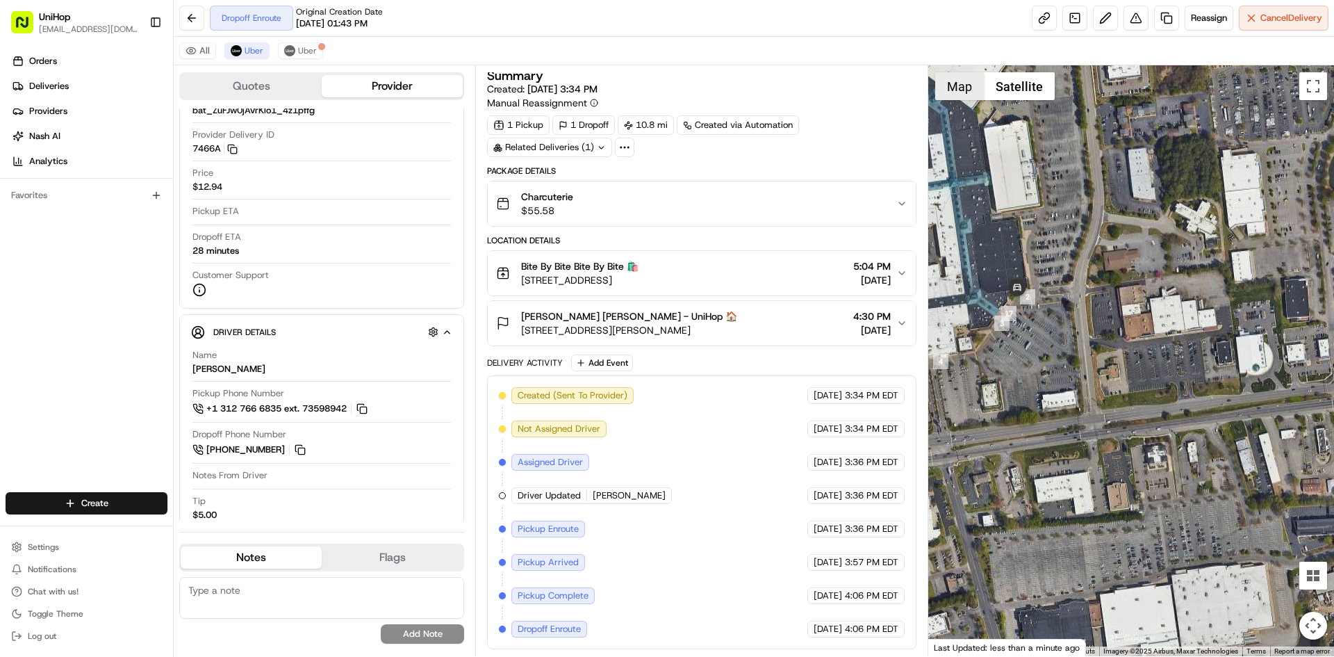
click at [957, 88] on button "Map" at bounding box center [959, 86] width 49 height 28
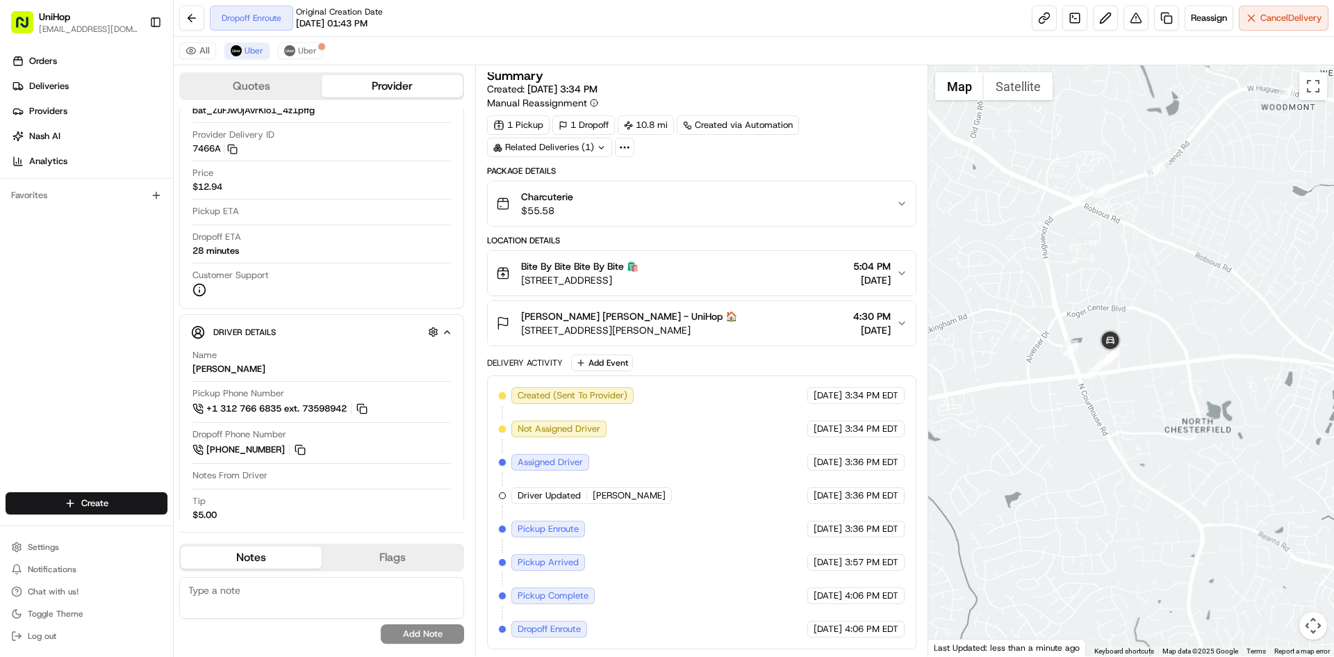
drag, startPoint x: 1225, startPoint y: 310, endPoint x: 1202, endPoint y: 346, distance: 42.8
click at [1204, 337] on div at bounding box center [1132, 360] width 407 height 591
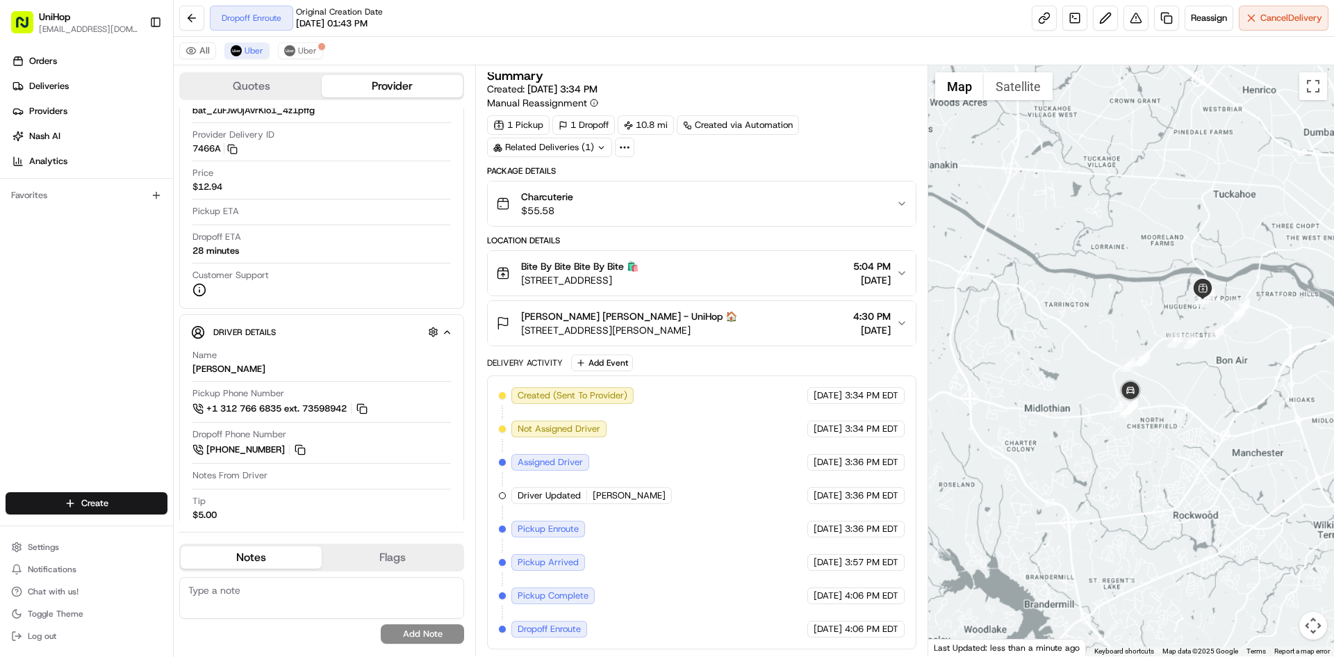
drag, startPoint x: 1234, startPoint y: 394, endPoint x: 1227, endPoint y: 398, distance: 7.5
click at [1231, 399] on div at bounding box center [1132, 360] width 407 height 591
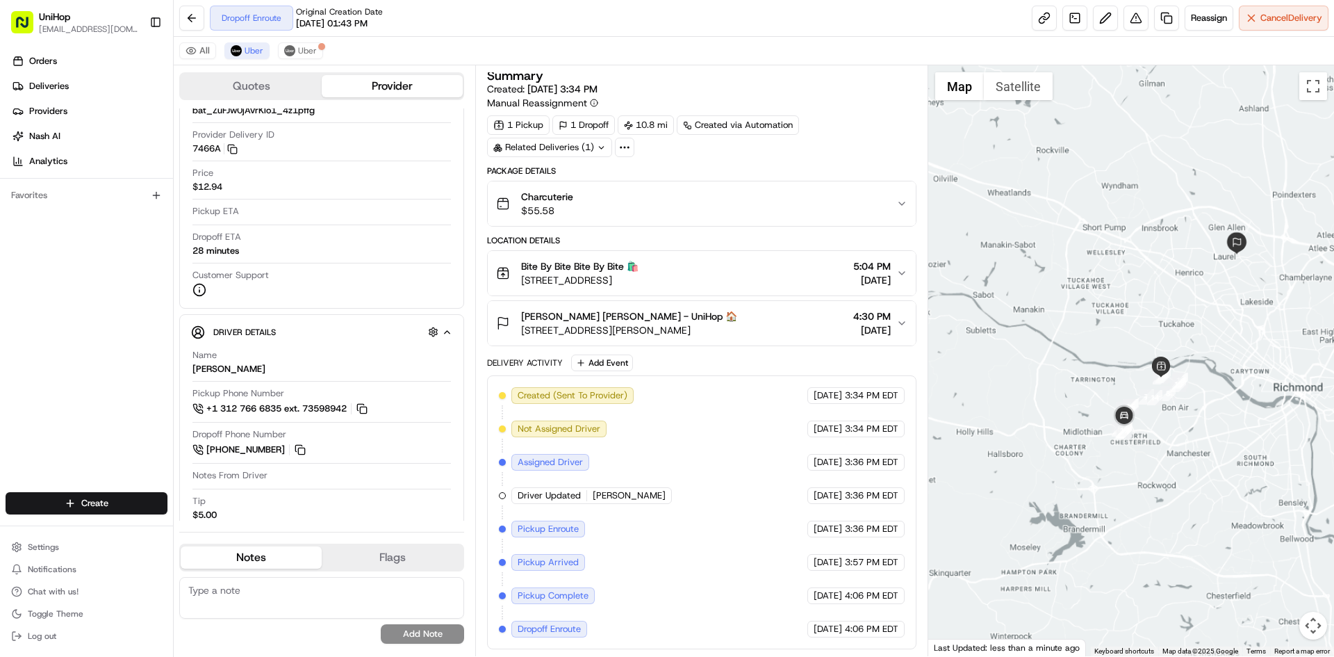
drag, startPoint x: 1267, startPoint y: 326, endPoint x: 1203, endPoint y: 324, distance: 64.0
click at [1209, 321] on div at bounding box center [1132, 360] width 407 height 591
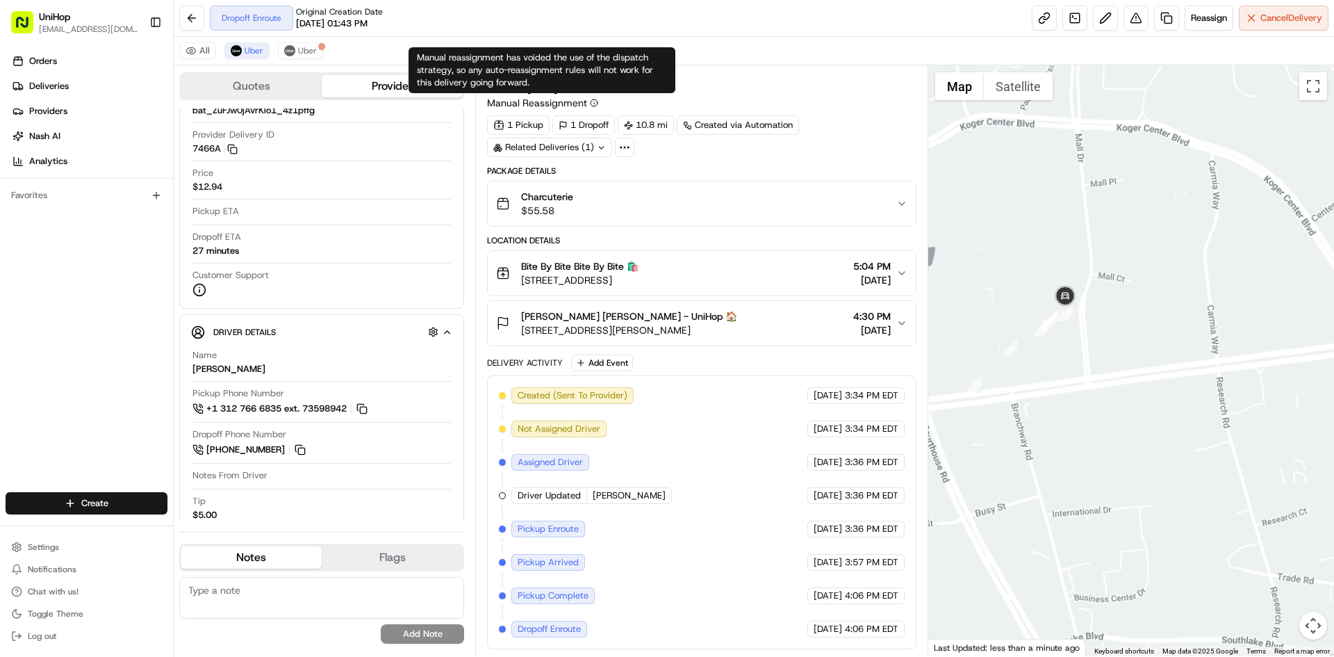
drag, startPoint x: 1168, startPoint y: 238, endPoint x: 1114, endPoint y: 322, distance: 99.1
click at [1117, 316] on div at bounding box center [1132, 360] width 407 height 591
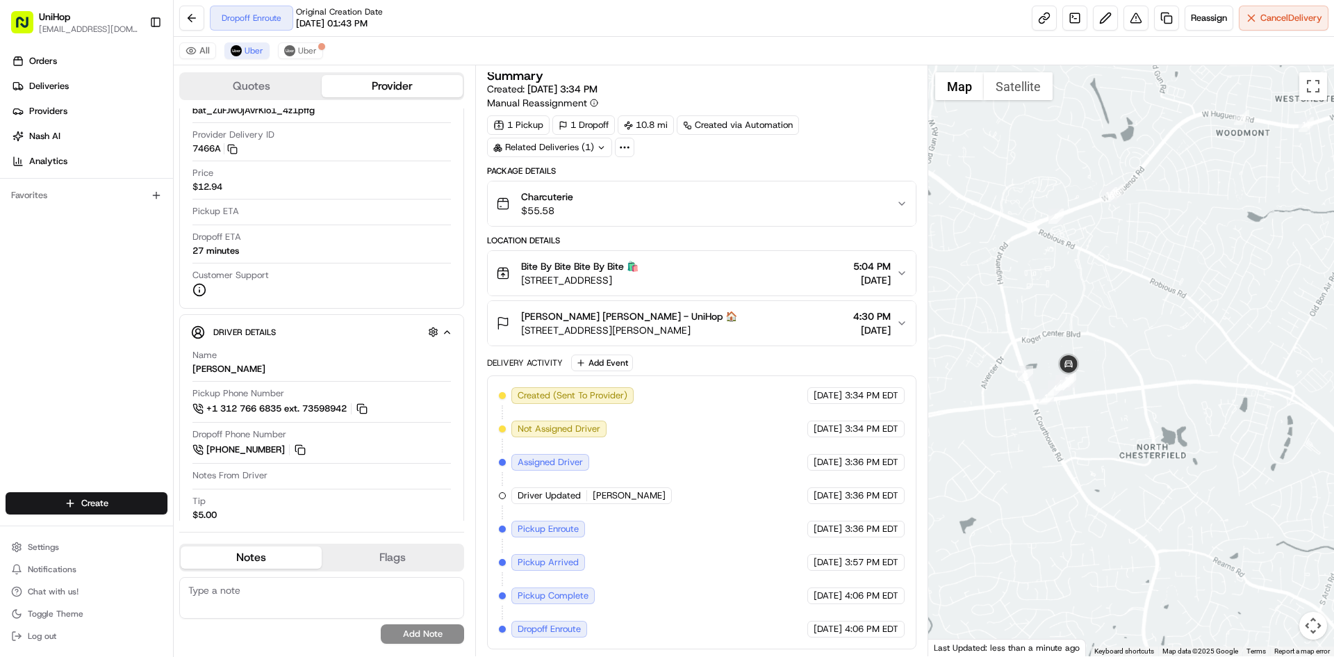
drag, startPoint x: 1148, startPoint y: 291, endPoint x: 1122, endPoint y: 350, distance: 63.8
click at [1125, 347] on div at bounding box center [1132, 360] width 407 height 591
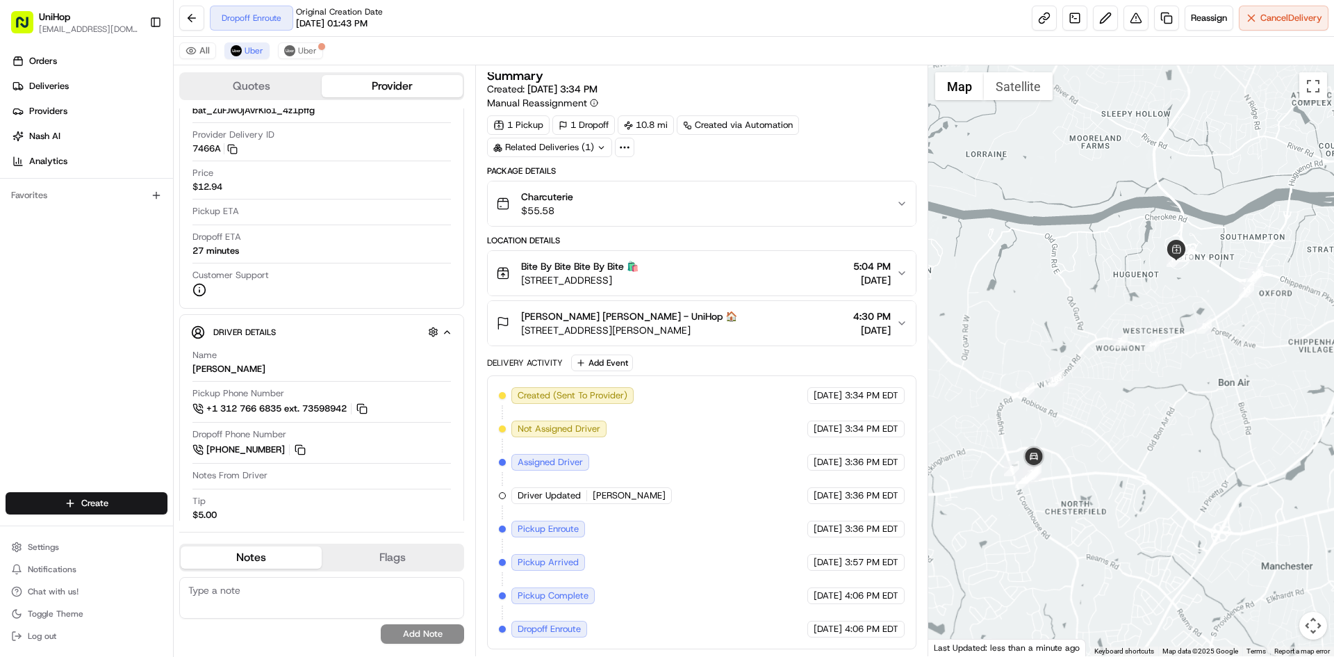
drag, startPoint x: 1142, startPoint y: 329, endPoint x: 1119, endPoint y: 353, distance: 33.4
click at [1120, 351] on div at bounding box center [1132, 360] width 407 height 591
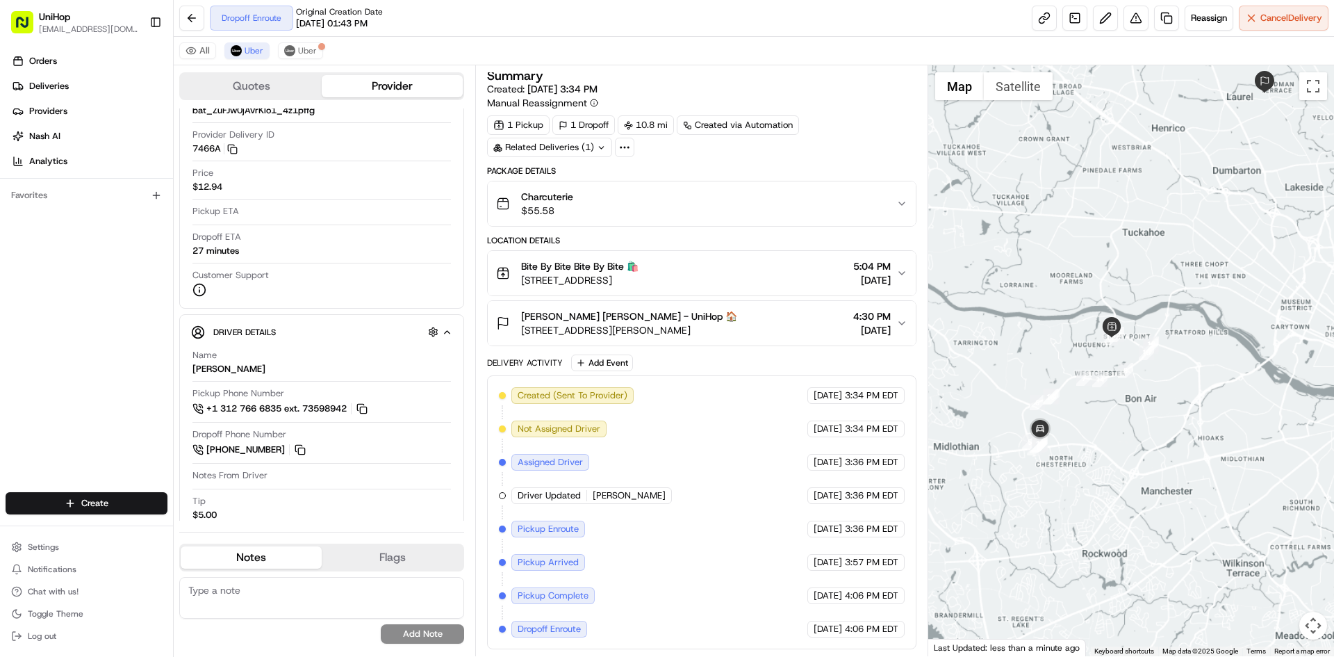
drag, startPoint x: 1152, startPoint y: 206, endPoint x: 1099, endPoint y: 270, distance: 83.4
click at [1134, 268] on div at bounding box center [1132, 360] width 407 height 591
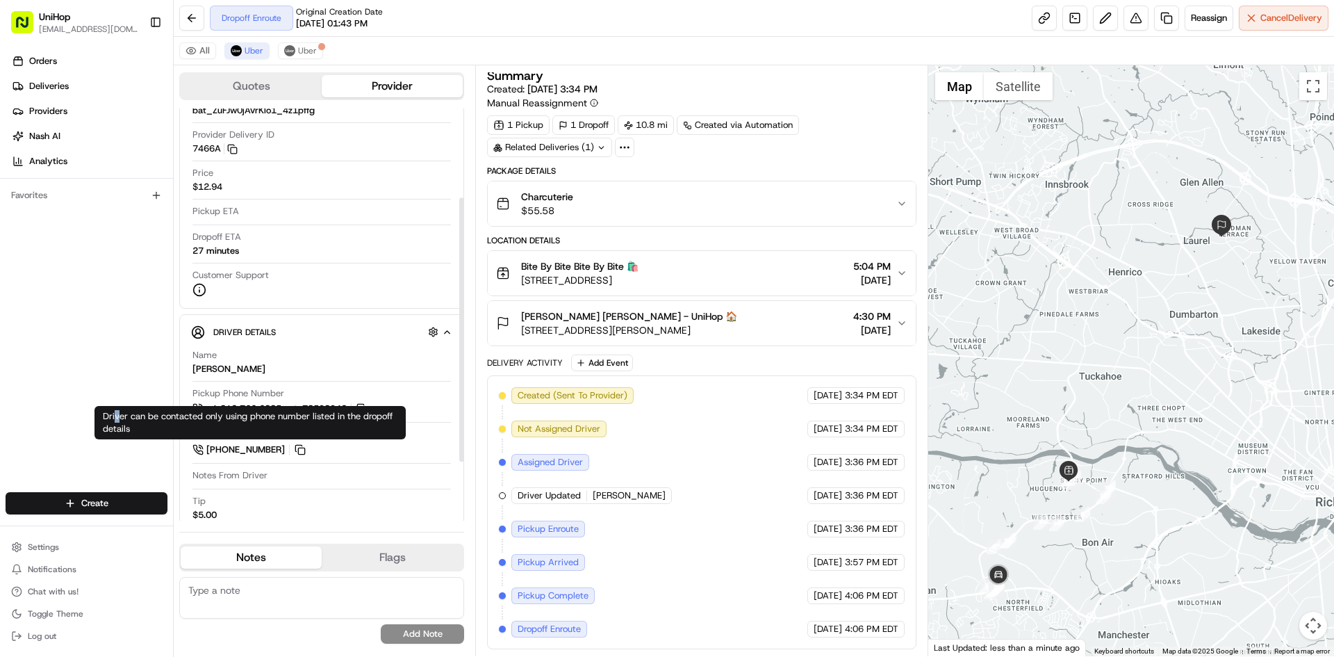
click at [113, 407] on div "Driver can be contacted only using phone number listed in the dropoff details D…" at bounding box center [250, 422] width 311 height 33
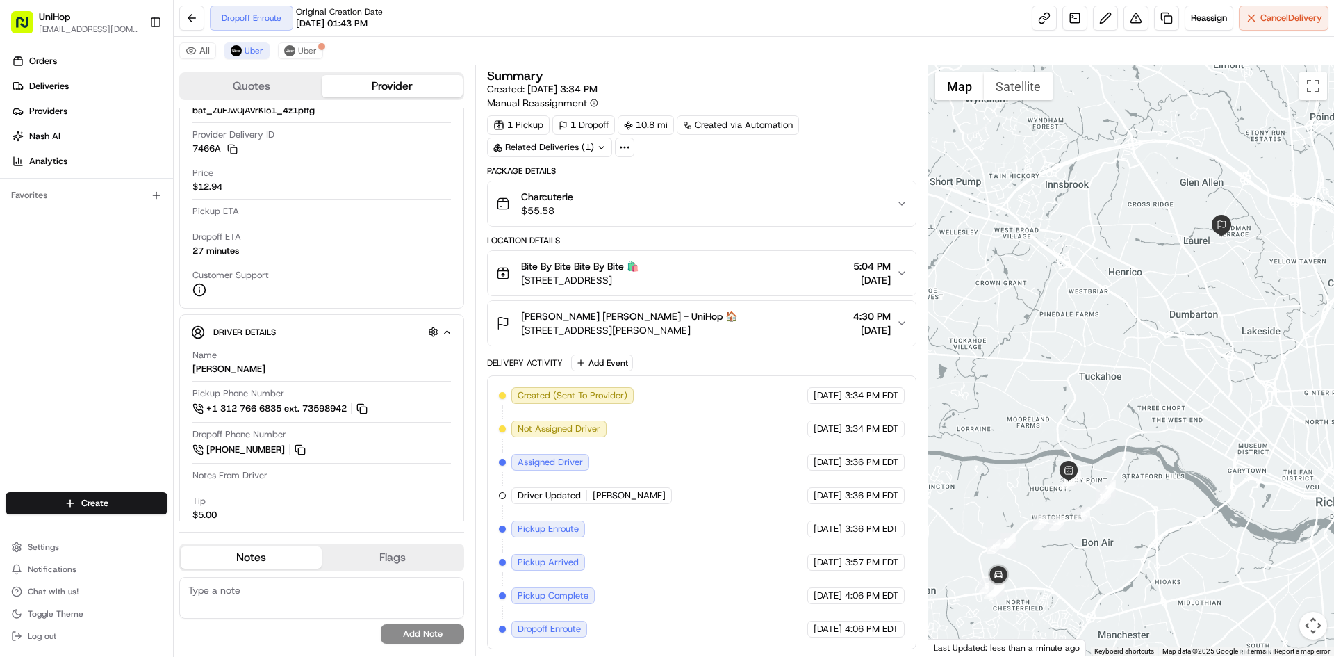
click at [101, 327] on div "Orders Deliveries Providers Nash AI Analytics Favorites" at bounding box center [86, 272] width 173 height 456
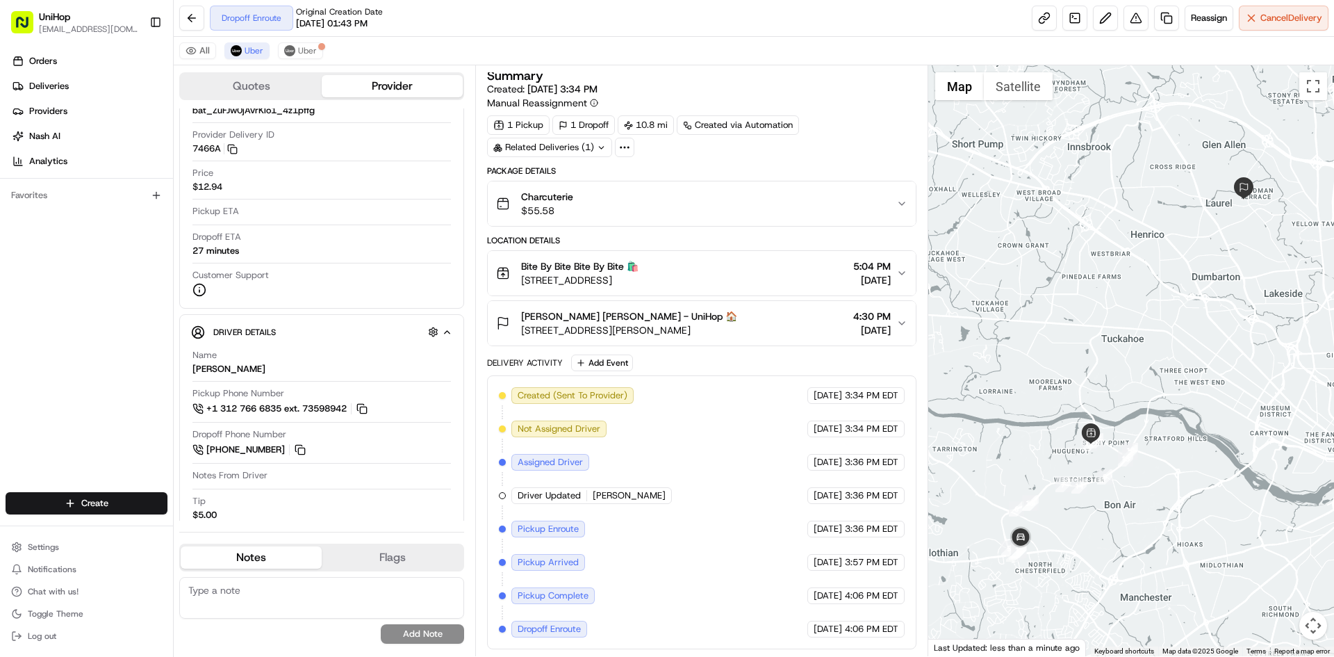
drag, startPoint x: 1031, startPoint y: 266, endPoint x: 1054, endPoint y: 228, distance: 44.9
click at [1054, 228] on div at bounding box center [1132, 360] width 407 height 591
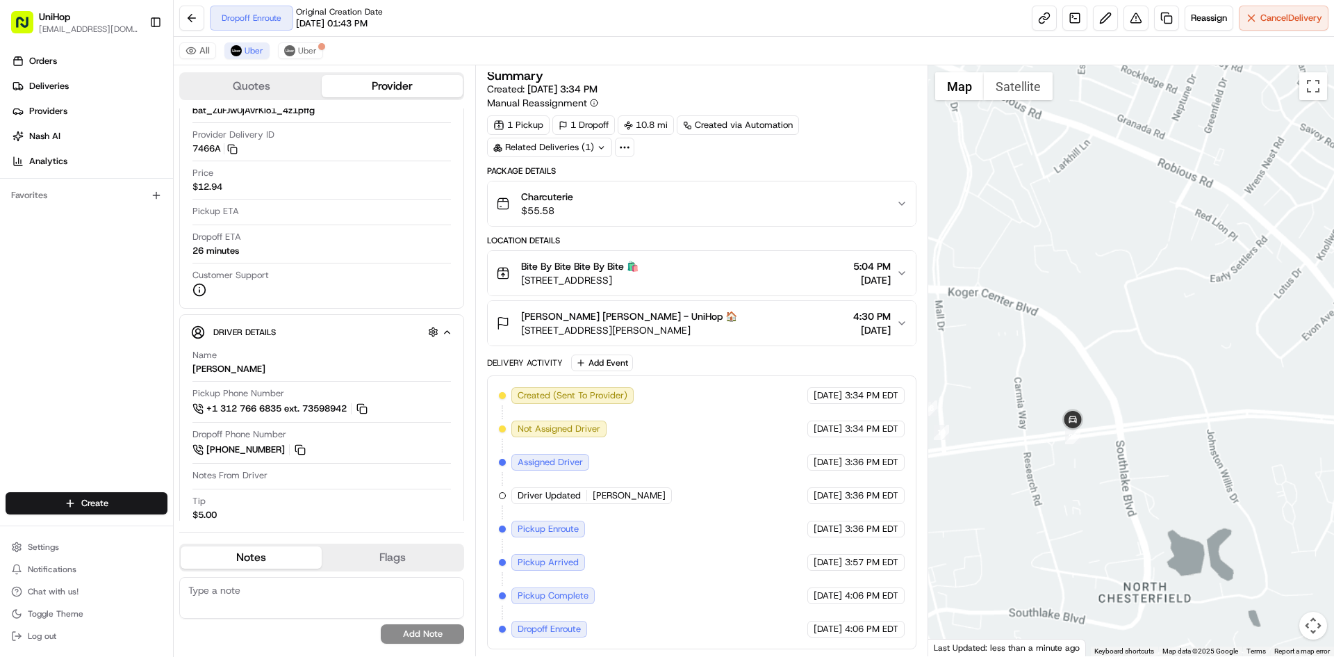
drag, startPoint x: 1184, startPoint y: 254, endPoint x: 1095, endPoint y: 270, distance: 91.2
click at [1106, 273] on div at bounding box center [1132, 360] width 407 height 591
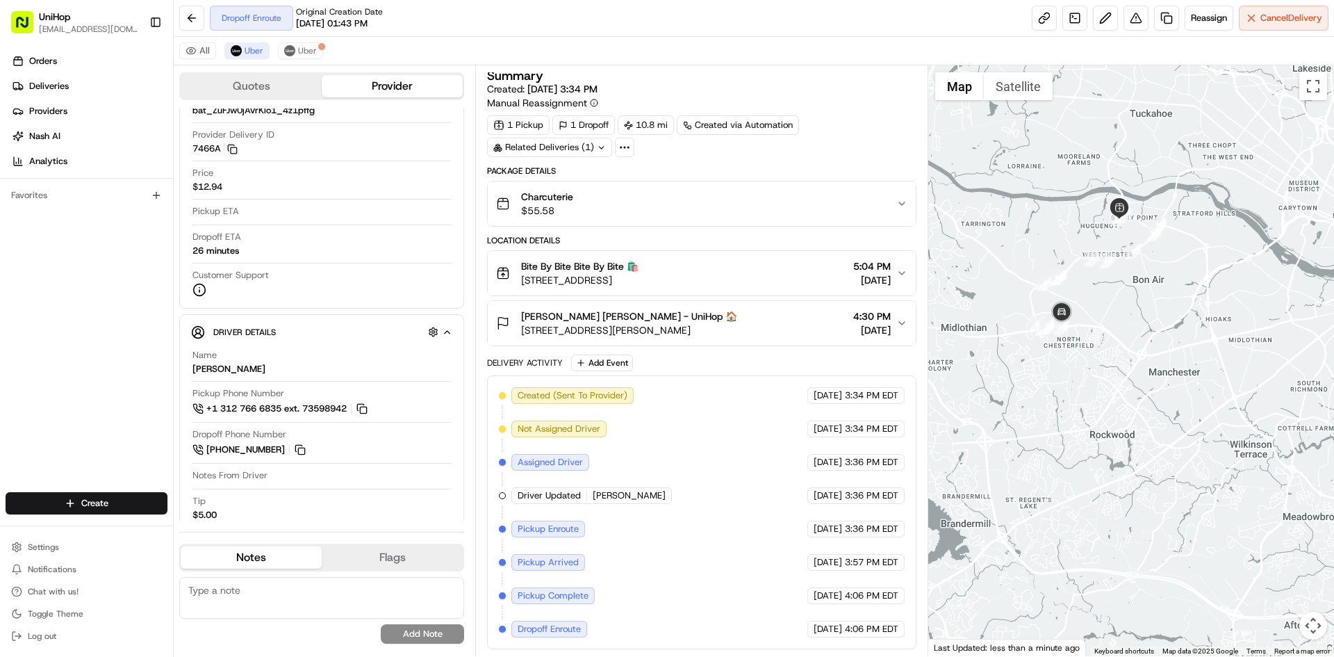
drag, startPoint x: 1129, startPoint y: 212, endPoint x: 1123, endPoint y: 259, distance: 47.6
click at [1123, 259] on div at bounding box center [1132, 360] width 407 height 591
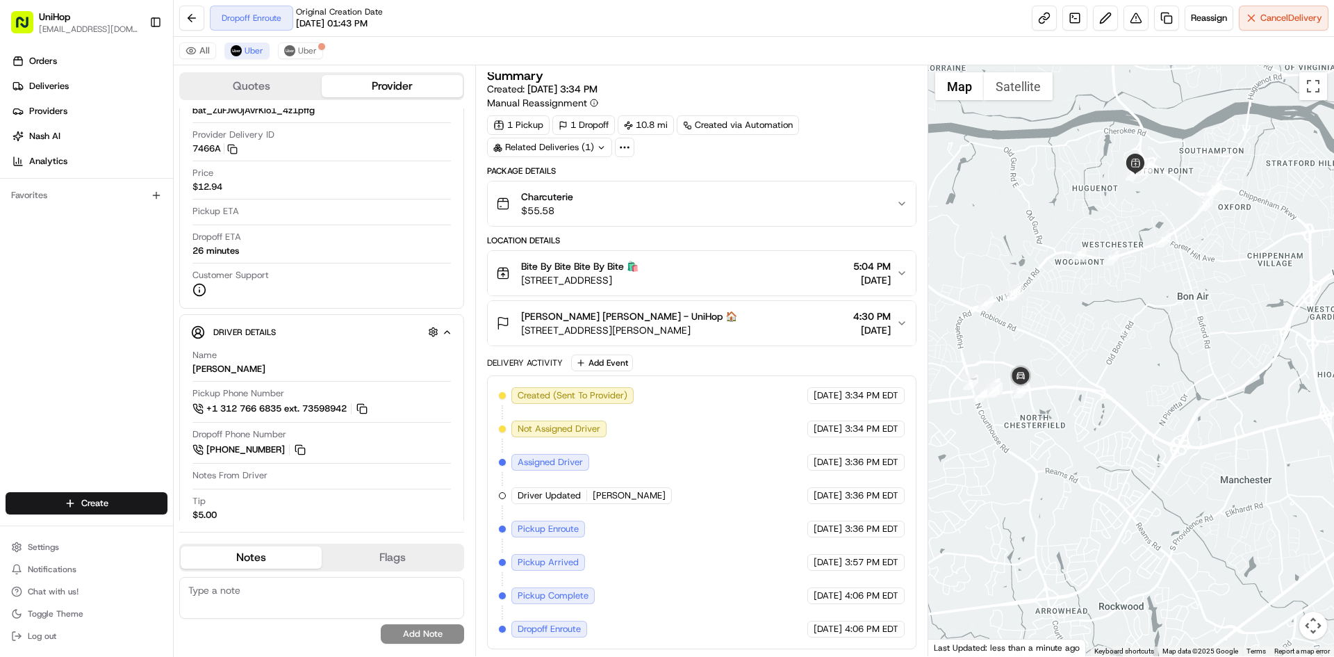
drag, startPoint x: 1134, startPoint y: 202, endPoint x: 1064, endPoint y: 297, distance: 117.3
click at [1064, 297] on div at bounding box center [1132, 360] width 407 height 591
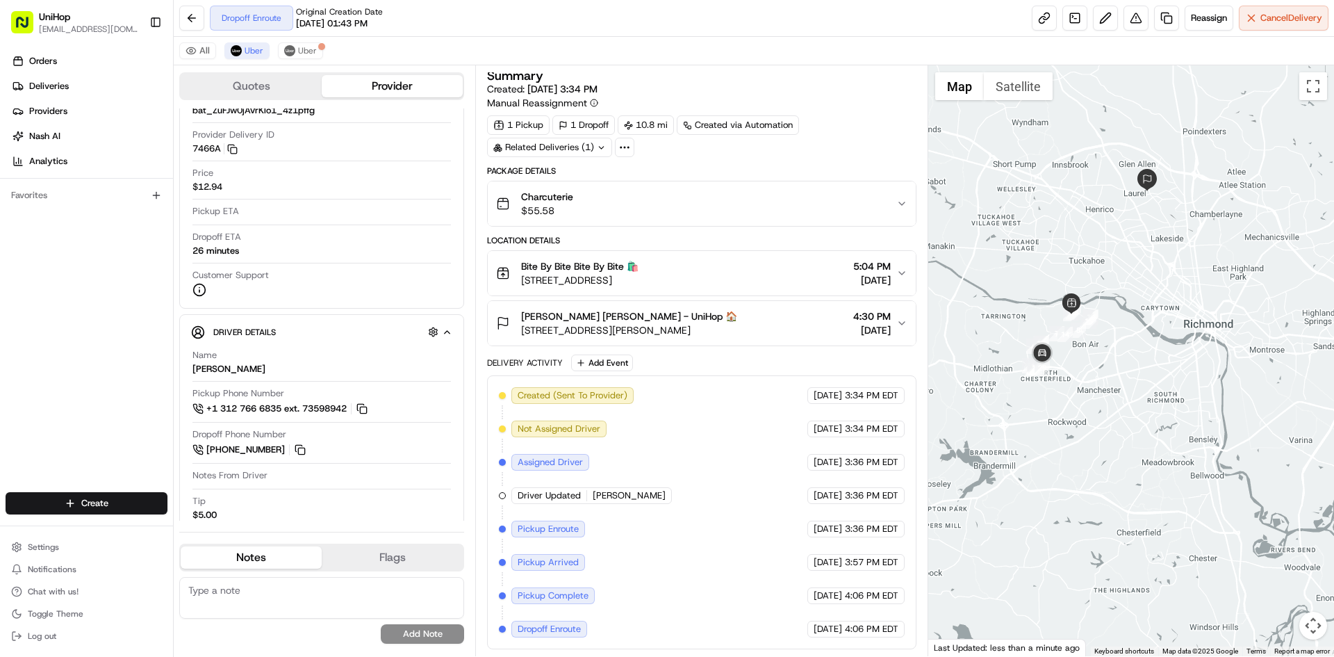
drag, startPoint x: 1150, startPoint y: 214, endPoint x: 1148, endPoint y: 231, distance: 17.5
click at [1148, 231] on div at bounding box center [1132, 360] width 407 height 591
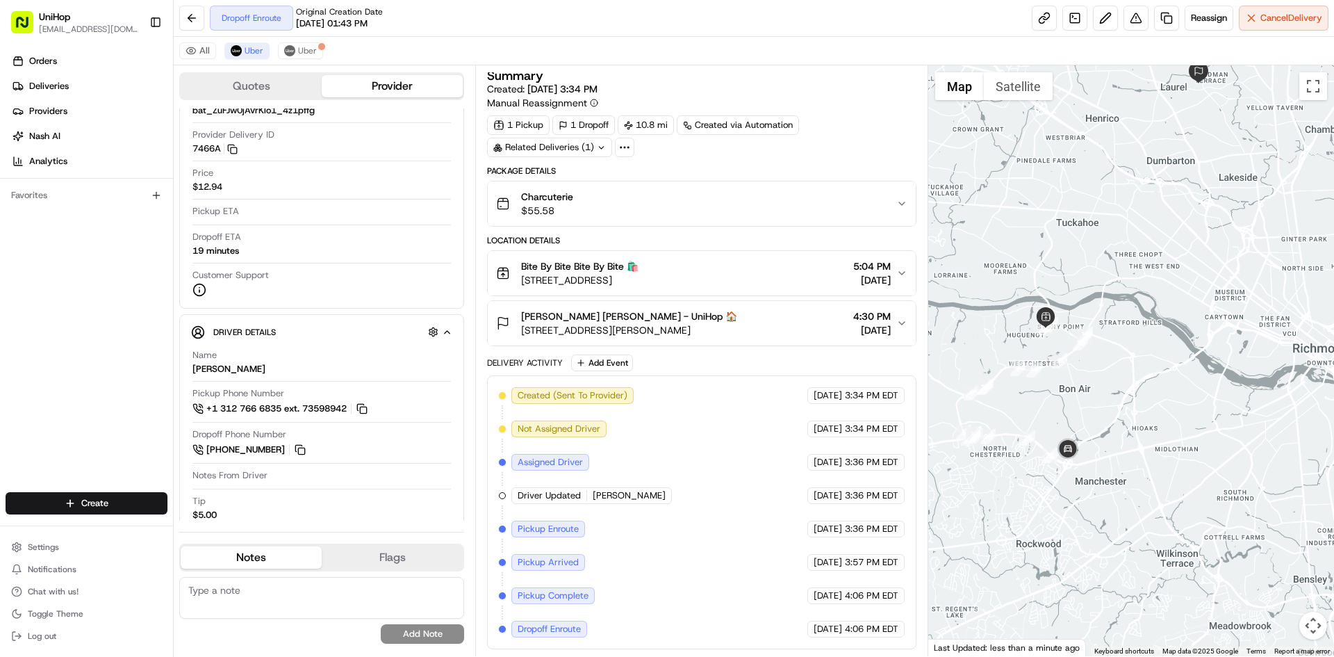
drag, startPoint x: 1155, startPoint y: 196, endPoint x: 1137, endPoint y: 265, distance: 71.1
click at [1138, 265] on div at bounding box center [1132, 360] width 407 height 591
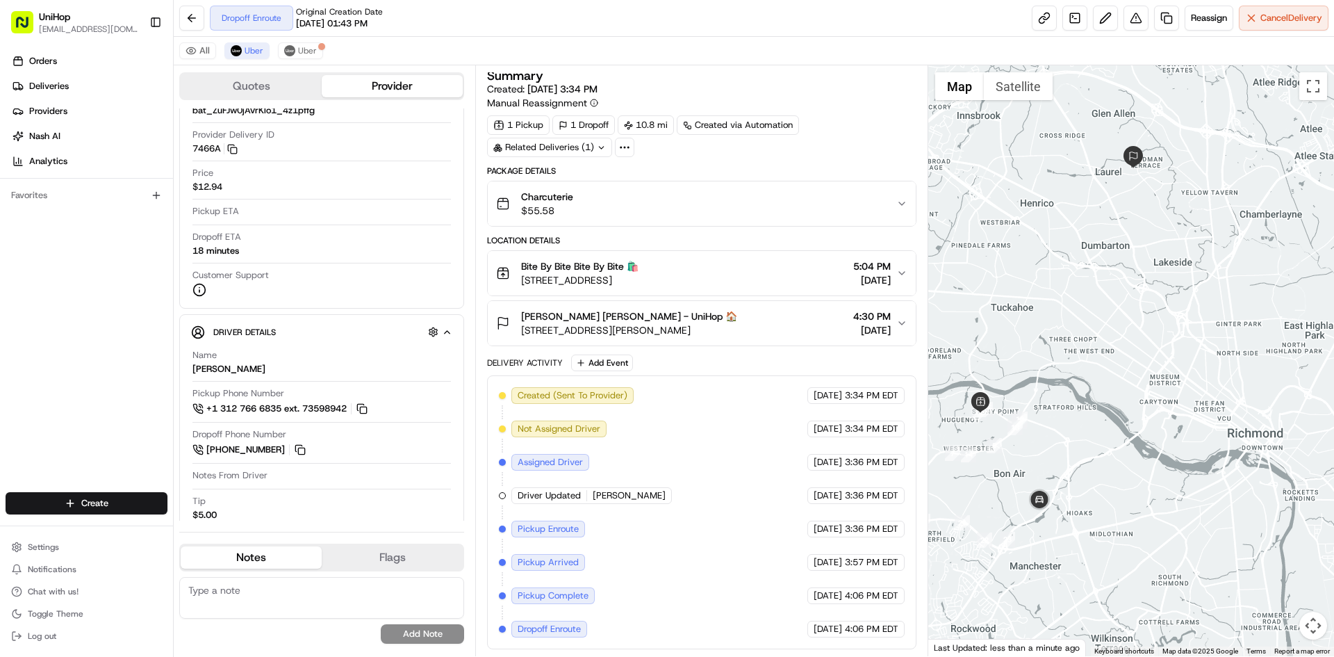
drag, startPoint x: 1126, startPoint y: 308, endPoint x: 1118, endPoint y: 307, distance: 8.4
click at [1118, 307] on div at bounding box center [1132, 360] width 407 height 591
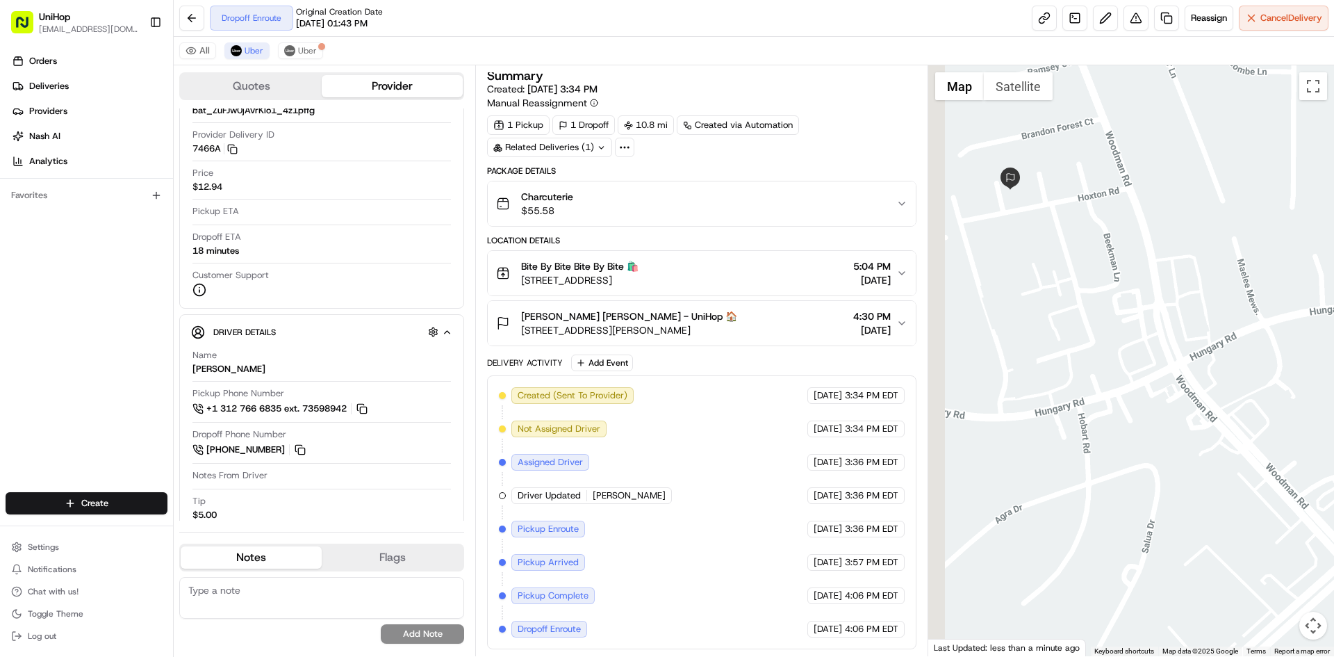
drag, startPoint x: 1092, startPoint y: 226, endPoint x: 1104, endPoint y: 257, distance: 33.7
click at [1104, 257] on div at bounding box center [1132, 360] width 407 height 591
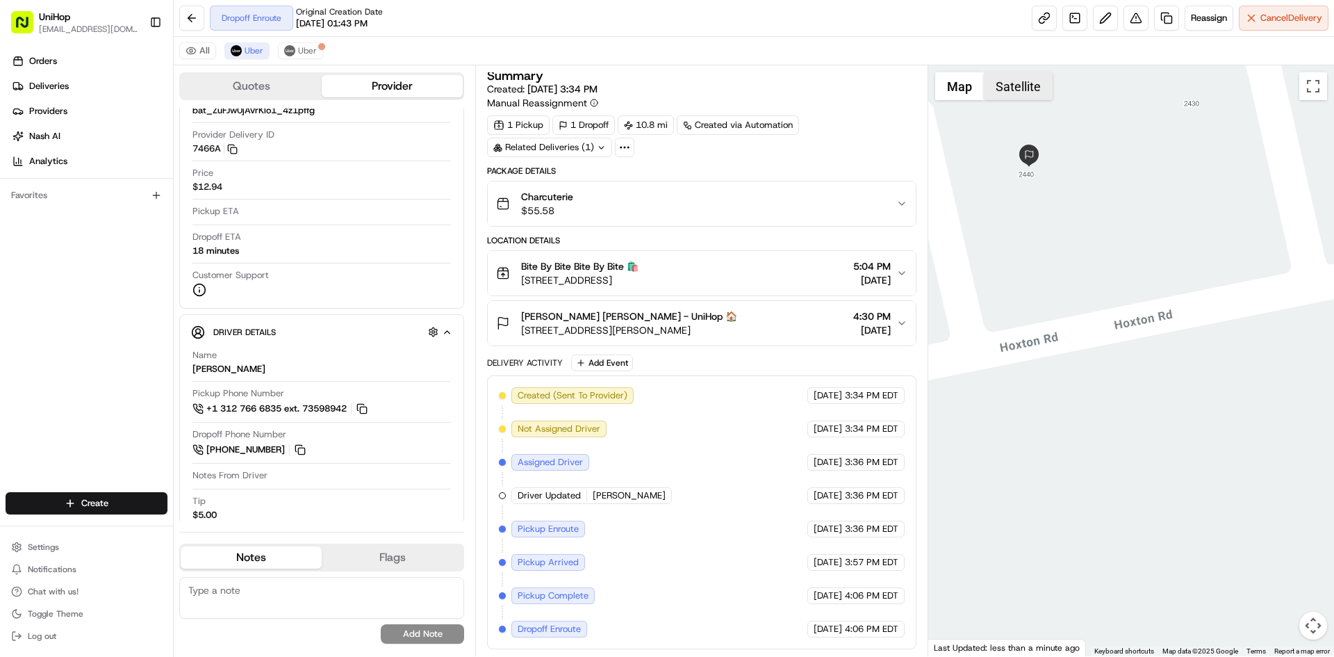
click at [1029, 84] on button "Satellite" at bounding box center [1018, 86] width 69 height 28
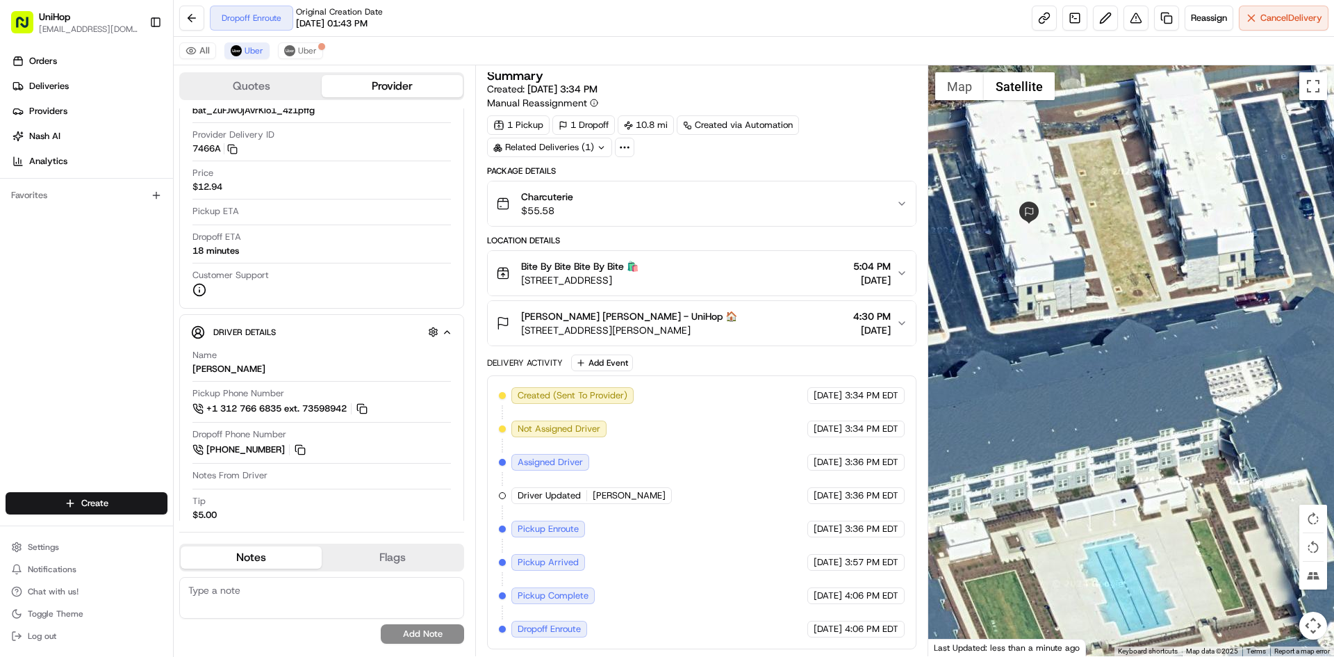
click at [789, 327] on div "Courtney Campbell Courtney Campbell - UniHop 🏠 2440 Hoxton Rd #3134, Henrico, V…" at bounding box center [696, 323] width 400 height 28
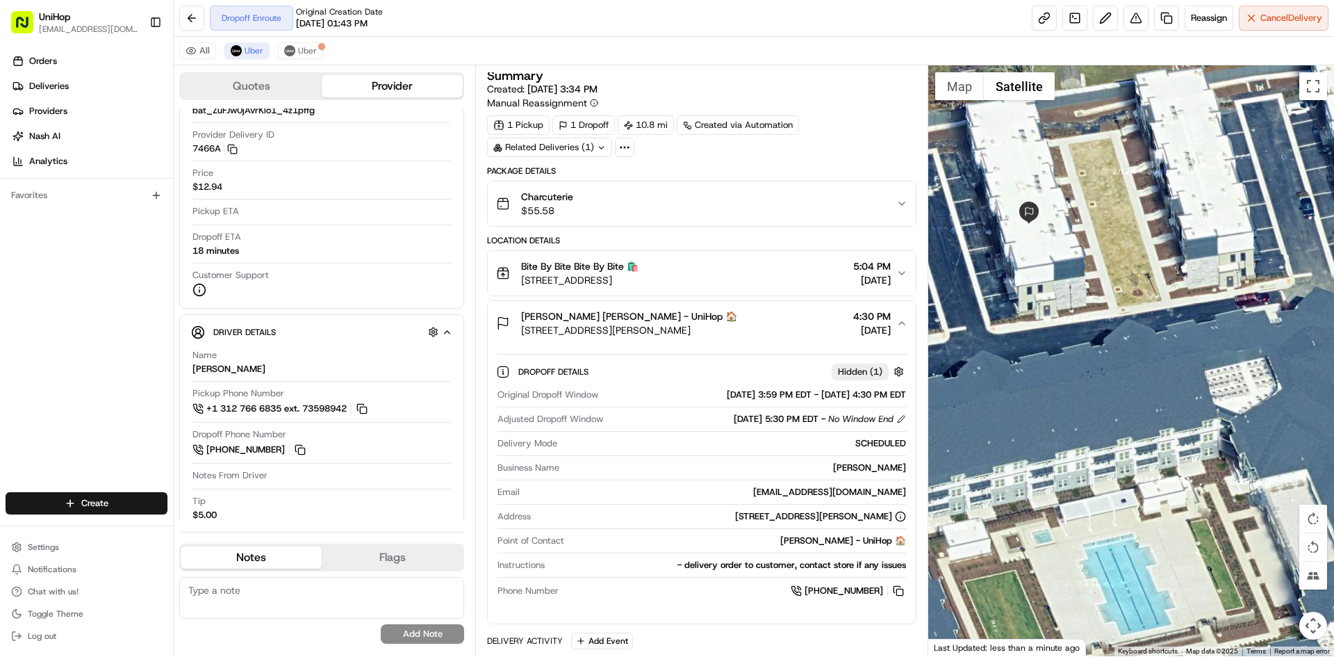
click at [789, 327] on div "Courtney Campbell Courtney Campbell - UniHop 🏠 2440 Hoxton Rd #3134, Henrico, V…" at bounding box center [696, 323] width 400 height 28
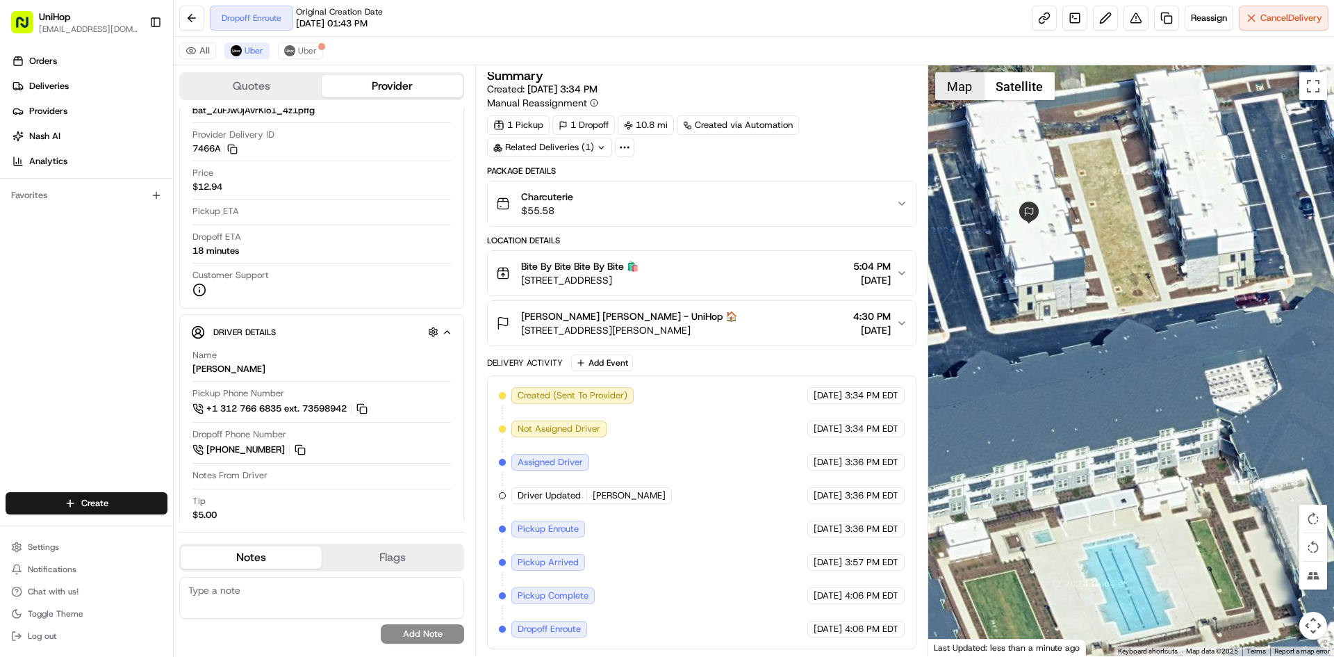
click at [966, 85] on button "Map" at bounding box center [959, 86] width 49 height 28
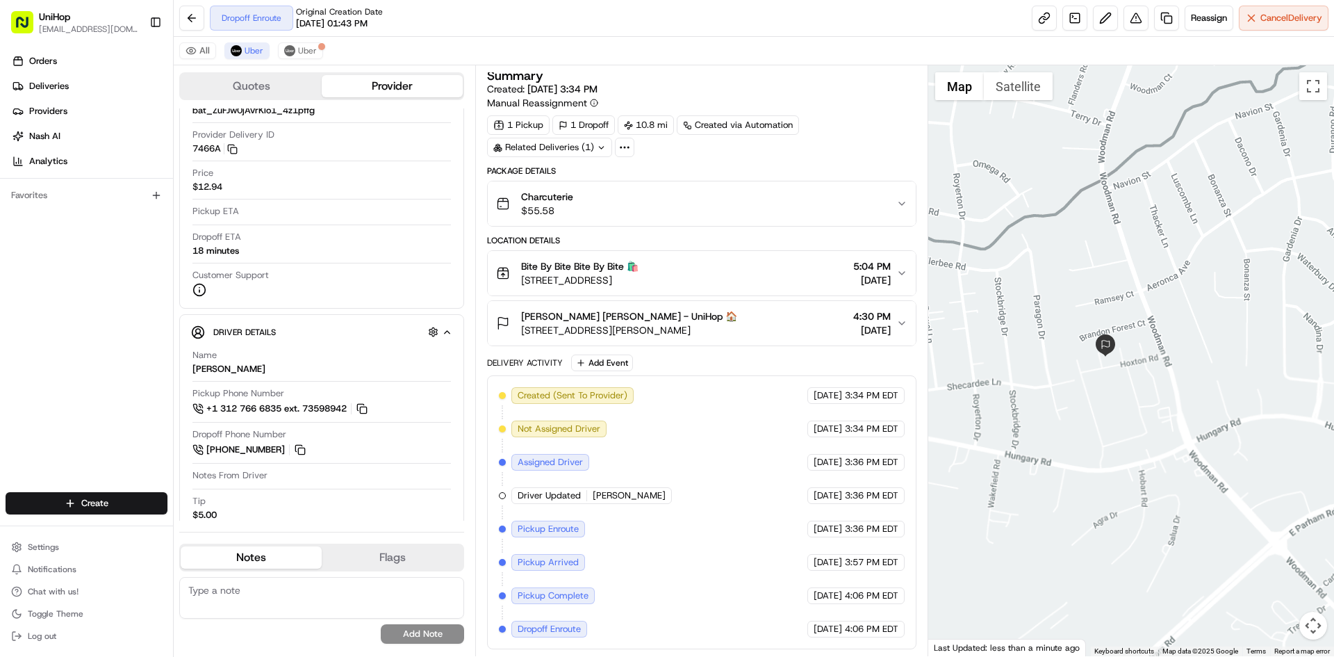
click at [711, 197] on div "Charcuterie $55.58" at bounding box center [696, 204] width 400 height 28
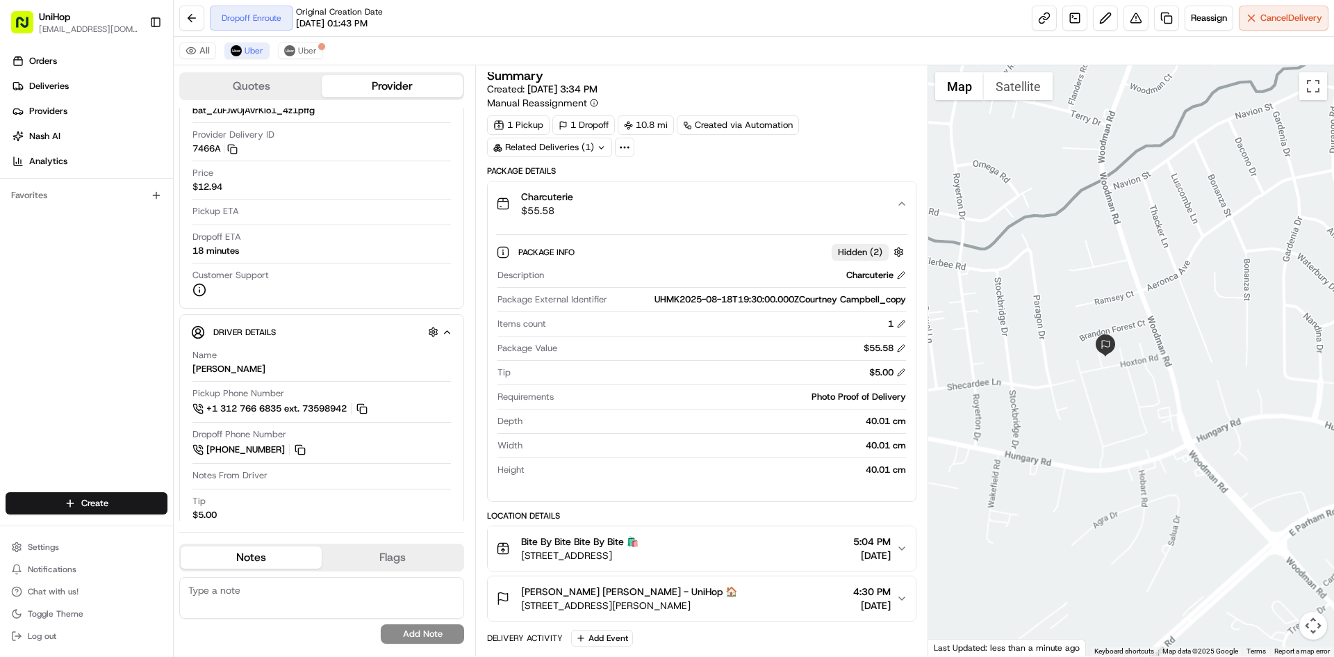
click at [711, 197] on div "Charcuterie $55.58" at bounding box center [696, 204] width 400 height 28
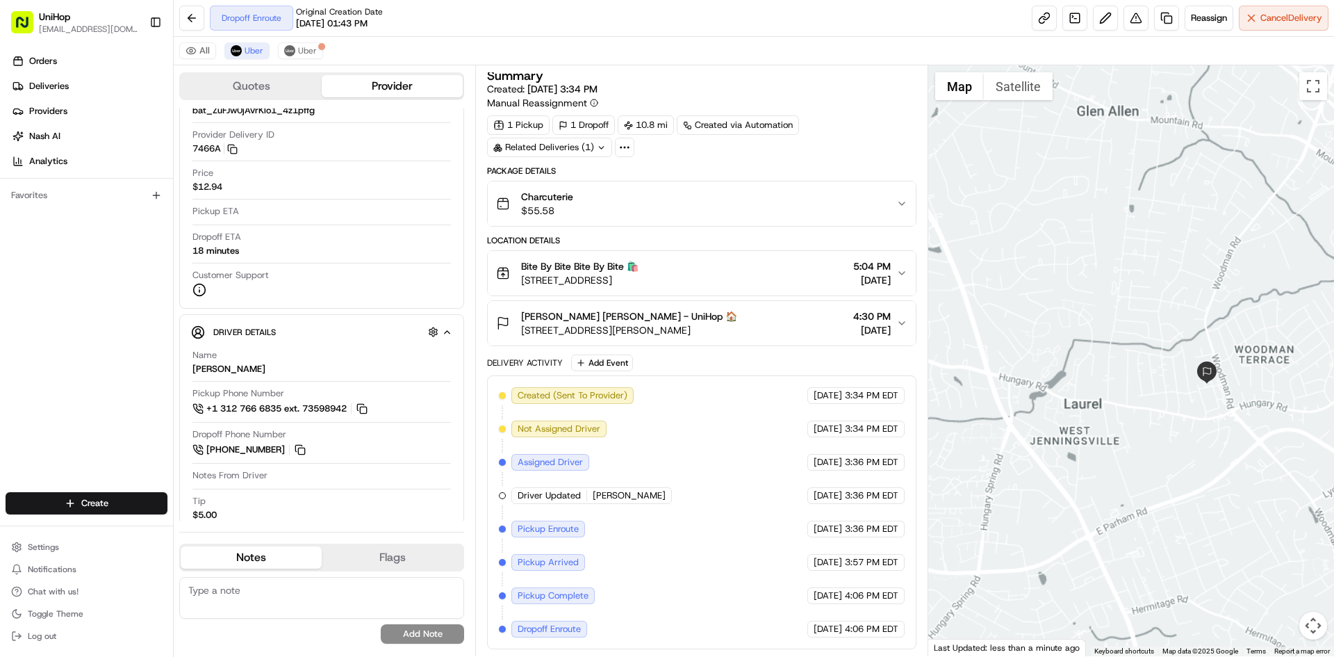
drag, startPoint x: 1227, startPoint y: 464, endPoint x: 1169, endPoint y: 374, distance: 107.2
click at [1202, 427] on div at bounding box center [1132, 360] width 407 height 591
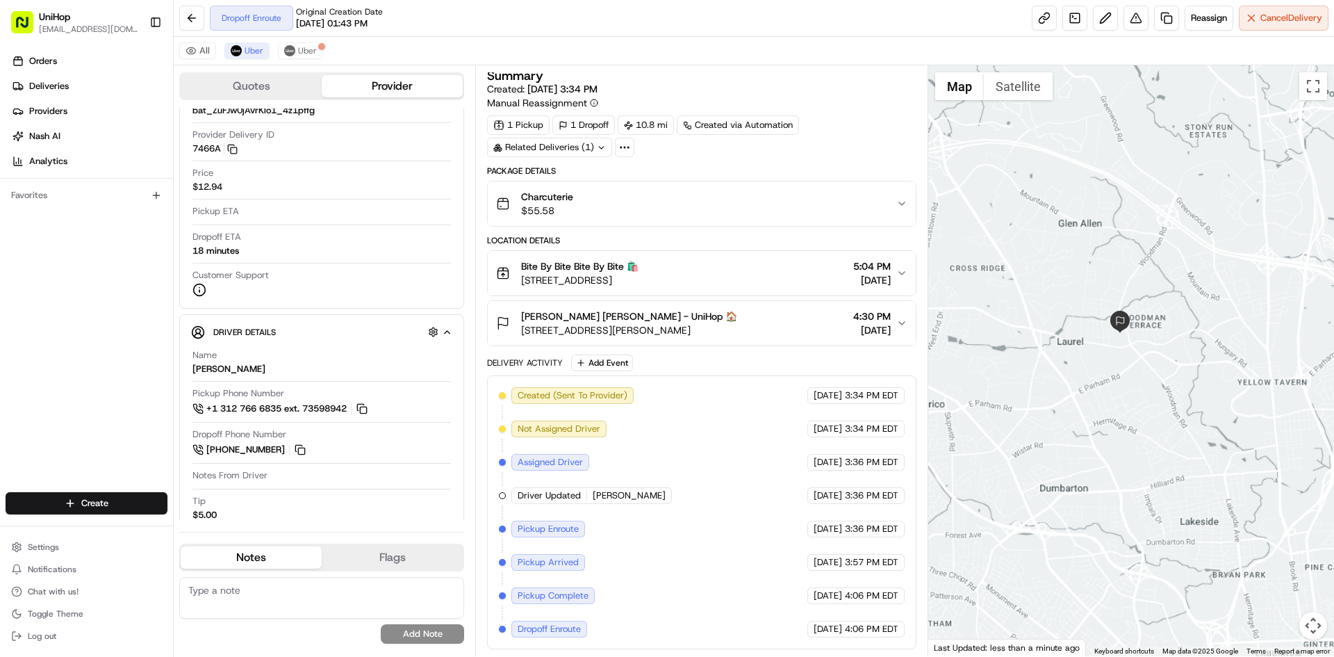
drag, startPoint x: 1204, startPoint y: 426, endPoint x: 1115, endPoint y: 362, distance: 109.0
click at [1129, 377] on div at bounding box center [1132, 360] width 407 height 591
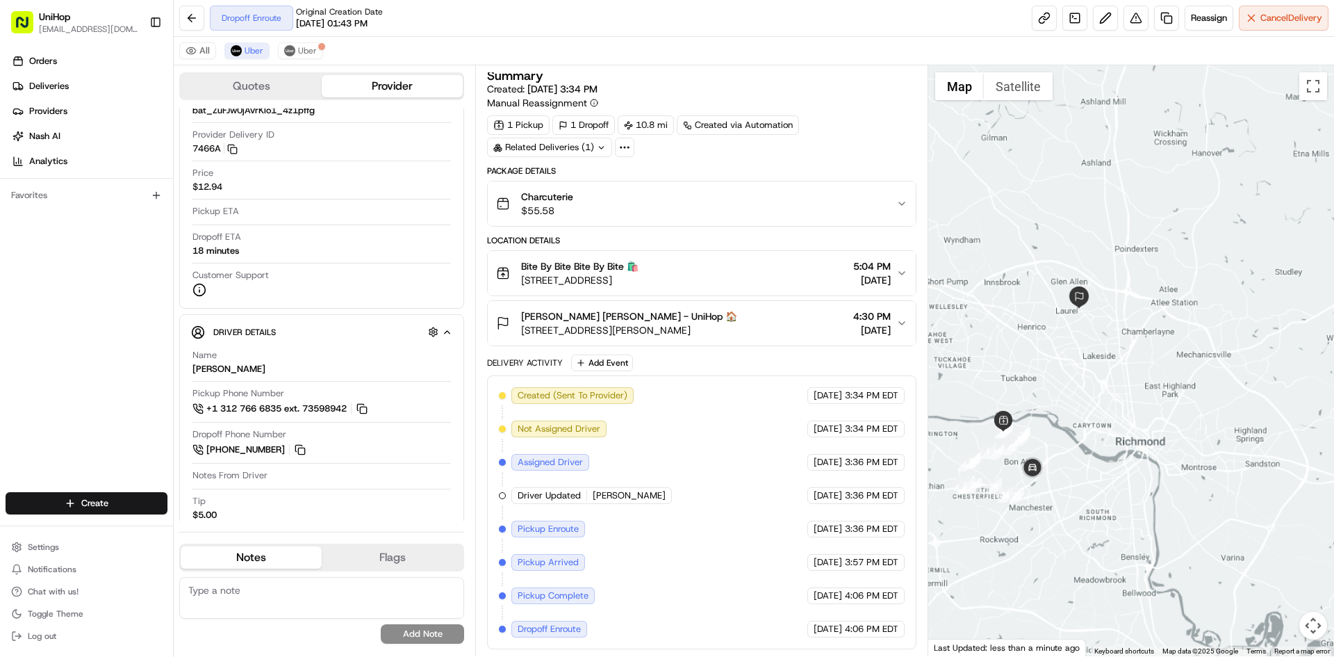
drag, startPoint x: 1113, startPoint y: 364, endPoint x: 1120, endPoint y: 355, distance: 11.4
click at [1121, 354] on div at bounding box center [1132, 360] width 407 height 591
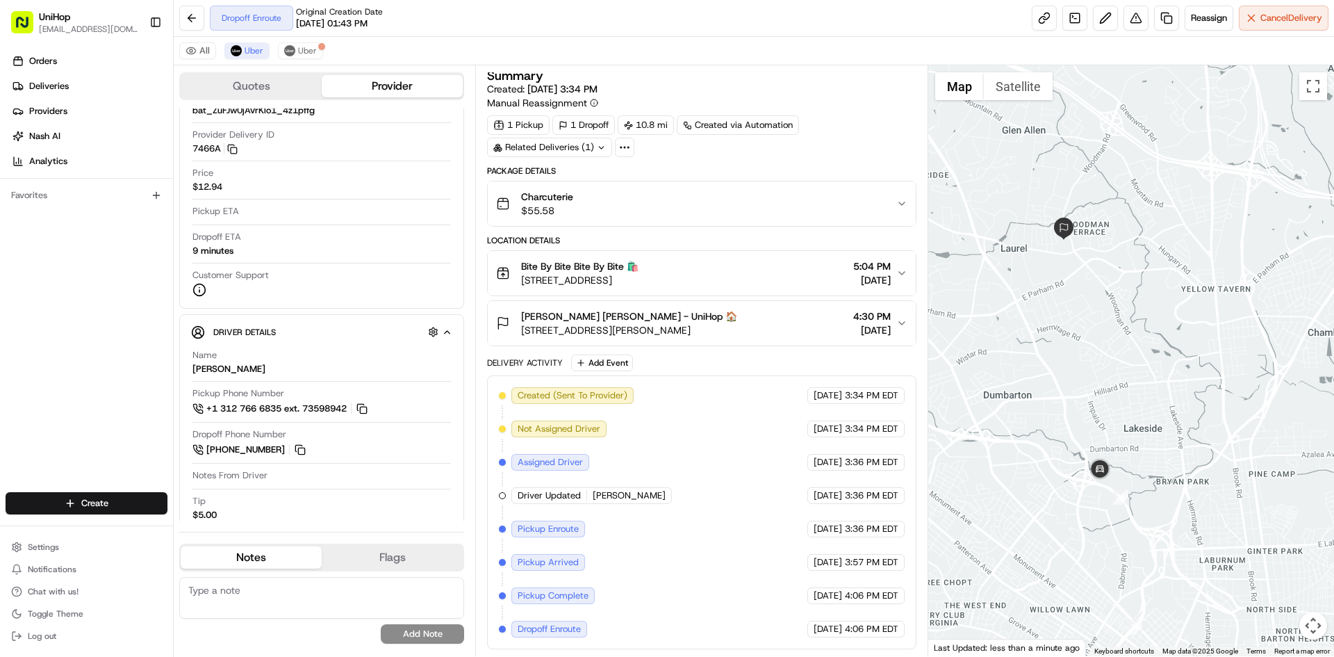
drag, startPoint x: 1015, startPoint y: 305, endPoint x: 1070, endPoint y: 304, distance: 54.2
click at [1070, 304] on div at bounding box center [1132, 360] width 407 height 591
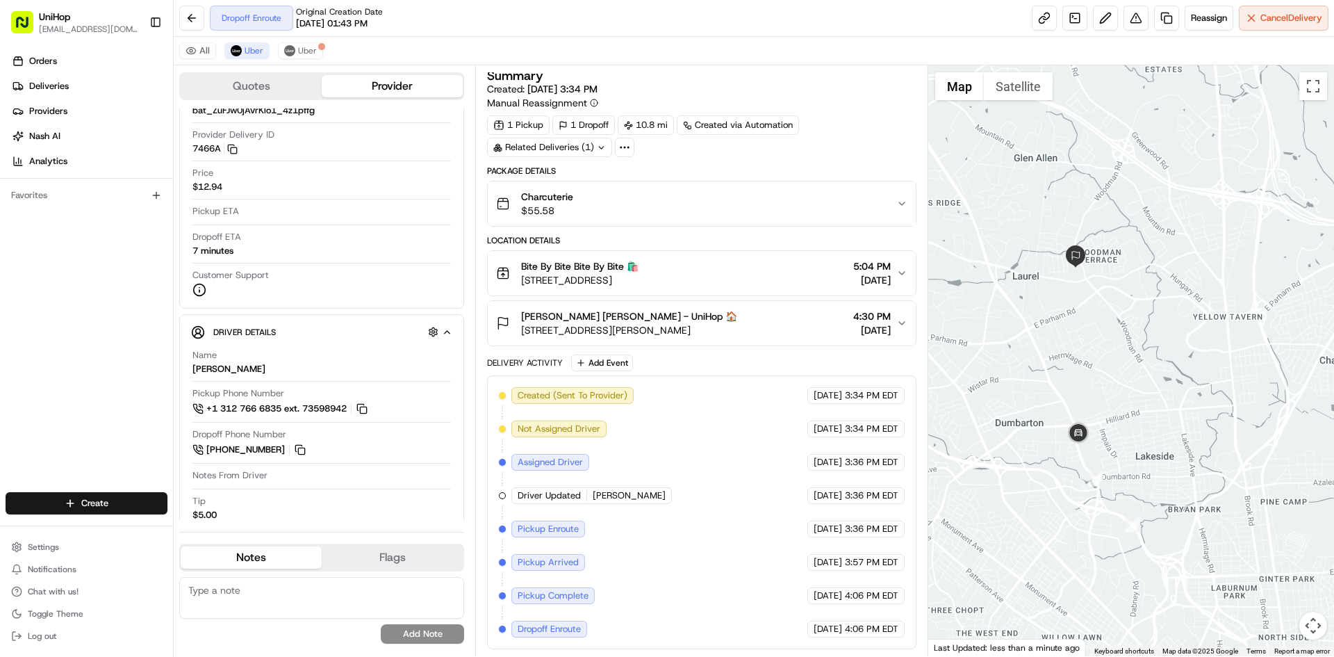
drag, startPoint x: 1099, startPoint y: 310, endPoint x: 1102, endPoint y: 324, distance: 14.3
click at [1102, 324] on div at bounding box center [1132, 360] width 407 height 591
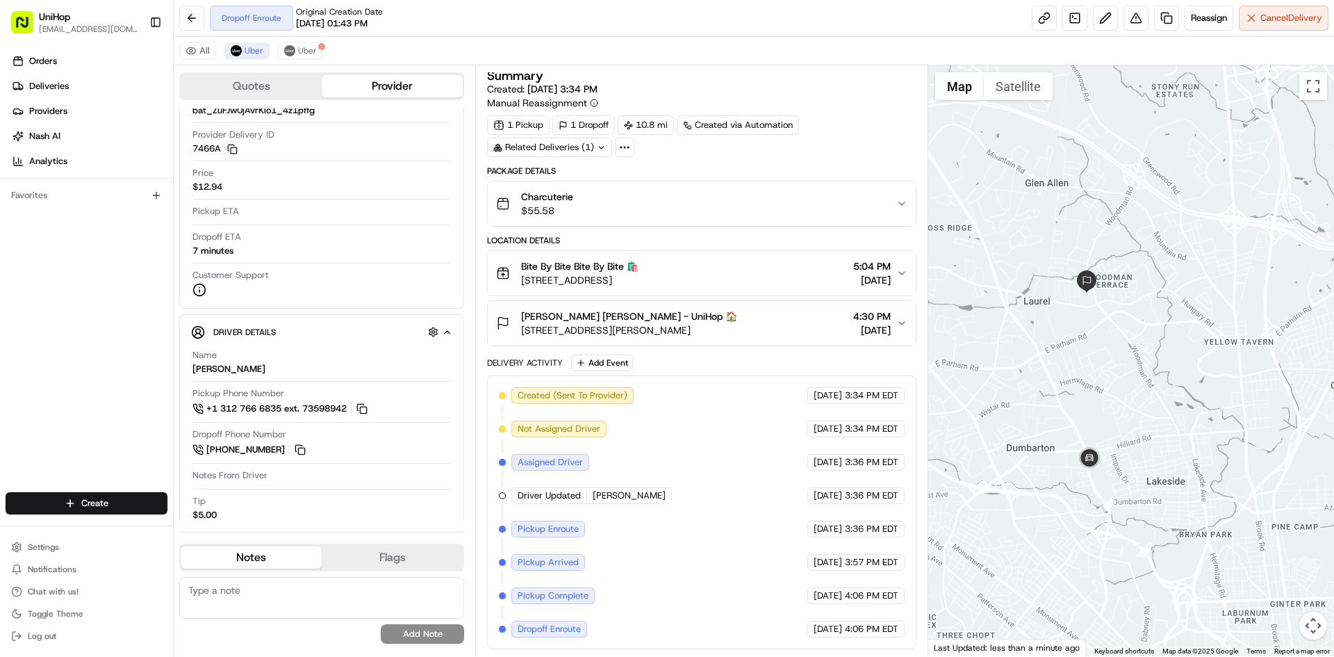
drag, startPoint x: 1076, startPoint y: 300, endPoint x: 1088, endPoint y: 326, distance: 29.2
click at [1088, 326] on div at bounding box center [1132, 360] width 407 height 591
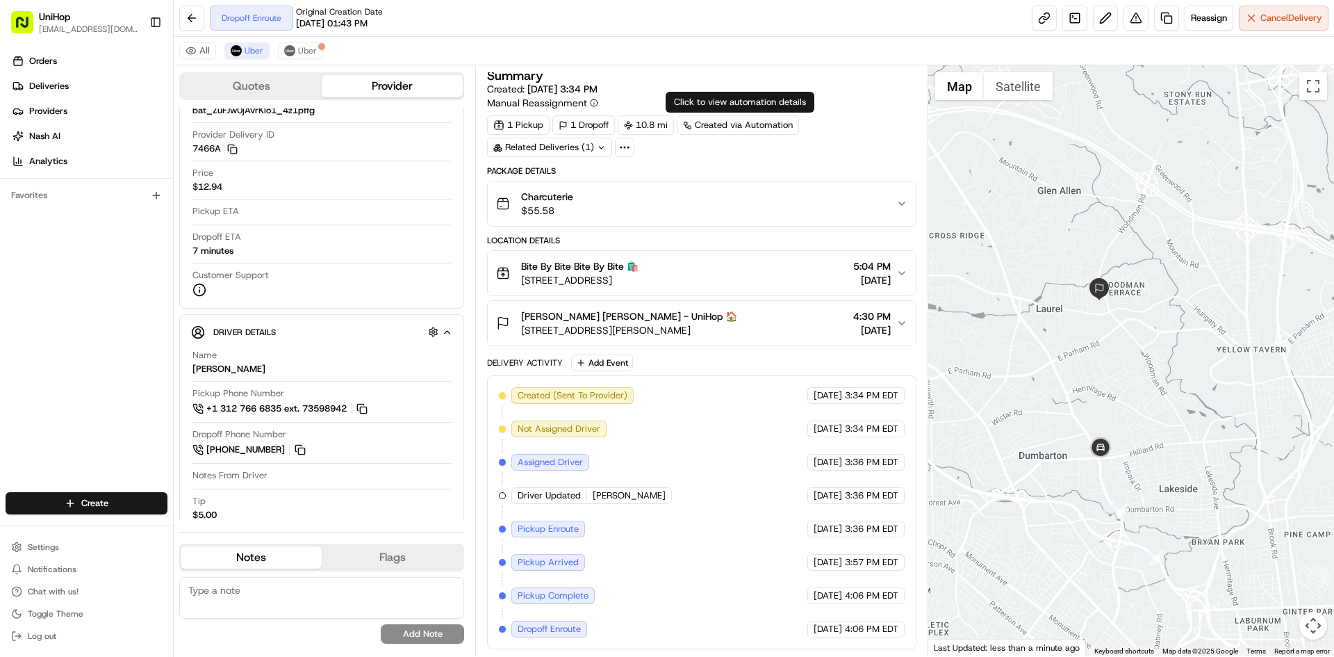
click at [1097, 381] on div at bounding box center [1132, 360] width 407 height 591
click at [767, 242] on div "Location Details" at bounding box center [701, 240] width 429 height 11
click at [753, 202] on div "Charcuterie $55.58" at bounding box center [696, 204] width 400 height 28
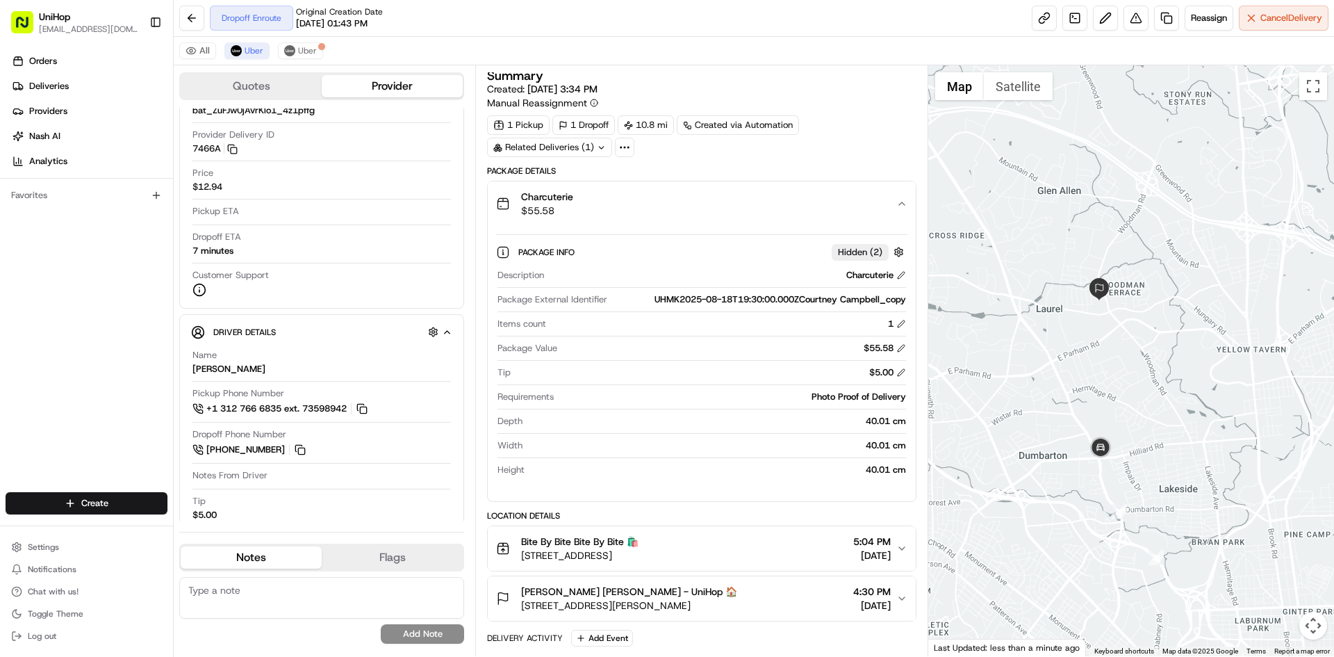
click at [751, 202] on div "Charcuterie $55.58" at bounding box center [696, 204] width 400 height 28
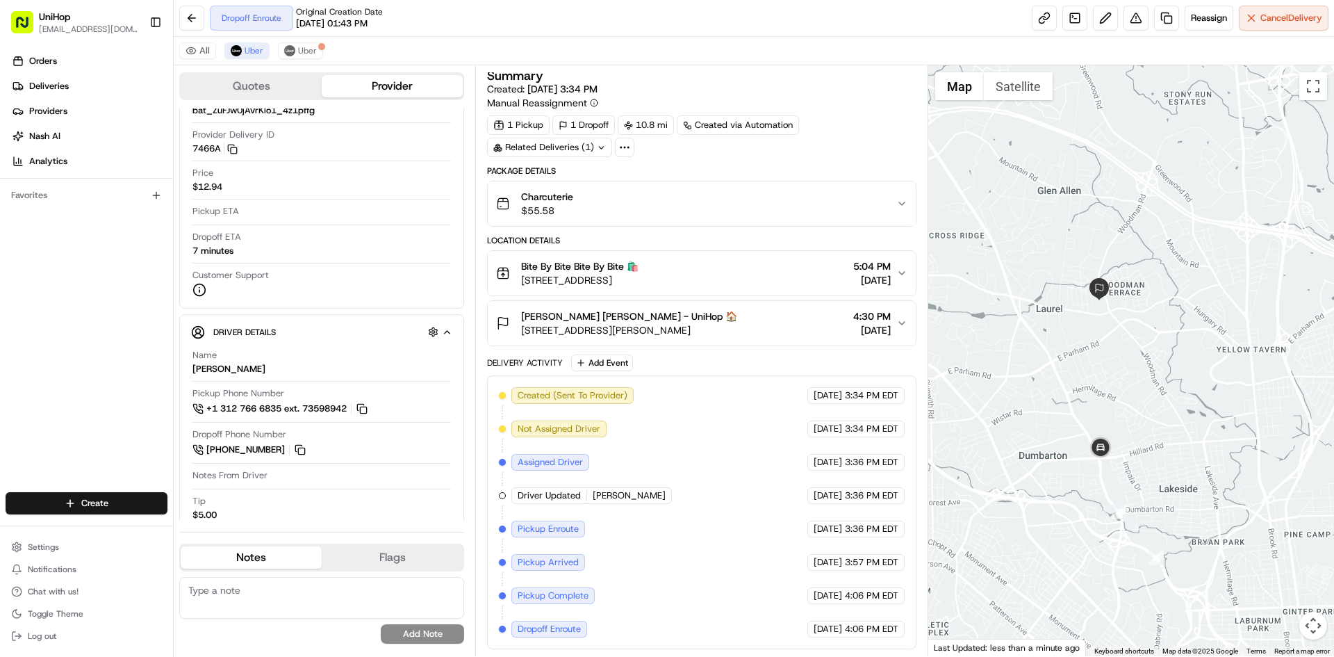
drag, startPoint x: 1042, startPoint y: 265, endPoint x: 1042, endPoint y: 256, distance: 9.0
click at [1042, 256] on div at bounding box center [1132, 360] width 407 height 591
click at [742, 303] on button "Courtney Campbell Courtney Campbell - UniHop 🏠 2440 Hoxton Rd #3134, Henrico, V…" at bounding box center [701, 323] width 427 height 44
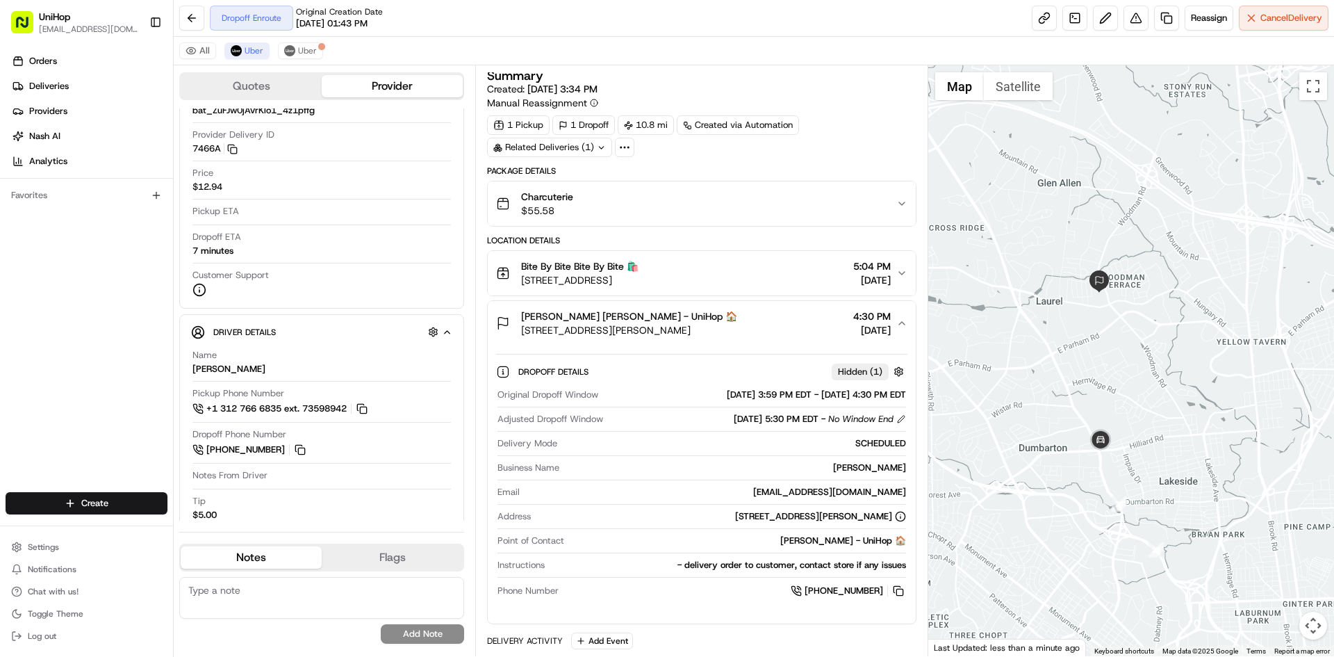
click at [737, 316] on span "Courtney Campbell Courtney Campbell - UniHop 🏠" at bounding box center [629, 316] width 216 height 14
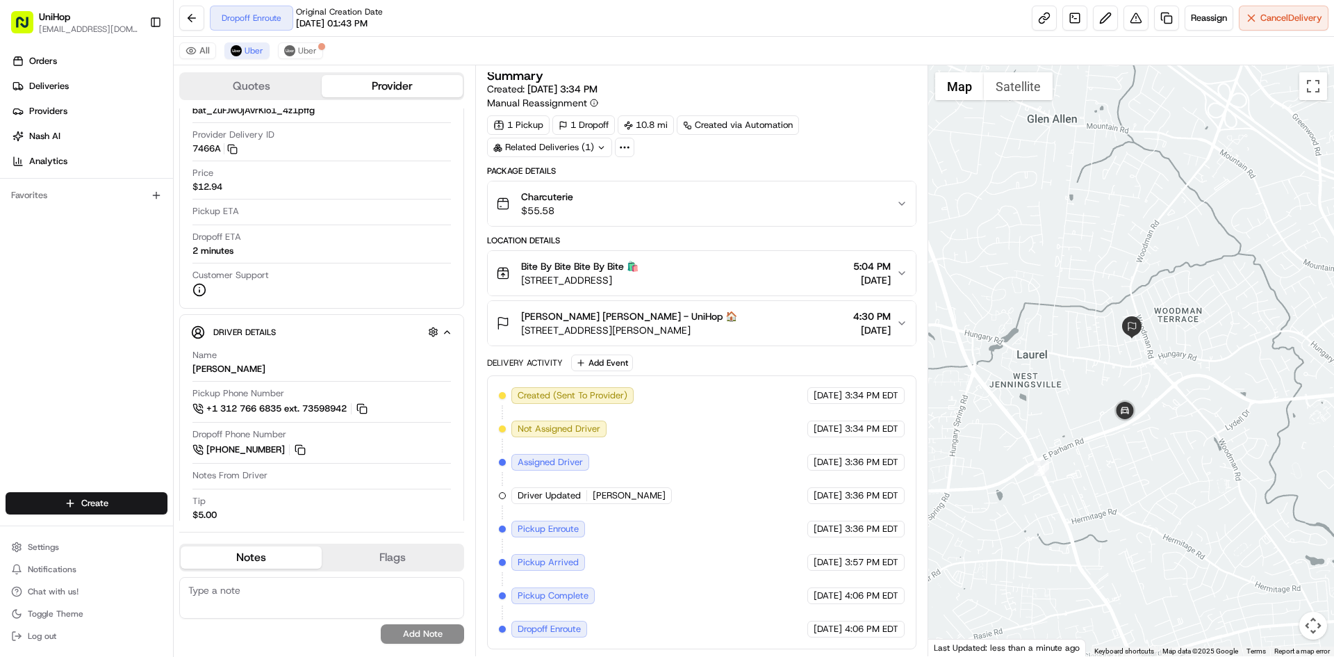
drag, startPoint x: 1175, startPoint y: 375, endPoint x: 1111, endPoint y: 376, distance: 63.3
click at [1111, 376] on div at bounding box center [1132, 360] width 407 height 591
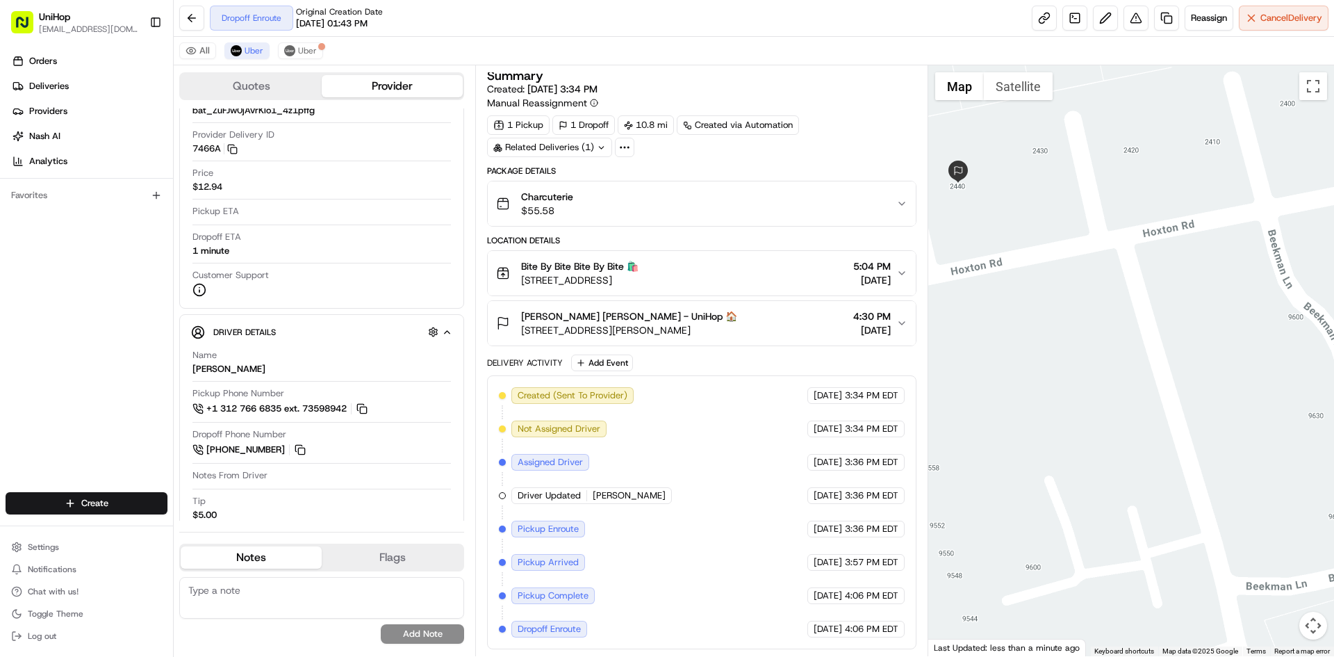
drag, startPoint x: 1035, startPoint y: 275, endPoint x: 1056, endPoint y: 278, distance: 21.8
click at [1127, 359] on div at bounding box center [1132, 360] width 407 height 591
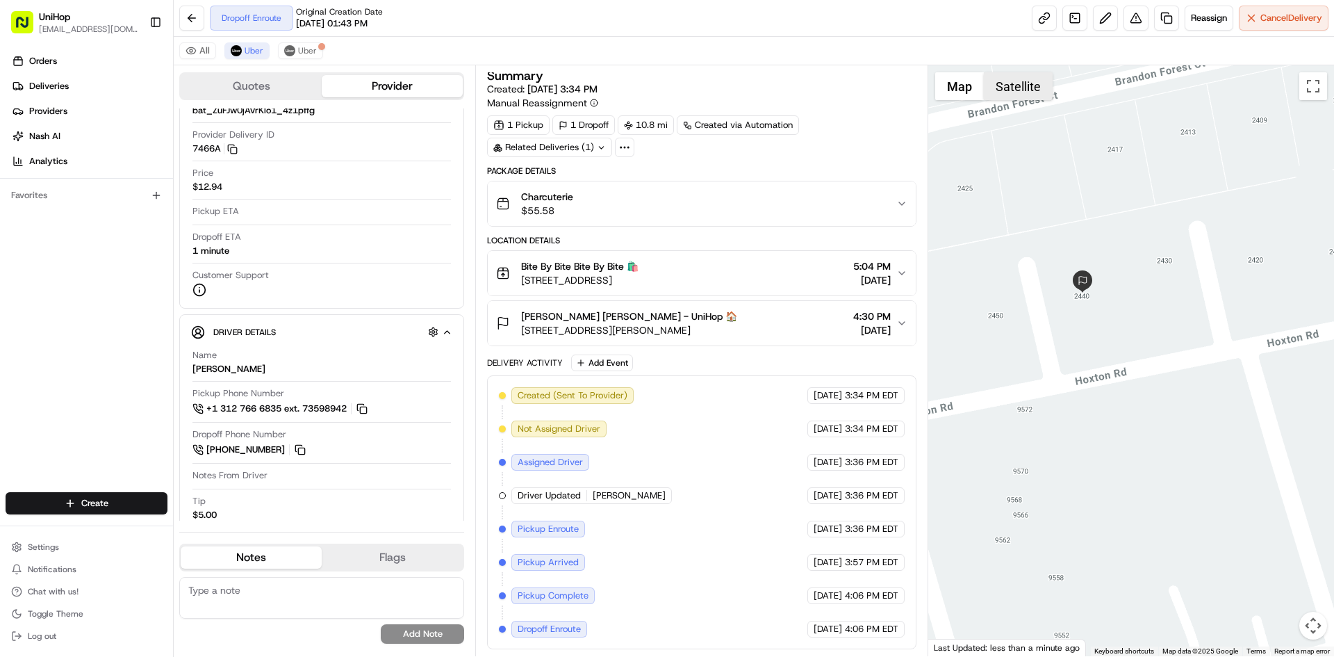
click at [1031, 92] on button "Satellite" at bounding box center [1018, 86] width 69 height 28
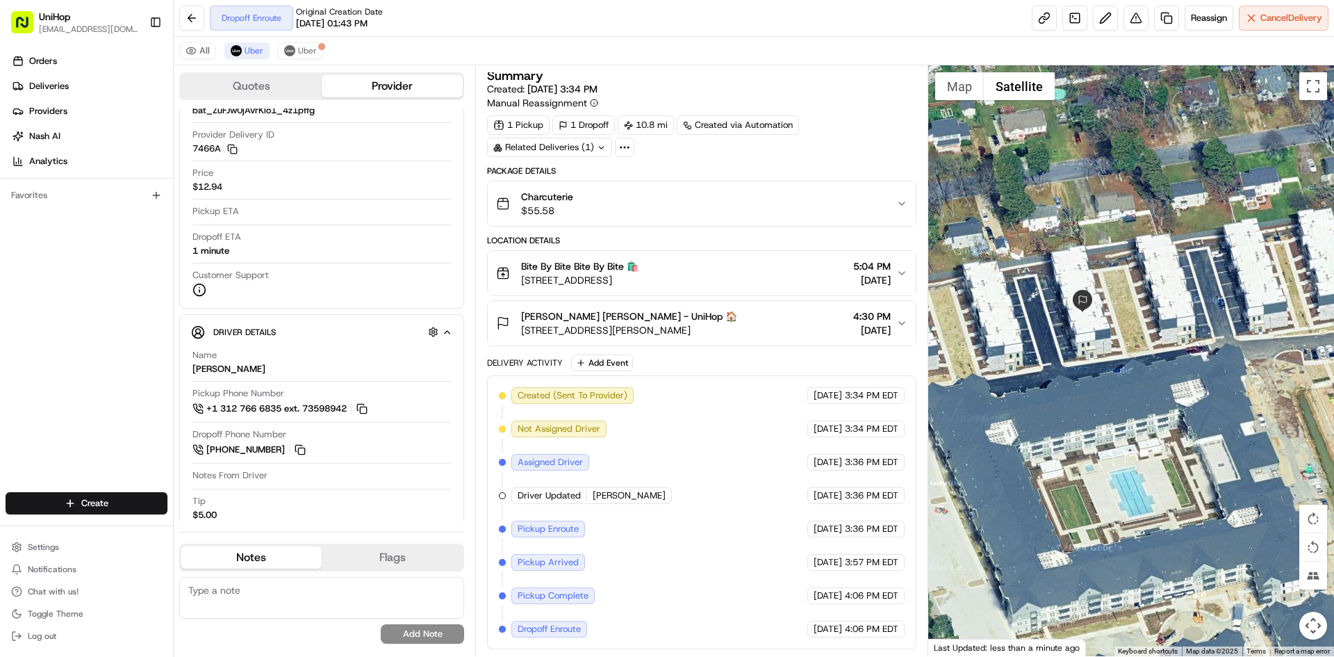
click at [934, 95] on div at bounding box center [1132, 360] width 407 height 591
click at [963, 96] on button "Map" at bounding box center [959, 86] width 49 height 28
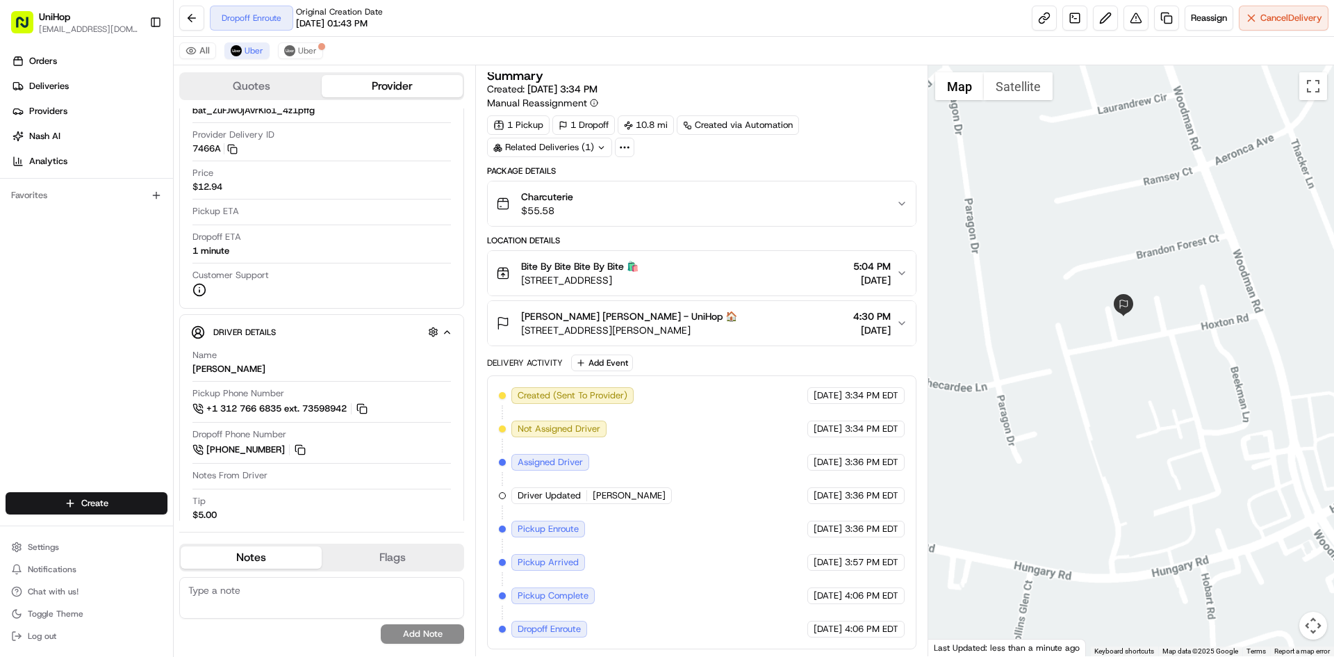
drag, startPoint x: 1222, startPoint y: 363, endPoint x: 1179, endPoint y: 363, distance: 43.1
click at [1186, 363] on div at bounding box center [1132, 360] width 407 height 591
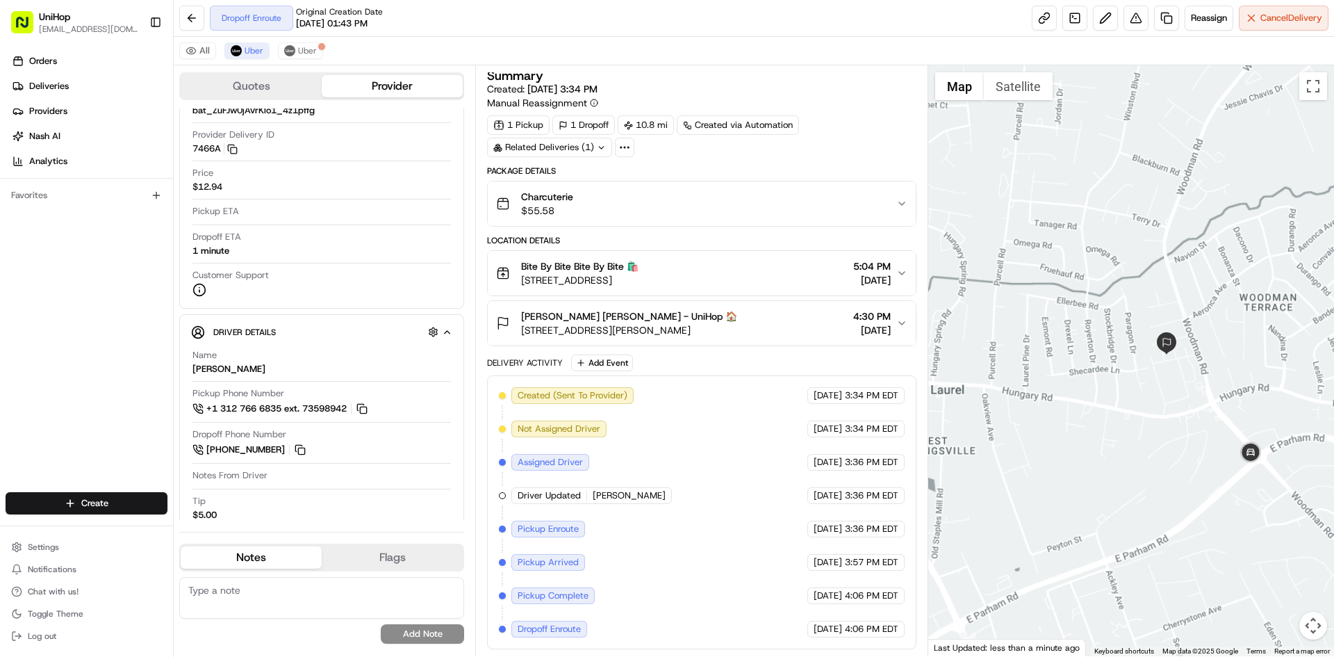
click at [1190, 374] on div at bounding box center [1132, 360] width 407 height 591
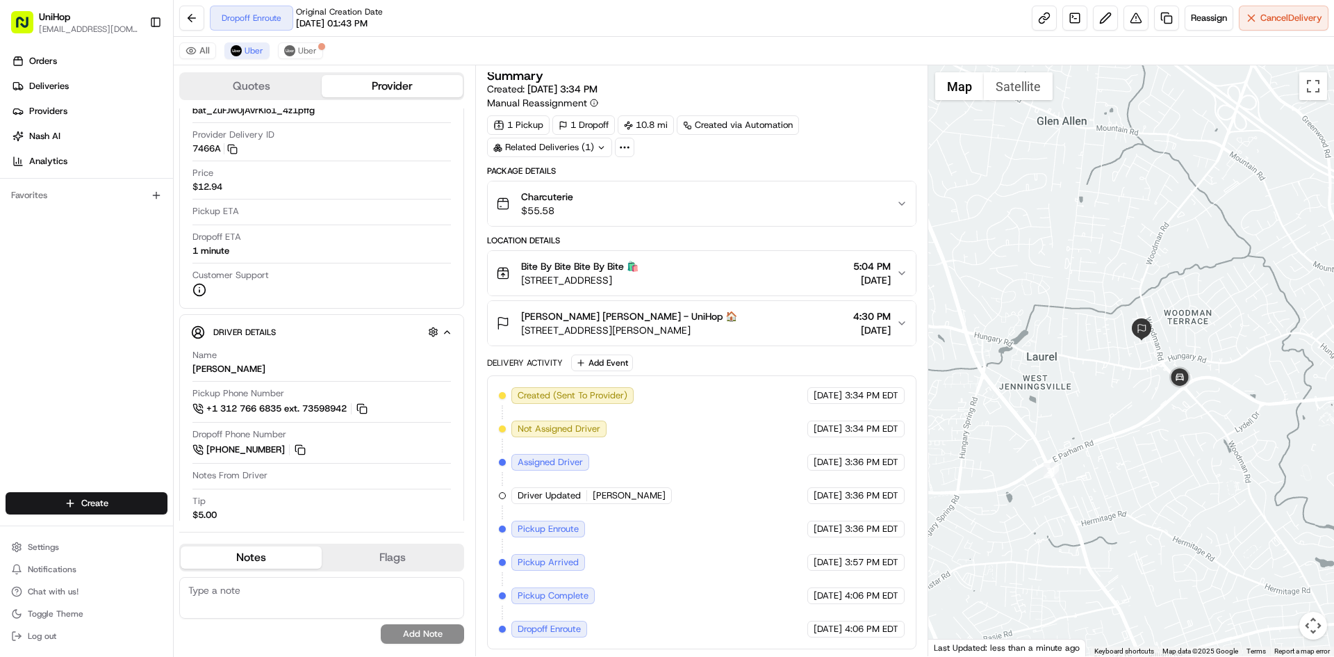
drag, startPoint x: 1213, startPoint y: 373, endPoint x: 1186, endPoint y: 343, distance: 40.9
click at [1184, 343] on div at bounding box center [1132, 360] width 407 height 591
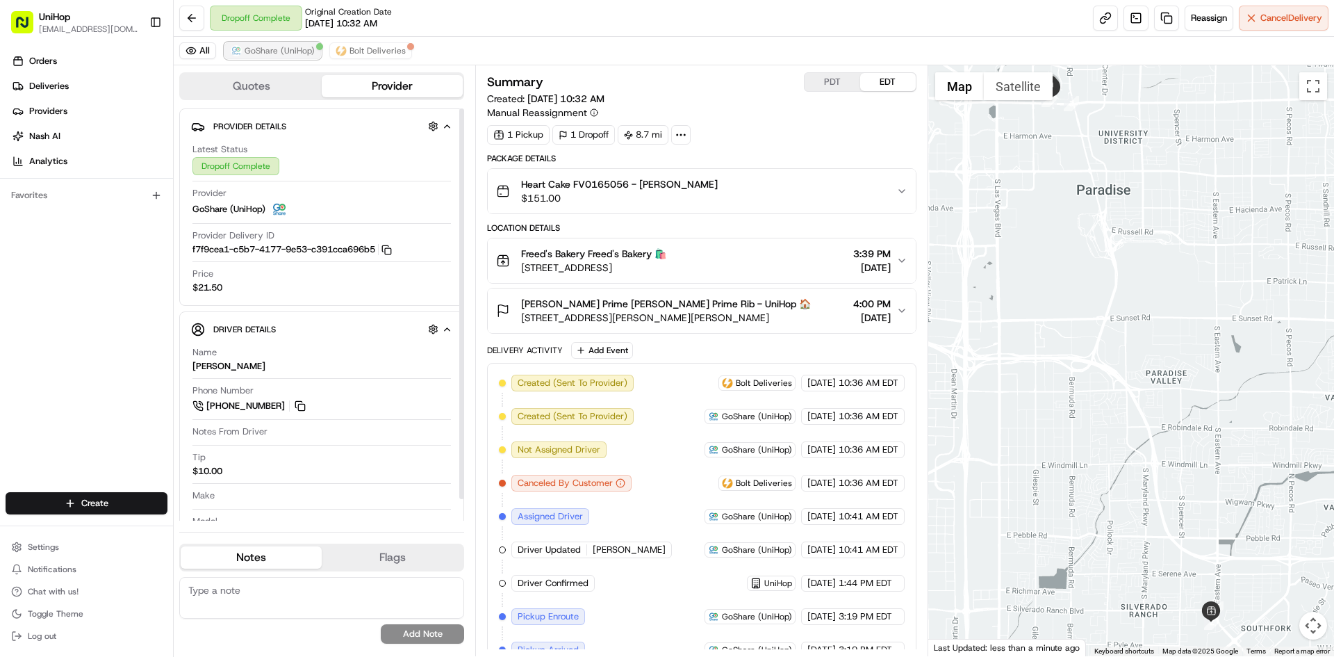
click at [289, 53] on span "GoShare (UniHop)" at bounding box center [280, 50] width 70 height 11
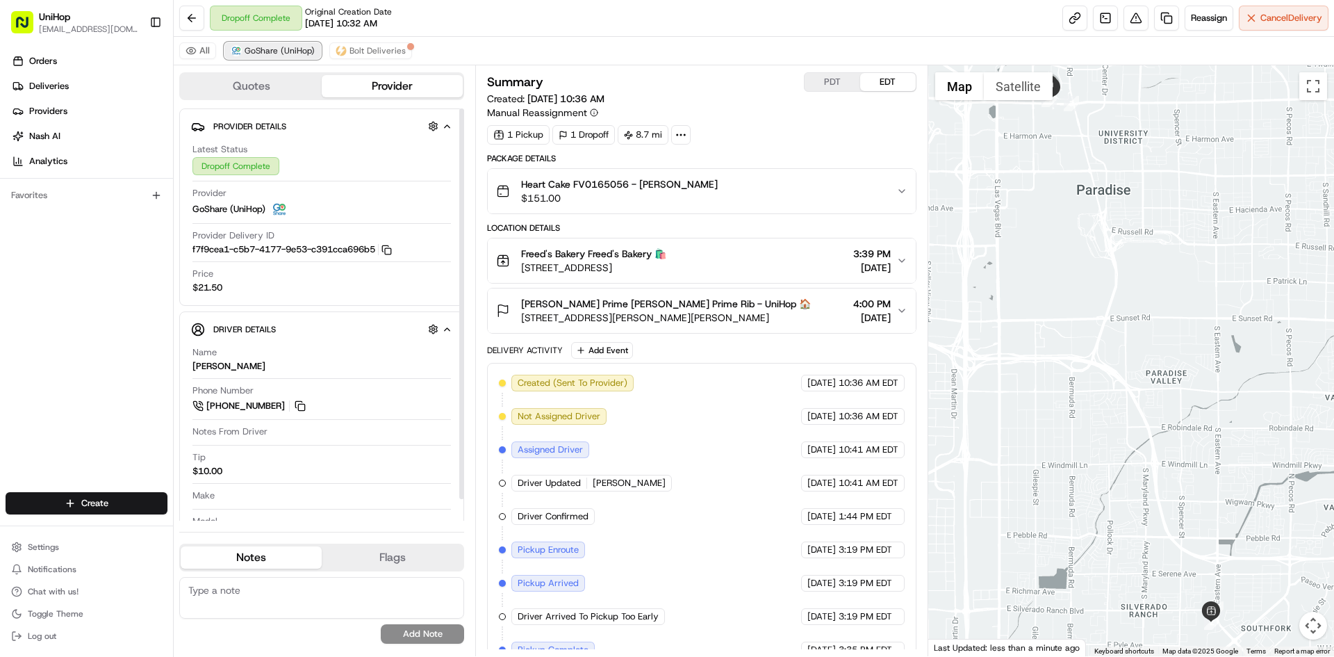
click at [289, 53] on span "GoShare (UniHop)" at bounding box center [280, 50] width 70 height 11
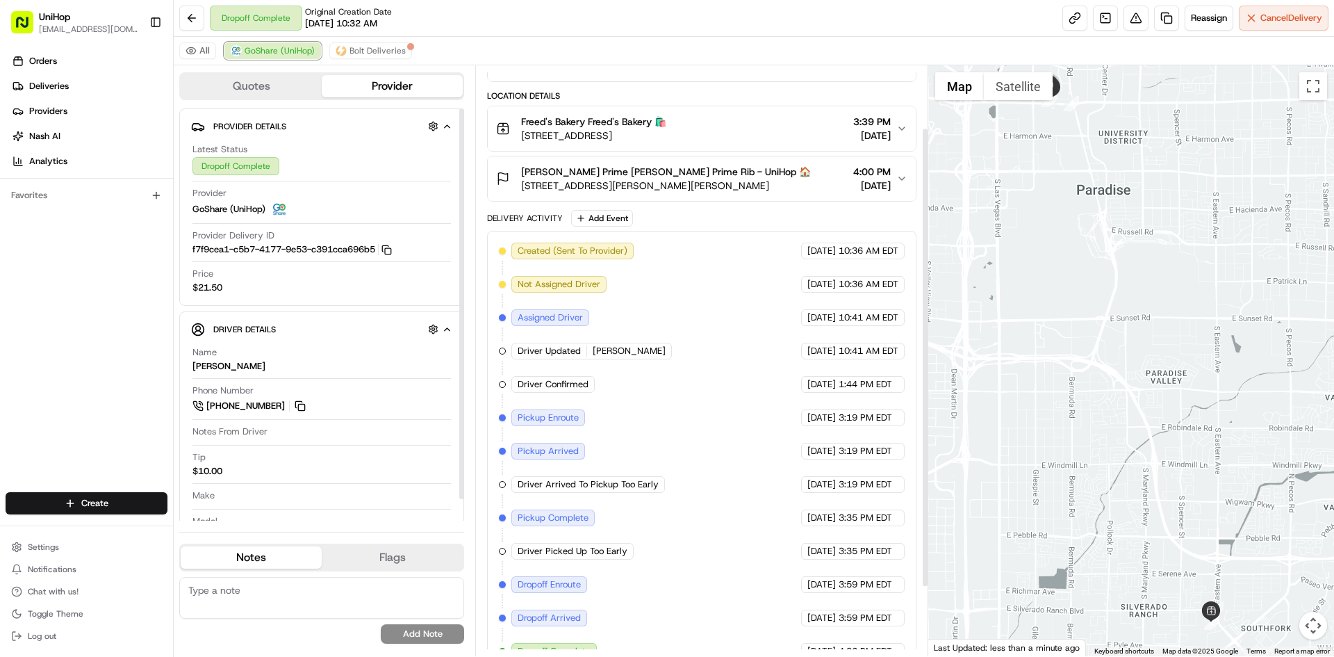
scroll to position [168, 0]
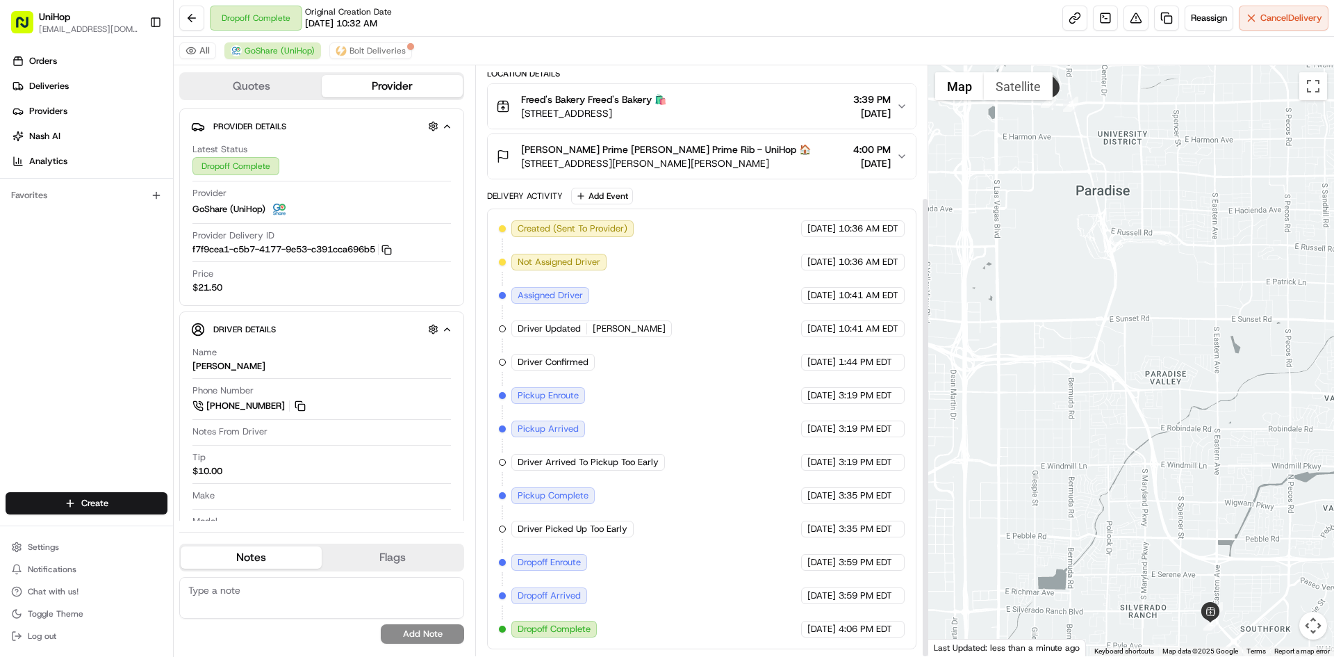
click at [1139, 348] on div at bounding box center [1132, 360] width 407 height 591
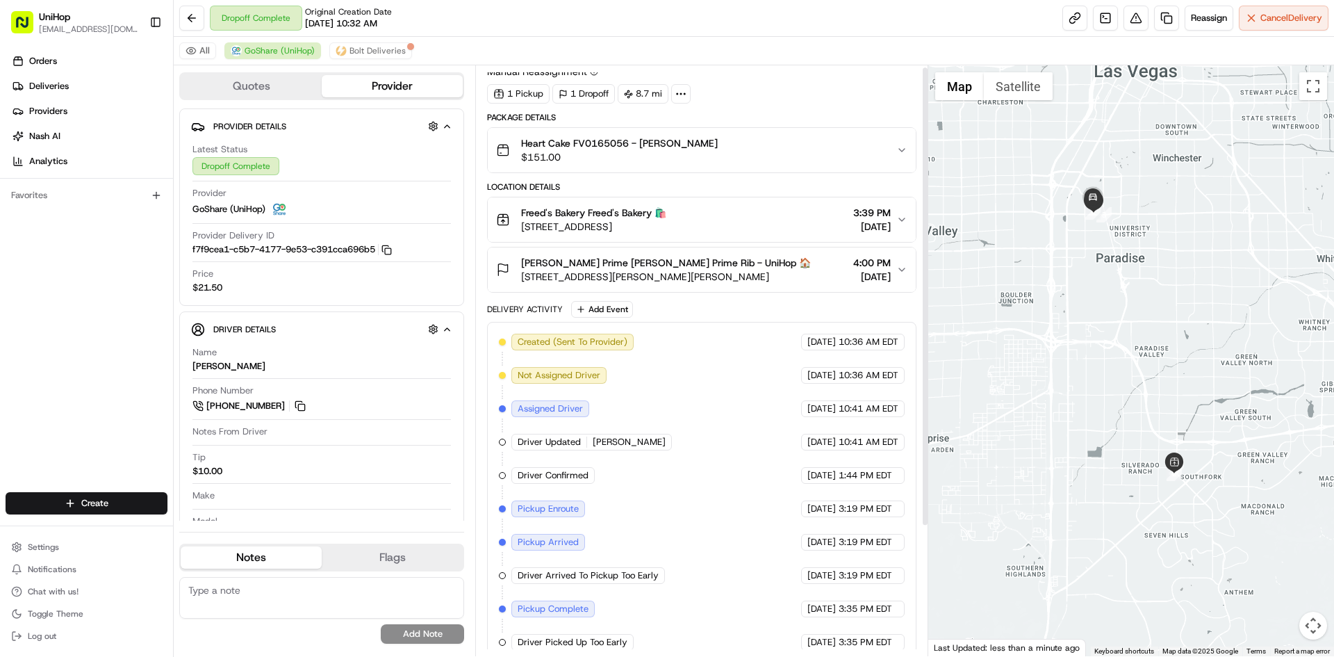
scroll to position [0, 0]
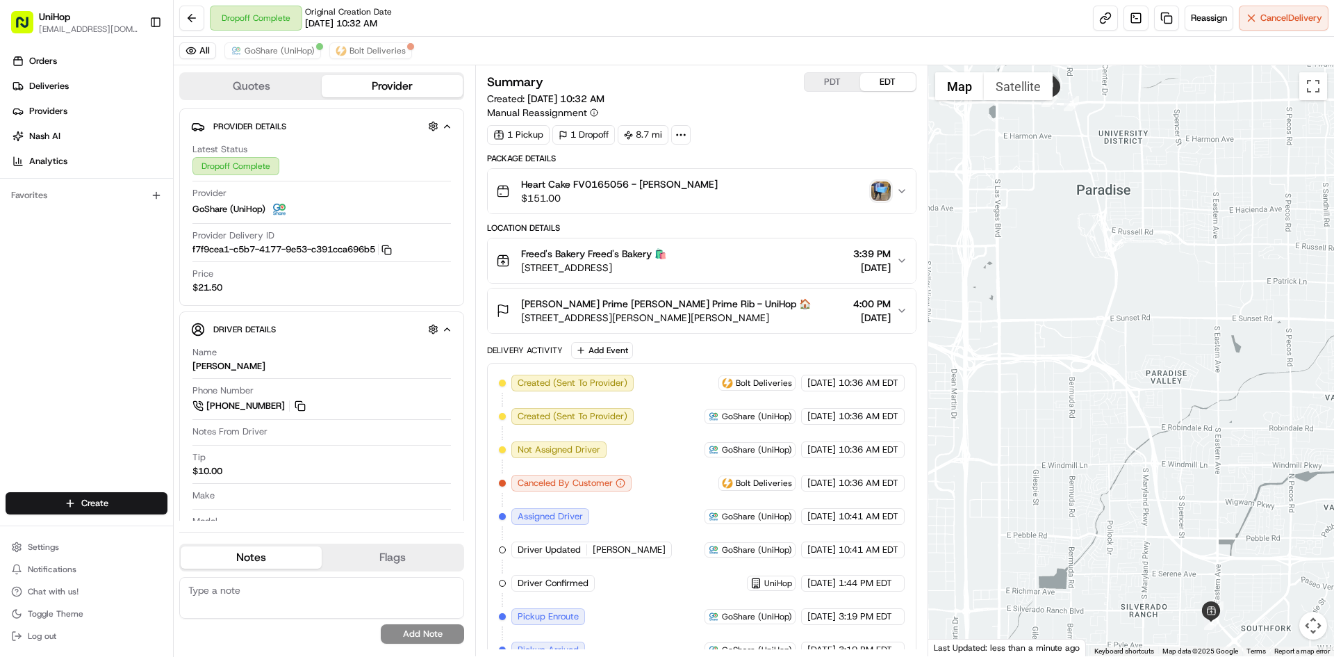
click at [874, 192] on img "button" at bounding box center [881, 190] width 19 height 19
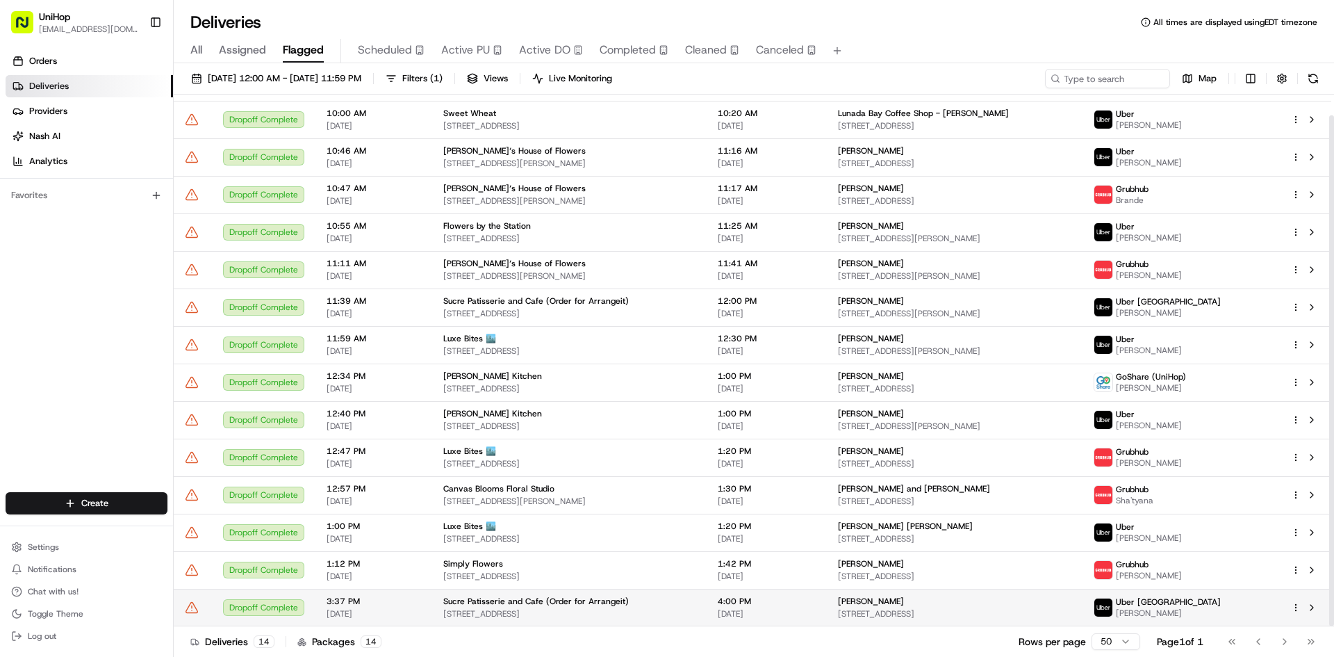
click at [1303, 610] on div at bounding box center [1305, 607] width 29 height 17
click at [1315, 607] on button at bounding box center [1312, 607] width 17 height 17
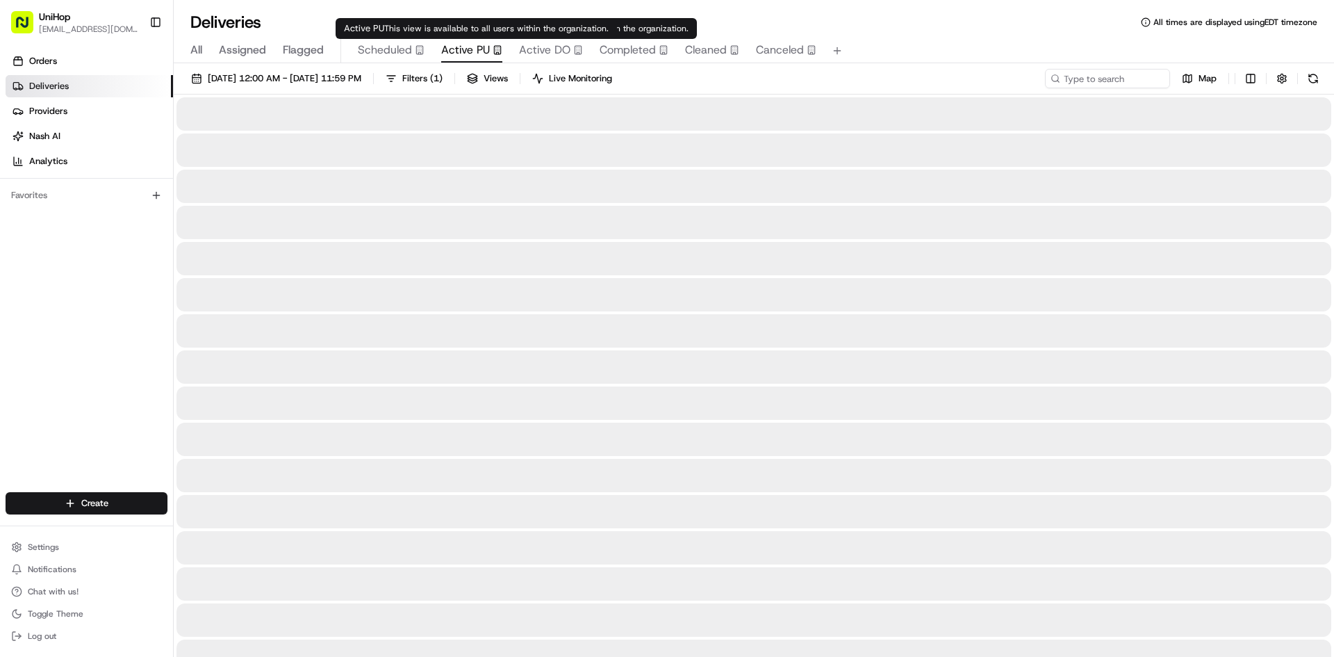
click at [468, 43] on span "Active PU" at bounding box center [465, 50] width 49 height 17
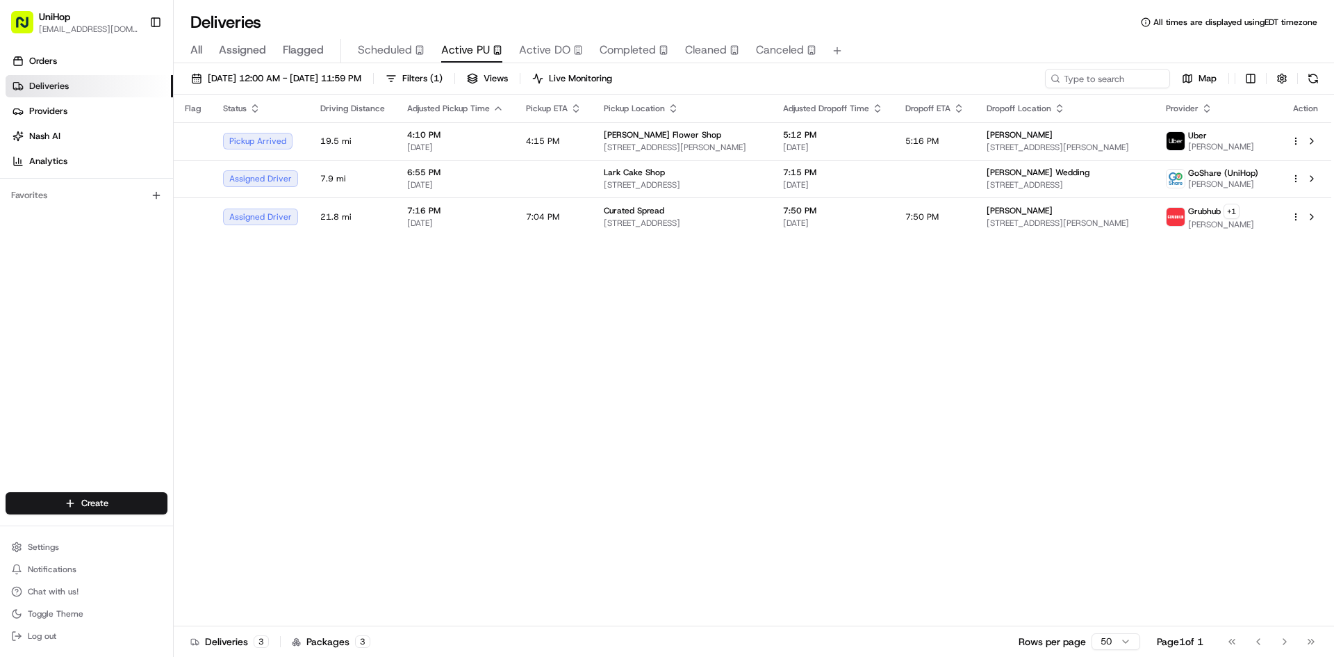
click at [309, 49] on span "Flagged" at bounding box center [303, 50] width 41 height 17
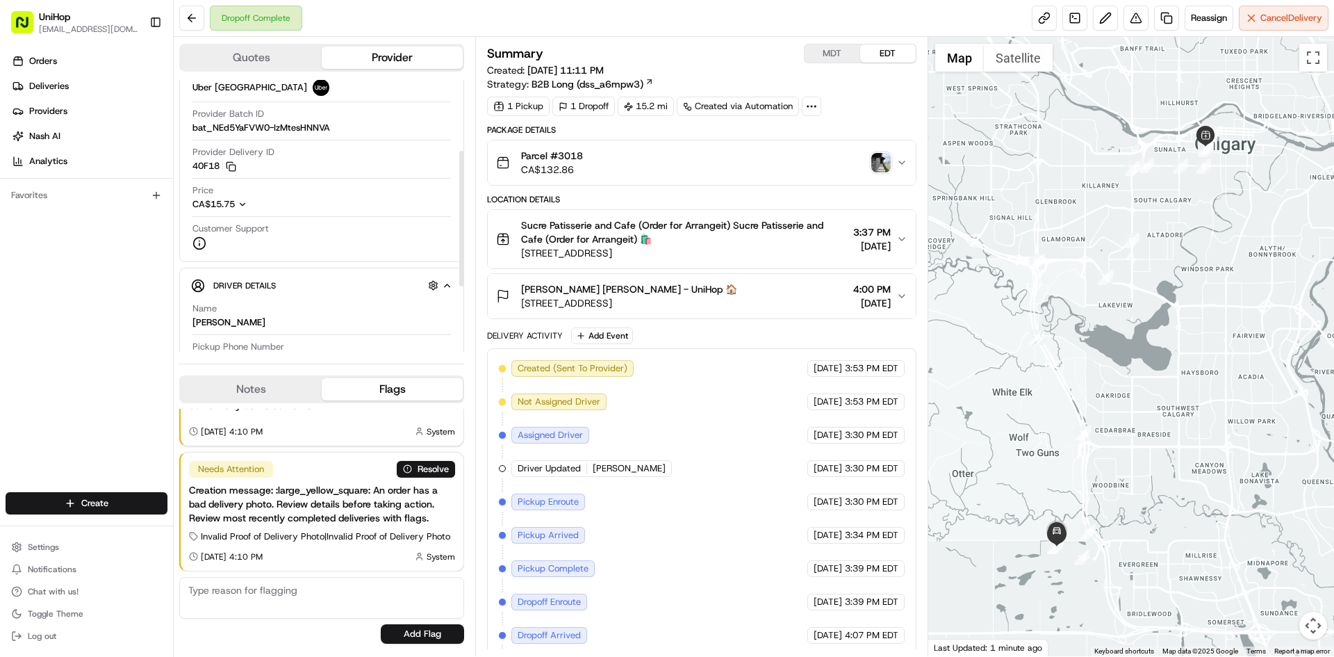
scroll to position [275, 0]
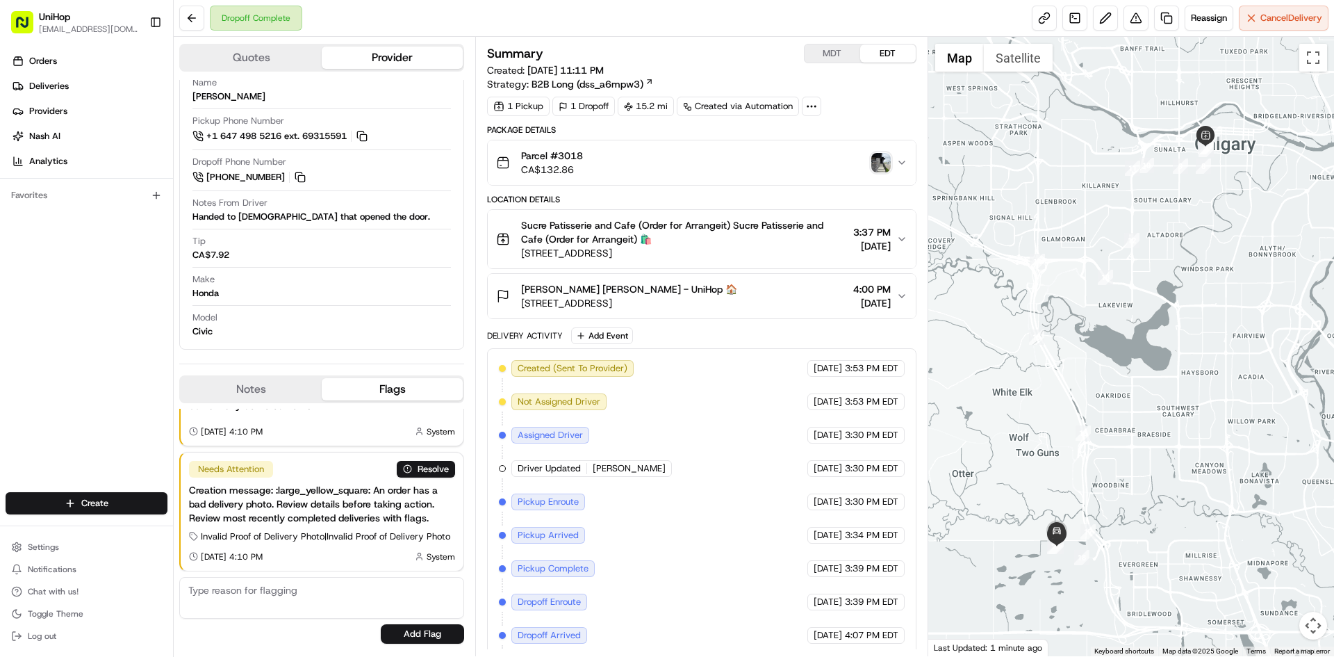
drag, startPoint x: 101, startPoint y: 335, endPoint x: 111, endPoint y: 306, distance: 29.9
click at [101, 334] on div "Orders Deliveries Providers [PERSON_NAME] Analytics Favorites" at bounding box center [86, 272] width 173 height 456
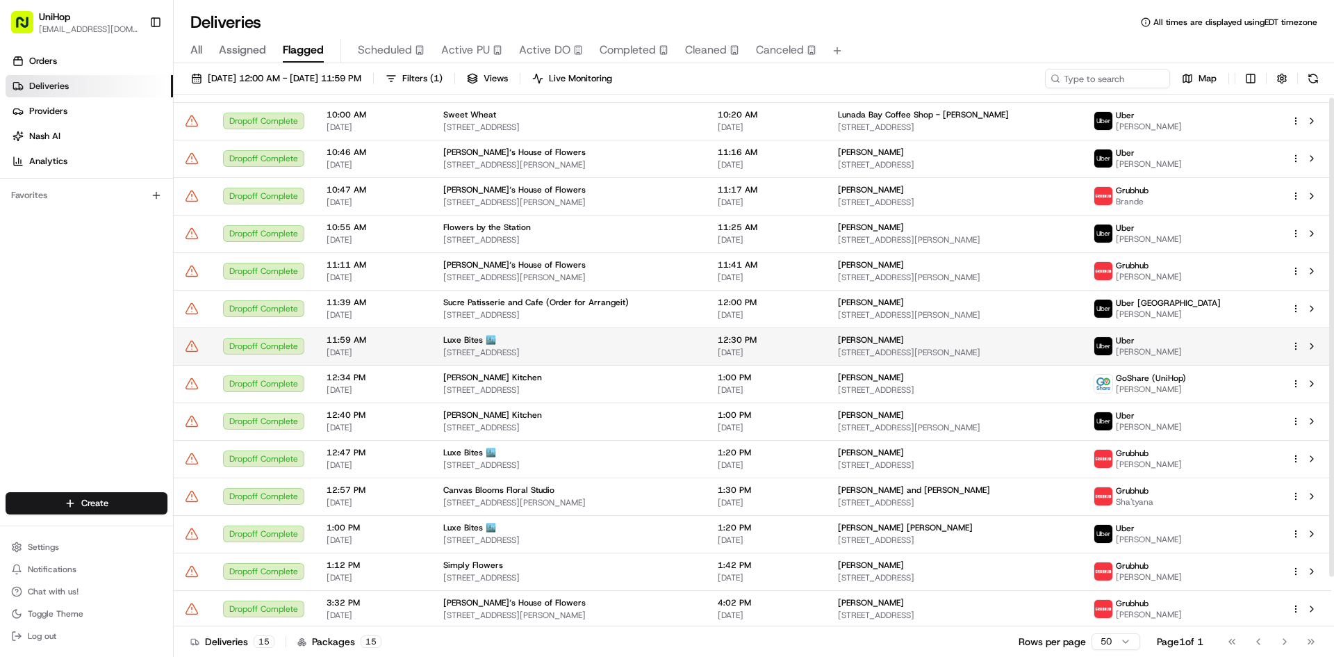
scroll to position [59, 0]
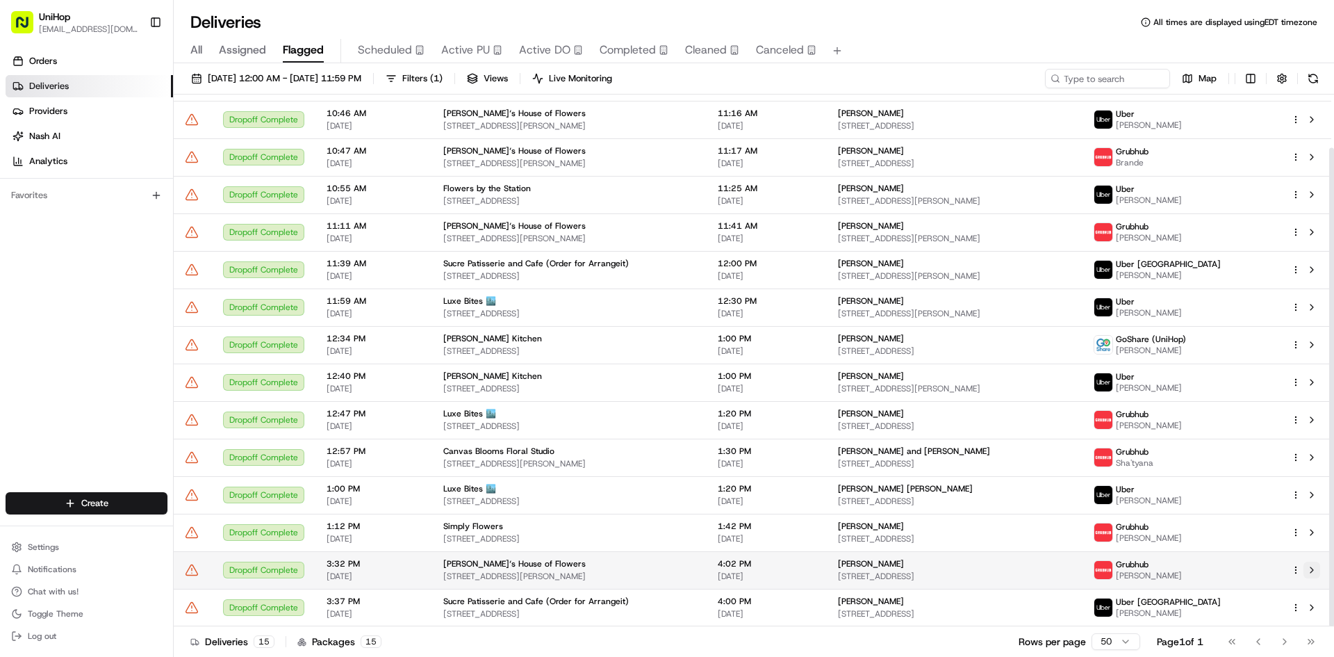
click at [1310, 573] on button at bounding box center [1312, 570] width 17 height 17
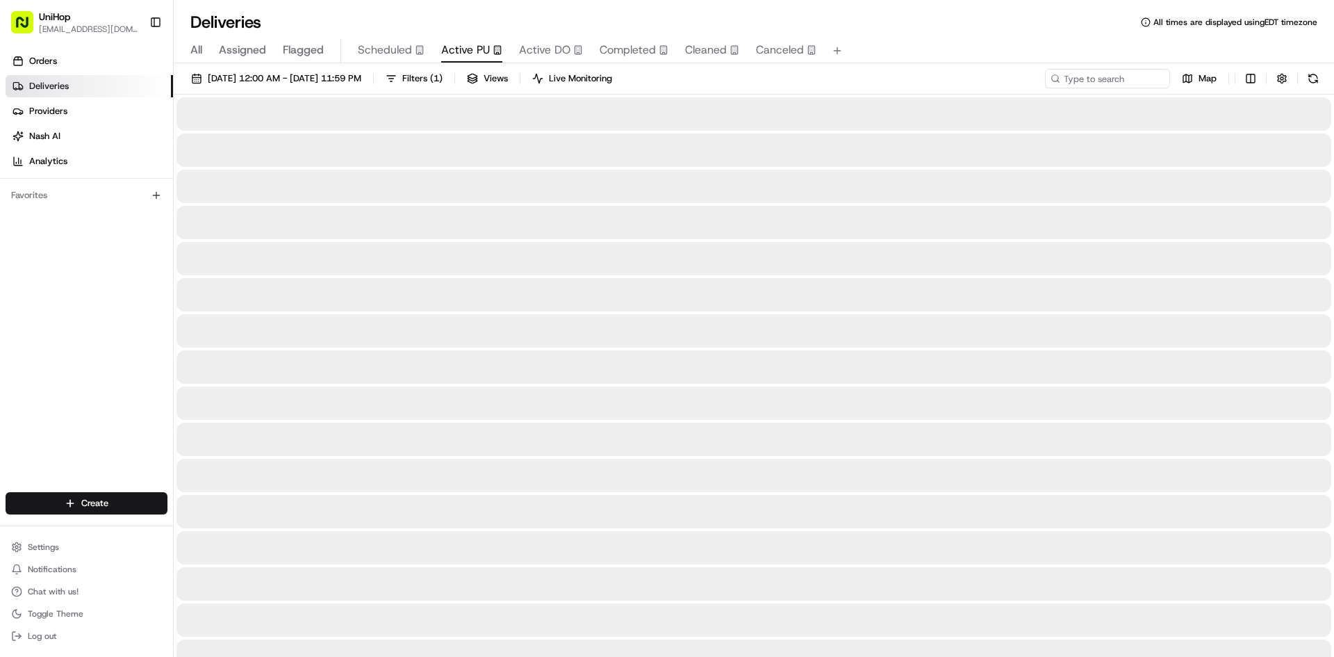
click at [445, 39] on button "Active PU" at bounding box center [471, 51] width 61 height 24
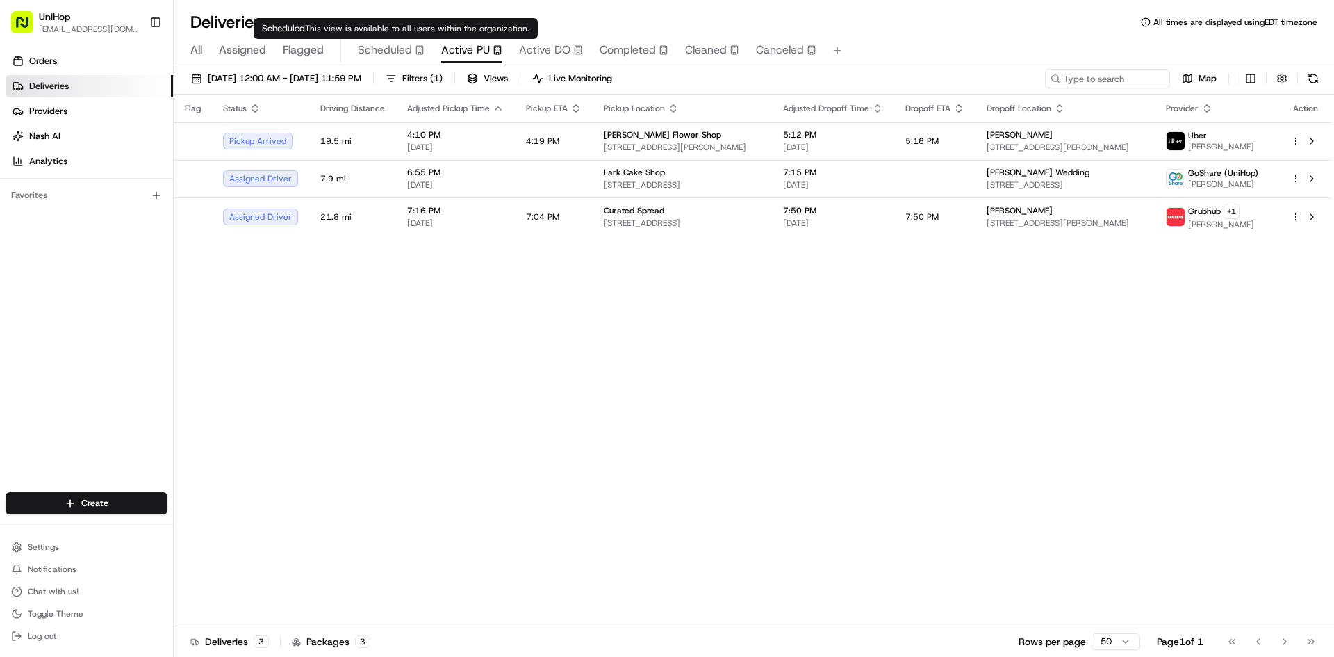
click at [403, 53] on span "Scheduled" at bounding box center [385, 50] width 54 height 17
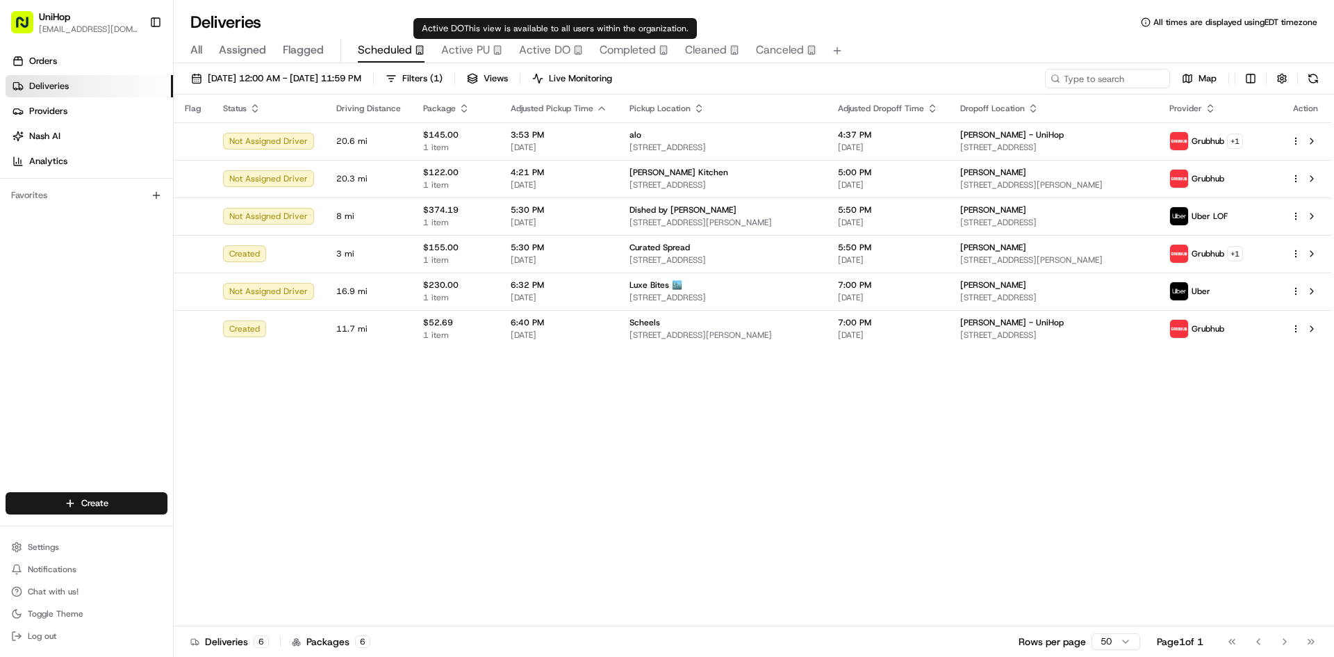
drag, startPoint x: 559, startPoint y: 54, endPoint x: 570, endPoint y: 28, distance: 28.4
click at [559, 50] on span "Active DO" at bounding box center [544, 50] width 51 height 17
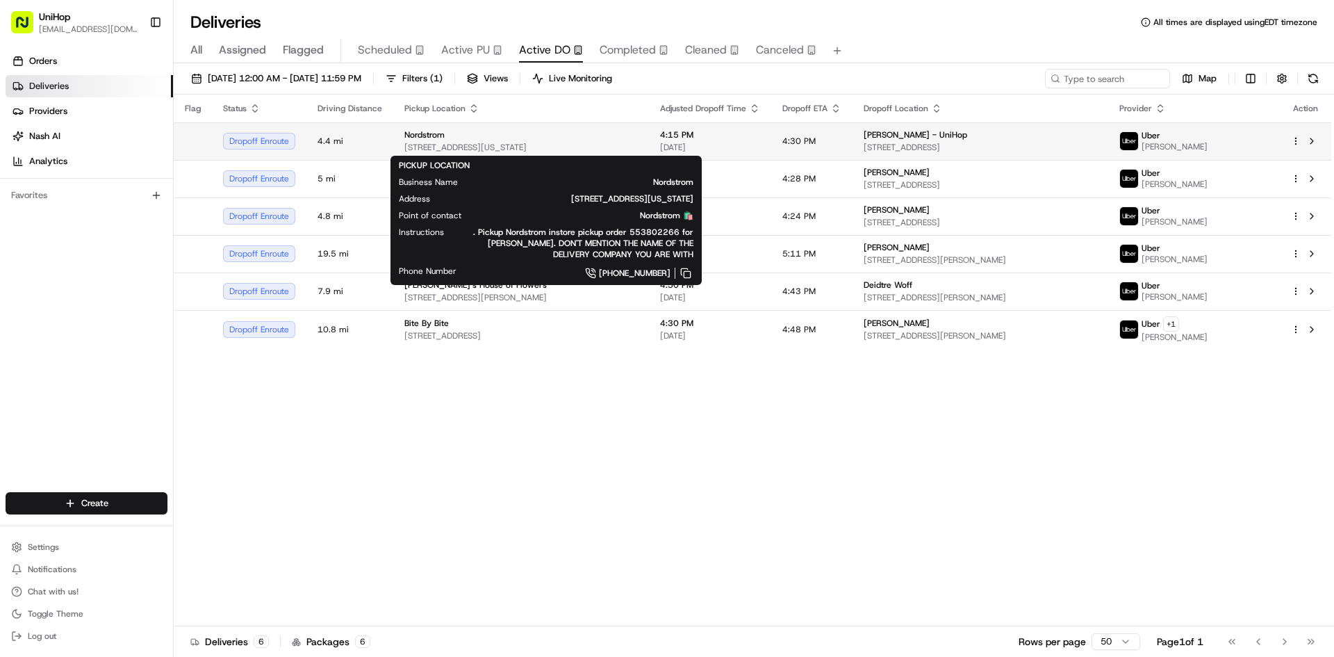
click at [498, 138] on div "Nordstrom" at bounding box center [521, 134] width 234 height 11
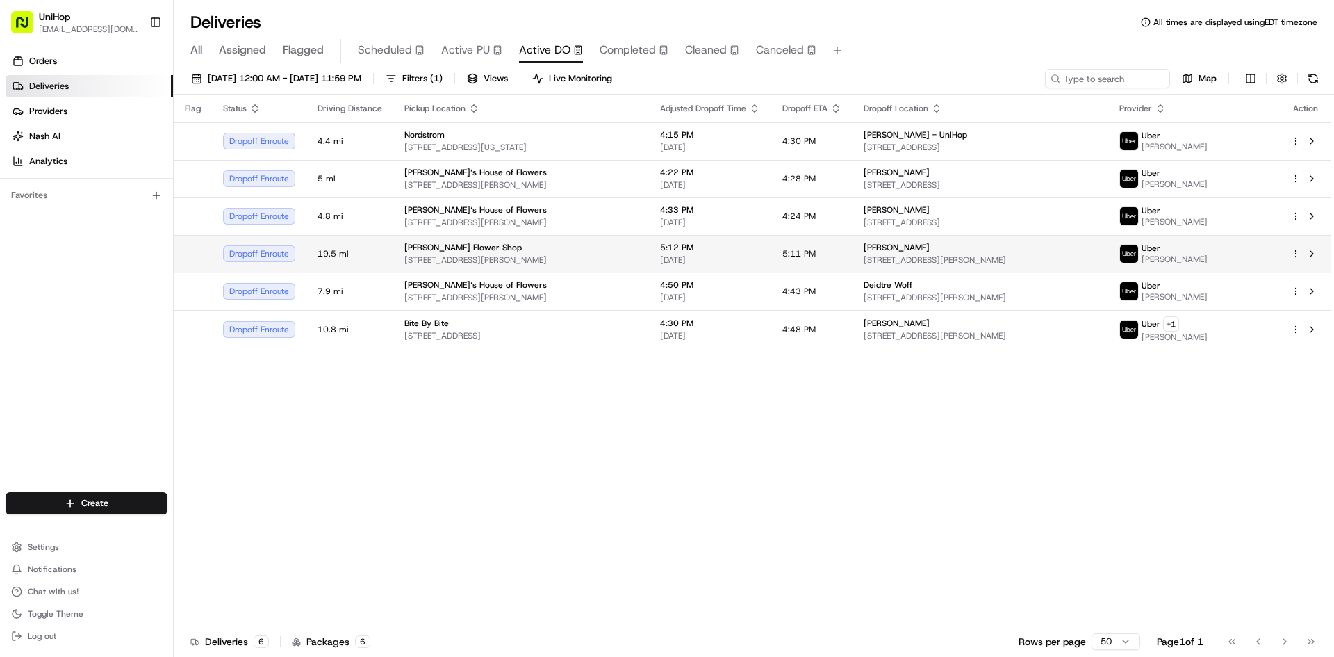
click at [575, 258] on span "[STREET_ADDRESS][PERSON_NAME]" at bounding box center [521, 259] width 234 height 11
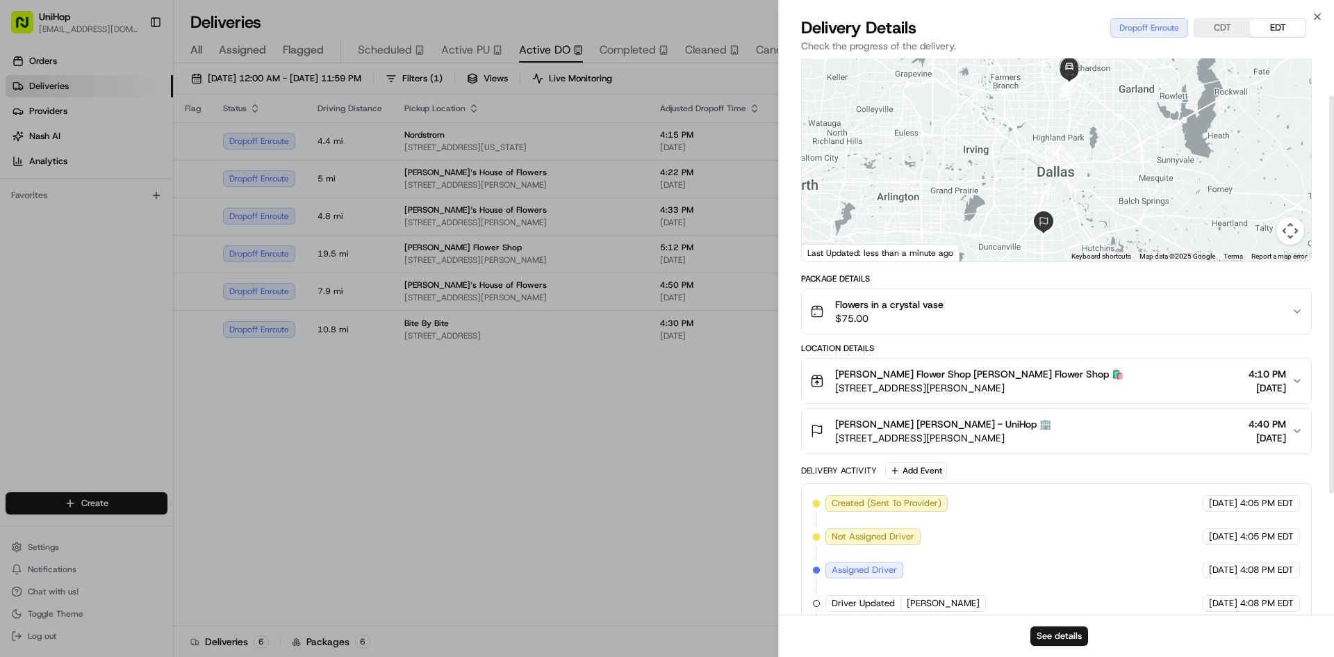
scroll to position [69, 0]
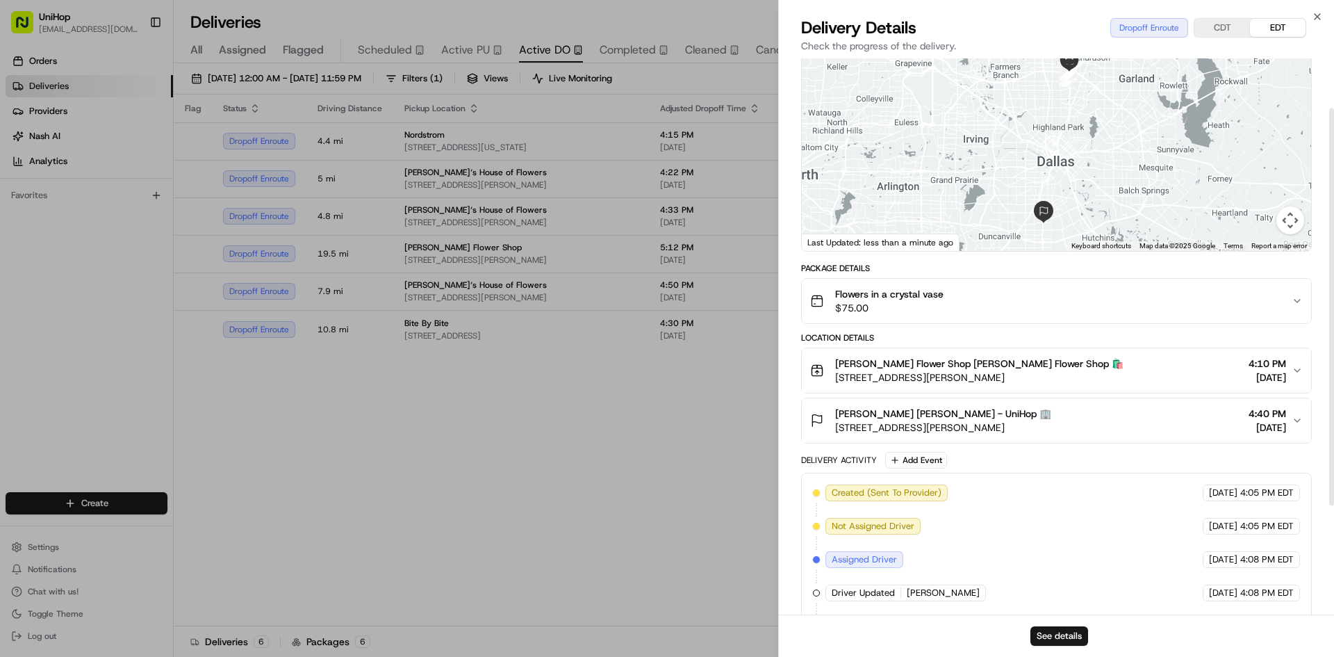
click at [986, 315] on div "Flowers in a crystal vase $75.00" at bounding box center [1051, 301] width 482 height 28
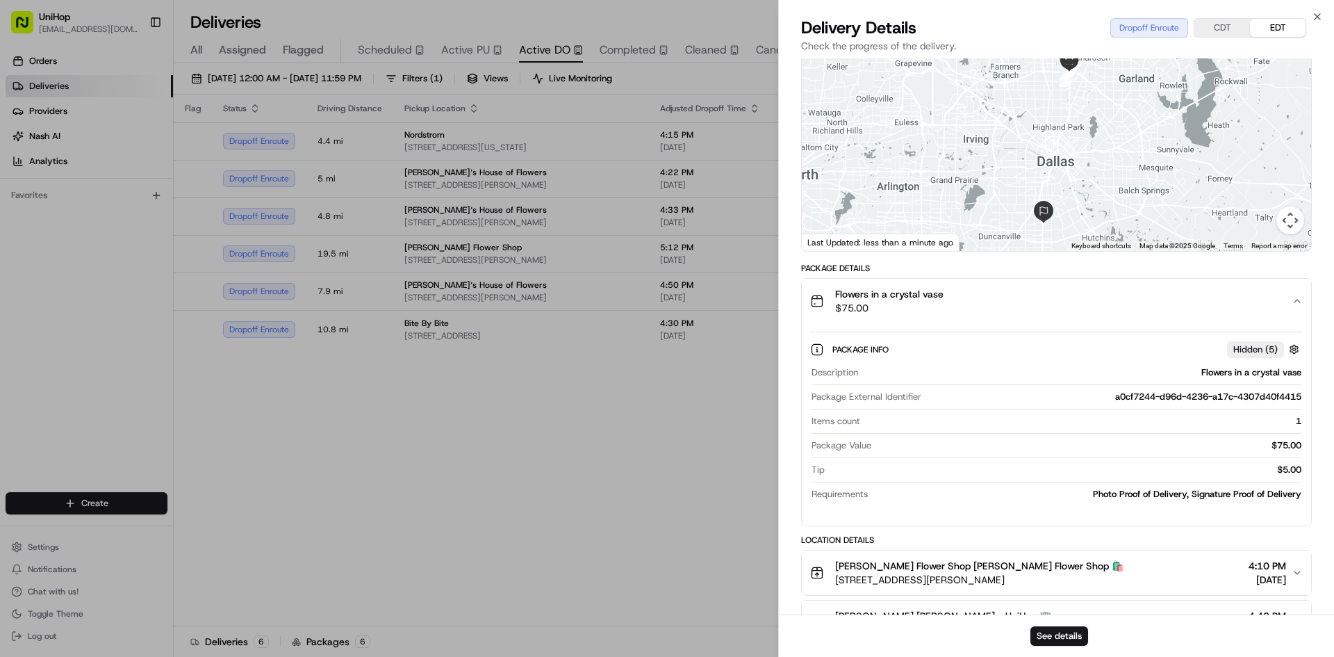
click at [985, 315] on div "Flowers in a crystal vase $75.00" at bounding box center [1051, 301] width 482 height 28
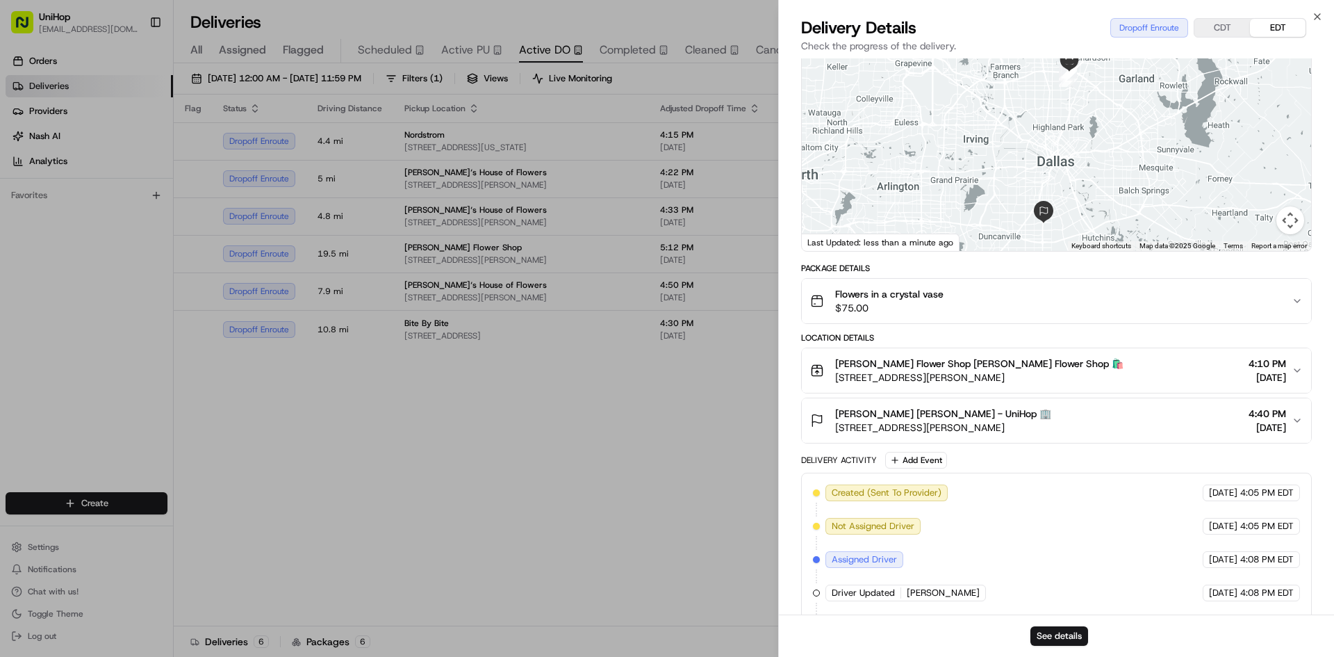
click at [1045, 420] on div "[PERSON_NAME] [PERSON_NAME] - UniHop 🏢" at bounding box center [943, 414] width 216 height 14
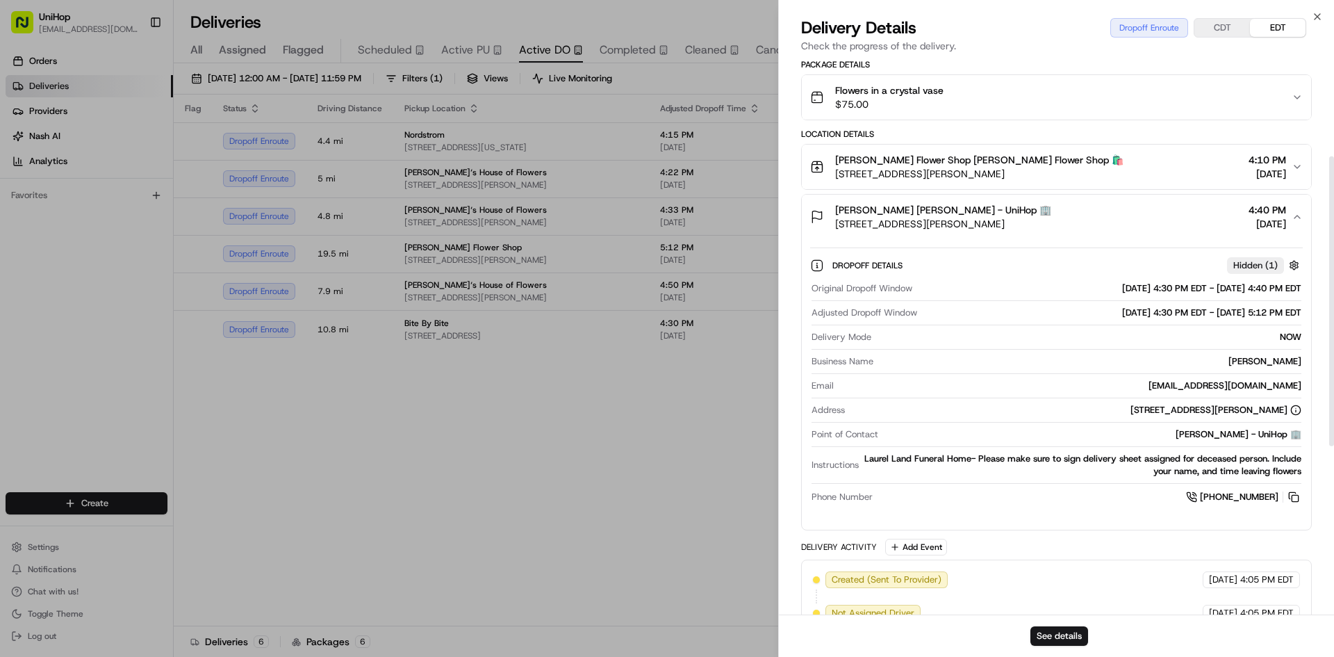
scroll to position [278, 0]
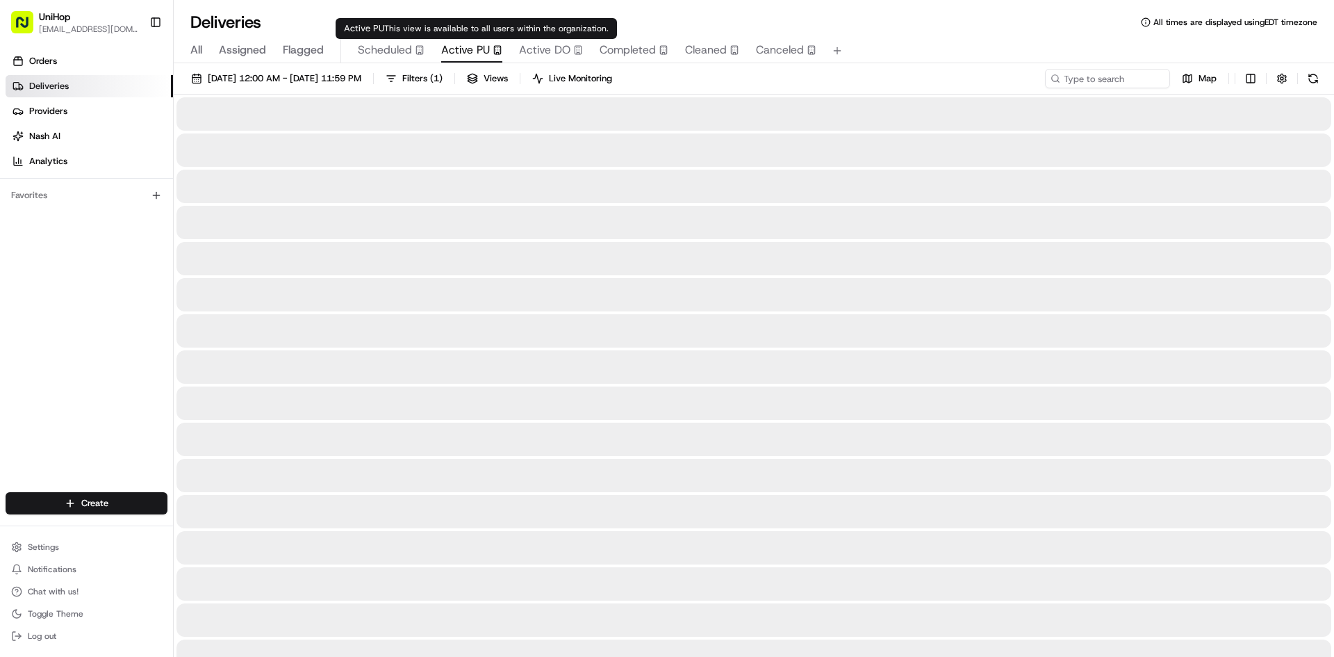
click at [477, 50] on span "Active PU" at bounding box center [465, 50] width 49 height 17
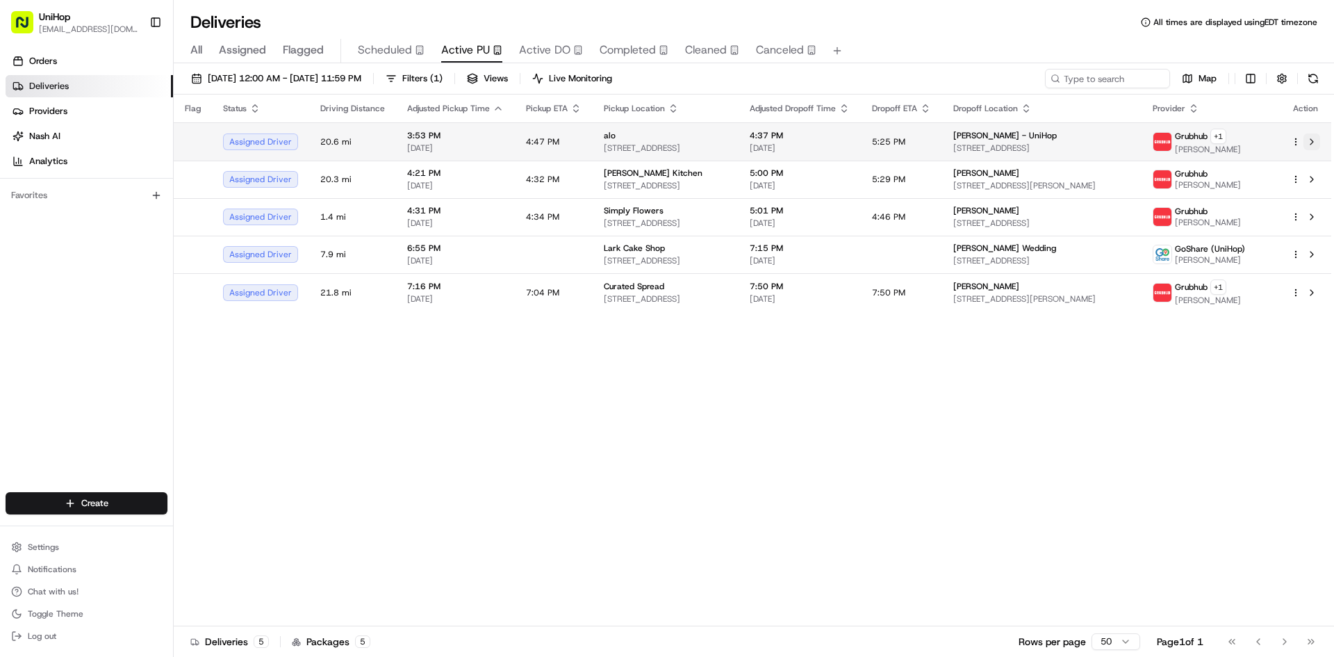
click at [1317, 145] on button at bounding box center [1312, 141] width 17 height 17
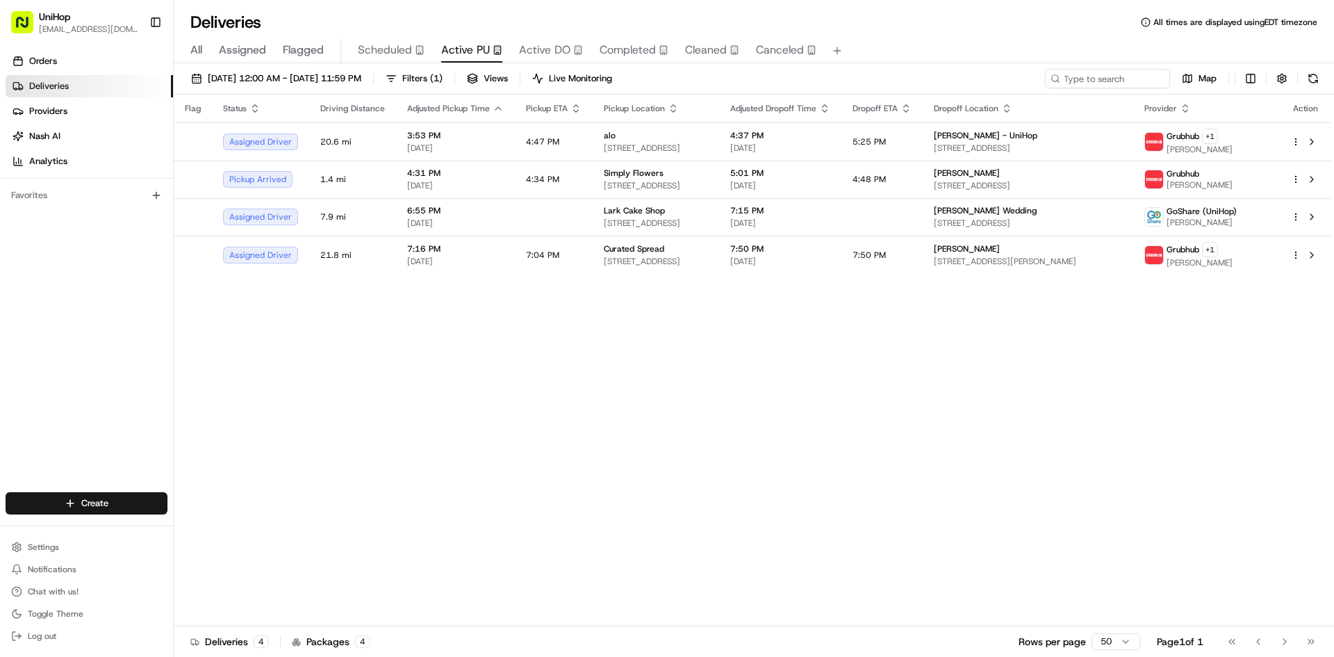
drag, startPoint x: 1241, startPoint y: 434, endPoint x: 1233, endPoint y: 410, distance: 24.8
click at [1241, 432] on div "Flag Status Driving Distance Adjusted Pickup Time Pickup ETA Pickup Location Ad…" at bounding box center [753, 361] width 1158 height 532
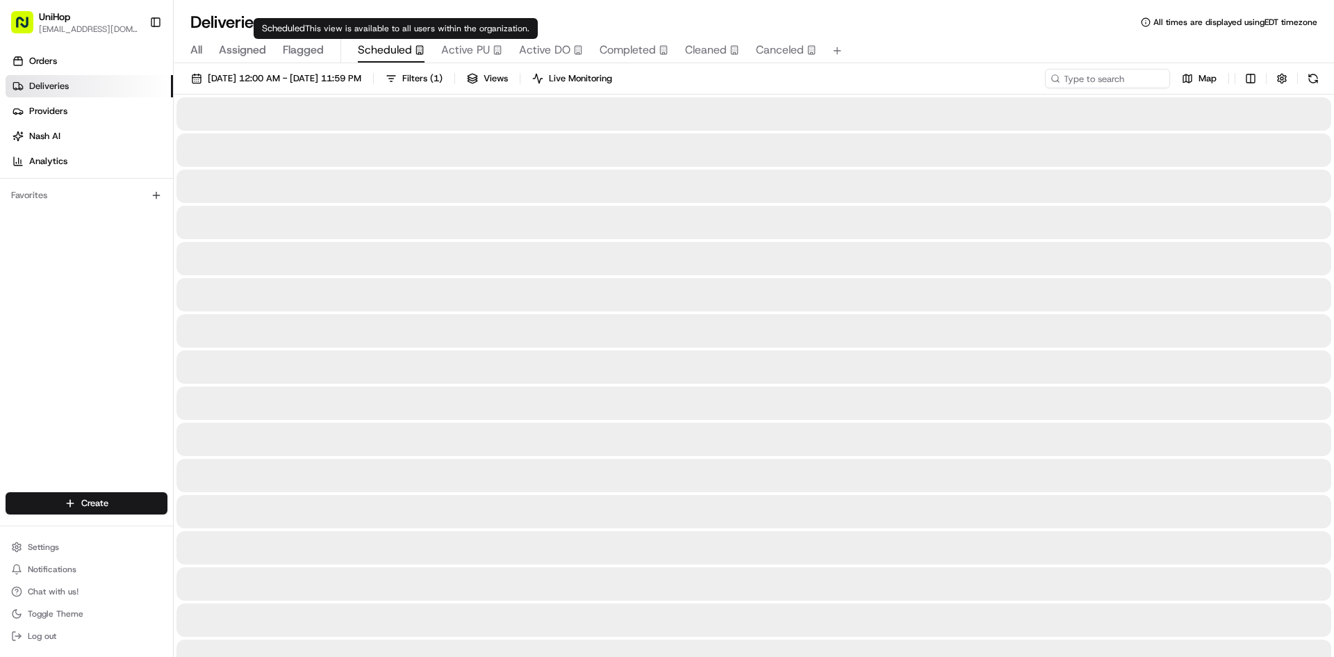
click at [408, 47] on span "Scheduled" at bounding box center [385, 50] width 54 height 17
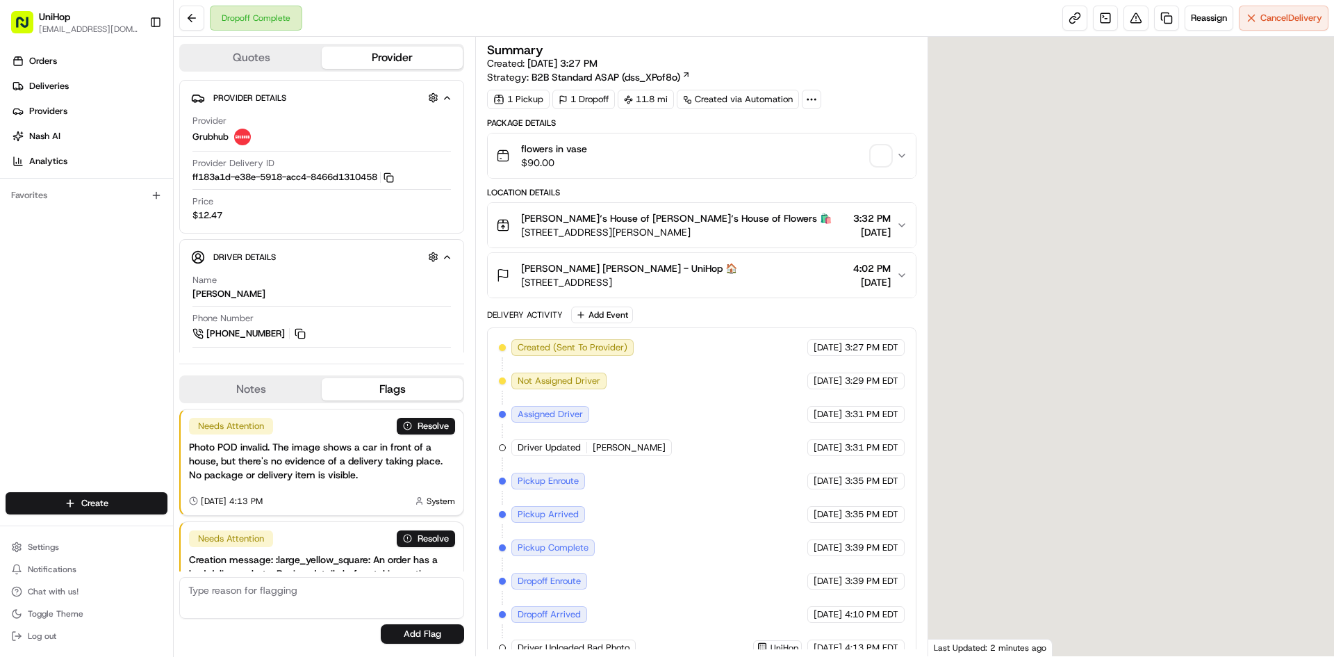
scroll to position [82, 0]
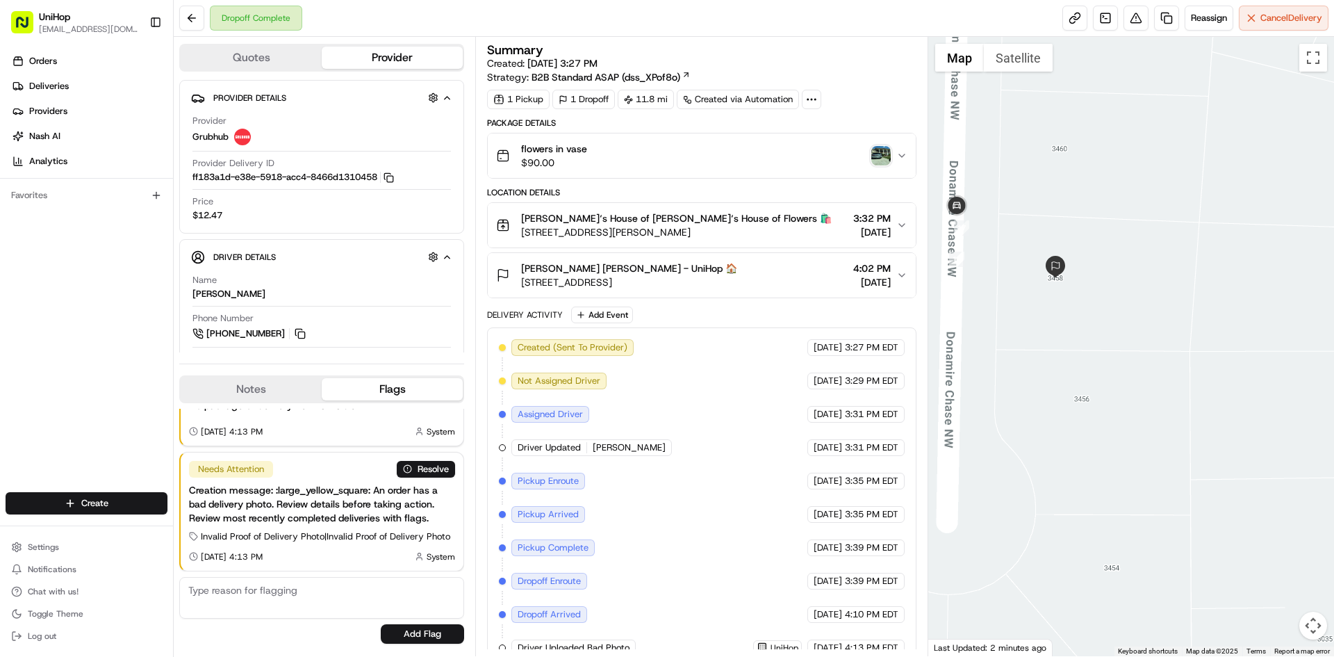
click at [885, 149] on img "button" at bounding box center [881, 155] width 19 height 19
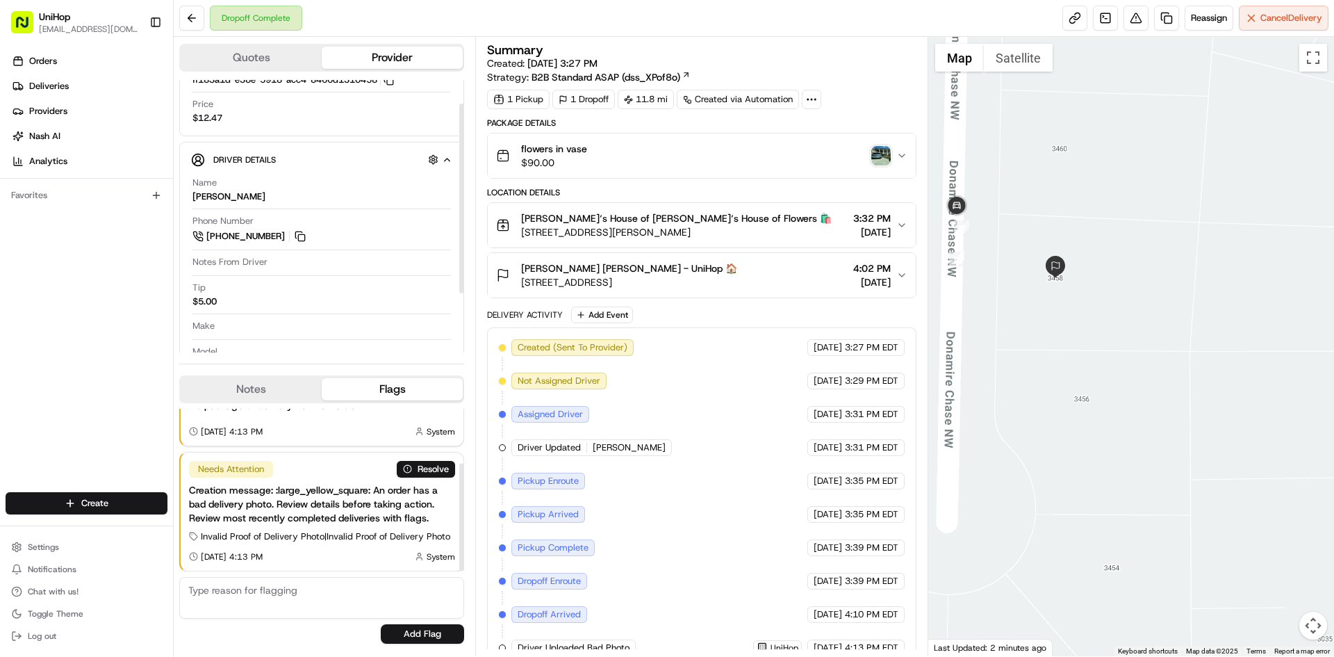
scroll to position [119, 0]
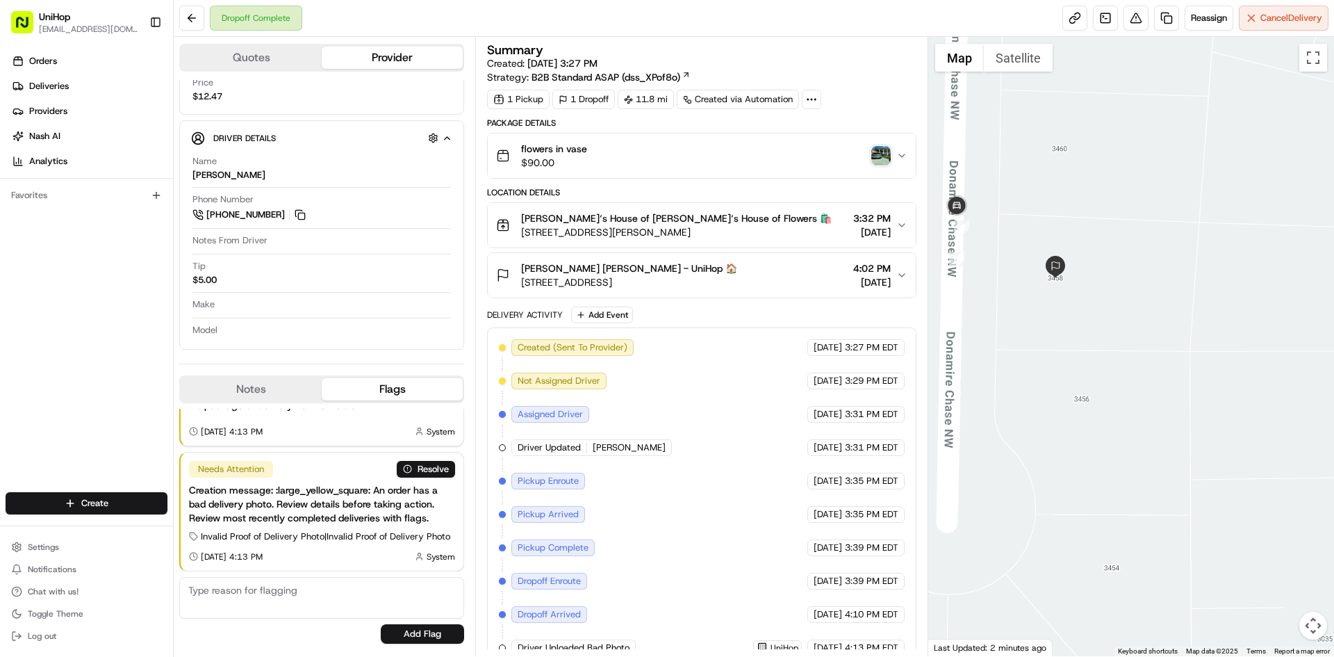
click at [0, 360] on div "Orders Deliveries Providers [PERSON_NAME] Analytics Favorites" at bounding box center [86, 272] width 173 height 456
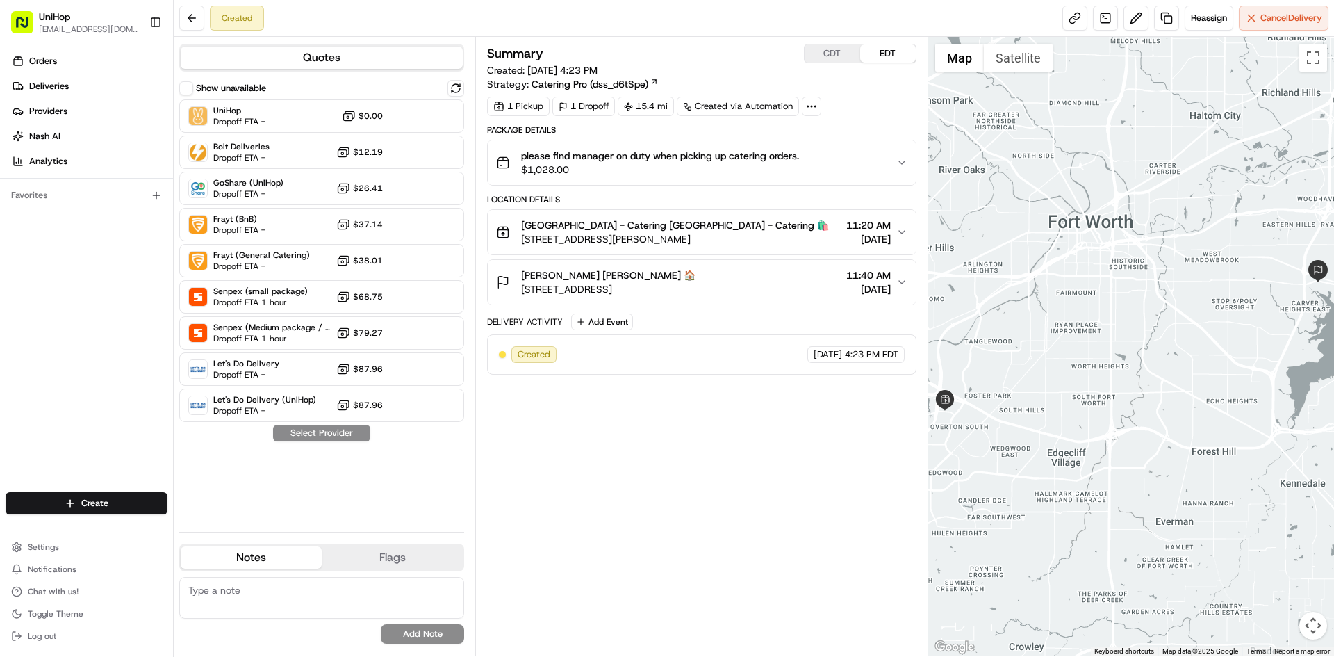
click at [846, 49] on button "CDT" at bounding box center [833, 53] width 56 height 18
click at [843, 47] on button "CDT" at bounding box center [833, 53] width 56 height 18
drag, startPoint x: 551, startPoint y: 243, endPoint x: 509, endPoint y: 186, distance: 70.5
click at [584, 242] on span "[STREET_ADDRESS][PERSON_NAME]" at bounding box center [675, 239] width 308 height 14
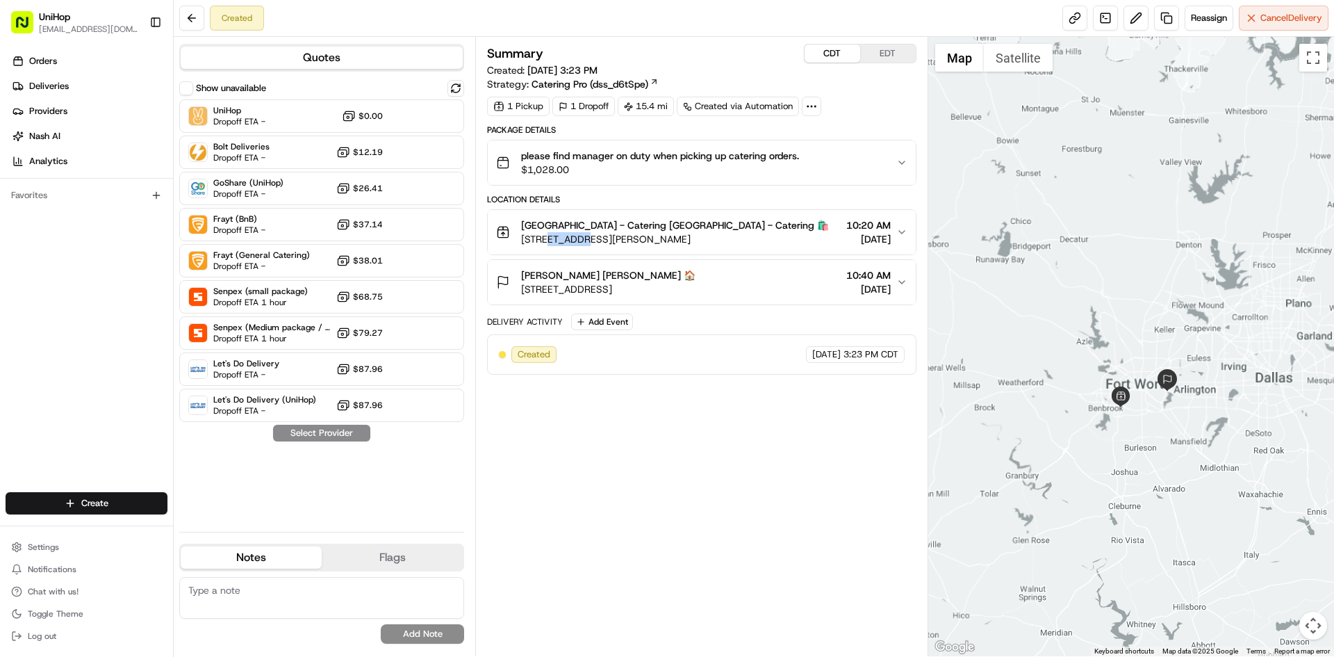
drag, startPoint x: 1102, startPoint y: 236, endPoint x: 1113, endPoint y: 291, distance: 56.0
click at [1111, 282] on div at bounding box center [1132, 346] width 407 height 619
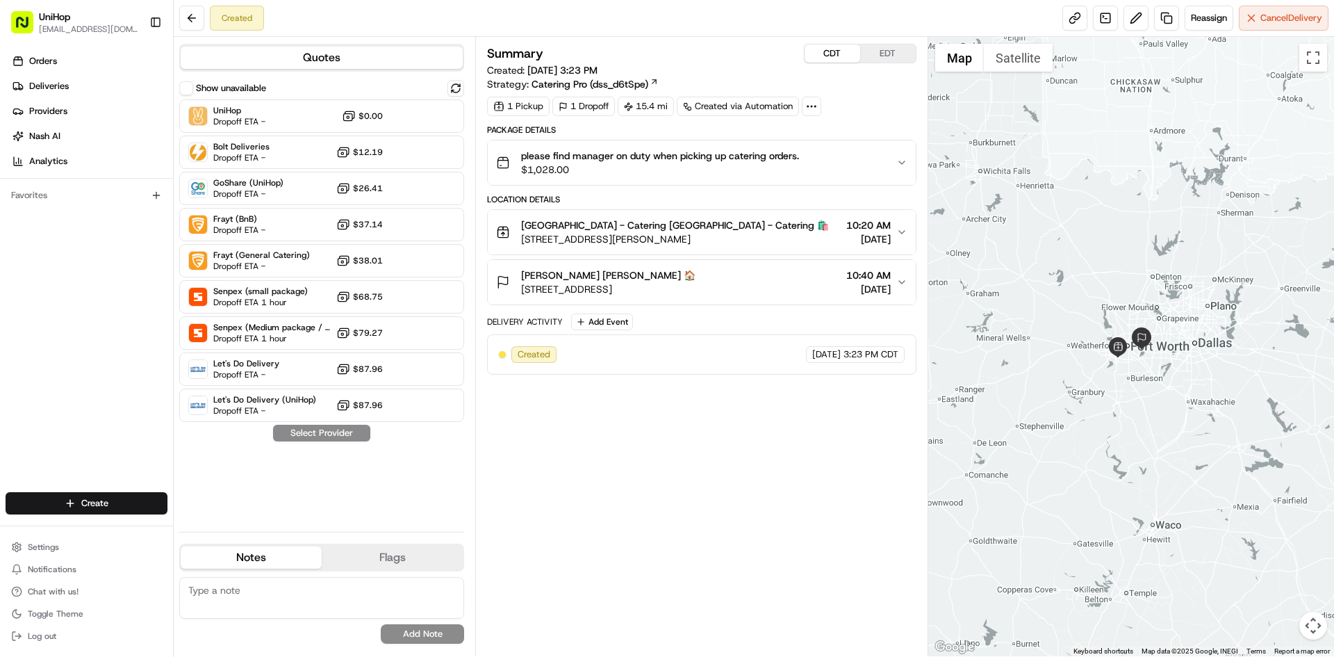
click at [79, 327] on div "Orders Deliveries Providers [PERSON_NAME] Analytics Favorites" at bounding box center [86, 272] width 173 height 456
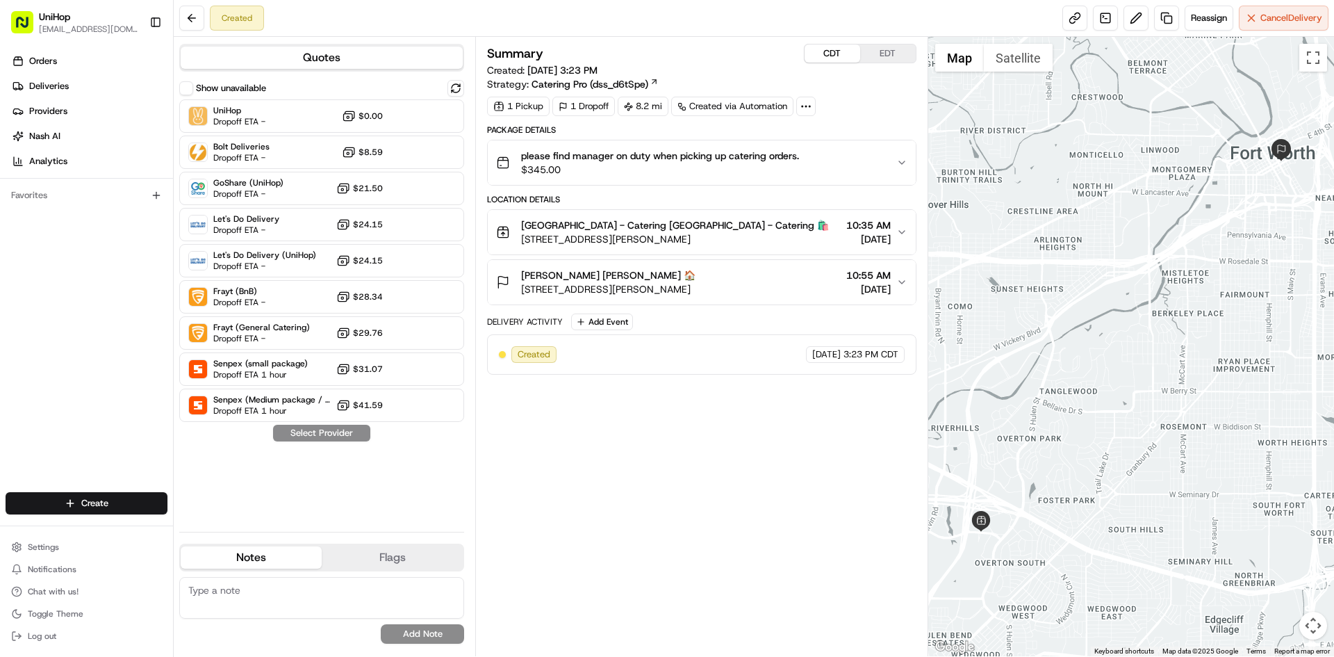
click at [831, 51] on button "CDT" at bounding box center [833, 53] width 56 height 18
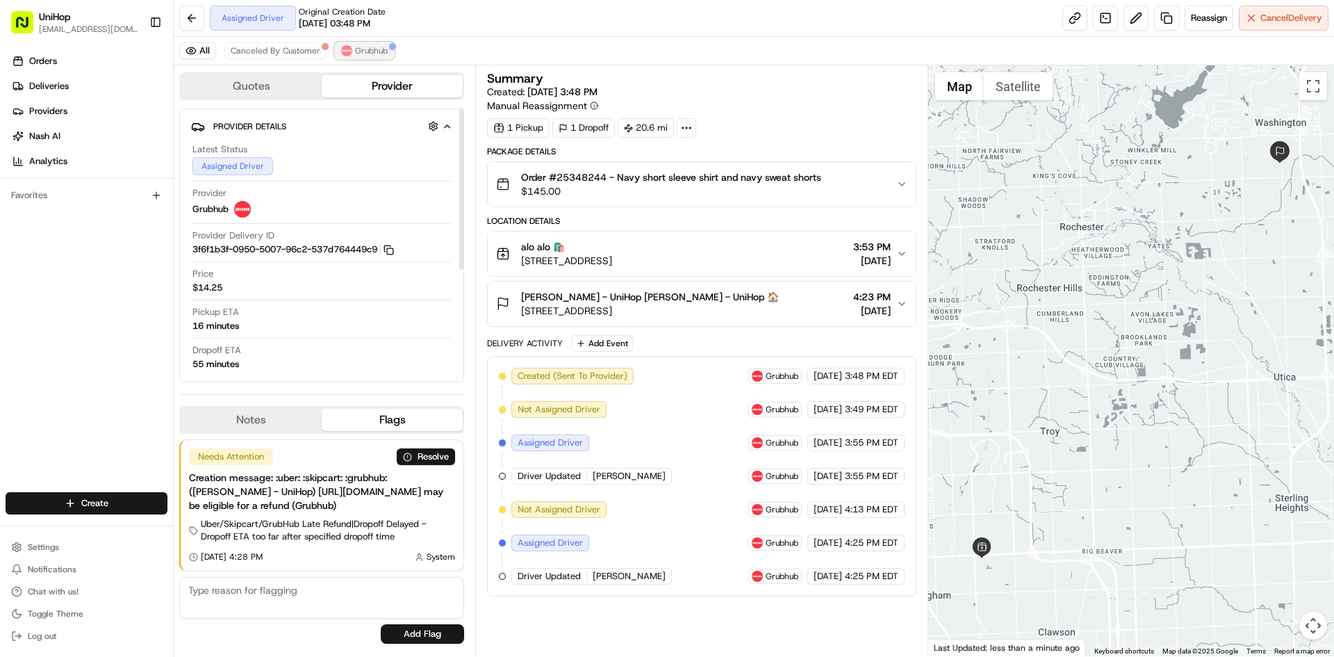
click at [389, 49] on div at bounding box center [392, 46] width 7 height 7
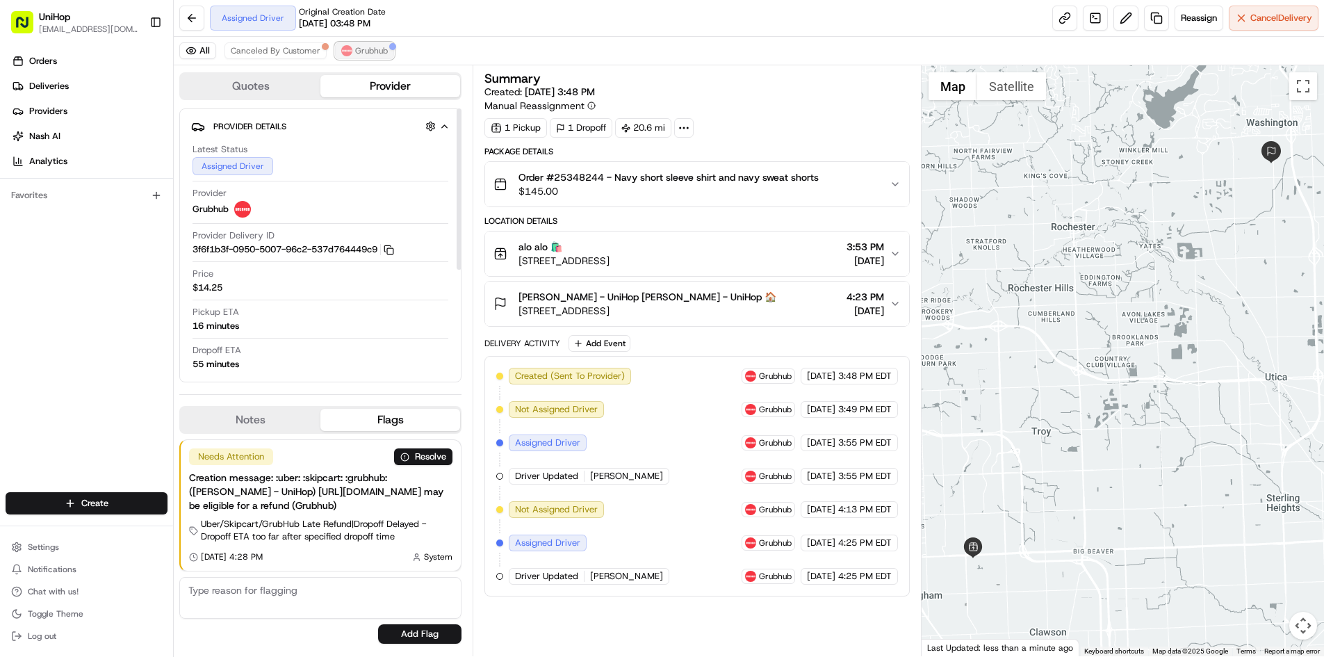
click at [388, 49] on button "Grubhub" at bounding box center [364, 50] width 59 height 17
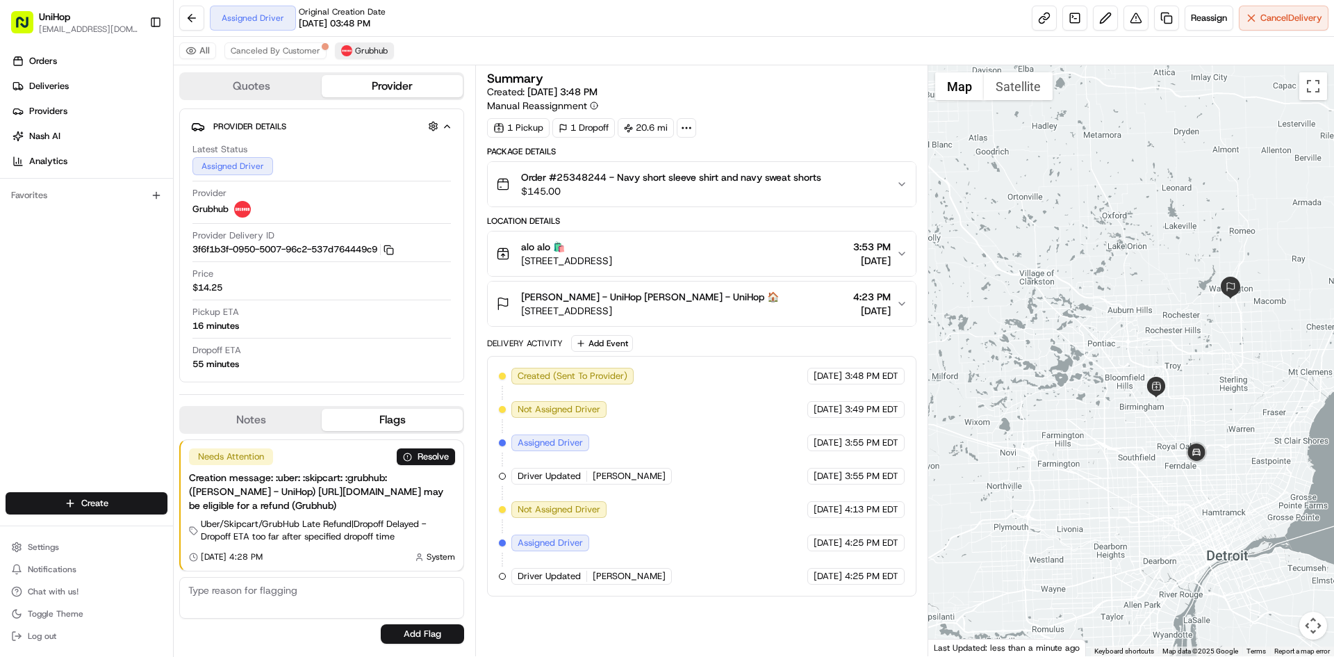
drag, startPoint x: 1192, startPoint y: 354, endPoint x: 1134, endPoint y: 345, distance: 58.4
click at [1134, 345] on div at bounding box center [1132, 360] width 407 height 591
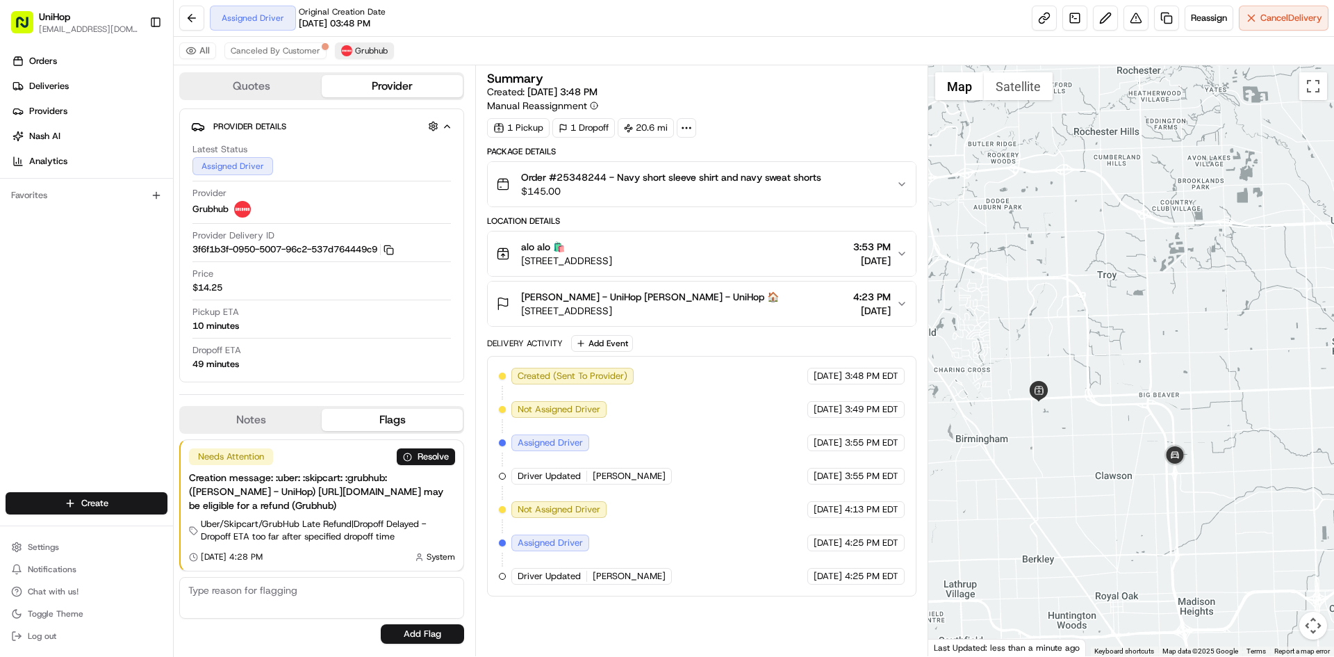
drag, startPoint x: 1072, startPoint y: 484, endPoint x: 1063, endPoint y: 457, distance: 29.5
click at [1065, 468] on div at bounding box center [1132, 360] width 407 height 591
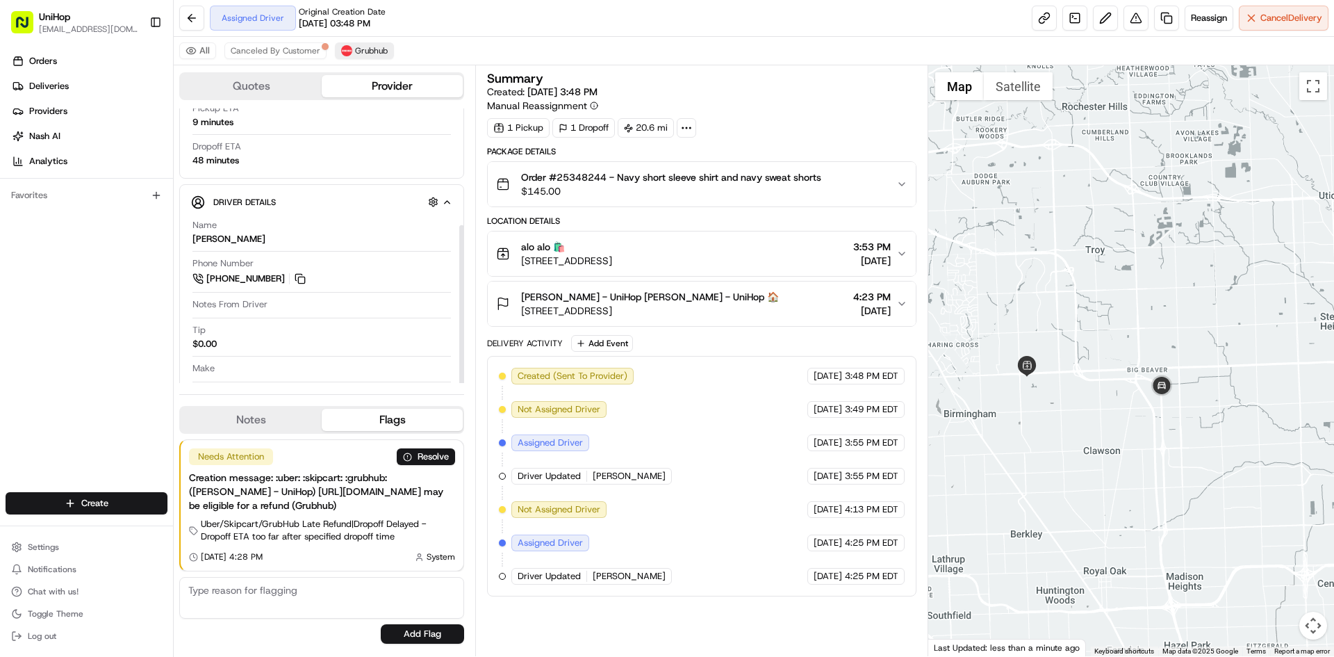
scroll to position [208, 0]
drag, startPoint x: 224, startPoint y: 236, endPoint x: 316, endPoint y: 357, distance: 151.2
click at [191, 236] on div "Name Talitha Phone Number +1 313 310 6904 Notes From Driver Tip $0.00 Make Model" at bounding box center [321, 305] width 261 height 194
copy div "Talitha"
click at [29, 366] on div "Orders Deliveries Providers [PERSON_NAME] Analytics Favorites" at bounding box center [86, 272] width 173 height 456
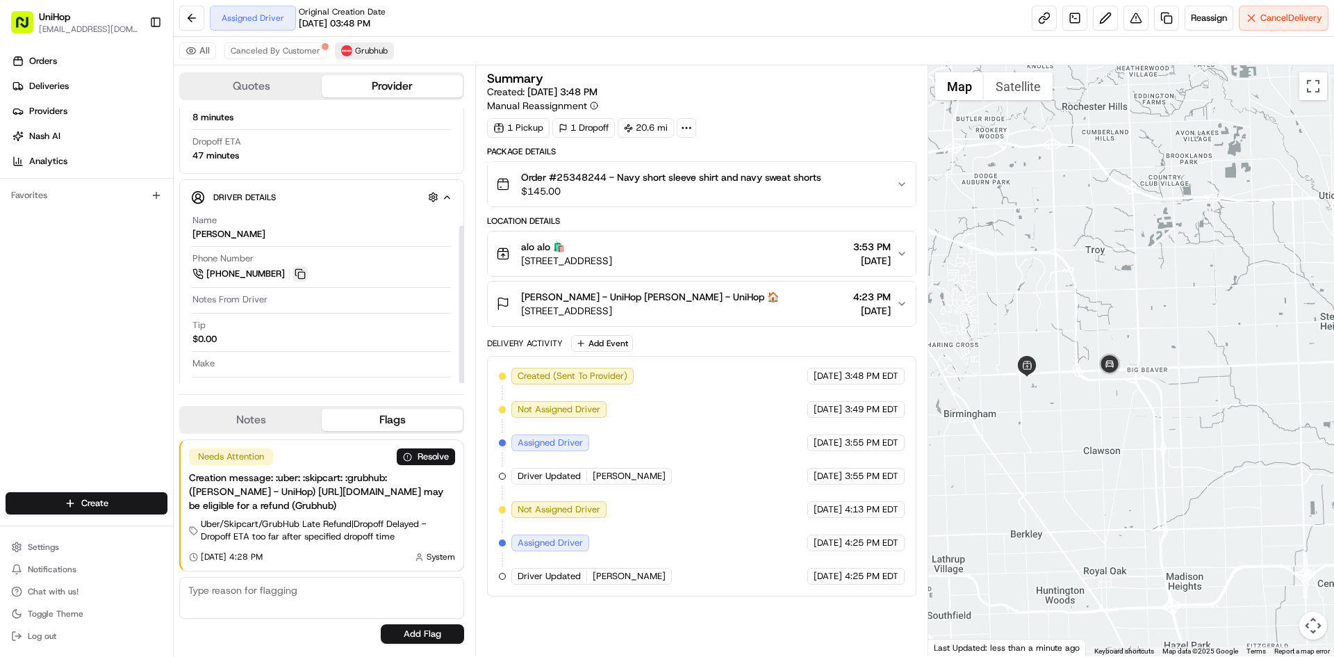
click at [301, 276] on button at bounding box center [300, 273] width 15 height 15
click at [1072, 313] on div at bounding box center [1132, 360] width 407 height 591
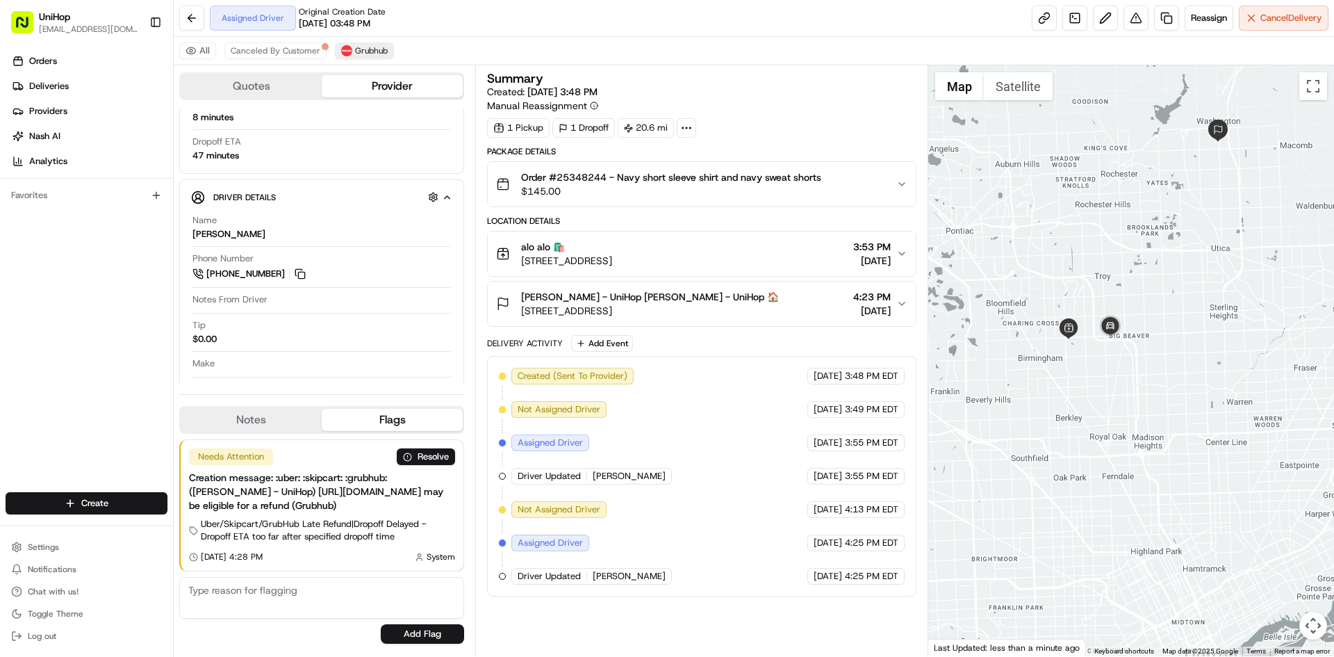
drag, startPoint x: 1143, startPoint y: 237, endPoint x: 1139, endPoint y: 247, distance: 11.0
click at [1139, 247] on div at bounding box center [1132, 360] width 407 height 591
drag, startPoint x: 727, startPoint y: 259, endPoint x: 521, endPoint y: 266, distance: 205.8
click at [521, 266] on div "alo alo 🛍️ 2801 W Big Beaver Rd, Troy, MI 48084, USA 3:53 PM Aug 16 2025" at bounding box center [696, 254] width 400 height 28
drag, startPoint x: 521, startPoint y: 245, endPoint x: 534, endPoint y: 249, distance: 13.7
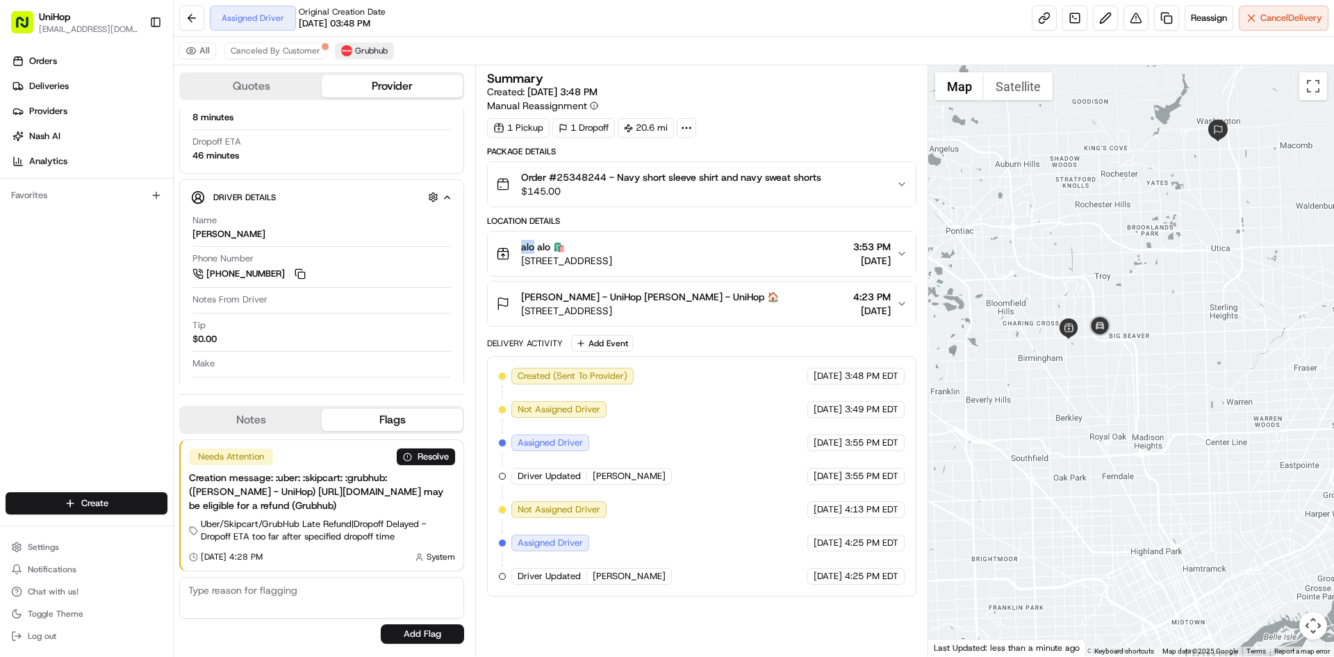
click at [534, 249] on div "alo alo 🛍️ 2801 W Big Beaver Rd, Troy, MI 48084, USA" at bounding box center [554, 254] width 116 height 28
copy span "alo"
click at [770, 304] on div "Teresa Murphy - UniHop Teresa Murphy - UniHop 🏠 55723 Reserve St, Shelby Townsh…" at bounding box center [696, 304] width 400 height 28
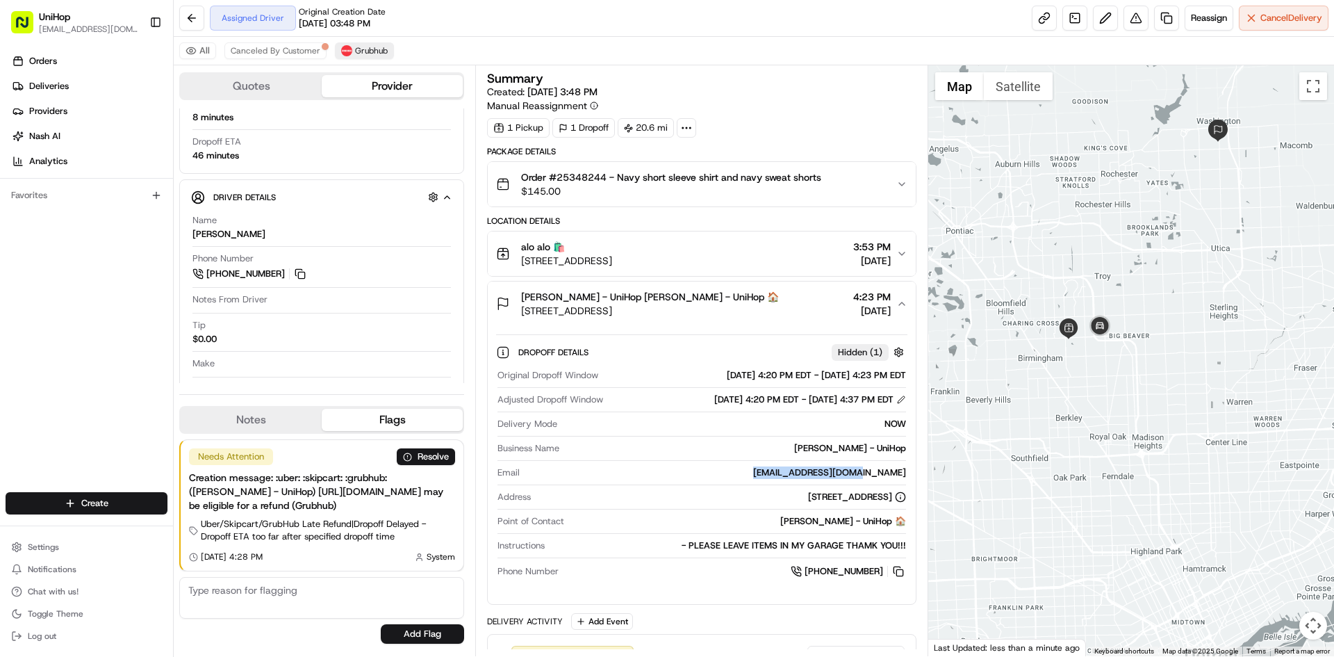
drag, startPoint x: 801, startPoint y: 473, endPoint x: 906, endPoint y: 472, distance: 105.0
click at [906, 472] on div "Original Dropoff Window Aug 16 2025 4:20 PM EDT - Aug 16 2025 4:23 PM EDT Adjus…" at bounding box center [701, 473] width 411 height 221
copy div "tmmurphy14@gmail.com"
drag, startPoint x: 558, startPoint y: 181, endPoint x: 608, endPoint y: 182, distance: 50.0
click at [608, 182] on span "Order #25348244 - Navy short sleeve shirt and navy sweat shorts" at bounding box center [671, 177] width 300 height 14
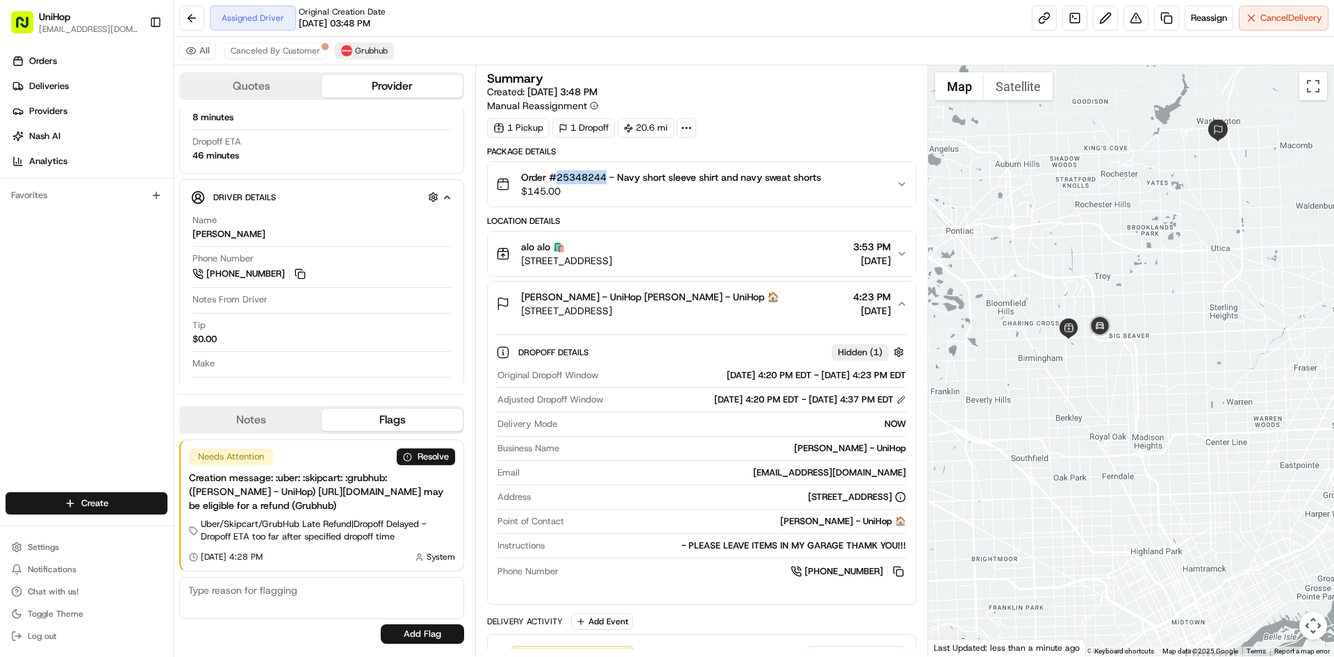
copy span "25348244"
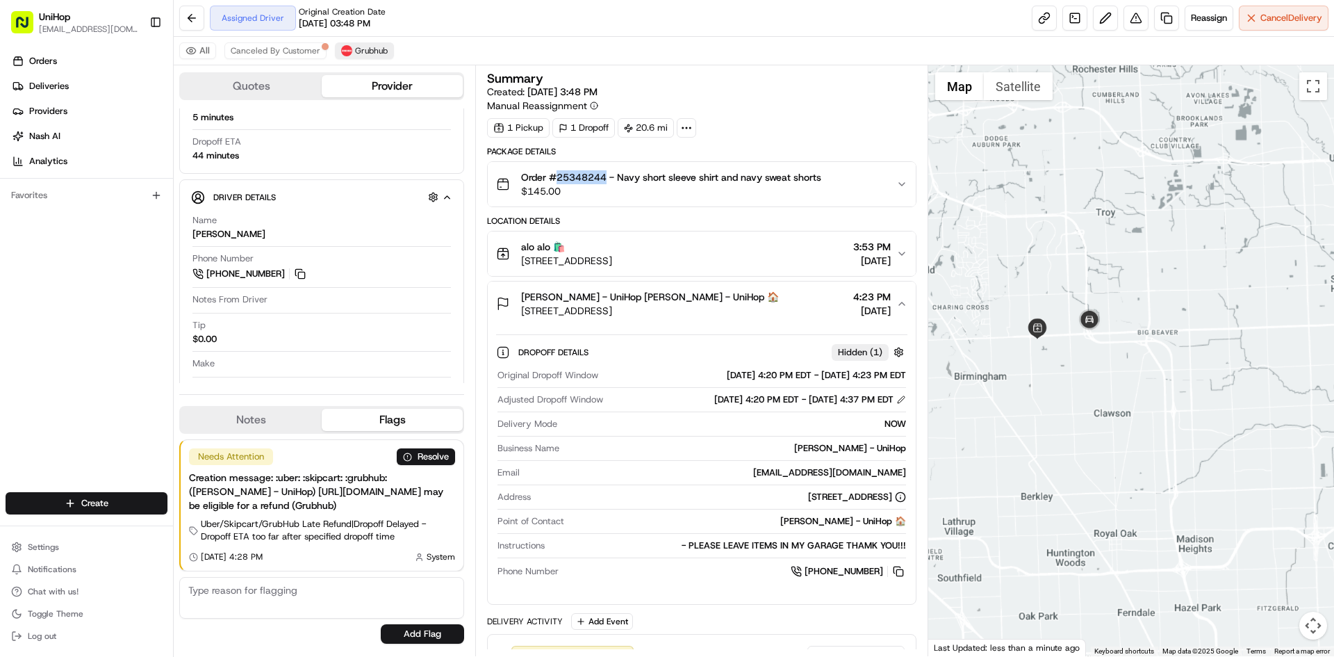
drag, startPoint x: 1171, startPoint y: 186, endPoint x: 1156, endPoint y: 255, distance: 71.2
click at [1156, 255] on div at bounding box center [1132, 360] width 407 height 591
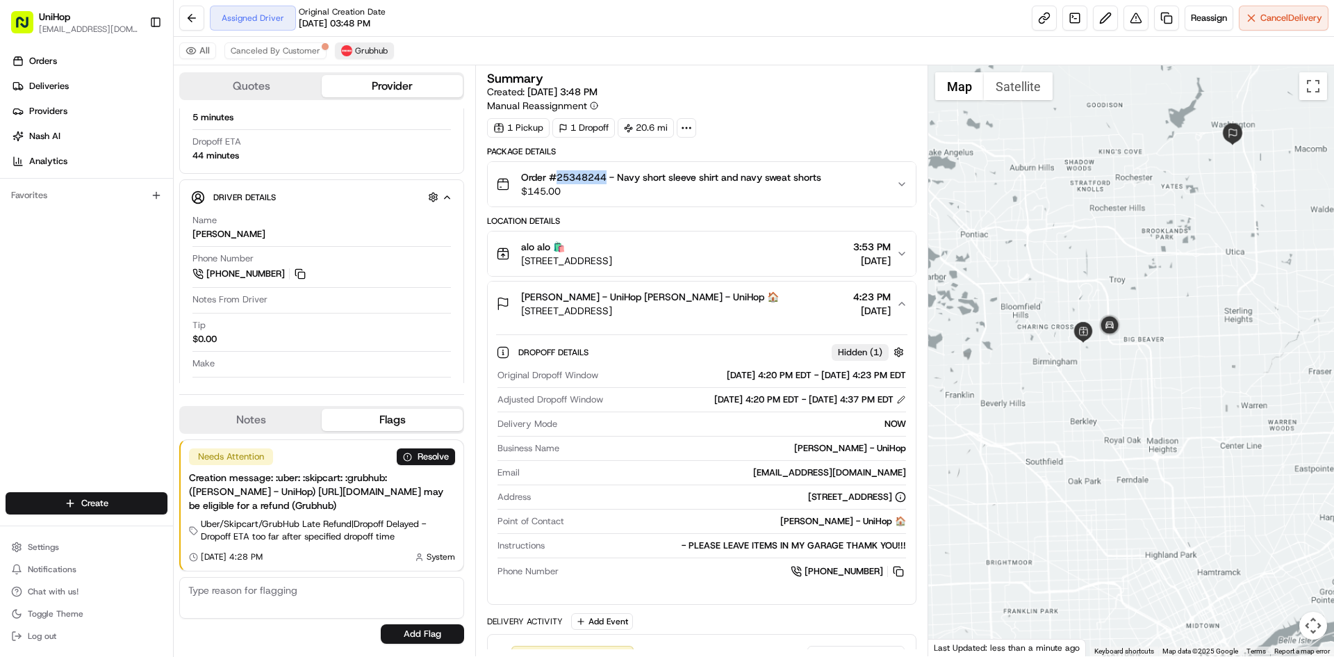
drag, startPoint x: 1138, startPoint y: 259, endPoint x: 1135, endPoint y: 267, distance: 8.8
click at [1135, 267] on div at bounding box center [1132, 360] width 407 height 591
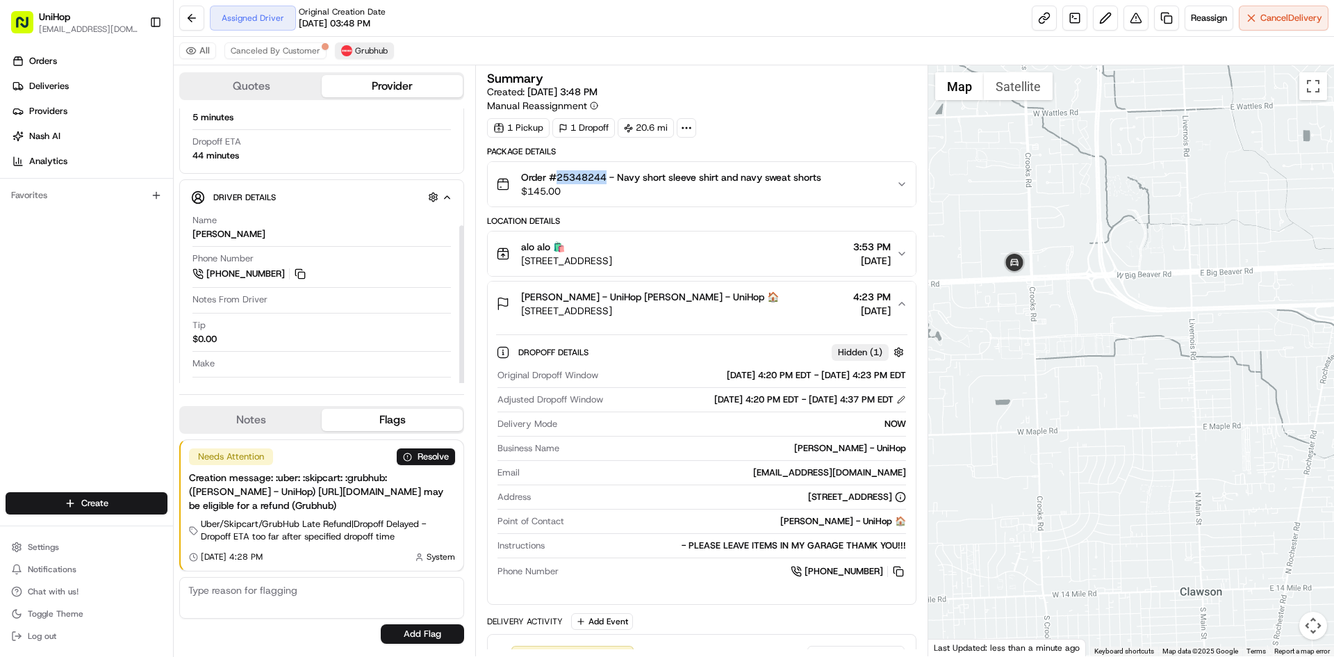
click at [267, 431] on button "Notes" at bounding box center [251, 420] width 141 height 22
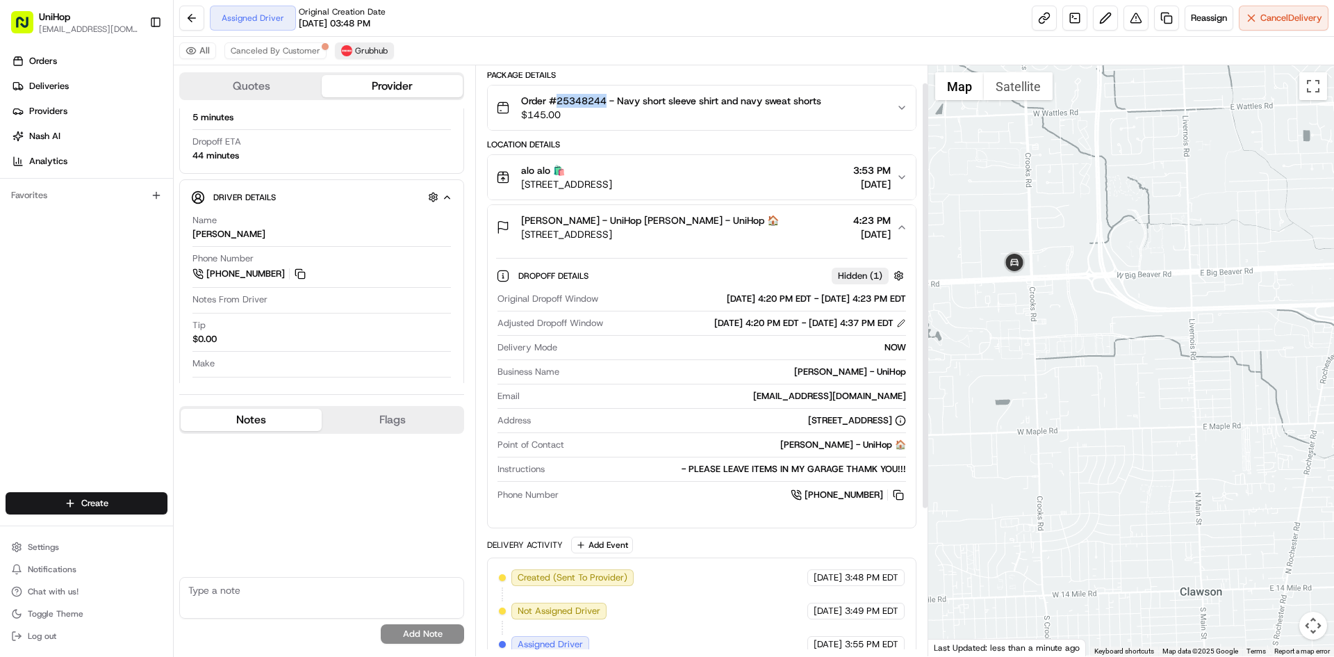
scroll to position [0, 0]
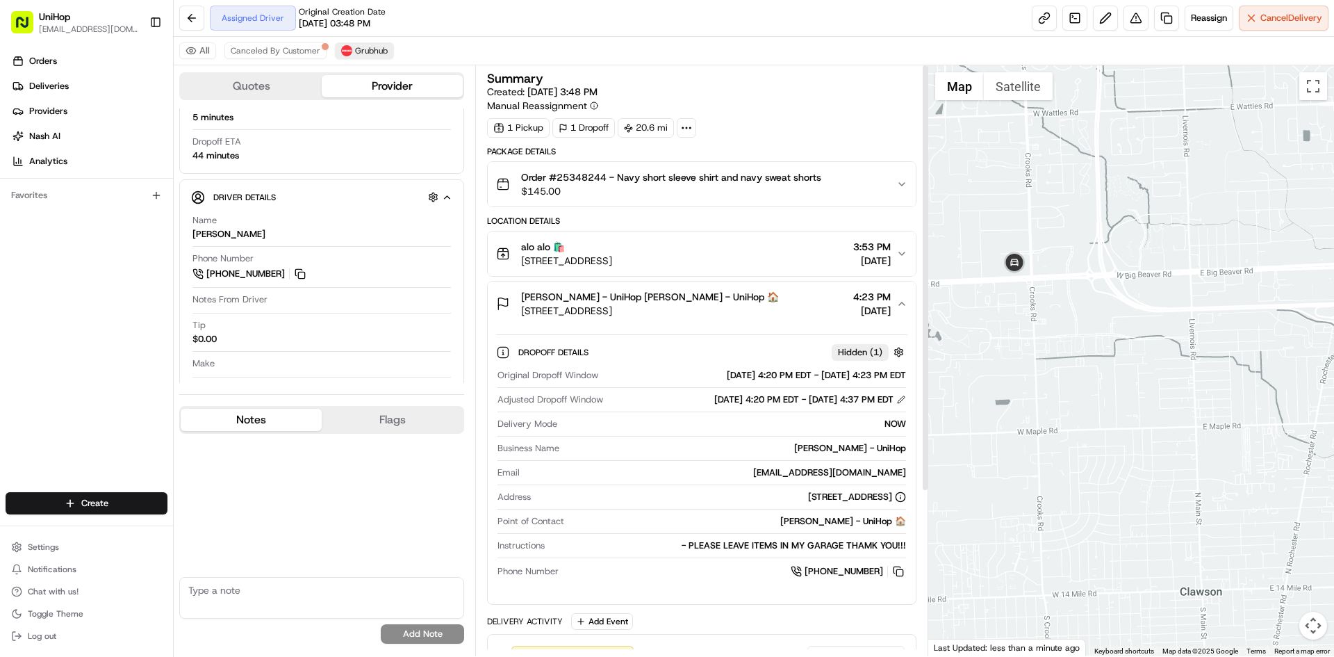
click at [765, 311] on div "Teresa Murphy - UniHop Teresa Murphy - UniHop 🏠 55723 Reserve St, Shelby Townsh…" at bounding box center [696, 304] width 400 height 28
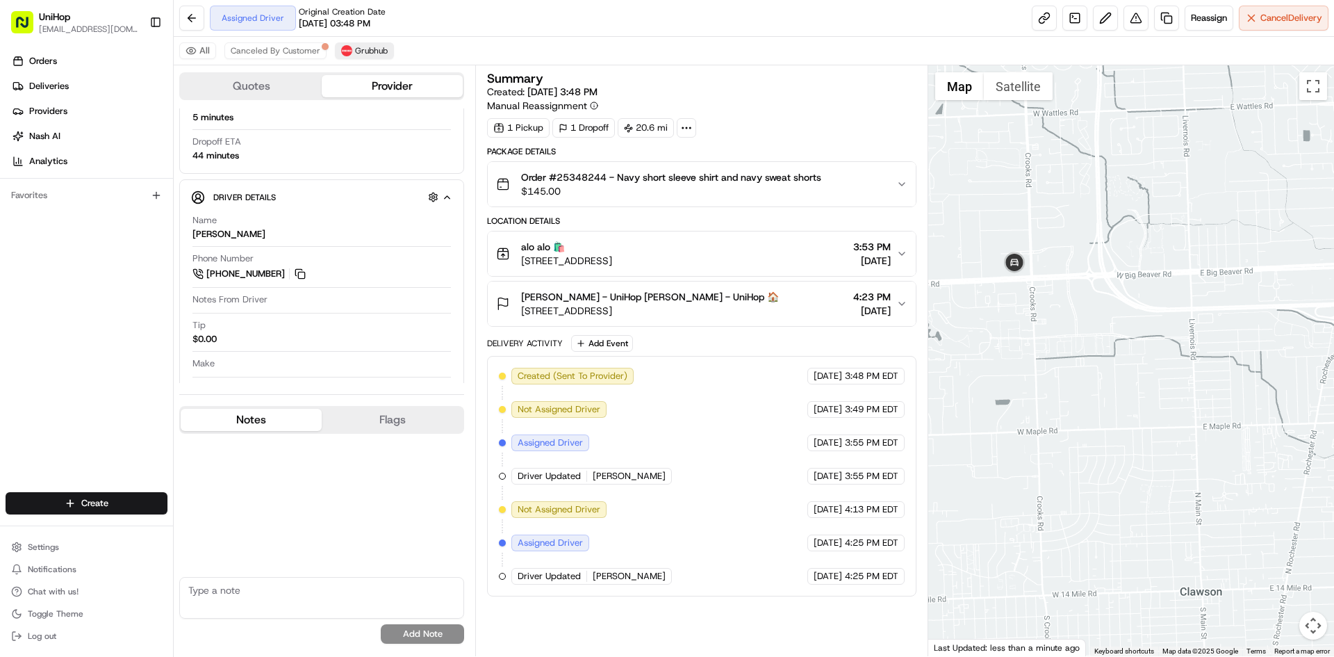
drag, startPoint x: 981, startPoint y: 334, endPoint x: 1079, endPoint y: 338, distance: 98.1
click at [1067, 338] on div at bounding box center [1132, 360] width 407 height 591
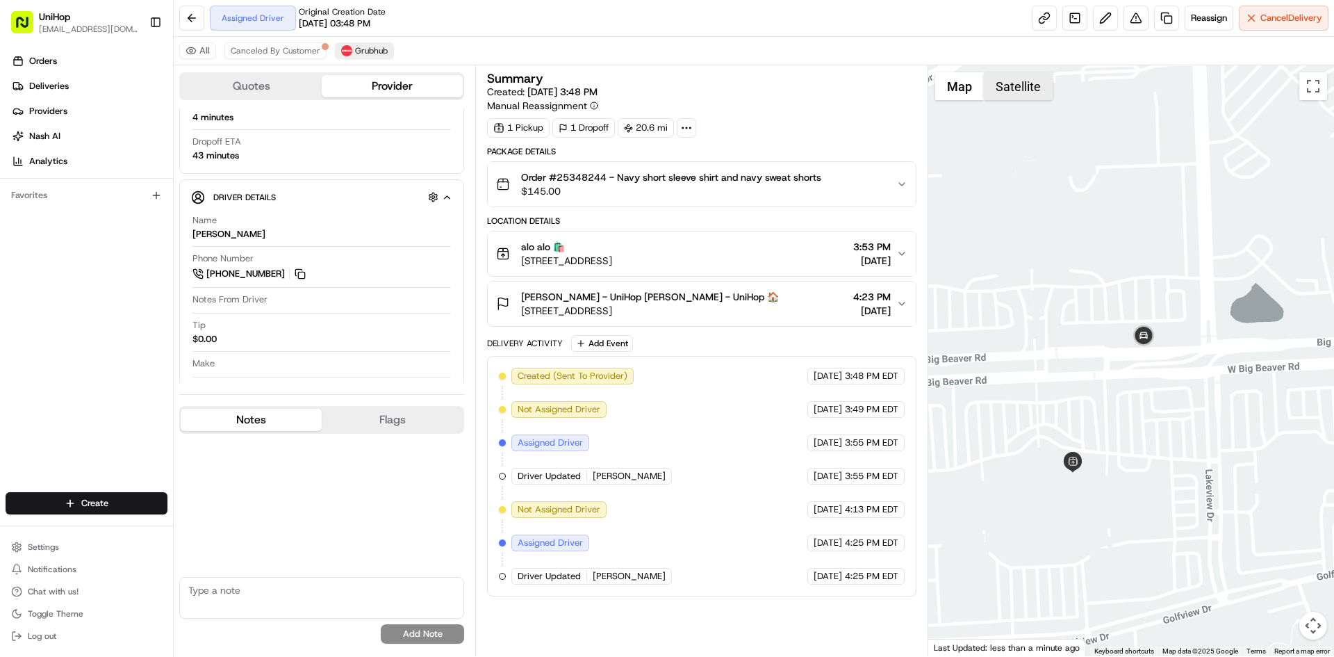
click at [1017, 85] on button "Satellite" at bounding box center [1018, 86] width 69 height 28
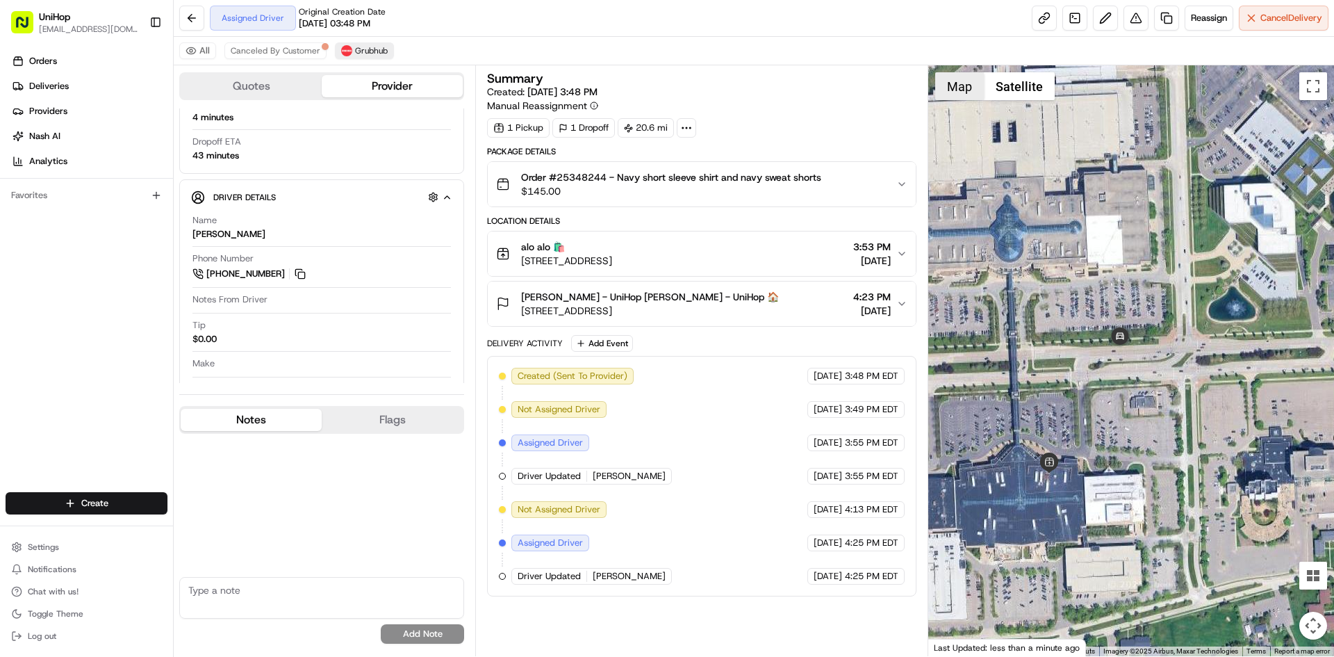
click at [948, 81] on button "Map" at bounding box center [959, 86] width 49 height 28
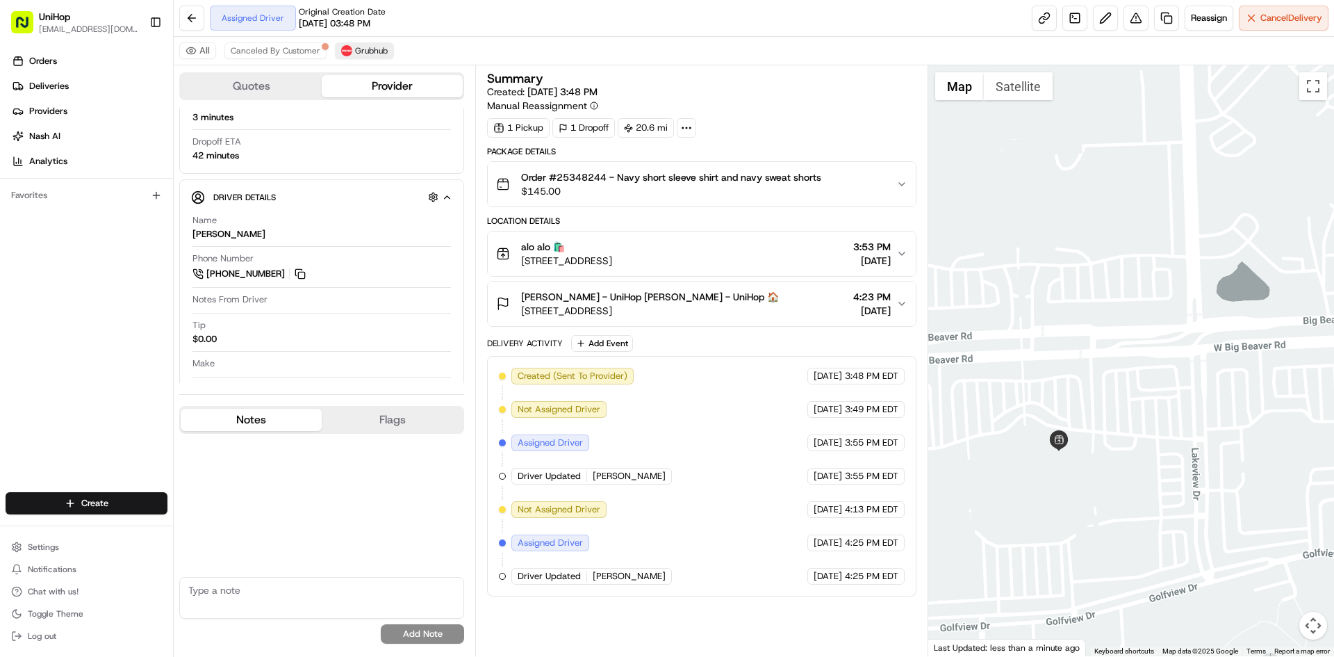
drag, startPoint x: 1074, startPoint y: 250, endPoint x: 1085, endPoint y: 227, distance: 25.5
click at [1085, 227] on div at bounding box center [1132, 360] width 407 height 591
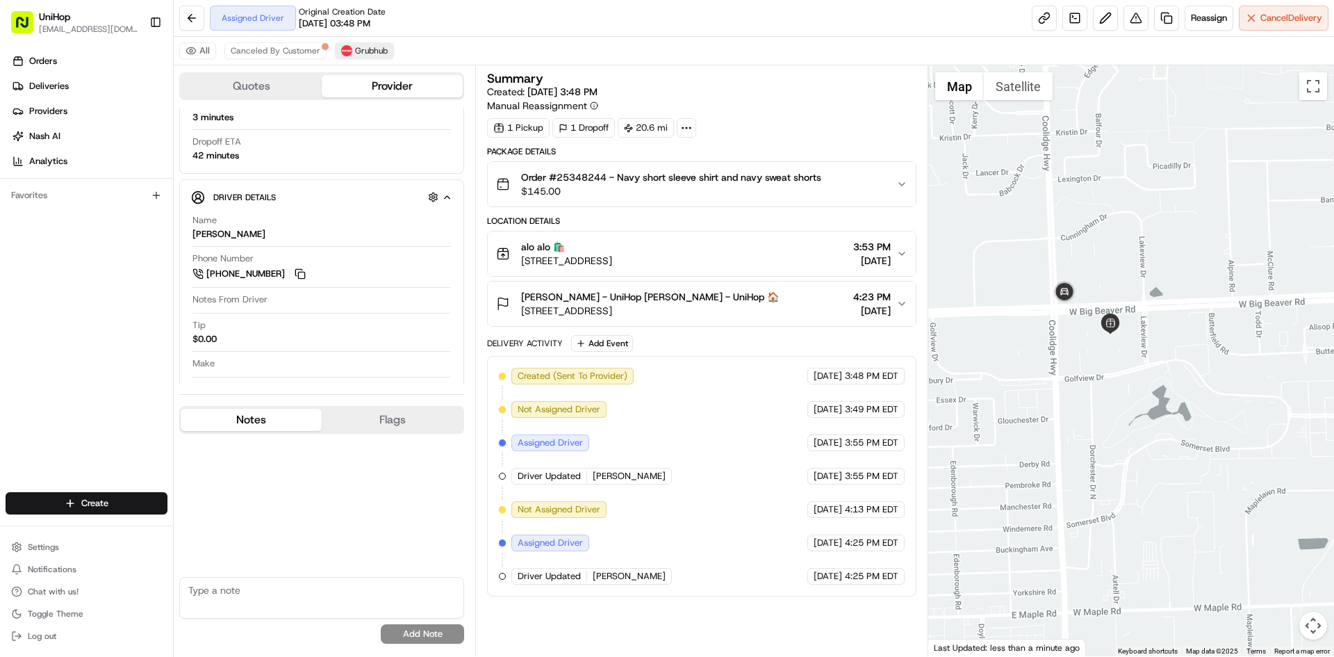
click at [1119, 239] on div at bounding box center [1132, 360] width 407 height 591
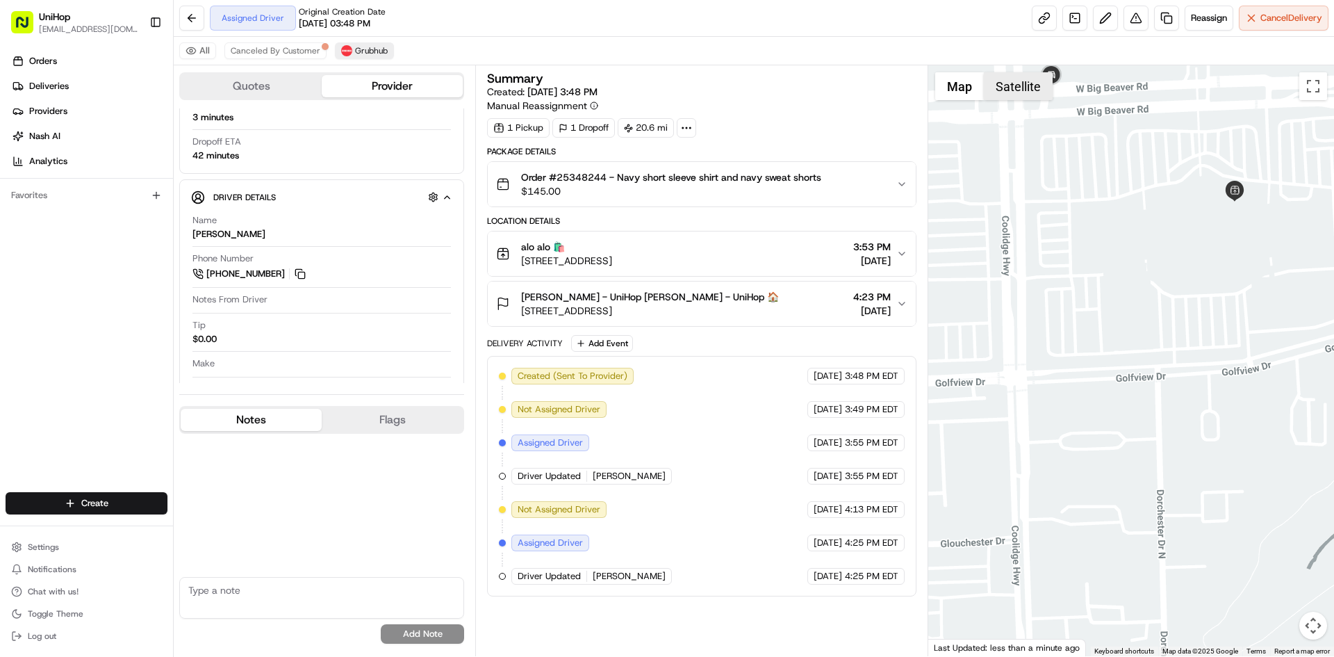
click at [1036, 87] on button "Satellite" at bounding box center [1018, 86] width 69 height 28
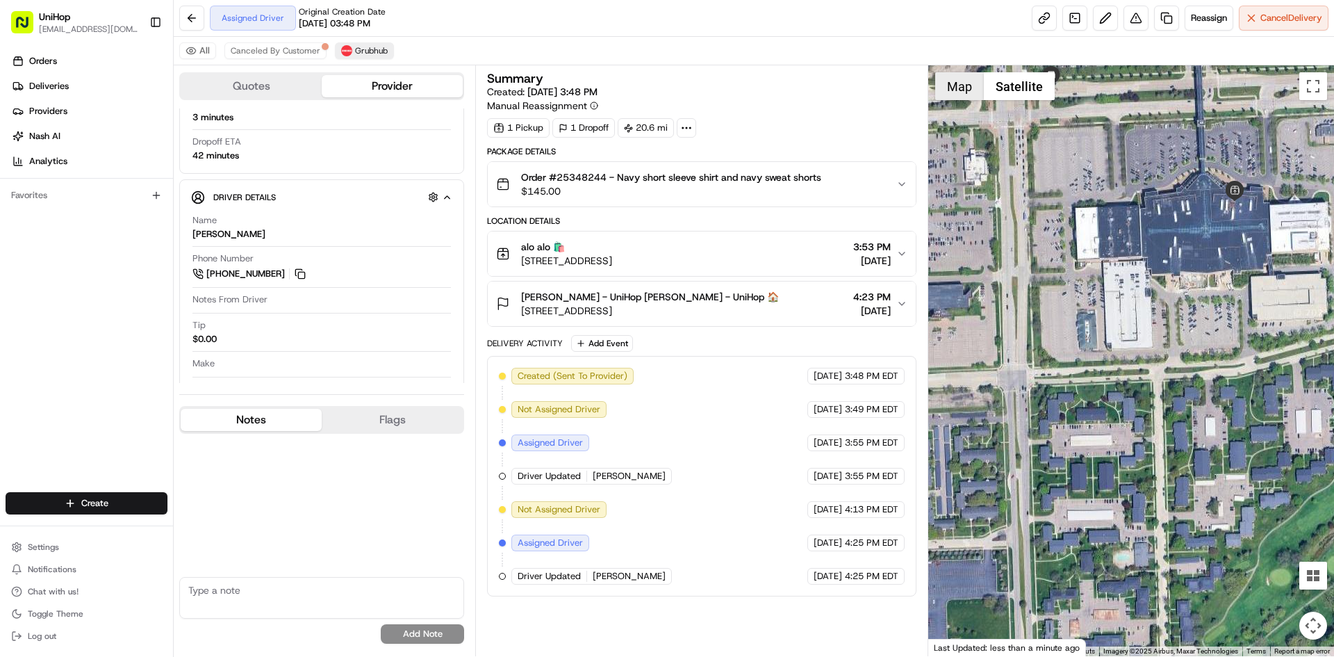
click at [958, 91] on button "Map" at bounding box center [959, 86] width 49 height 28
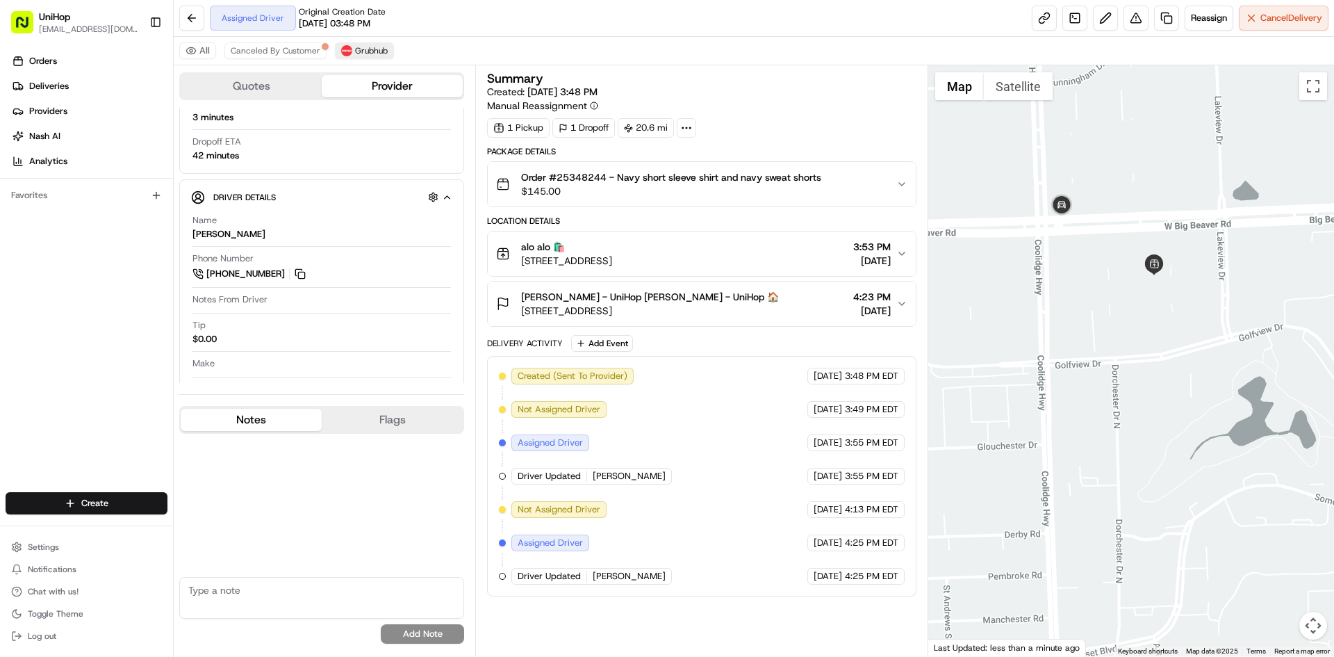
click at [1093, 322] on div at bounding box center [1132, 360] width 407 height 591
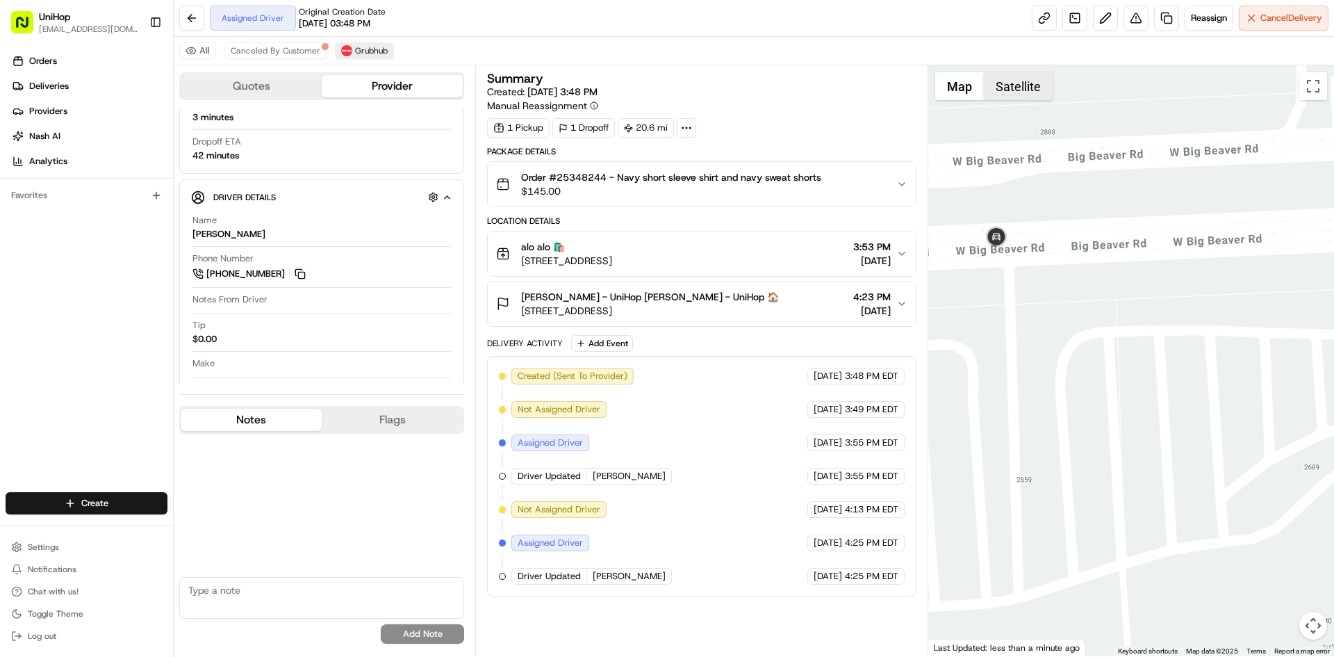
click at [1004, 74] on button "Satellite" at bounding box center [1018, 86] width 69 height 28
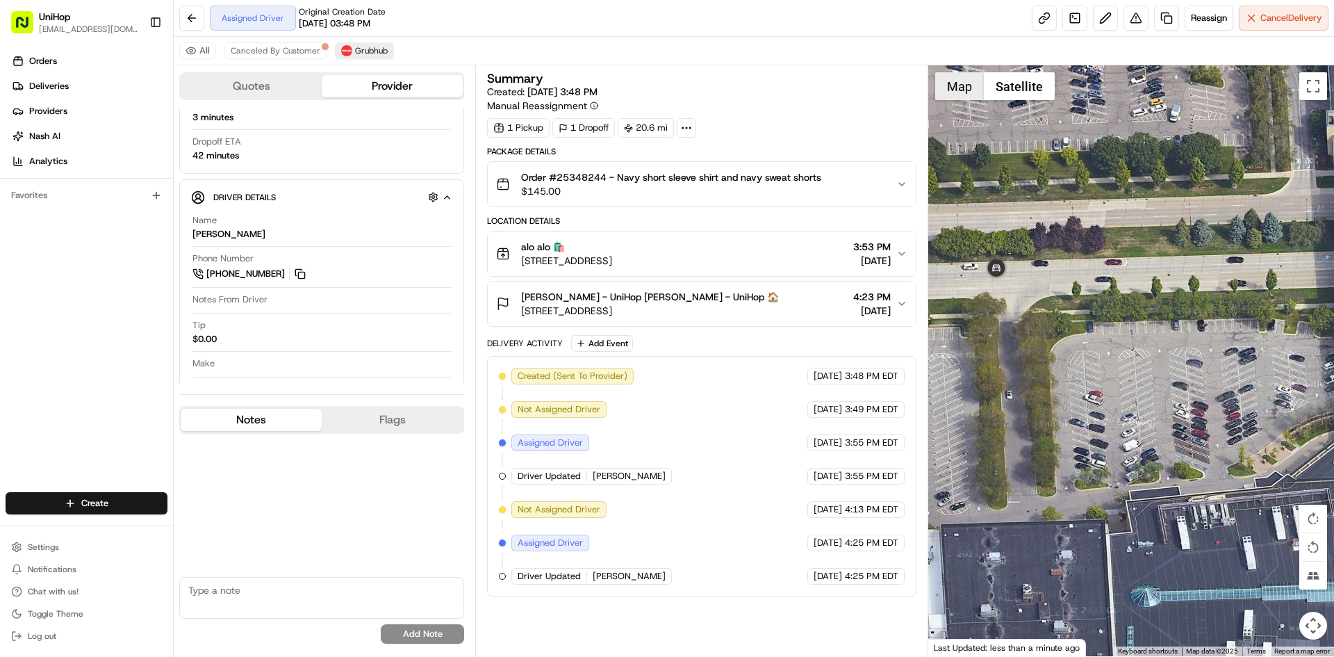
click at [960, 89] on button "Map" at bounding box center [959, 86] width 49 height 28
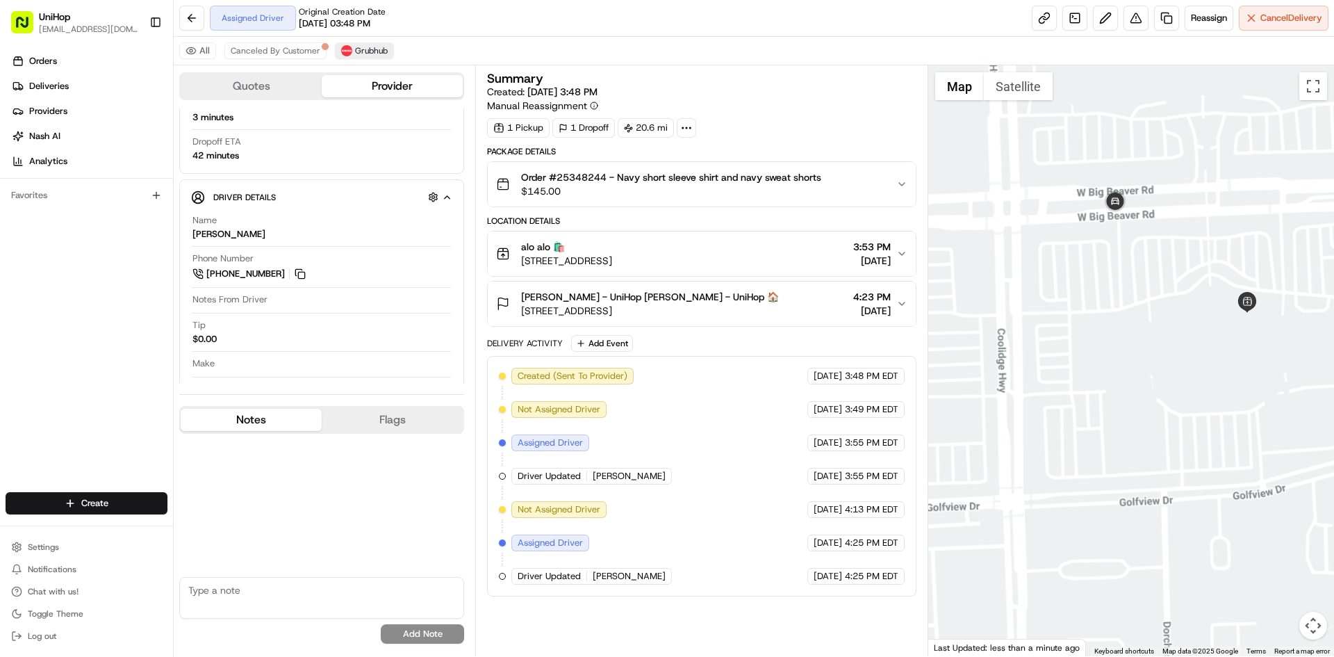
drag, startPoint x: 1180, startPoint y: 216, endPoint x: 1147, endPoint y: 208, distance: 33.5
click at [1150, 209] on div at bounding box center [1132, 360] width 407 height 591
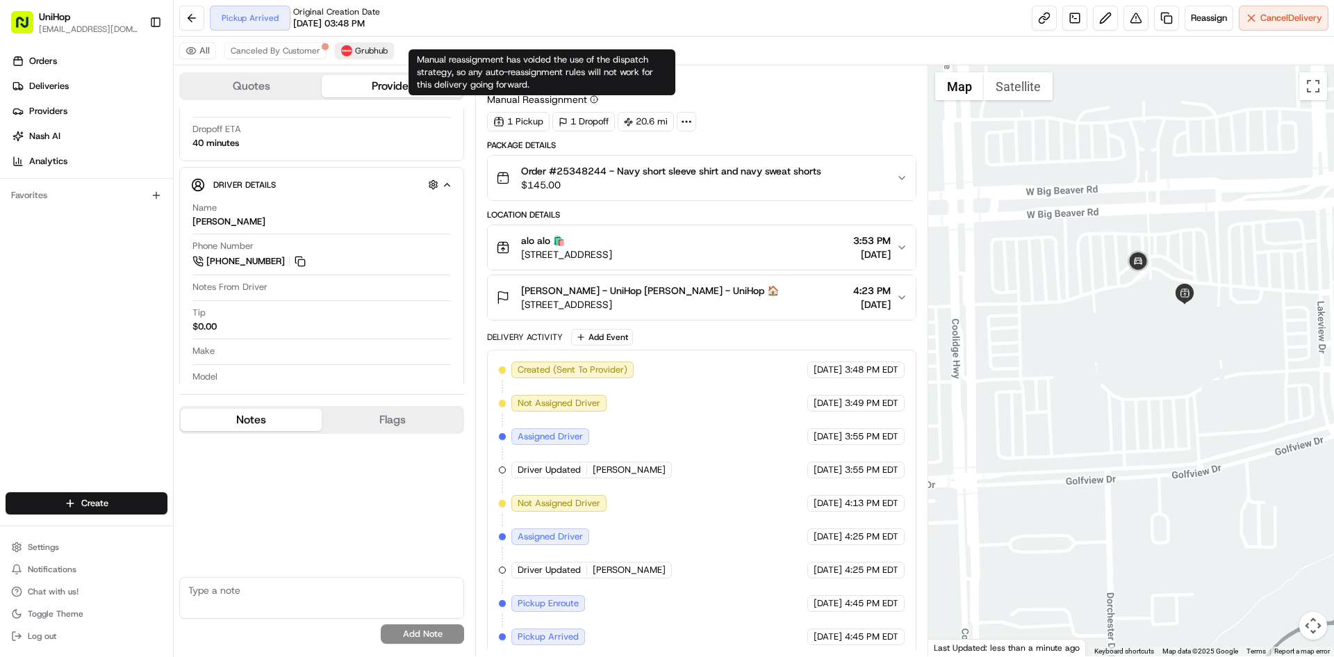
scroll to position [14, 0]
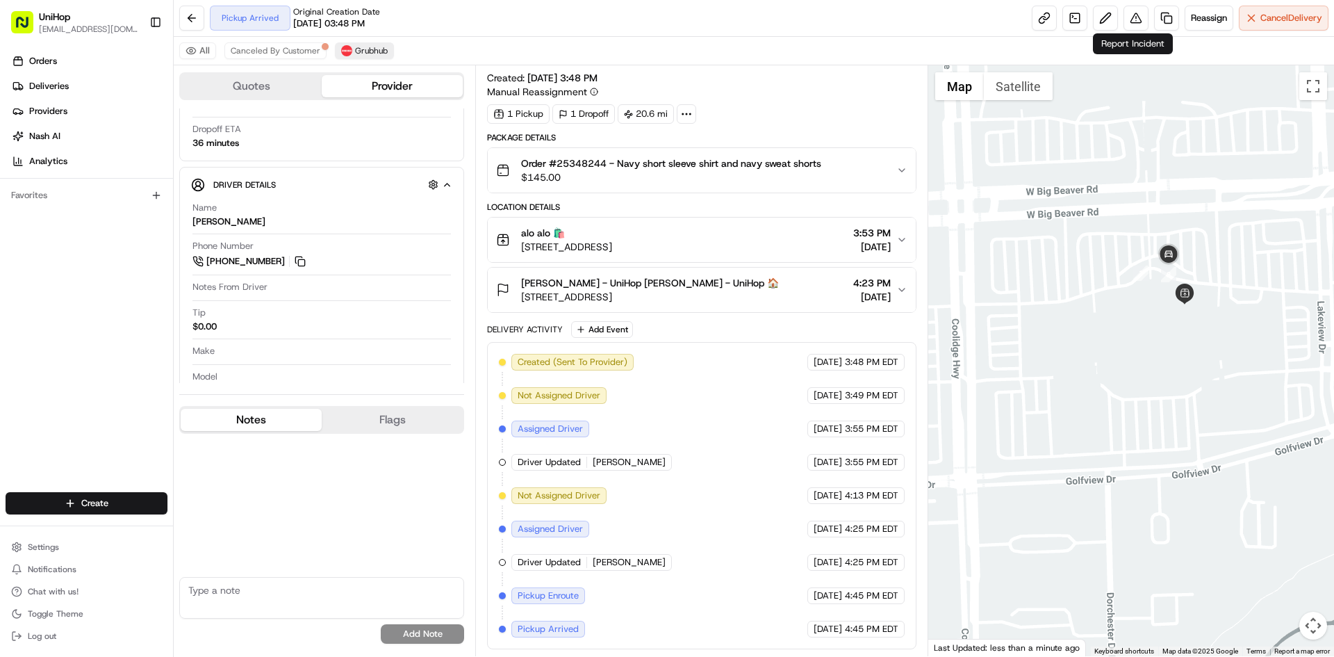
click at [1036, 66] on div at bounding box center [1132, 360] width 407 height 591
click at [1020, 90] on button "Satellite" at bounding box center [1018, 86] width 69 height 28
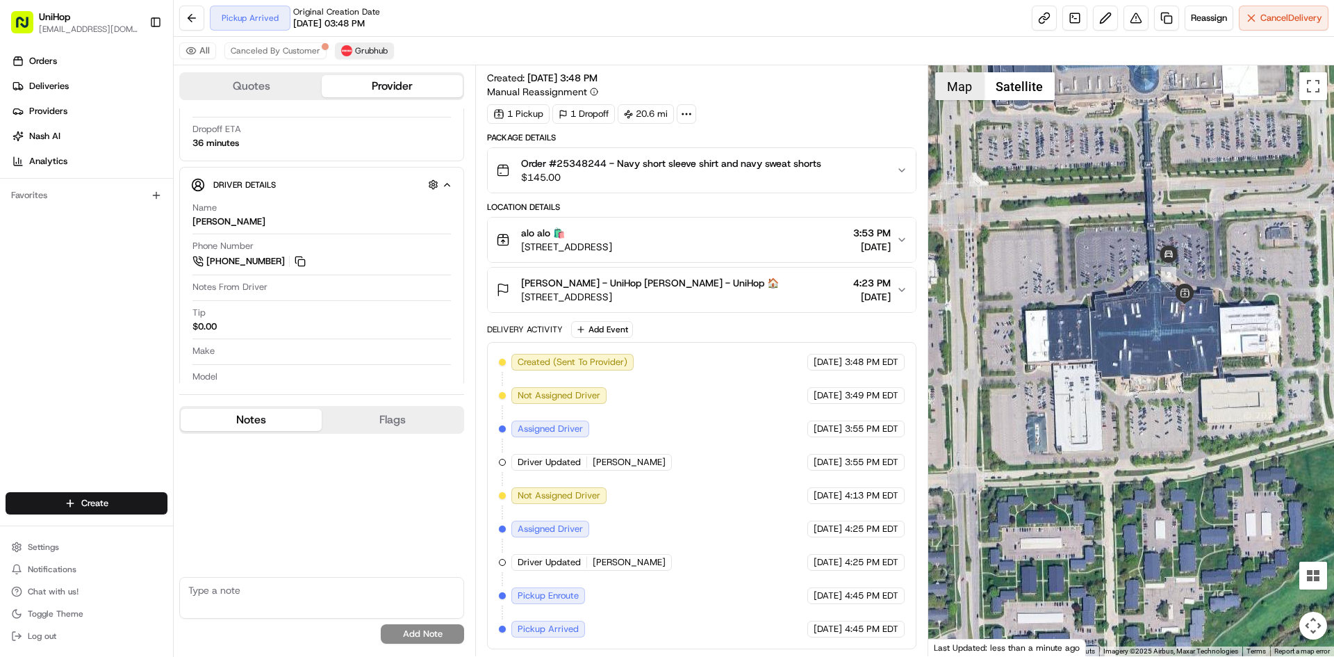
click at [953, 99] on button "Map" at bounding box center [959, 86] width 49 height 28
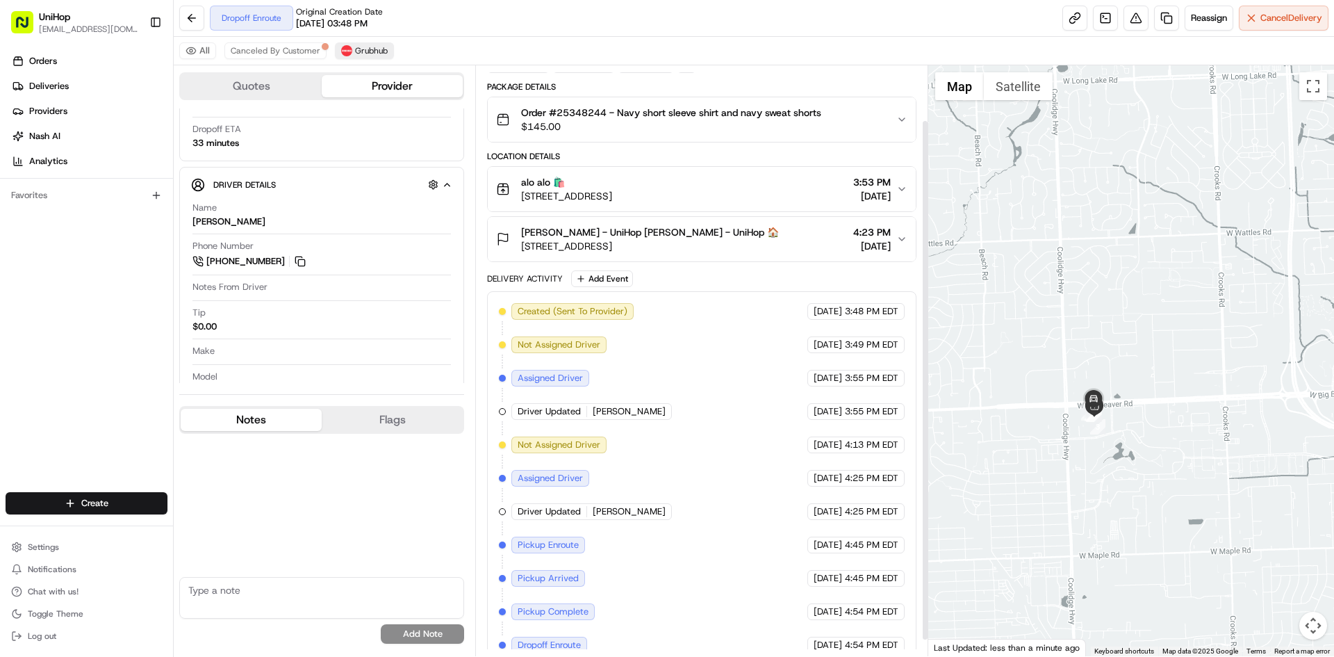
scroll to position [81, 0]
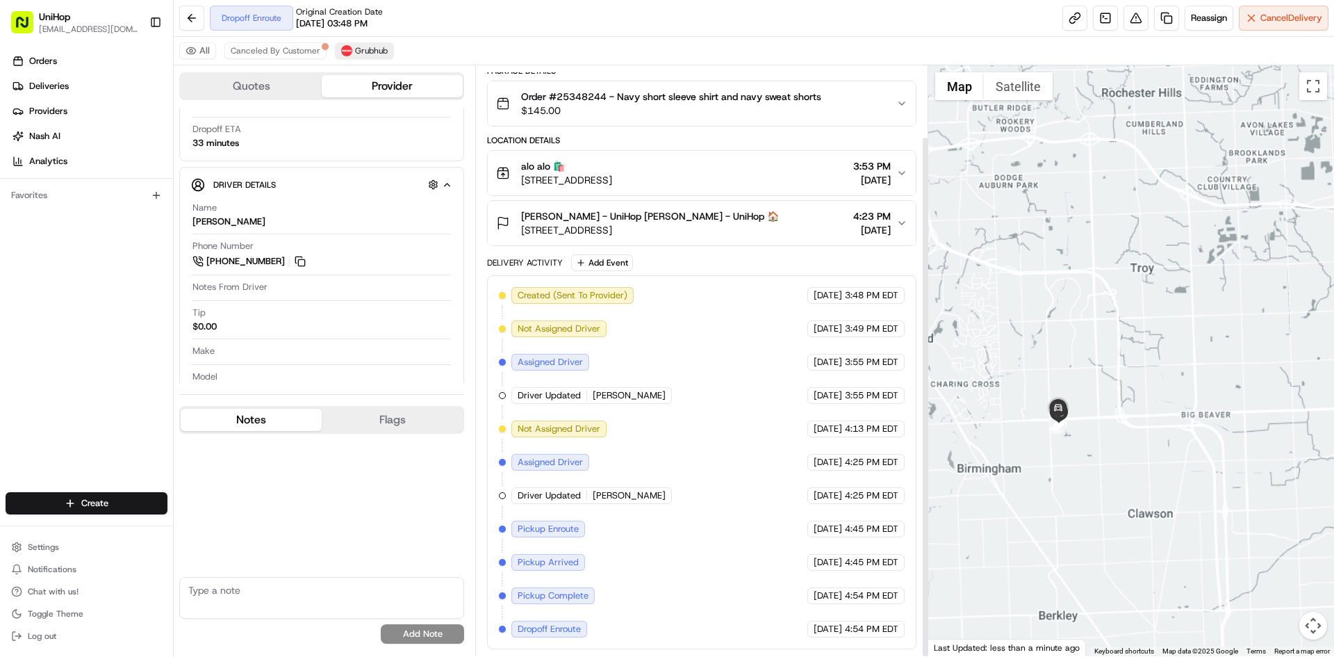
drag, startPoint x: 1150, startPoint y: 459, endPoint x: 1052, endPoint y: 400, distance: 114.4
click at [1103, 430] on div at bounding box center [1132, 360] width 407 height 591
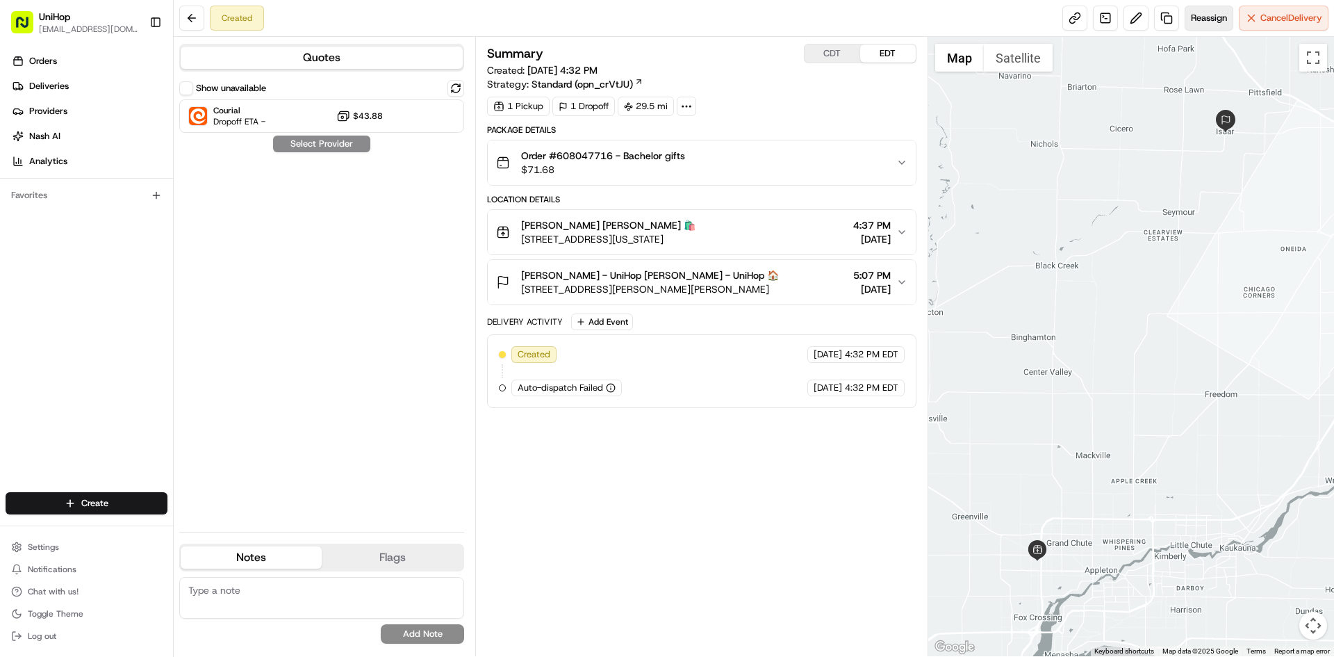
click at [1189, 28] on button "Reassign" at bounding box center [1209, 18] width 49 height 25
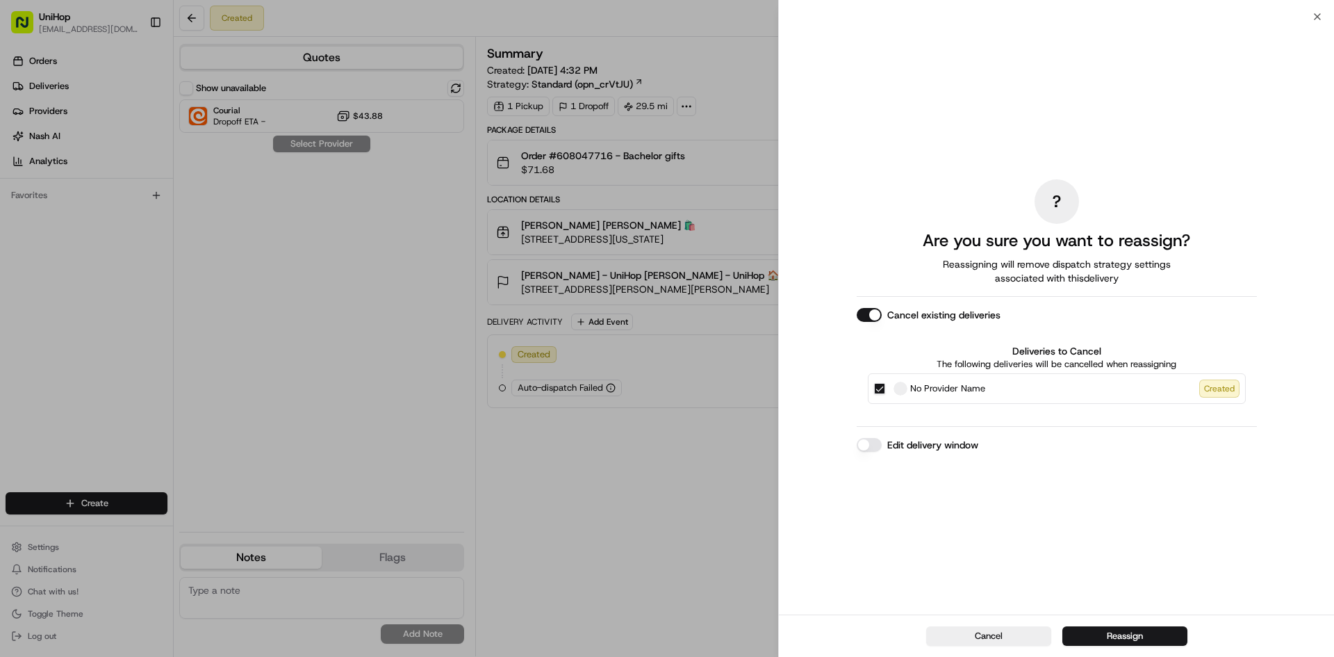
click at [876, 320] on button "Cancel existing deliveries" at bounding box center [869, 315] width 25 height 14
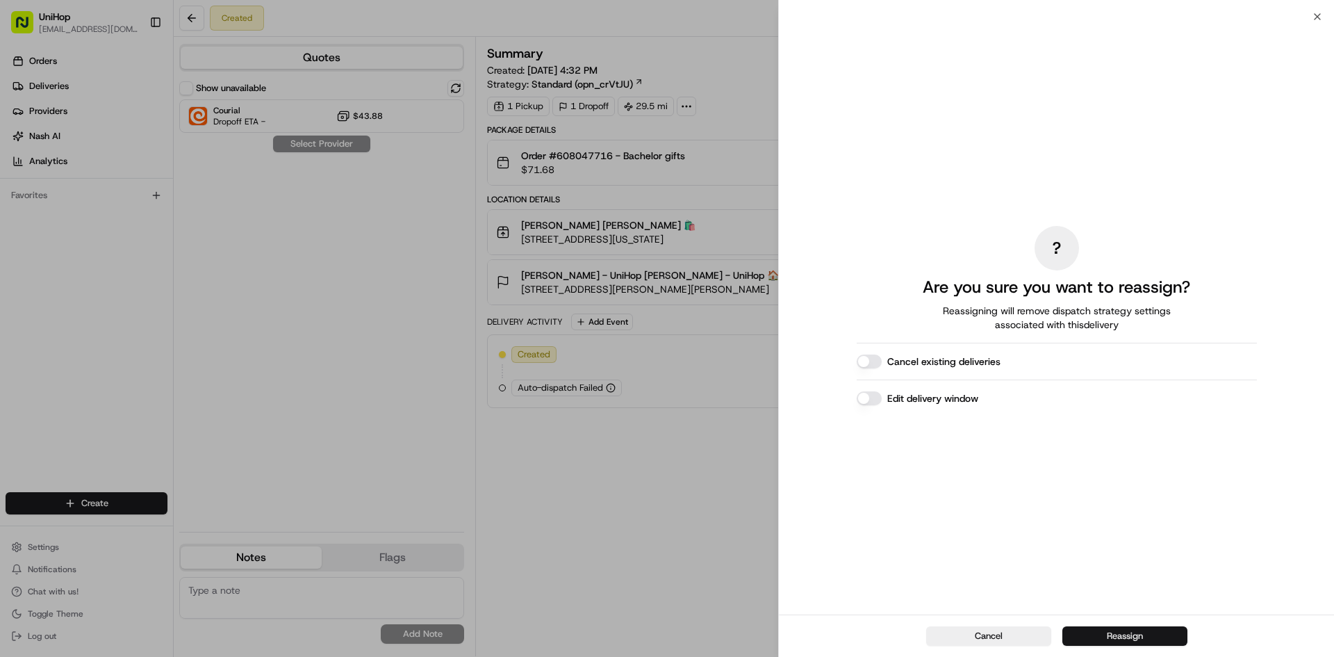
click at [1105, 635] on button "Reassign" at bounding box center [1125, 635] width 125 height 19
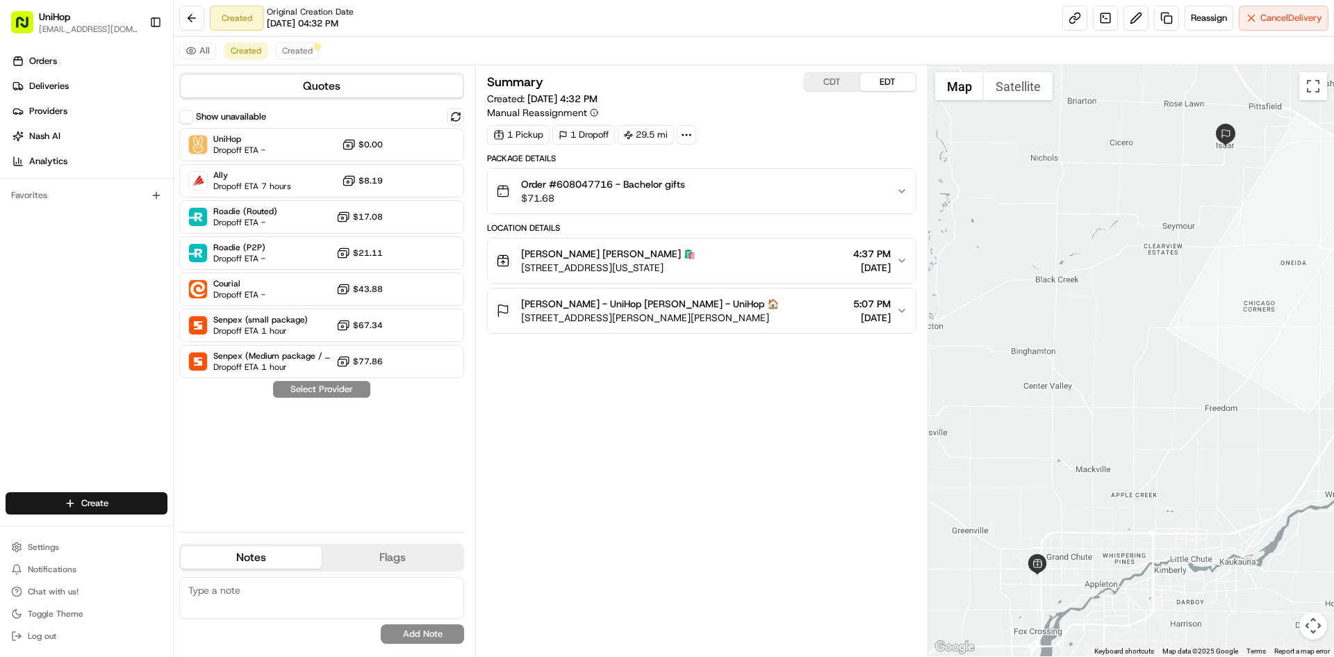
click at [649, 303] on span "[PERSON_NAME] - UniHop [PERSON_NAME] - UniHop 🏠" at bounding box center [650, 304] width 258 height 14
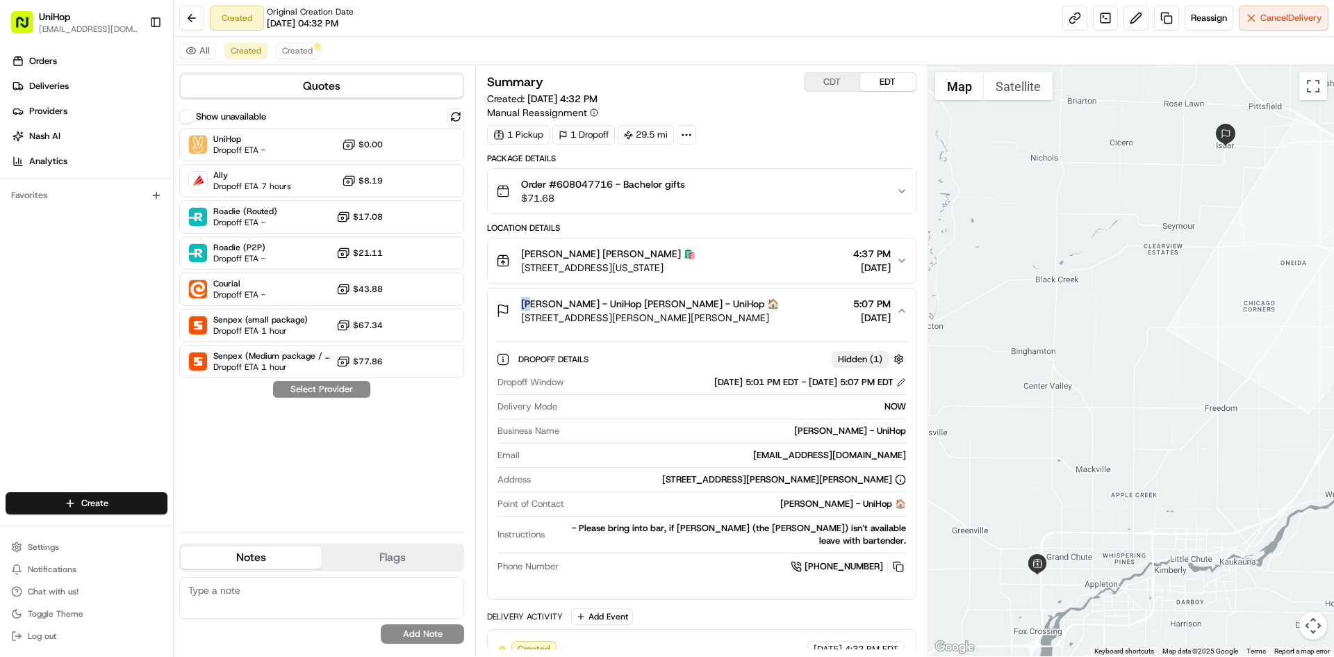
drag, startPoint x: 521, startPoint y: 302, endPoint x: 530, endPoint y: 305, distance: 9.5
click at [530, 305] on div "[PERSON_NAME] - UniHop [PERSON_NAME] - UniHop 🏠 N9296 [PERSON_NAME][STREET_ADDR…" at bounding box center [637, 311] width 283 height 28
copy span "TJ"
drag, startPoint x: 521, startPoint y: 253, endPoint x: 565, endPoint y: 255, distance: 44.5
click at [565, 255] on div "[PERSON_NAME] [PERSON_NAME] 🛍️ [STREET_ADDRESS][US_STATE]" at bounding box center [595, 261] width 199 height 28
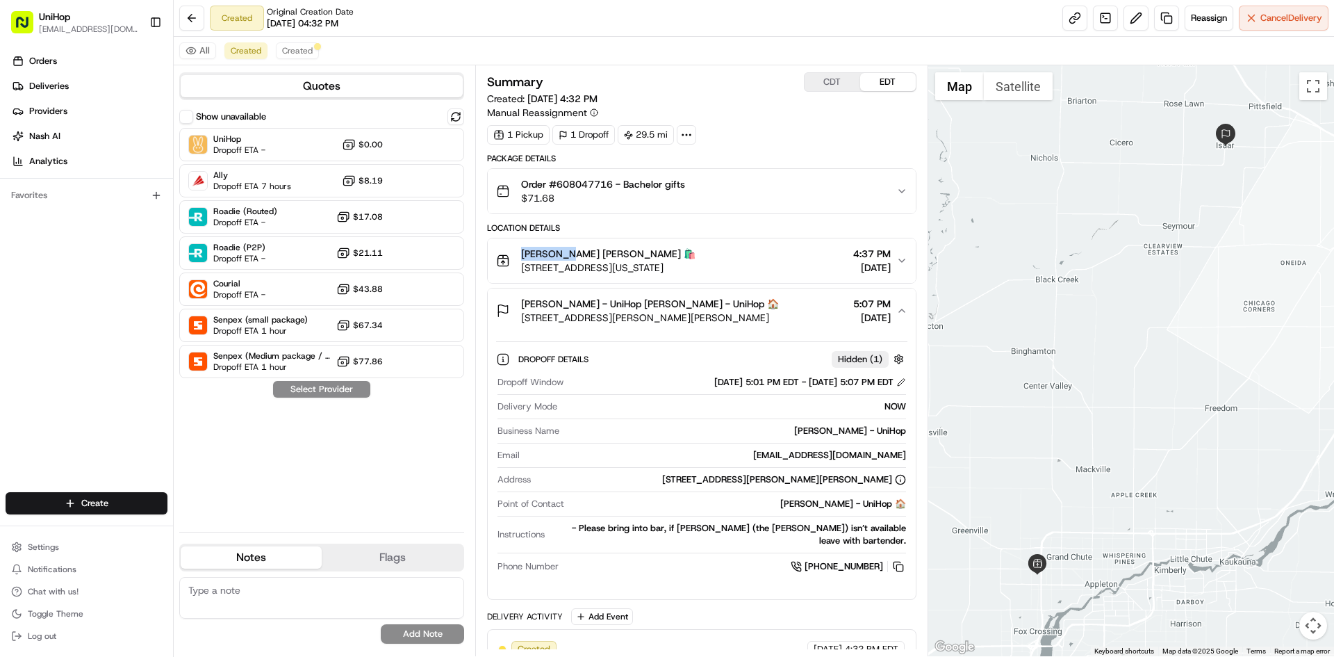
copy span "[PERSON_NAME]"
click at [748, 250] on div "[PERSON_NAME] [PERSON_NAME] 🛍️ [STREET_ADDRESS][US_STATE] 4:37 PM [DATE]" at bounding box center [696, 261] width 400 height 28
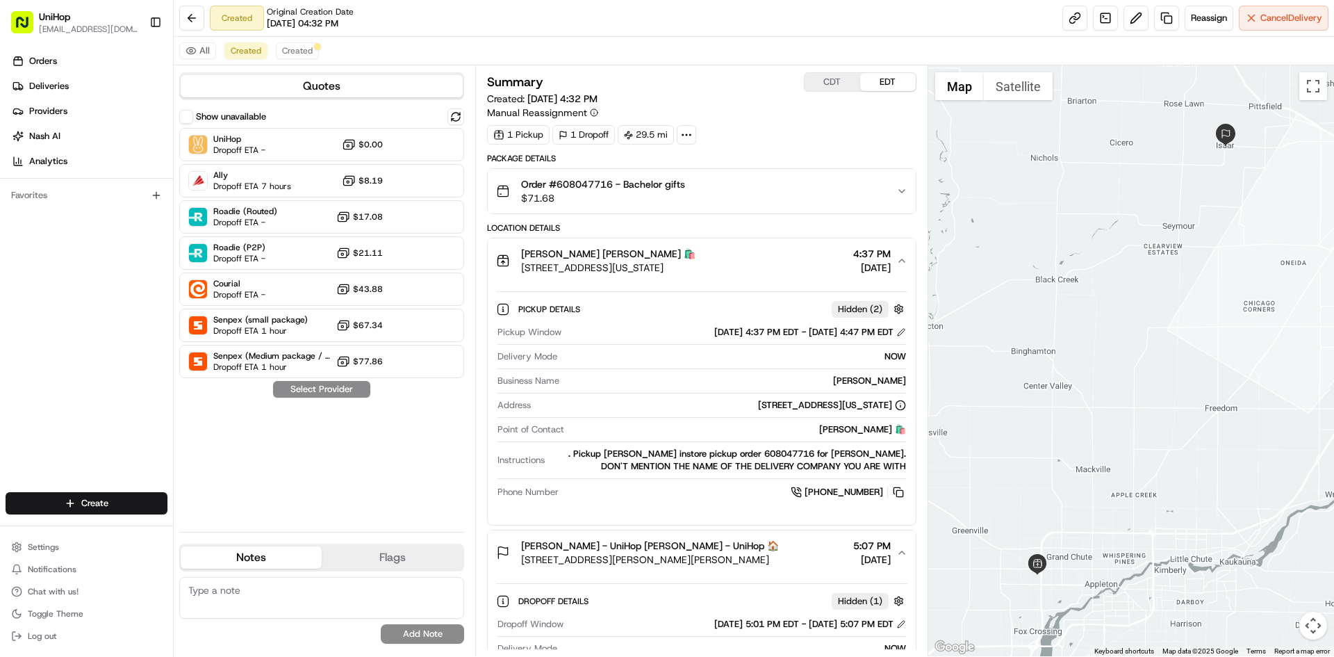
click at [748, 250] on div "[PERSON_NAME] [PERSON_NAME] 🛍️ [STREET_ADDRESS][US_STATE] 4:37 PM [DATE]" at bounding box center [696, 261] width 400 height 28
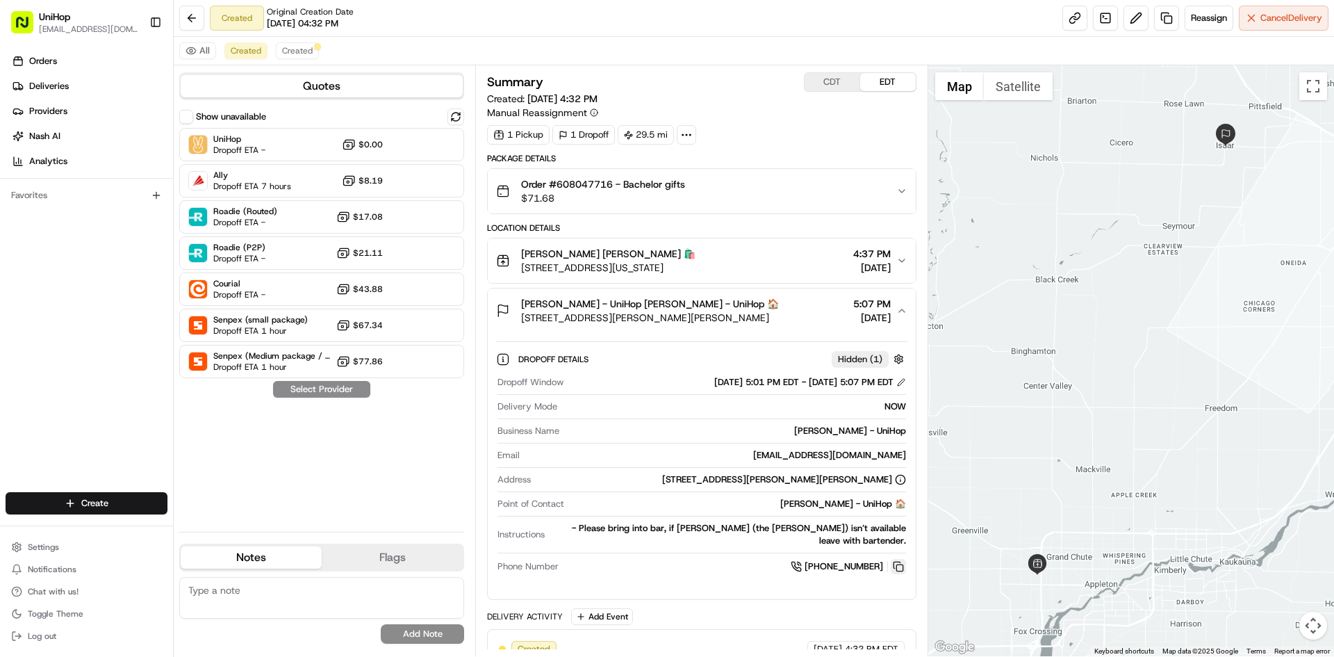
click at [904, 559] on button at bounding box center [898, 566] width 15 height 15
click at [371, 456] on div "Show unavailable UniHop Dropoff ETA - $0.00 Ally Dropoff ETA 7 hours $8.19 Road…" at bounding box center [321, 314] width 285 height 412
click at [733, 320] on div "[PERSON_NAME] - UniHop [PERSON_NAME] - UniHop 🏠 N9296 [STREET_ADDRESS][PERSON_N…" at bounding box center [696, 311] width 400 height 28
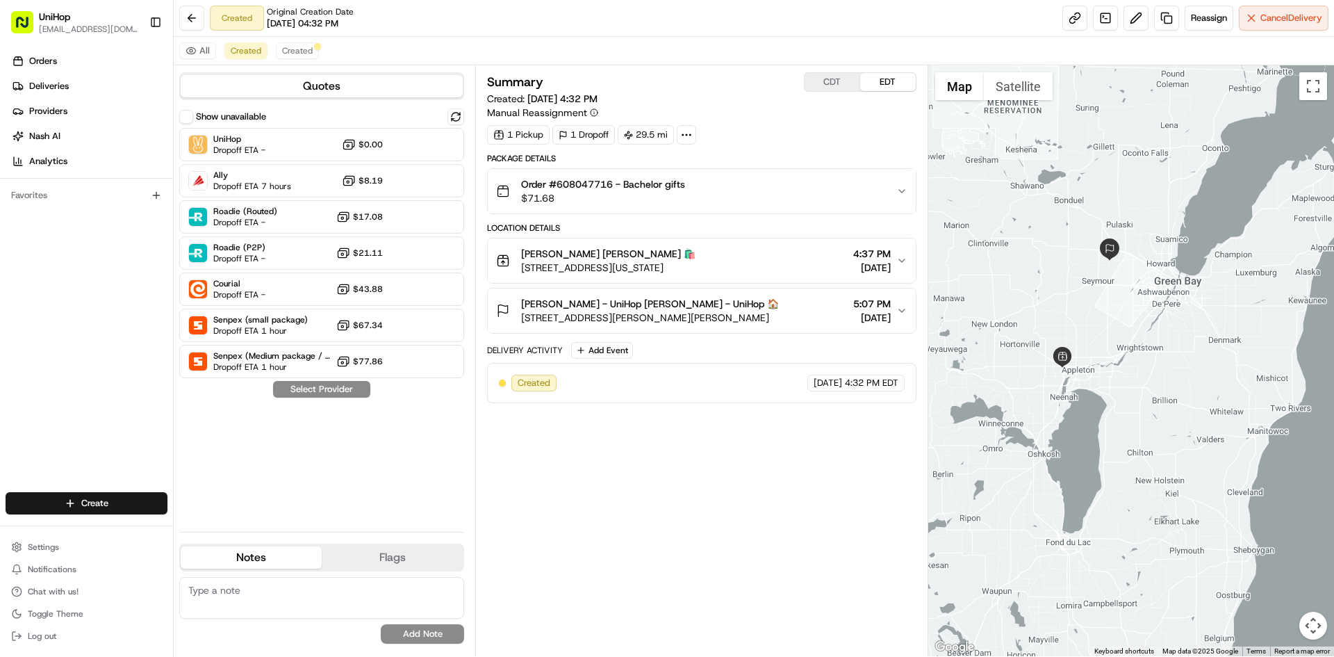
drag, startPoint x: 1041, startPoint y: 244, endPoint x: 1095, endPoint y: 302, distance: 78.7
click at [1095, 302] on div at bounding box center [1132, 360] width 407 height 591
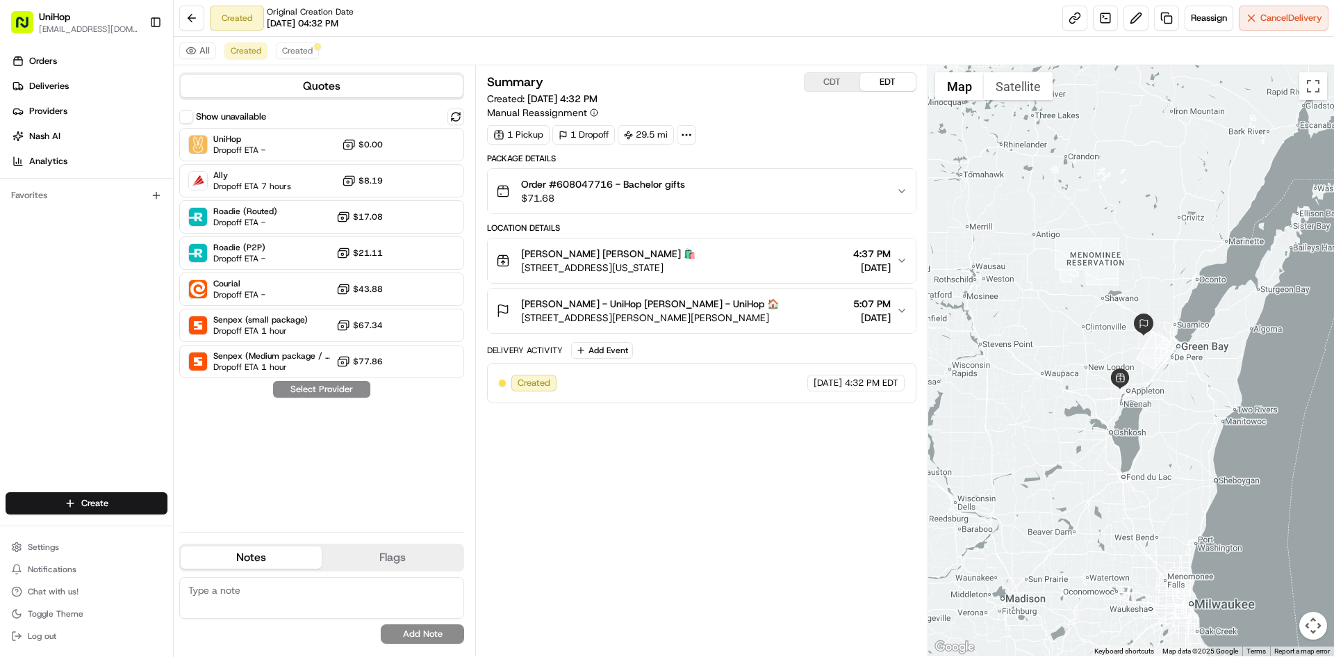
drag, startPoint x: 1061, startPoint y: 273, endPoint x: 1052, endPoint y: 270, distance: 10.3
click at [1052, 270] on div at bounding box center [1132, 360] width 407 height 591
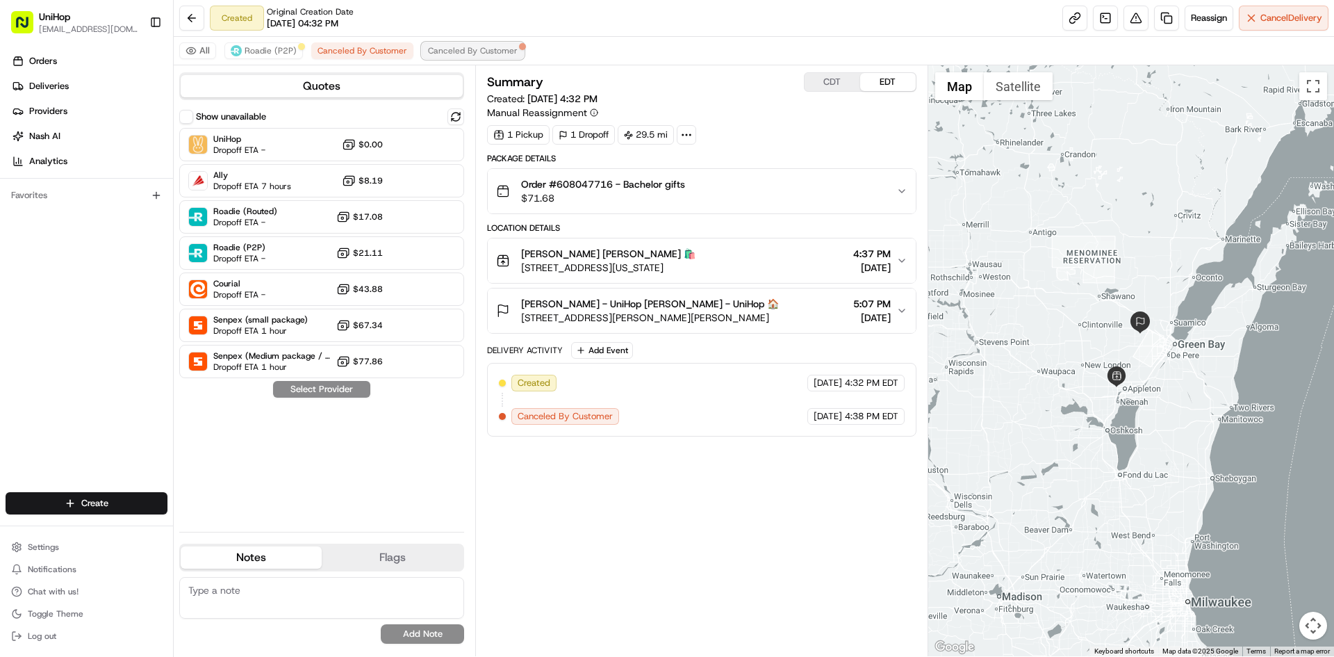
click at [469, 55] on span "Canceled By Customer" at bounding box center [473, 50] width 90 height 11
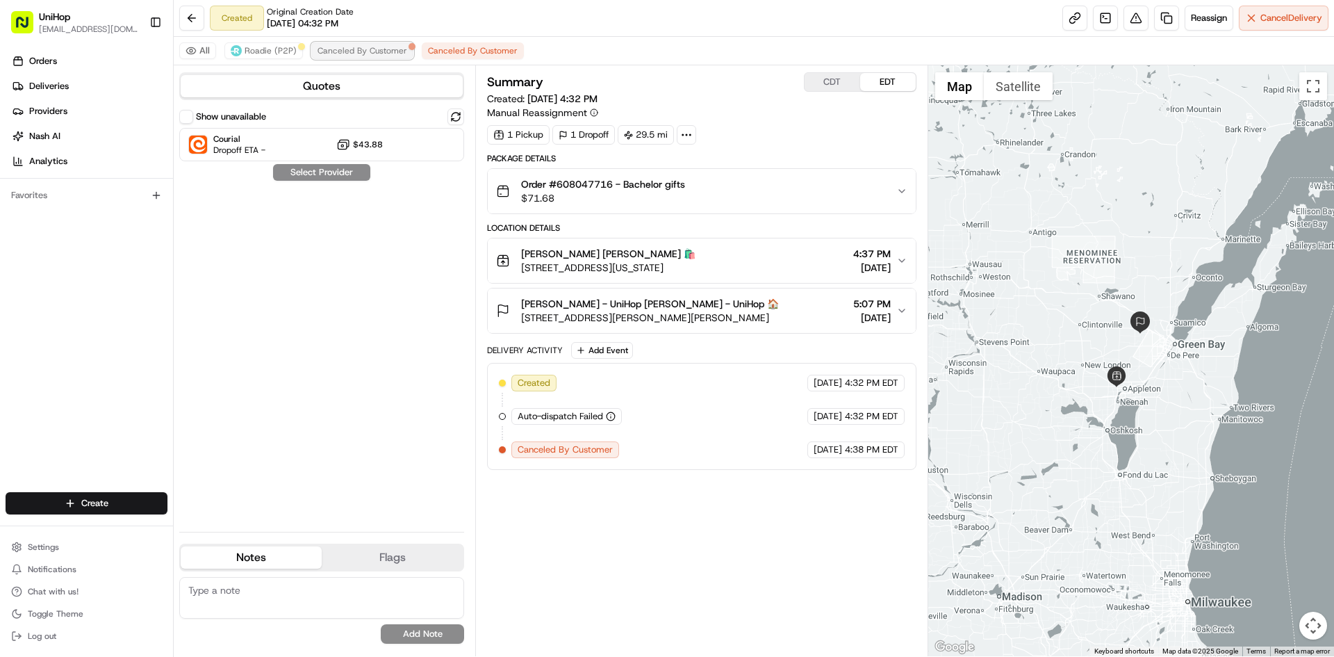
click at [382, 47] on span "Canceled By Customer" at bounding box center [363, 50] width 90 height 11
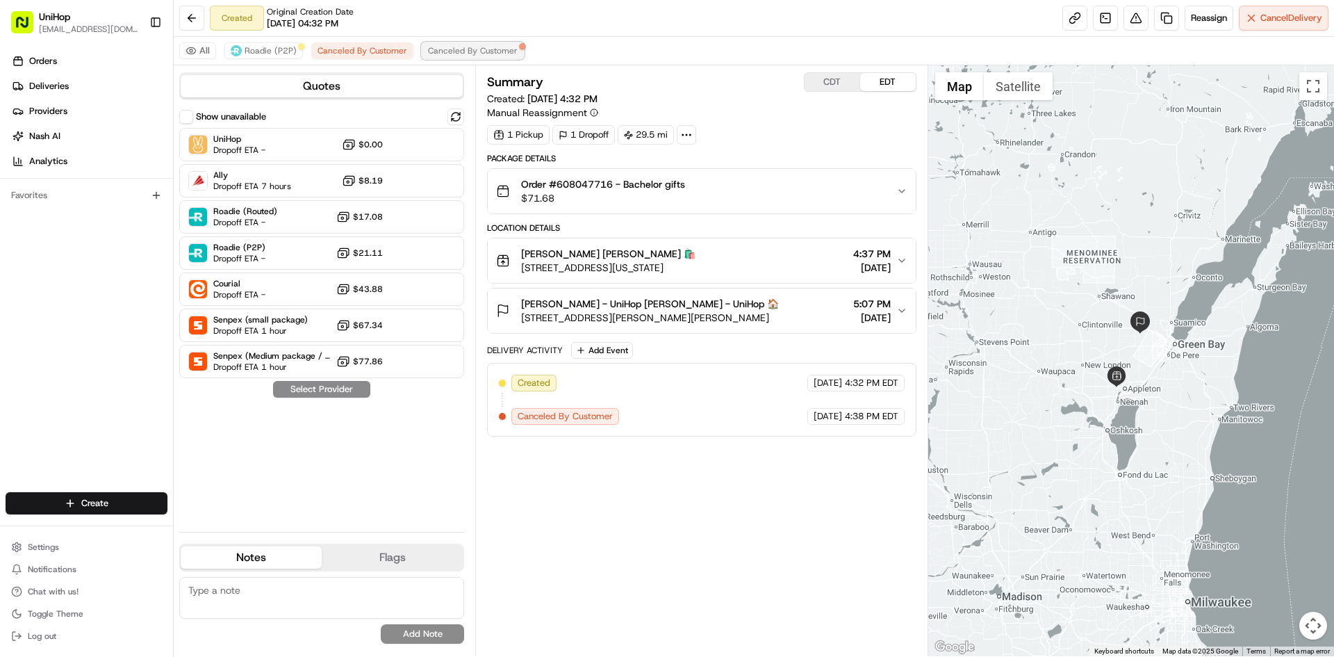
click at [433, 45] on span "Canceled By Customer" at bounding box center [473, 50] width 90 height 11
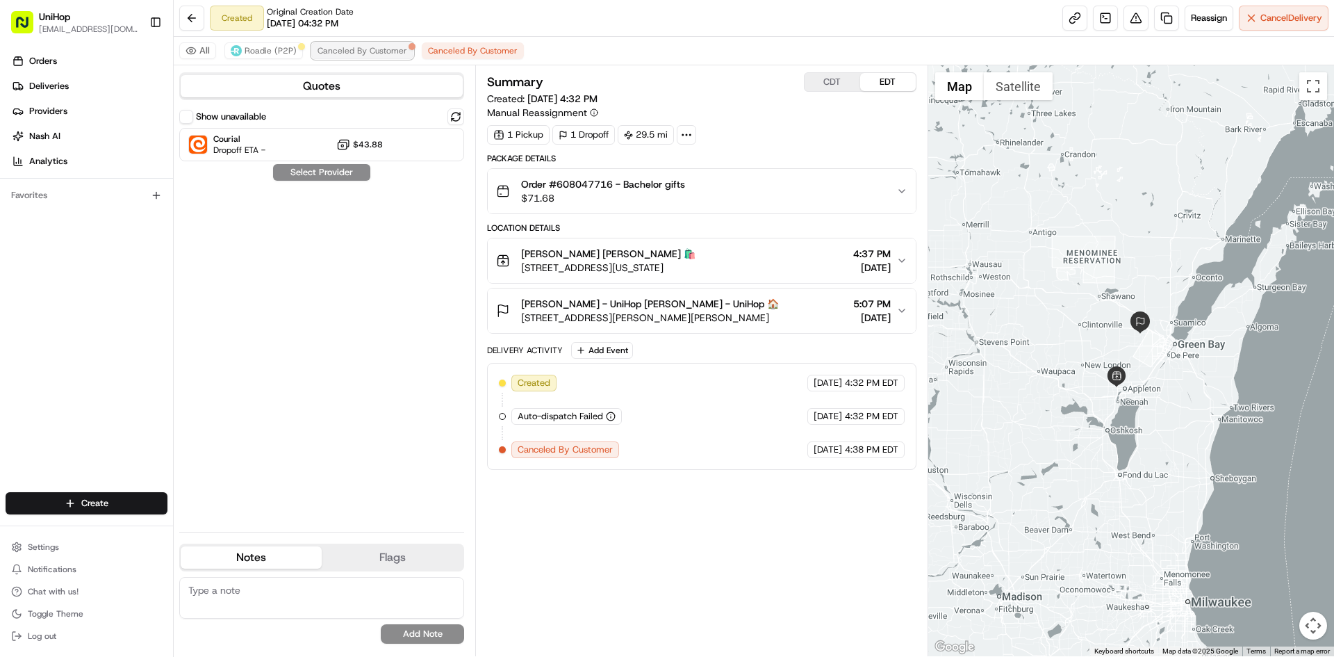
click at [380, 50] on span "Canceled By Customer" at bounding box center [363, 50] width 90 height 11
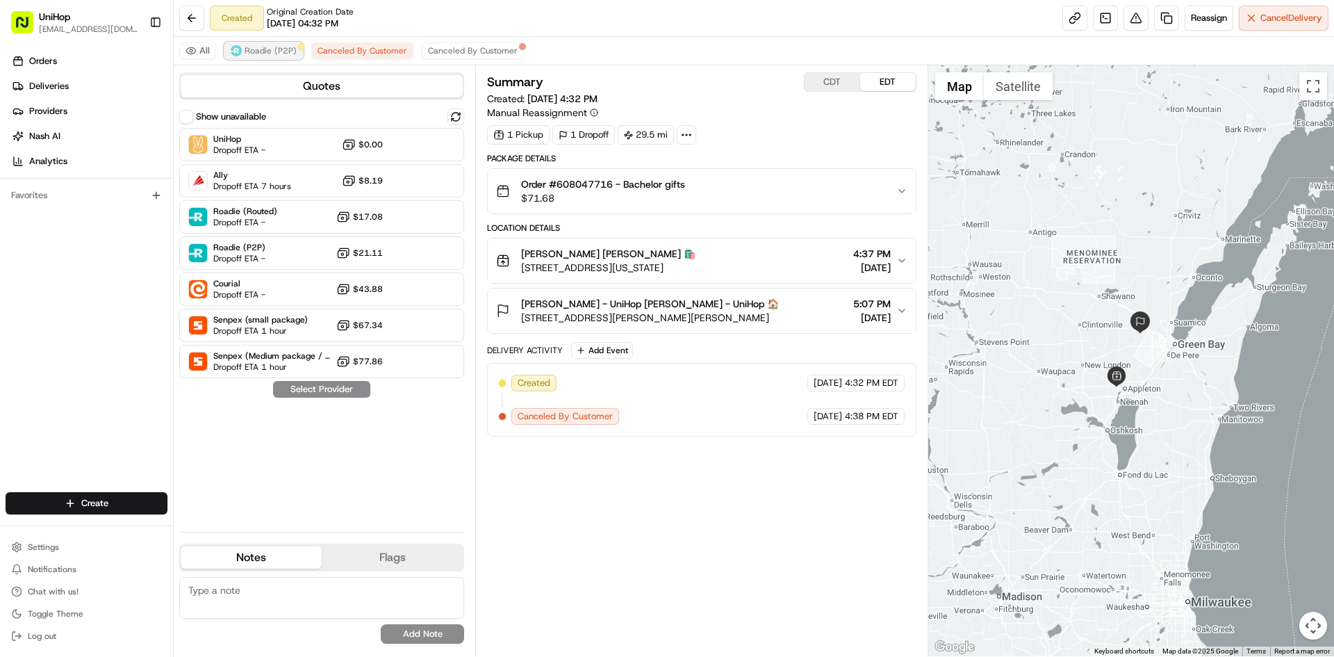
click at [291, 51] on span "Roadie (P2P)" at bounding box center [271, 50] width 52 height 11
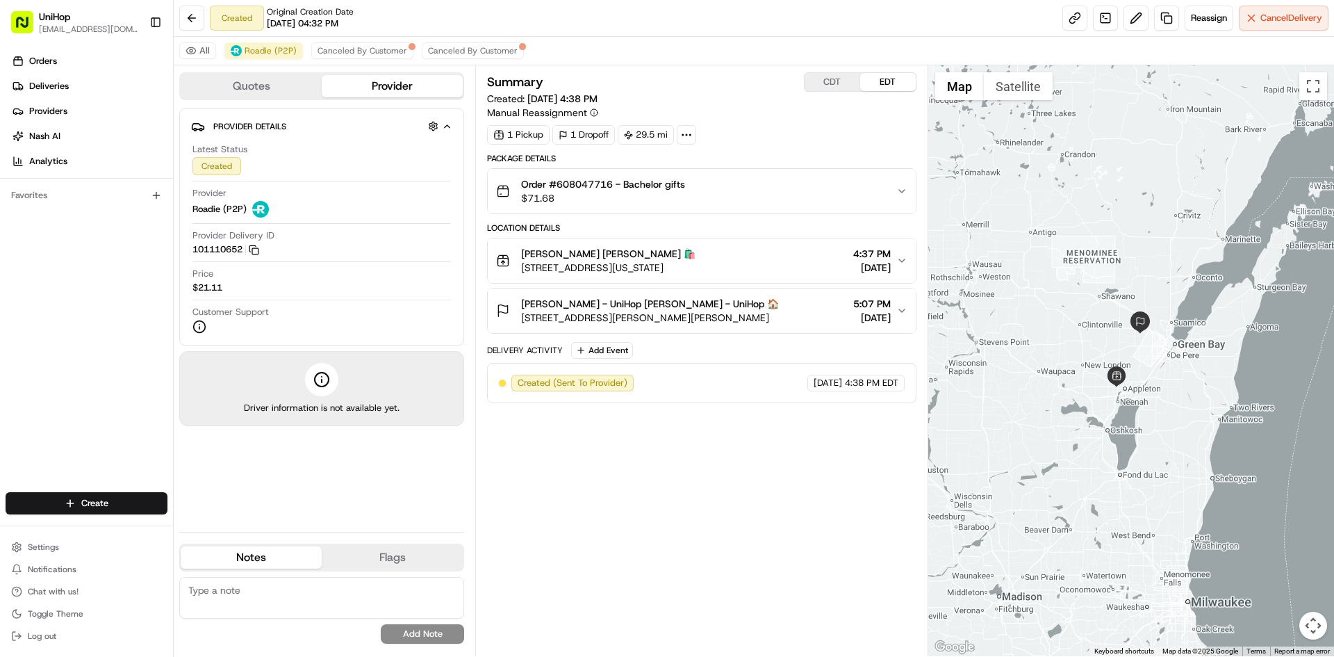
click at [38, 298] on div "Orders Deliveries Providers [PERSON_NAME] Analytics Favorites" at bounding box center [86, 272] width 173 height 456
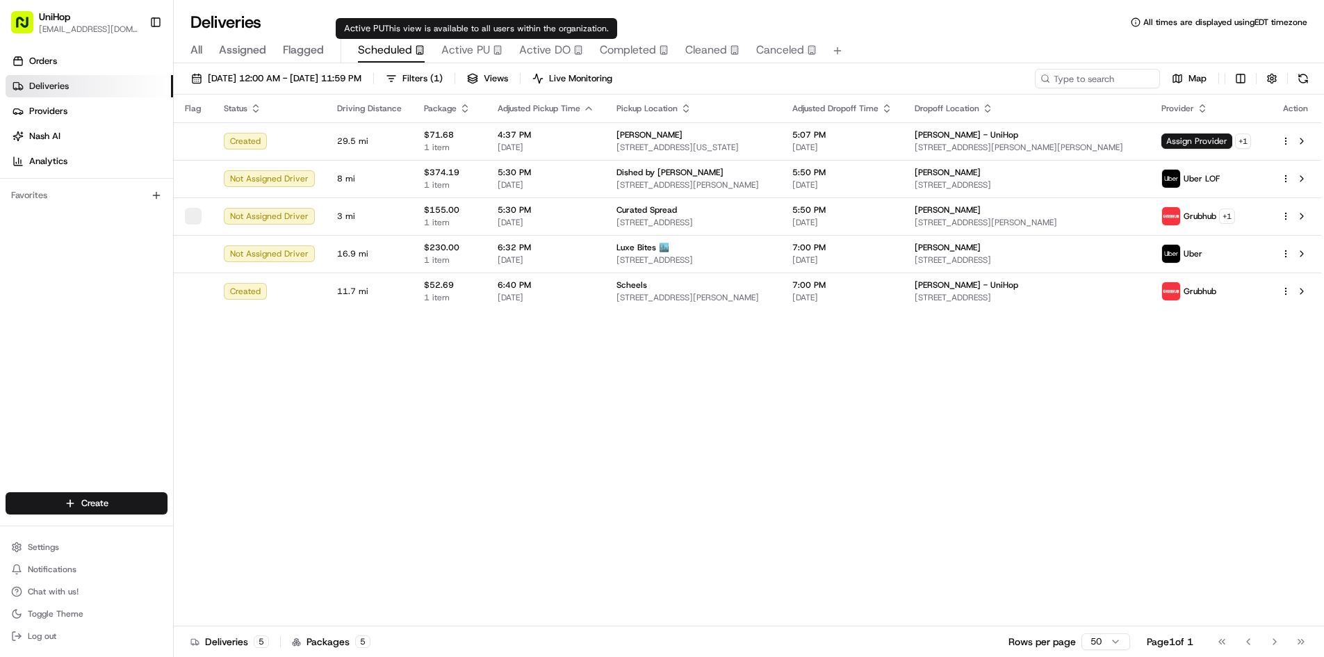
click at [299, 44] on span "Flagged" at bounding box center [303, 50] width 41 height 17
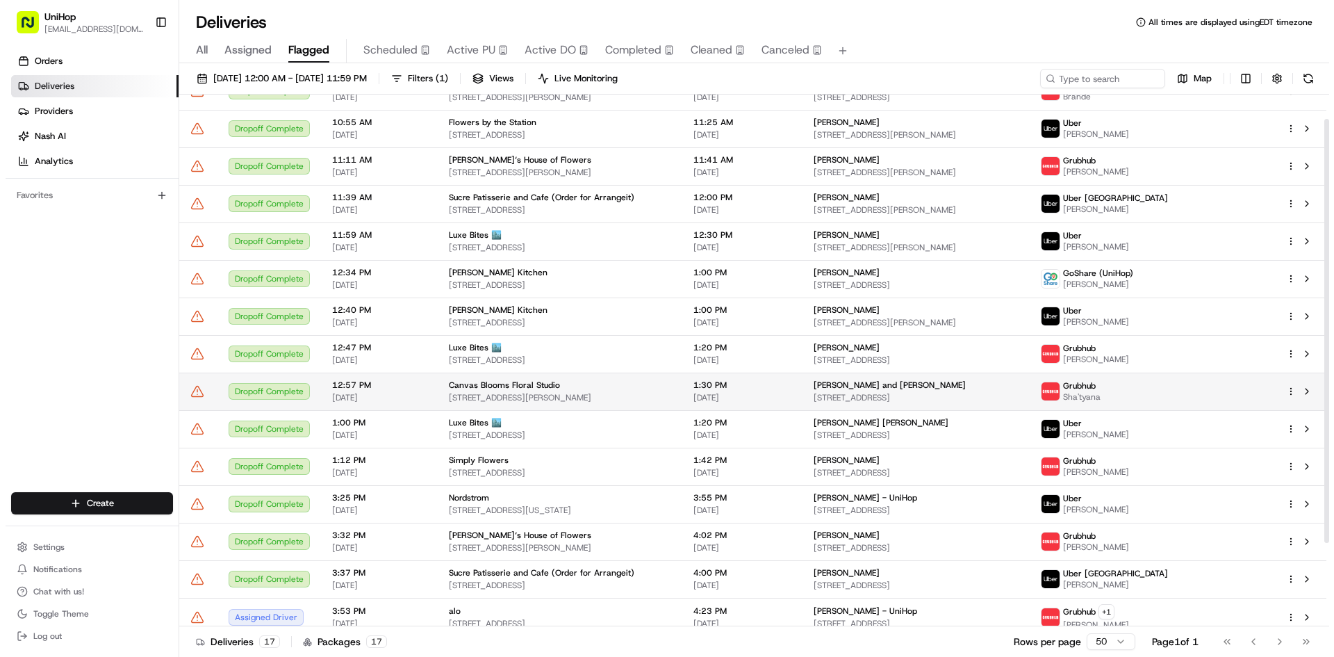
scroll to position [135, 0]
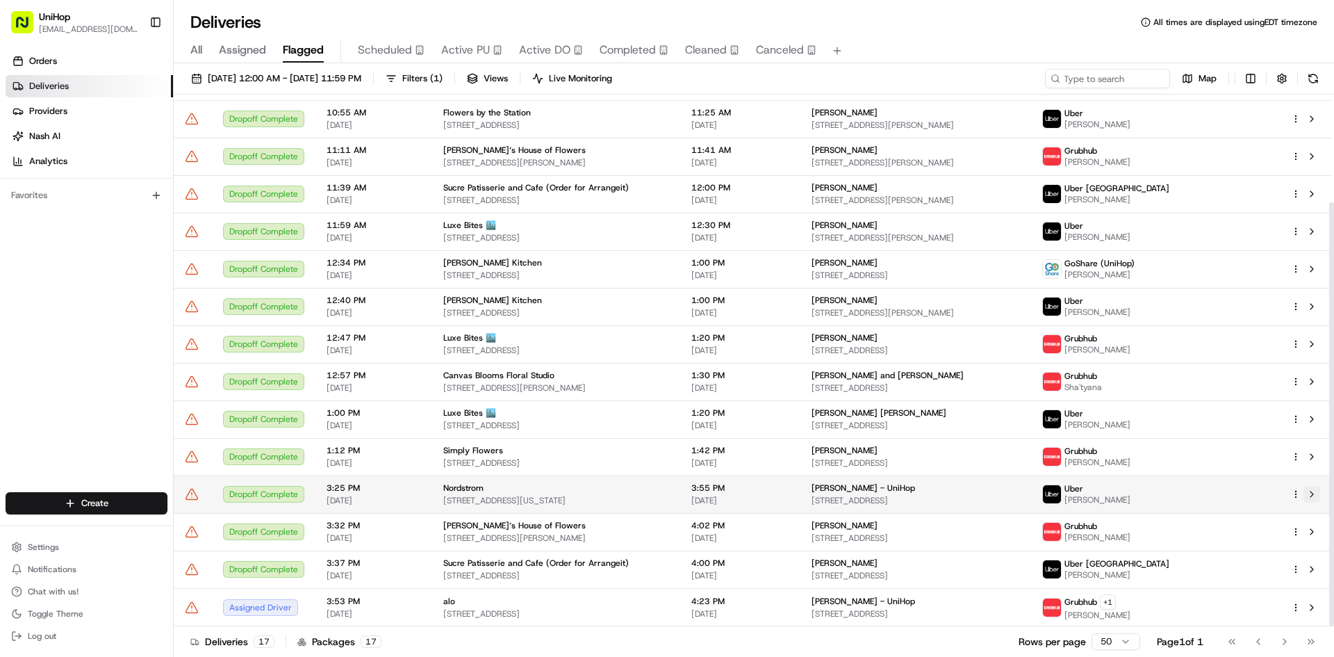
click at [1315, 496] on button at bounding box center [1312, 494] width 17 height 17
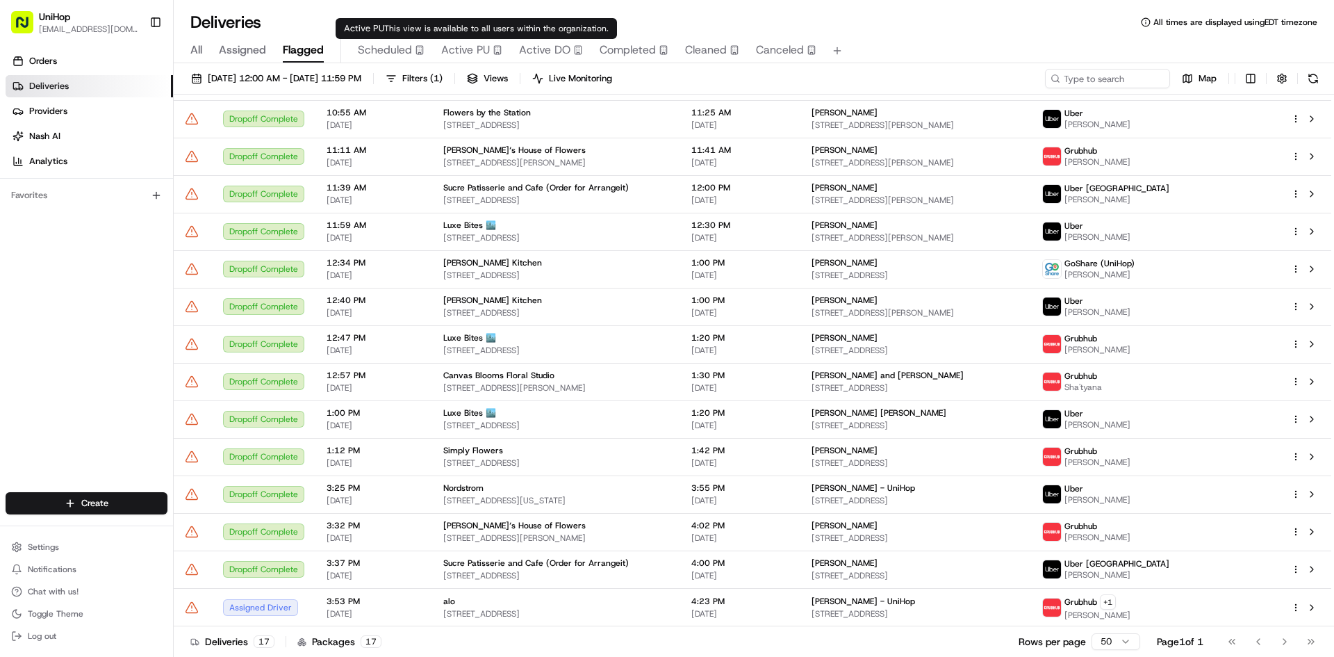
click at [471, 49] on span "Active PU" at bounding box center [465, 50] width 49 height 17
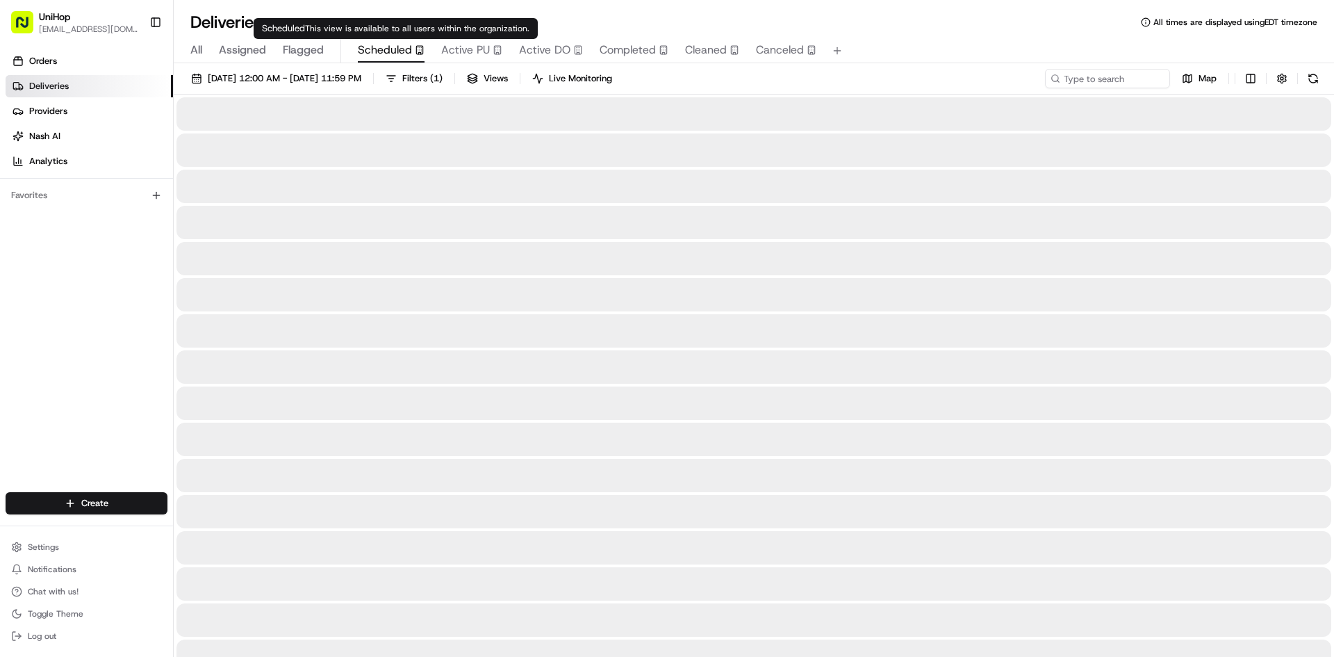
click at [365, 56] on span "Scheduled" at bounding box center [385, 50] width 54 height 17
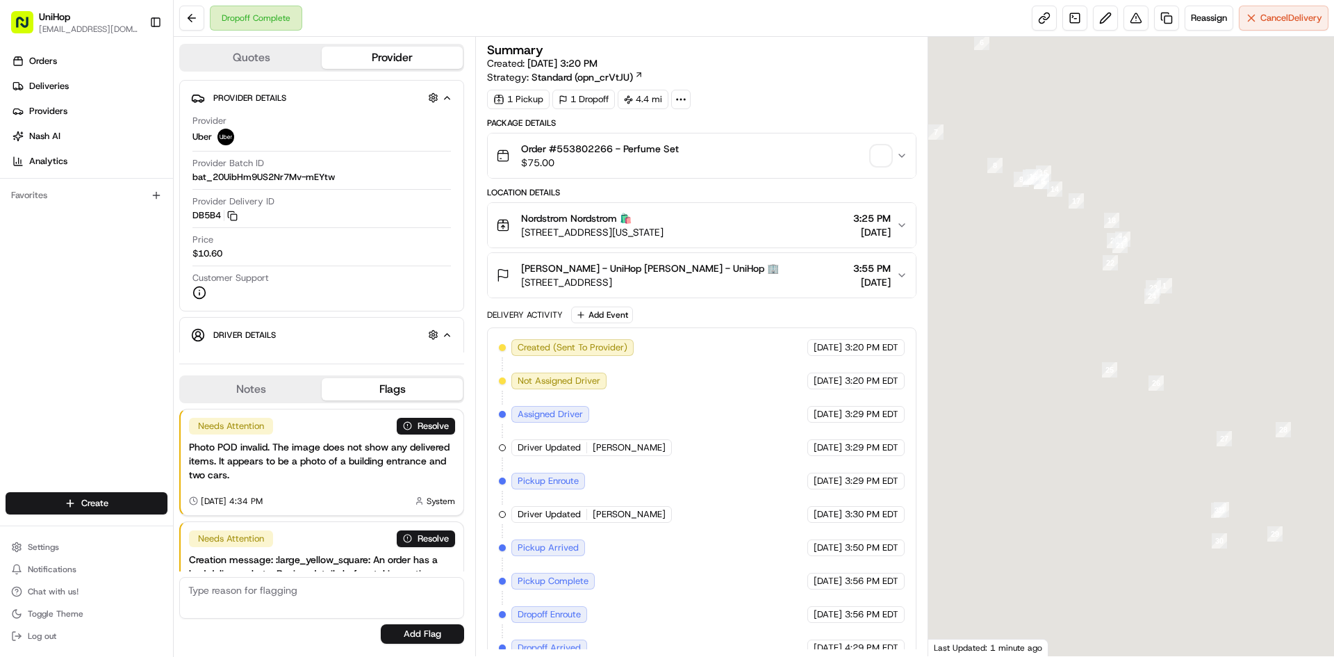
scroll to position [82, 0]
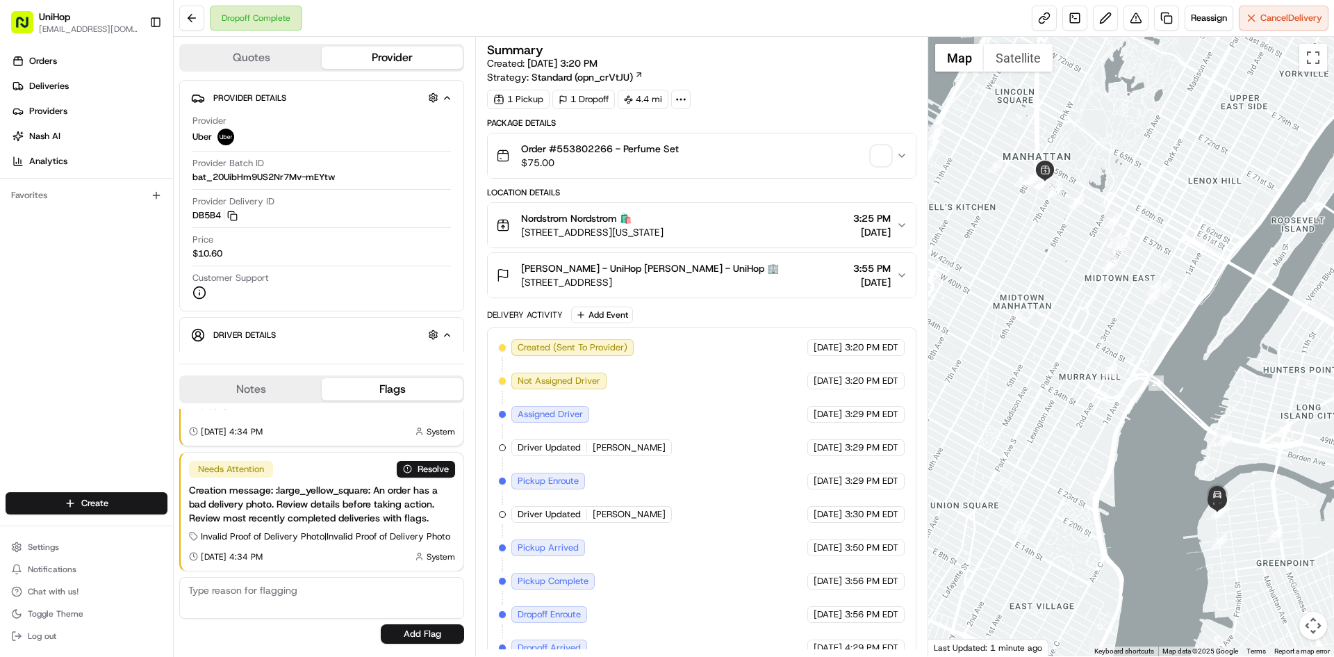
click at [749, 165] on div "Order #553802266 - Perfume Set $75.00" at bounding box center [696, 156] width 400 height 28
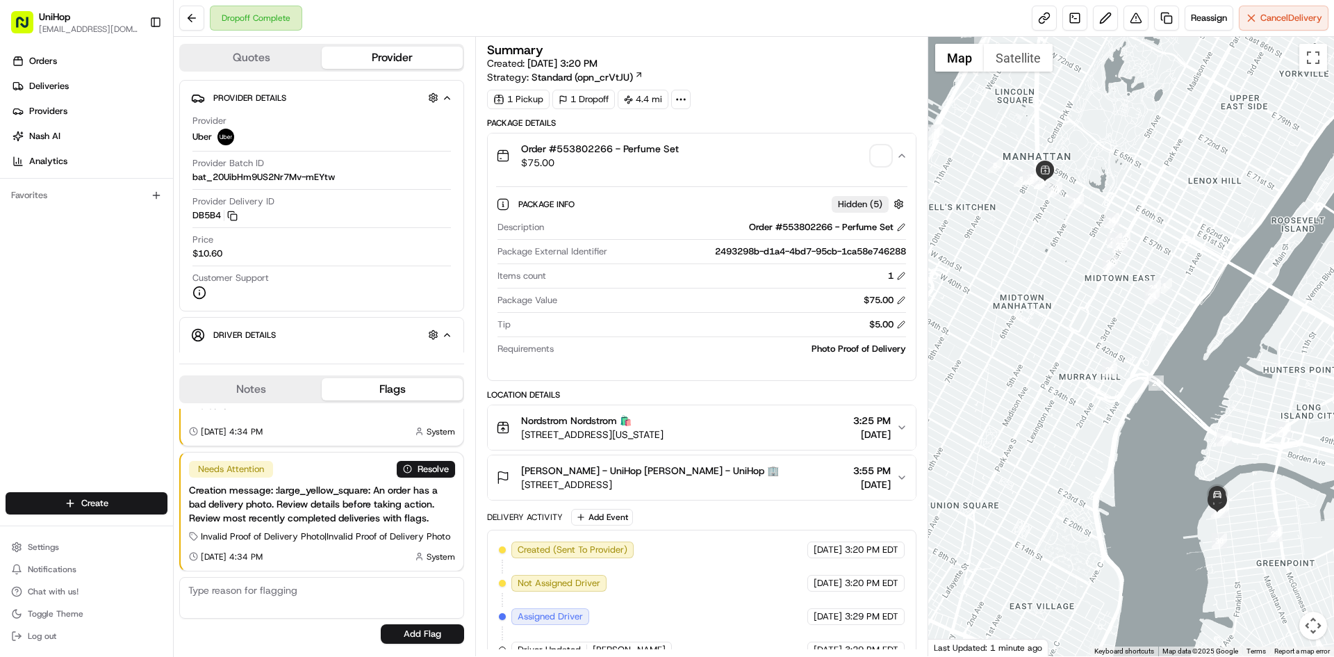
click at [751, 163] on div "Order #553802266 - Perfume Set $75.00" at bounding box center [696, 156] width 400 height 28
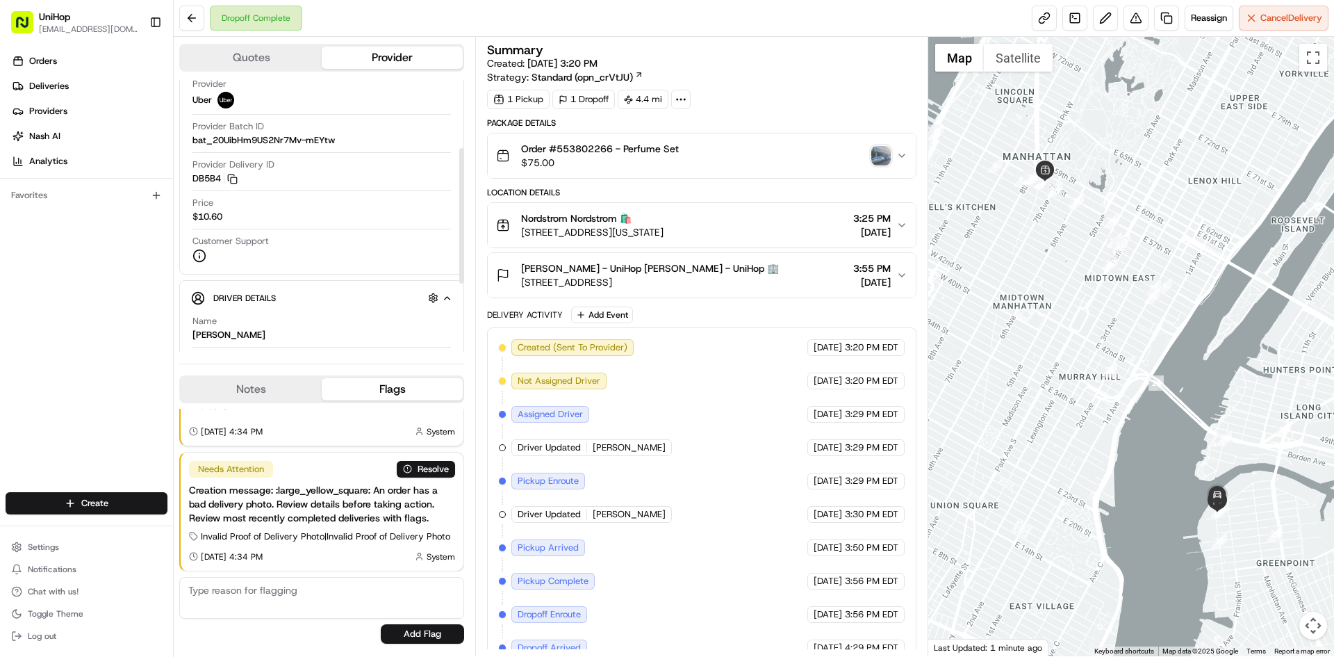
scroll to position [208, 0]
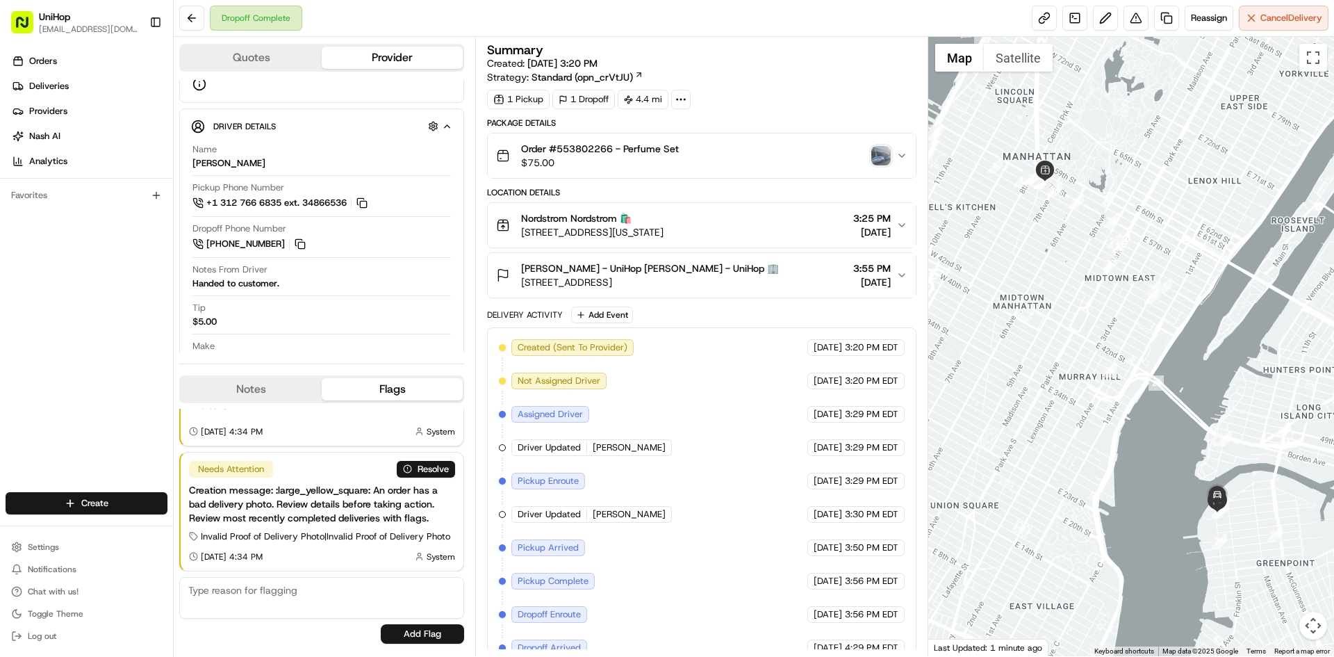
click at [76, 379] on div "Orders Deliveries Providers [PERSON_NAME] Analytics Favorites" at bounding box center [86, 272] width 173 height 456
click at [876, 159] on img "button" at bounding box center [881, 155] width 19 height 19
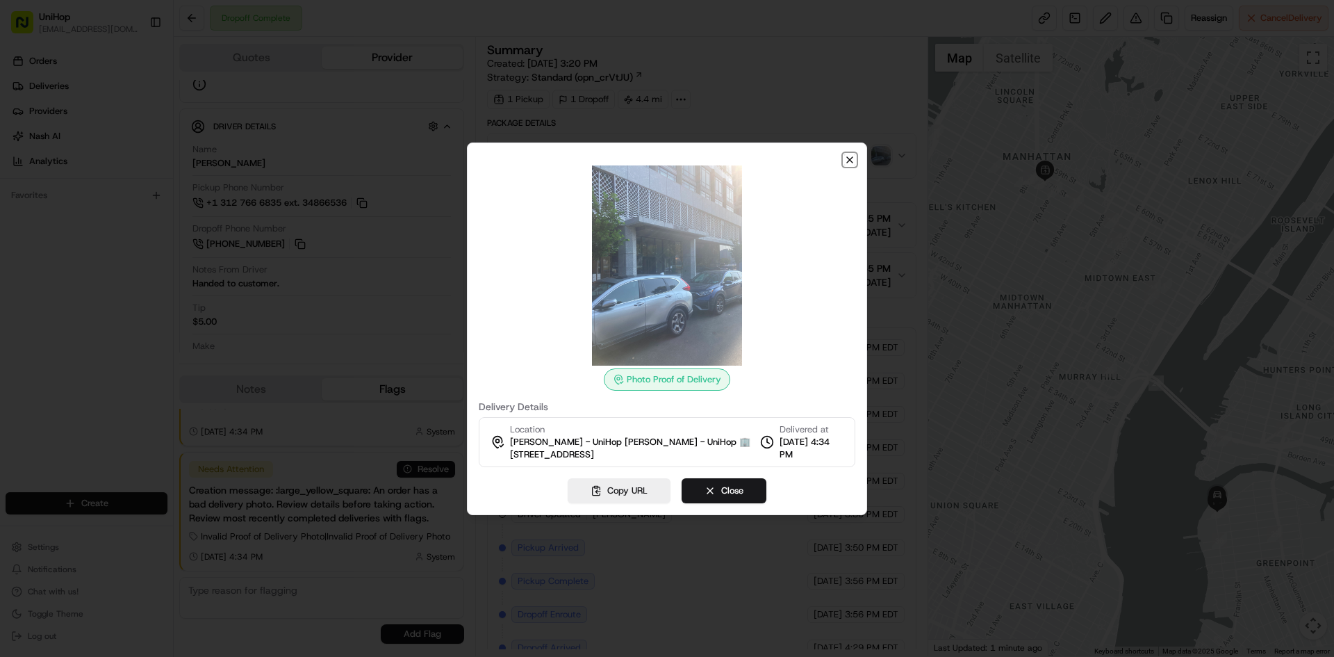
click at [849, 158] on icon "button" at bounding box center [850, 160] width 6 height 6
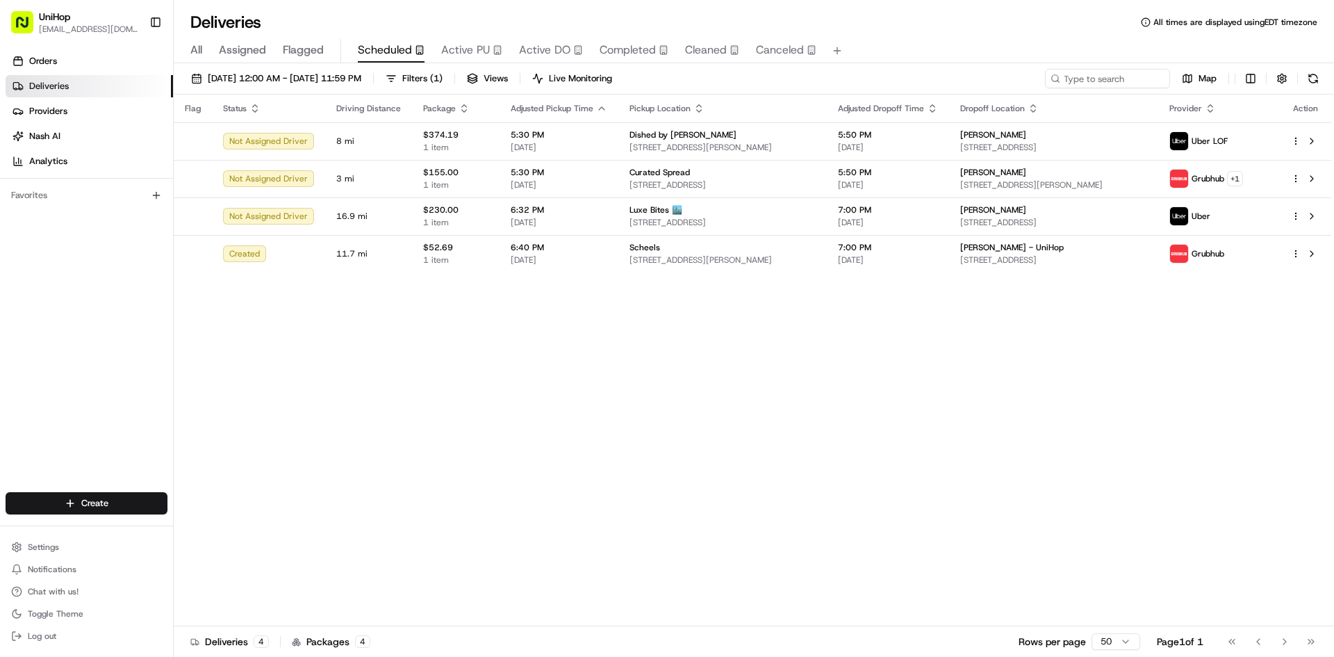
click at [318, 58] on span "Flagged" at bounding box center [303, 50] width 41 height 17
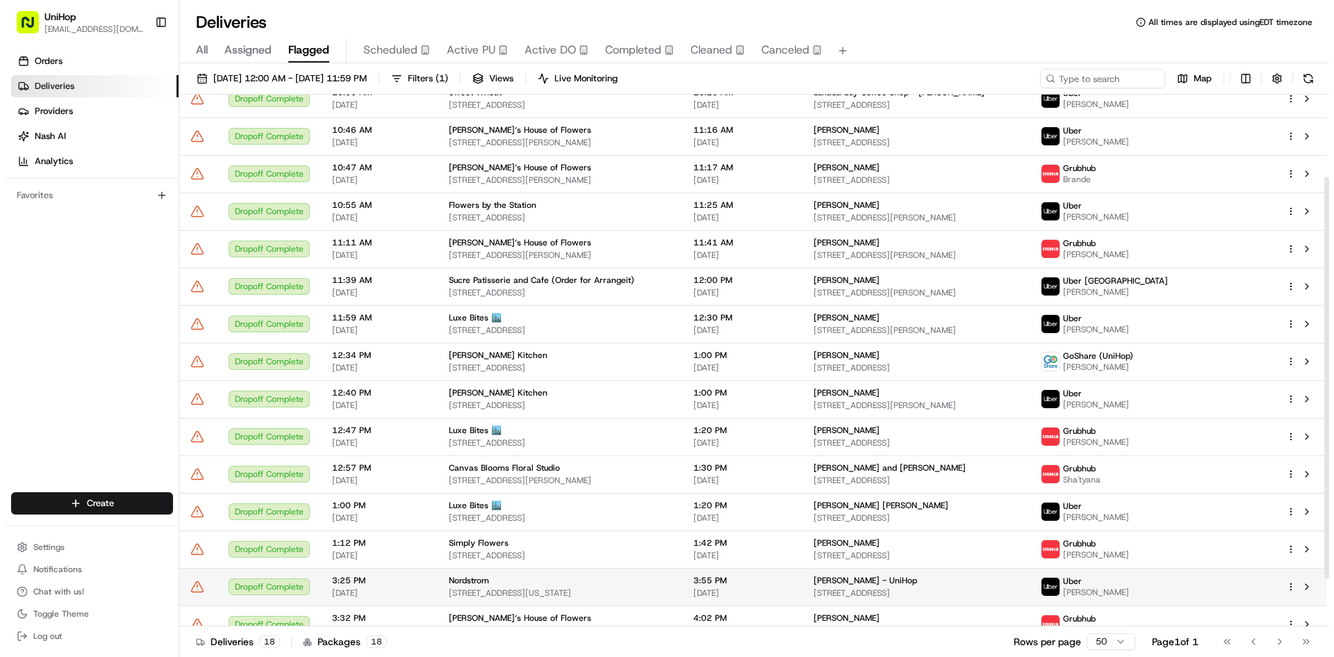
scroll to position [172, 0]
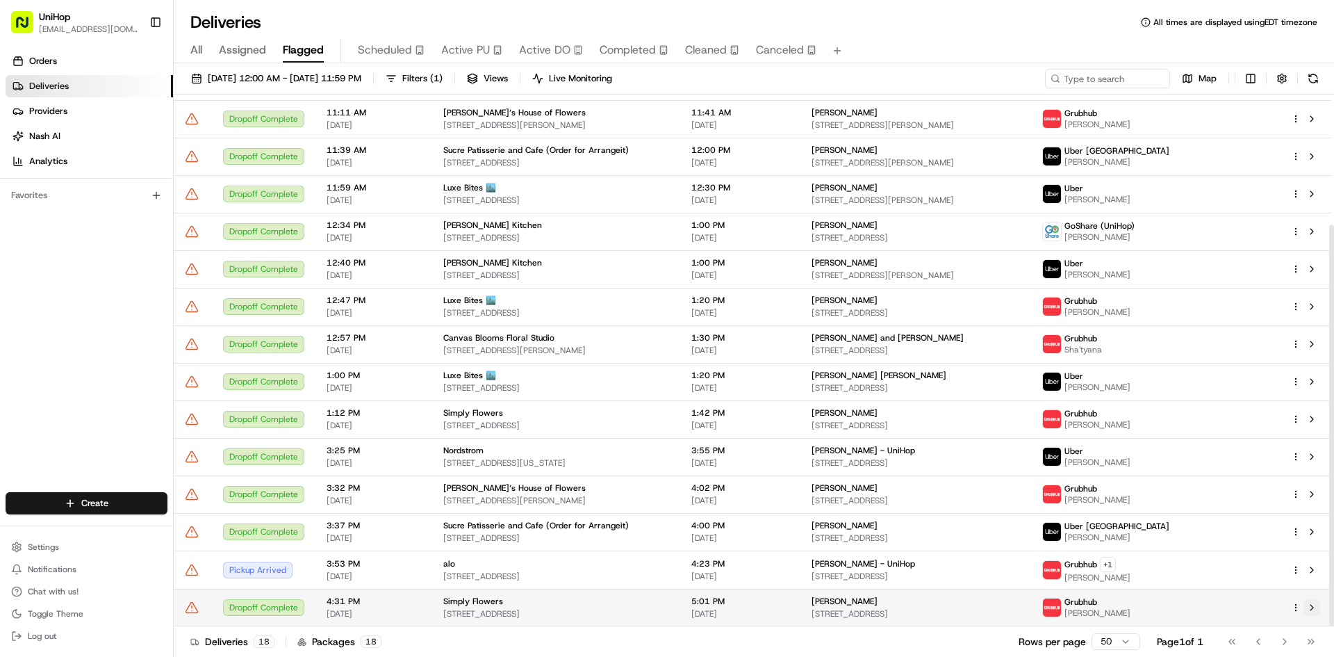
click at [1316, 607] on button at bounding box center [1312, 607] width 17 height 17
drag, startPoint x: 488, startPoint y: 46, endPoint x: 484, endPoint y: 39, distance: 7.8
click at [487, 45] on span "Active PU" at bounding box center [465, 50] width 49 height 17
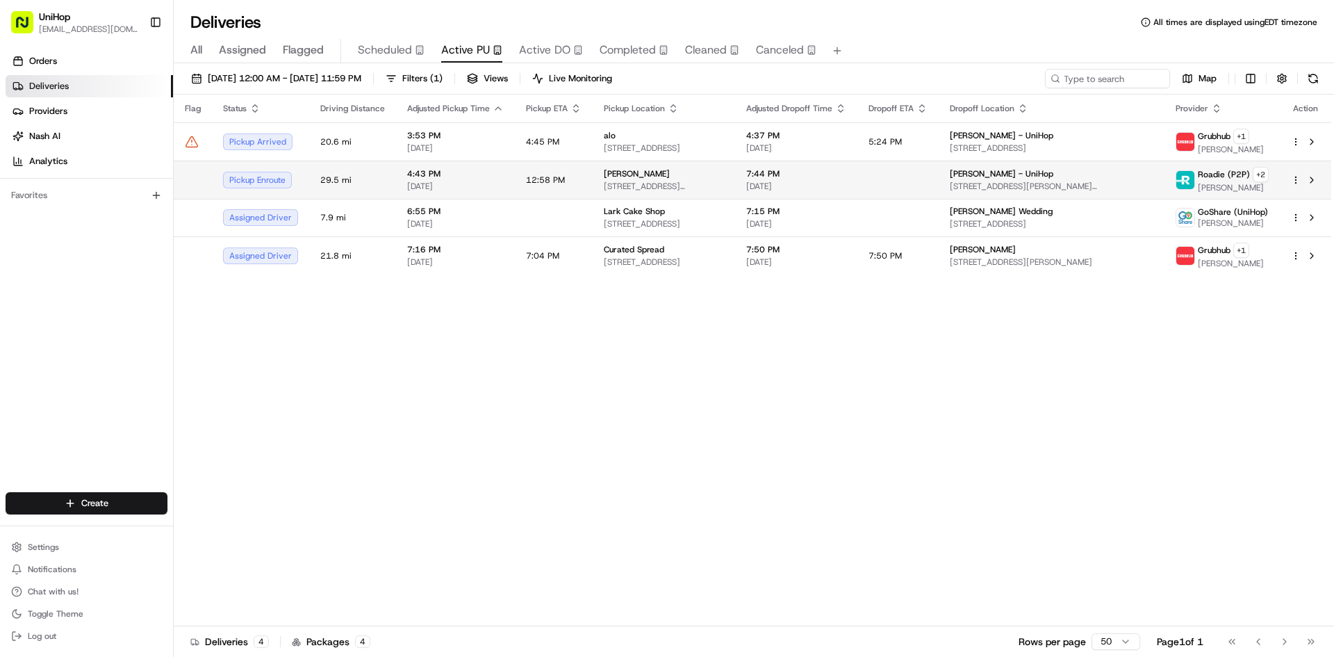
click at [668, 188] on span "4301 W Wisconsin Ave, Appleton, WI 54913, USA" at bounding box center [664, 186] width 120 height 11
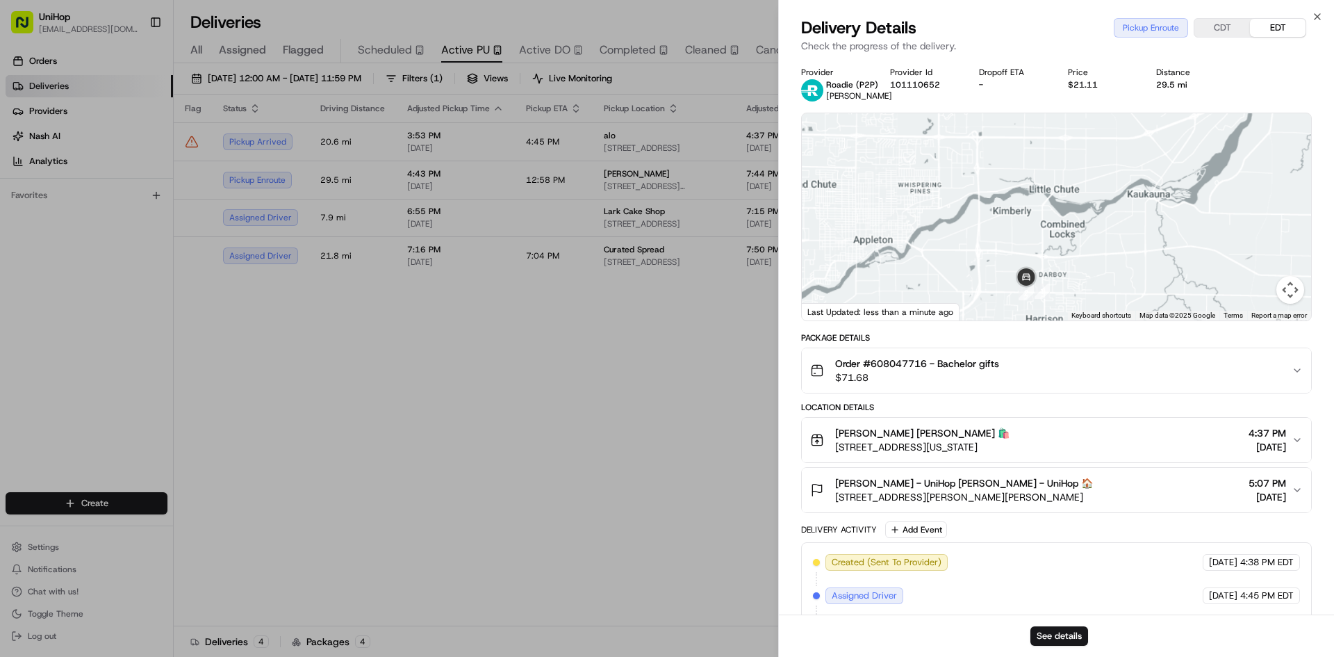
drag, startPoint x: 1118, startPoint y: 153, endPoint x: 1124, endPoint y: 185, distance: 32.6
click at [1124, 181] on div at bounding box center [1056, 216] width 509 height 207
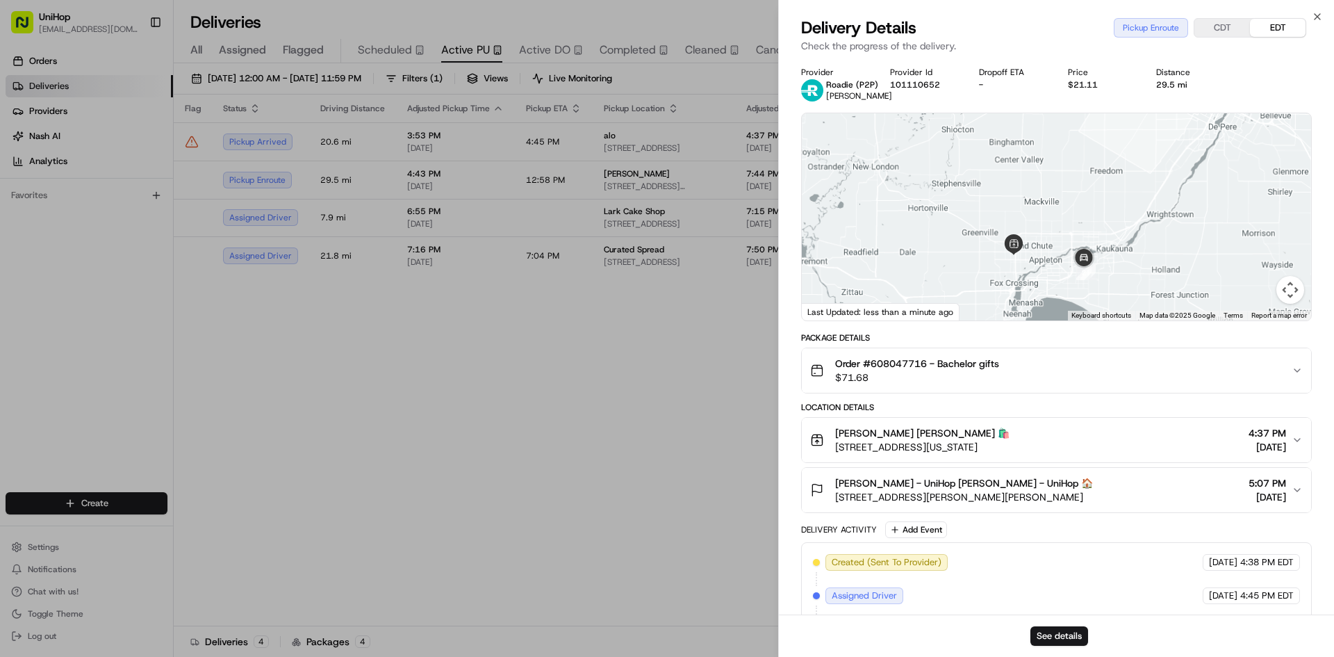
drag, startPoint x: 1122, startPoint y: 197, endPoint x: 723, endPoint y: 97, distance: 411.8
click at [1104, 234] on div at bounding box center [1056, 216] width 509 height 207
drag, startPoint x: 521, startPoint y: 345, endPoint x: 529, endPoint y: 368, distance: 23.5
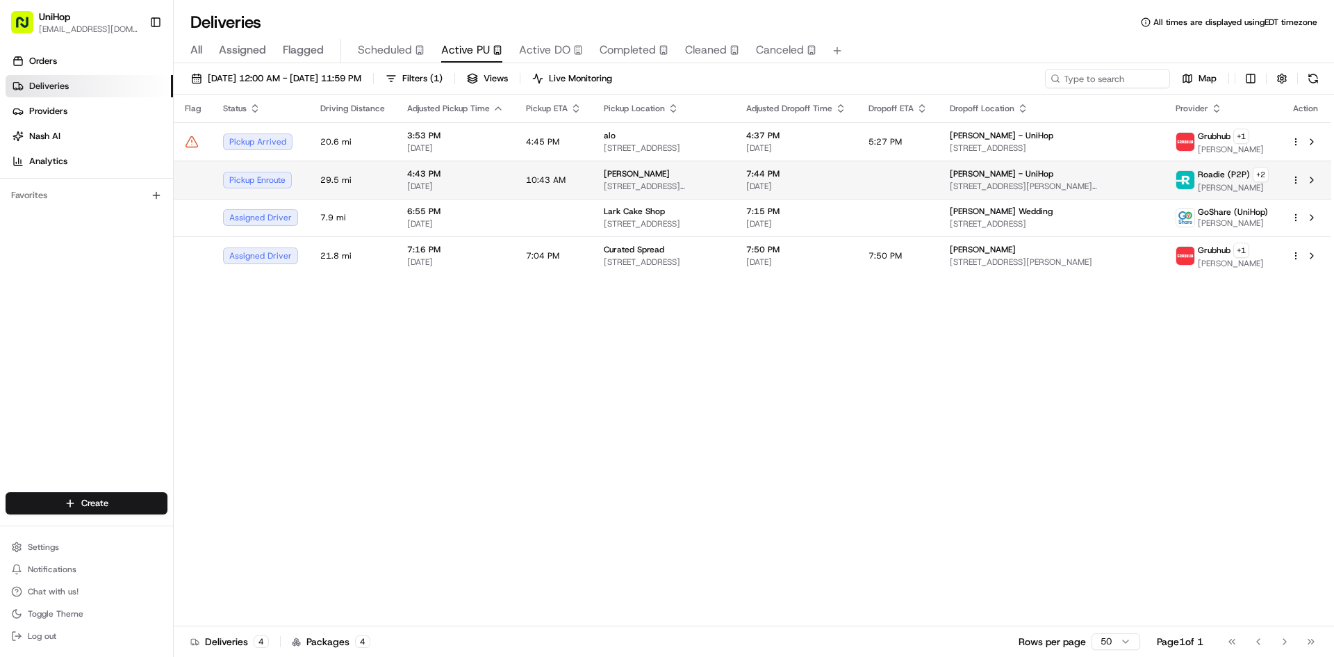
click at [671, 181] on span "4301 W Wisconsin Ave, Appleton, WI 54913, USA" at bounding box center [664, 186] width 120 height 11
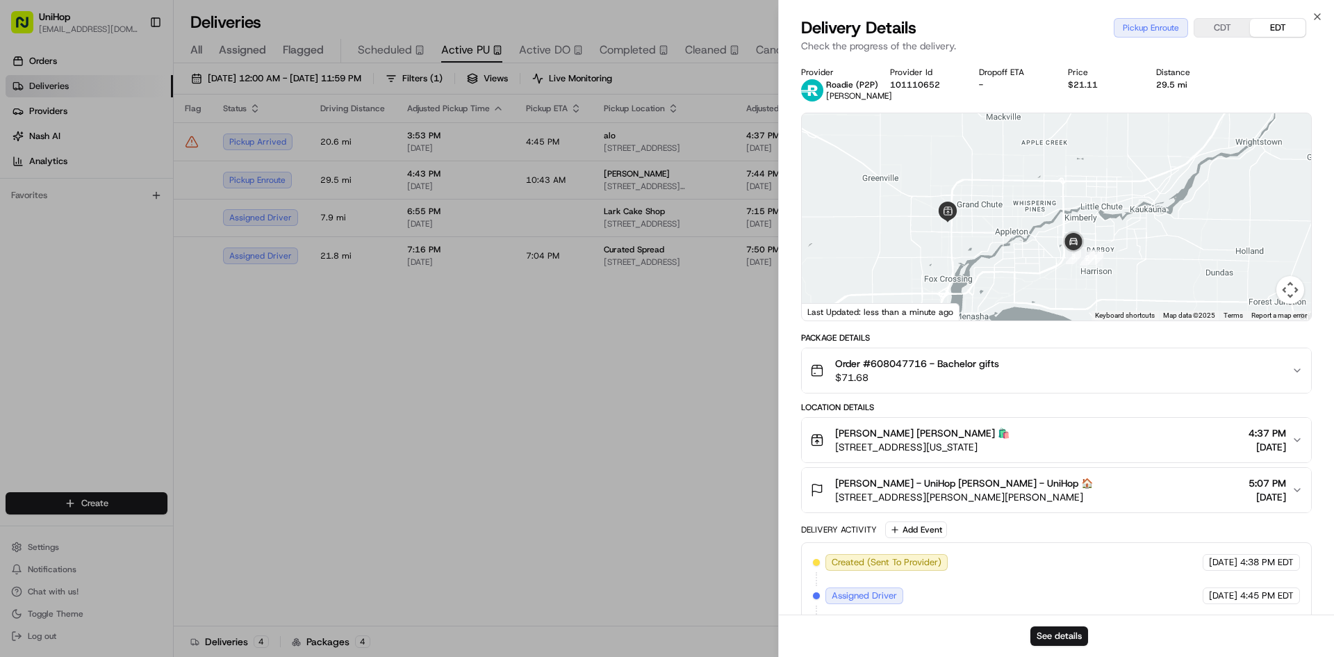
drag, startPoint x: 1197, startPoint y: 217, endPoint x: 1200, endPoint y: 255, distance: 38.3
click at [1200, 261] on div at bounding box center [1056, 216] width 509 height 207
drag, startPoint x: 1197, startPoint y: 245, endPoint x: 1203, endPoint y: 272, distance: 27.8
click at [1203, 272] on div at bounding box center [1056, 216] width 509 height 207
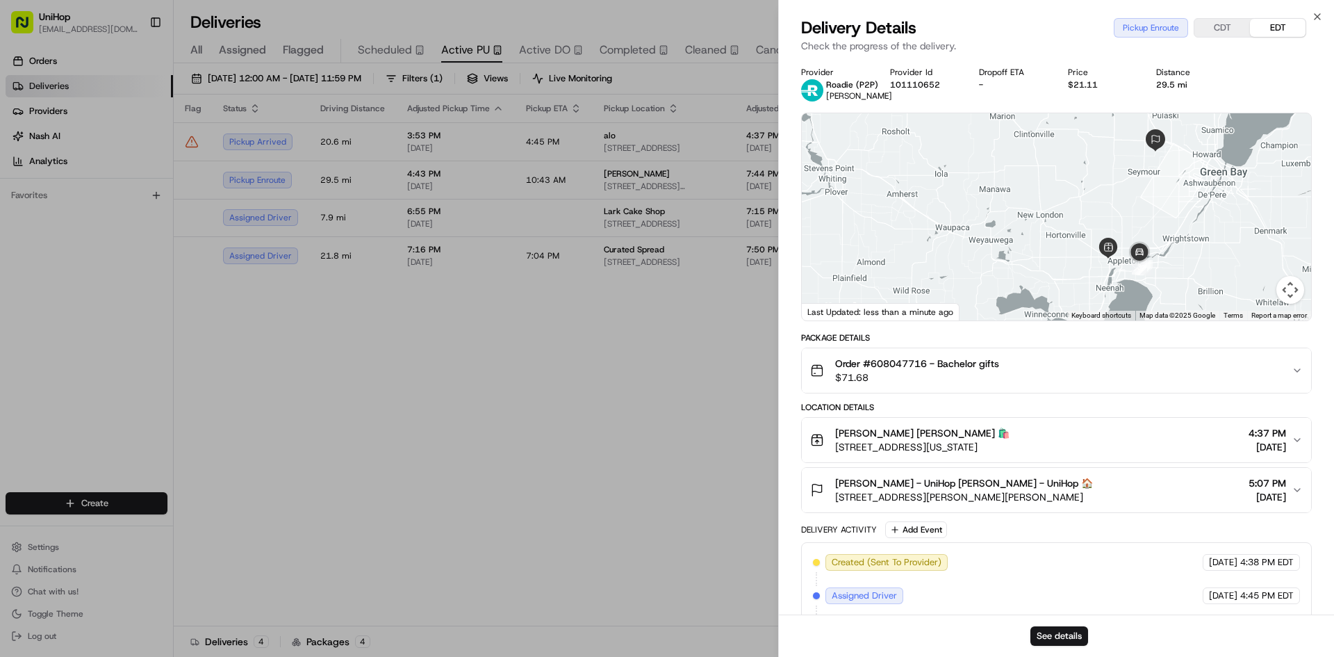
drag, startPoint x: 1163, startPoint y: 189, endPoint x: 1131, endPoint y: 202, distance: 34.6
click at [1146, 215] on div at bounding box center [1056, 216] width 509 height 207
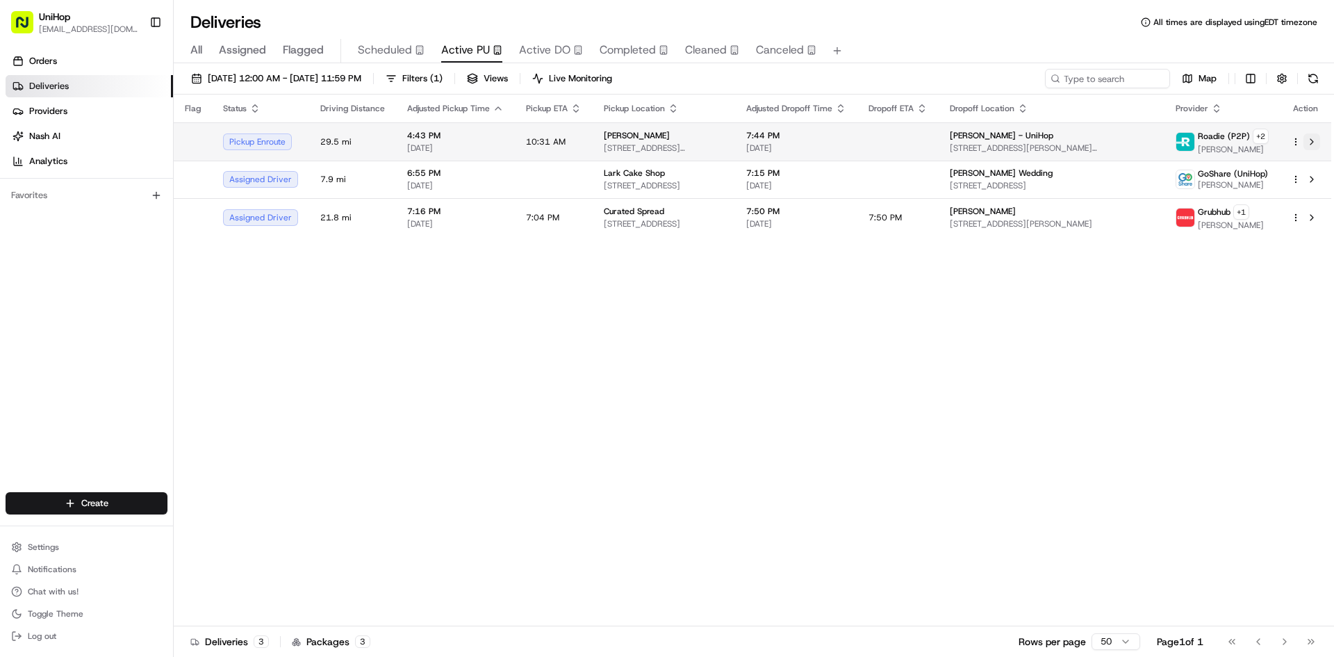
click at [1314, 147] on button at bounding box center [1312, 141] width 17 height 17
click at [1314, 142] on button at bounding box center [1312, 141] width 17 height 17
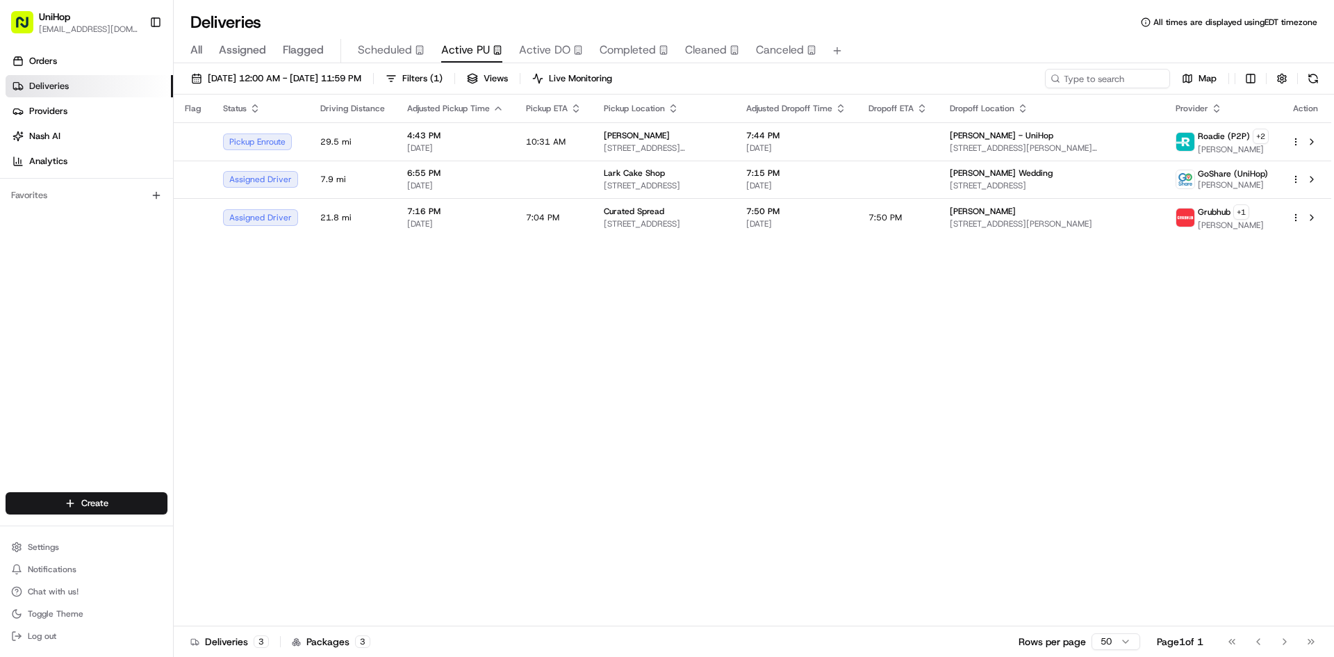
click at [12, 443] on div "Orders Deliveries Providers Nash AI Analytics Favorites" at bounding box center [86, 272] width 173 height 456
drag, startPoint x: 0, startPoint y: 377, endPoint x: 42, endPoint y: 287, distance: 99.2
click at [1, 376] on div "Orders Deliveries Providers Nash AI Analytics Favorites" at bounding box center [86, 272] width 173 height 456
click at [0, 364] on div "Orders Deliveries Providers Nash AI Analytics Favorites" at bounding box center [86, 272] width 173 height 456
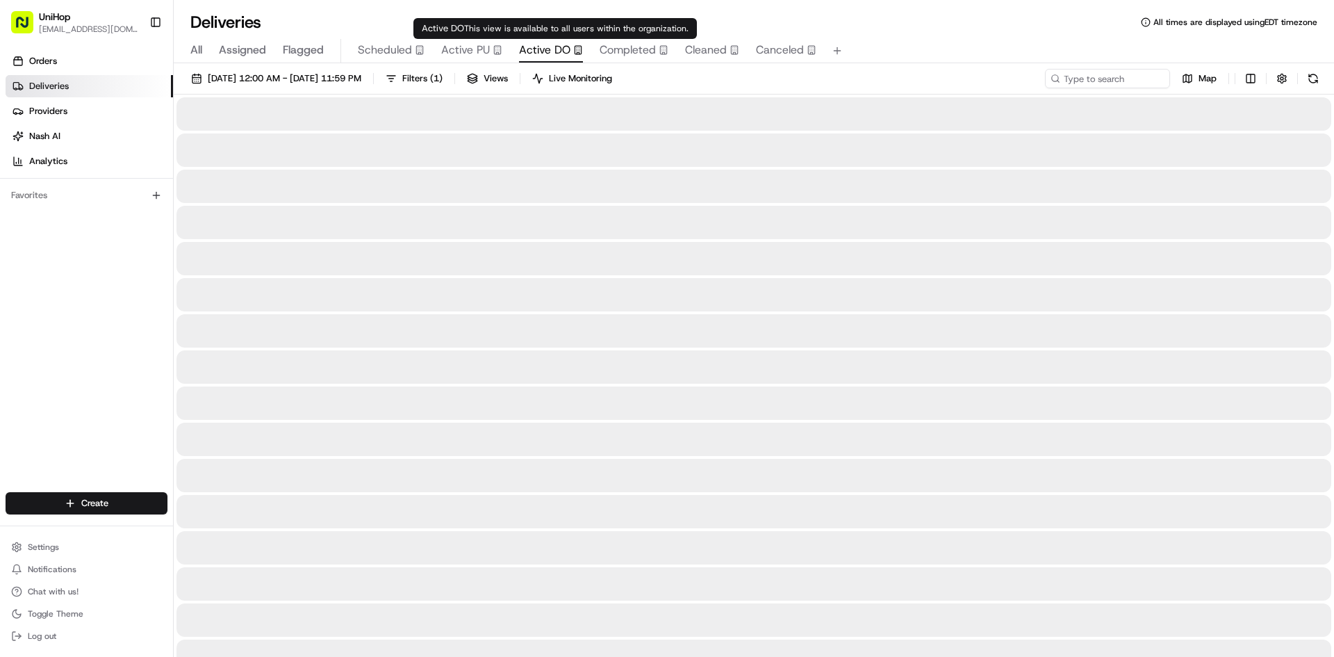
click at [519, 47] on span "Active DO" at bounding box center [544, 50] width 51 height 17
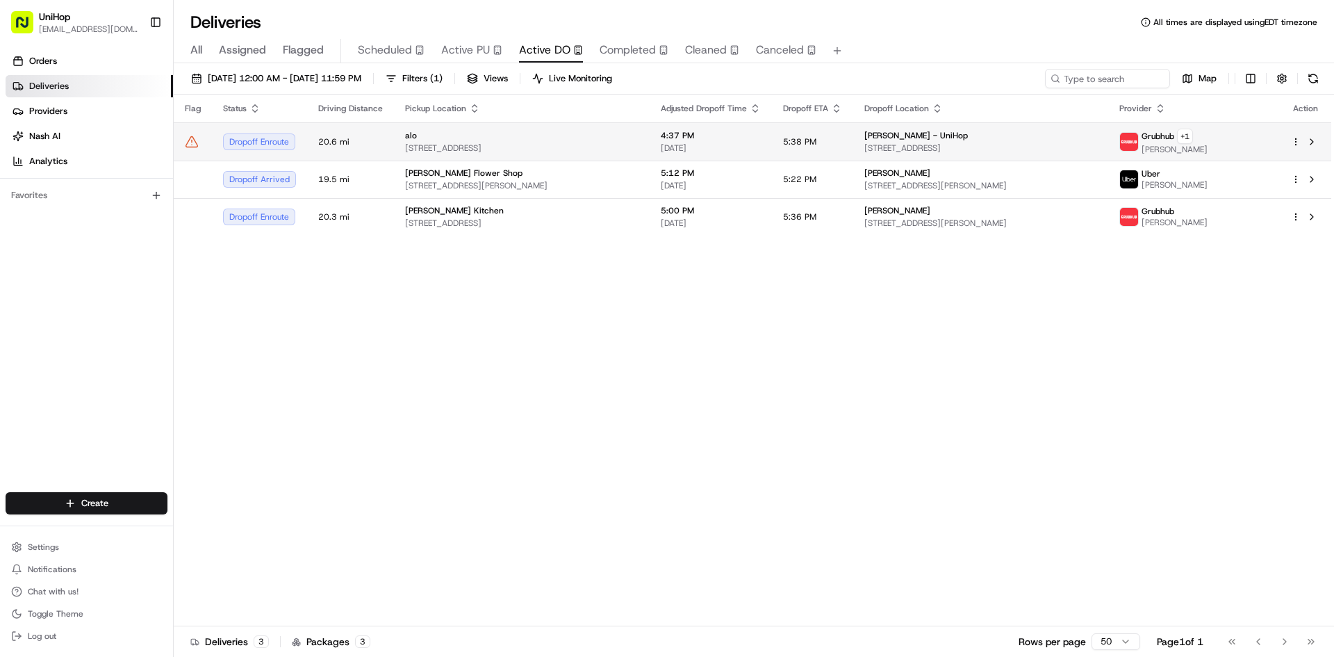
click at [593, 140] on div "alo" at bounding box center [522, 135] width 234 height 11
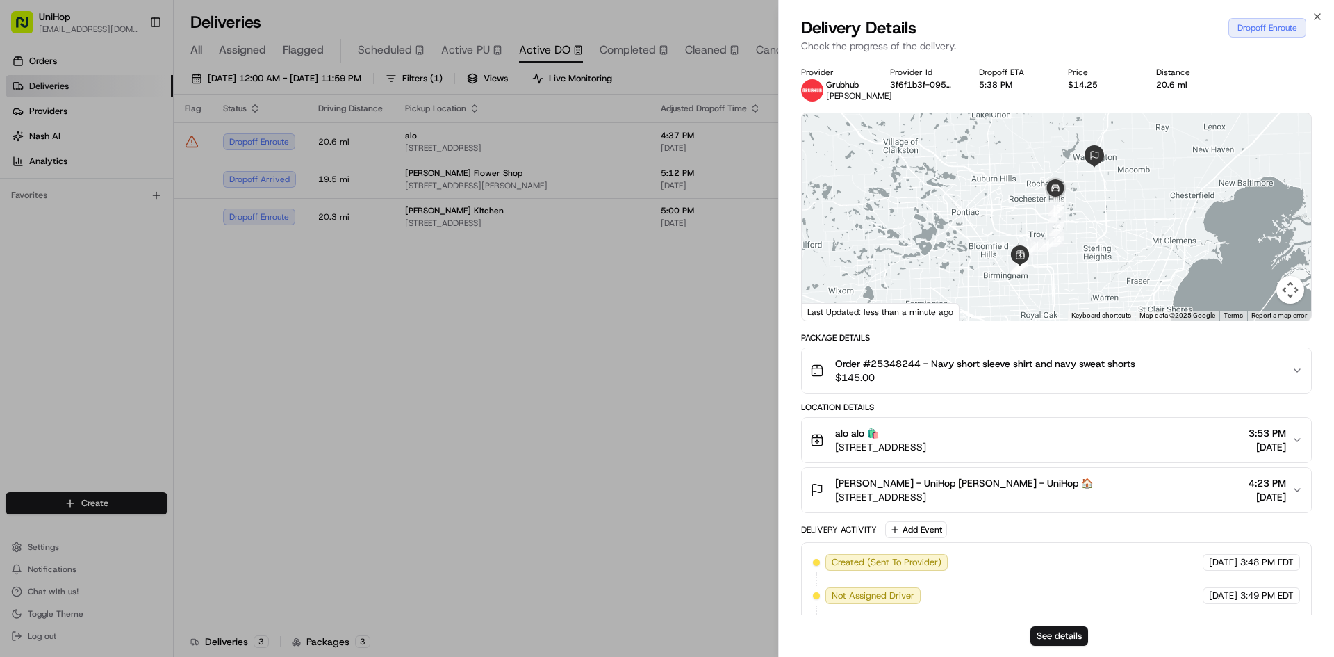
click at [1012, 487] on span "Teresa Murphy - UniHop Teresa Murphy - UniHop 🏠" at bounding box center [964, 483] width 258 height 14
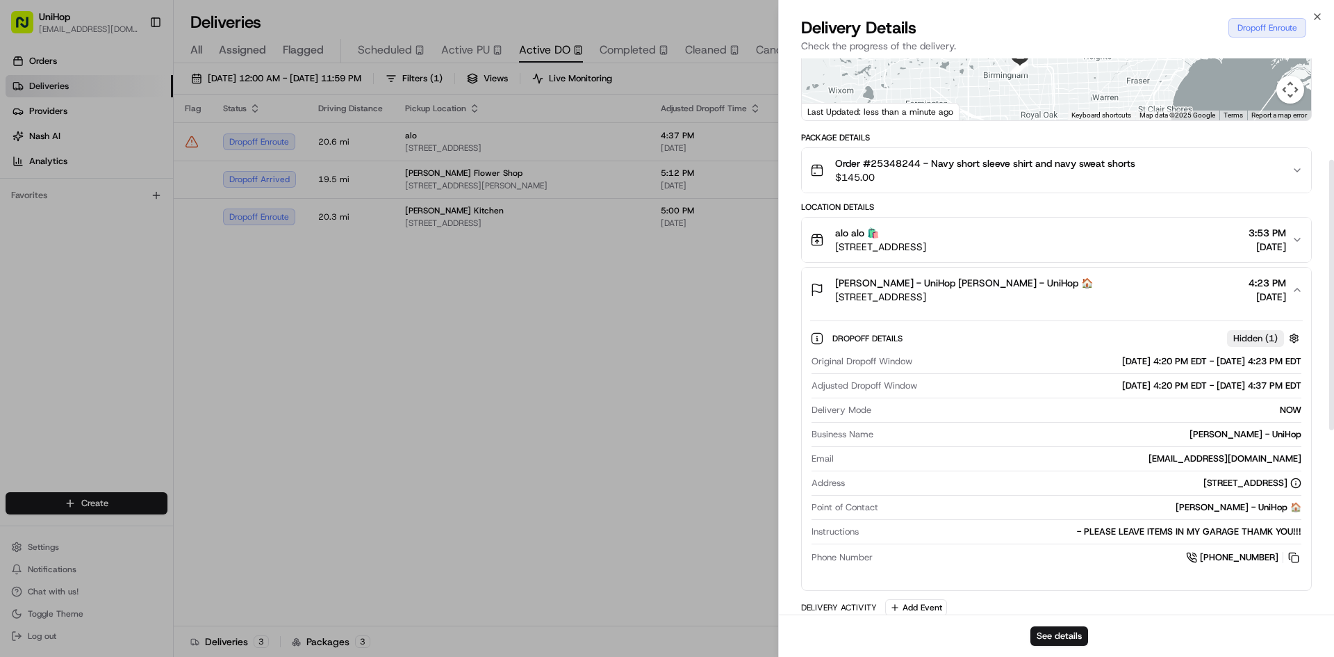
scroll to position [208, 0]
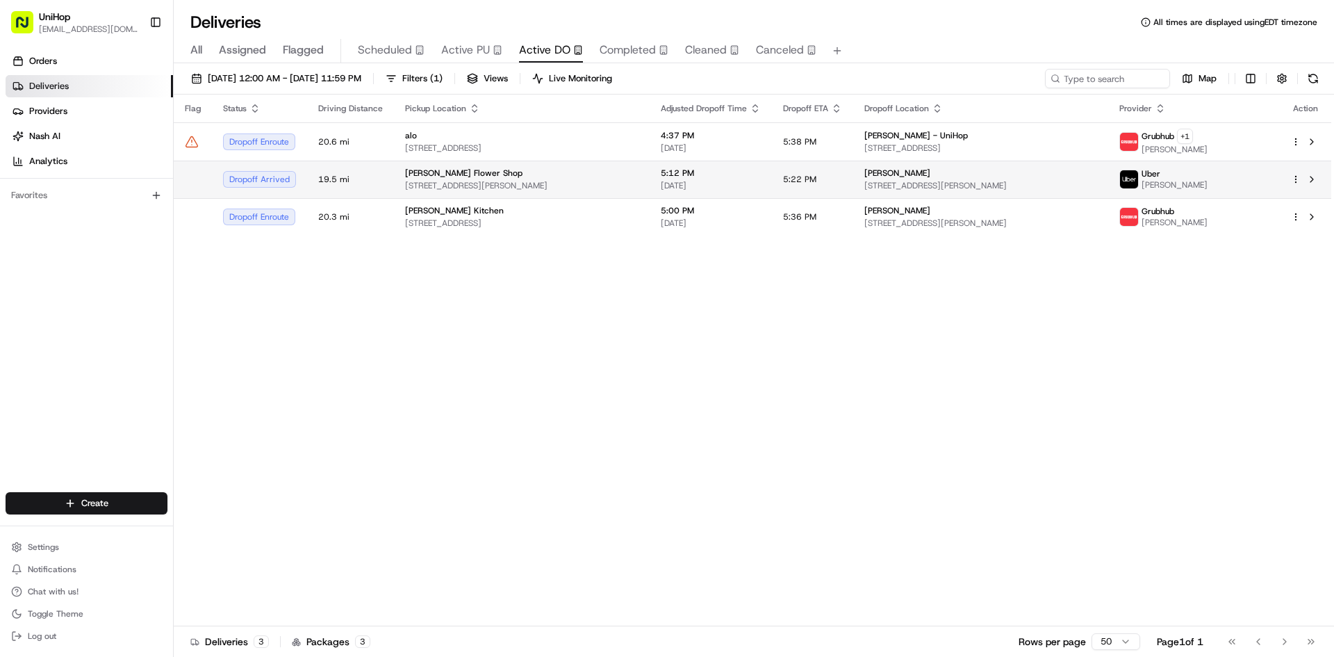
click at [778, 176] on td "5:22 PM" at bounding box center [812, 180] width 81 height 38
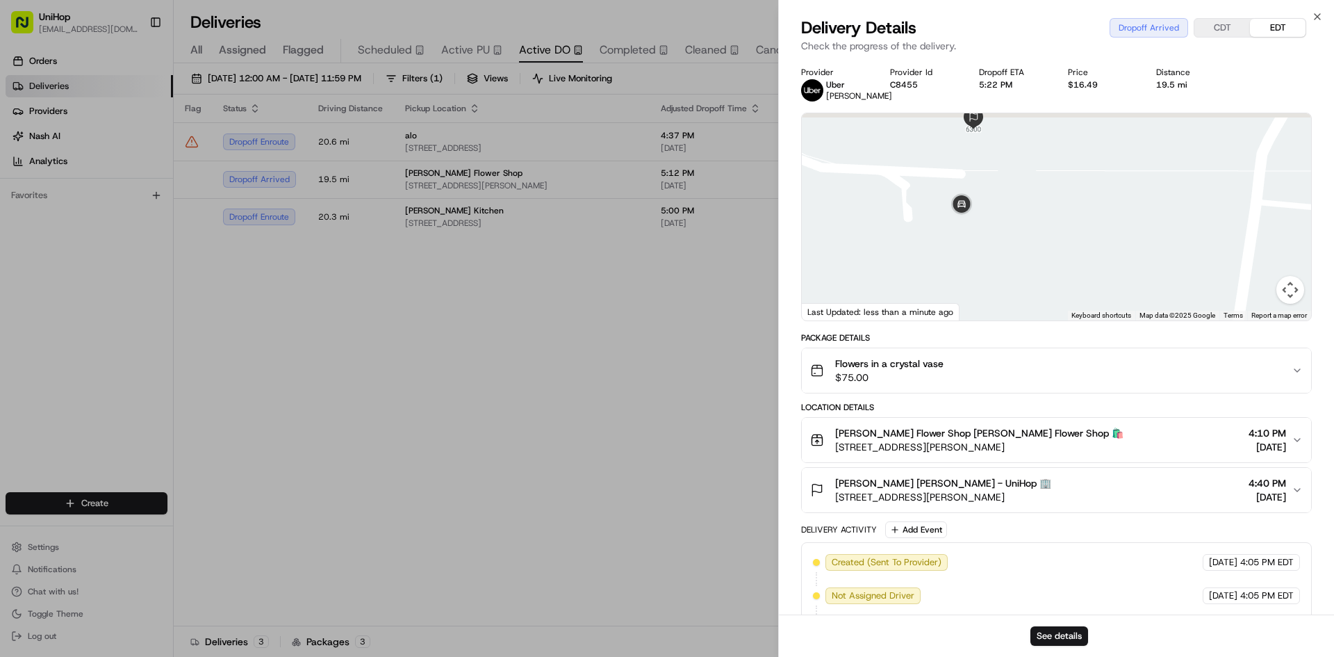
click at [1009, 220] on div at bounding box center [1056, 216] width 509 height 207
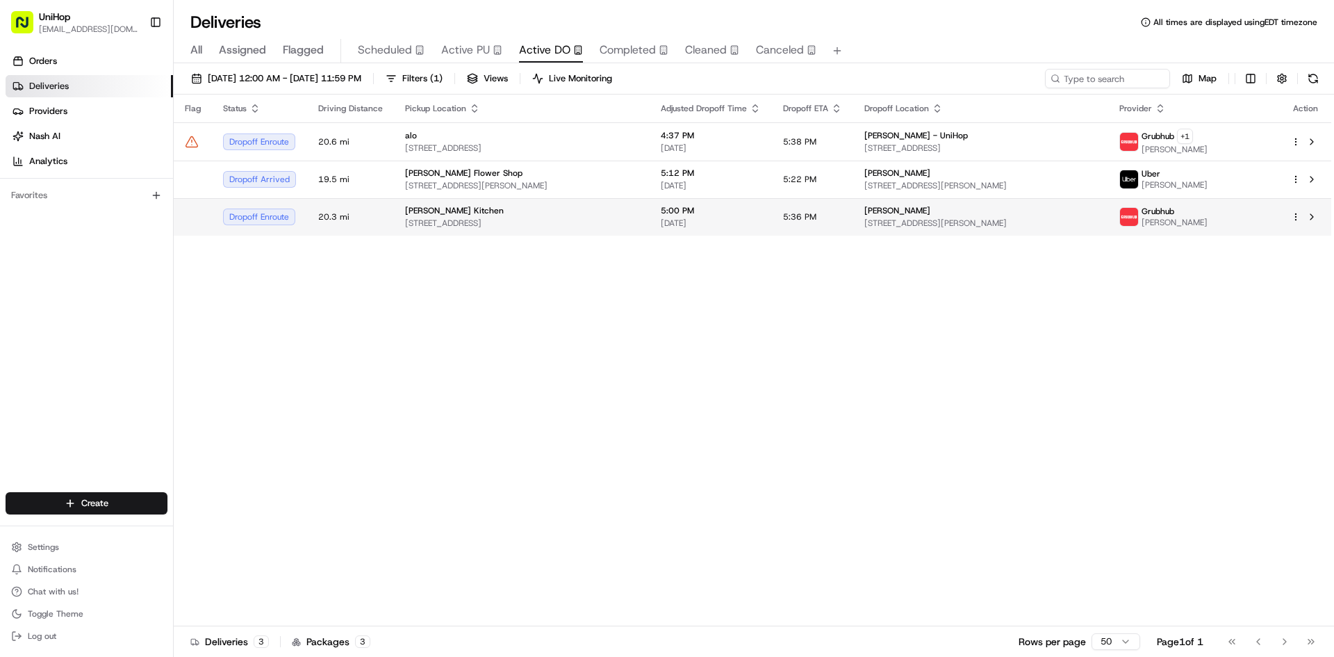
click at [787, 214] on span "5:36 PM" at bounding box center [799, 216] width 33 height 11
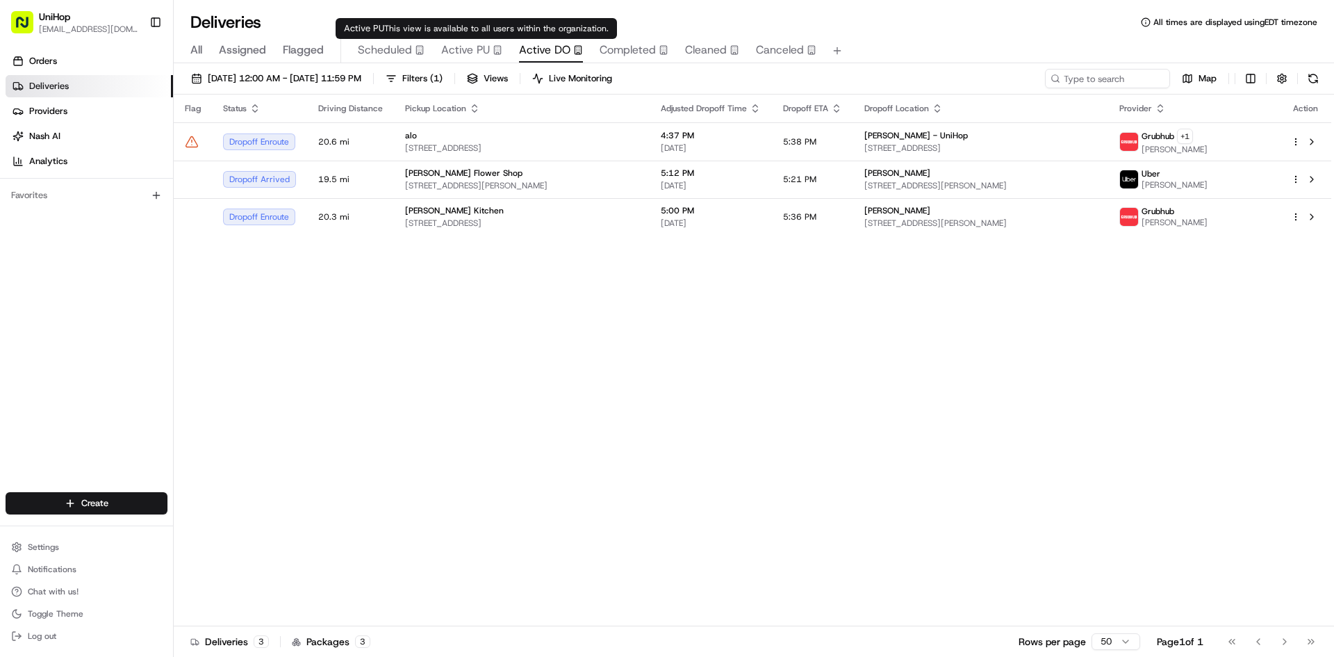
click at [483, 48] on span "Active PU" at bounding box center [465, 50] width 49 height 17
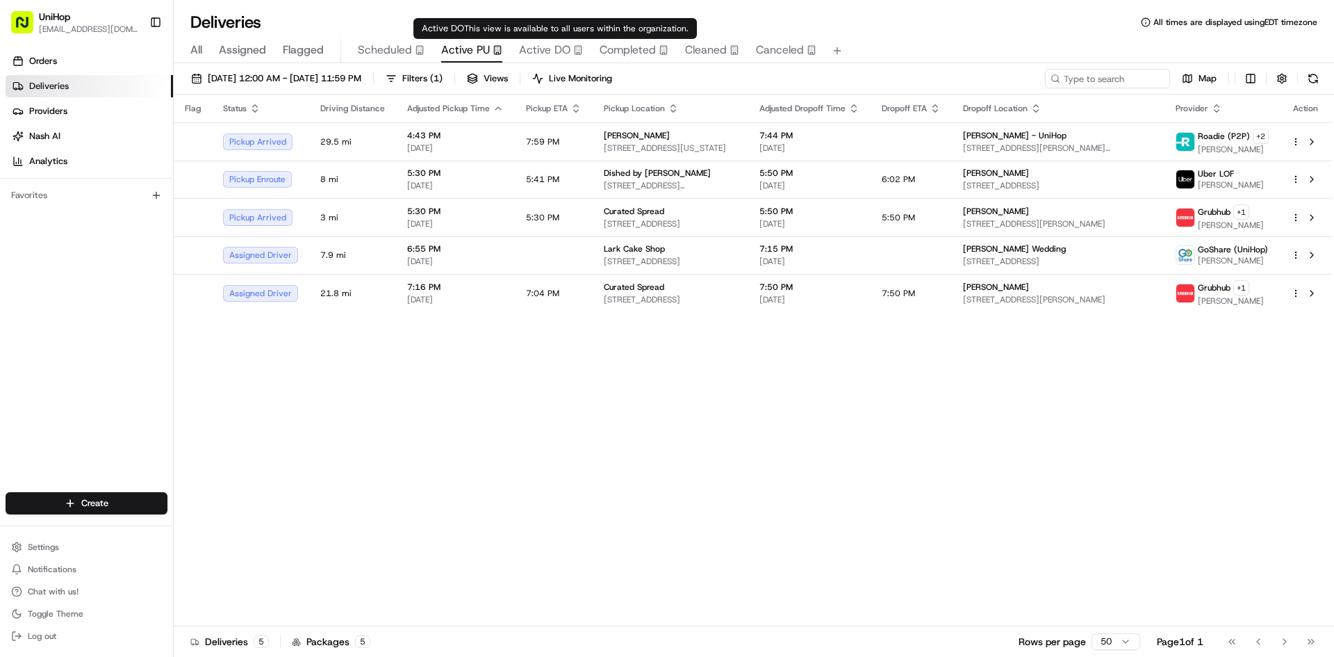
click at [523, 53] on span "Active DO" at bounding box center [544, 50] width 51 height 17
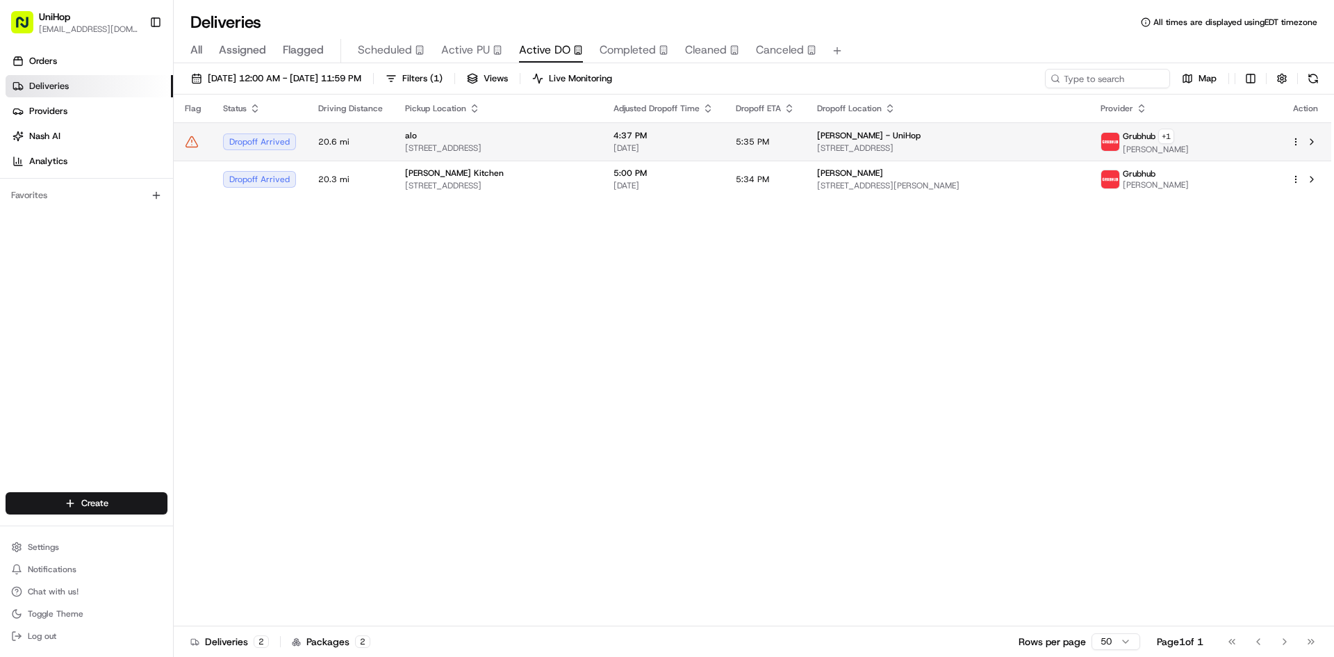
click at [496, 133] on div "alo" at bounding box center [498, 135] width 186 height 11
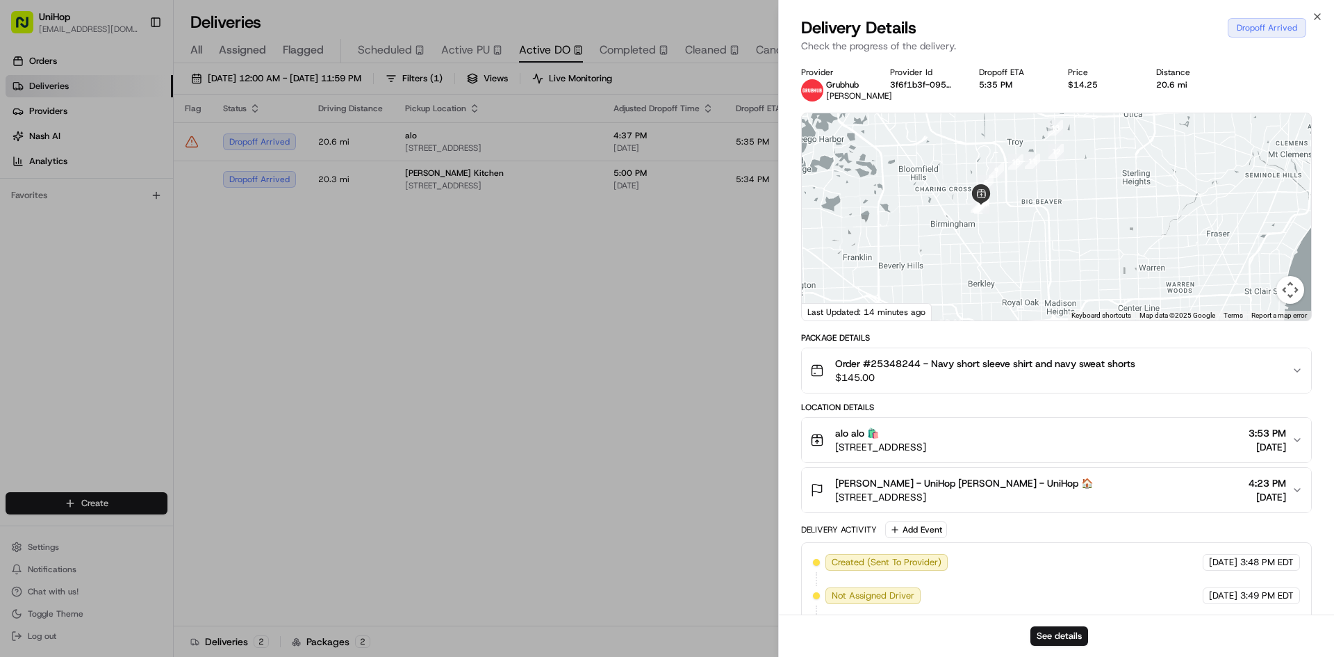
drag, startPoint x: 1040, startPoint y: 252, endPoint x: 1026, endPoint y: 147, distance: 105.8
click at [1037, 134] on div at bounding box center [1056, 216] width 509 height 207
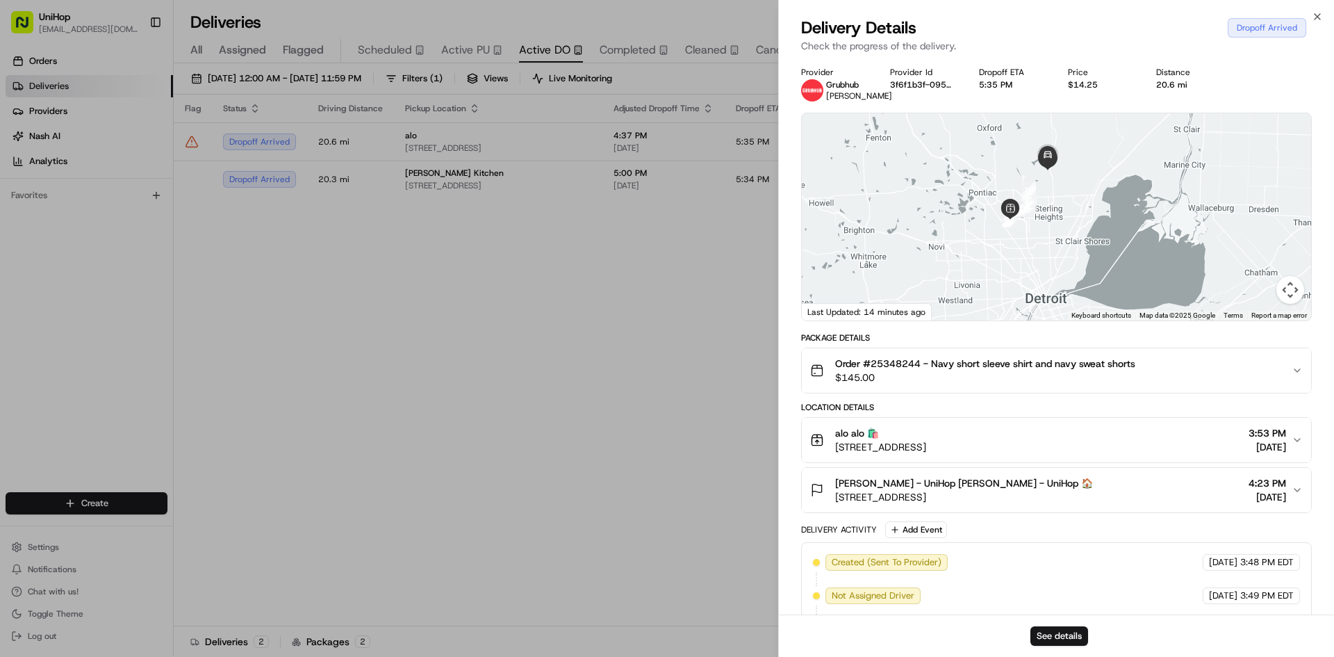
drag, startPoint x: 1069, startPoint y: 168, endPoint x: 1063, endPoint y: 231, distance: 62.8
click at [1063, 231] on div at bounding box center [1056, 216] width 509 height 207
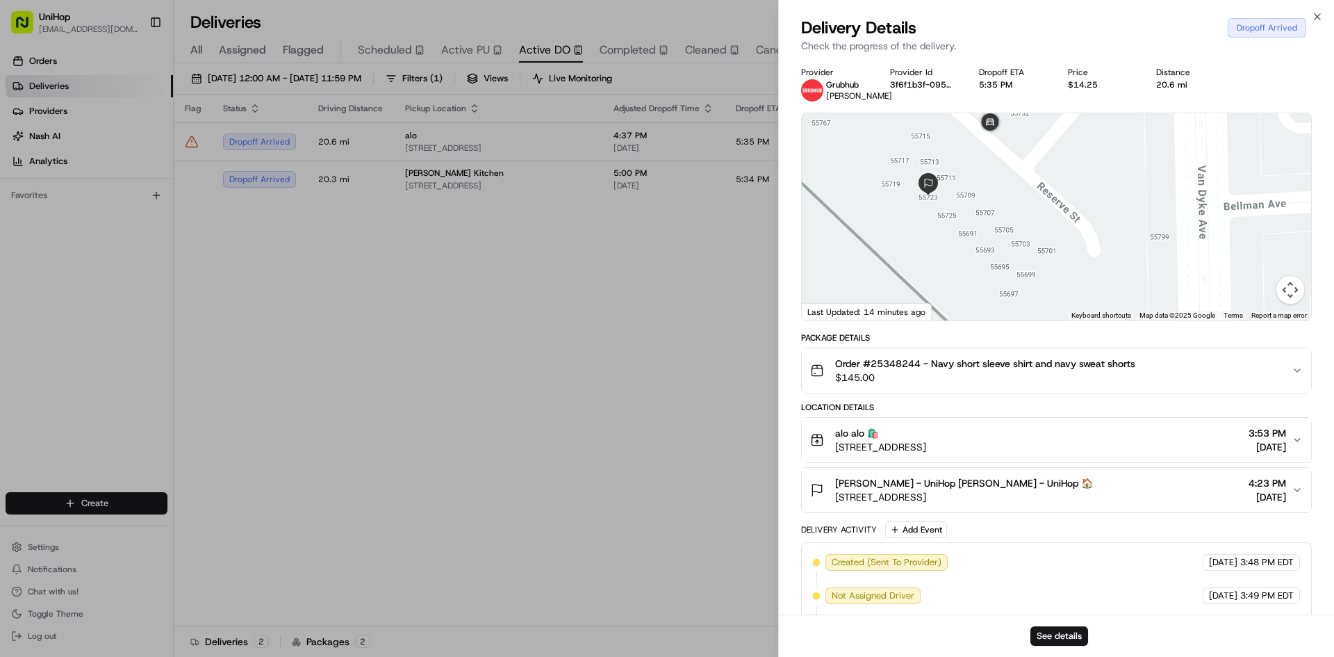
drag, startPoint x: 916, startPoint y: 181, endPoint x: 974, endPoint y: 258, distance: 96.7
click at [983, 196] on div at bounding box center [1056, 216] width 509 height 207
click at [1103, 493] on div "Teresa Murphy - UniHop Teresa Murphy - UniHop 🏠 55723 Reserve St, Shelby Townsh…" at bounding box center [1051, 490] width 482 height 28
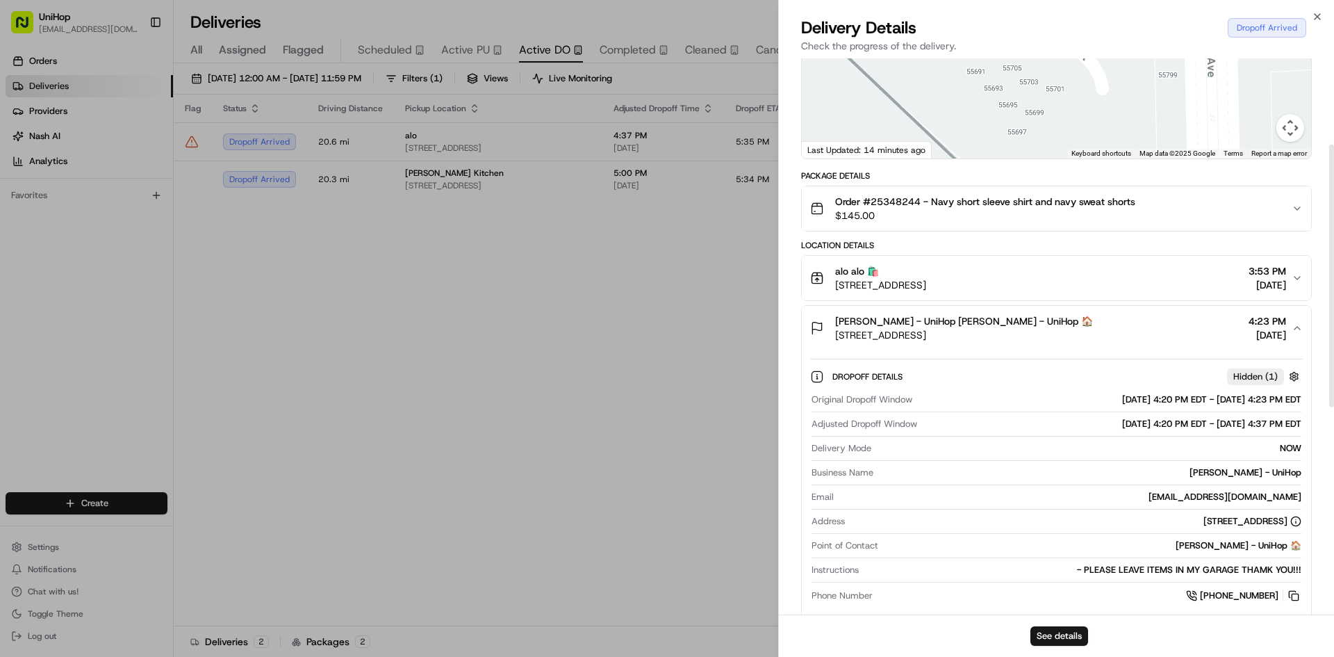
scroll to position [208, 0]
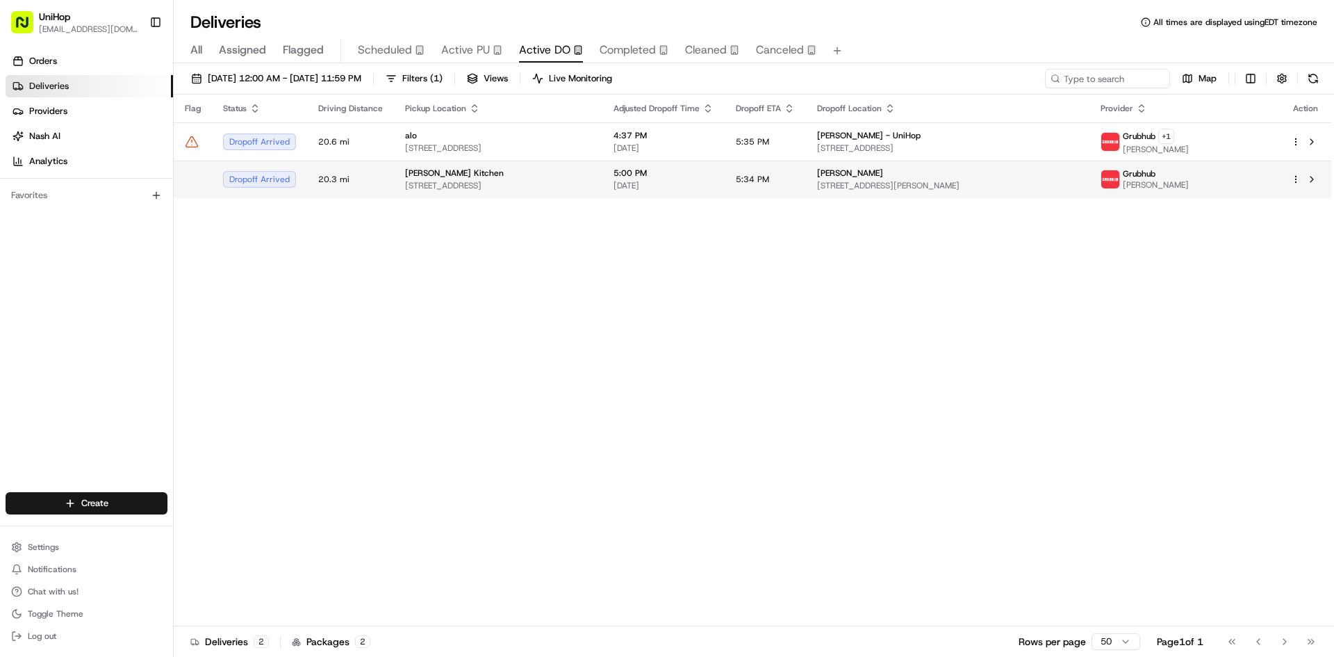
click at [662, 185] on span "[DATE]" at bounding box center [664, 185] width 100 height 11
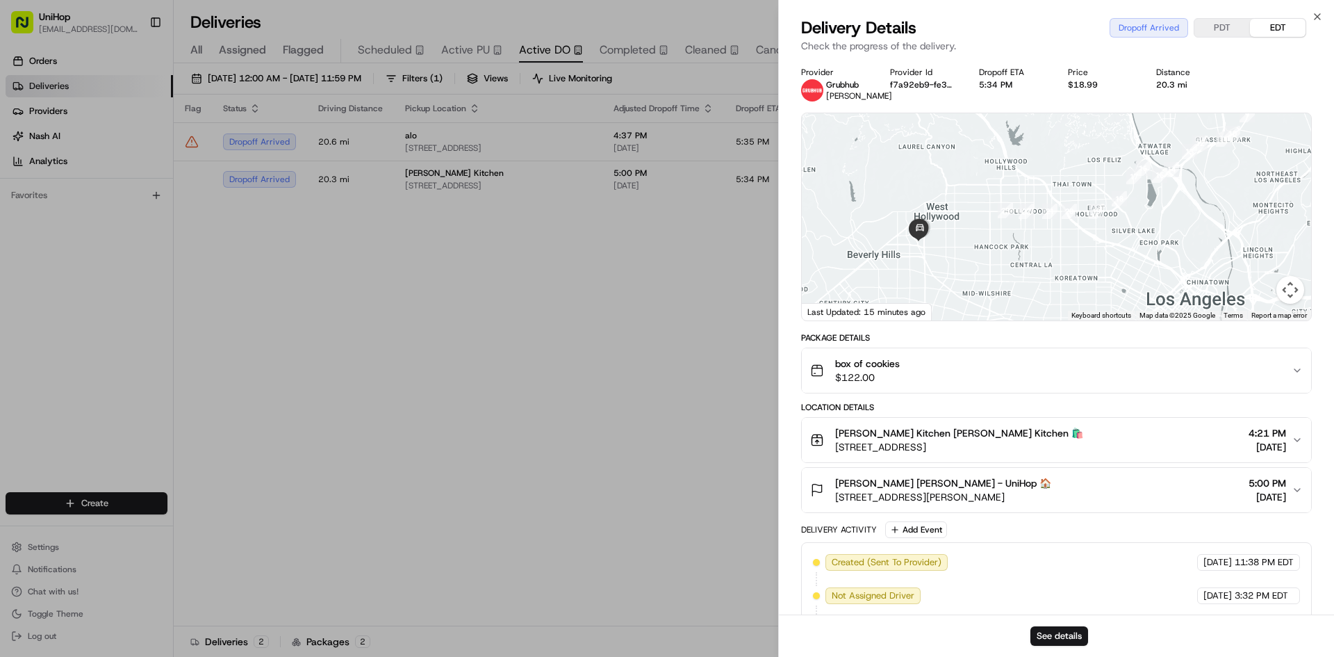
drag, startPoint x: 890, startPoint y: 259, endPoint x: 986, endPoint y: 202, distance: 111.9
click at [986, 202] on div at bounding box center [1056, 216] width 509 height 207
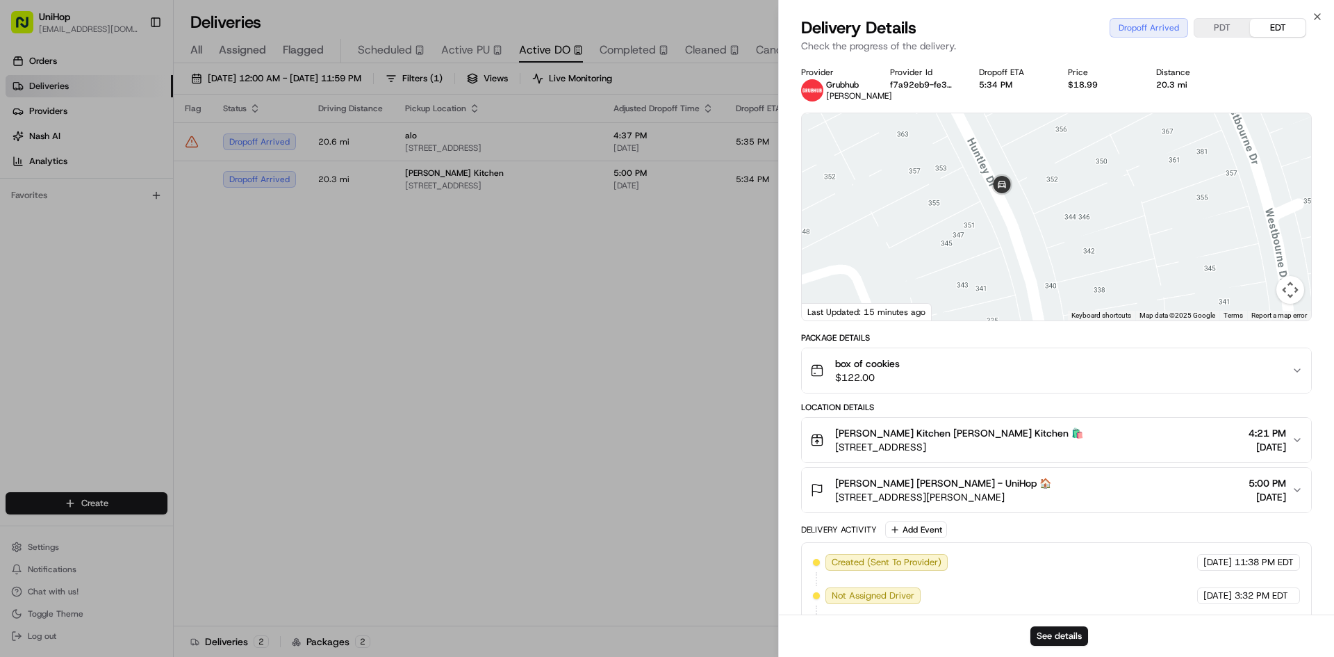
drag, startPoint x: 953, startPoint y: 209, endPoint x: 977, endPoint y: 231, distance: 33.0
click at [977, 231] on div at bounding box center [1056, 216] width 509 height 207
drag, startPoint x: 958, startPoint y: 199, endPoint x: 983, endPoint y: 248, distance: 55.0
click at [989, 260] on div at bounding box center [1056, 216] width 509 height 207
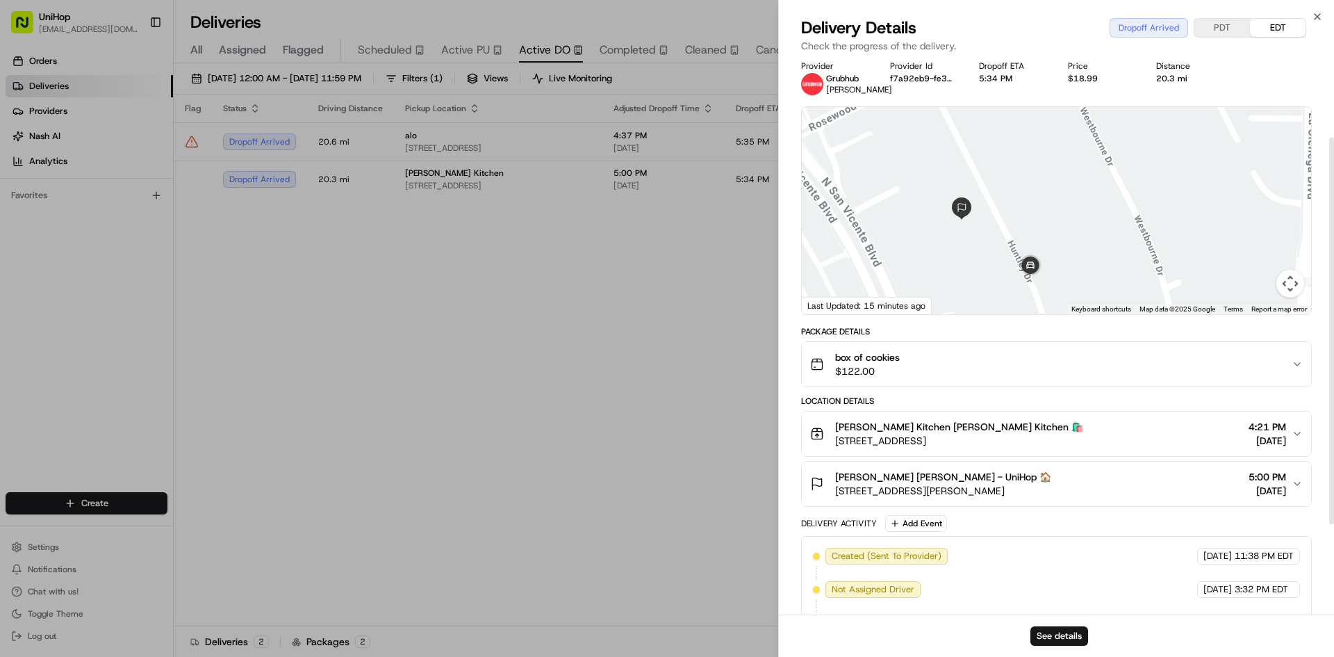
scroll to position [0, 0]
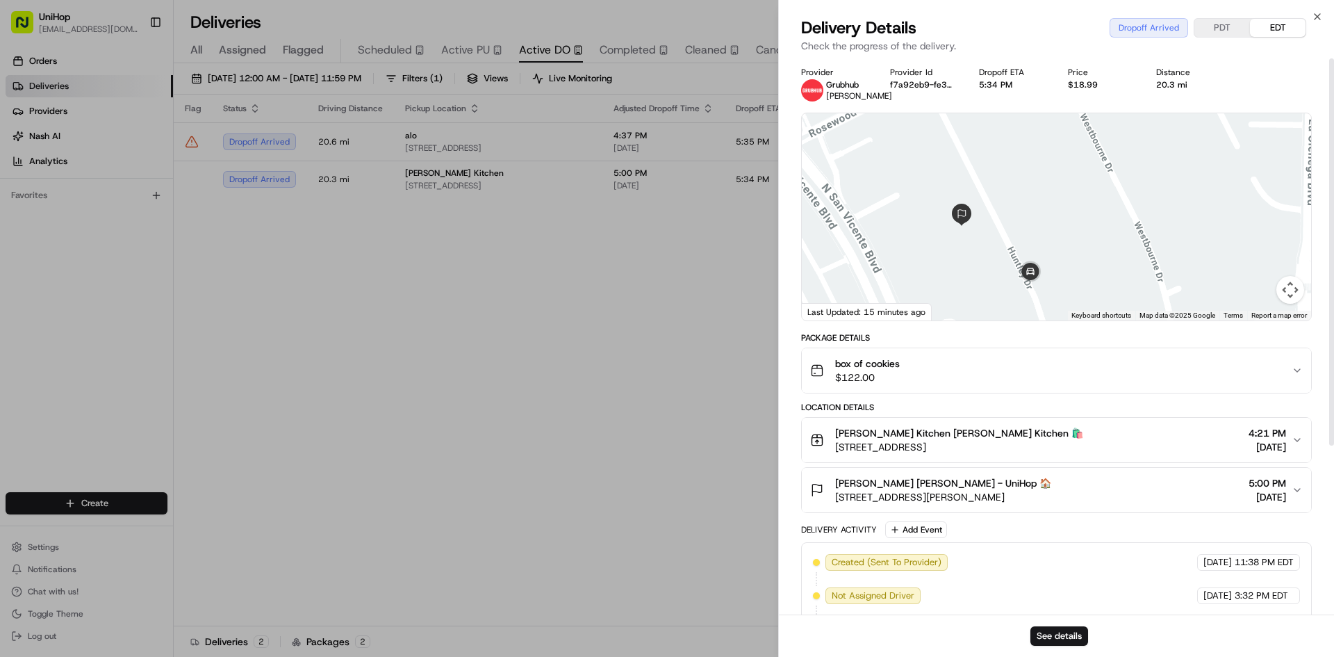
click at [1080, 487] on div "Alex Dugan Alex Dugan - UniHop 🏠 371 Huntley Dr, West Hollywood, CA 90048, USA …" at bounding box center [1051, 490] width 482 height 28
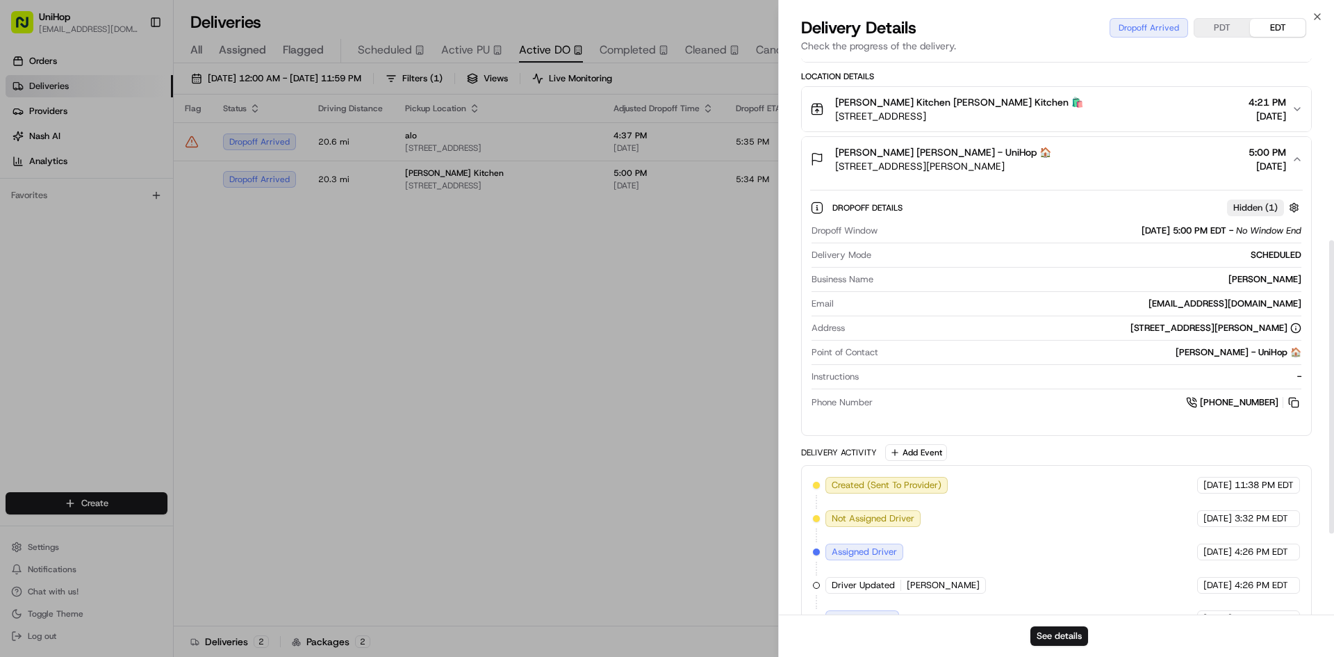
scroll to position [347, 0]
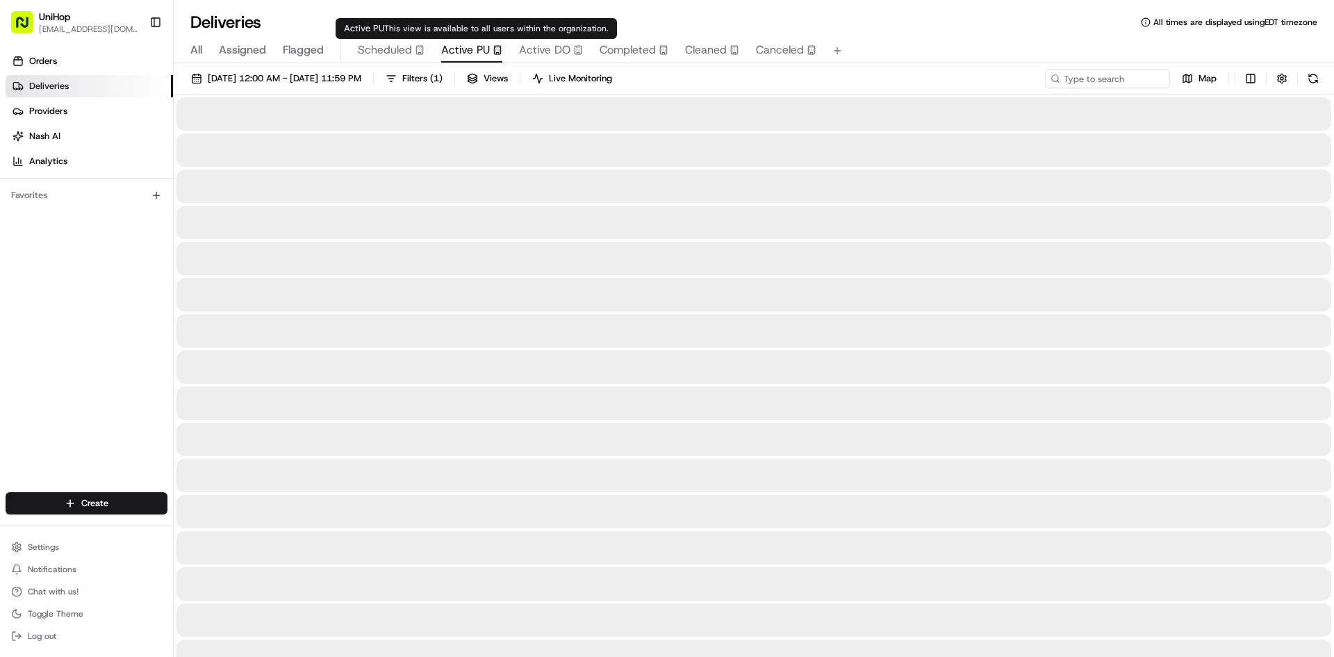
click at [476, 51] on span "Active PU" at bounding box center [465, 50] width 49 height 17
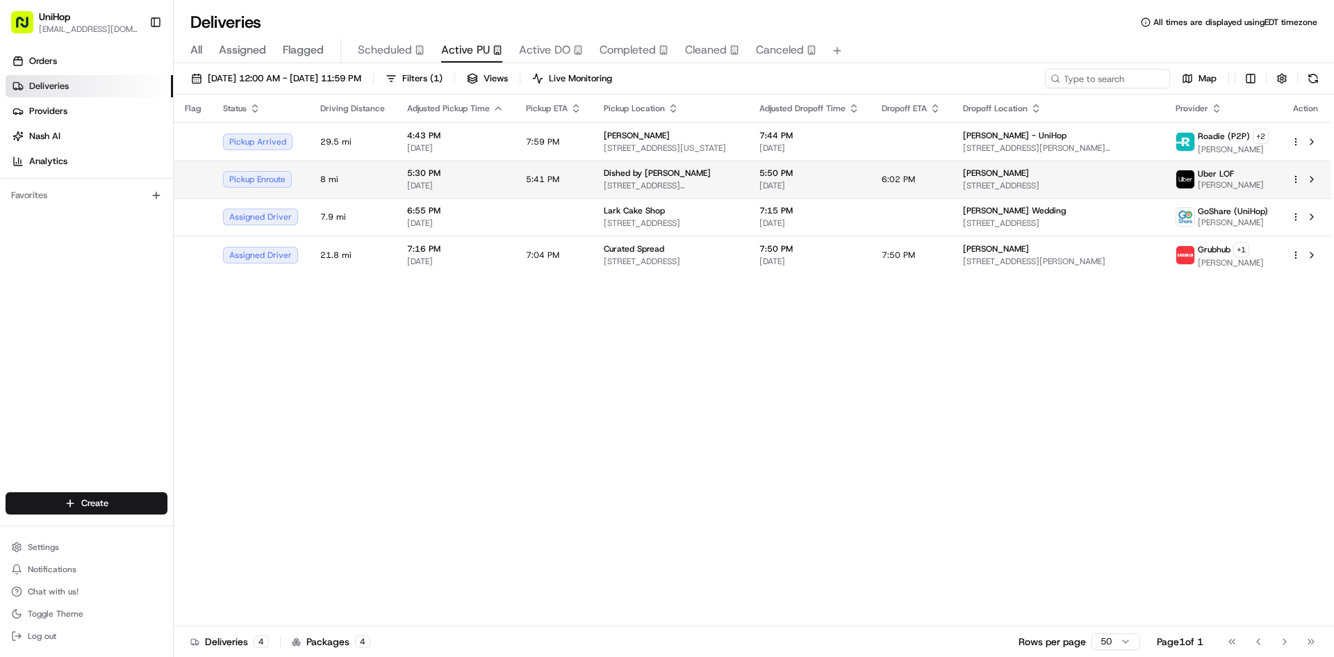
click at [681, 177] on div "Dished by Rachel" at bounding box center [670, 172] width 133 height 11
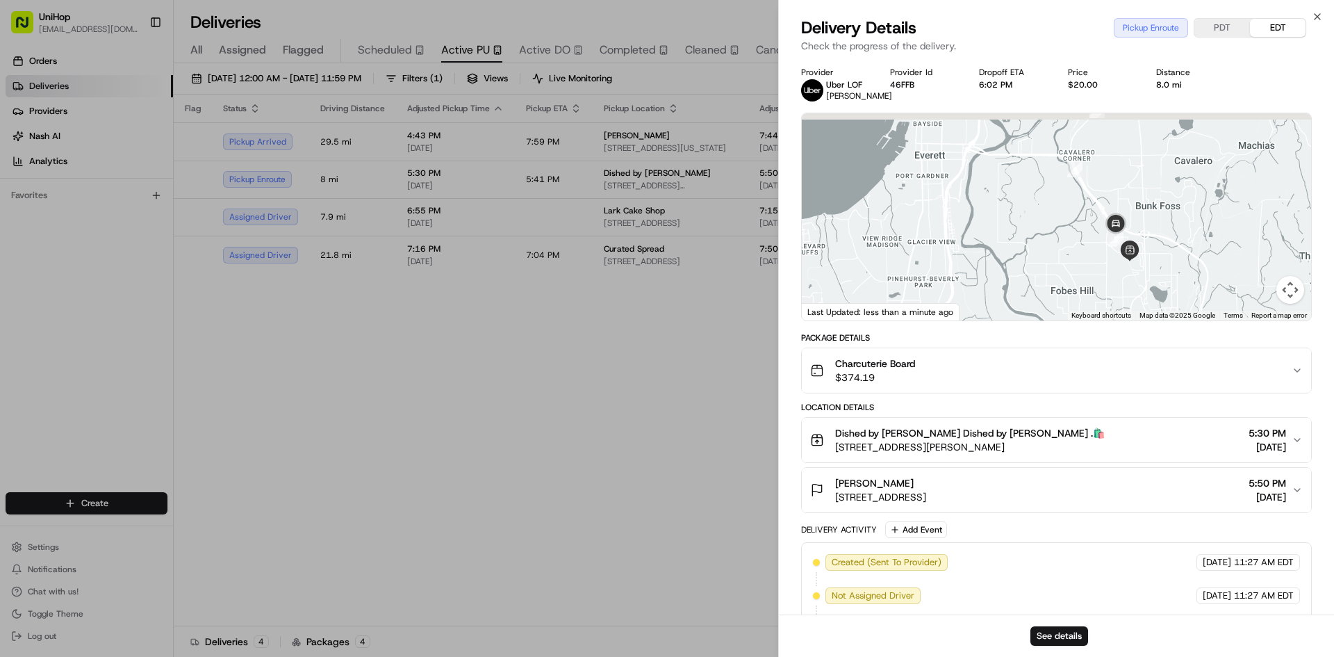
drag, startPoint x: 1022, startPoint y: 250, endPoint x: 1036, endPoint y: 261, distance: 17.8
click at [1035, 261] on div at bounding box center [1056, 216] width 509 height 207
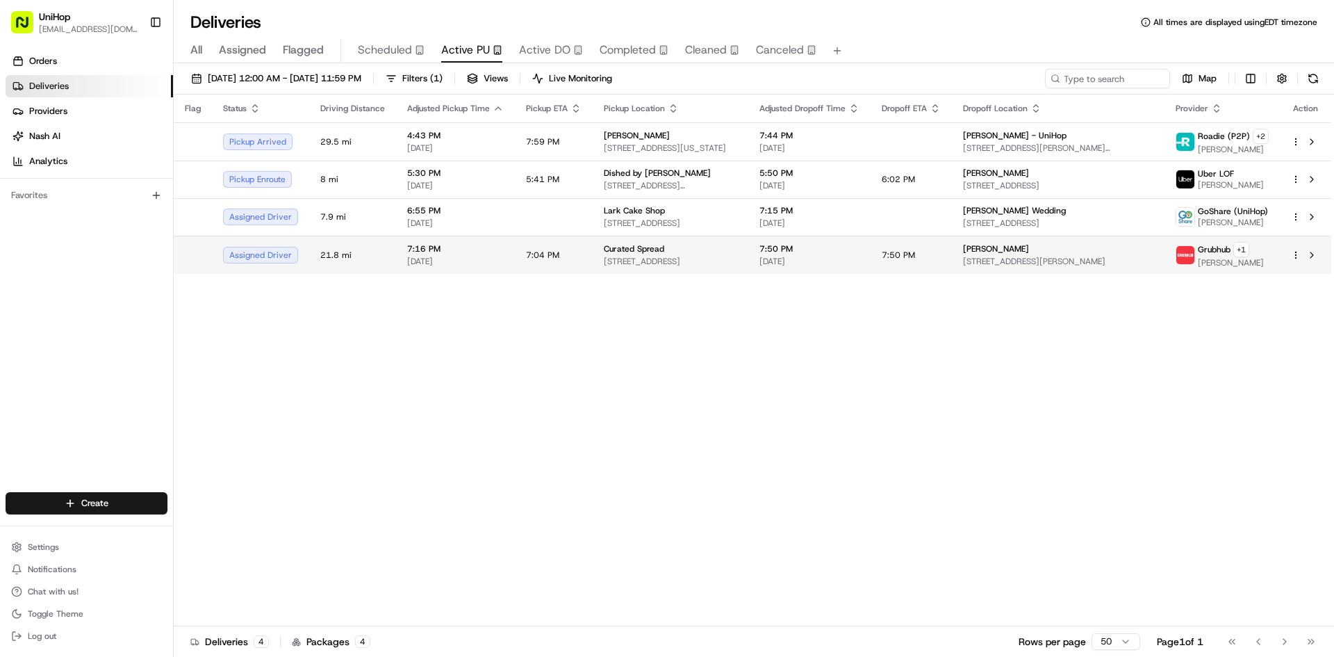
click at [943, 260] on td "7:50 PM" at bounding box center [911, 255] width 81 height 38
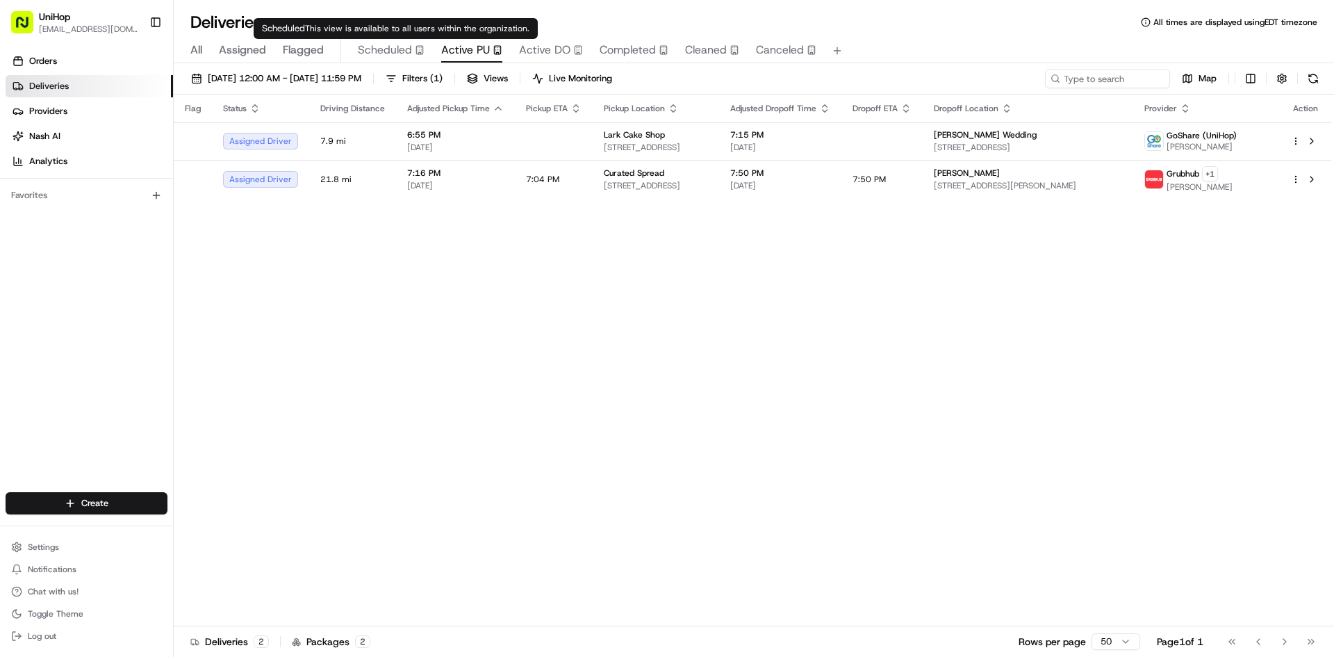
click at [307, 54] on span "Flagged" at bounding box center [303, 50] width 41 height 17
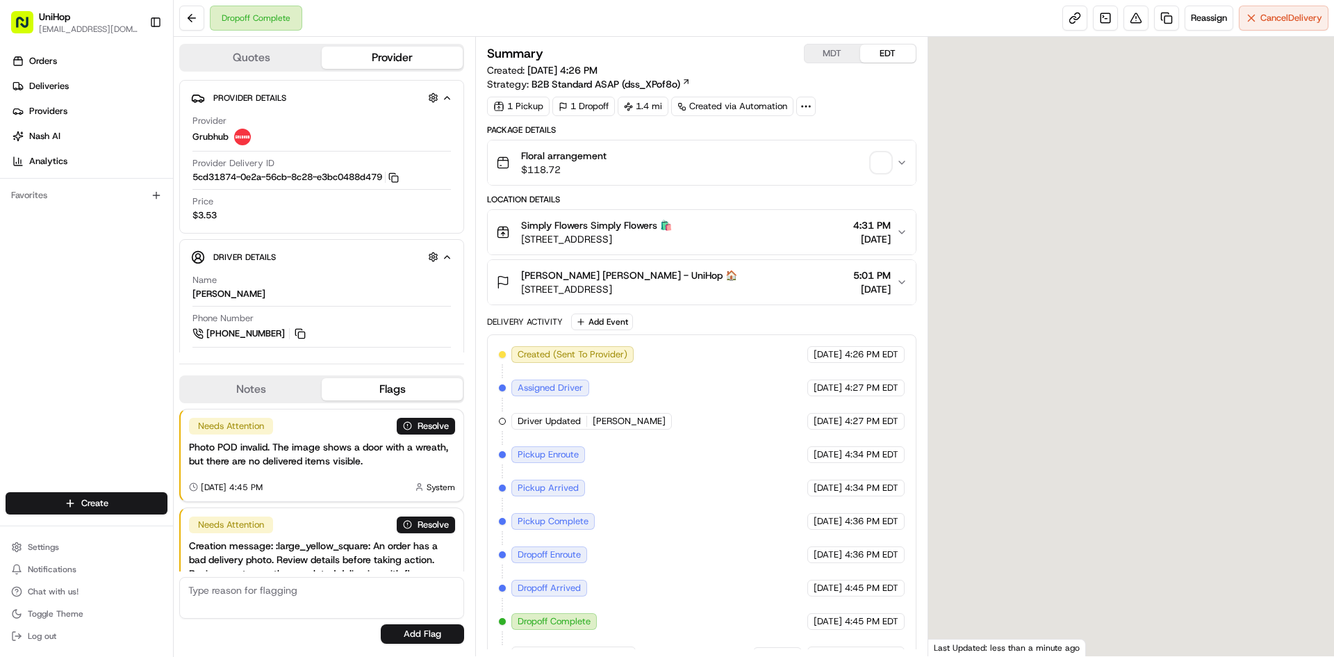
scroll to position [68, 0]
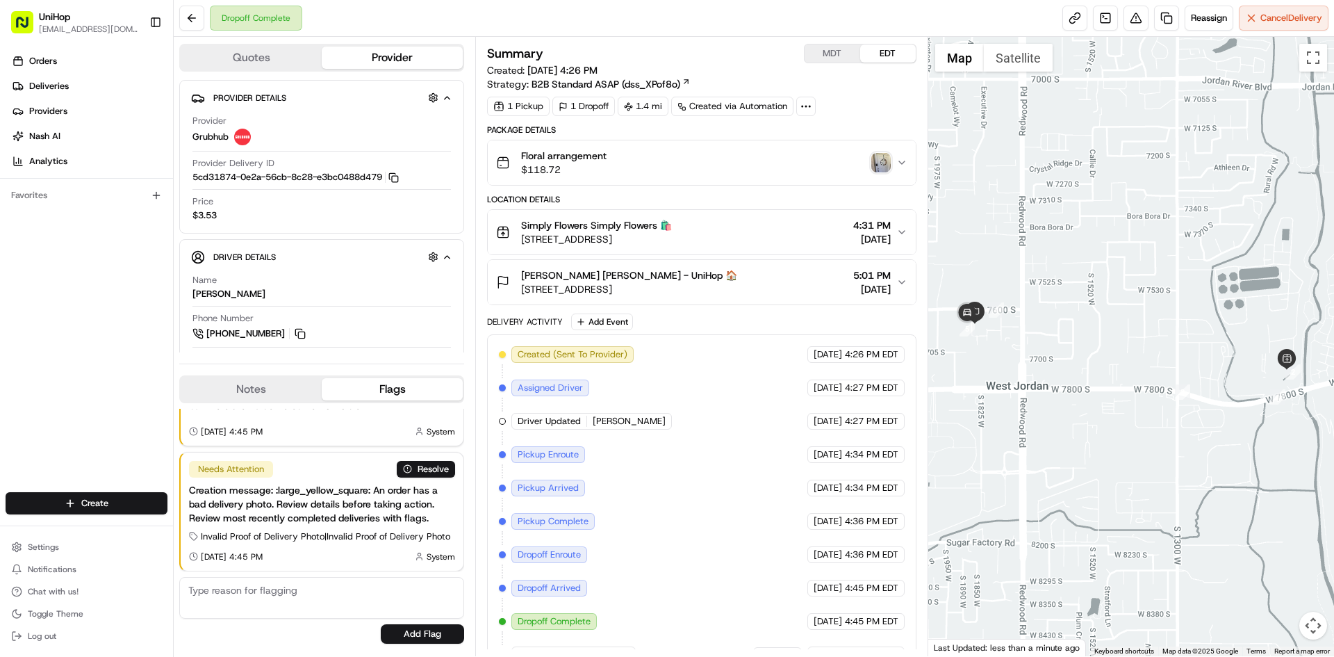
click at [887, 162] on img "button" at bounding box center [881, 162] width 19 height 19
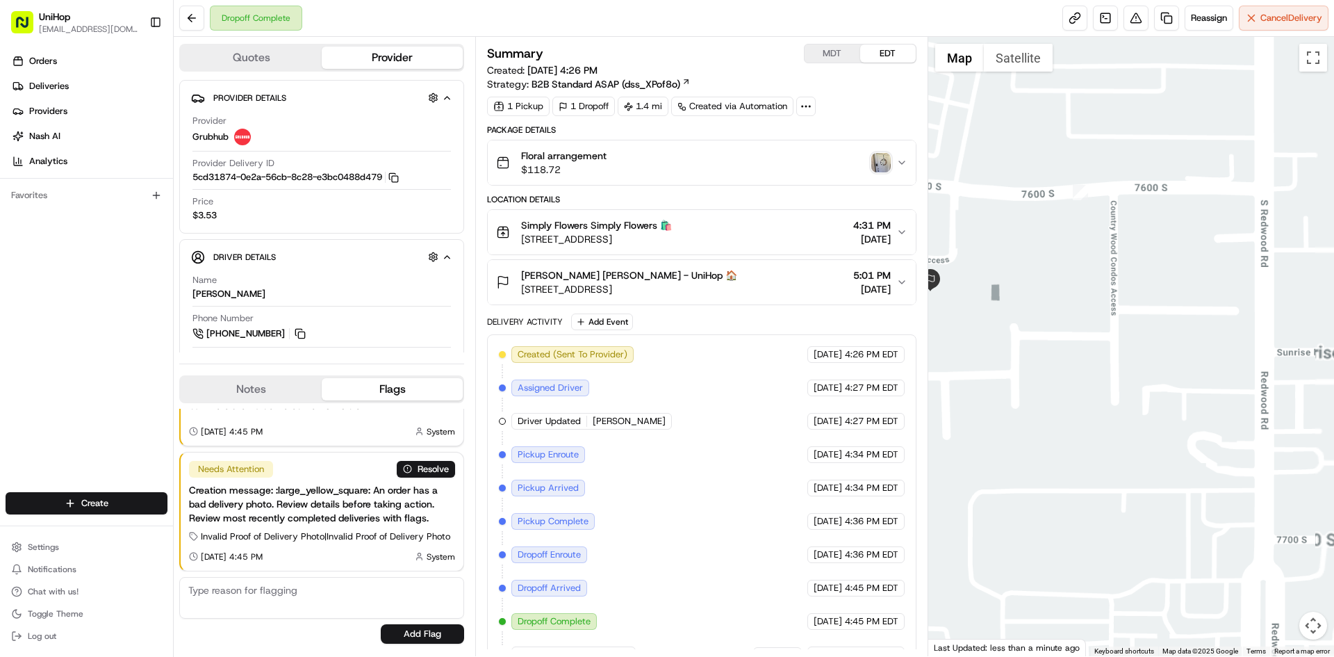
drag, startPoint x: 959, startPoint y: 316, endPoint x: 1044, endPoint y: 311, distance: 84.9
click at [1043, 314] on div at bounding box center [1132, 346] width 407 height 619
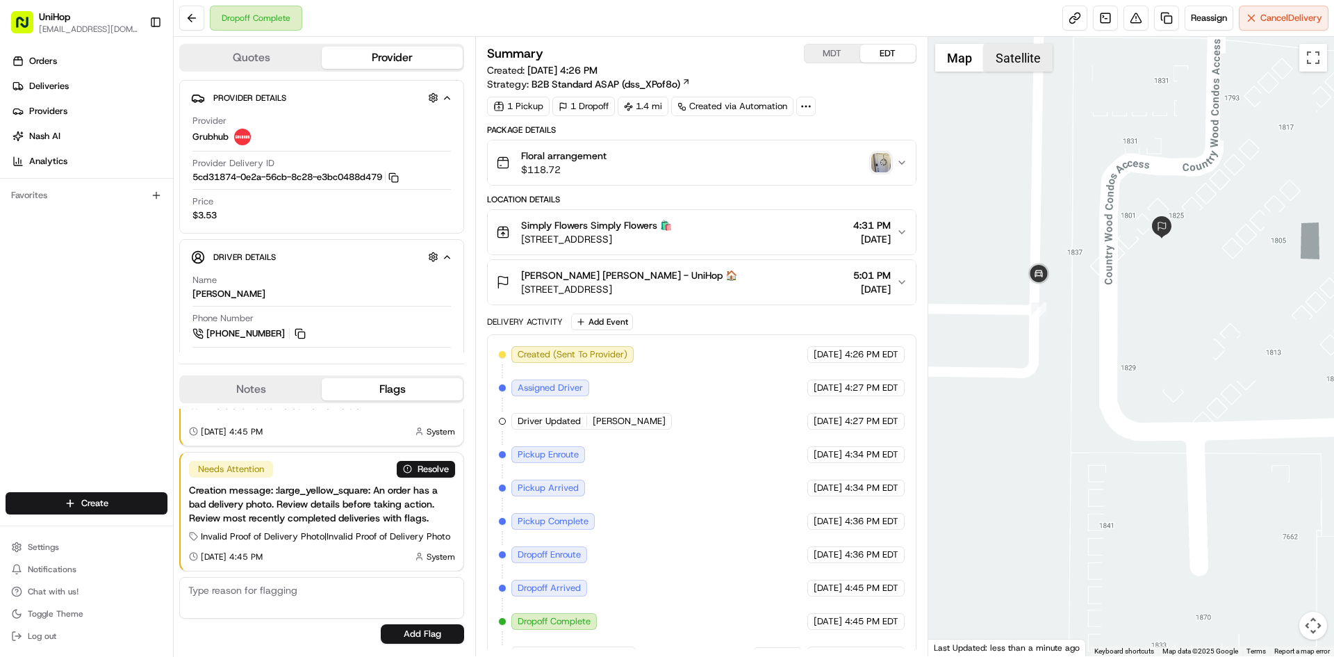
click at [1033, 60] on button "Satellite" at bounding box center [1018, 58] width 69 height 28
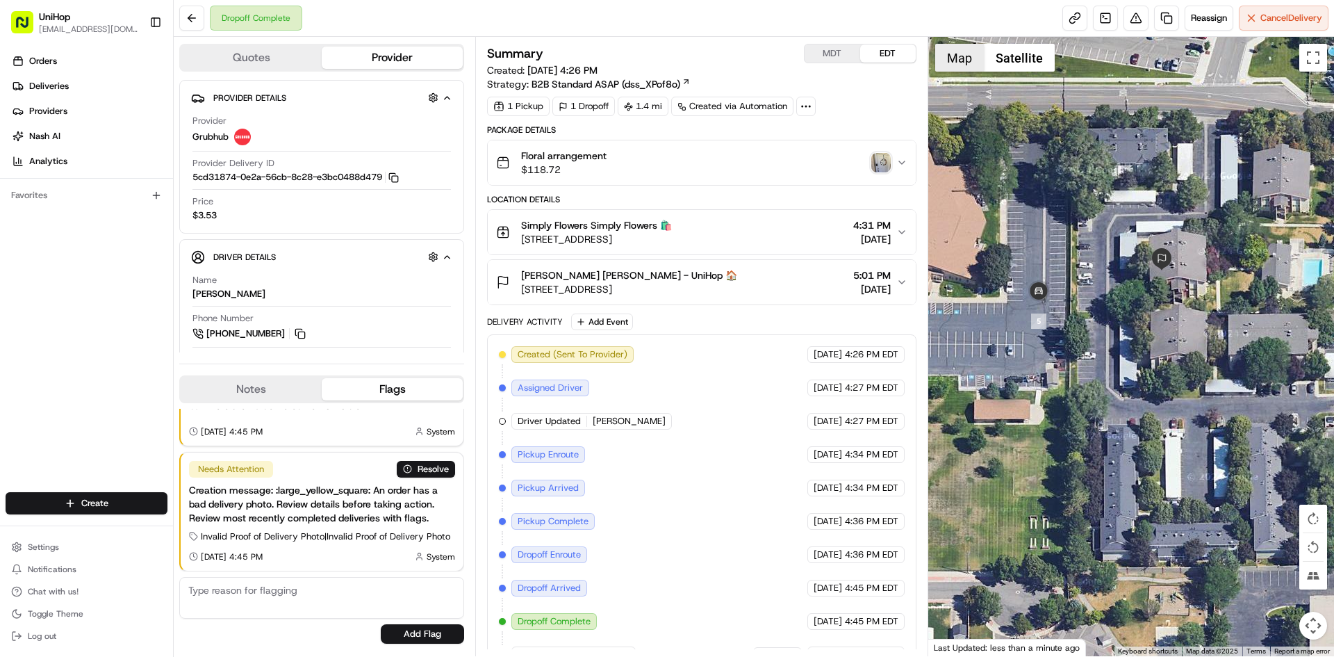
click at [954, 62] on button "Map" at bounding box center [959, 58] width 49 height 28
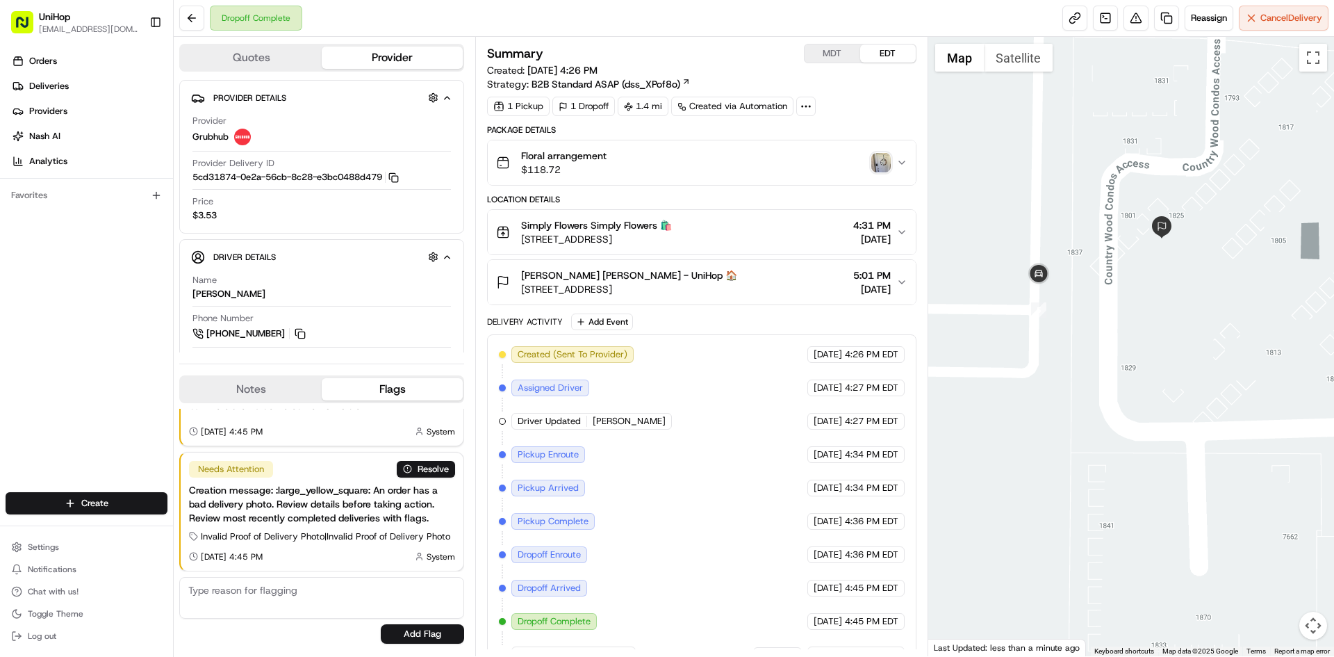
click at [762, 284] on div "[PERSON_NAME] [PERSON_NAME] - UniHop 🏠 [STREET_ADDRESS] 5:01 PM [DATE]" at bounding box center [696, 282] width 400 height 28
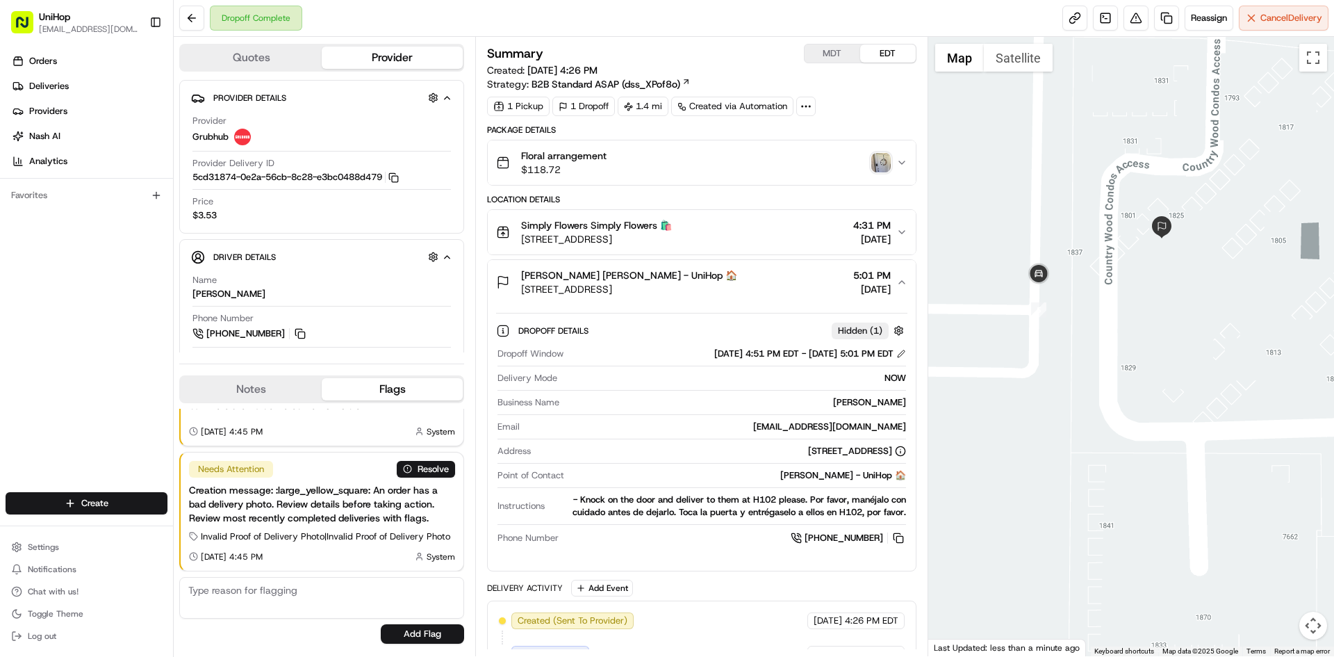
click at [761, 284] on div "[PERSON_NAME] [PERSON_NAME] - UniHop 🏠 [STREET_ADDRESS] 5:01 PM [DATE]" at bounding box center [696, 282] width 400 height 28
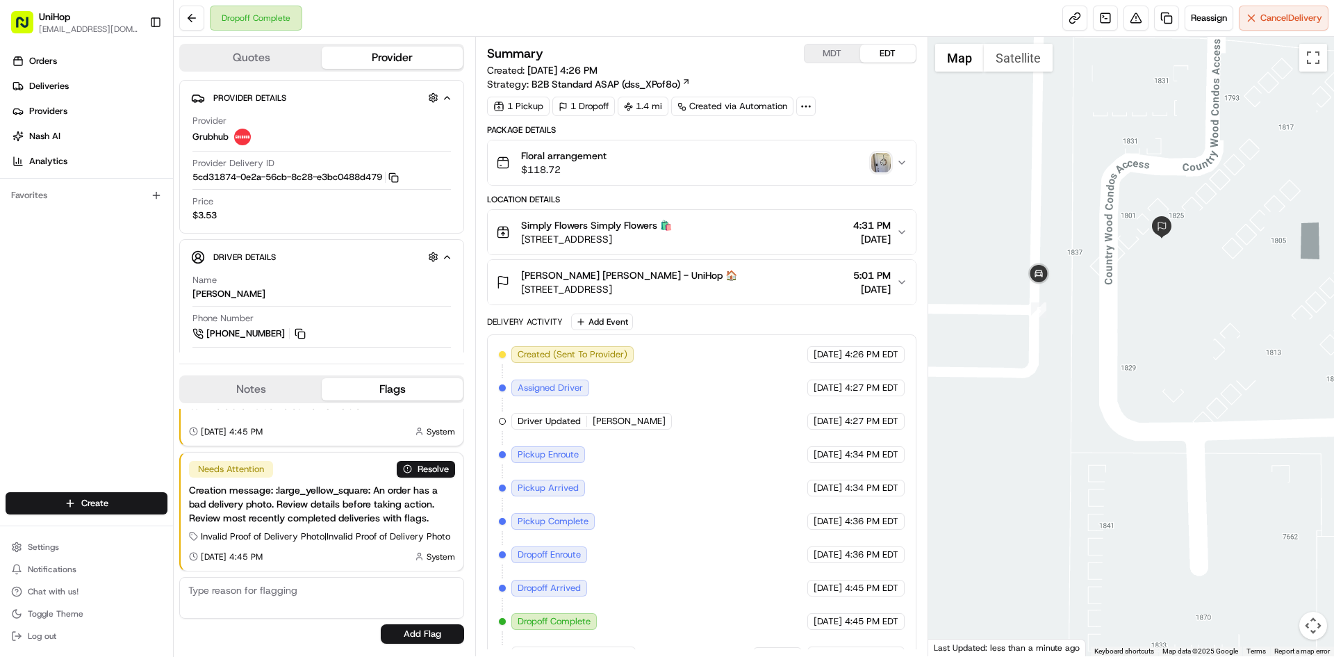
click at [872, 158] on img "button" at bounding box center [881, 162] width 19 height 19
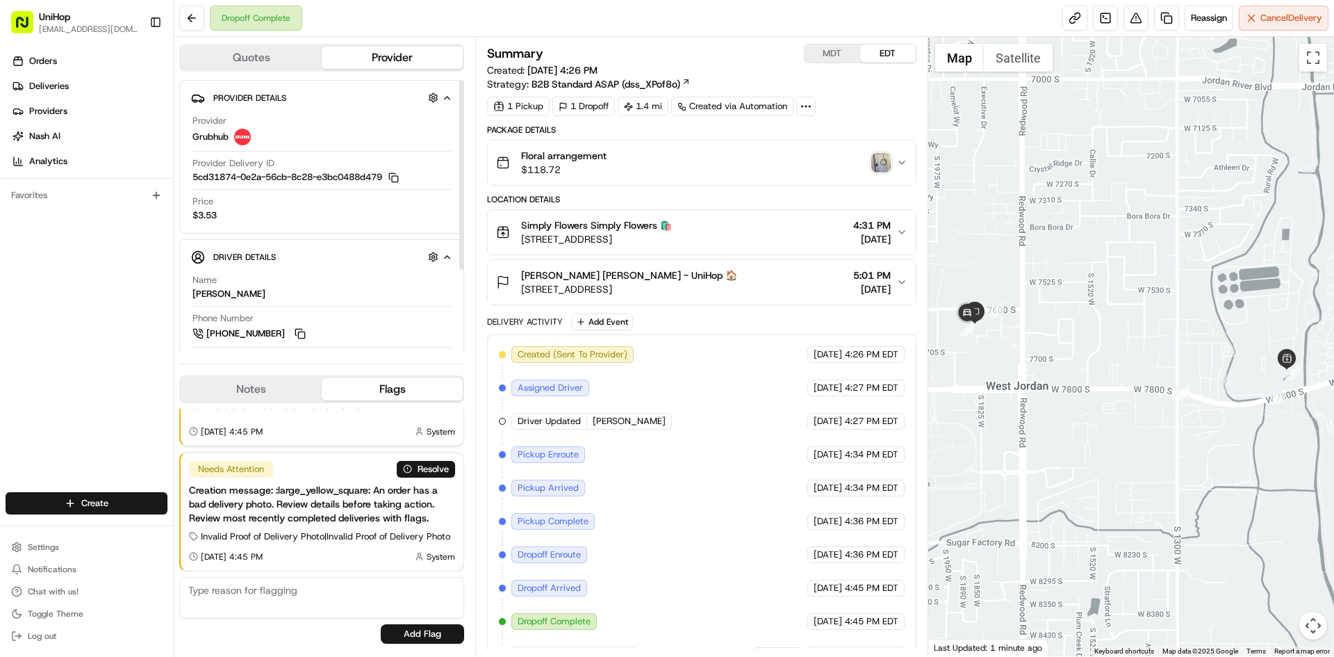
click at [248, 379] on button "Notes" at bounding box center [251, 389] width 141 height 22
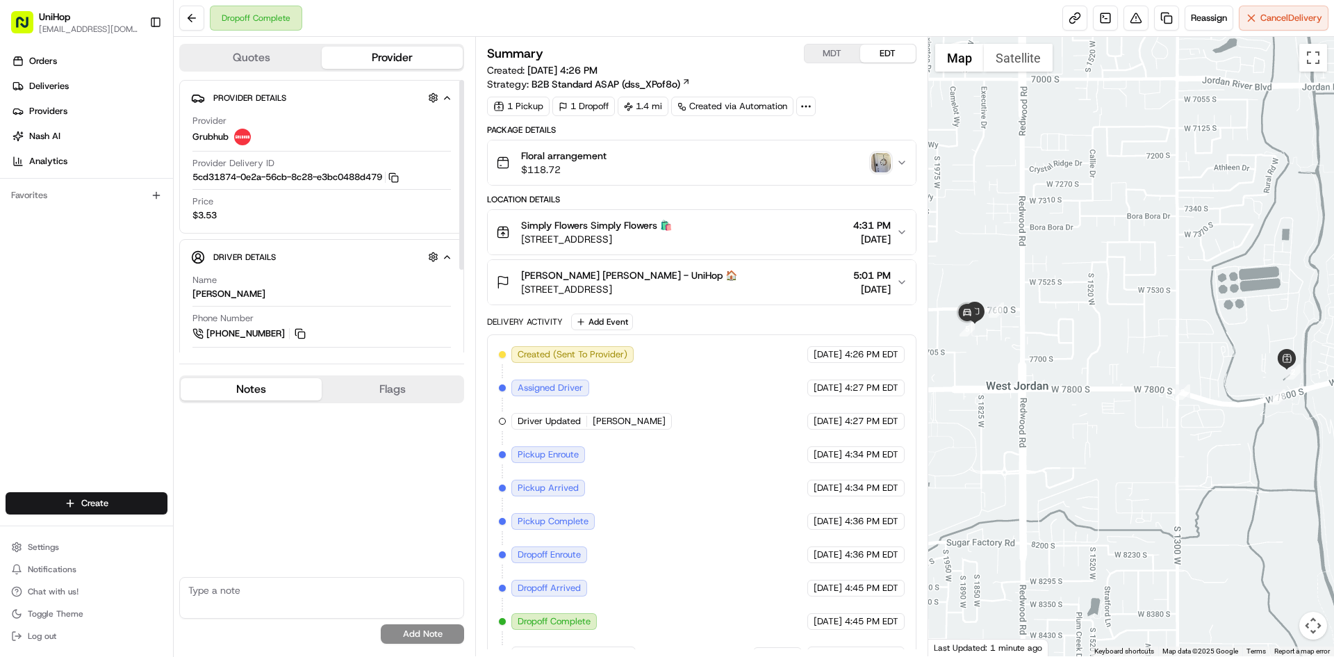
click at [243, 388] on button "Notes" at bounding box center [251, 389] width 141 height 22
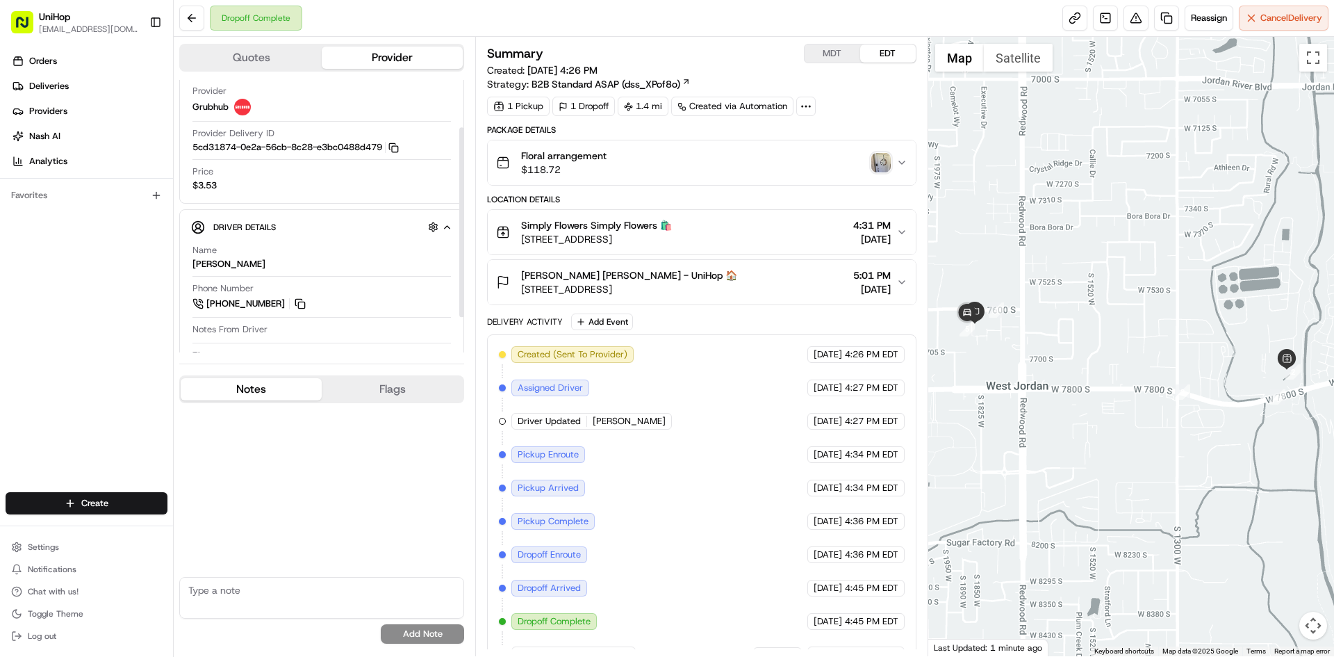
scroll to position [119, 0]
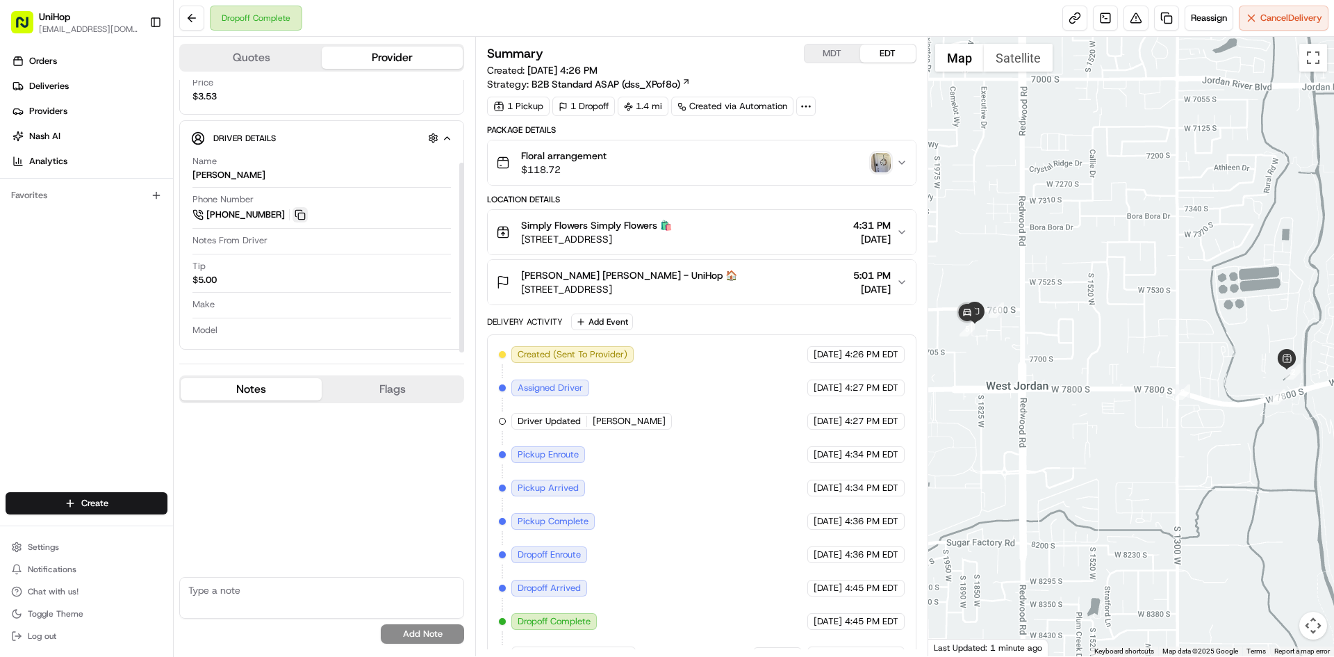
click at [297, 211] on button at bounding box center [300, 214] width 15 height 15
drag, startPoint x: 523, startPoint y: 276, endPoint x: 608, endPoint y: 279, distance: 85.5
click at [608, 279] on span "[PERSON_NAME] [PERSON_NAME] - UniHop 🏠" at bounding box center [629, 275] width 216 height 14
copy span "[PERSON_NAME]"
drag, startPoint x: 523, startPoint y: 227, endPoint x: 587, endPoint y: 229, distance: 64.7
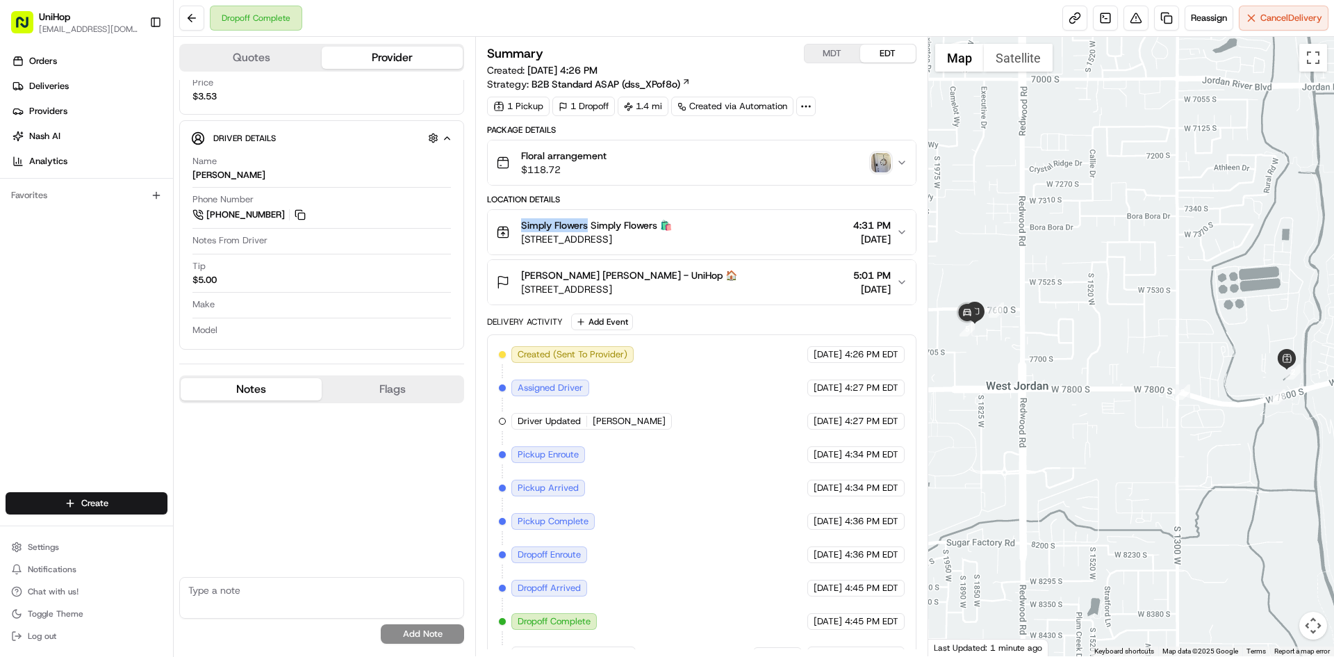
click at [587, 229] on span "Simply Flowers Simply Flowers 🛍️" at bounding box center [596, 225] width 151 height 14
copy span "Simply Flowers"
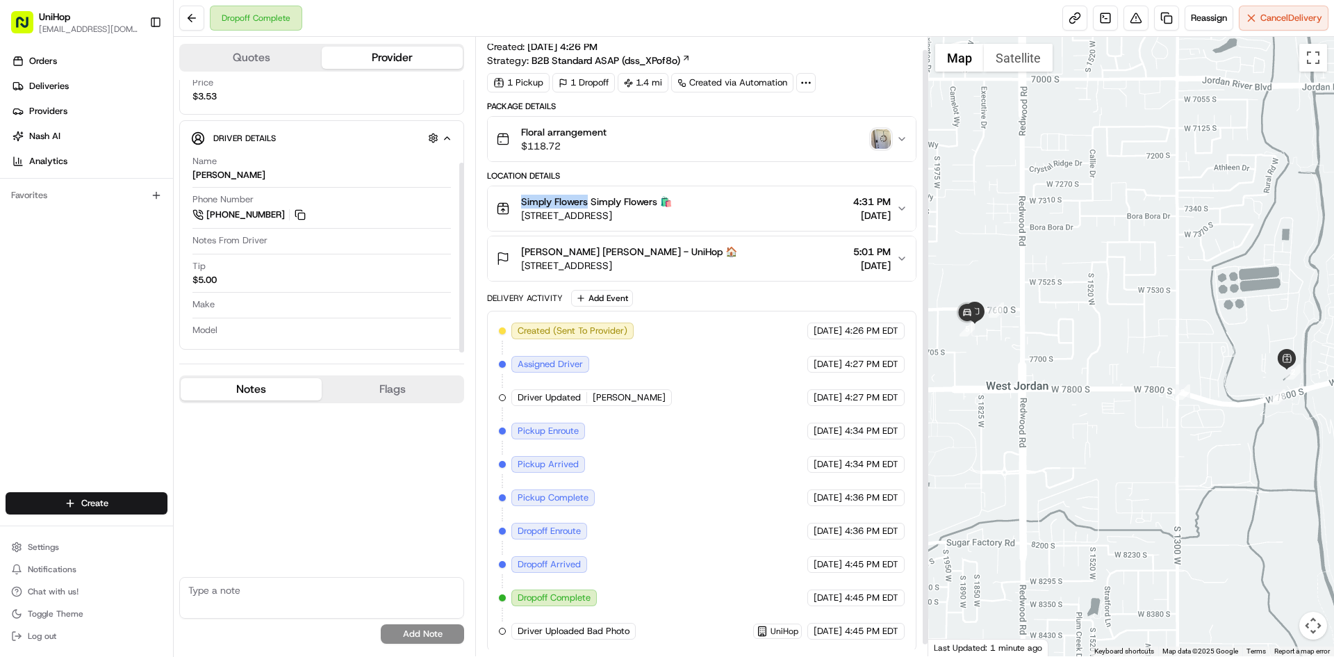
scroll to position [26, 0]
click at [1096, 18] on link at bounding box center [1105, 18] width 25 height 25
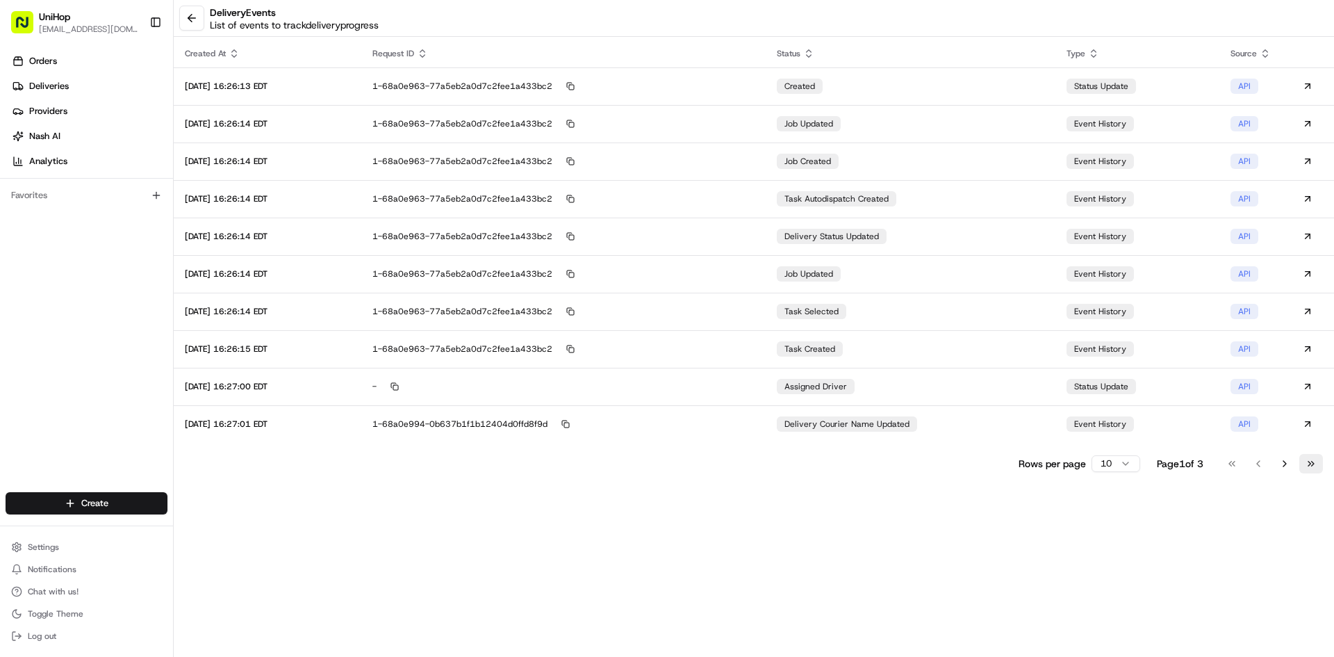
click at [1321, 466] on button "Go to last page" at bounding box center [1312, 463] width 24 height 19
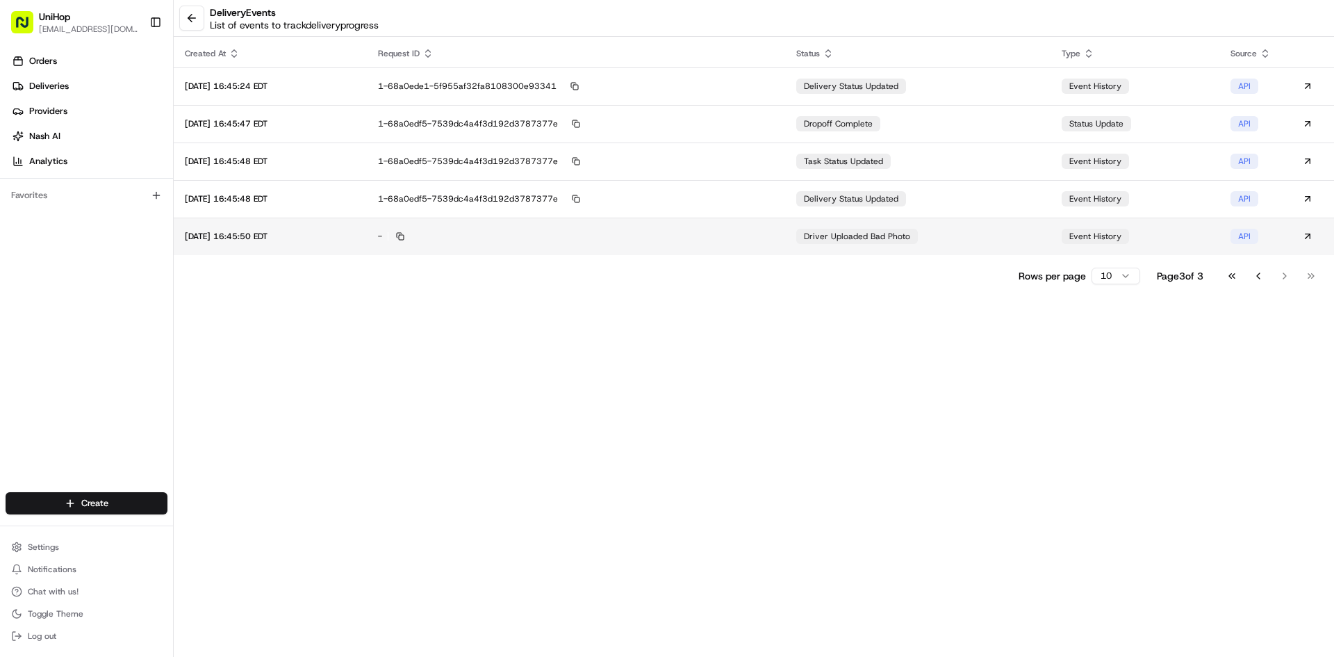
click at [842, 236] on span "Driver Uploaded Bad Photo" at bounding box center [857, 236] width 106 height 11
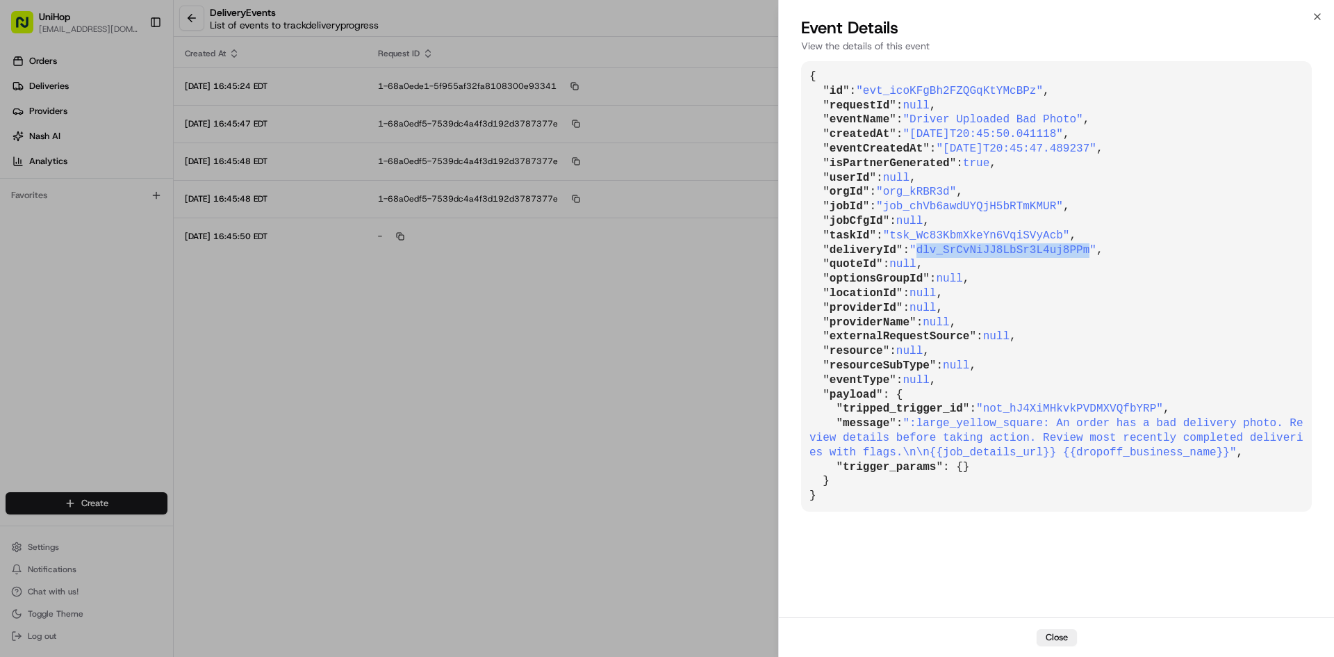
drag, startPoint x: 918, startPoint y: 250, endPoint x: 1070, endPoint y: 254, distance: 151.6
click at [1070, 254] on span ""dlv_SrCvNiJJ8LbSr3L4uj8PPm"" at bounding box center [1003, 250] width 187 height 13
copy span "dlv_SrCvNiJJ8LbSr3L4uj8PPm"
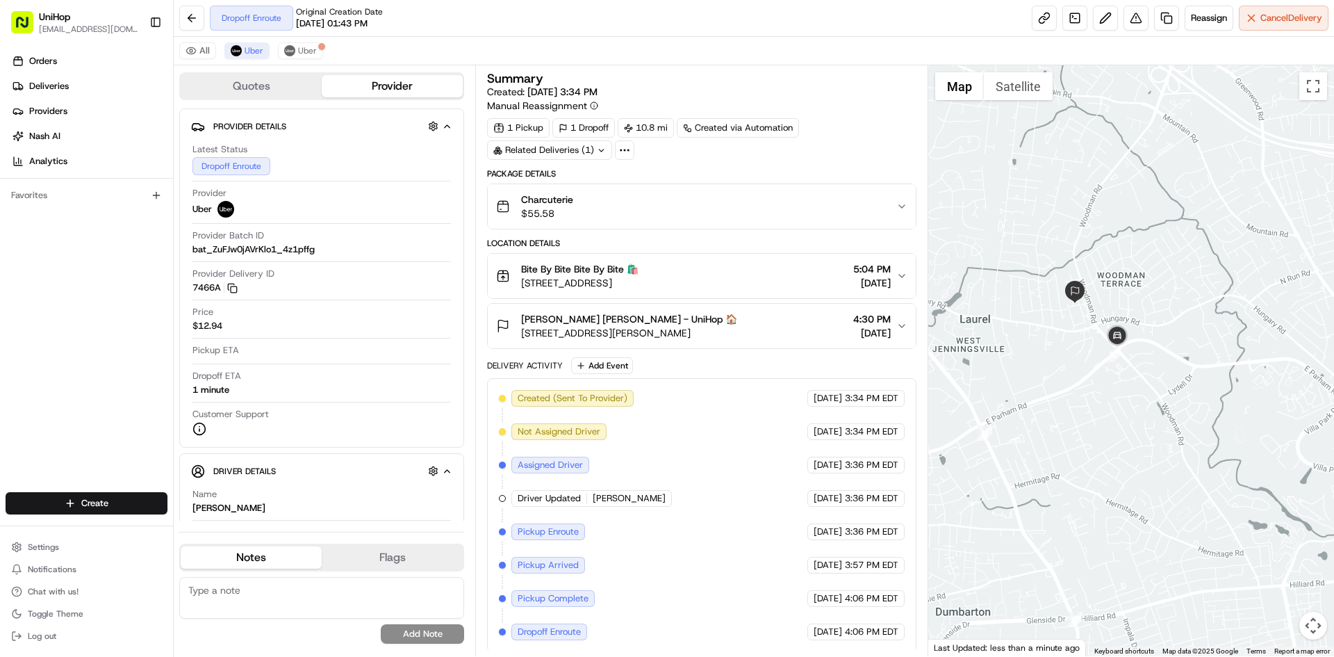
scroll to position [3, 0]
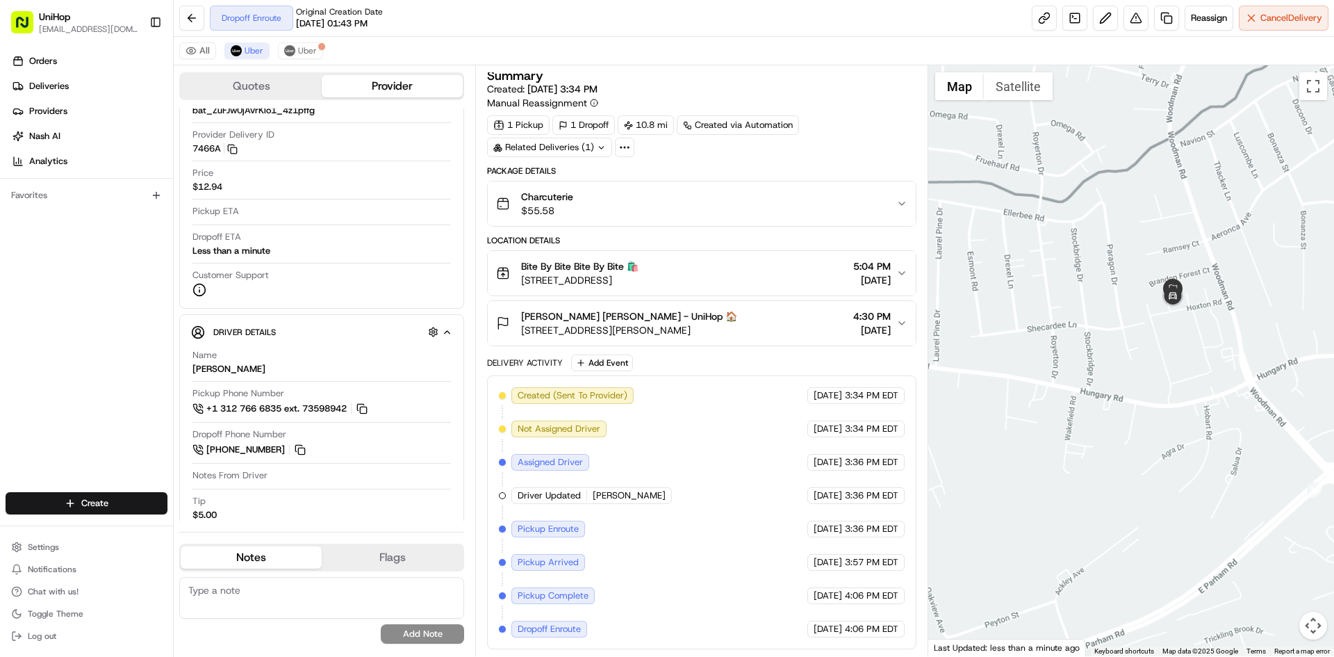
drag, startPoint x: 1161, startPoint y: 341, endPoint x: 1081, endPoint y: 325, distance: 81.5
click at [1081, 325] on div at bounding box center [1132, 360] width 407 height 591
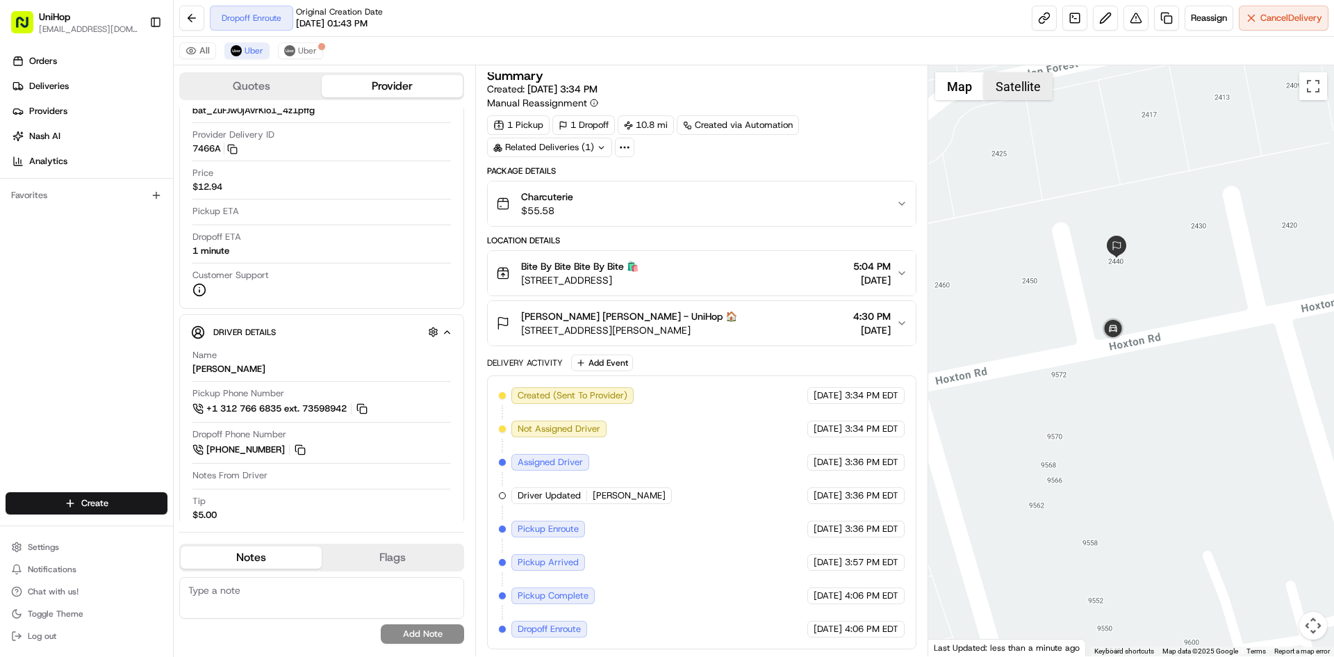
click at [1039, 92] on button "Satellite" at bounding box center [1018, 86] width 69 height 28
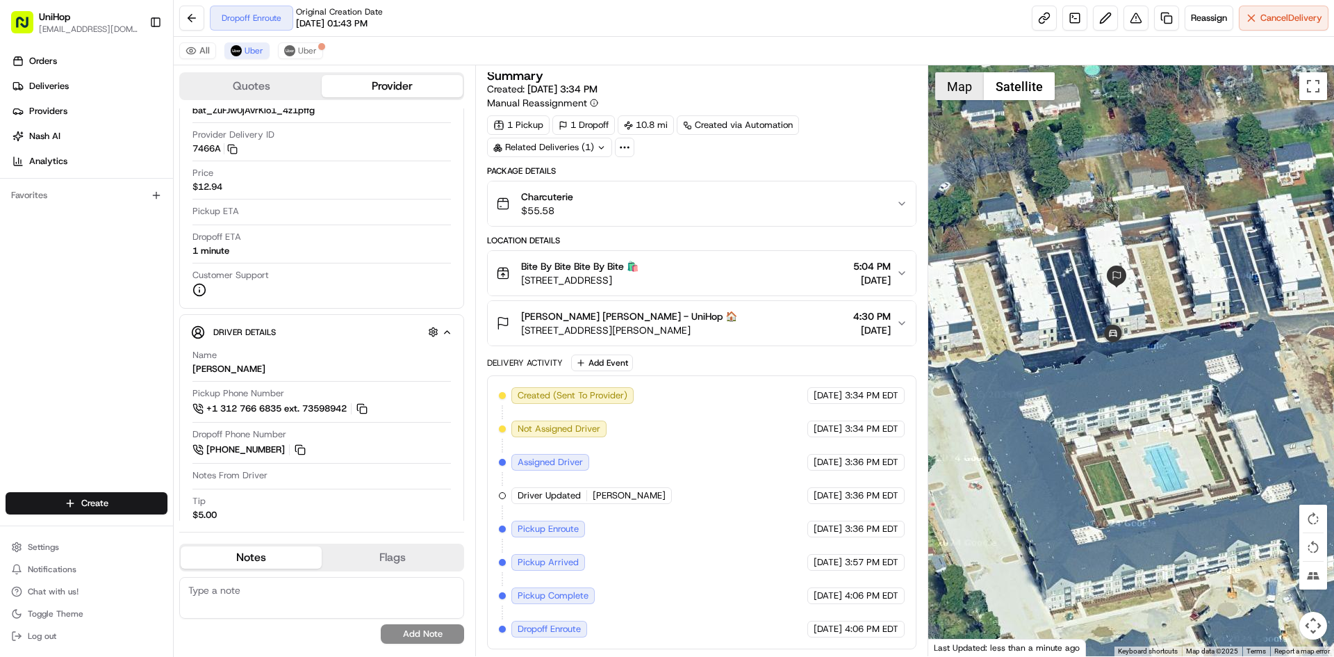
click at [938, 95] on button "Map" at bounding box center [959, 86] width 49 height 28
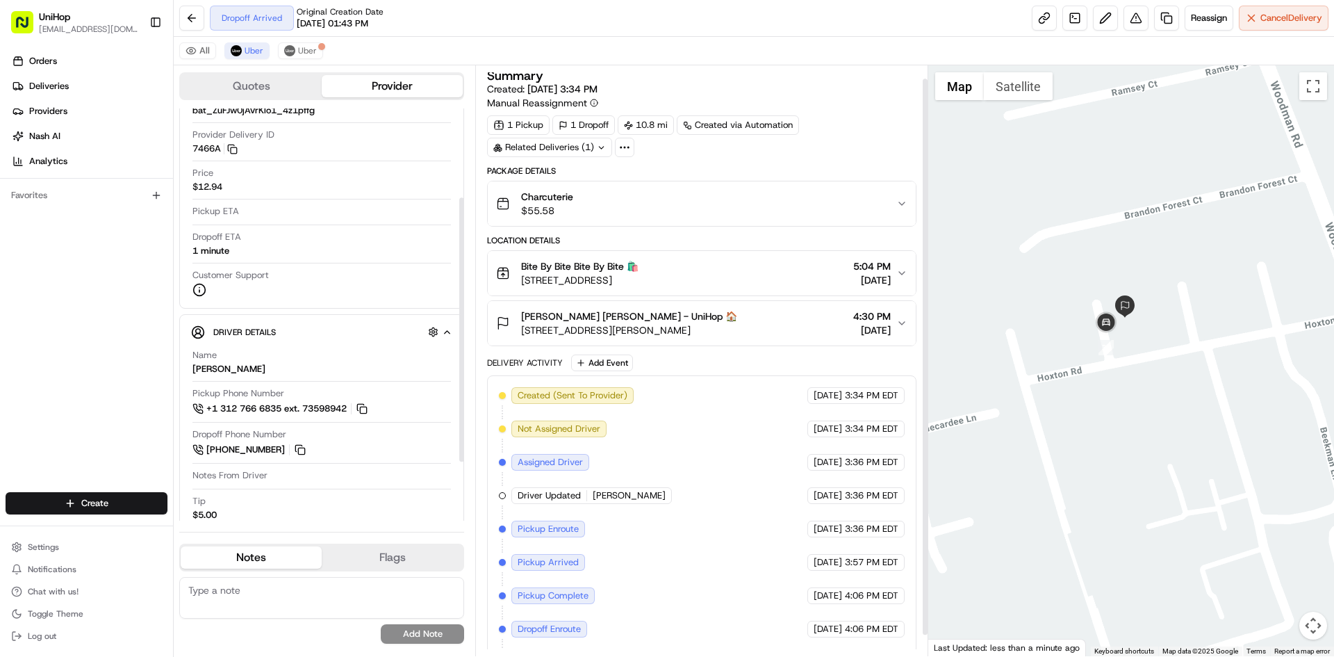
scroll to position [36, 0]
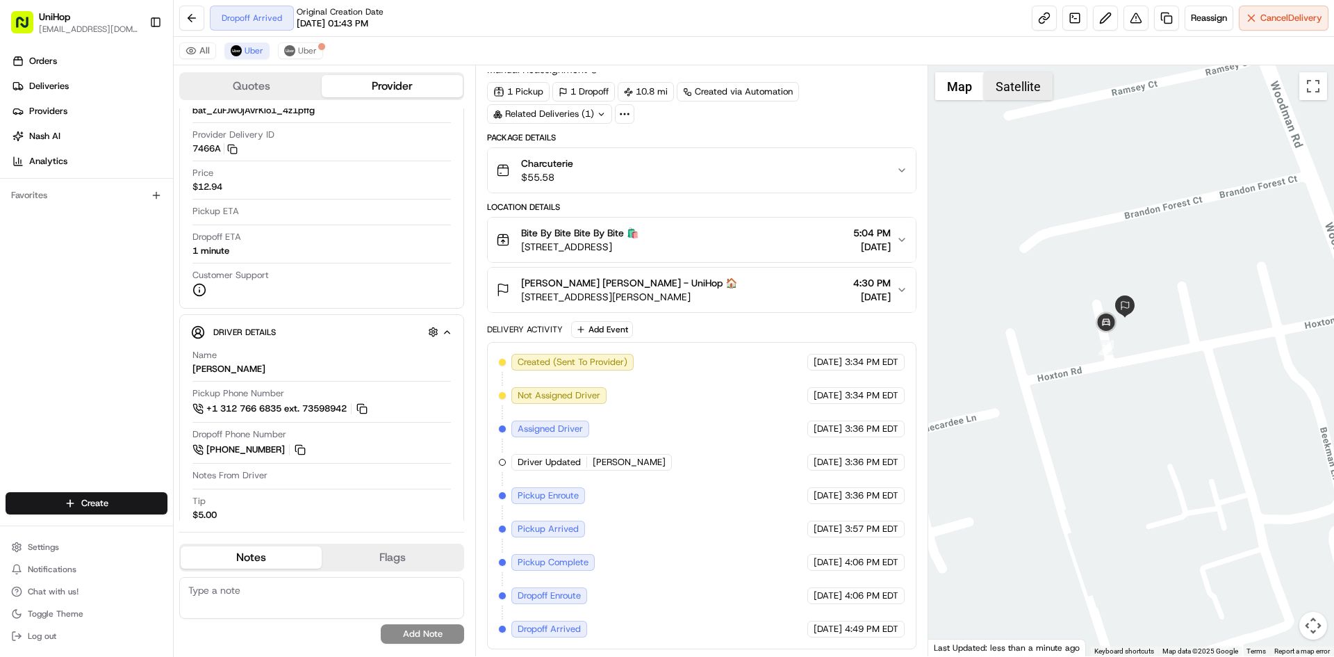
click at [1017, 92] on button "Satellite" at bounding box center [1018, 86] width 69 height 28
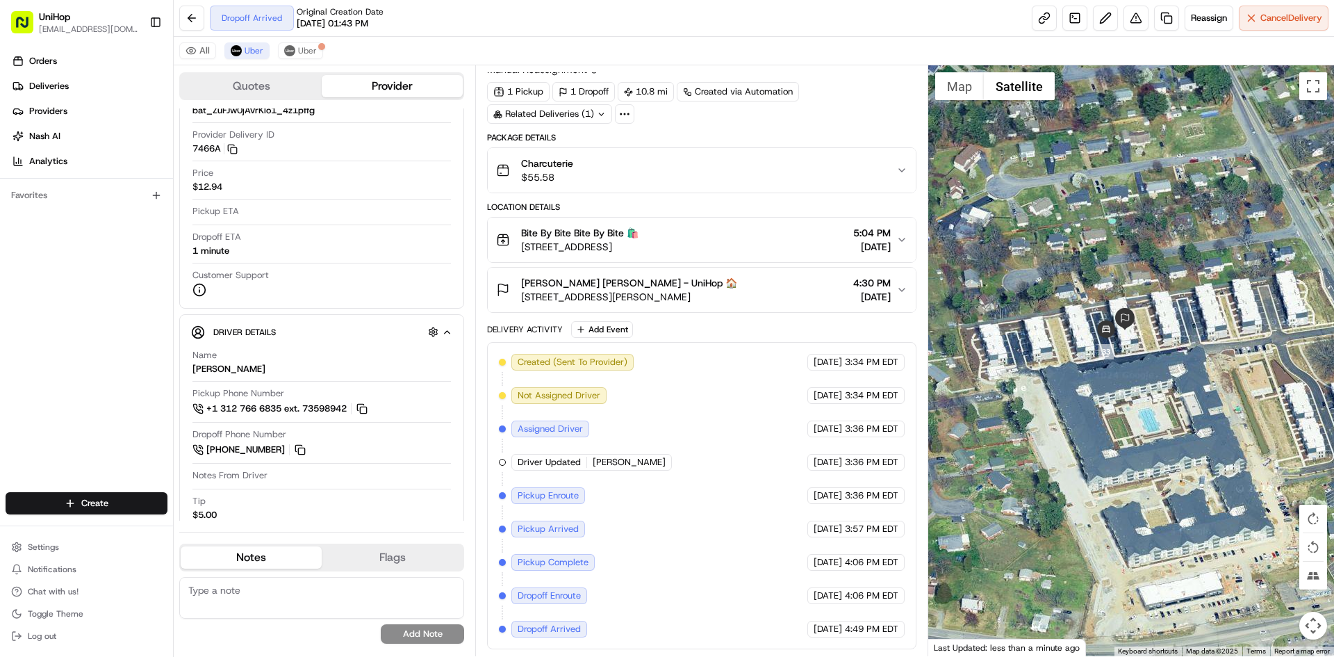
drag, startPoint x: 765, startPoint y: 290, endPoint x: 523, endPoint y: 300, distance: 242.7
click at [523, 300] on div "[PERSON_NAME] [PERSON_NAME] - UniHop 🏠 [STREET_ADDRESS][PERSON_NAME] 4:30 PM [D…" at bounding box center [696, 290] width 400 height 28
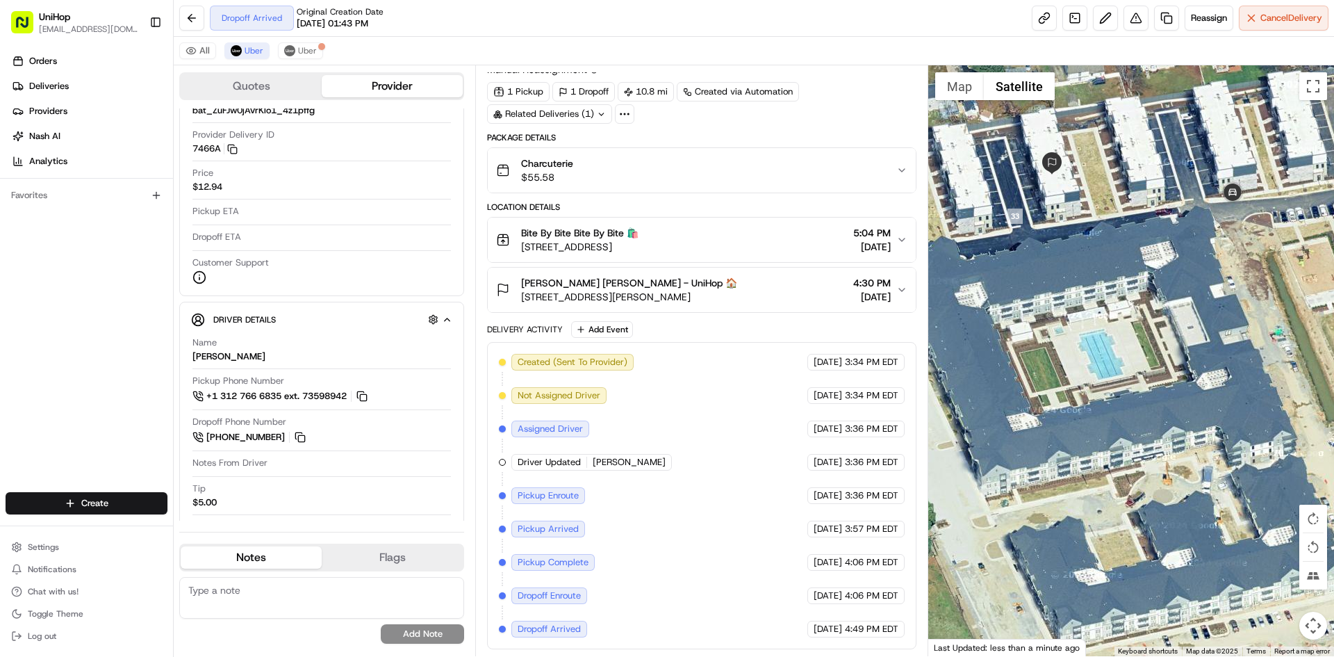
drag, startPoint x: 1106, startPoint y: 337, endPoint x: 1136, endPoint y: 229, distance: 112.5
click at [1136, 229] on div at bounding box center [1132, 360] width 407 height 591
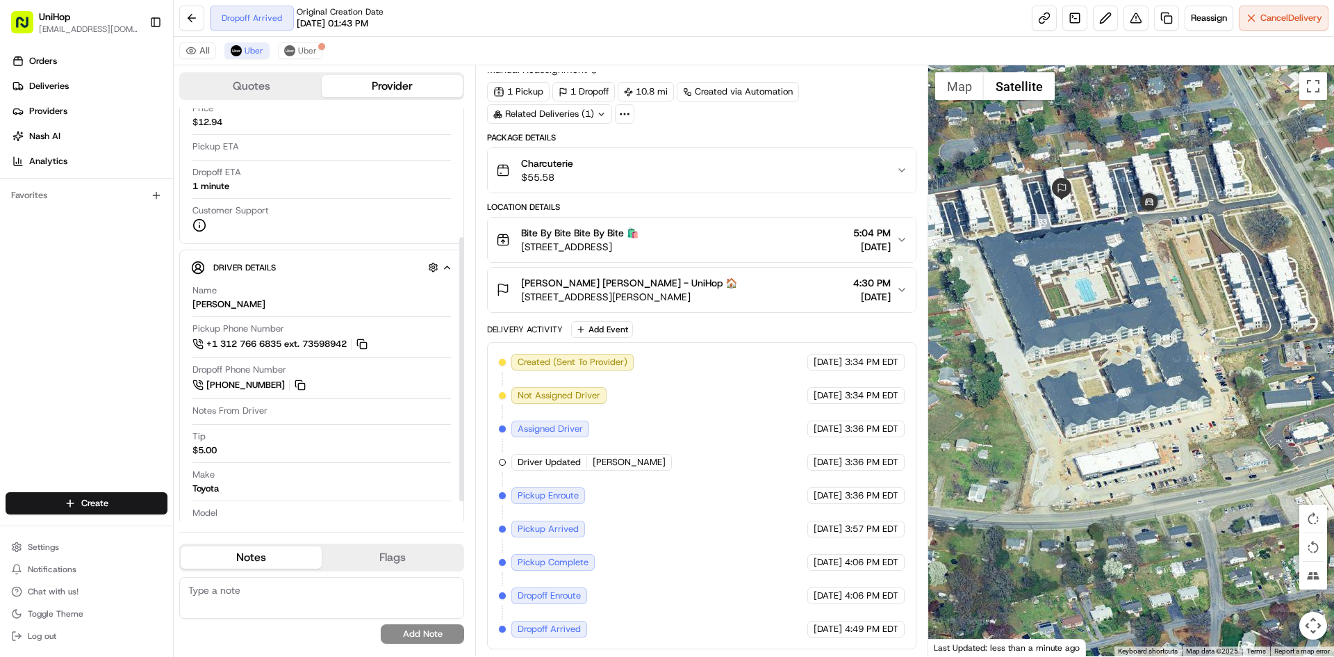
scroll to position [231, 0]
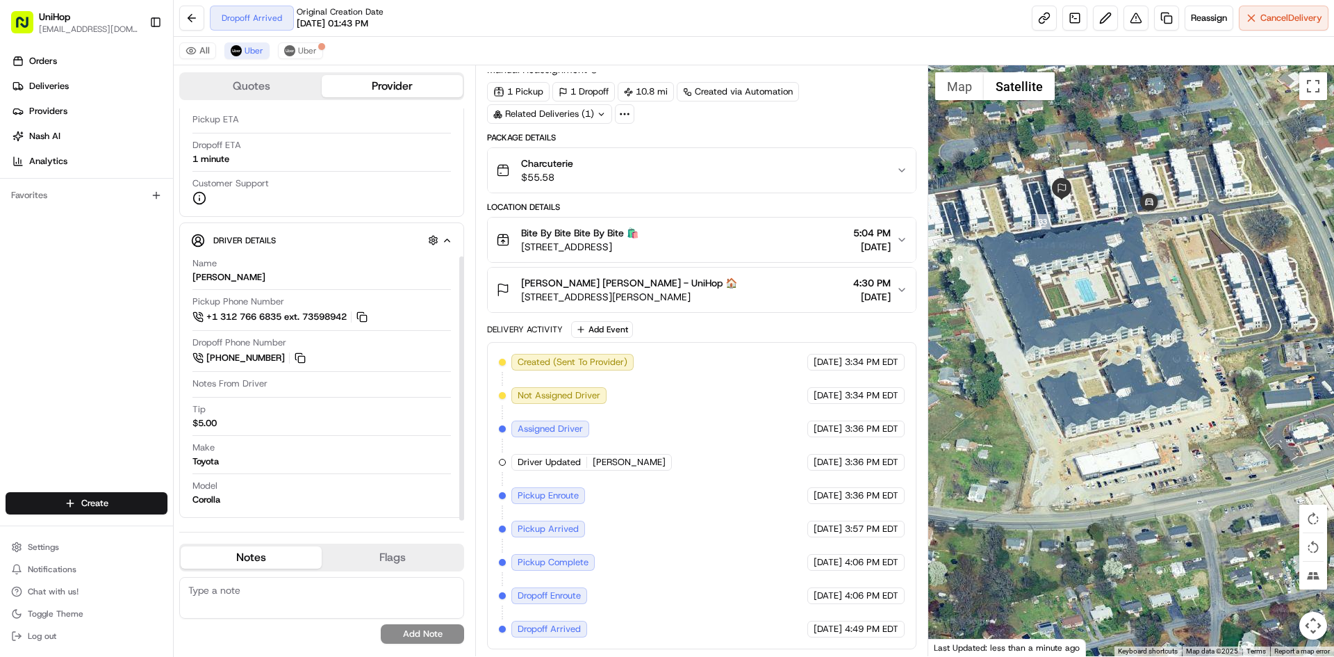
click at [762, 284] on div "[PERSON_NAME] [PERSON_NAME] - UniHop 🏠 [STREET_ADDRESS][PERSON_NAME] 4:30 PM [D…" at bounding box center [696, 290] width 400 height 28
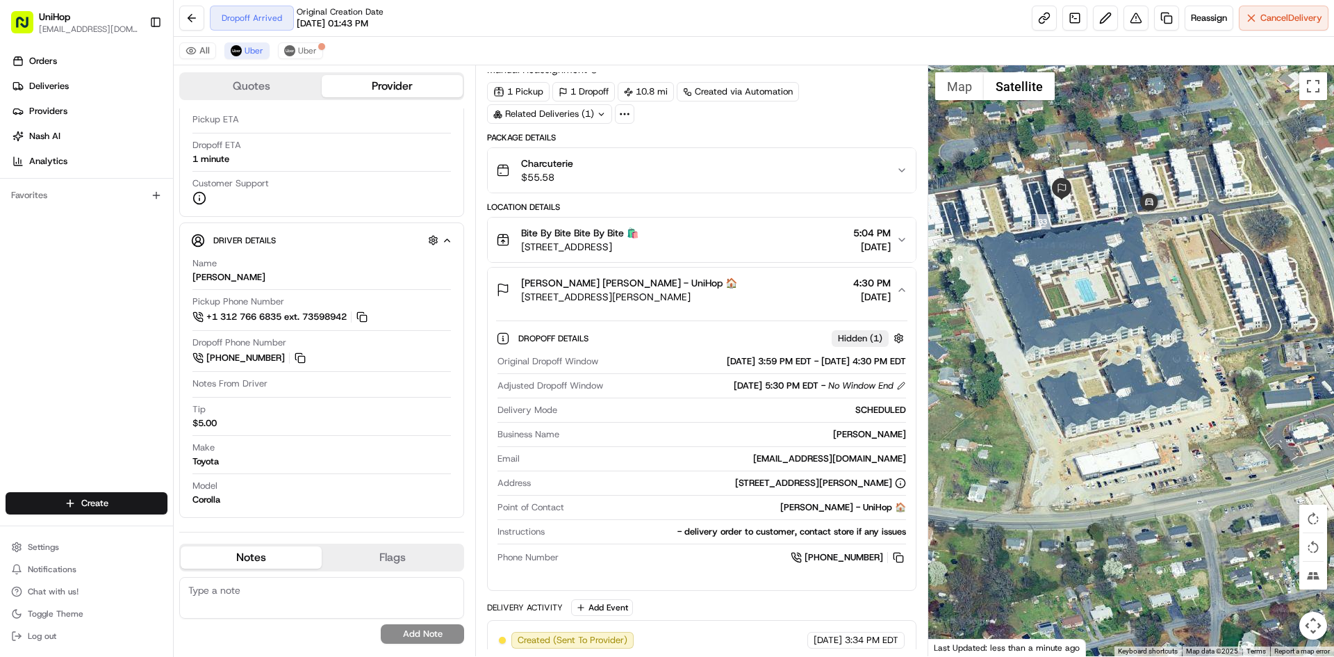
click at [799, 284] on div "[PERSON_NAME] [PERSON_NAME] - UniHop 🏠 [STREET_ADDRESS][PERSON_NAME] 4:30 PM [D…" at bounding box center [696, 290] width 400 height 28
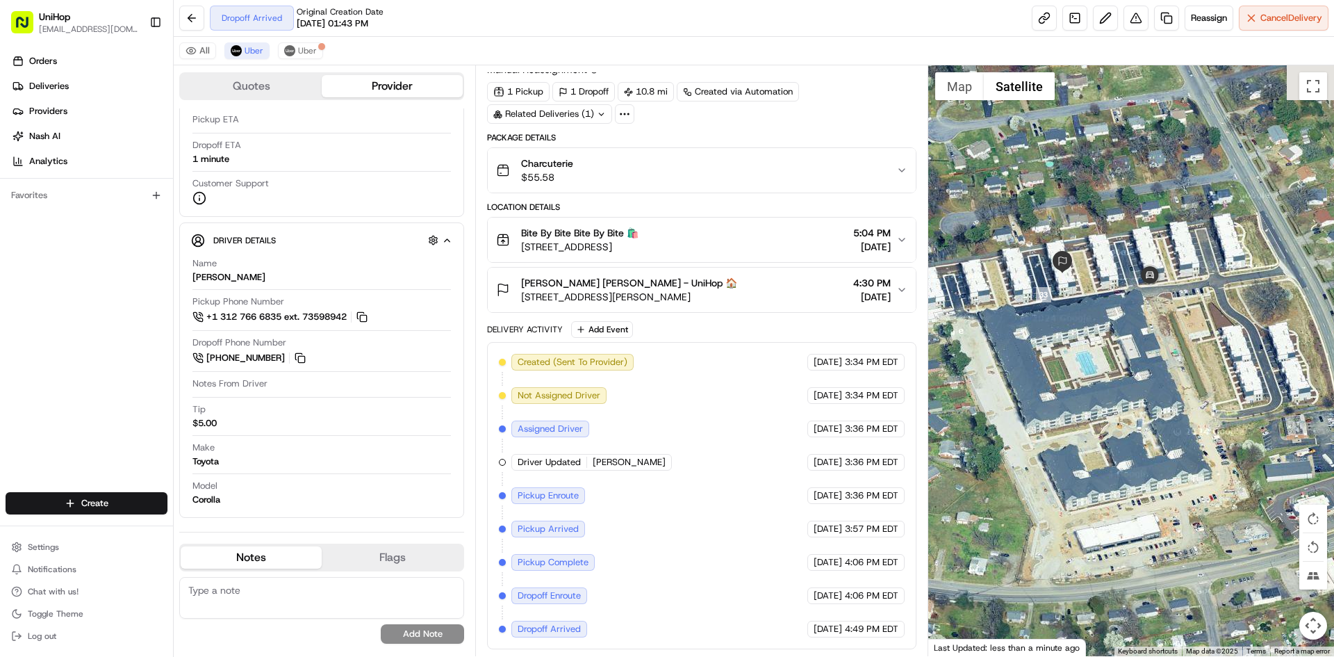
drag, startPoint x: 1077, startPoint y: 218, endPoint x: 1078, endPoint y: 297, distance: 79.2
click at [1078, 297] on div at bounding box center [1132, 360] width 407 height 591
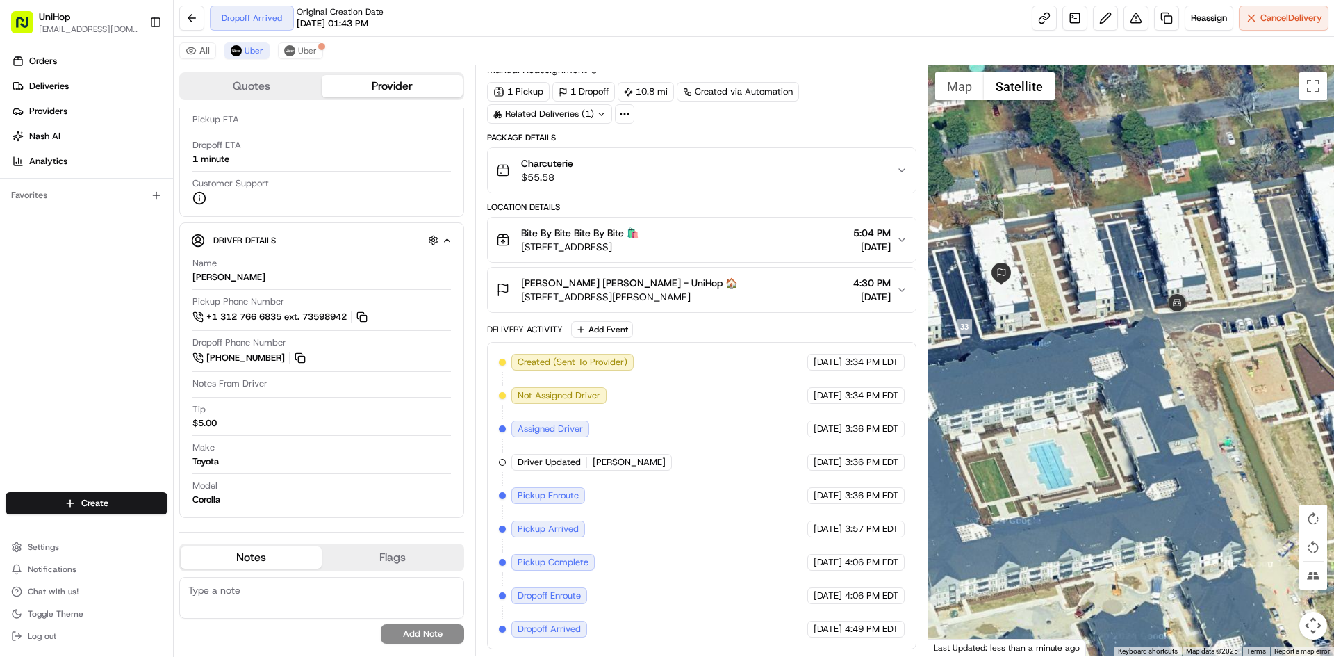
drag, startPoint x: 1061, startPoint y: 335, endPoint x: 1081, endPoint y: 327, distance: 22.5
click at [1079, 332] on div at bounding box center [1132, 360] width 407 height 591
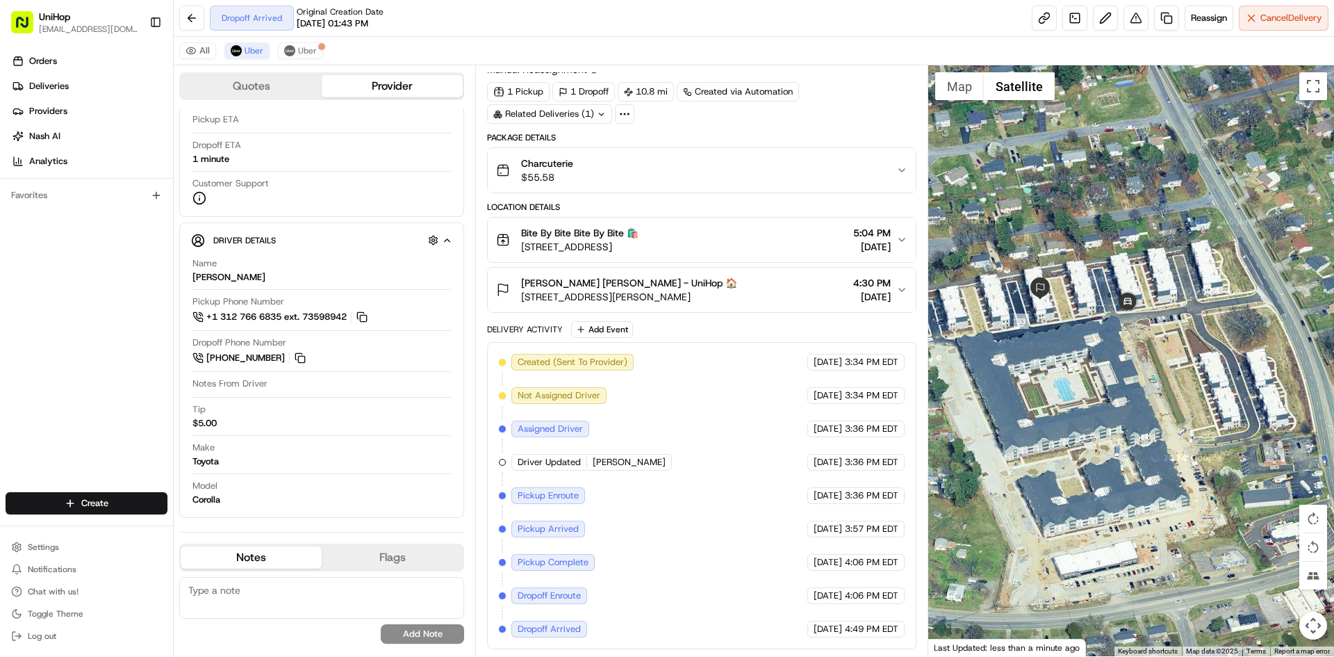
drag, startPoint x: 763, startPoint y: 297, endPoint x: 700, endPoint y: 300, distance: 63.3
click at [700, 300] on div "[PERSON_NAME] [PERSON_NAME] - UniHop 🏠 [STREET_ADDRESS][PERSON_NAME] 4:30 PM [D…" at bounding box center [696, 290] width 400 height 28
click at [62, 326] on div "Orders Deliveries Providers [PERSON_NAME] Analytics Favorites" at bounding box center [86, 272] width 173 height 456
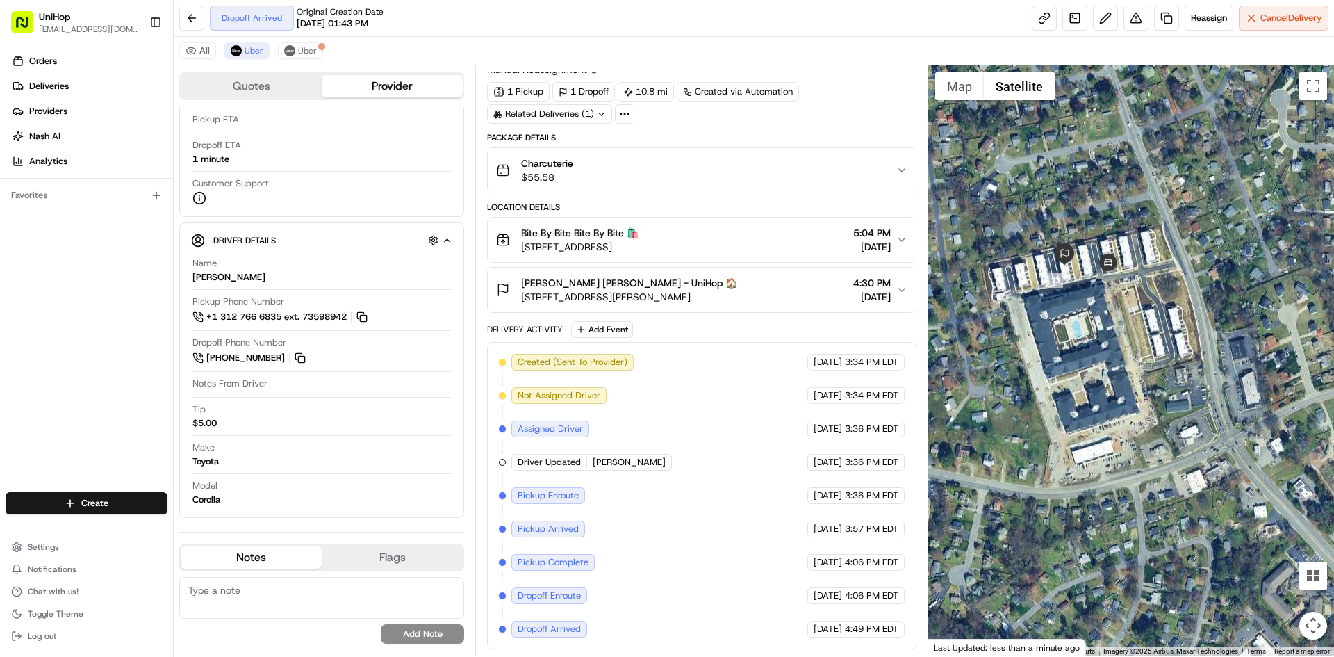
drag, startPoint x: 765, startPoint y: 294, endPoint x: 521, endPoint y: 300, distance: 244.7
click at [521, 300] on div "[PERSON_NAME] [PERSON_NAME] - UniHop 🏠 [STREET_ADDRESS][PERSON_NAME] 4:30 PM [D…" at bounding box center [696, 290] width 400 height 28
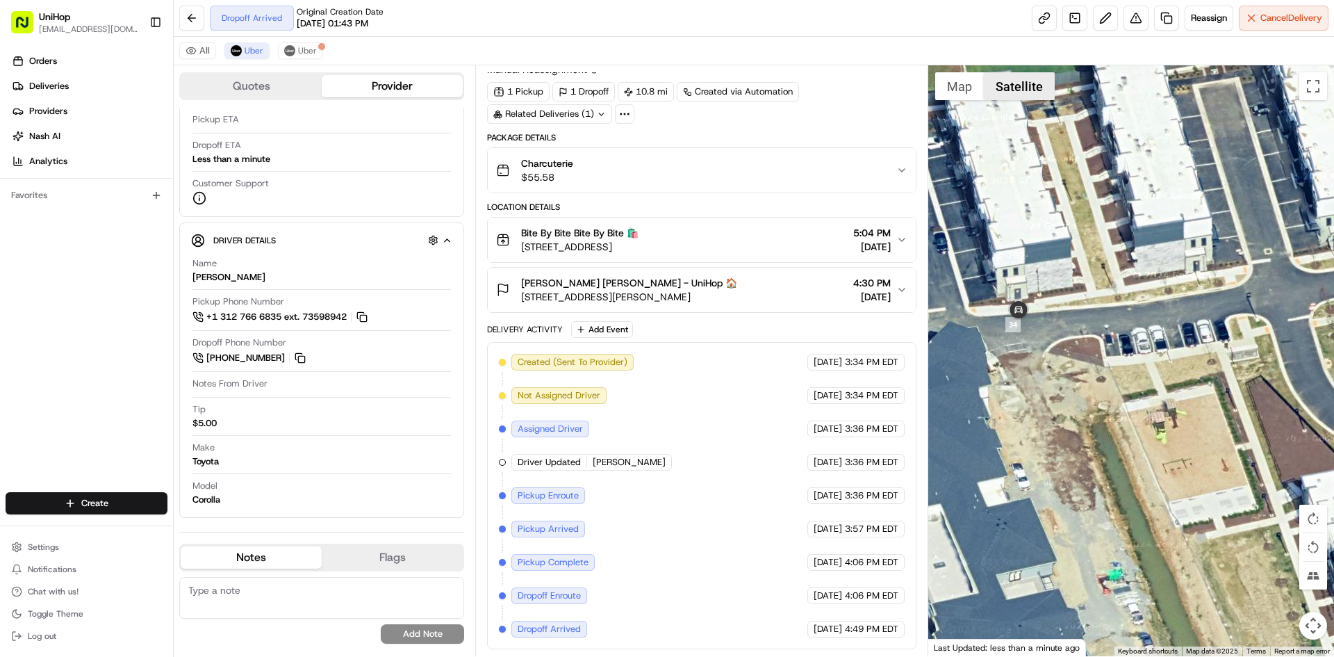
click at [1015, 88] on button "Satellite" at bounding box center [1019, 86] width 71 height 28
click at [966, 89] on button "Map" at bounding box center [959, 86] width 49 height 28
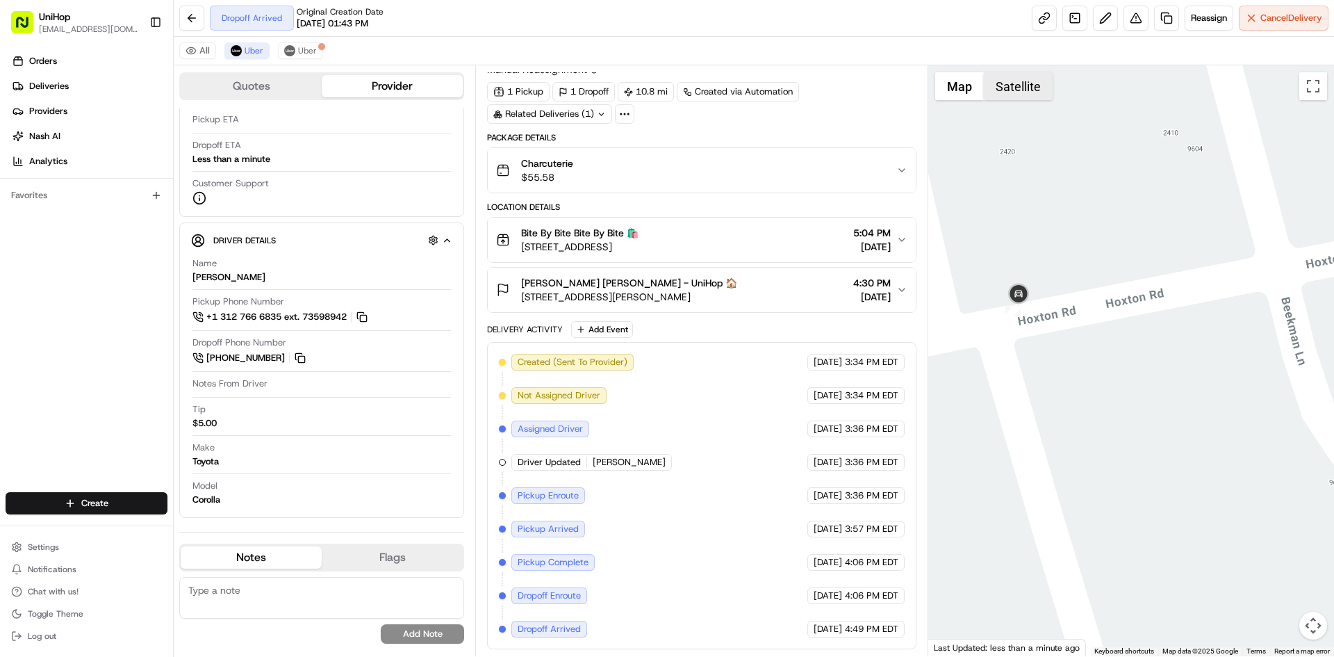
click at [995, 87] on button "Satellite" at bounding box center [1018, 86] width 69 height 28
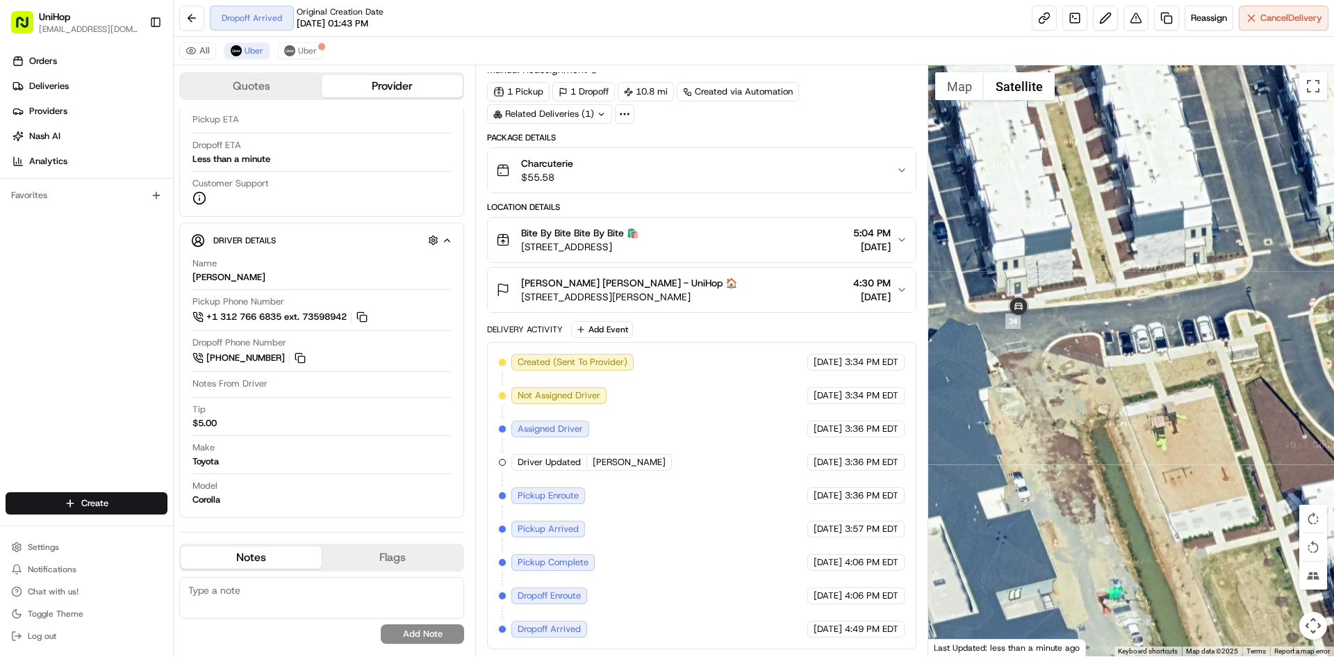
click at [995, 87] on button "Satellite" at bounding box center [1019, 86] width 71 height 28
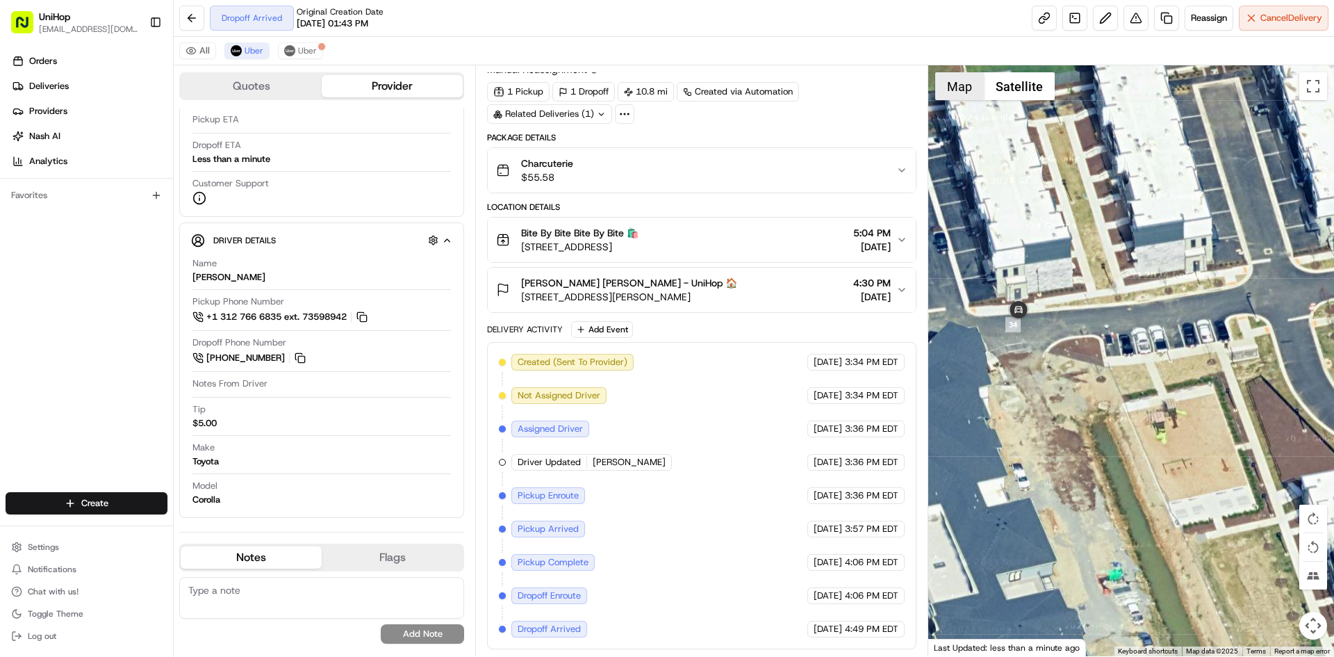
click at [958, 89] on button "Map" at bounding box center [959, 86] width 49 height 28
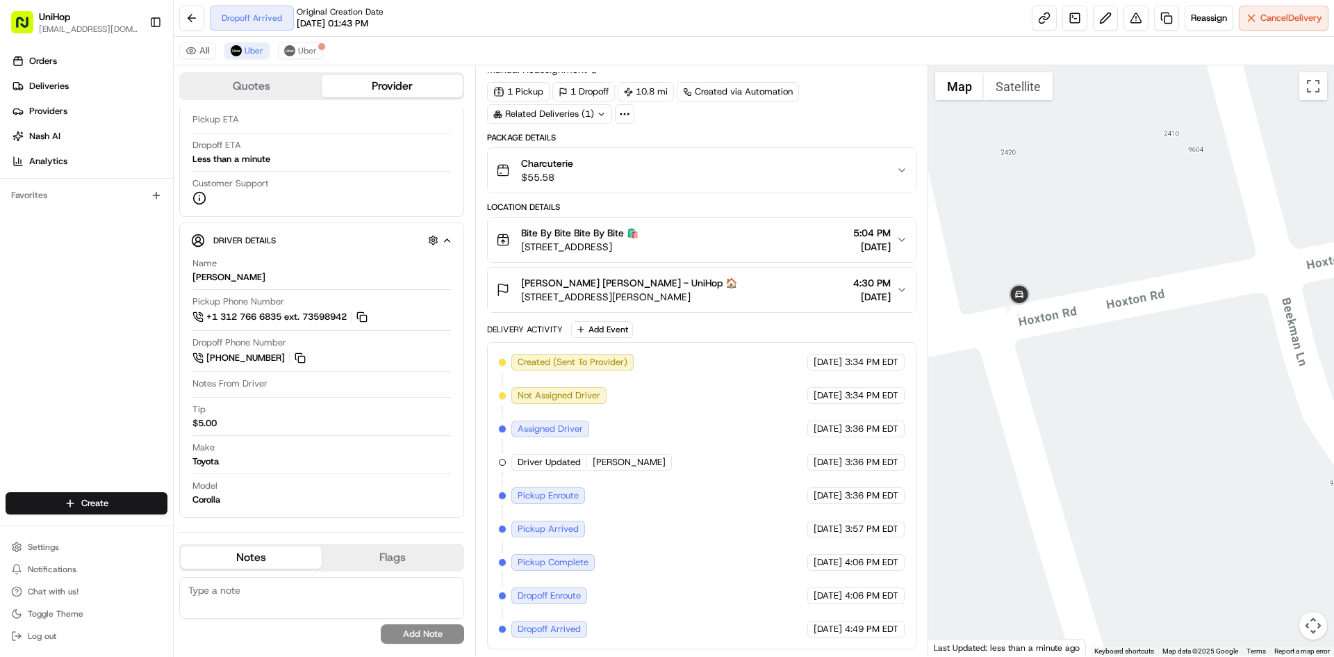
drag, startPoint x: 1061, startPoint y: 192, endPoint x: 1079, endPoint y: 193, distance: 17.4
click at [1071, 193] on div at bounding box center [1132, 360] width 407 height 591
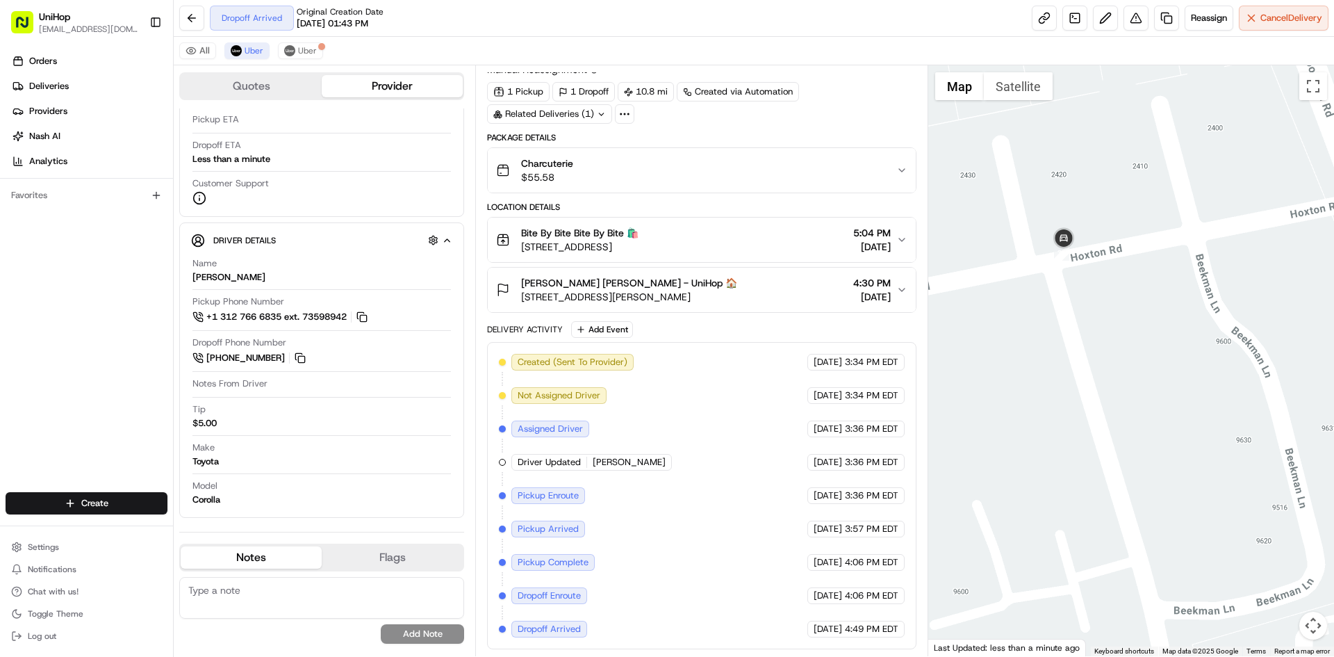
click at [1099, 238] on div at bounding box center [1132, 360] width 407 height 591
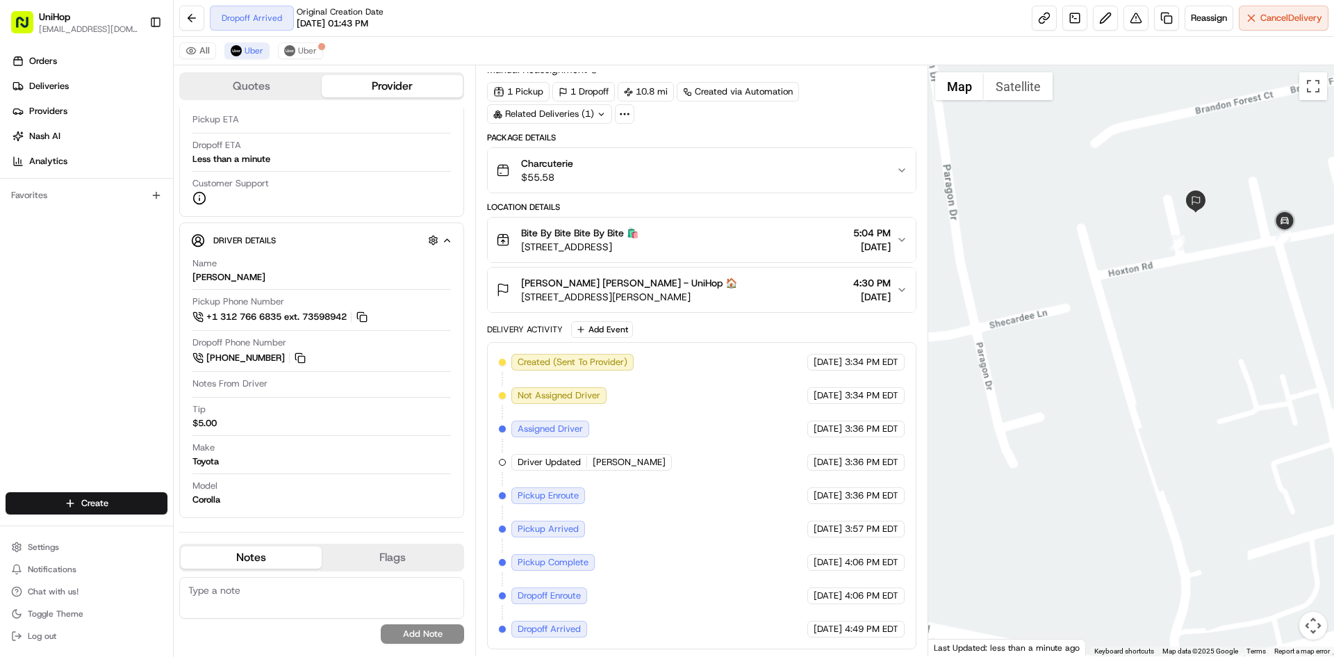
drag, startPoint x: 1050, startPoint y: 262, endPoint x: 1171, endPoint y: 255, distance: 121.1
click at [1171, 255] on div at bounding box center [1132, 360] width 407 height 591
drag, startPoint x: 76, startPoint y: 424, endPoint x: 108, endPoint y: 388, distance: 48.2
click at [76, 423] on div "Orders Deliveries Providers [PERSON_NAME] Analytics Favorites" at bounding box center [86, 272] width 173 height 456
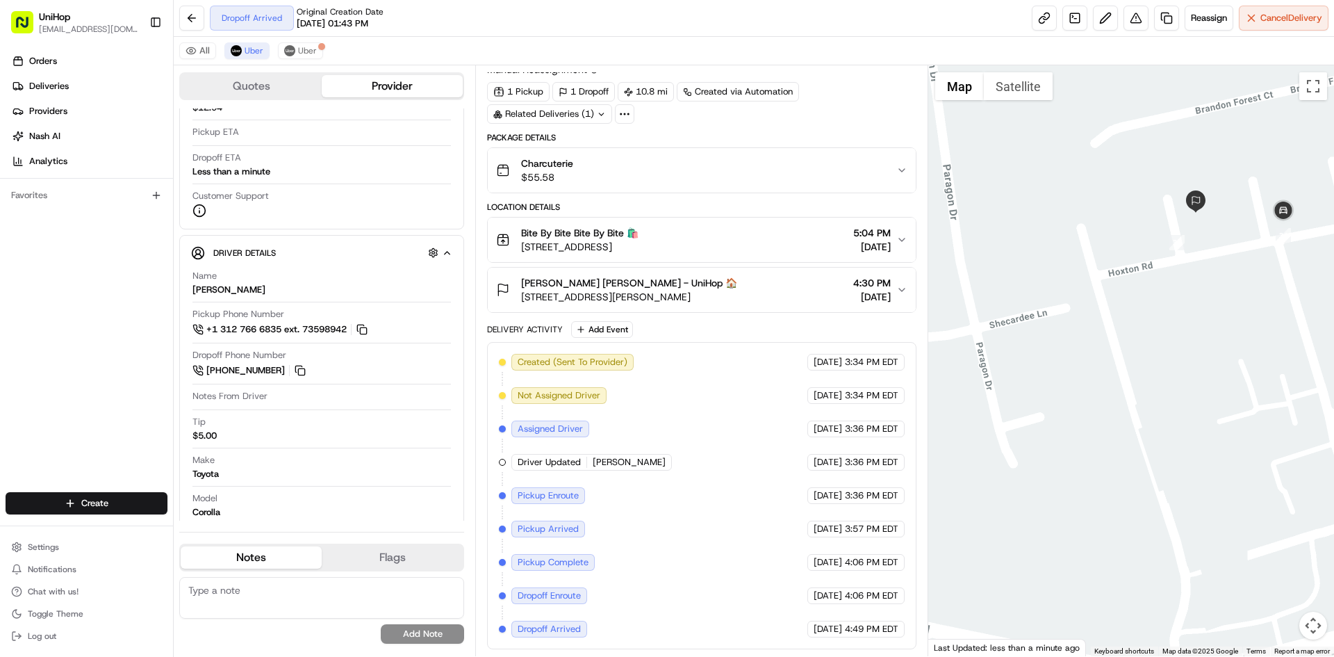
scroll to position [231, 0]
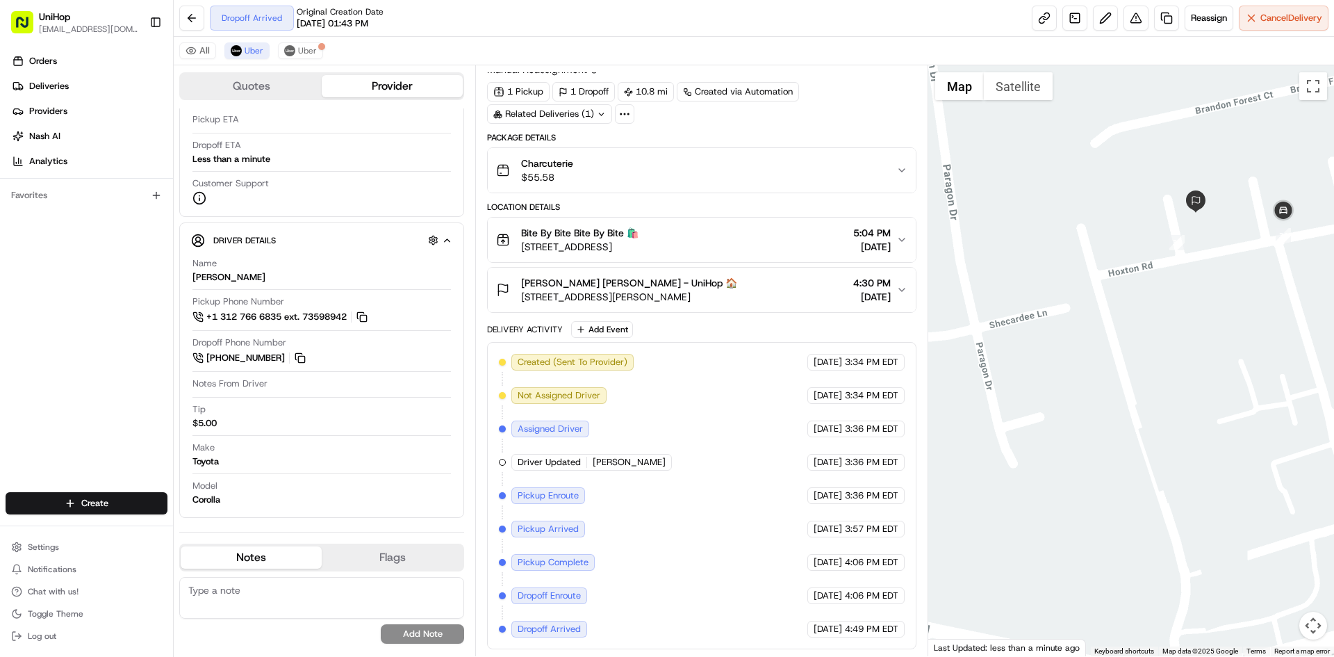
click at [1147, 287] on div at bounding box center [1132, 360] width 407 height 591
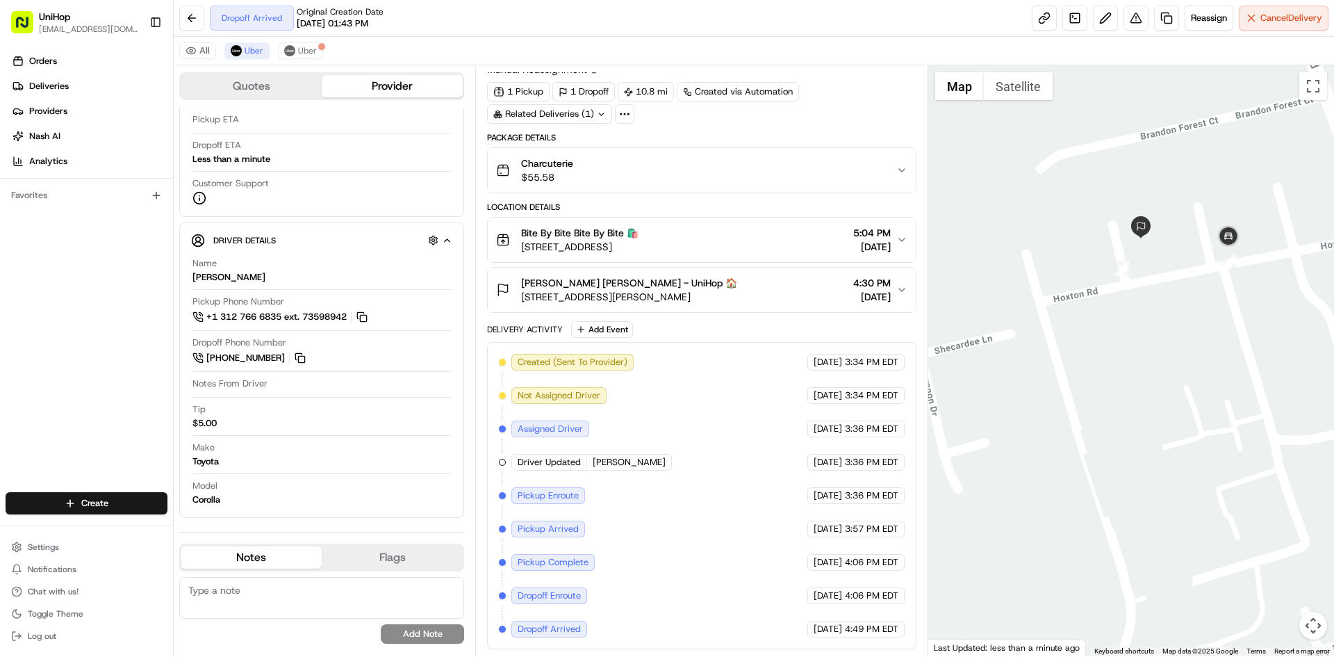
click at [1034, 102] on div at bounding box center [1132, 360] width 407 height 591
click at [1024, 95] on button "Satellite" at bounding box center [1018, 86] width 69 height 28
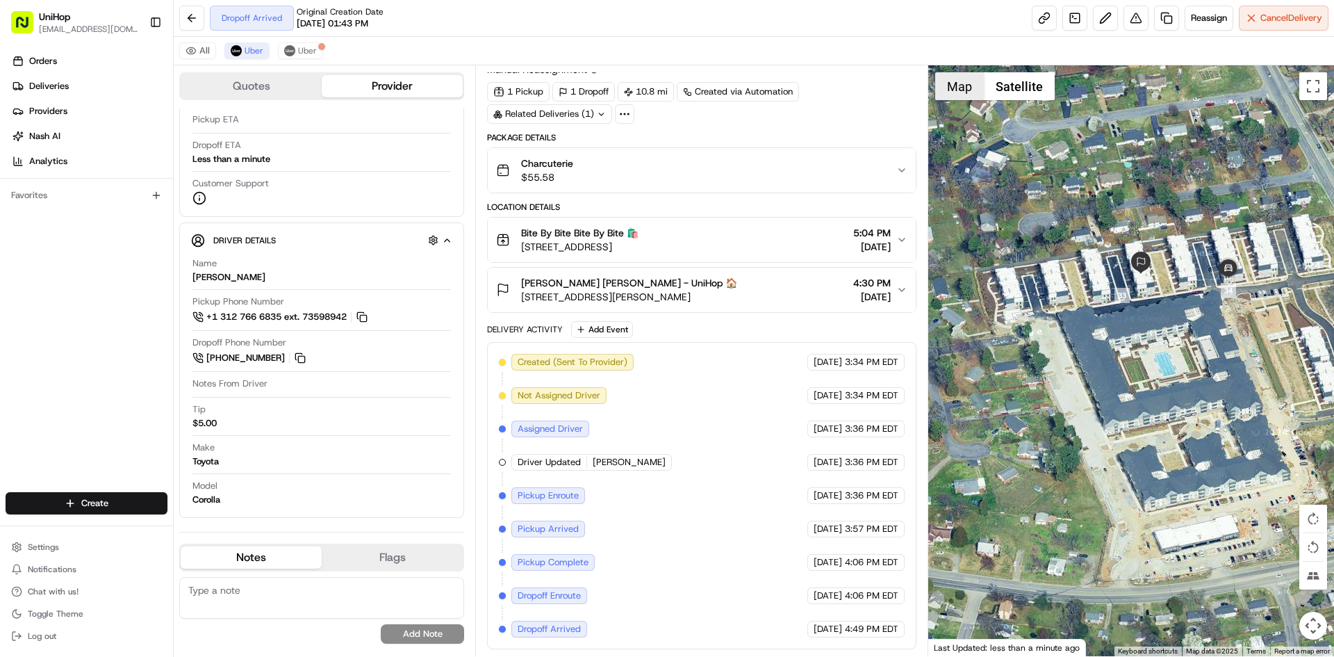
click at [972, 92] on button "Map" at bounding box center [959, 86] width 49 height 28
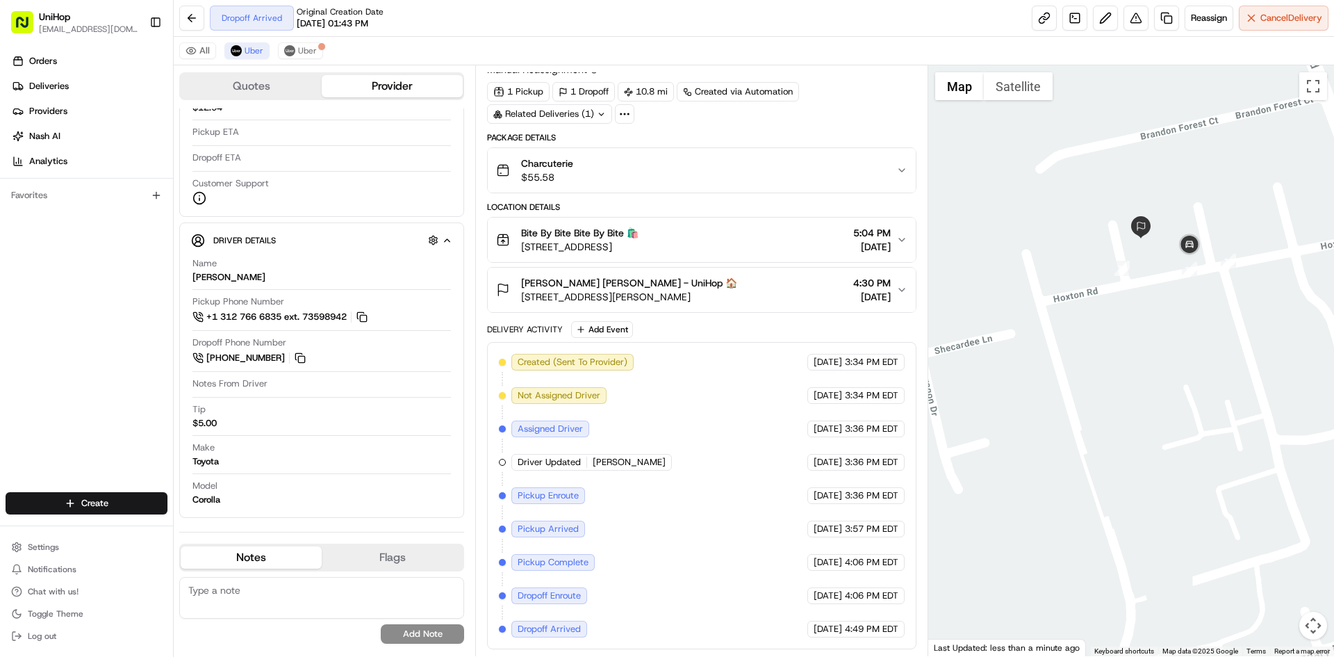
scroll to position [218, 0]
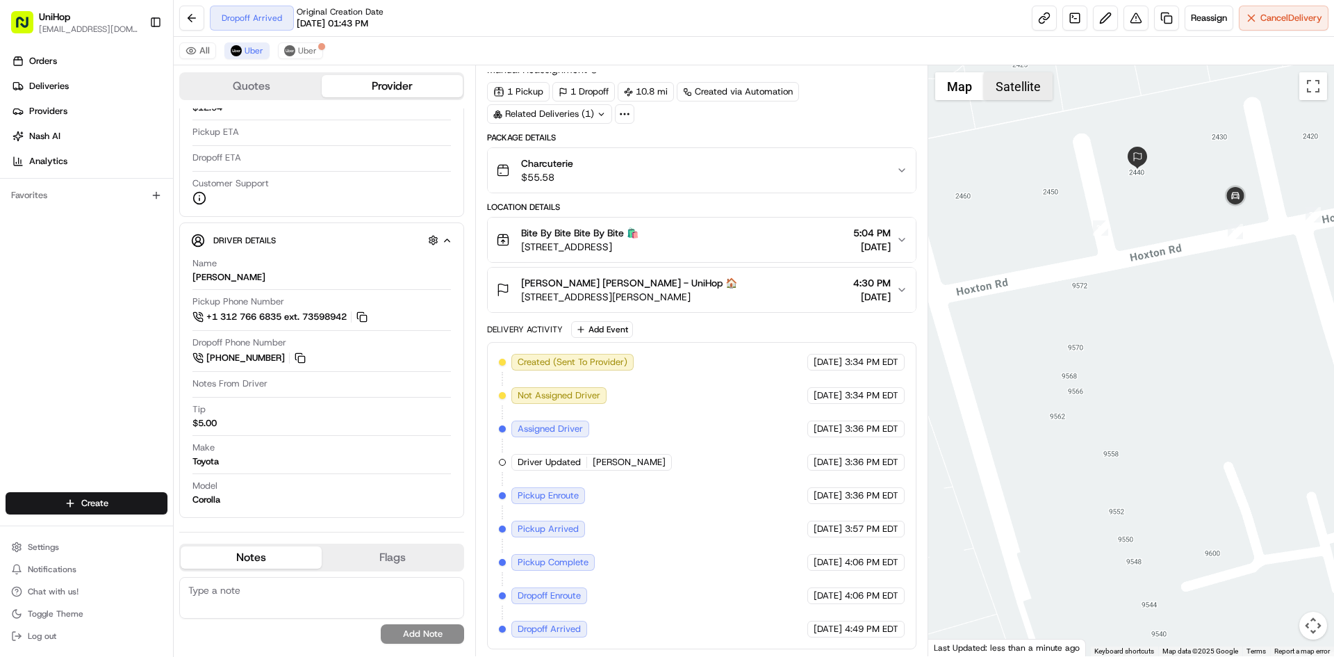
click at [1026, 87] on button "Satellite" at bounding box center [1018, 86] width 69 height 28
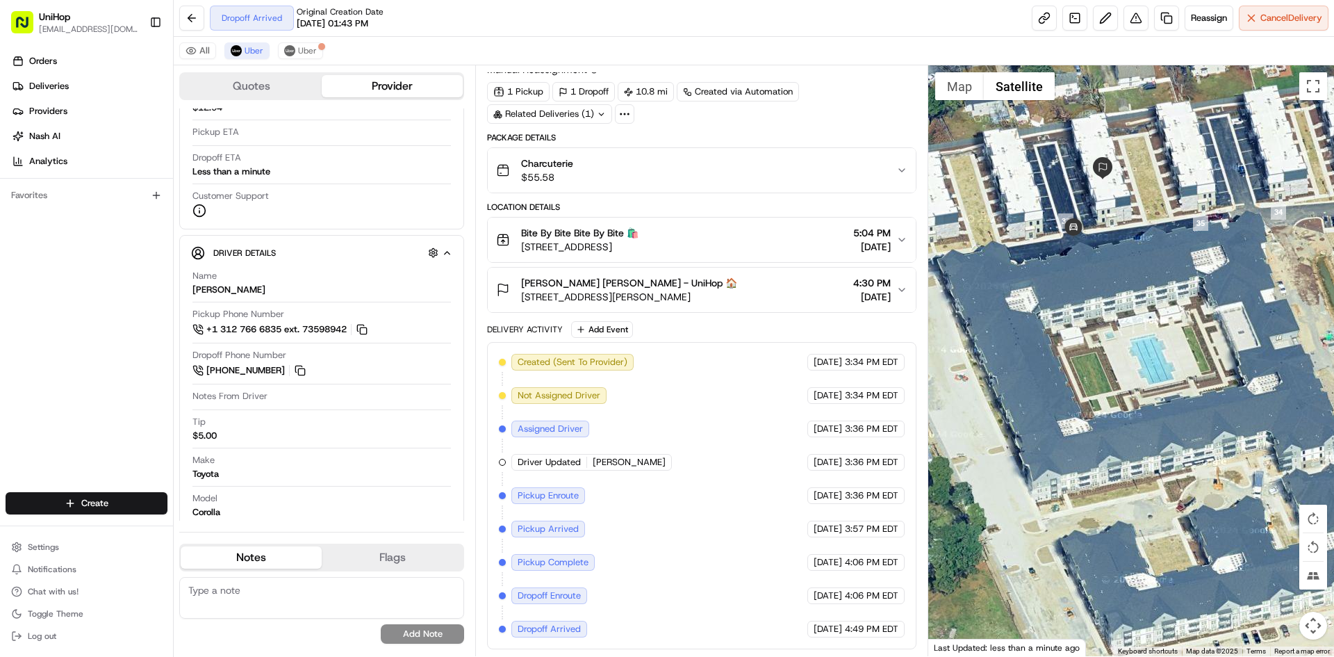
scroll to position [231, 0]
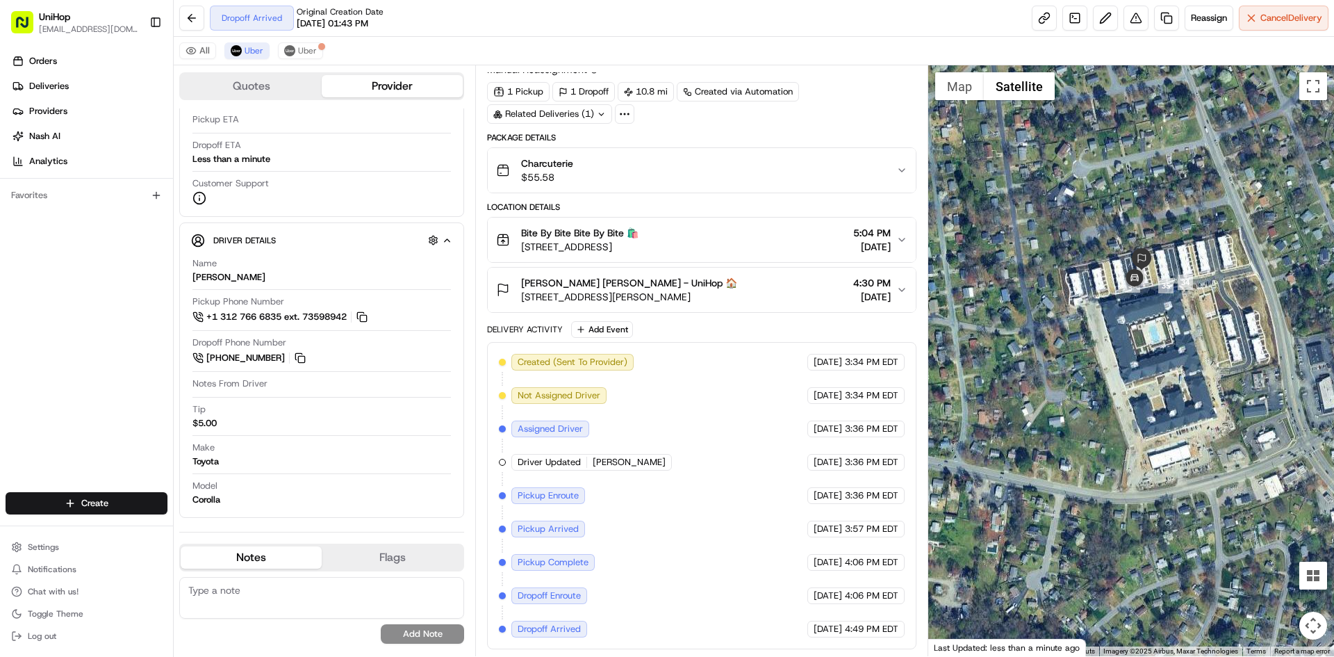
drag, startPoint x: 1138, startPoint y: 206, endPoint x: 1136, endPoint y: 332, distance: 125.8
click at [1136, 332] on div at bounding box center [1132, 360] width 407 height 591
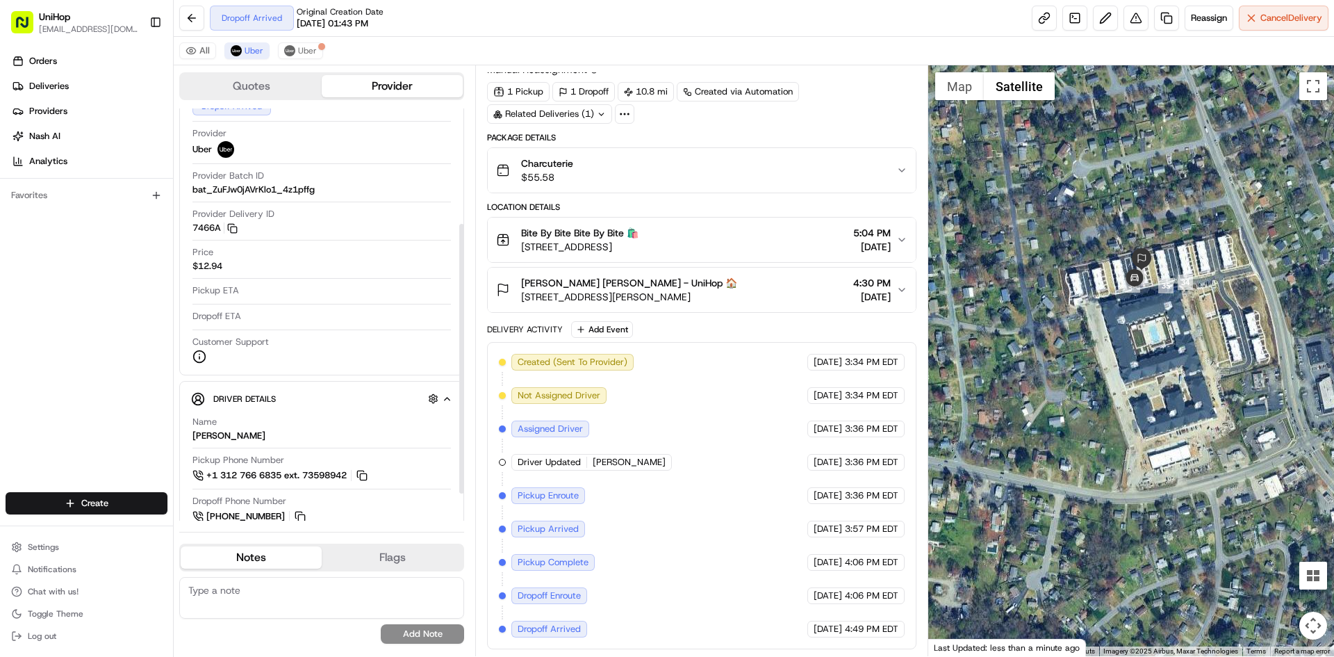
scroll to position [218, 0]
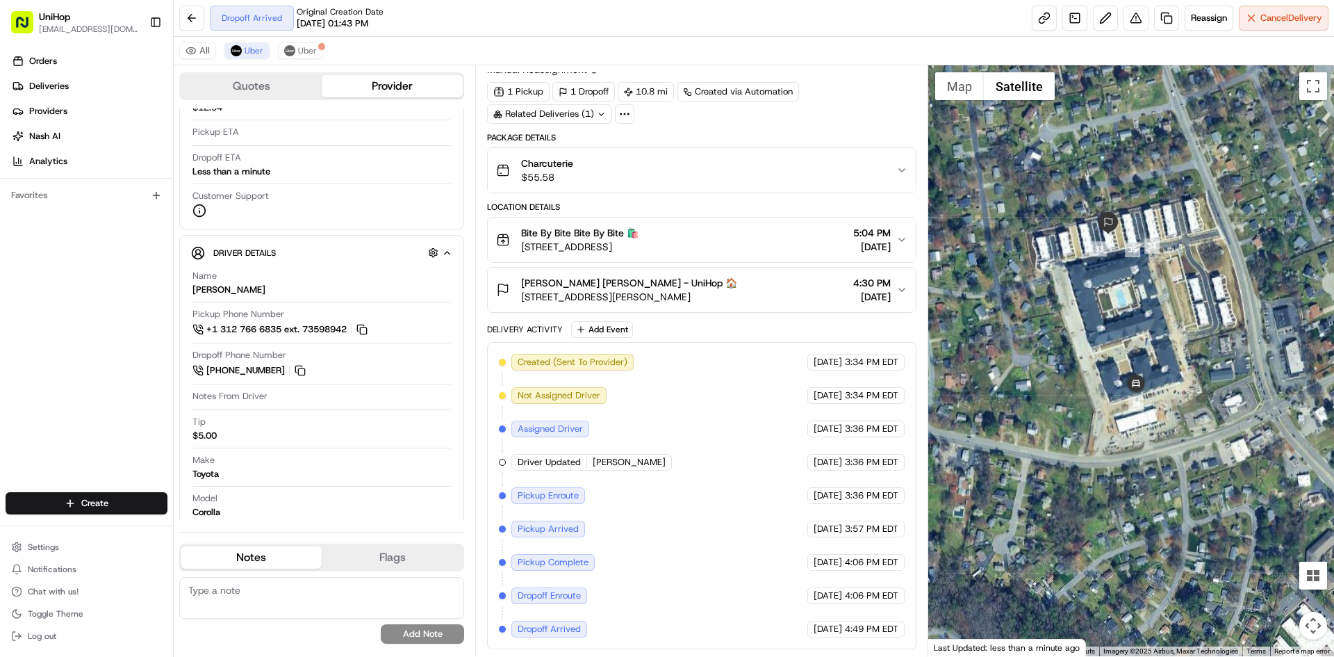
drag, startPoint x: 1249, startPoint y: 322, endPoint x: 1184, endPoint y: 384, distance: 89.5
click at [1184, 384] on div at bounding box center [1132, 360] width 407 height 591
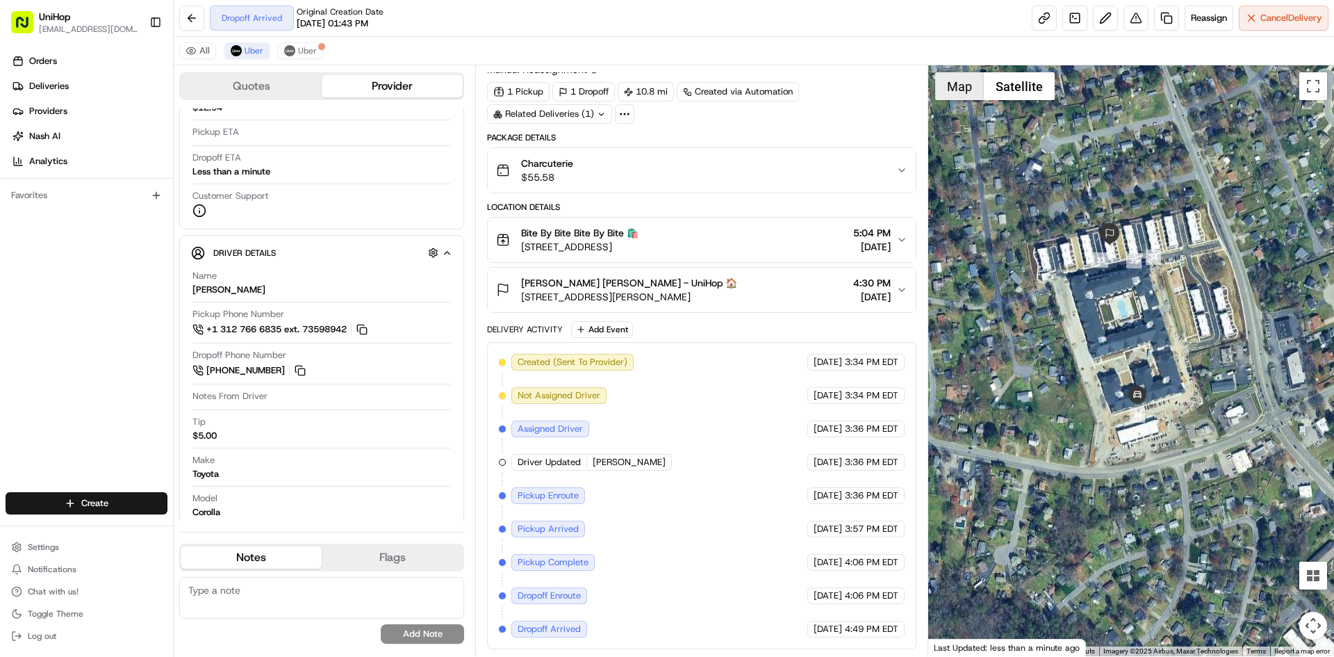
click at [962, 92] on button "Map" at bounding box center [959, 86] width 49 height 28
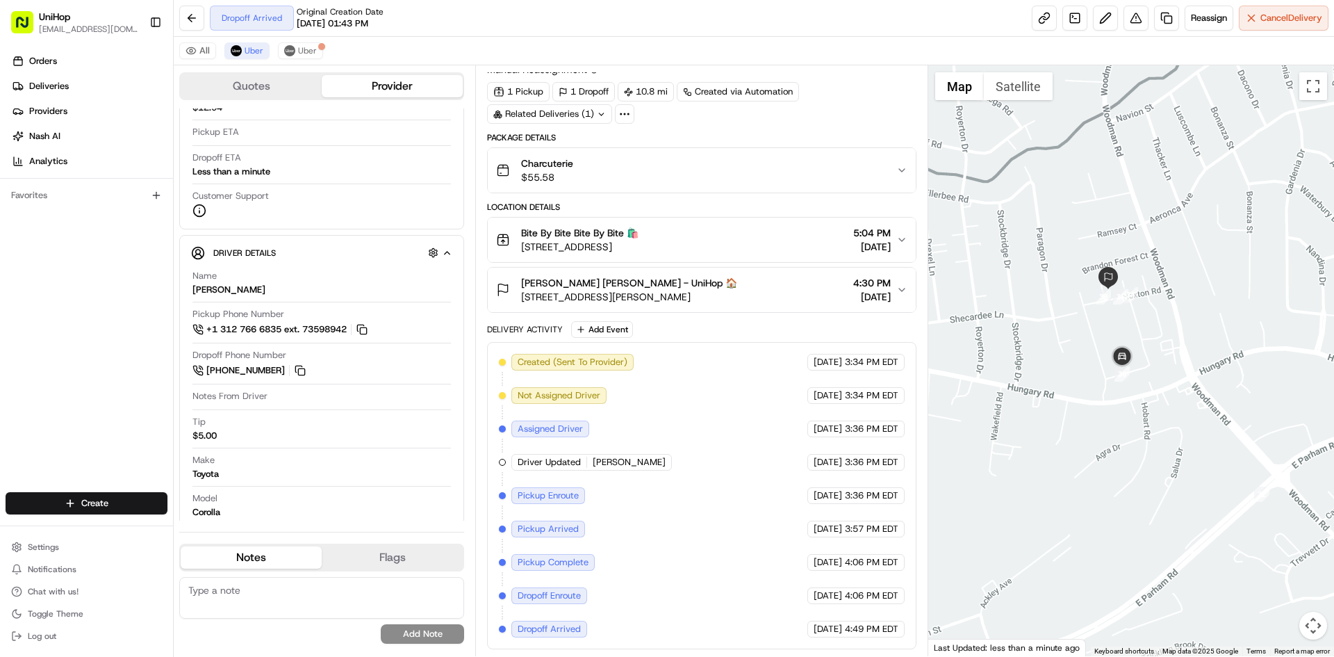
click at [1173, 354] on div at bounding box center [1132, 360] width 407 height 591
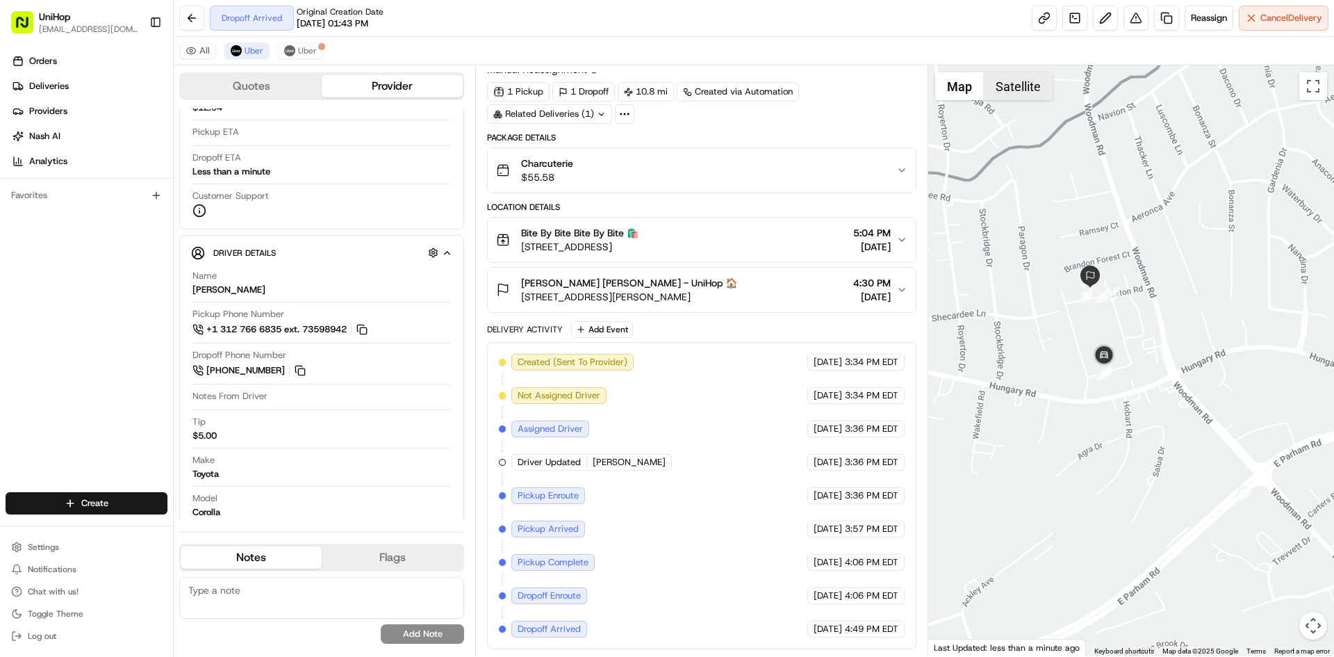
click at [1006, 81] on button "Satellite" at bounding box center [1018, 86] width 69 height 28
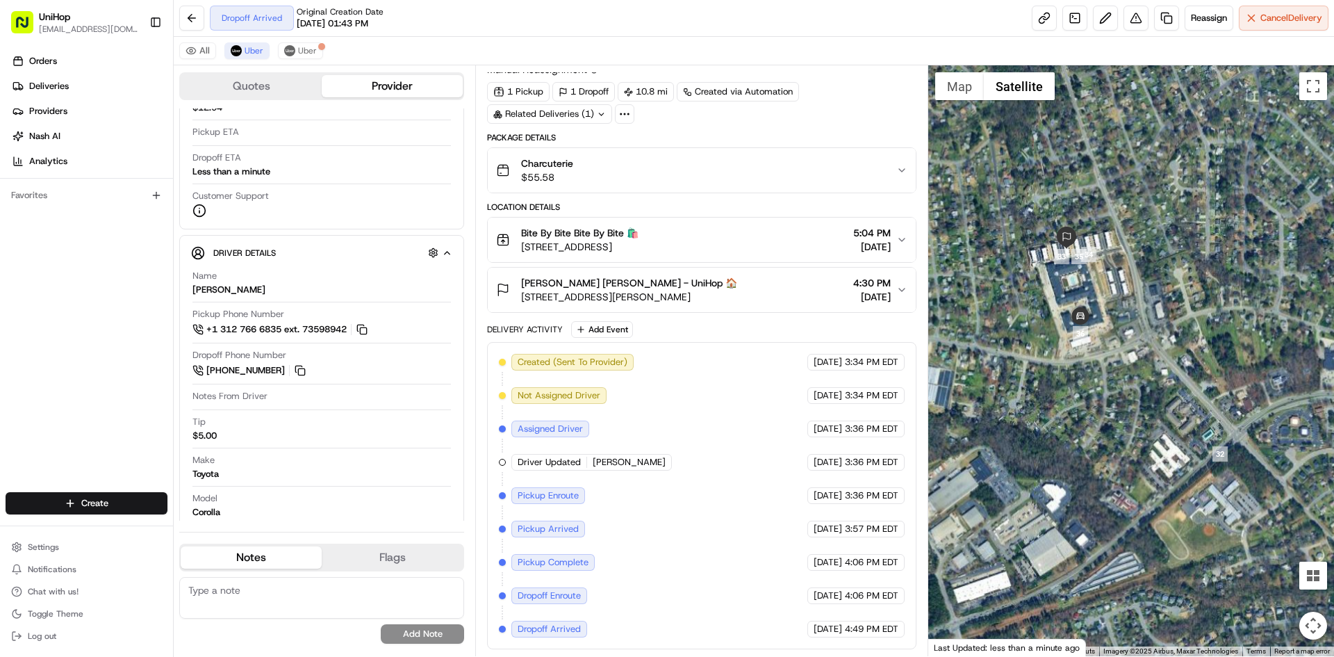
drag, startPoint x: 691, startPoint y: 299, endPoint x: 515, endPoint y: 297, distance: 175.8
click at [515, 297] on div "[PERSON_NAME] [PERSON_NAME] - UniHop 🏠 [STREET_ADDRESS][PERSON_NAME] 4:30 PM [D…" at bounding box center [696, 290] width 400 height 28
drag, startPoint x: 514, startPoint y: 296, endPoint x: 810, endPoint y: 302, distance: 295.4
click at [812, 302] on div "[PERSON_NAME] [PERSON_NAME] - UniHop 🏠 [STREET_ADDRESS][PERSON_NAME] 4:30 PM [D…" at bounding box center [696, 290] width 400 height 28
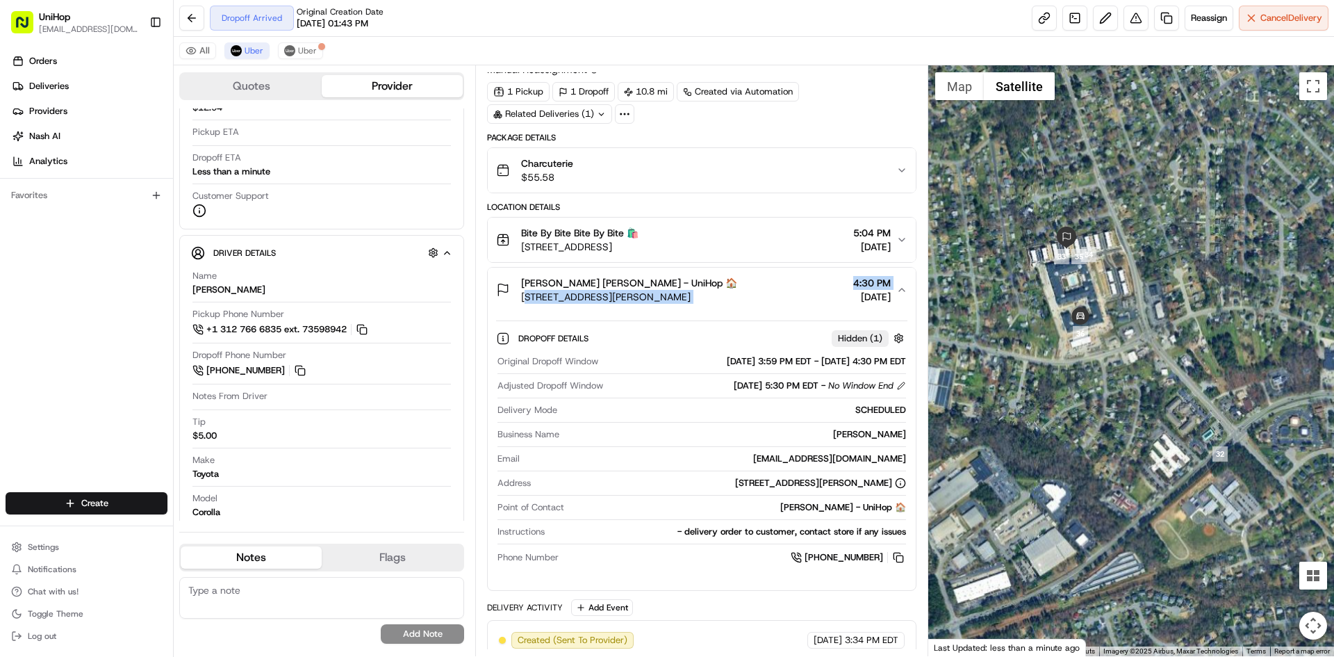
drag, startPoint x: 751, startPoint y: 302, endPoint x: 628, endPoint y: 288, distance: 124.6
click at [525, 300] on div "[PERSON_NAME] [PERSON_NAME] - UniHop 🏠 [STREET_ADDRESS][PERSON_NAME] 4:30 PM [D…" at bounding box center [696, 290] width 400 height 28
click at [726, 290] on span "[STREET_ADDRESS][PERSON_NAME]" at bounding box center [629, 297] width 216 height 14
click at [772, 290] on div "[PERSON_NAME] [PERSON_NAME] - UniHop 🏠 [STREET_ADDRESS][PERSON_NAME] 4:30 PM [D…" at bounding box center [696, 290] width 400 height 28
click at [763, 293] on div "[PERSON_NAME] [PERSON_NAME] - UniHop 🏠 [STREET_ADDRESS][PERSON_NAME] 4:30 PM [D…" at bounding box center [696, 290] width 400 height 28
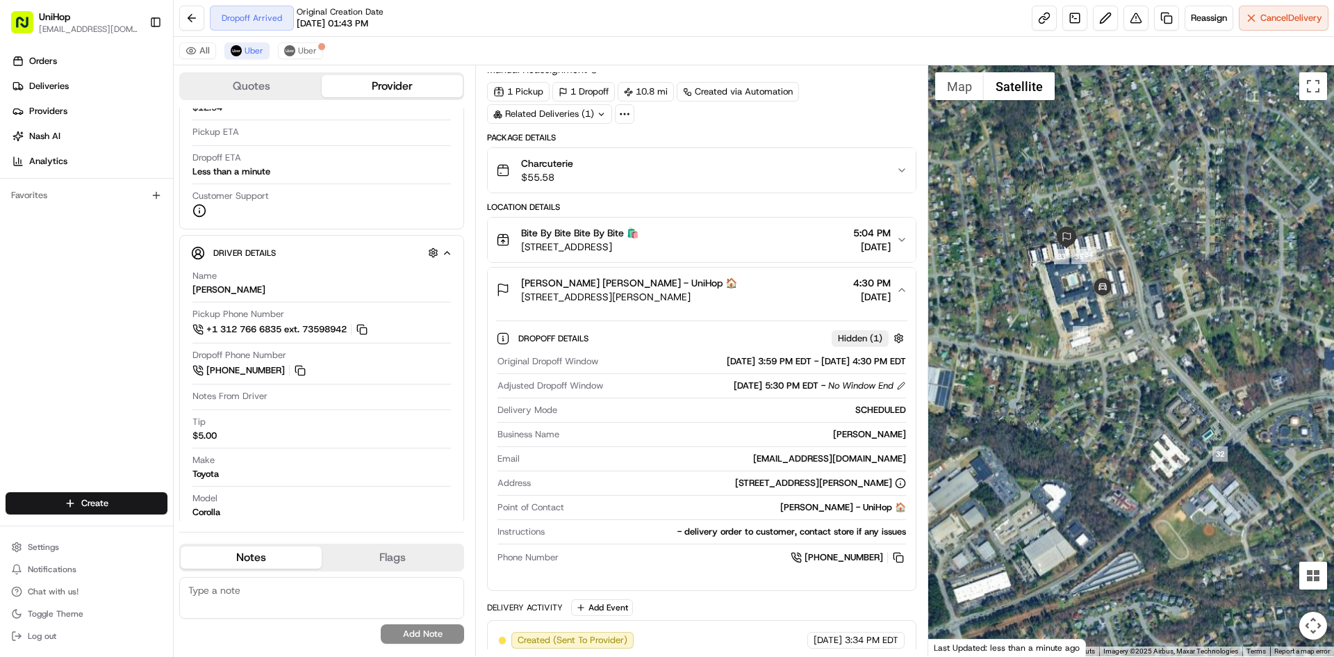
click at [772, 284] on div "[PERSON_NAME] [PERSON_NAME] - UniHop 🏠 [STREET_ADDRESS][PERSON_NAME] 4:30 PM [D…" at bounding box center [696, 290] width 400 height 28
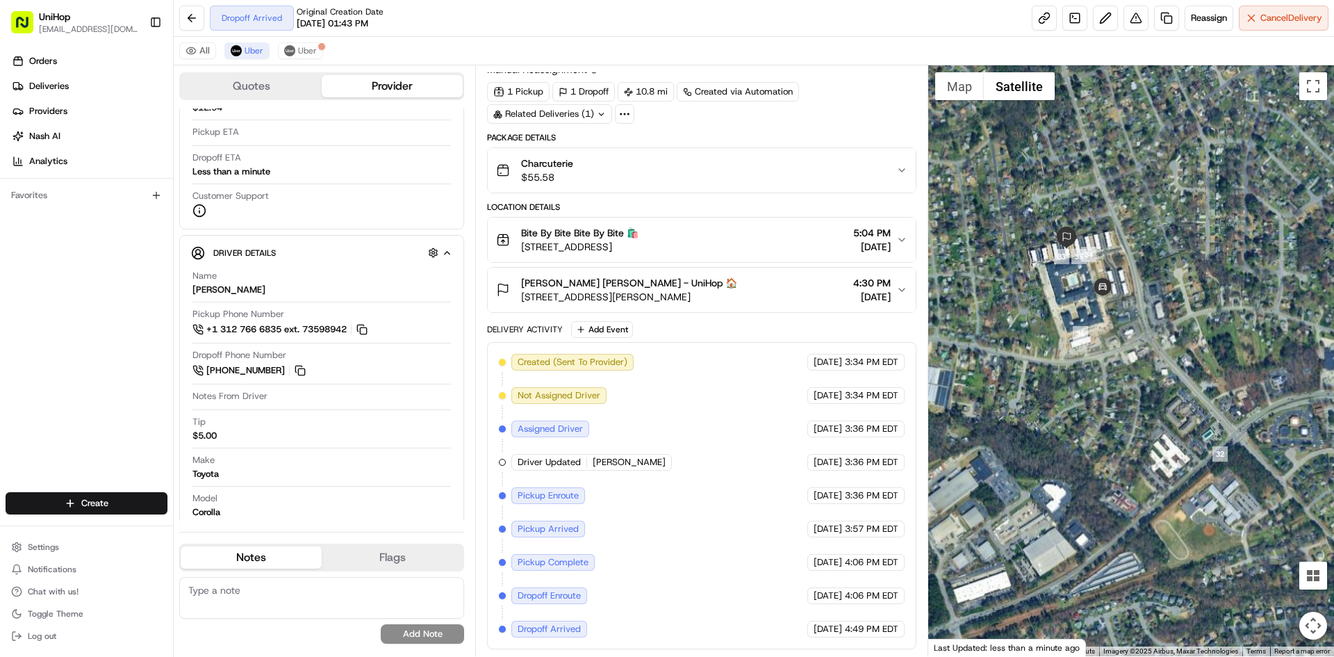
drag, startPoint x: 756, startPoint y: 293, endPoint x: 520, endPoint y: 301, distance: 236.4
click at [521, 302] on div "[PERSON_NAME] [PERSON_NAME] - UniHop 🏠 [STREET_ADDRESS][PERSON_NAME] 4:30 PM [D…" at bounding box center [696, 290] width 400 height 28
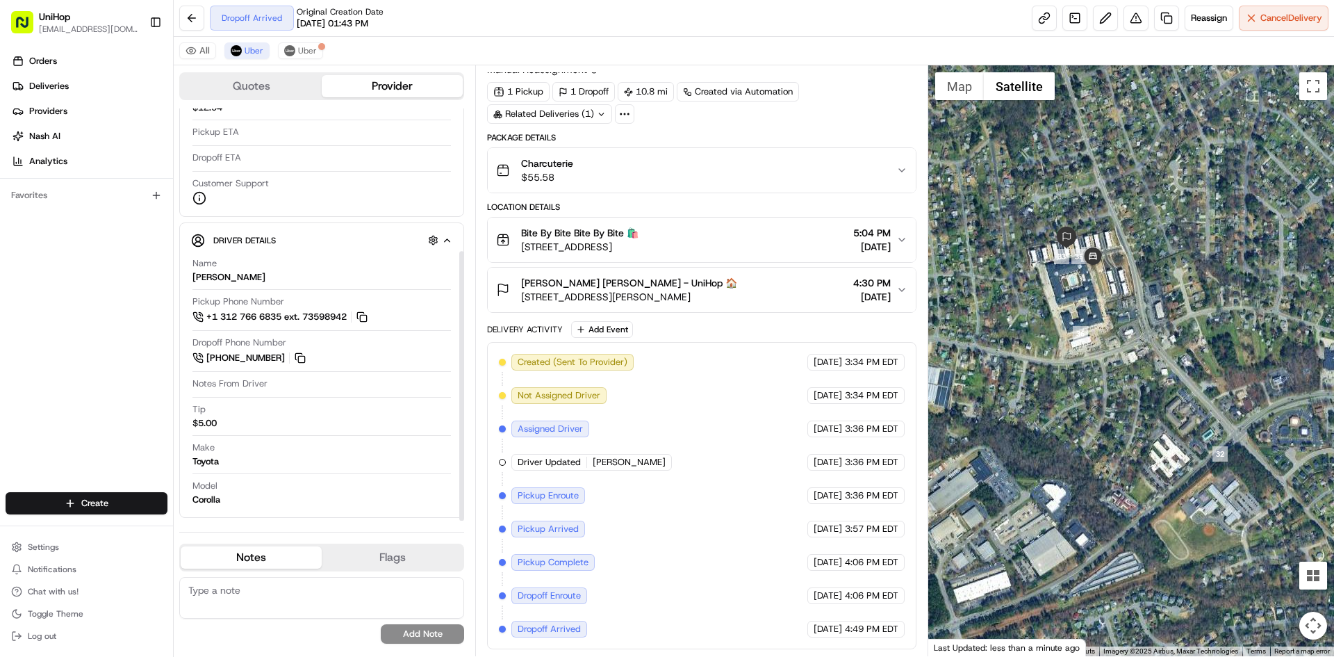
click at [83, 316] on div "Orders Deliveries Providers [PERSON_NAME] Analytics Favorites" at bounding box center [86, 272] width 173 height 456
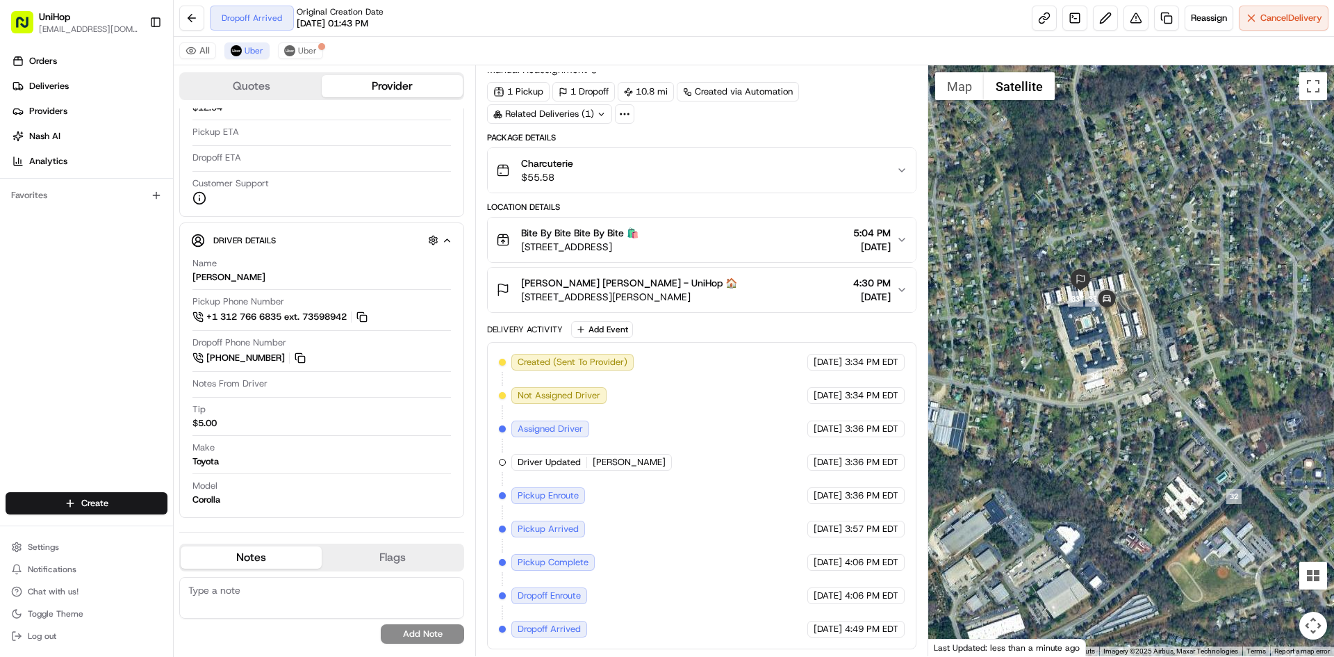
drag, startPoint x: 1106, startPoint y: 263, endPoint x: 1117, endPoint y: 287, distance: 25.8
click at [1106, 265] on div at bounding box center [1132, 360] width 407 height 591
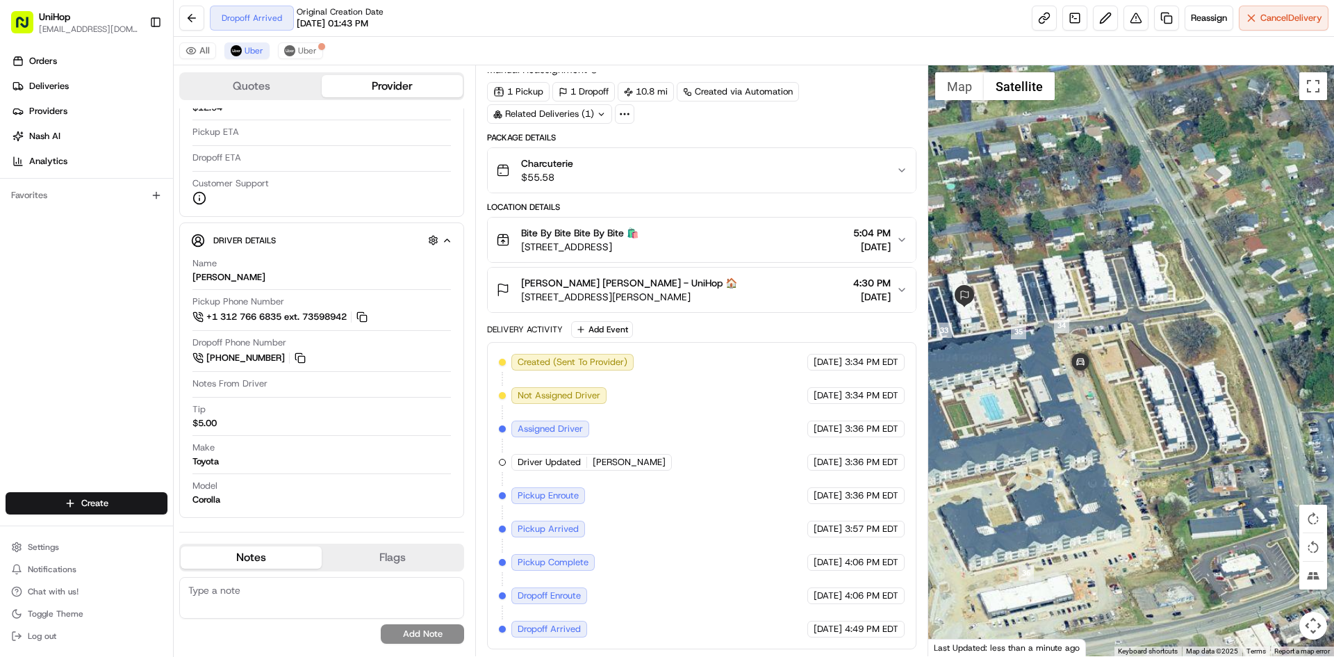
drag, startPoint x: 1090, startPoint y: 393, endPoint x: 1125, endPoint y: 400, distance: 36.1
click at [1124, 400] on div at bounding box center [1132, 360] width 407 height 591
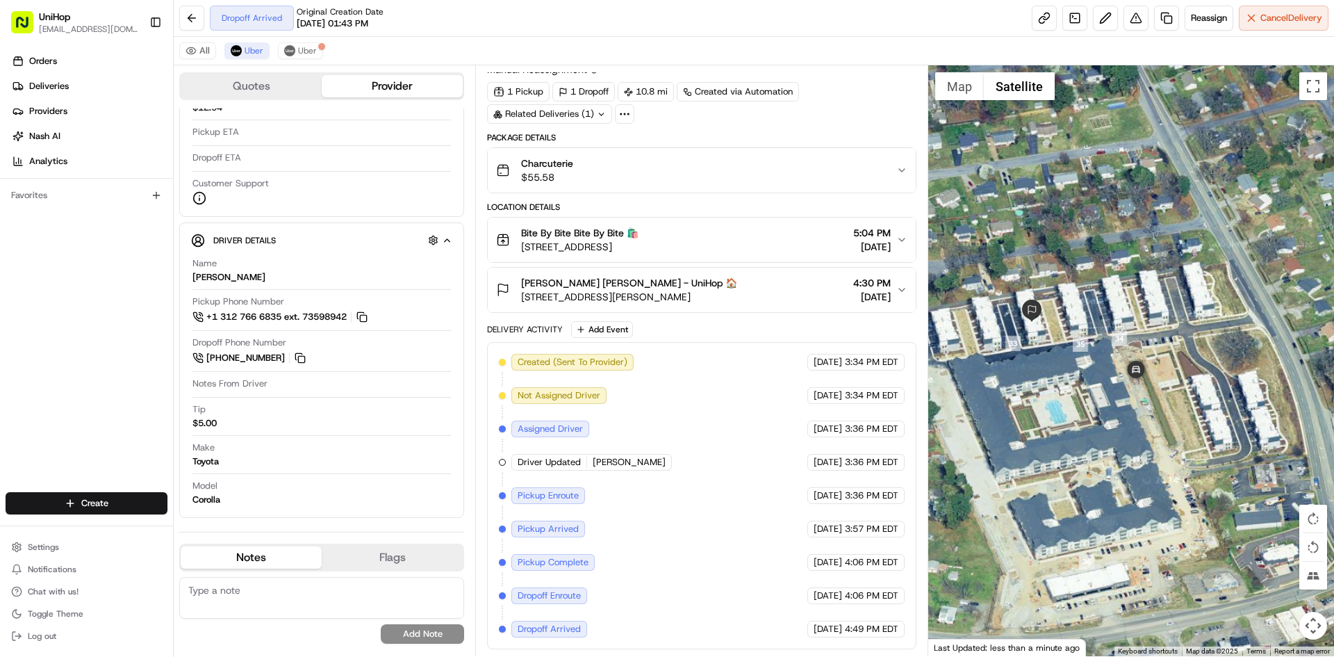
click at [1156, 391] on div at bounding box center [1132, 360] width 407 height 591
drag, startPoint x: 1140, startPoint y: 395, endPoint x: 1143, endPoint y: 403, distance: 7.9
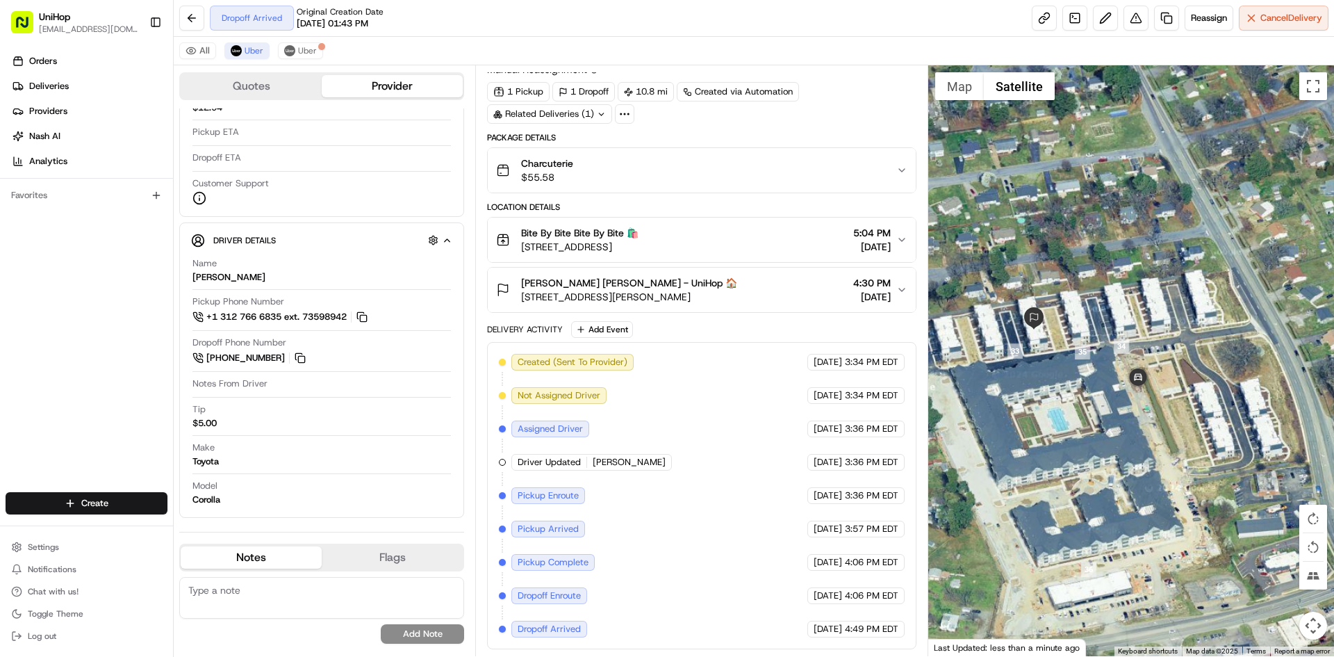
click at [1143, 403] on div at bounding box center [1132, 360] width 407 height 591
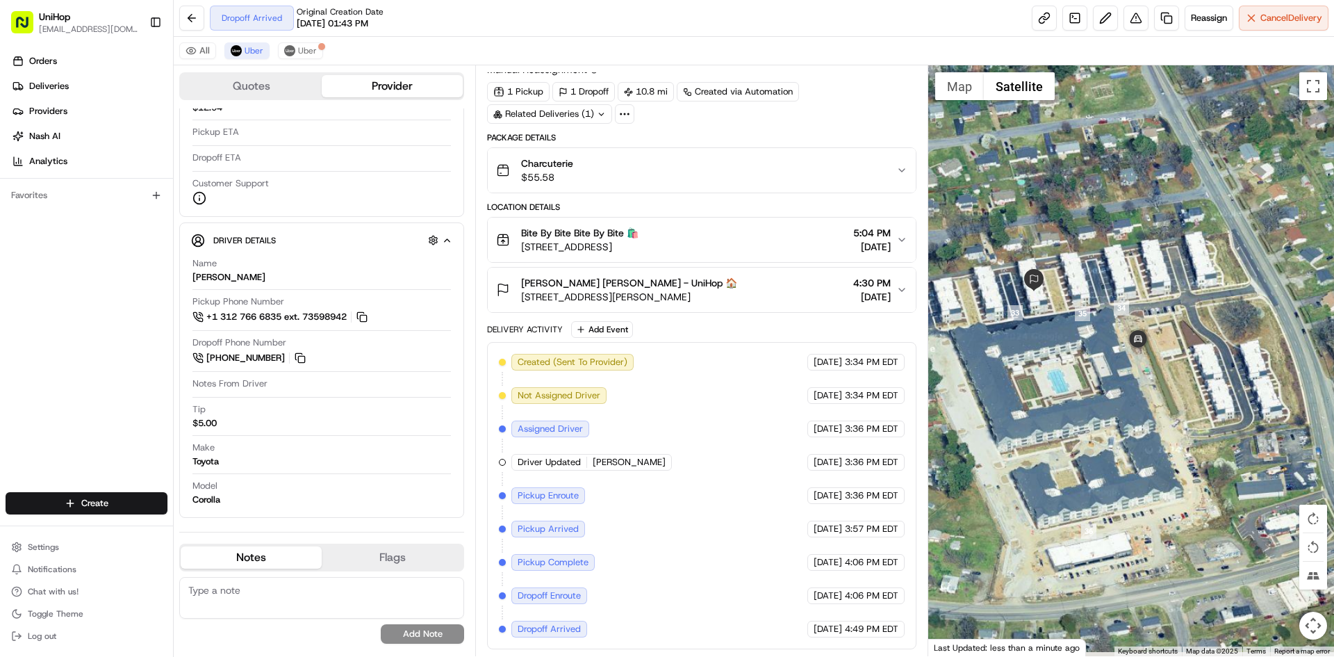
drag, startPoint x: 1107, startPoint y: 495, endPoint x: 1083, endPoint y: 387, distance: 110.4
click at [1084, 392] on div at bounding box center [1132, 360] width 407 height 591
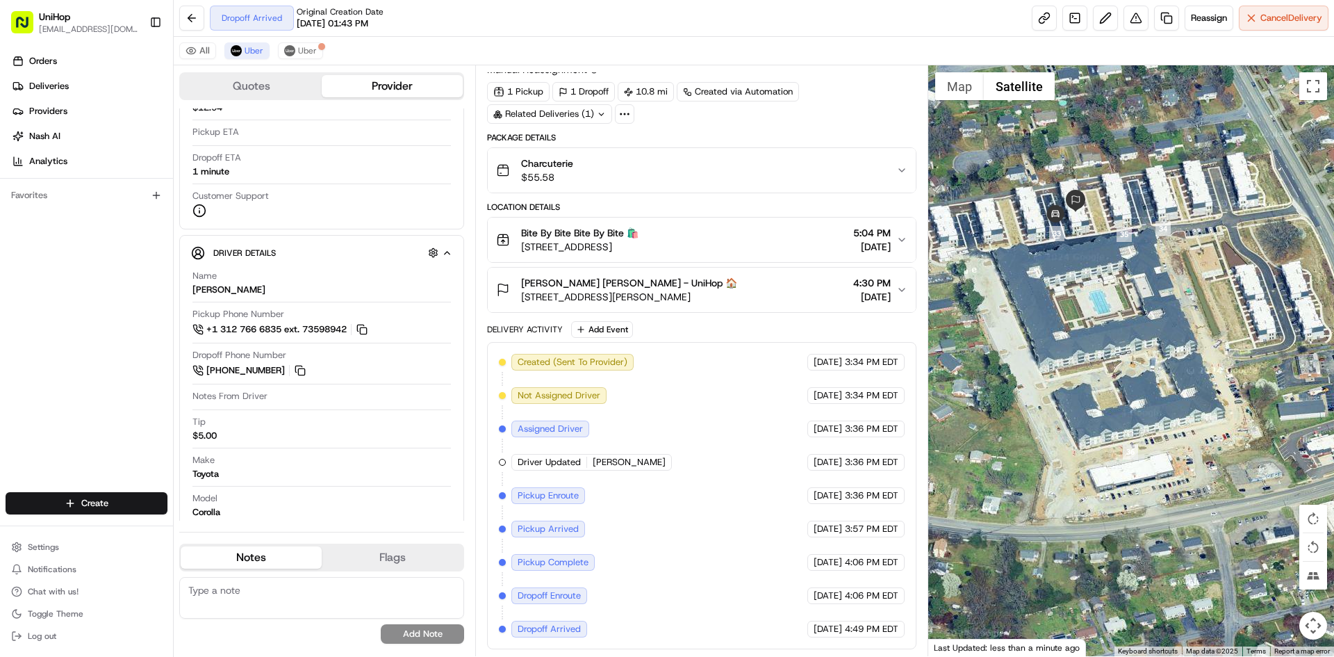
drag, startPoint x: 1100, startPoint y: 230, endPoint x: 1149, endPoint y: 319, distance: 101.4
click at [1149, 319] on div at bounding box center [1132, 360] width 407 height 591
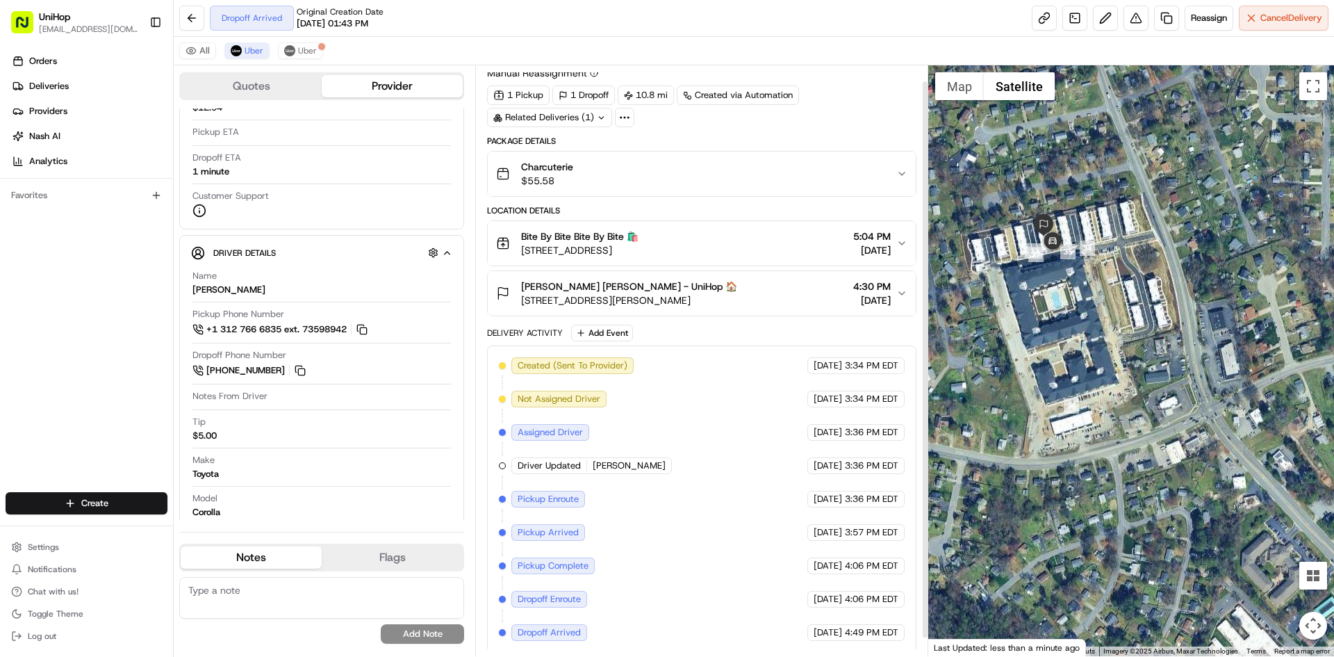
scroll to position [36, 0]
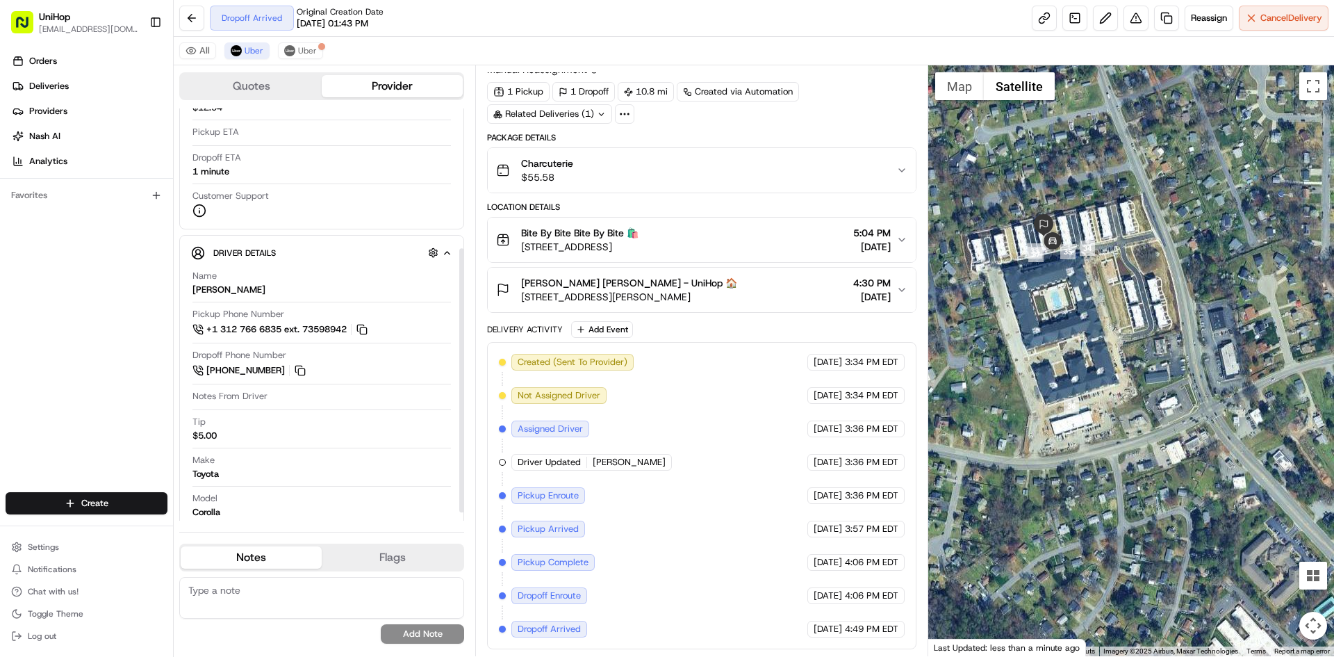
drag, startPoint x: 57, startPoint y: 308, endPoint x: 149, endPoint y: 300, distance: 92.1
click at [57, 308] on div "Orders Deliveries Providers [PERSON_NAME] Analytics Favorites" at bounding box center [86, 272] width 173 height 456
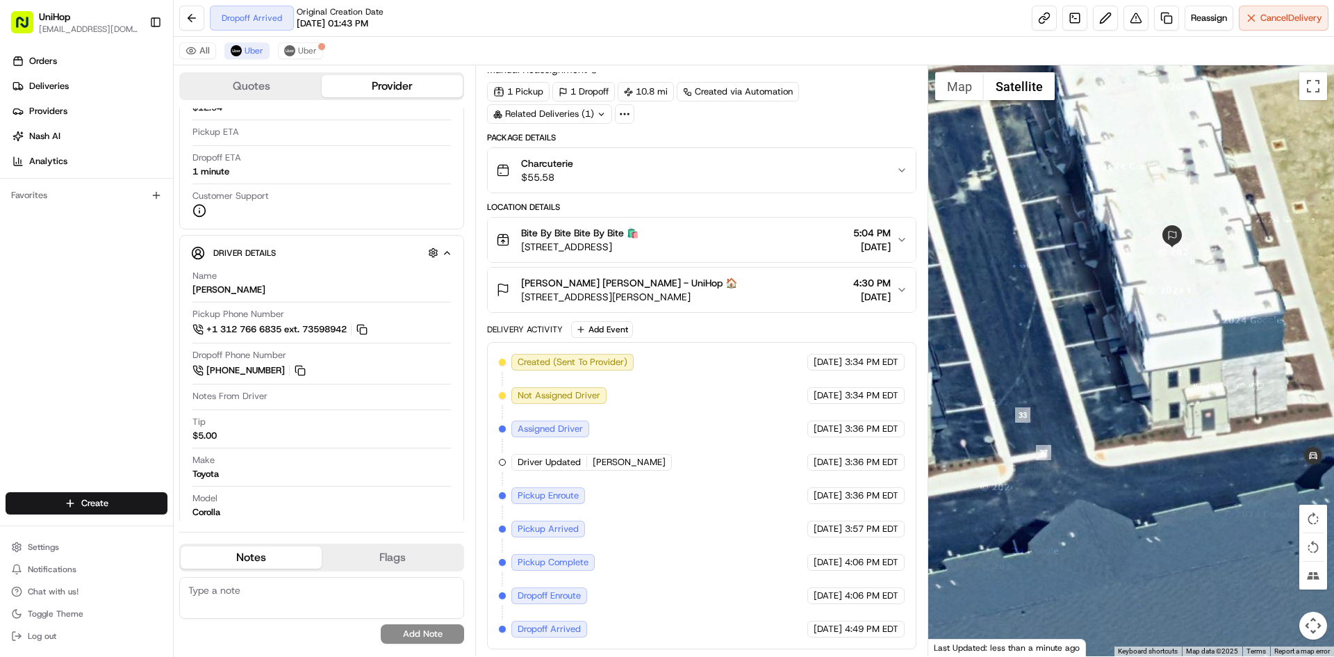
drag, startPoint x: 1040, startPoint y: 355, endPoint x: 1291, endPoint y: 428, distance: 262.0
click at [1291, 428] on div at bounding box center [1132, 360] width 407 height 591
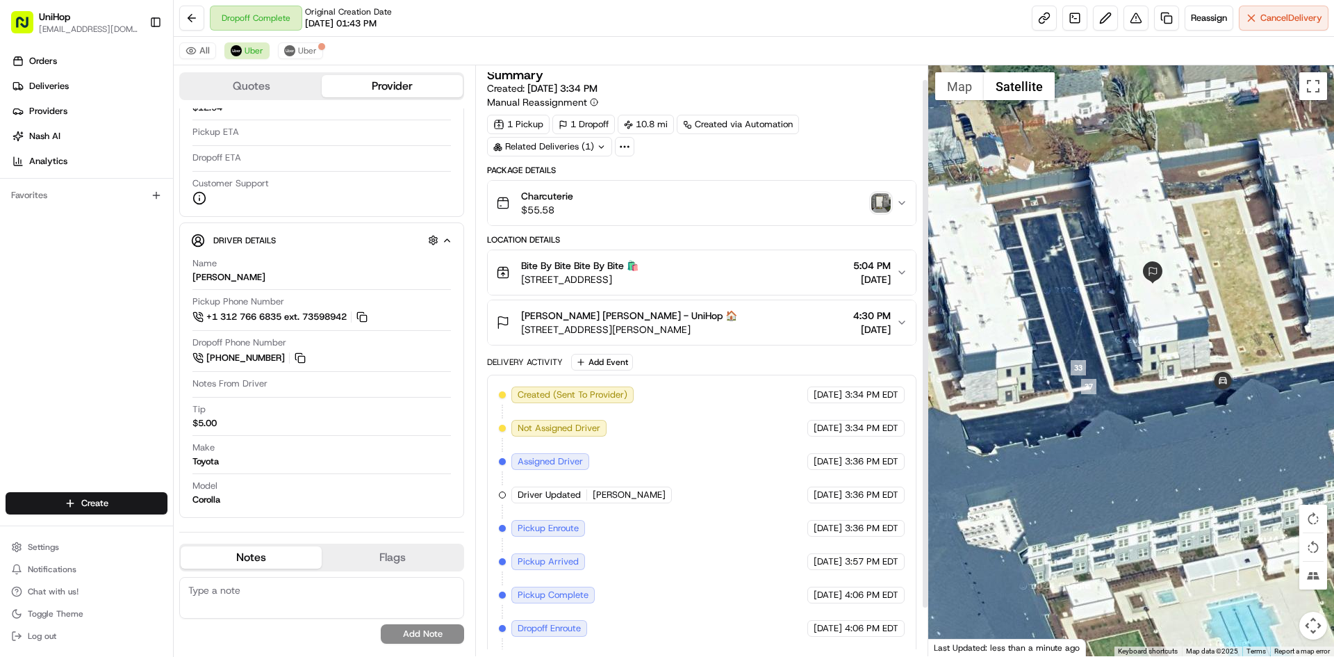
scroll to position [0, 0]
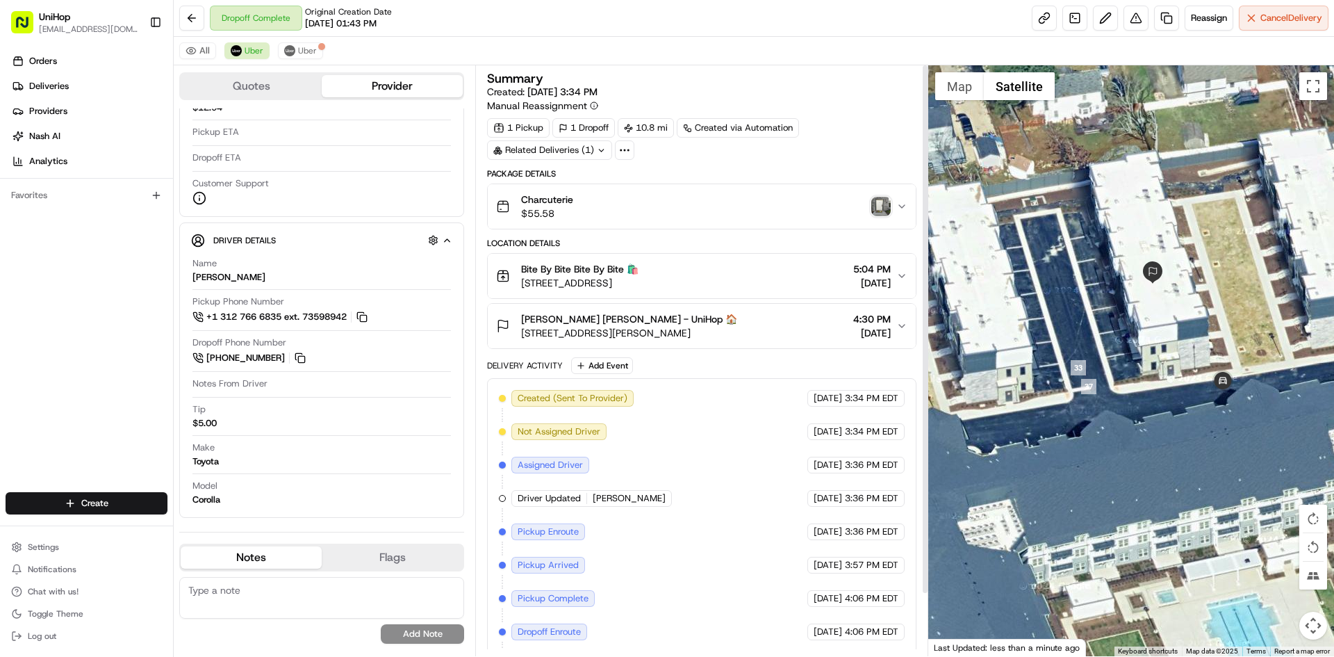
click at [878, 206] on img "button" at bounding box center [881, 206] width 19 height 19
click at [580, 311] on button "[PERSON_NAME] [PERSON_NAME] - UniHop 🏠 [STREET_ADDRESS][PERSON_NAME] 4:30 PM [D…" at bounding box center [701, 326] width 427 height 44
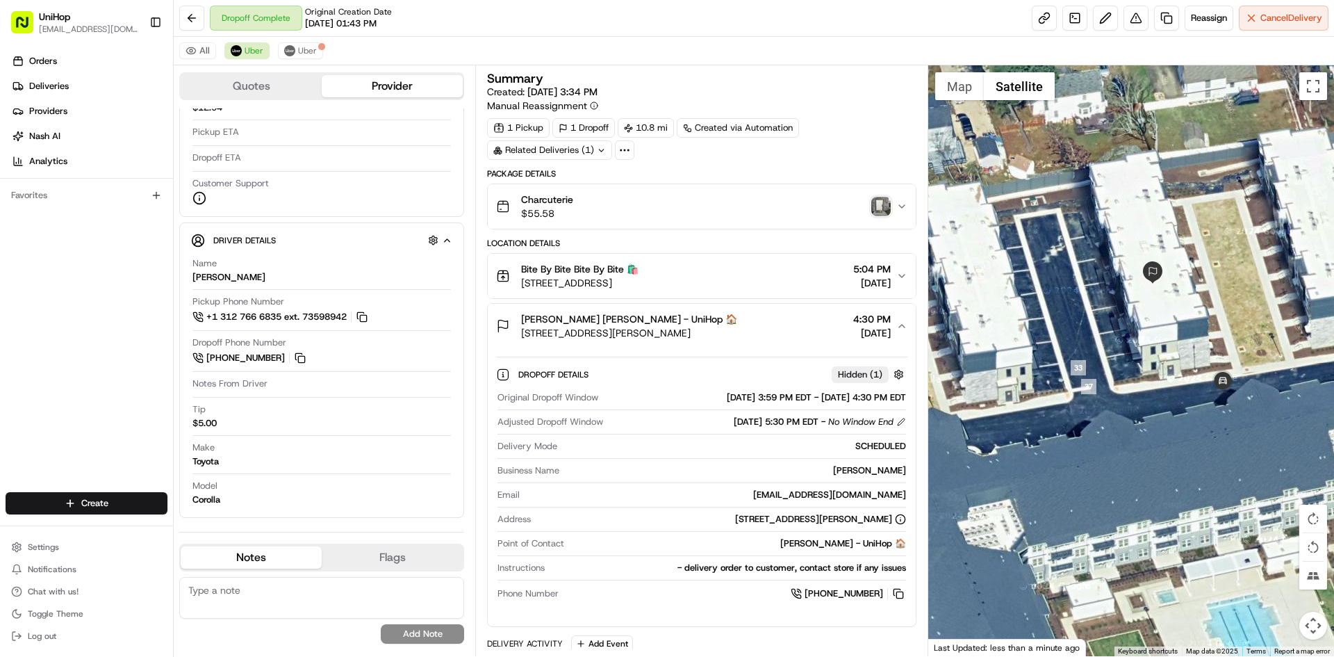
click at [594, 318] on span "[PERSON_NAME] [PERSON_NAME] - UniHop 🏠" at bounding box center [629, 319] width 216 height 14
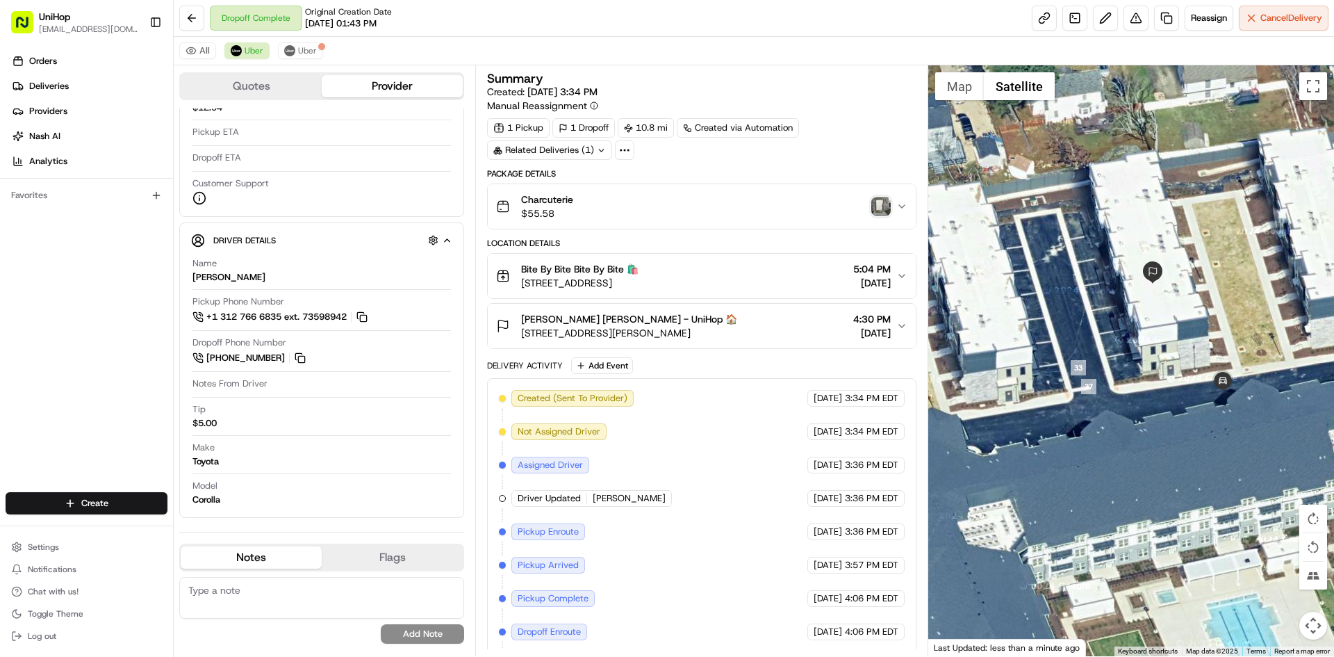
click at [596, 318] on span "[PERSON_NAME] [PERSON_NAME] - UniHop 🏠" at bounding box center [629, 319] width 216 height 14
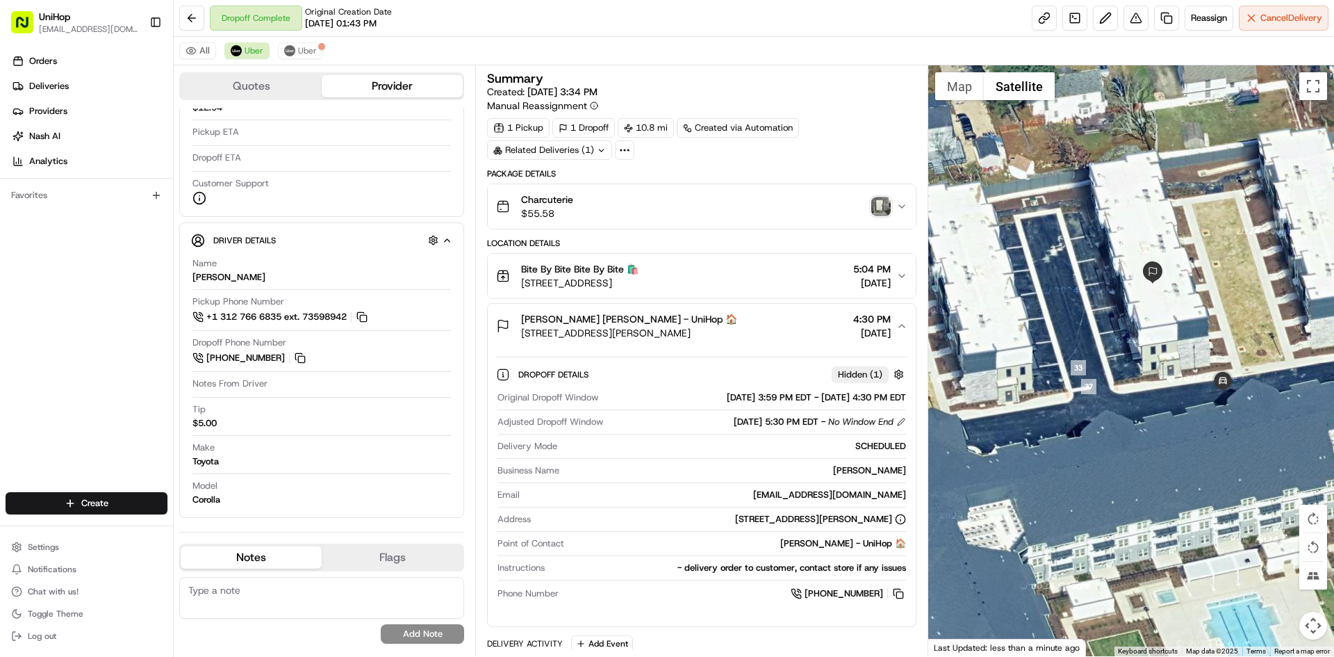
click at [605, 318] on span "[PERSON_NAME] [PERSON_NAME] - UniHop 🏠" at bounding box center [629, 319] width 216 height 14
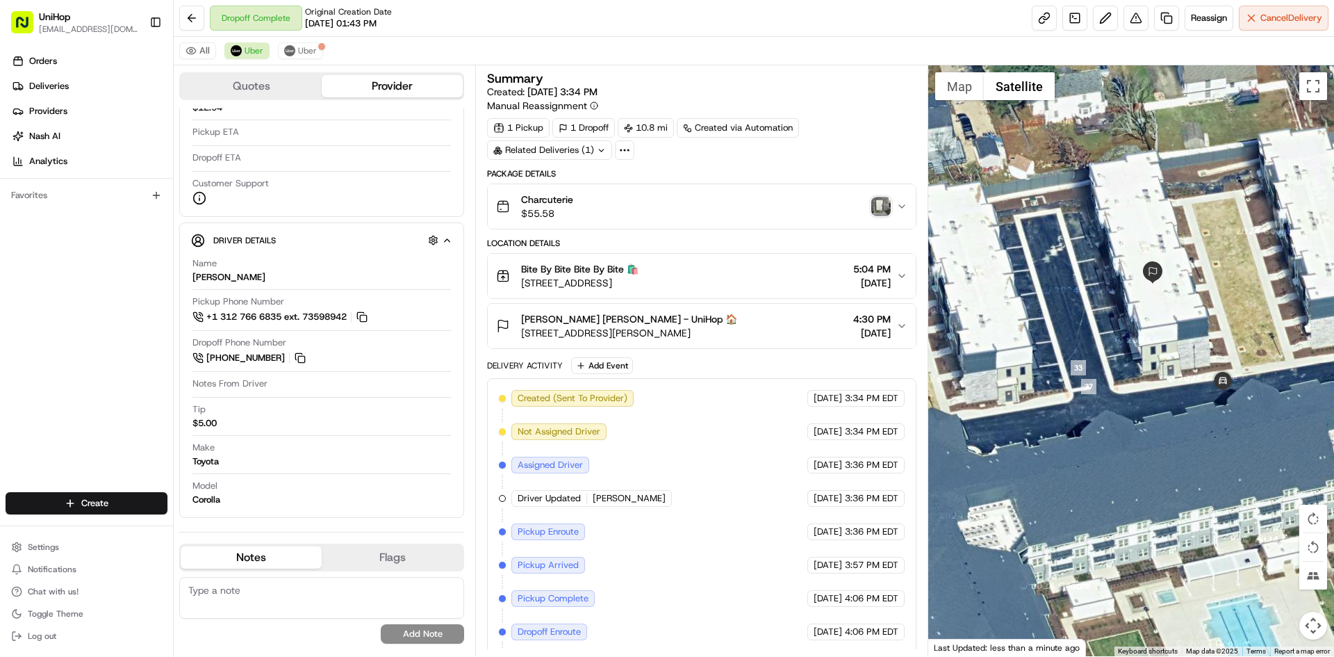
click at [605, 318] on span "[PERSON_NAME] [PERSON_NAME] - UniHop 🏠" at bounding box center [629, 319] width 216 height 14
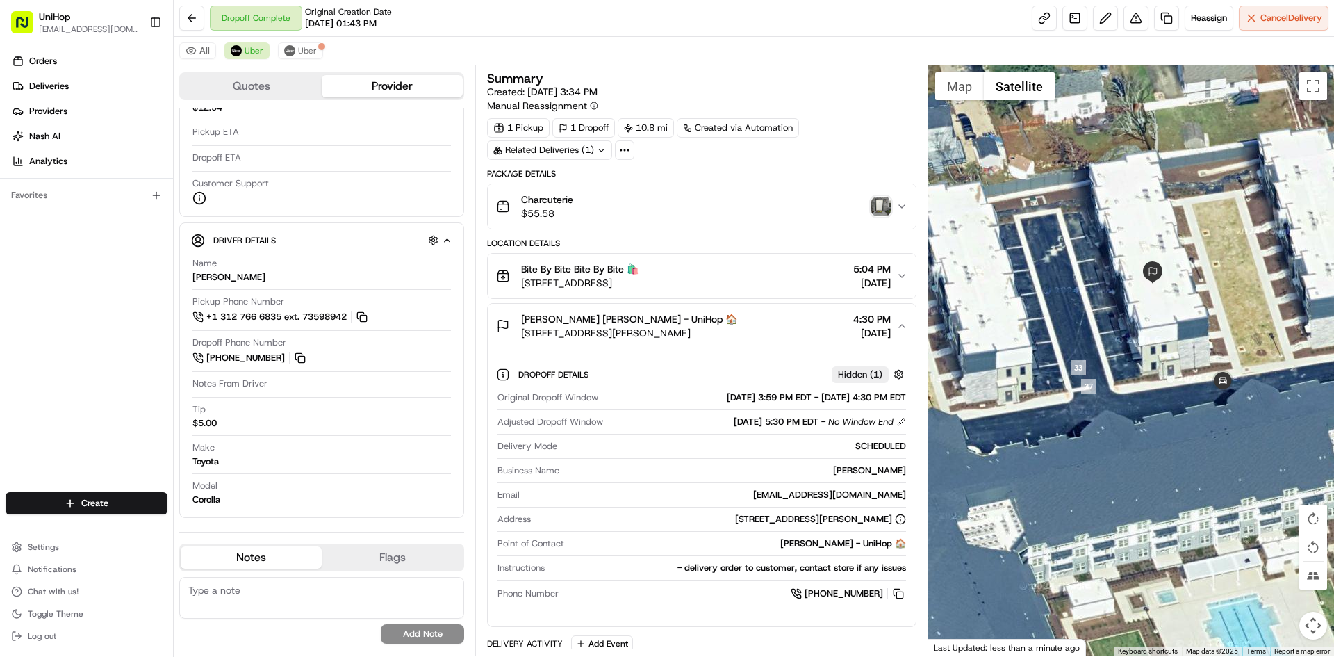
click at [578, 332] on span "[STREET_ADDRESS][PERSON_NAME]" at bounding box center [629, 333] width 216 height 14
click at [594, 326] on span "[STREET_ADDRESS][PERSON_NAME]" at bounding box center [629, 333] width 216 height 14
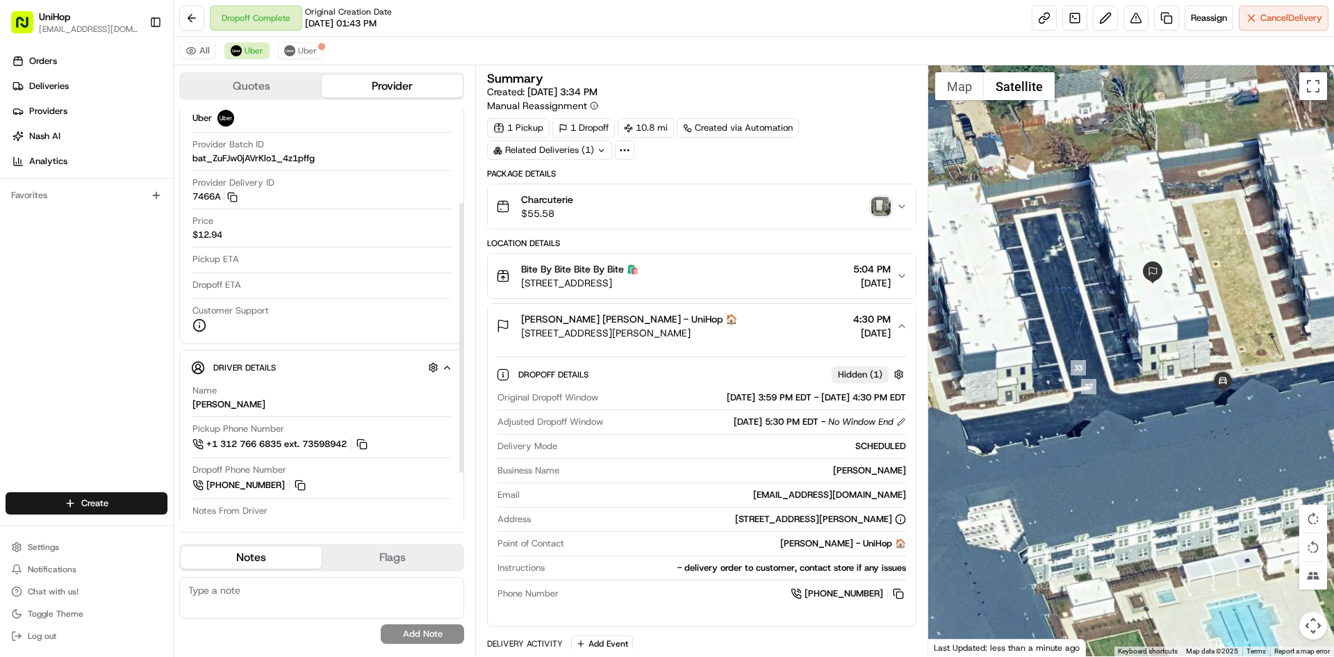
scroll to position [79, 0]
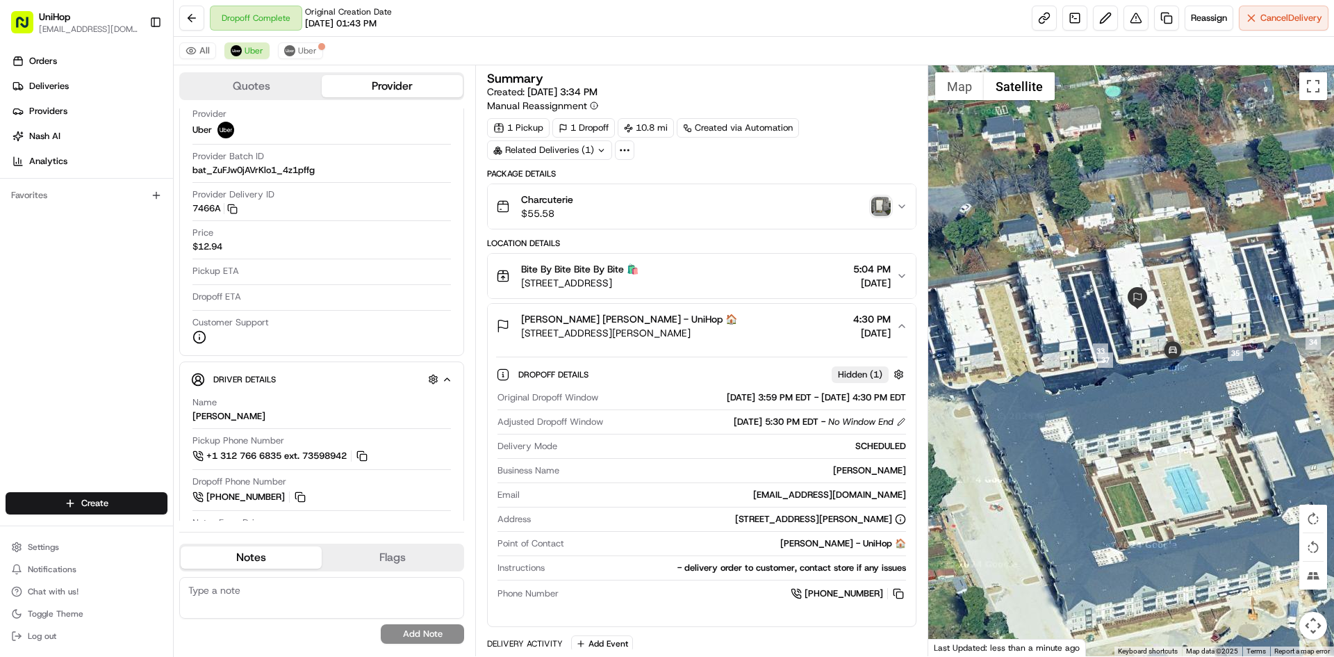
click at [870, 205] on div "Charcuterie $55.58" at bounding box center [696, 207] width 400 height 28
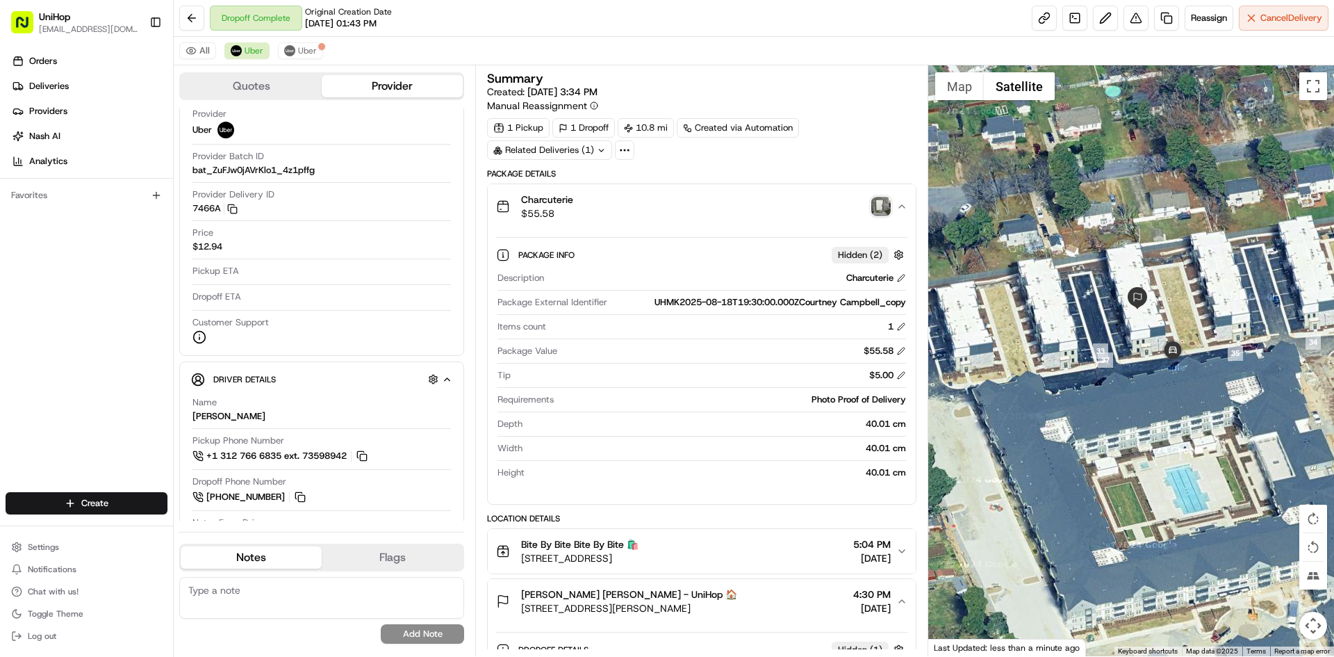
click at [877, 206] on img "button" at bounding box center [881, 206] width 19 height 19
click at [733, 261] on div "Package Info Hidden ( 2 )" at bounding box center [712, 254] width 388 height 17
click at [721, 222] on button "Charcuterie $55.58" at bounding box center [701, 206] width 427 height 44
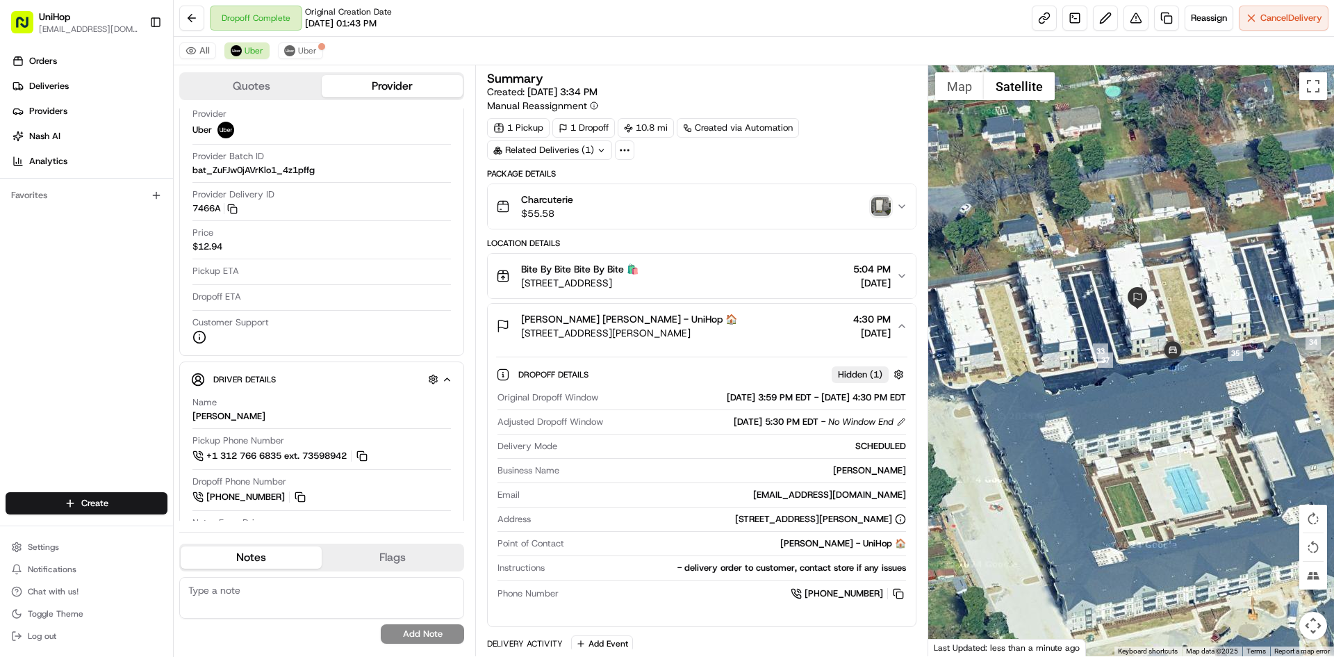
click at [733, 315] on span "[PERSON_NAME] [PERSON_NAME] - UniHop 🏠" at bounding box center [629, 319] width 216 height 14
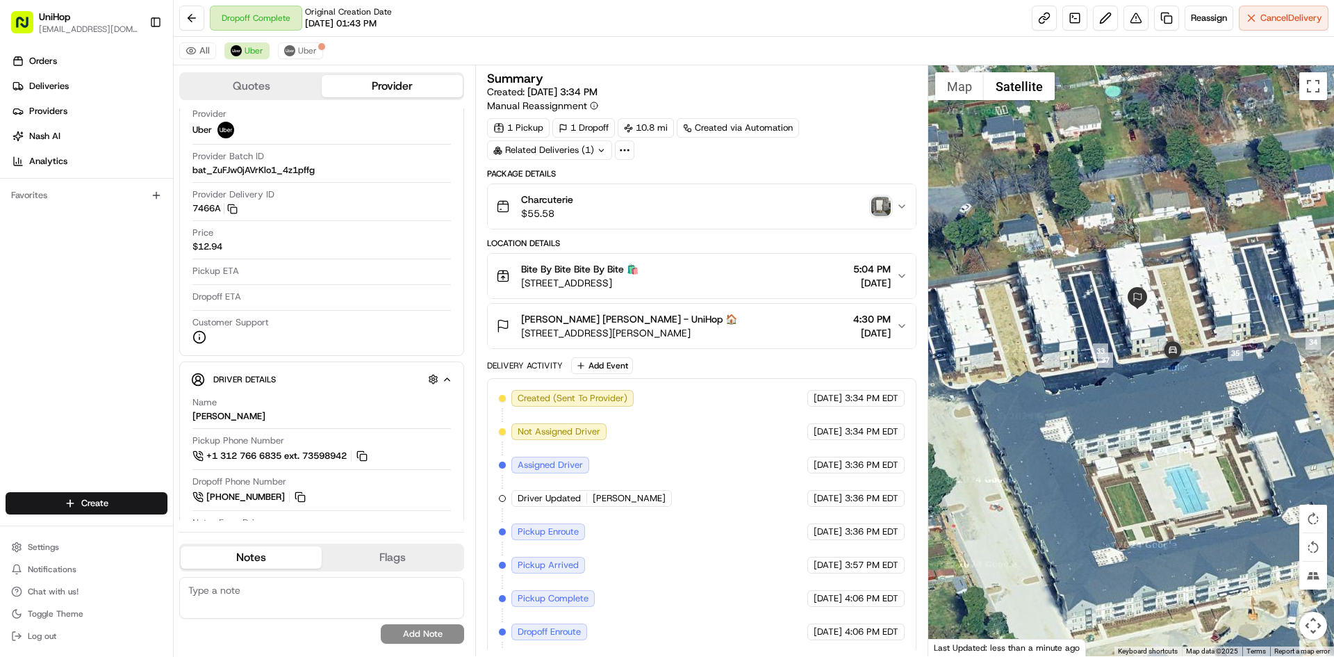
click at [790, 320] on div "[PERSON_NAME] [PERSON_NAME] - UniHop 🏠 [STREET_ADDRESS][PERSON_NAME] 4:30 PM [D…" at bounding box center [696, 326] width 400 height 28
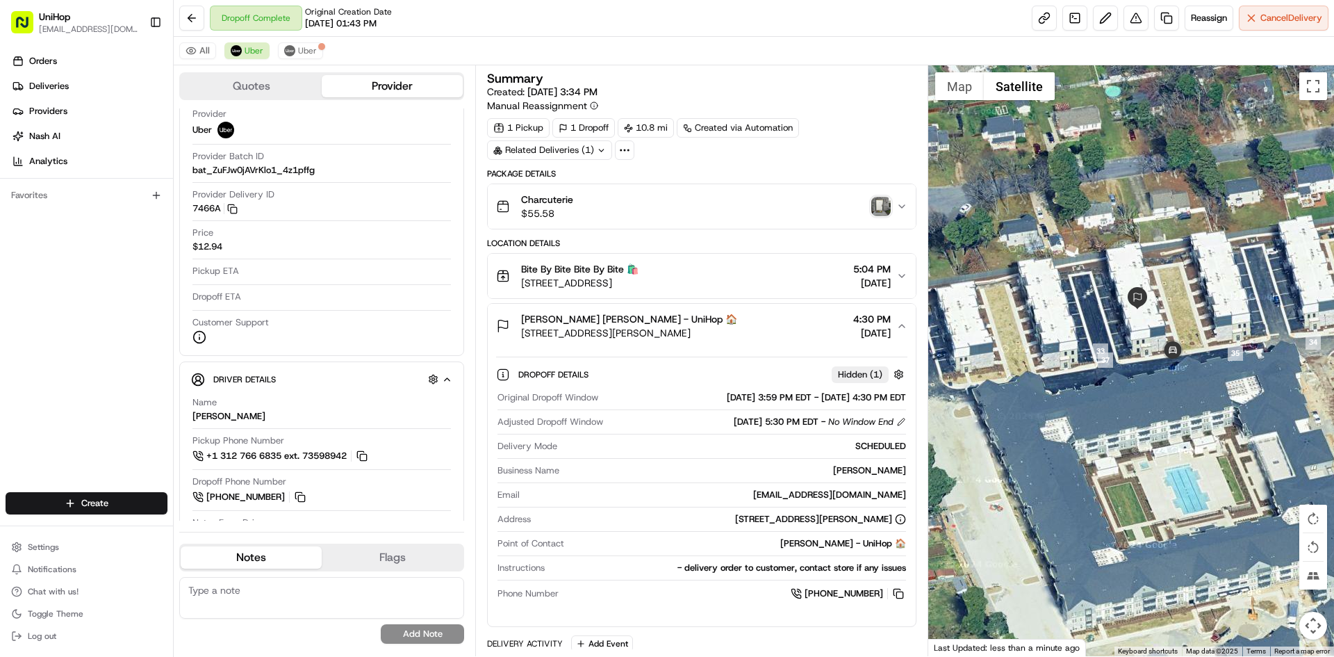
click at [790, 322] on div "[PERSON_NAME] [PERSON_NAME] - UniHop 🏠 [STREET_ADDRESS][PERSON_NAME] 4:30 PM [D…" at bounding box center [696, 326] width 400 height 28
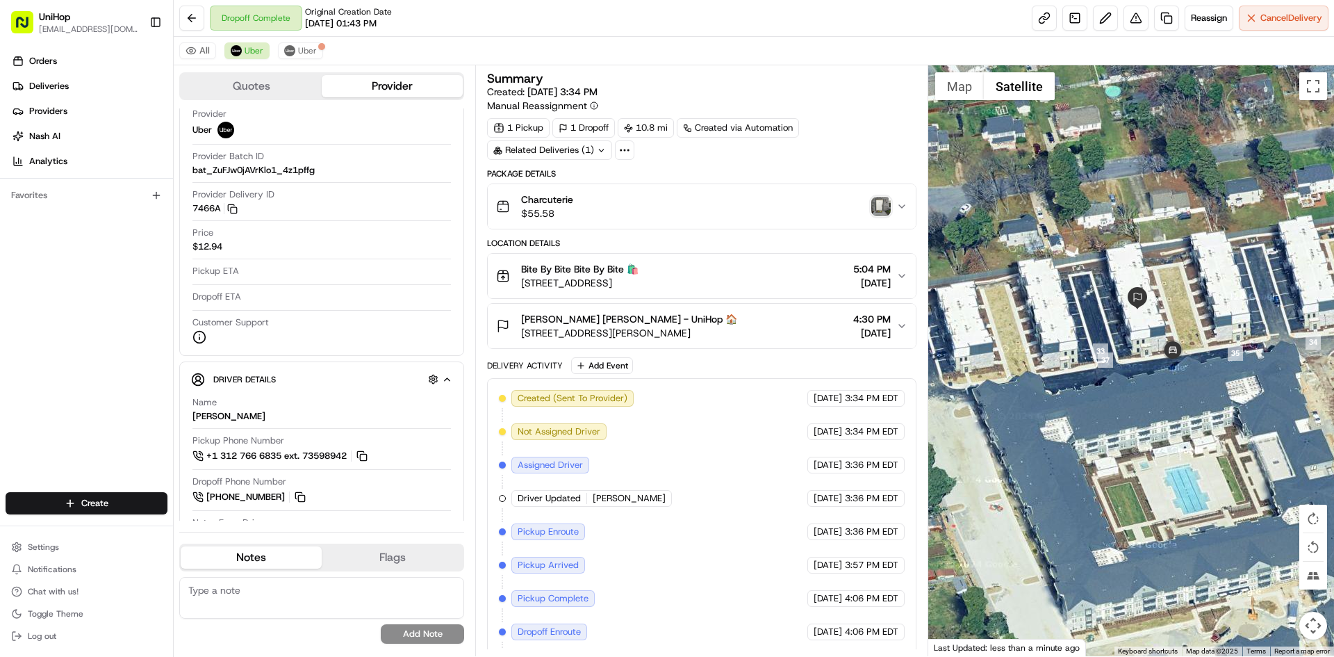
click at [873, 206] on img "button" at bounding box center [881, 206] width 19 height 19
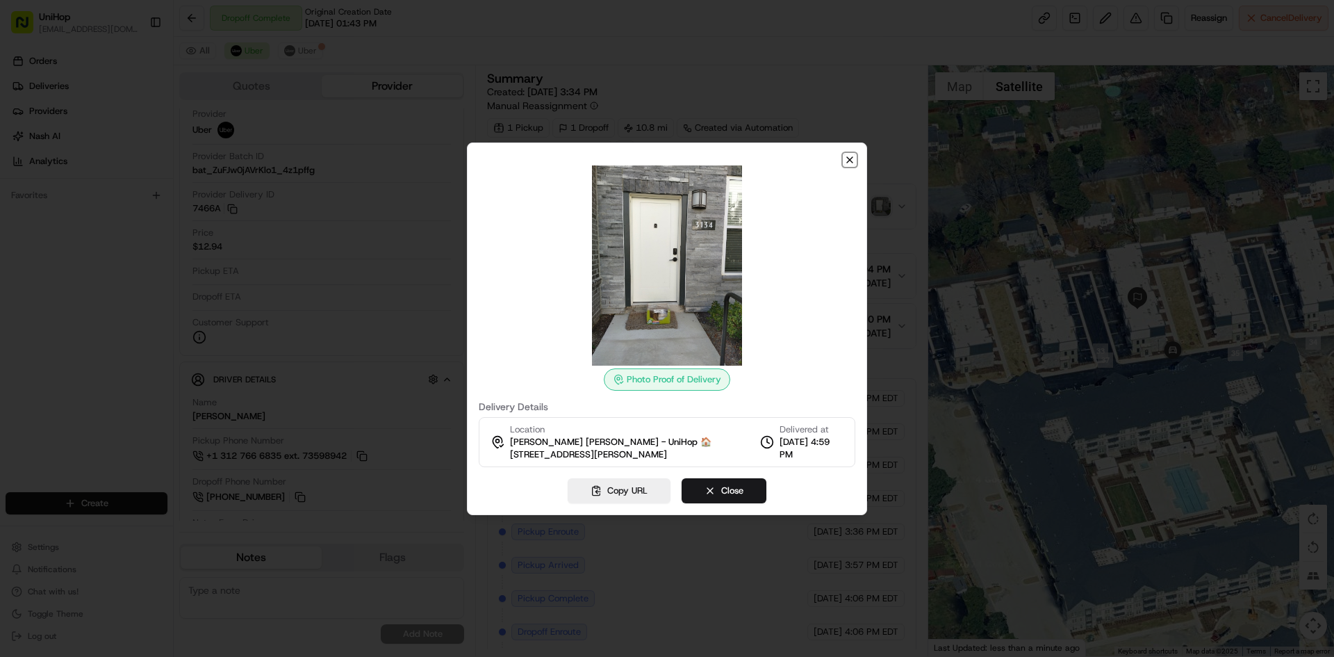
click at [849, 161] on icon "button" at bounding box center [849, 159] width 11 height 11
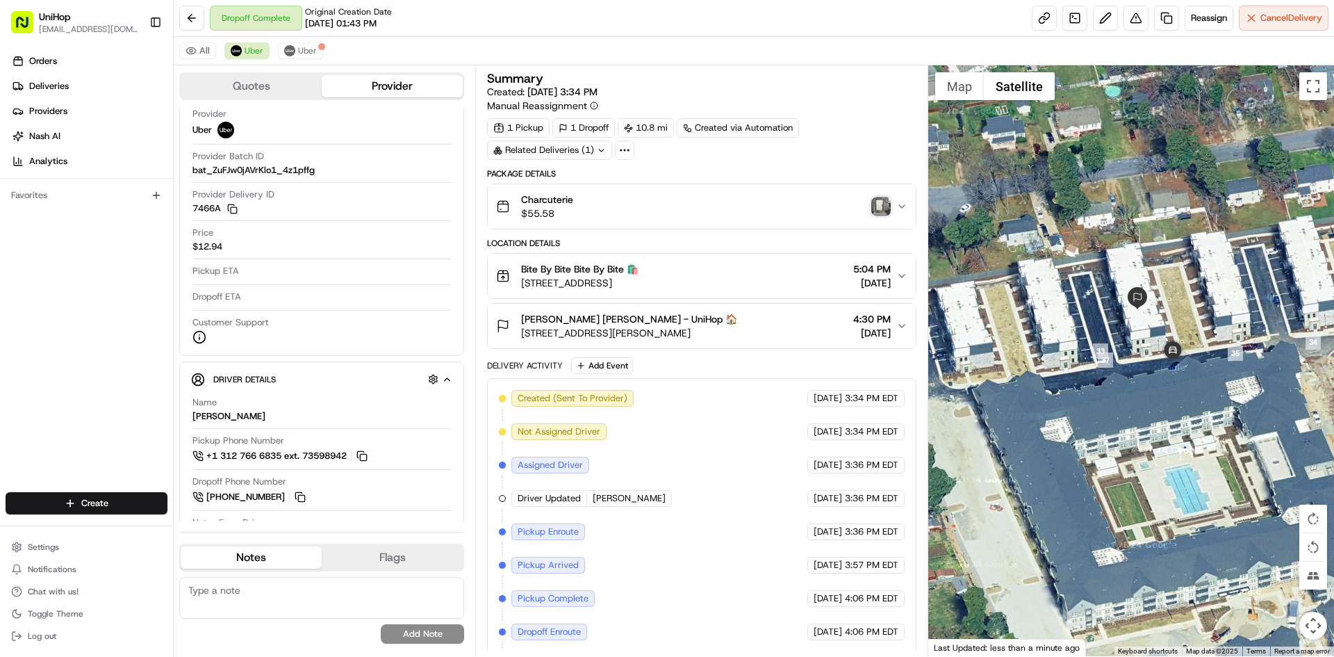
click at [879, 211] on img "button" at bounding box center [881, 206] width 19 height 19
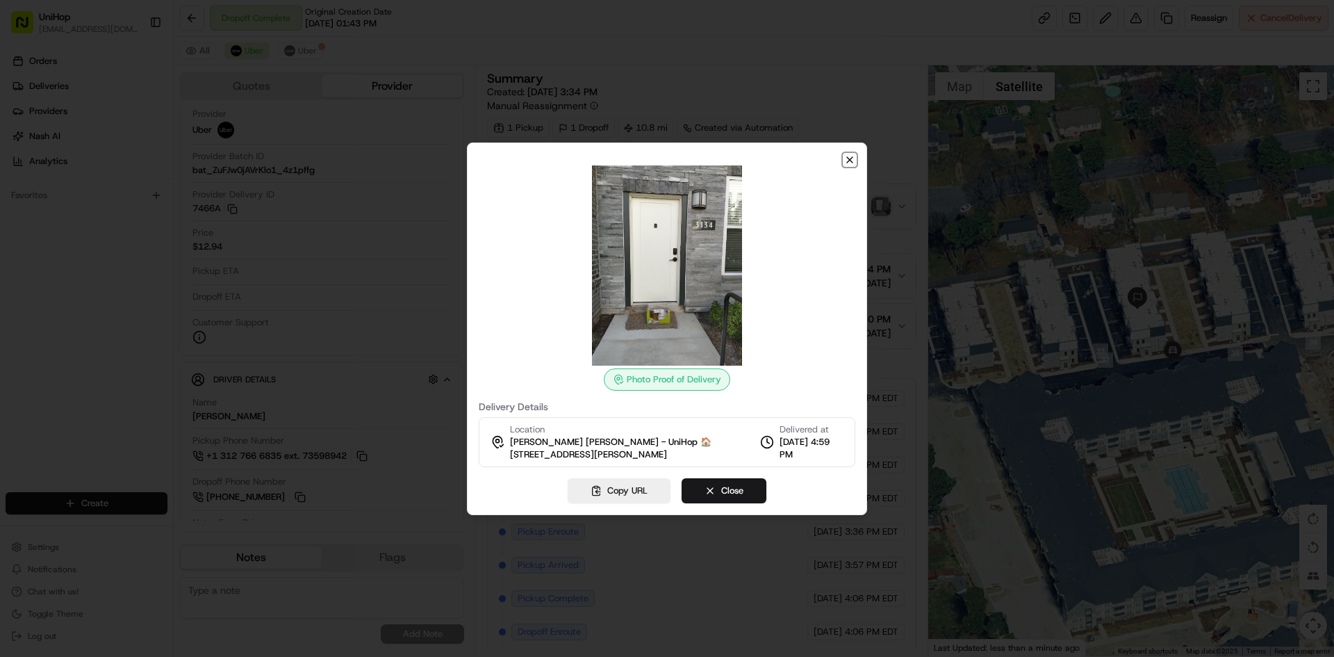
click at [844, 158] on icon "button" at bounding box center [849, 159] width 11 height 11
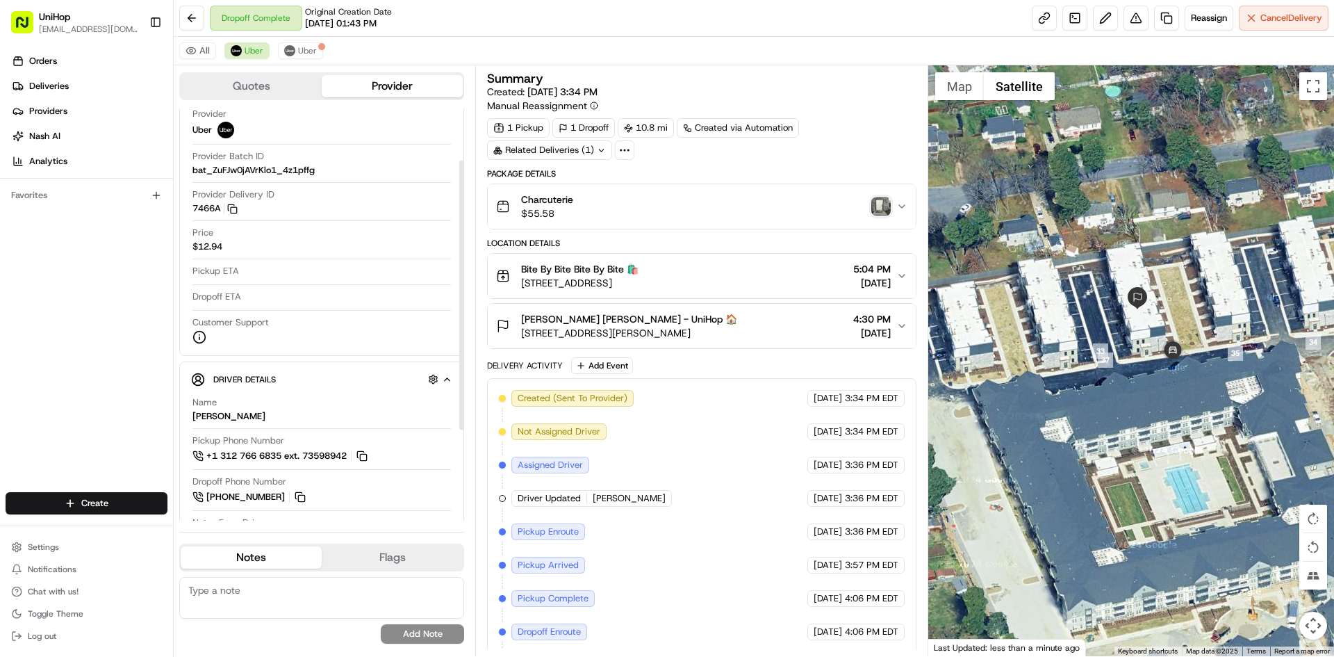
click at [0, 393] on div "Orders Deliveries Providers Nash AI Analytics Favorites" at bounding box center [86, 272] width 173 height 456
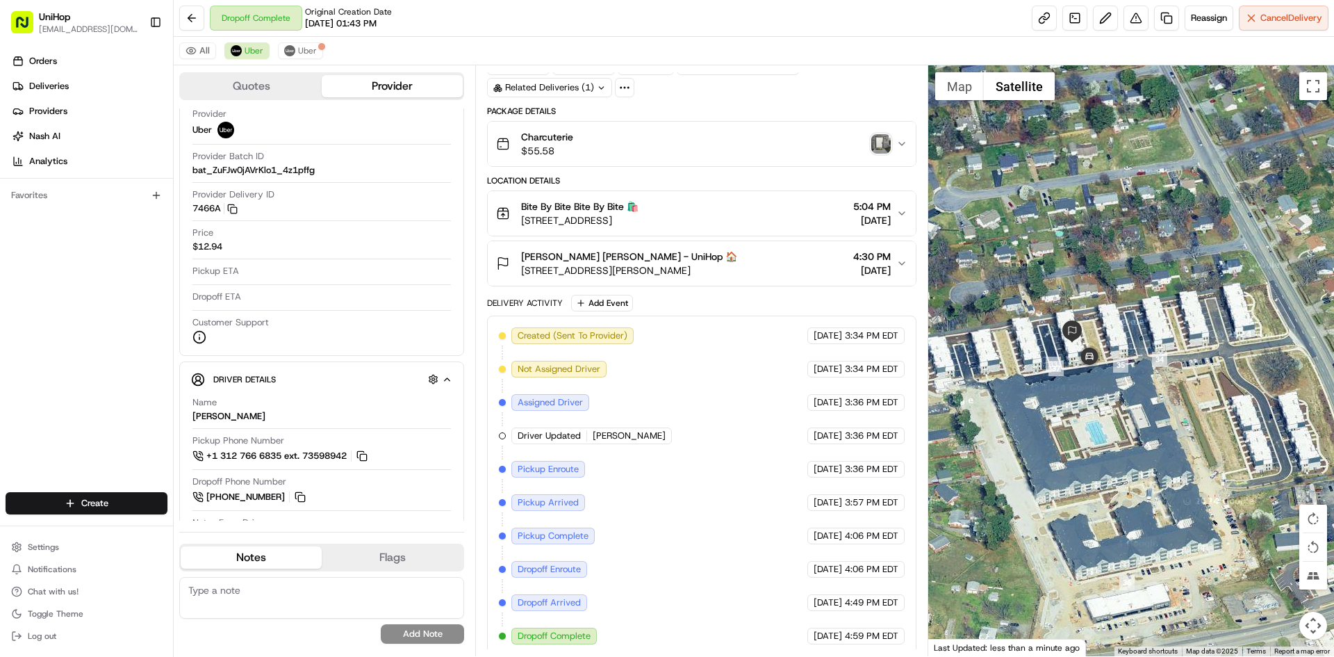
scroll to position [69, 0]
